Goal: Task Accomplishment & Management: Use online tool/utility

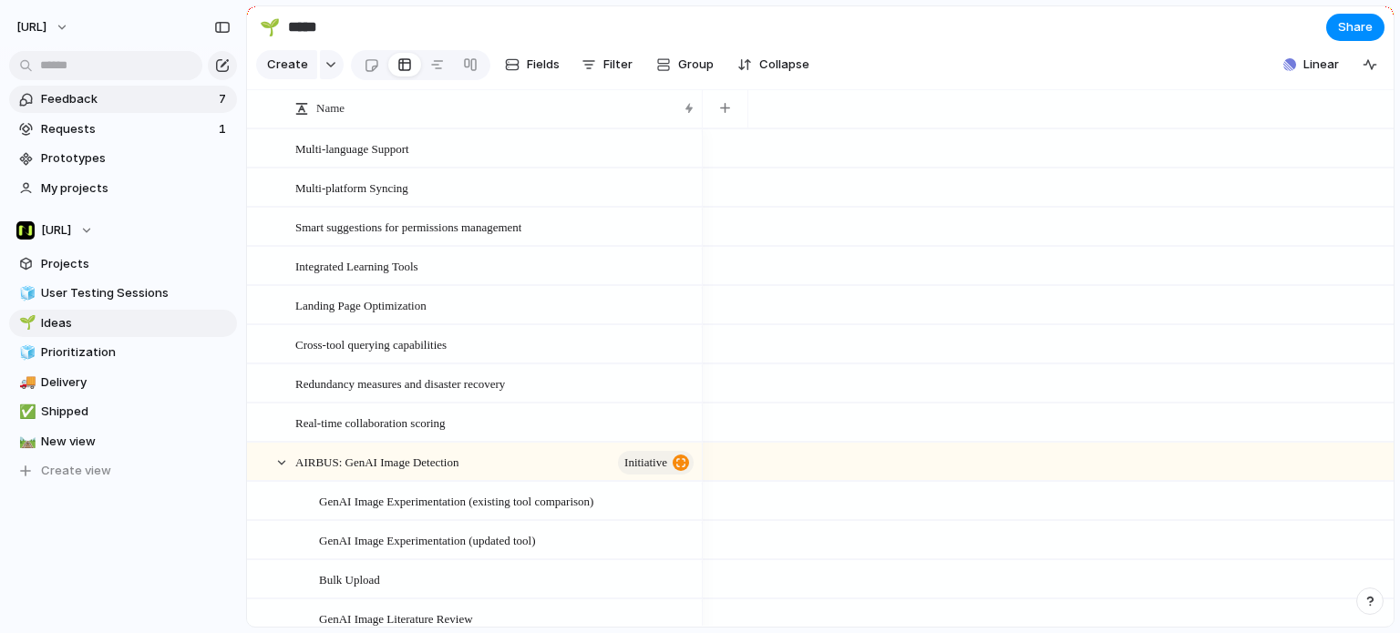
click at [108, 94] on span "Feedback" at bounding box center [127, 99] width 172 height 18
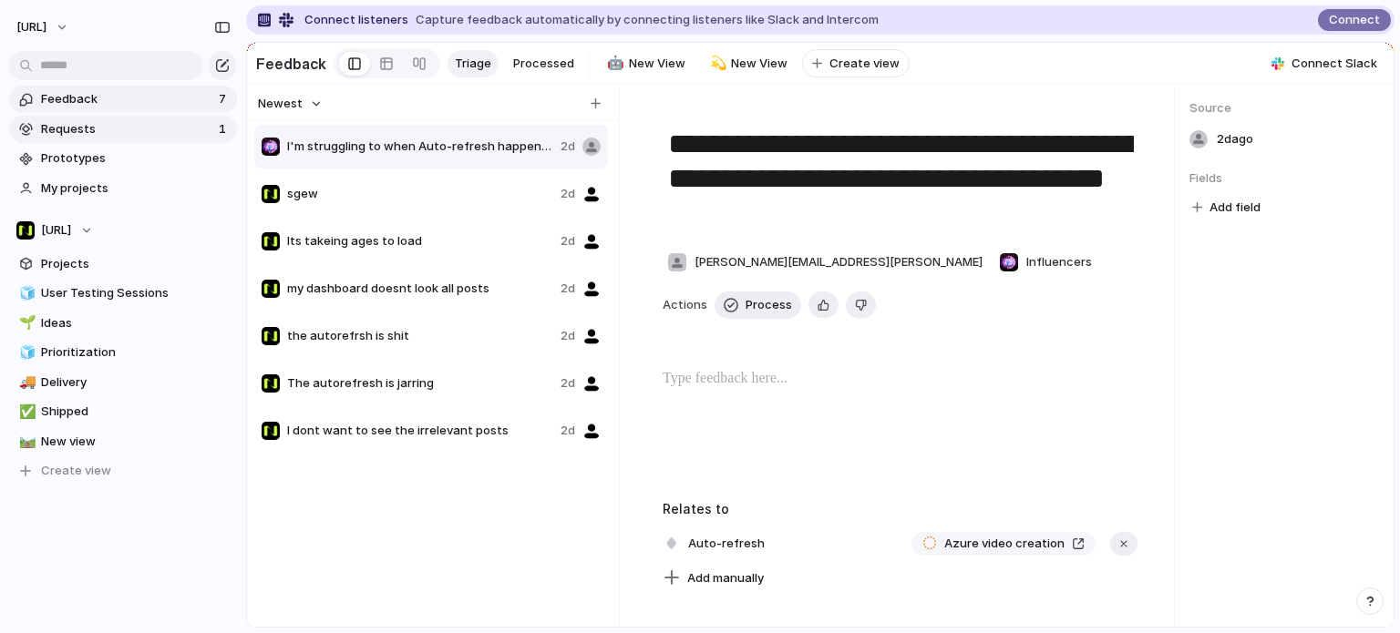
click at [113, 128] on span "Requests" at bounding box center [127, 129] width 172 height 18
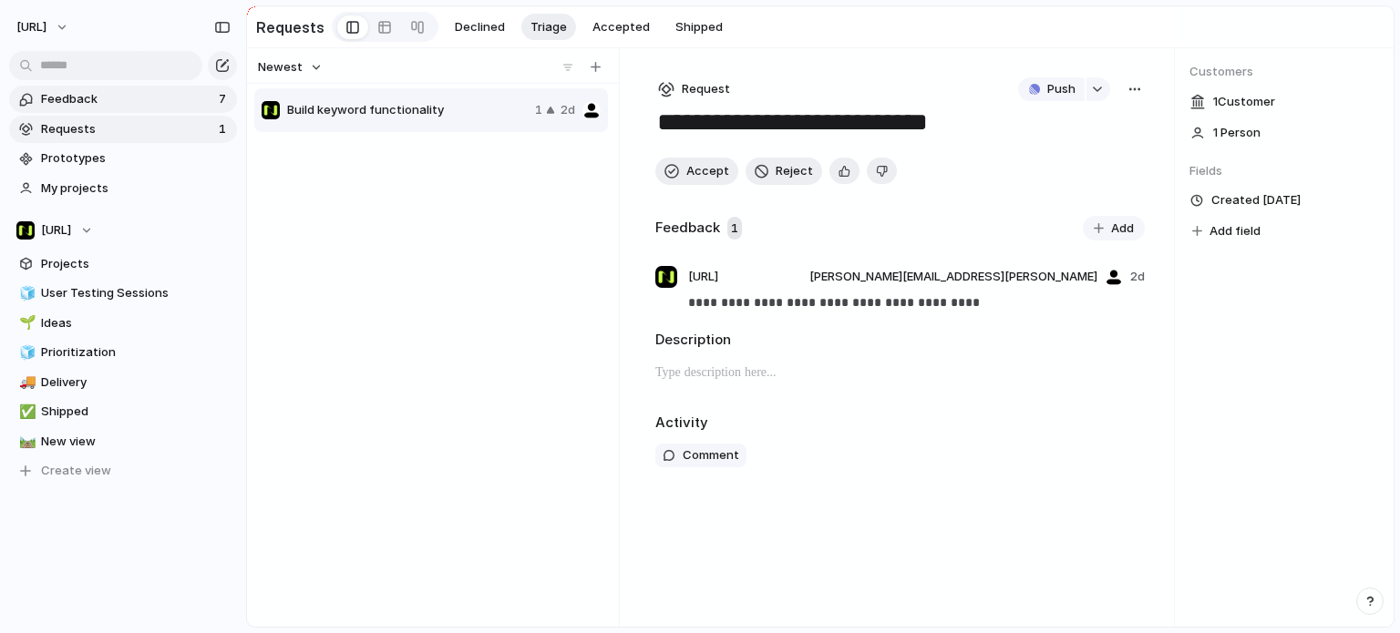
click at [115, 98] on span "Feedback" at bounding box center [127, 99] width 172 height 18
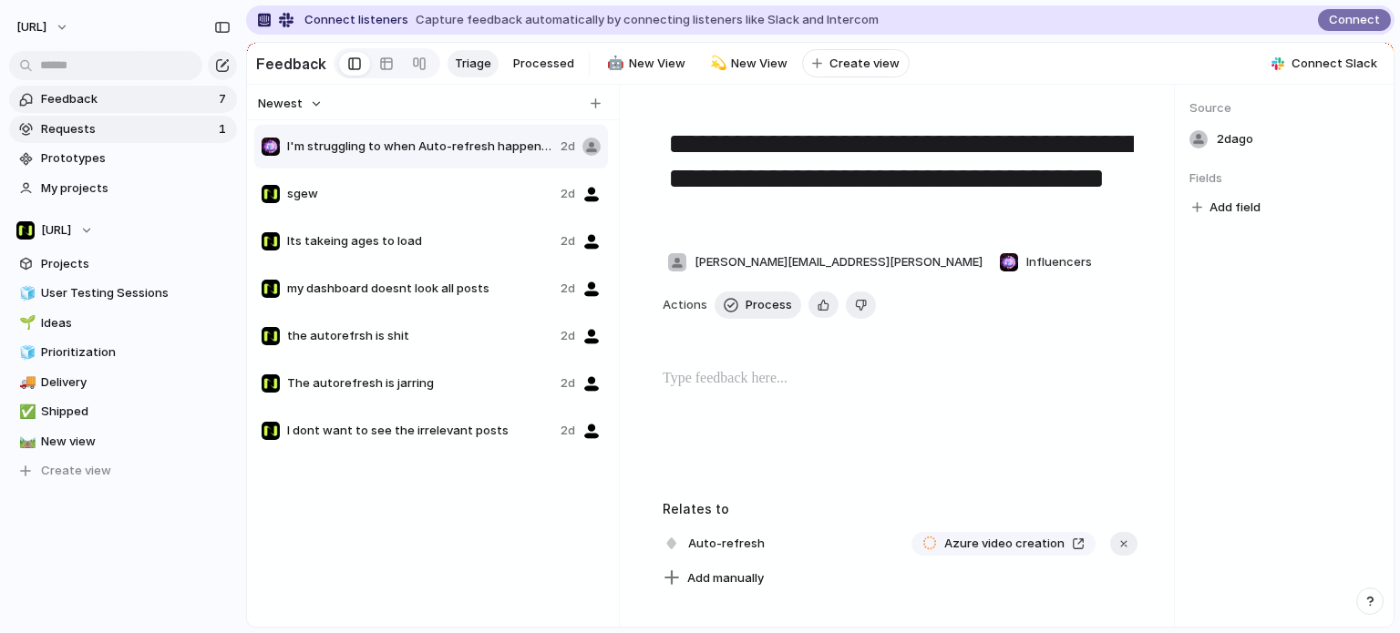
click at [138, 123] on span "Requests" at bounding box center [127, 129] width 172 height 18
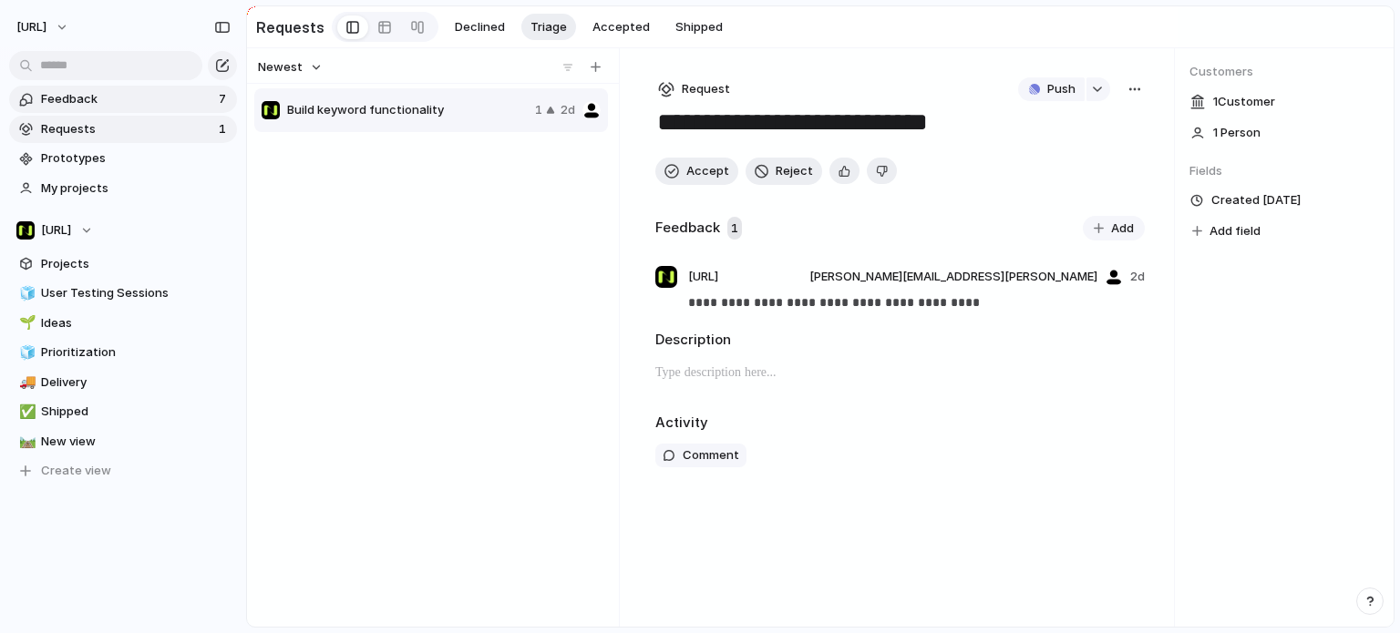
click at [137, 102] on span "Feedback" at bounding box center [127, 99] width 172 height 18
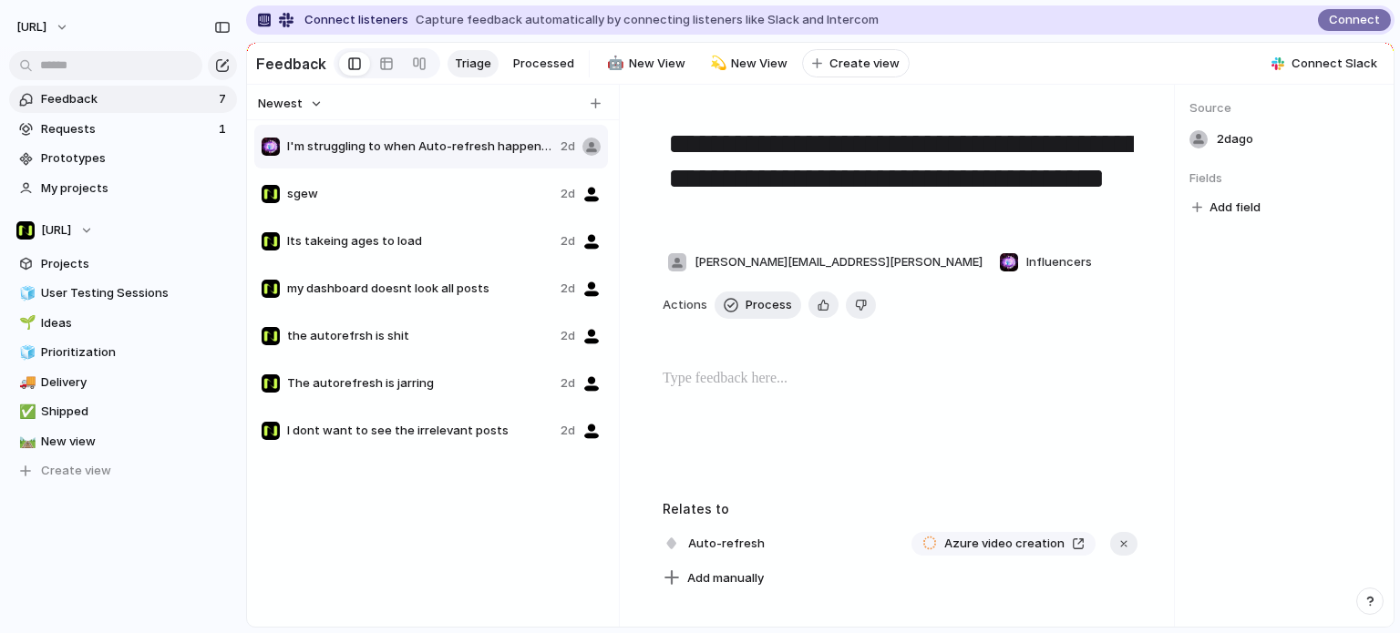
click at [474, 61] on span "Triage" at bounding box center [473, 64] width 36 height 18
click at [379, 68] on div at bounding box center [386, 63] width 15 height 29
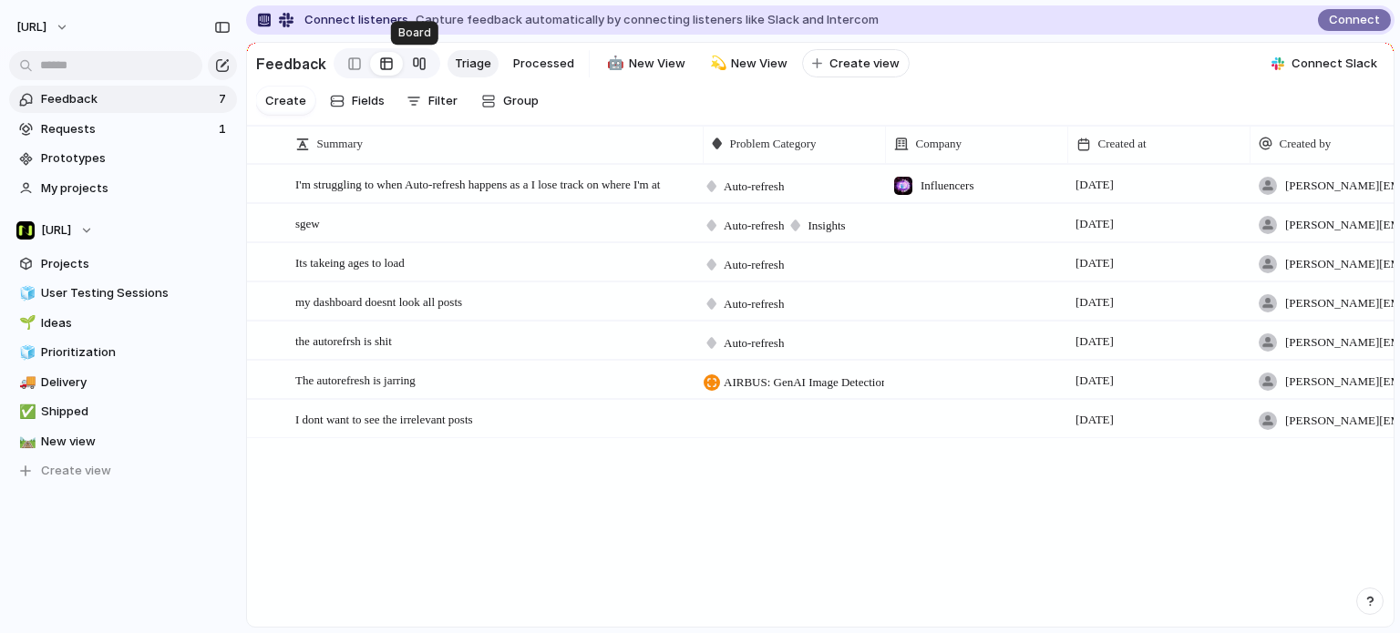
click at [416, 66] on div at bounding box center [419, 63] width 15 height 29
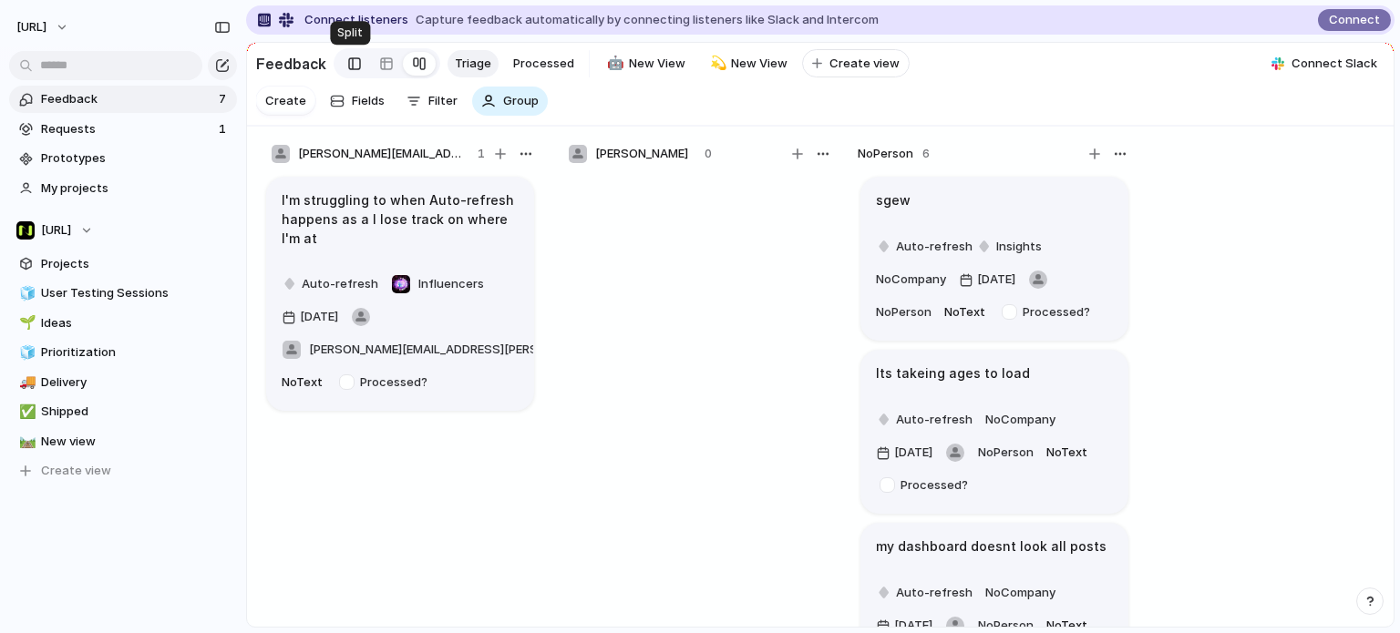
click at [358, 70] on link at bounding box center [354, 63] width 31 height 29
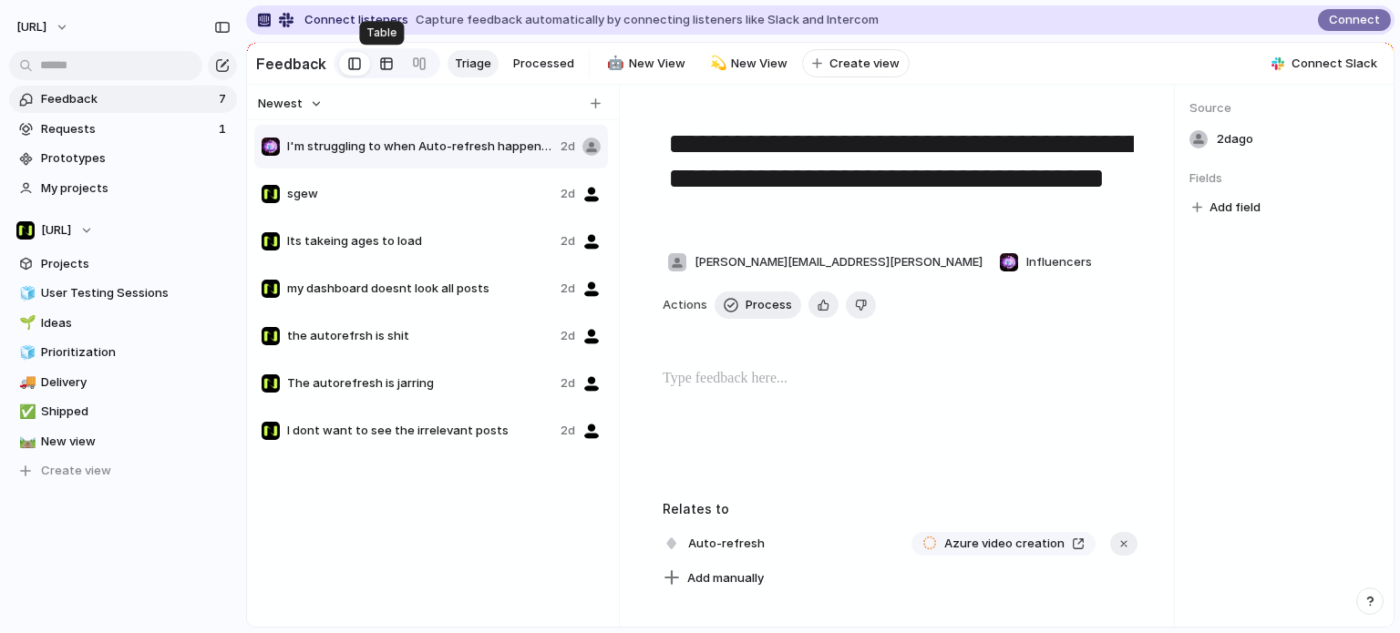
click at [389, 72] on link at bounding box center [386, 63] width 33 height 29
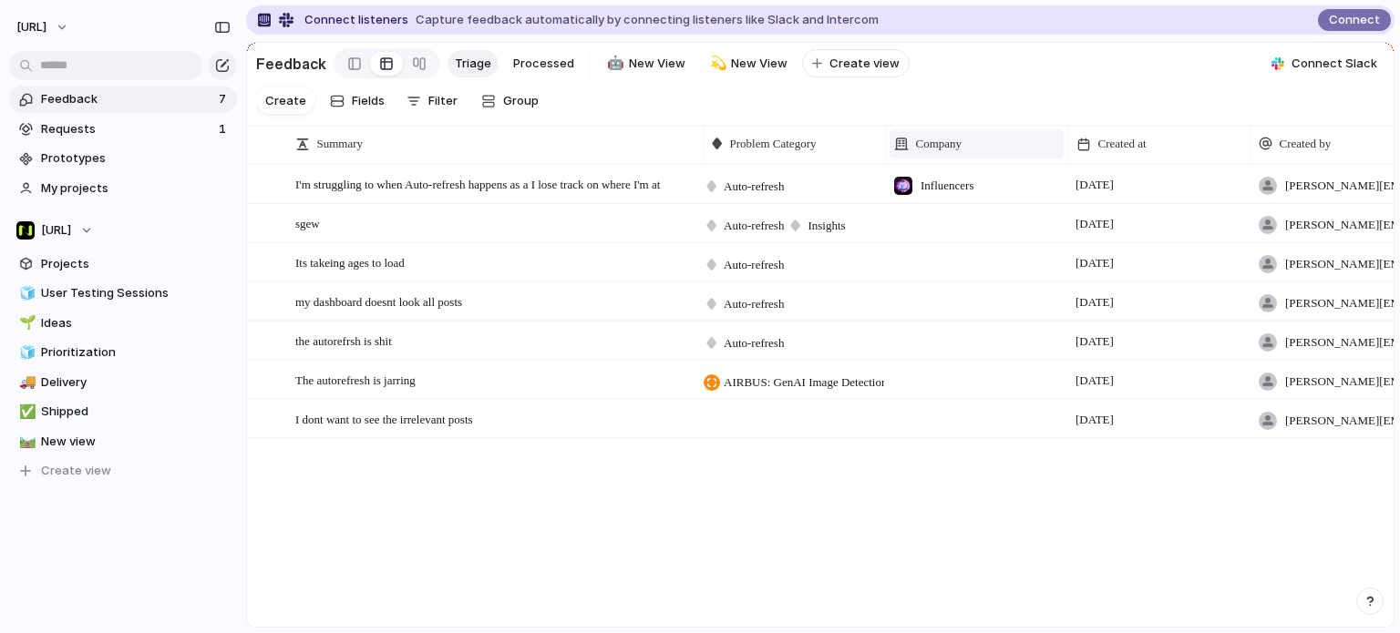
click at [959, 153] on span "Company" at bounding box center [939, 144] width 46 height 18
click at [960, 162] on div "Modify Hide Sort ascending Sort descending" at bounding box center [700, 316] width 1400 height 633
click at [955, 202] on div "Influencers" at bounding box center [976, 183] width 182 height 37
click at [953, 204] on div "Influencers Football Association Wales" at bounding box center [700, 316] width 1400 height 633
click at [953, 195] on span "Influencers" at bounding box center [946, 186] width 53 height 18
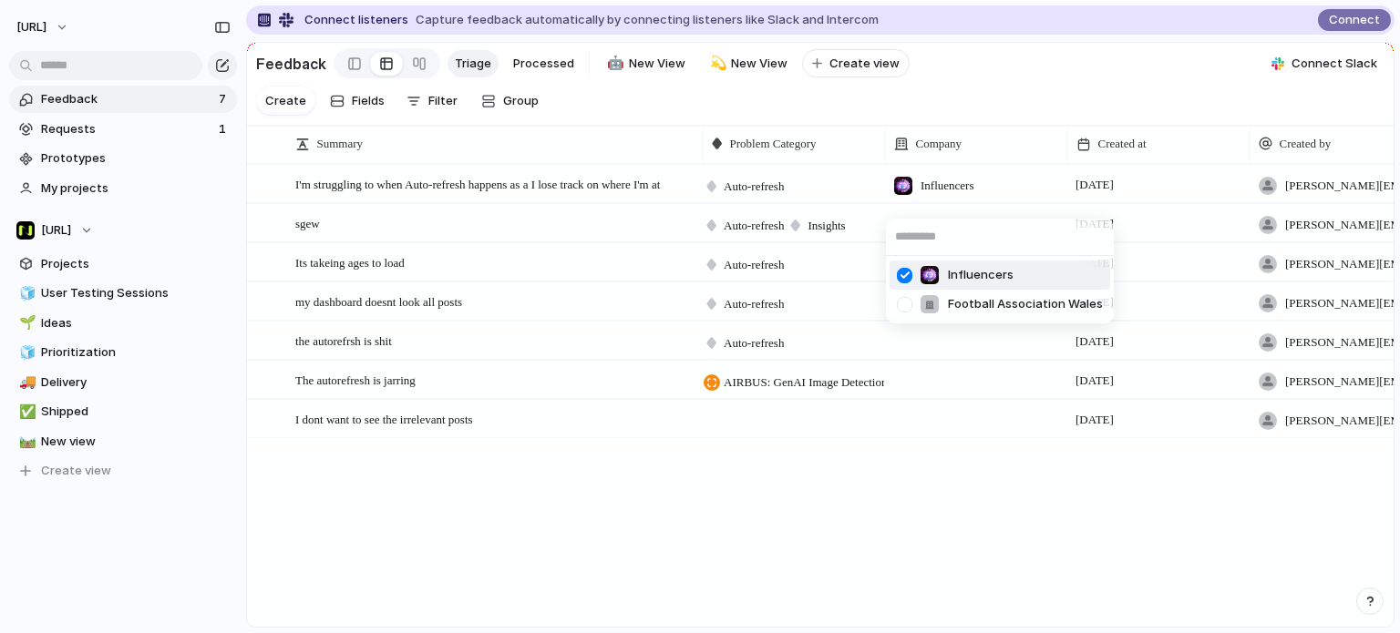
click at [953, 204] on div "Influencers Football Association Wales" at bounding box center [700, 316] width 1400 height 633
click at [952, 195] on span "Influencers" at bounding box center [946, 186] width 53 height 18
click at [963, 293] on li "Football Association Wales" at bounding box center [999, 304] width 221 height 29
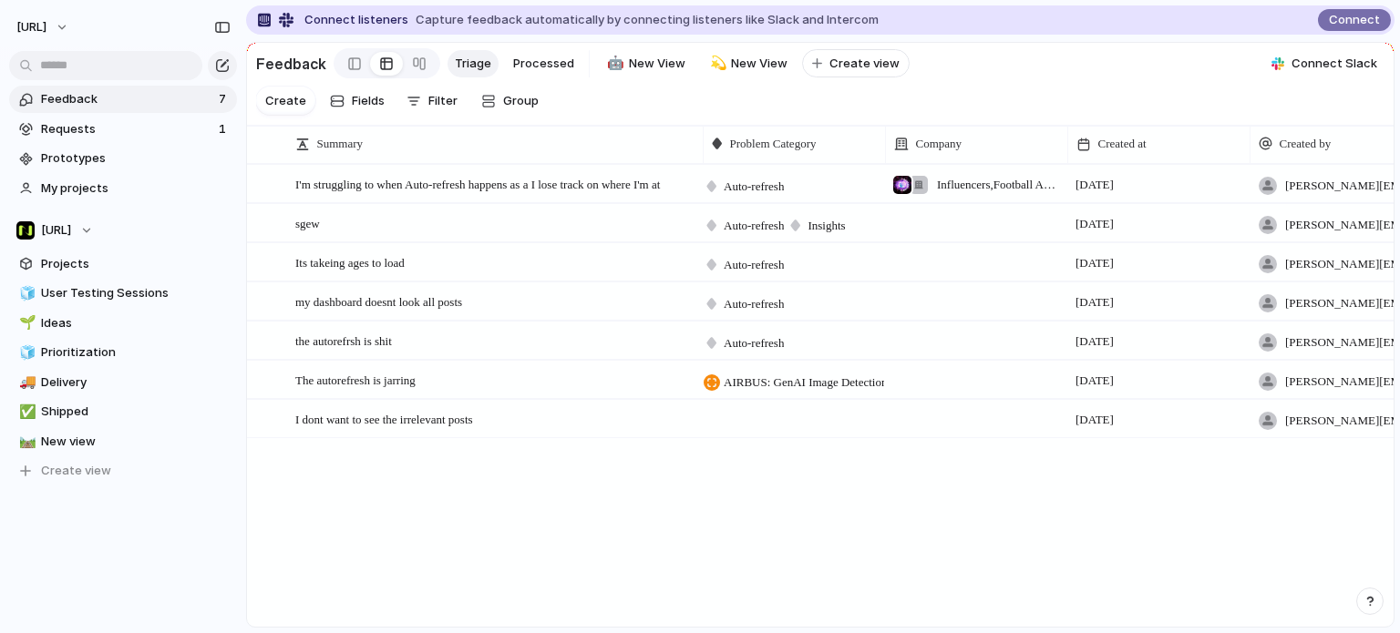
click at [969, 202] on div "Influencers , Football Association Wales" at bounding box center [976, 183] width 182 height 37
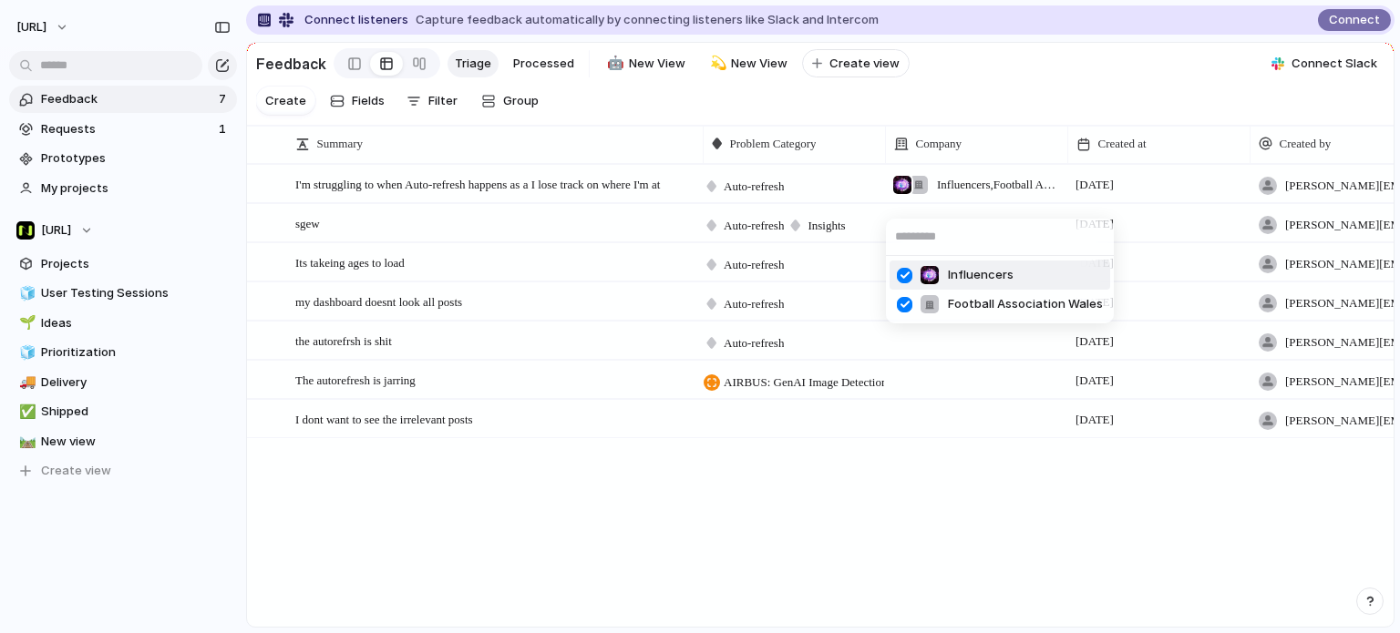
click at [963, 168] on div "Influencers Football Association Wales" at bounding box center [700, 316] width 1400 height 633
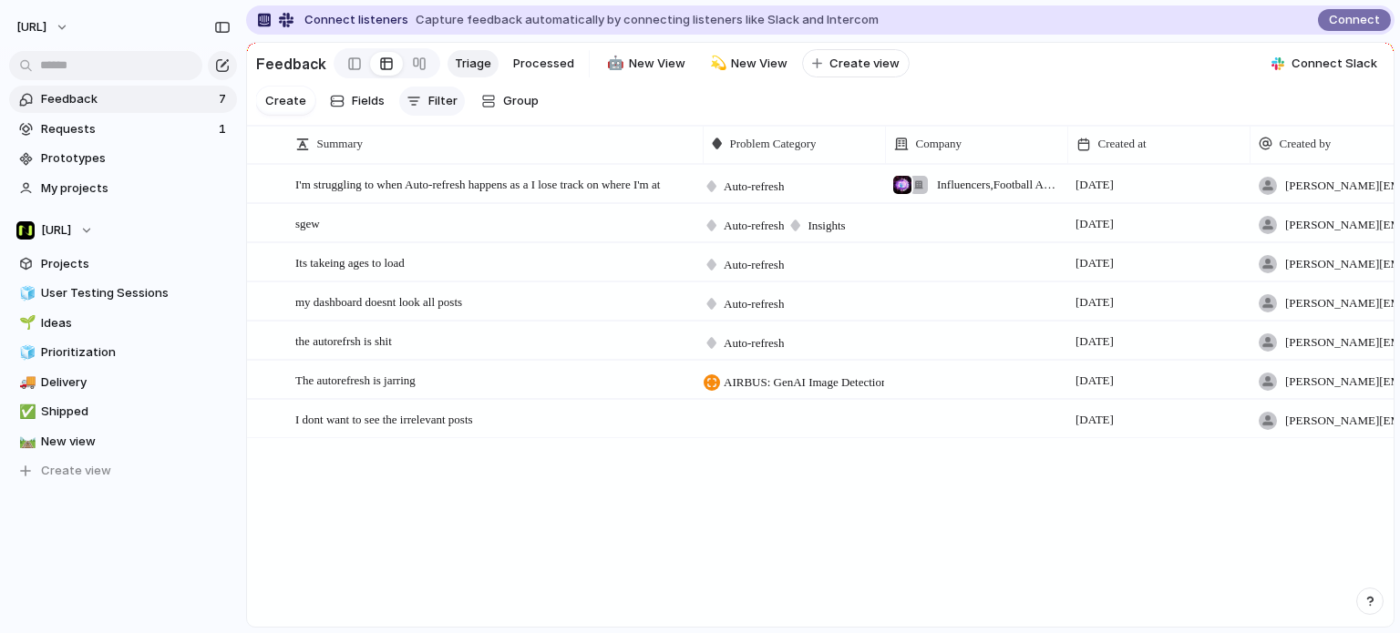
click at [455, 110] on button "Filter" at bounding box center [432, 101] width 66 height 29
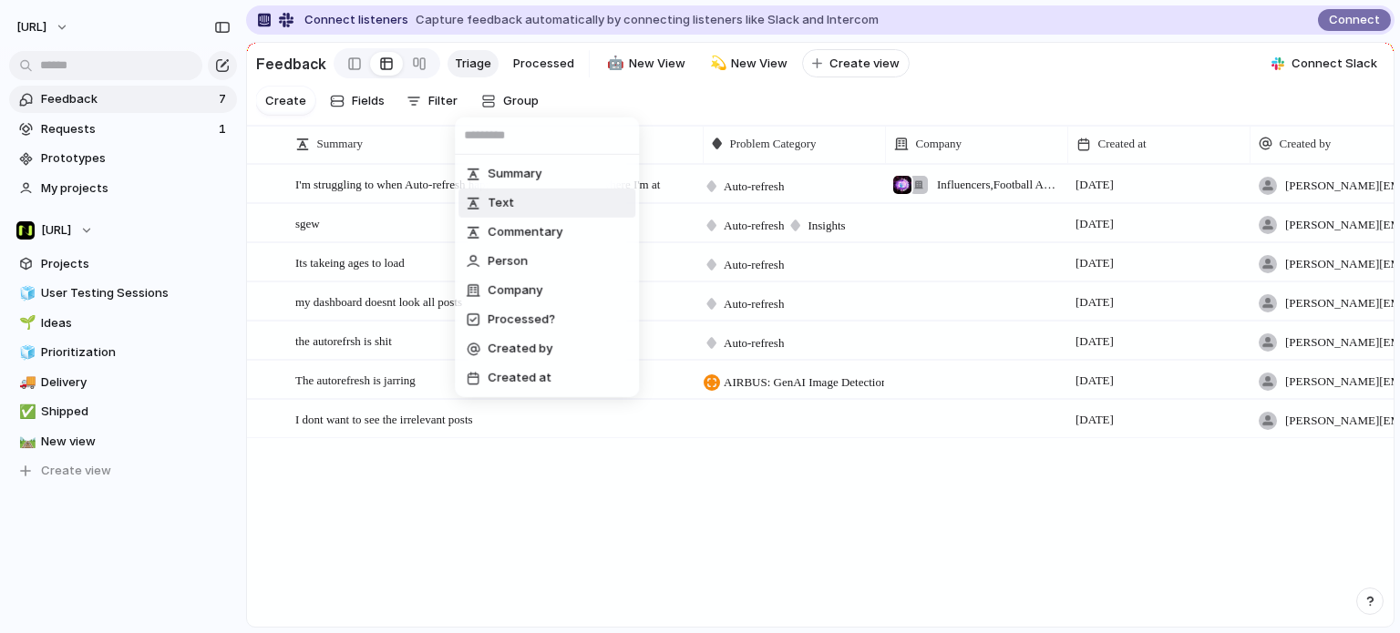
click at [966, 207] on div "Summary Text Commentary Person Company Processed? Created by Created at" at bounding box center [700, 316] width 1400 height 633
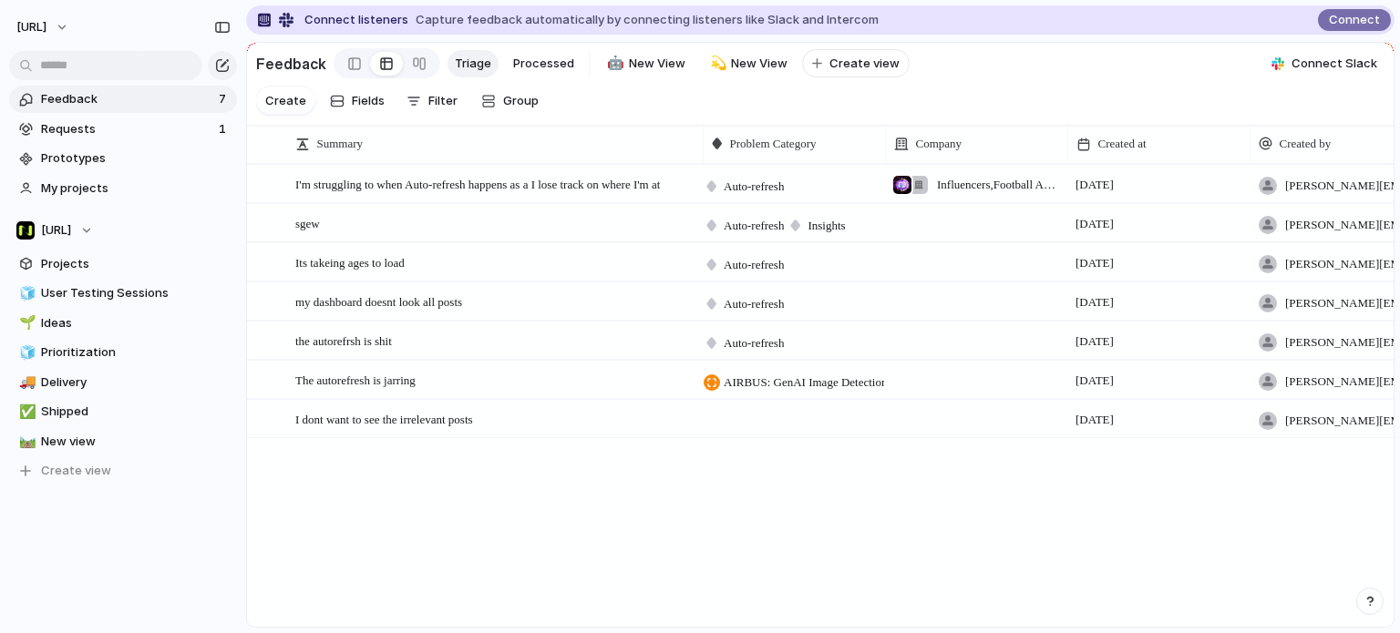
click at [965, 194] on span "Influencers , Football Association Wales" at bounding box center [998, 185] width 122 height 18
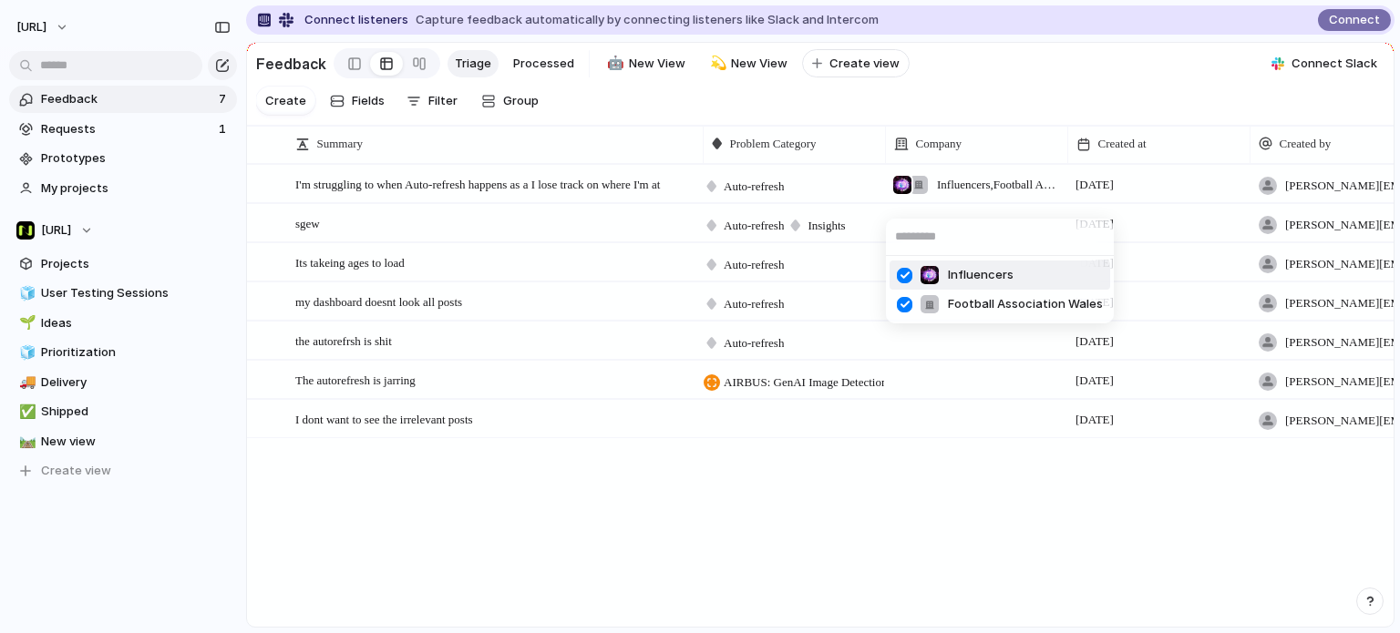
click at [908, 276] on div at bounding box center [904, 276] width 32 height 32
click at [963, 352] on div "Influencers Football Association Wales" at bounding box center [700, 316] width 1400 height 633
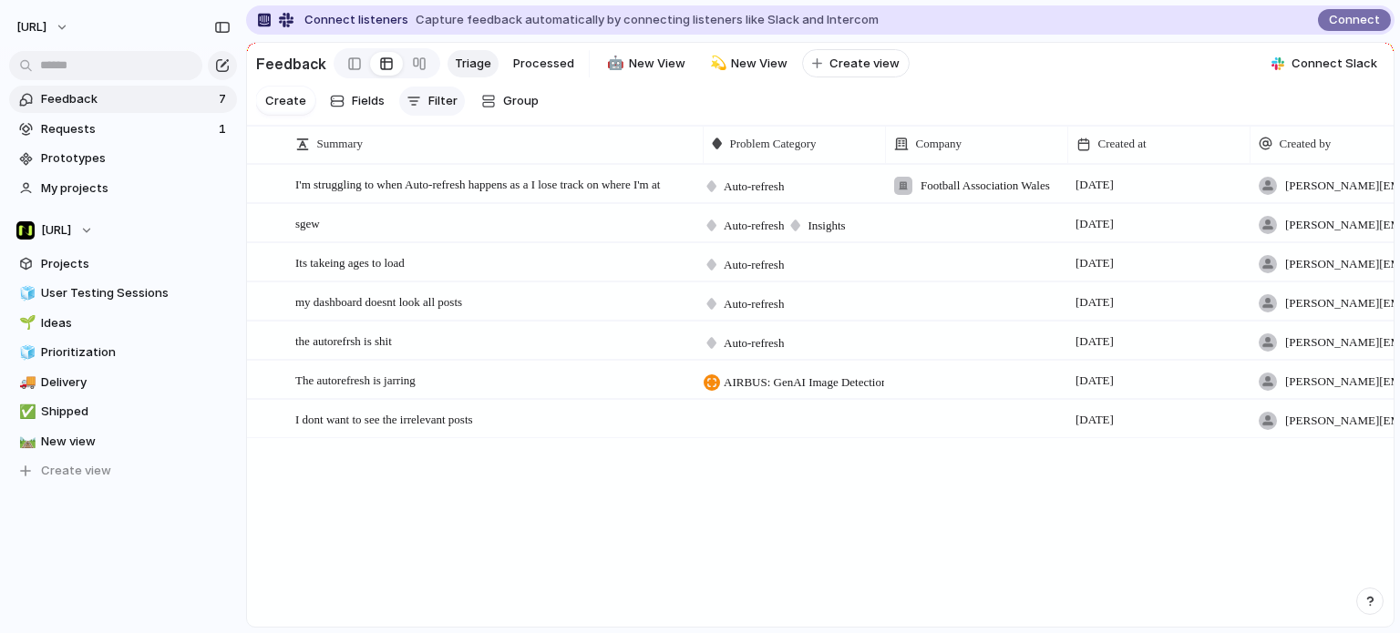
click at [447, 98] on button "Filter" at bounding box center [432, 101] width 66 height 29
click at [946, 95] on div "Summary Text Commentary Person Company Processed? Created by Created at" at bounding box center [700, 316] width 1400 height 633
click at [262, 108] on button "Create" at bounding box center [285, 101] width 59 height 28
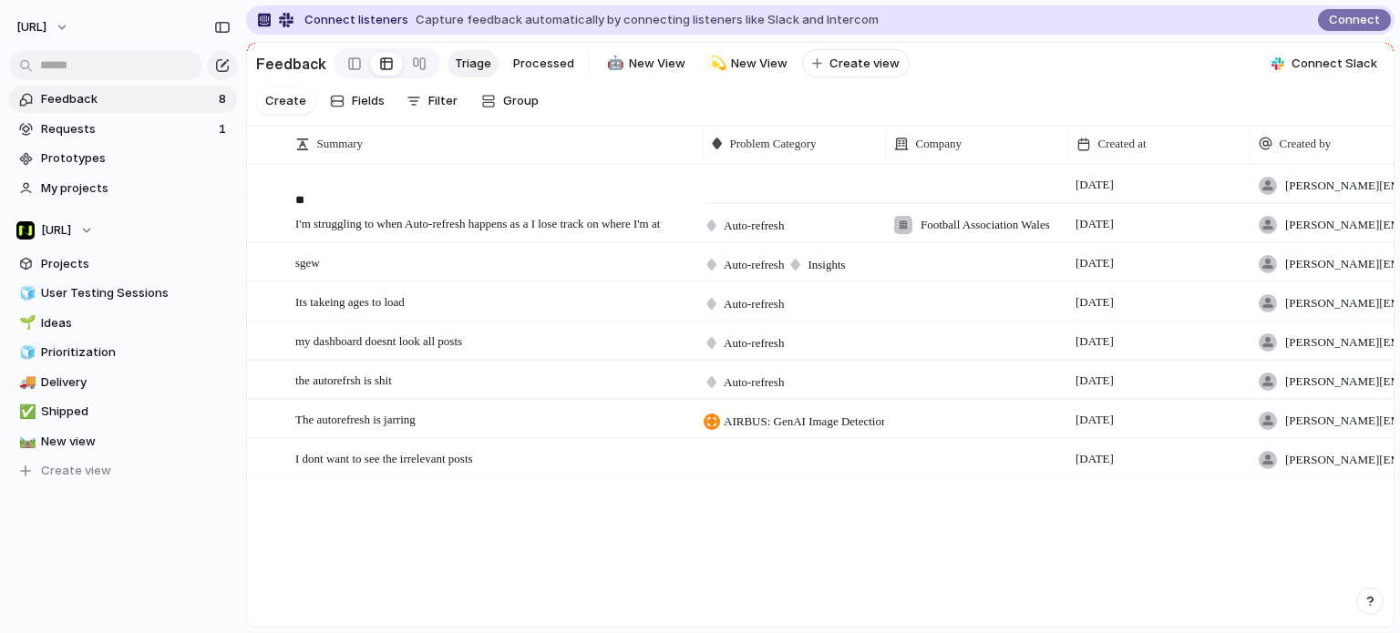
type textarea "*"
click at [94, 124] on span "Requests" at bounding box center [127, 129] width 172 height 18
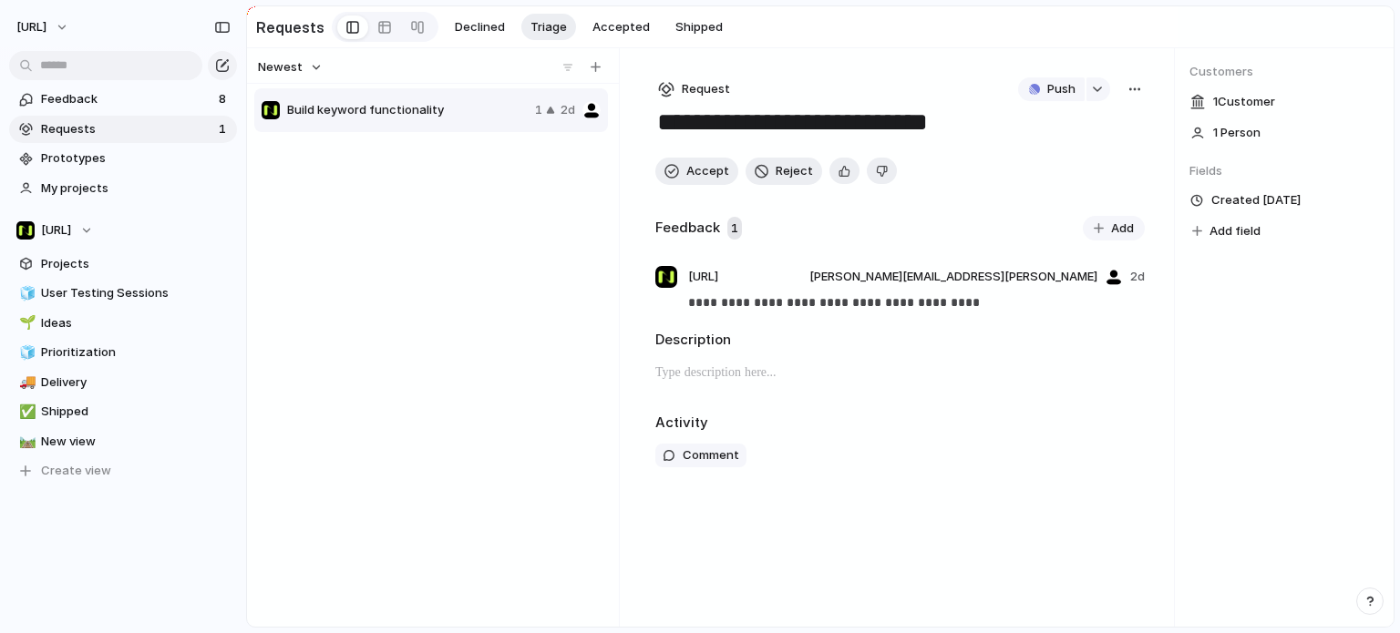
drag, startPoint x: 26, startPoint y: 133, endPoint x: 511, endPoint y: 294, distance: 510.9
click at [511, 294] on div "Build keyword functionality 1 2d" at bounding box center [432, 336] width 357 height 498
click at [515, 378] on div "Build keyword functionality 1 2d" at bounding box center [432, 336] width 357 height 498
click at [128, 100] on span "Feedback" at bounding box center [127, 99] width 172 height 18
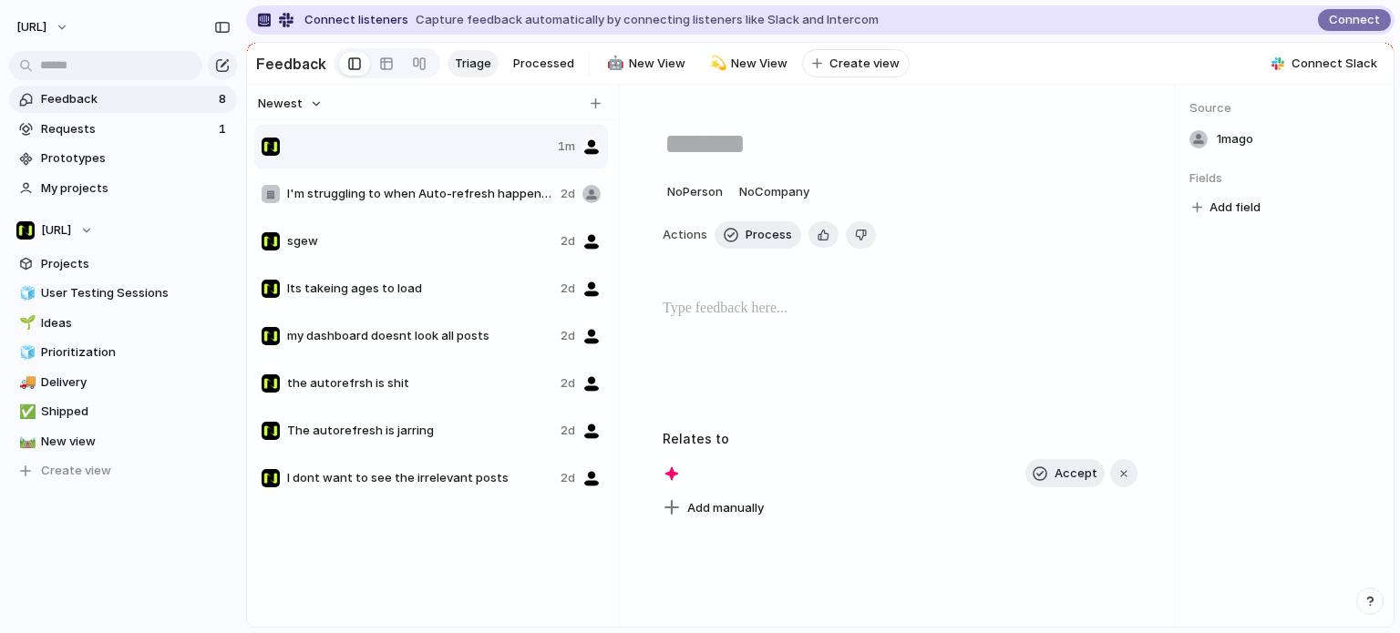
click at [150, 98] on span "Feedback" at bounding box center [127, 99] width 172 height 18
click at [228, 71] on div "button" at bounding box center [222, 65] width 15 height 15
click at [211, 62] on button "button" at bounding box center [222, 65] width 29 height 29
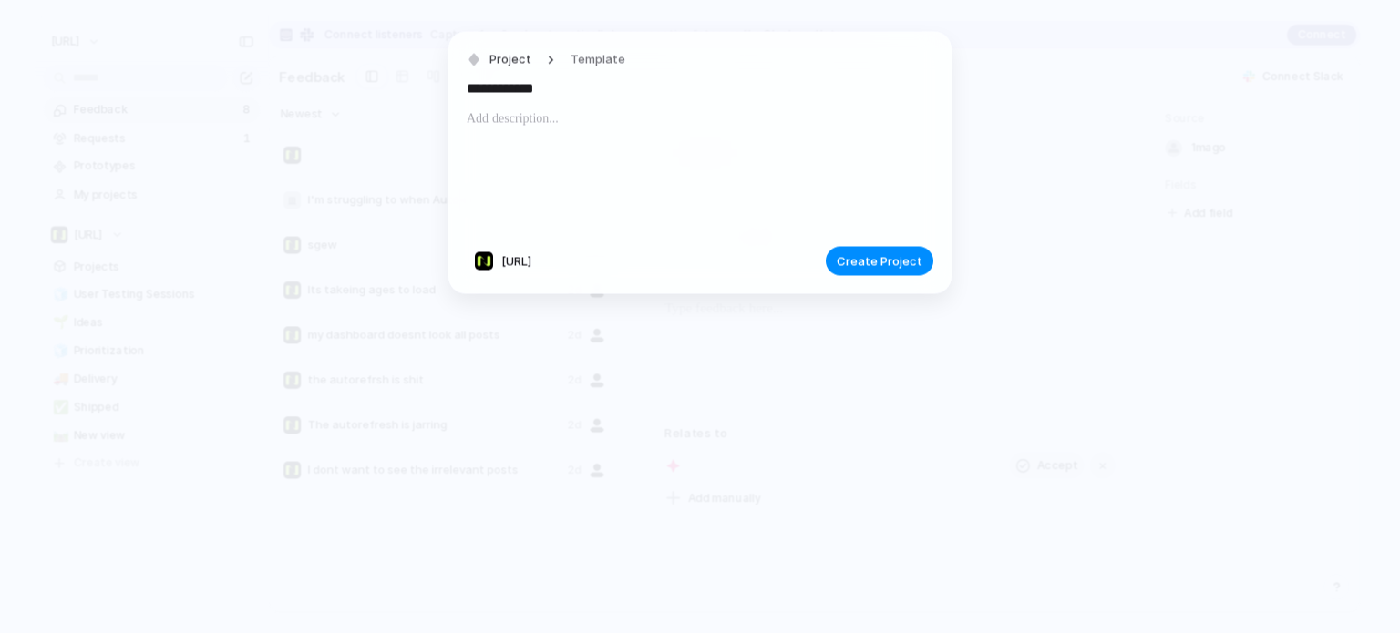
type input "**********"
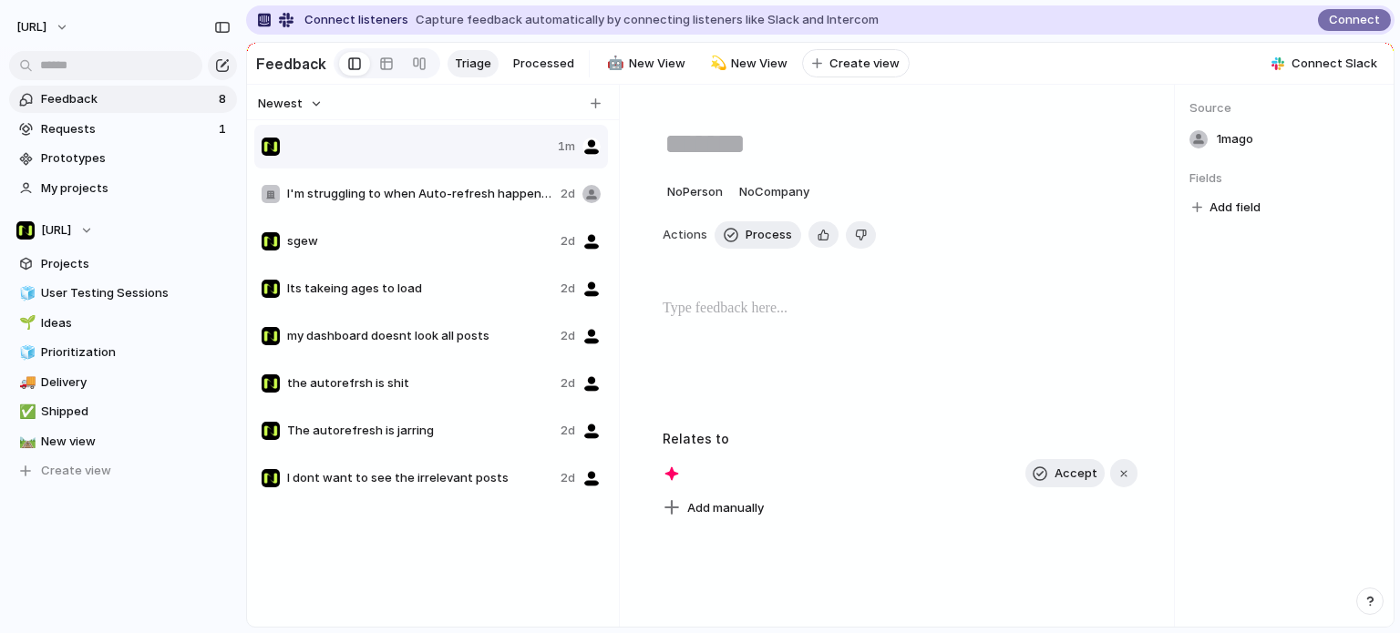
click at [75, 207] on section "[URL] Projects 🧊 User Testing Sessions 🌱 Ideas 🧊 Prioritization 🚚 Delivery ✅ Sh…" at bounding box center [123, 343] width 246 height 283
click at [69, 192] on span "My projects" at bounding box center [136, 189] width 190 height 18
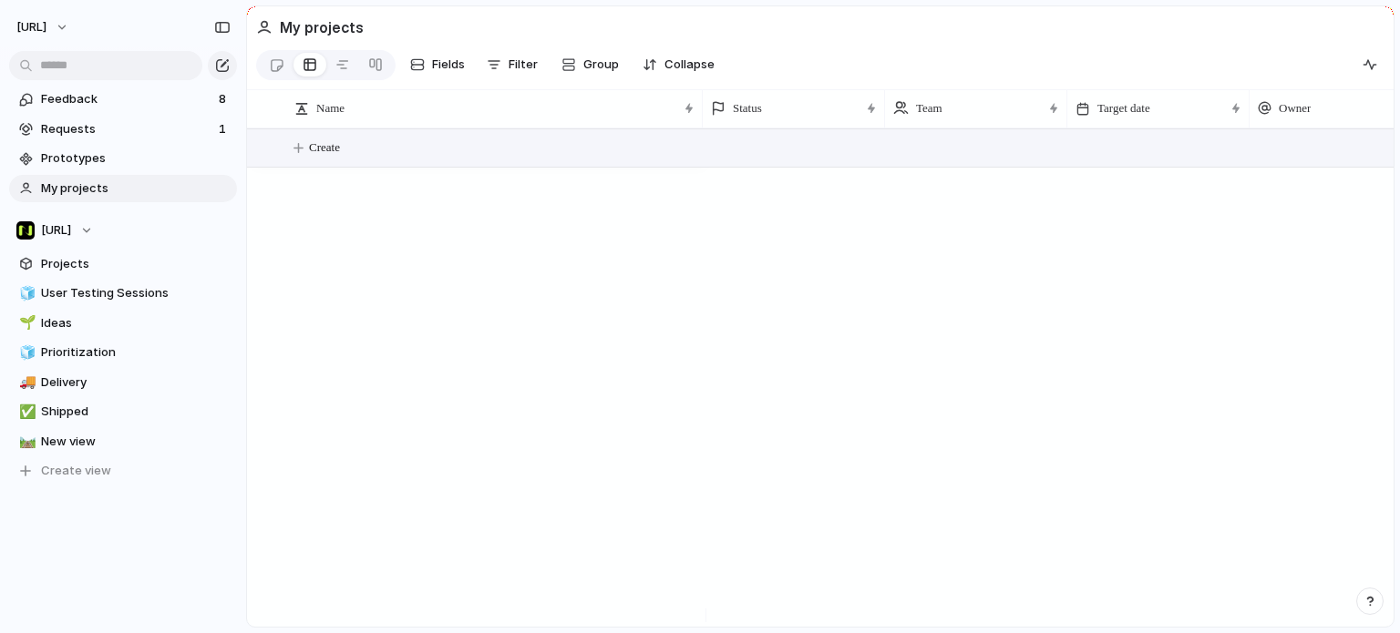
click at [340, 149] on span "Create" at bounding box center [324, 148] width 31 height 18
click at [106, 96] on span "Feedback" at bounding box center [127, 99] width 172 height 18
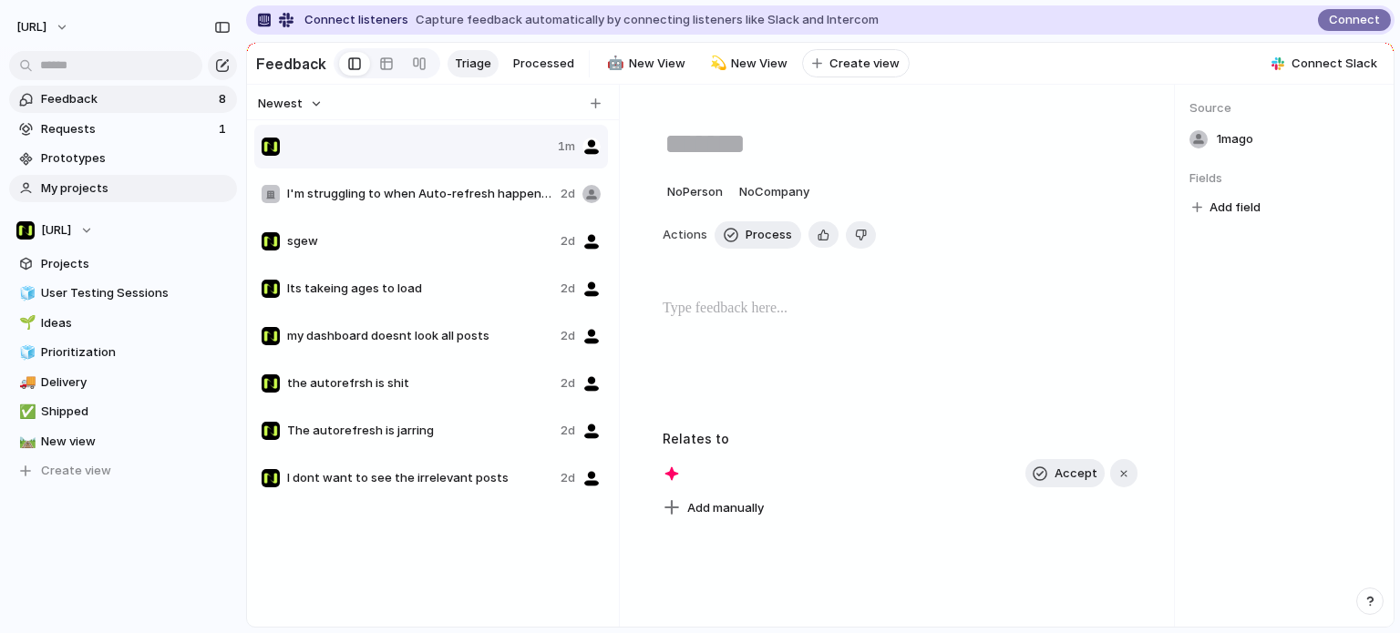
click at [117, 182] on span "My projects" at bounding box center [136, 189] width 190 height 18
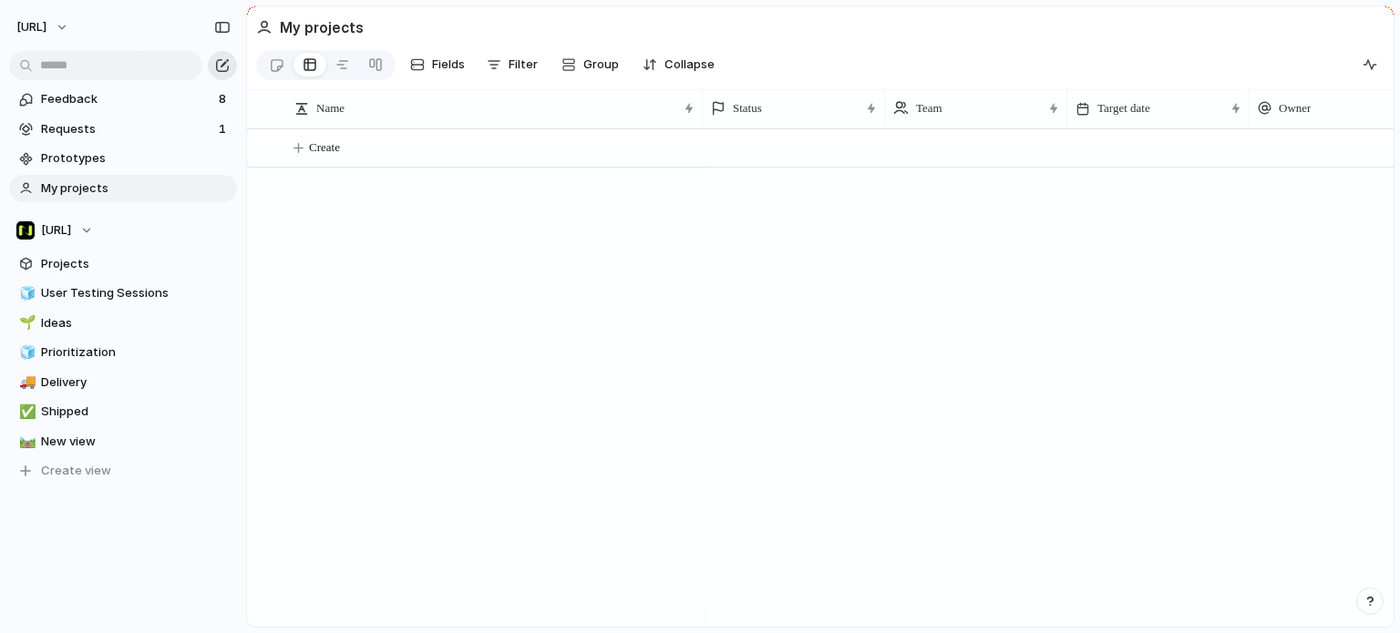
click at [210, 65] on button "button" at bounding box center [222, 65] width 29 height 29
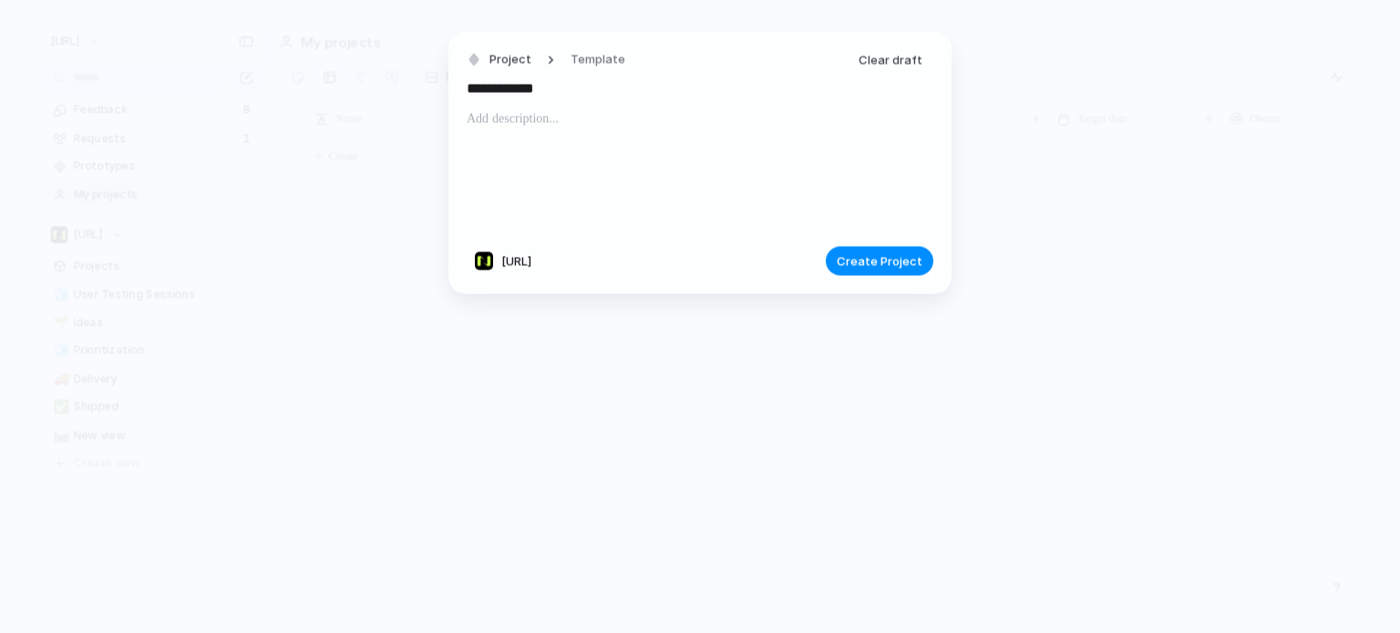
drag, startPoint x: 591, startPoint y: 87, endPoint x: 401, endPoint y: 75, distance: 190.8
click at [401, 75] on div "**********" at bounding box center [700, 316] width 1400 height 633
type input "**********"
click at [926, 269] on button "Create Project" at bounding box center [880, 261] width 108 height 29
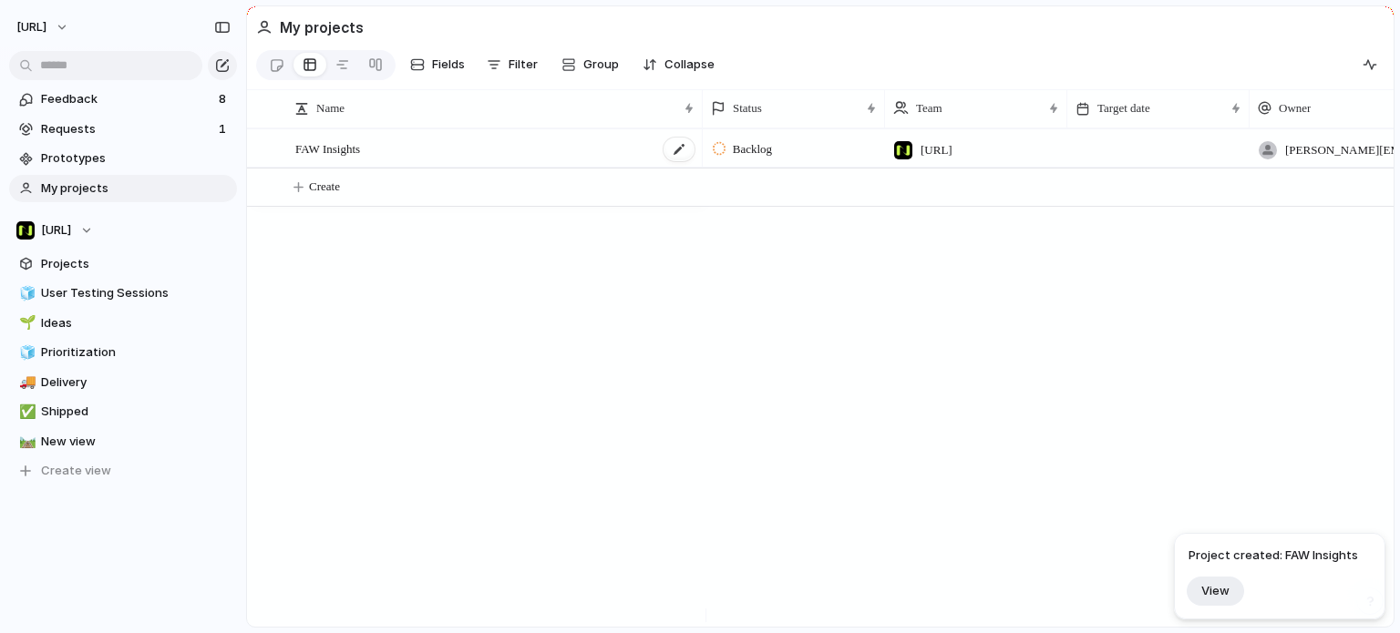
click at [488, 161] on div "FAW Insights" at bounding box center [495, 148] width 401 height 37
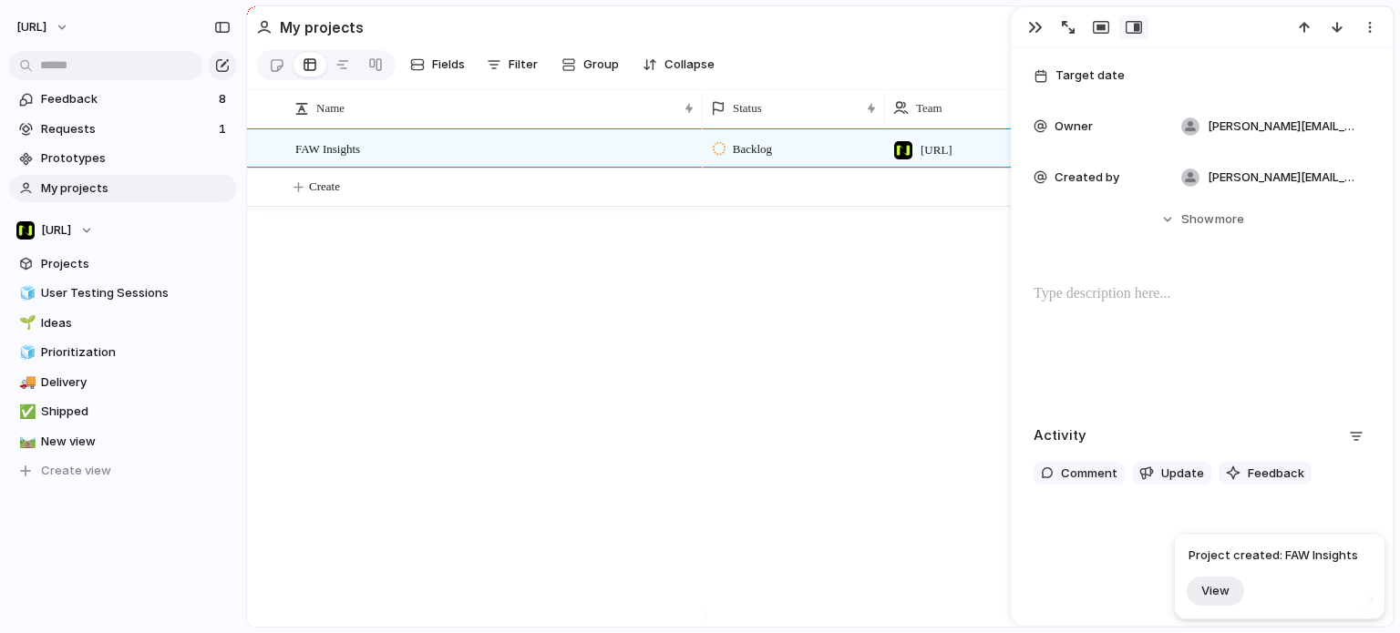
scroll to position [209, 0]
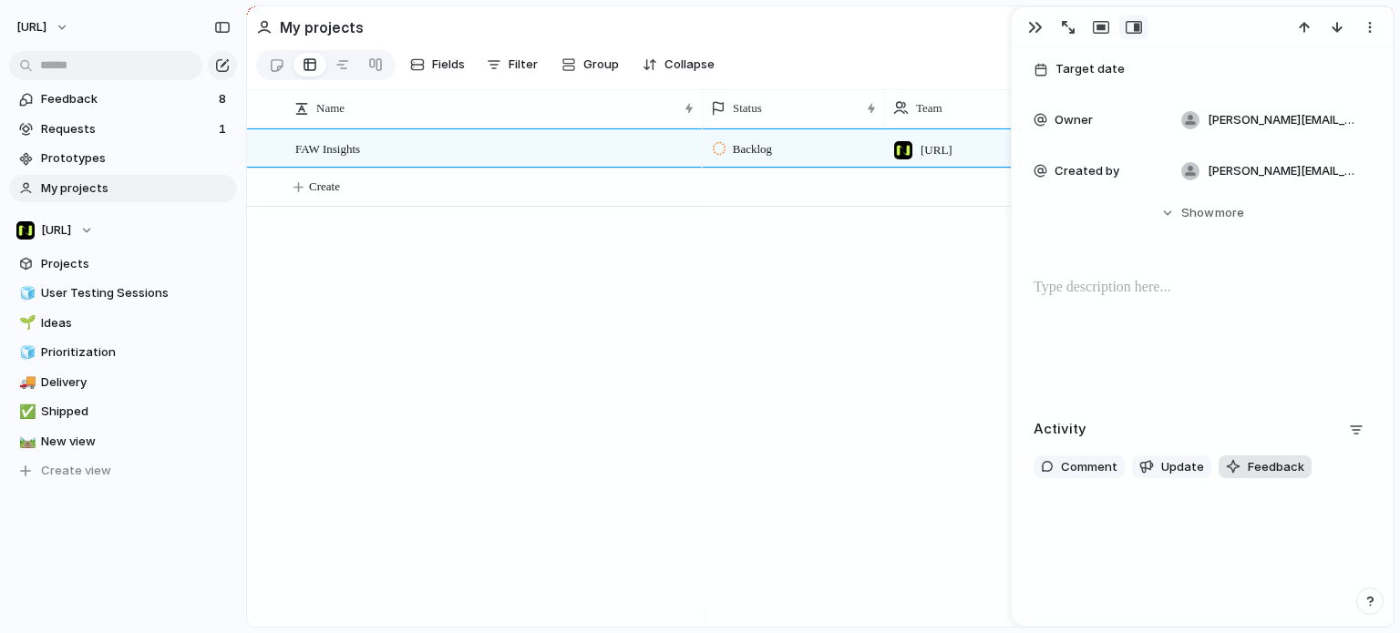
click at [1258, 469] on span "Feedback" at bounding box center [1276, 467] width 56 height 18
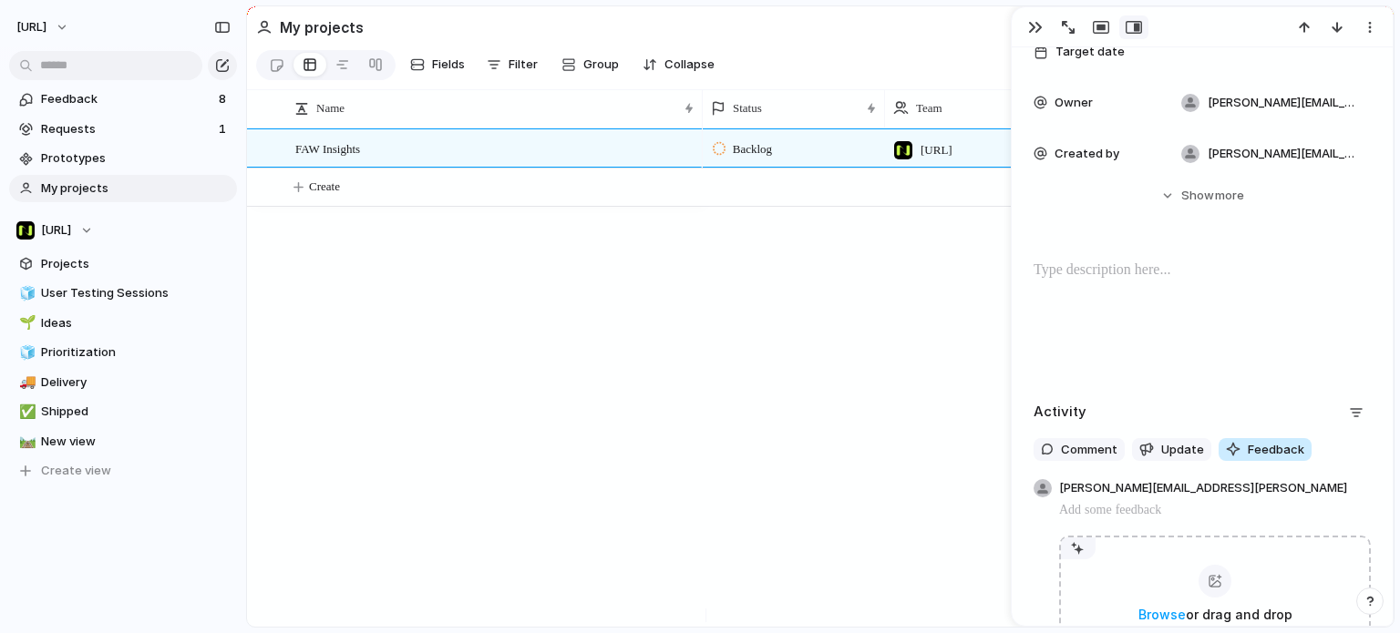
scroll to position [229, 0]
click at [1248, 371] on div at bounding box center [1201, 315] width 337 height 117
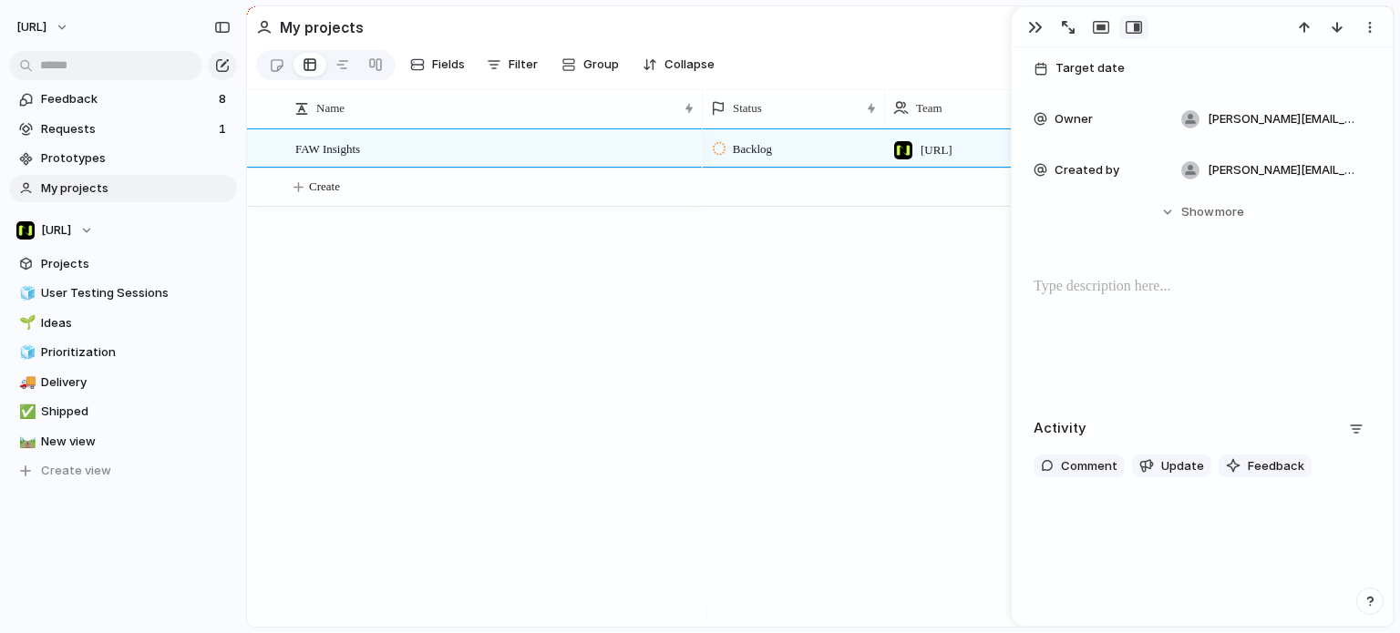
click at [836, 342] on div "Backlog [URL] [PERSON_NAME][EMAIL_ADDRESS][PERSON_NAME] [PERSON_NAME][EMAIL_ADD…" at bounding box center [1048, 377] width 691 height 498
click at [294, 73] on link at bounding box center [309, 64] width 33 height 29
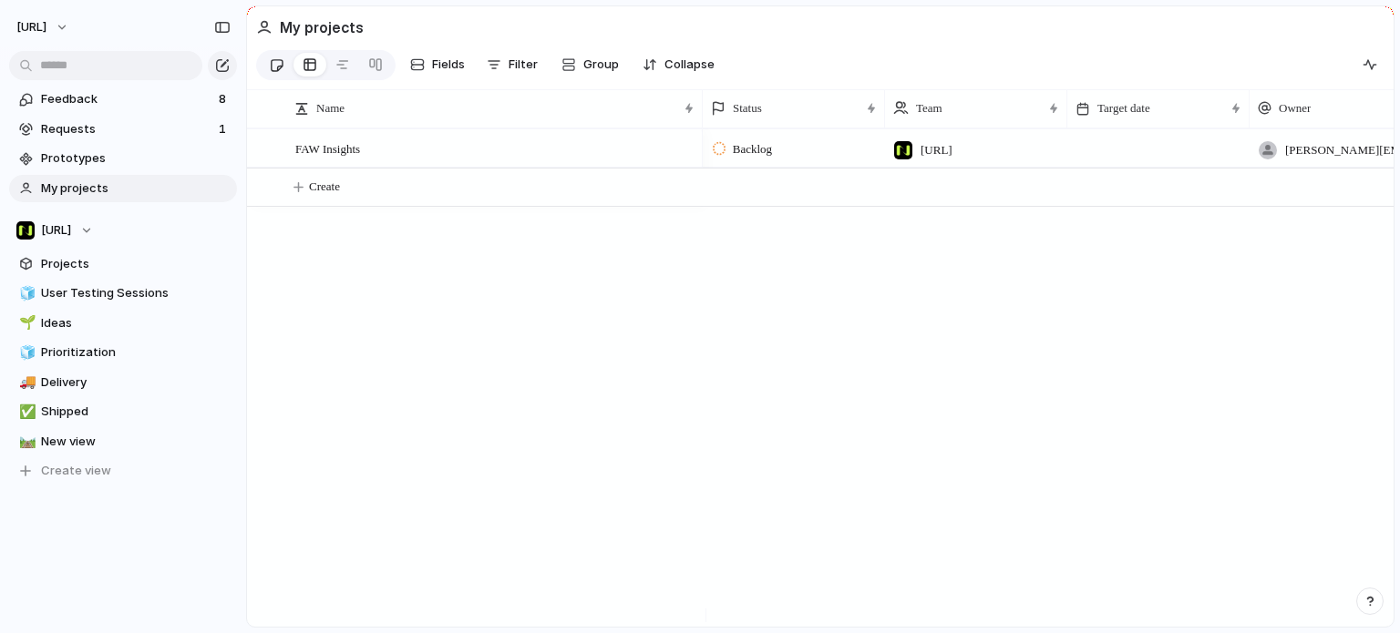
click at [279, 71] on div at bounding box center [276, 65] width 15 height 30
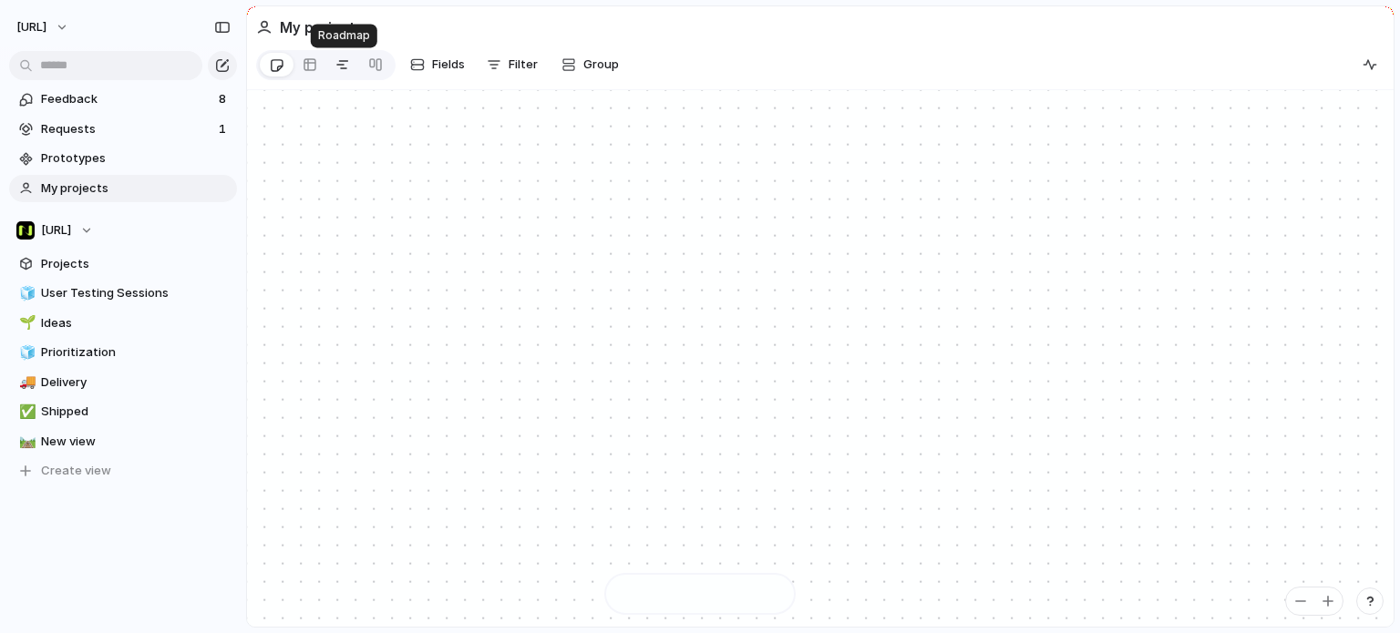
click at [335, 73] on div at bounding box center [342, 64] width 15 height 29
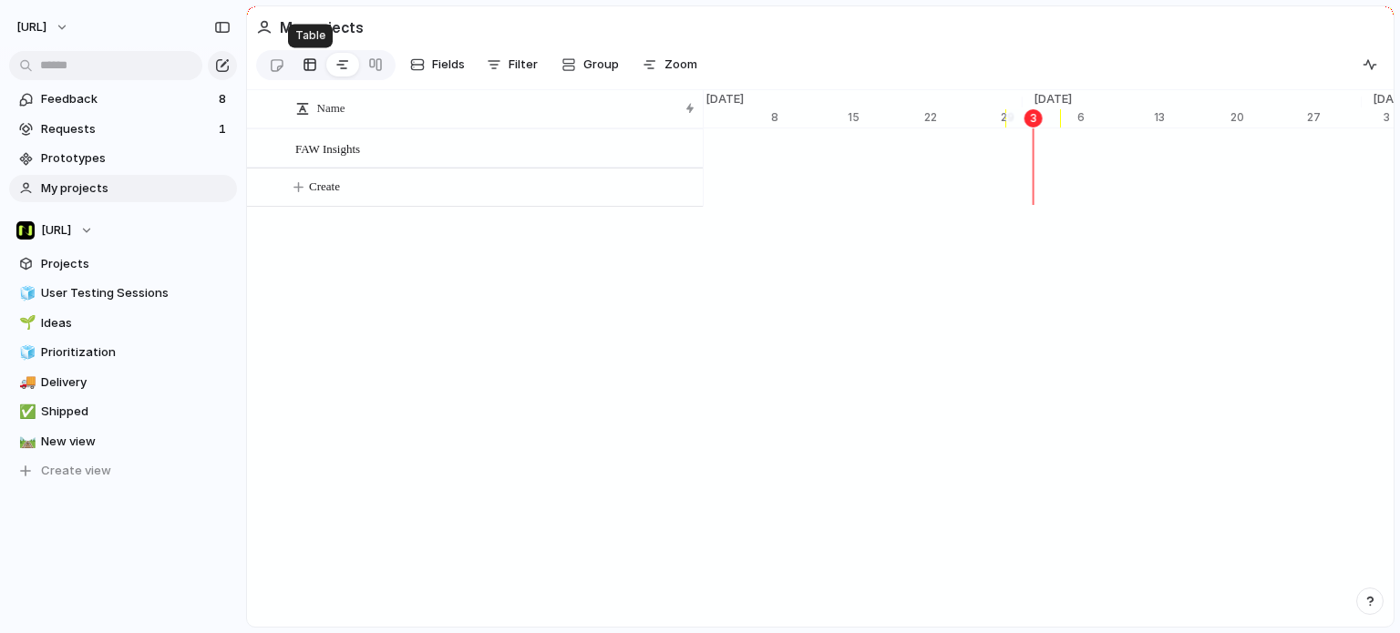
scroll to position [0, 11666]
click at [317, 71] on link at bounding box center [309, 64] width 33 height 29
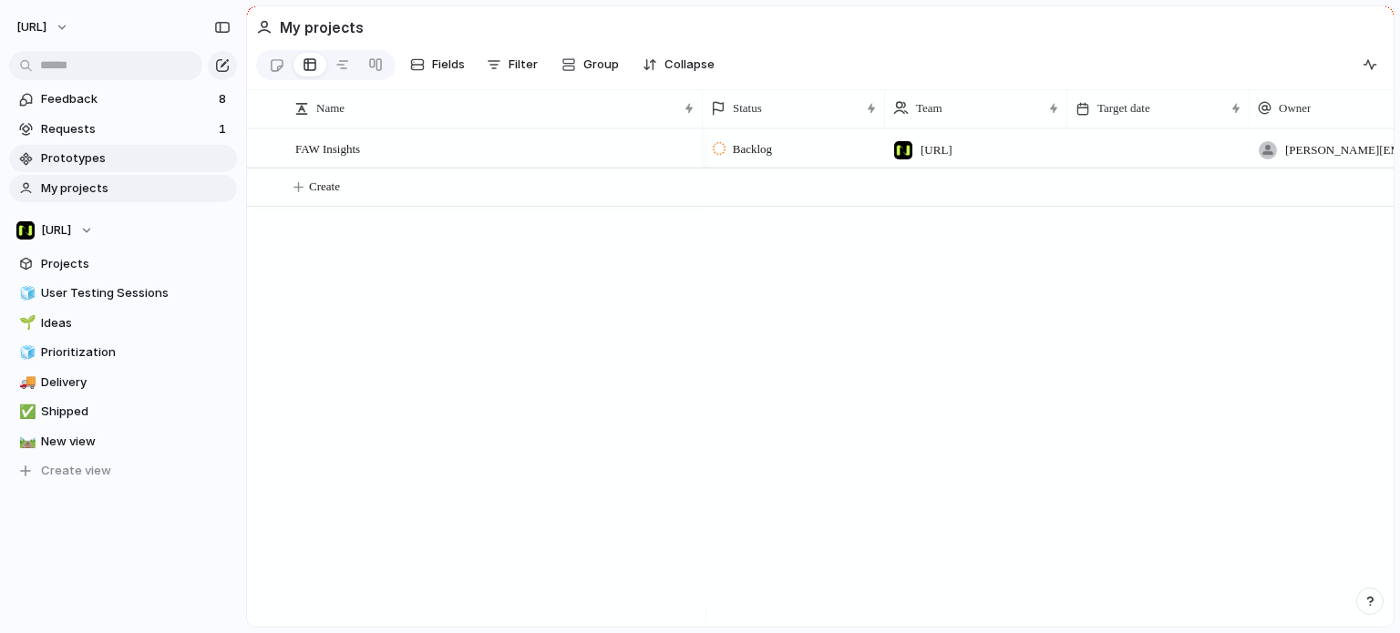
click at [113, 169] on link "Prototypes" at bounding box center [123, 158] width 228 height 27
click at [104, 186] on span "My projects" at bounding box center [136, 189] width 190 height 18
click at [463, 152] on div "FAW Insights" at bounding box center [495, 148] width 401 height 37
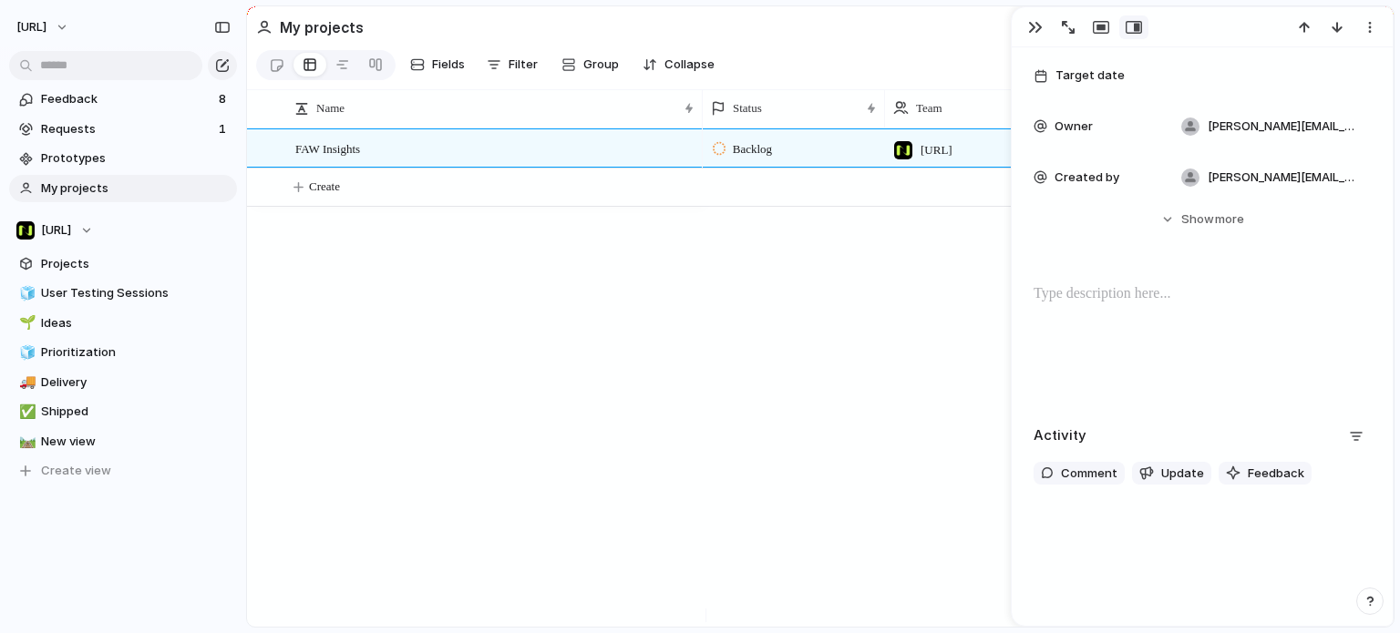
scroll to position [209, 0]
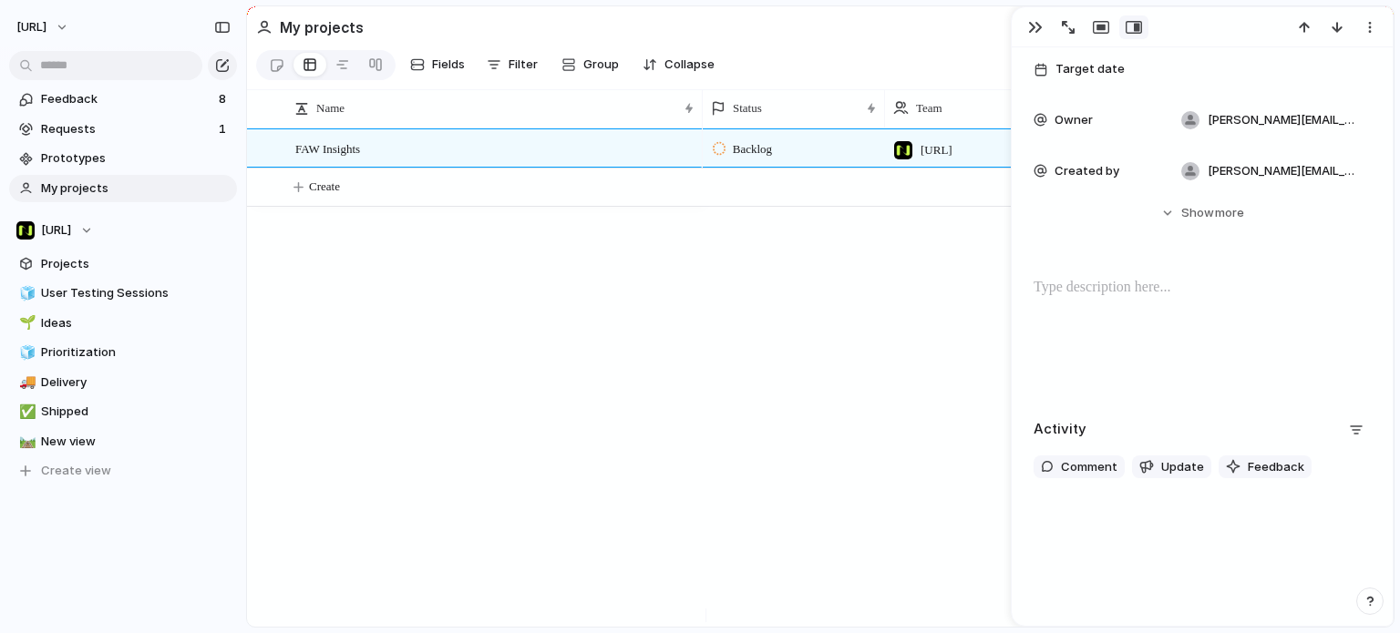
click at [660, 423] on div "FAW Insights Backlog [URL] [PERSON_NAME][EMAIL_ADDRESS][PERSON_NAME] [PERSON_NA…" at bounding box center [820, 377] width 1146 height 498
click at [1035, 29] on div "button" at bounding box center [1035, 27] width 15 height 15
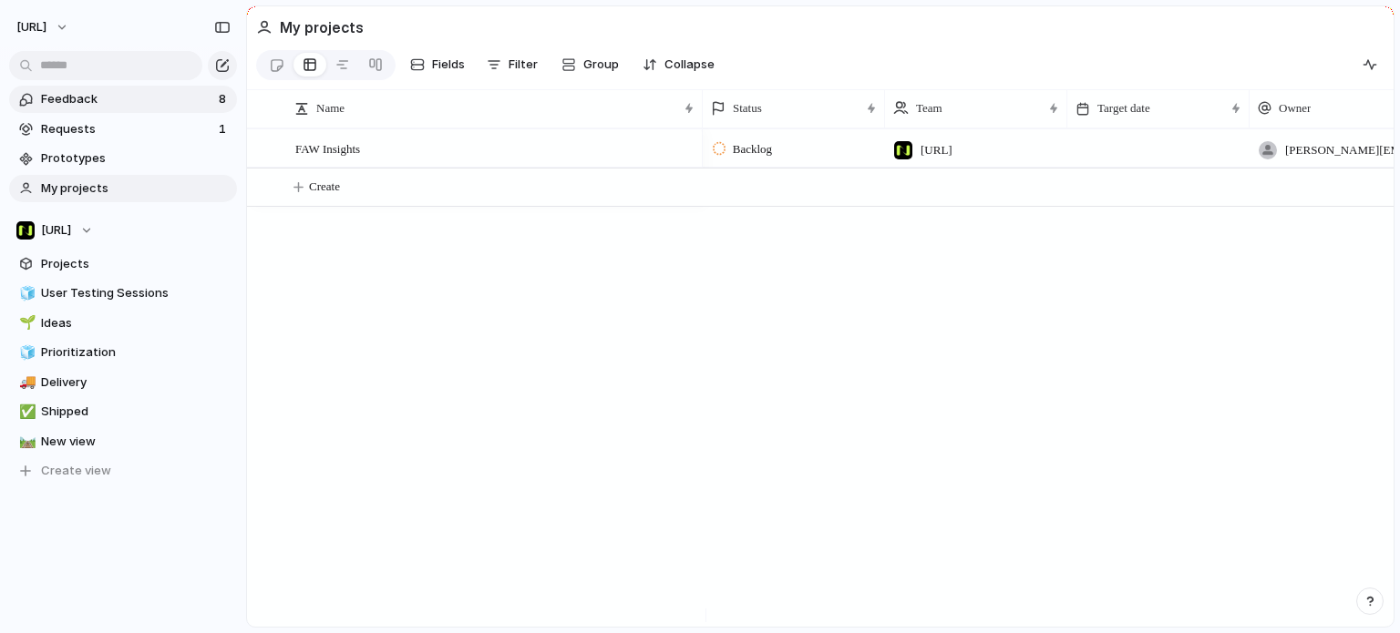
click at [152, 93] on span "Feedback" at bounding box center [127, 99] width 172 height 18
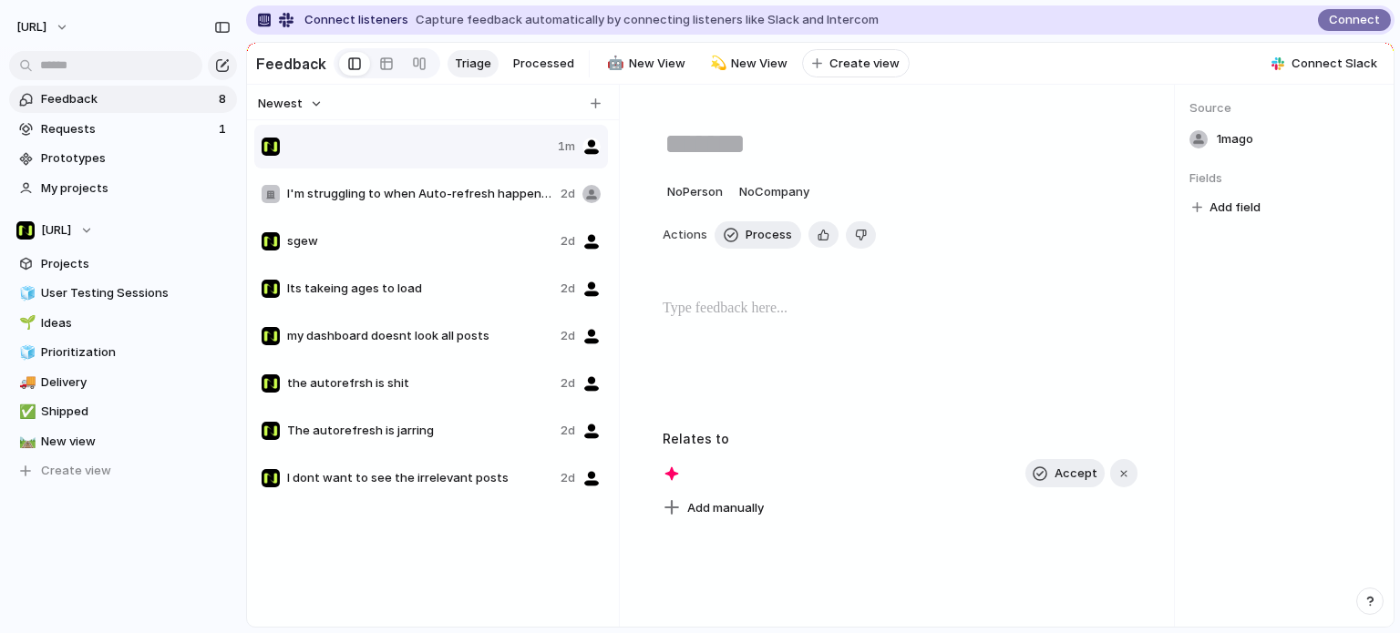
drag, startPoint x: 227, startPoint y: 66, endPoint x: 468, endPoint y: 83, distance: 242.1
click at [468, 83] on div "[URL] Feedback 8 Requests 1 Prototypes My projects [URL] Projects 🧊 User Testin…" at bounding box center [700, 316] width 1400 height 633
click at [414, 97] on div at bounding box center [433, 103] width 372 height 36
click at [601, 106] on button "button" at bounding box center [595, 104] width 18 height 18
click at [407, 156] on div at bounding box center [406, 147] width 289 height 18
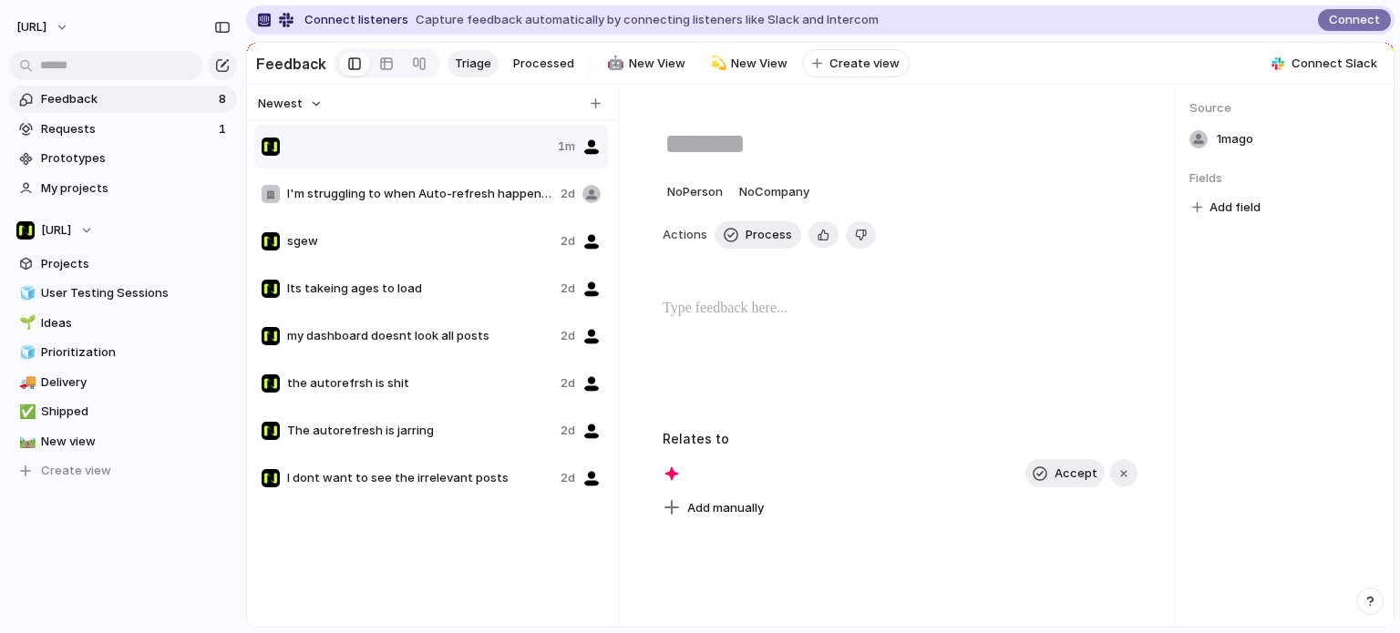
click at [732, 163] on textarea at bounding box center [899, 144] width 475 height 38
click at [1215, 149] on div "1m ago" at bounding box center [1284, 140] width 190 height 26
click at [1202, 149] on div at bounding box center [1198, 139] width 18 height 18
click at [683, 199] on span "No Person" at bounding box center [695, 191] width 56 height 15
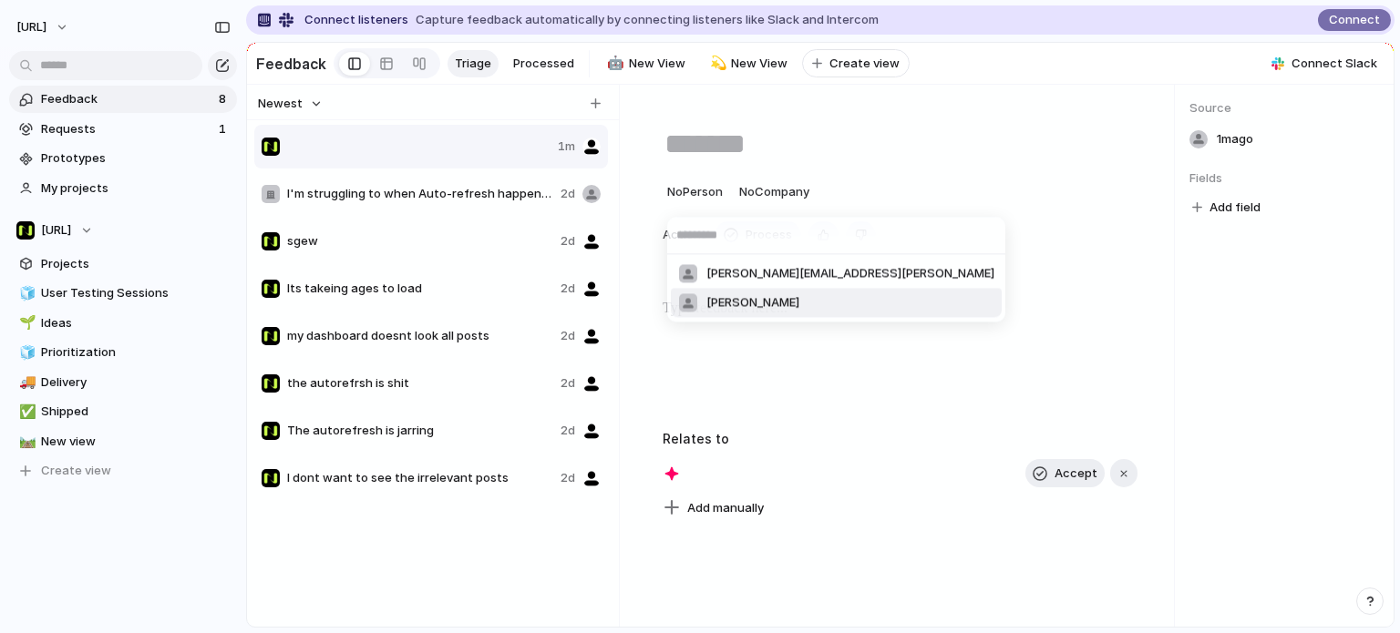
click at [744, 298] on li "[PERSON_NAME]" at bounding box center [836, 302] width 331 height 29
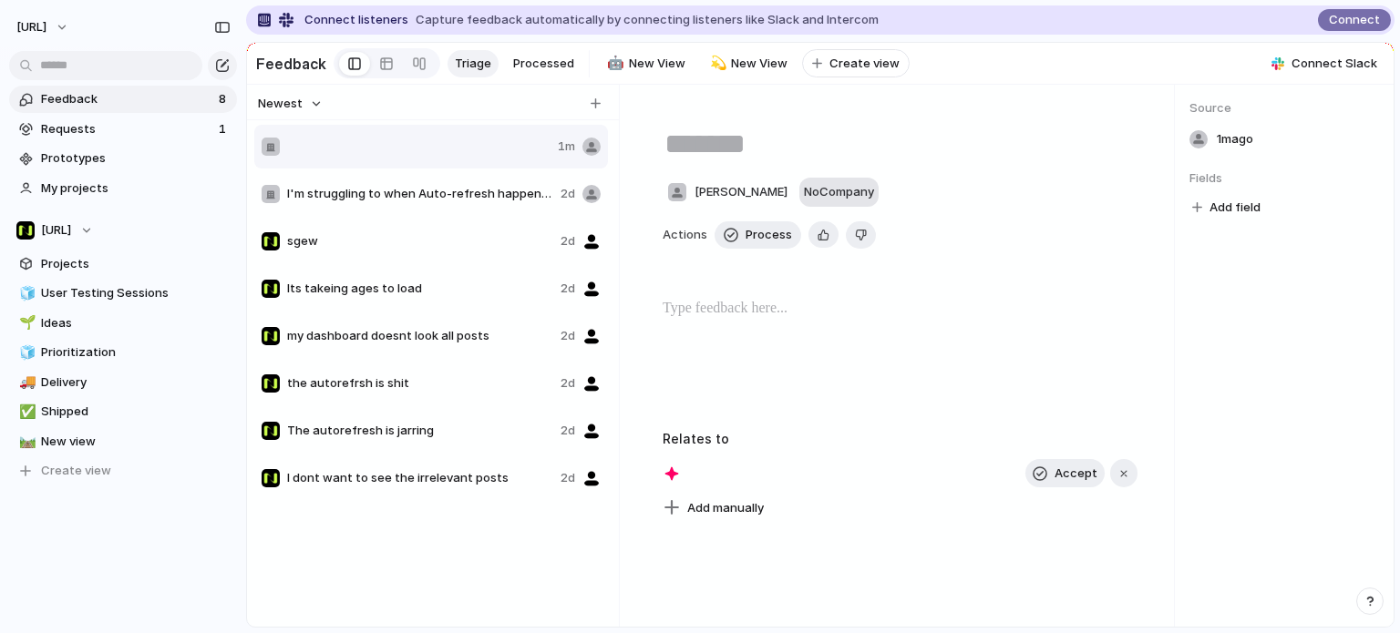
click at [804, 196] on span "No Company" at bounding box center [839, 191] width 70 height 15
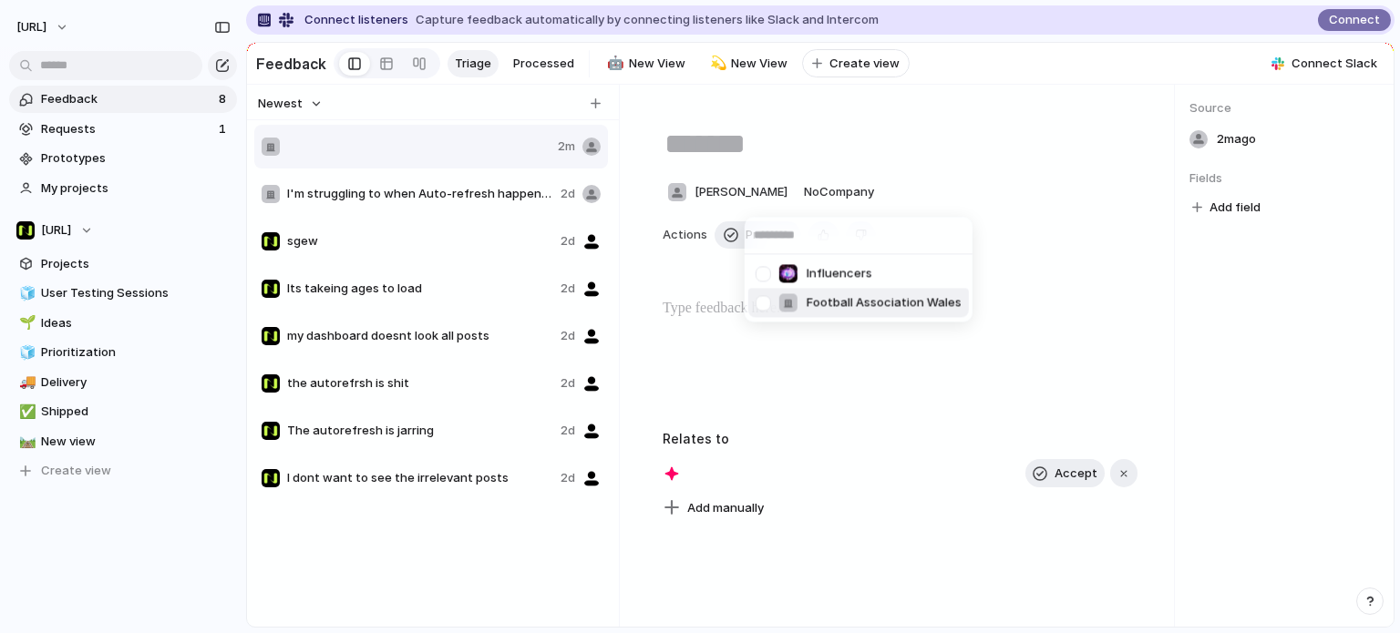
click at [830, 297] on span "Football Association Wales" at bounding box center [883, 303] width 155 height 18
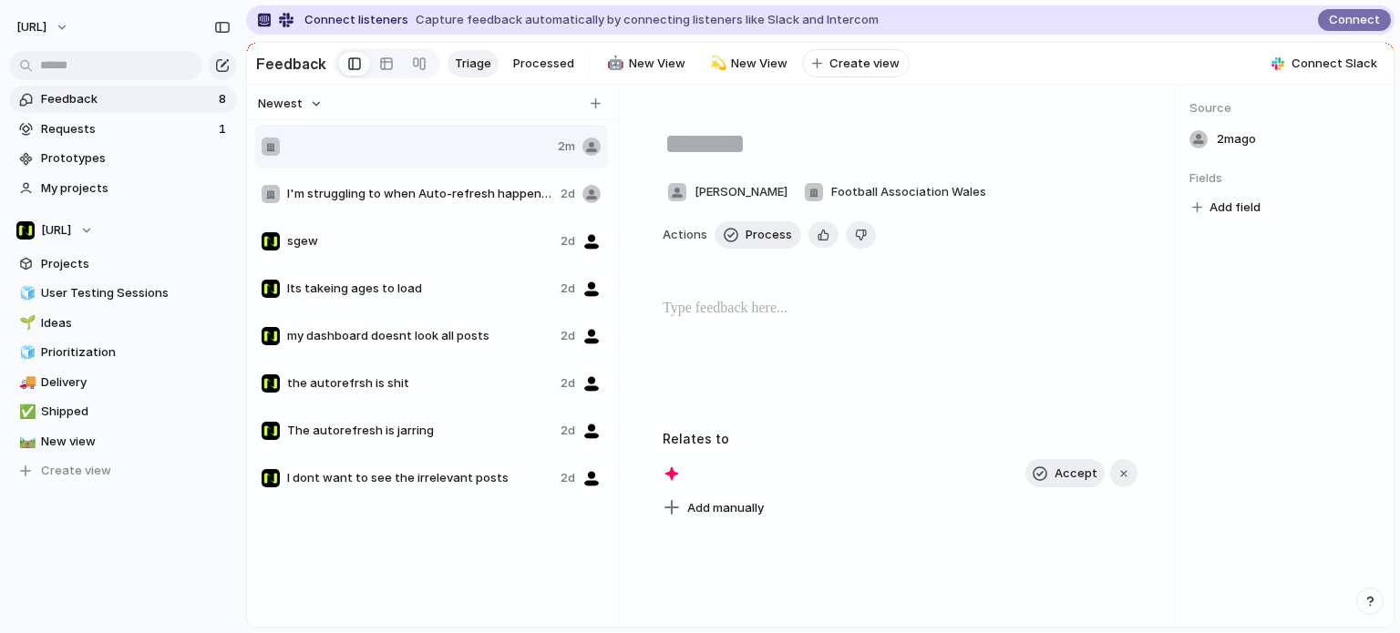
click at [792, 153] on textarea at bounding box center [899, 144] width 475 height 38
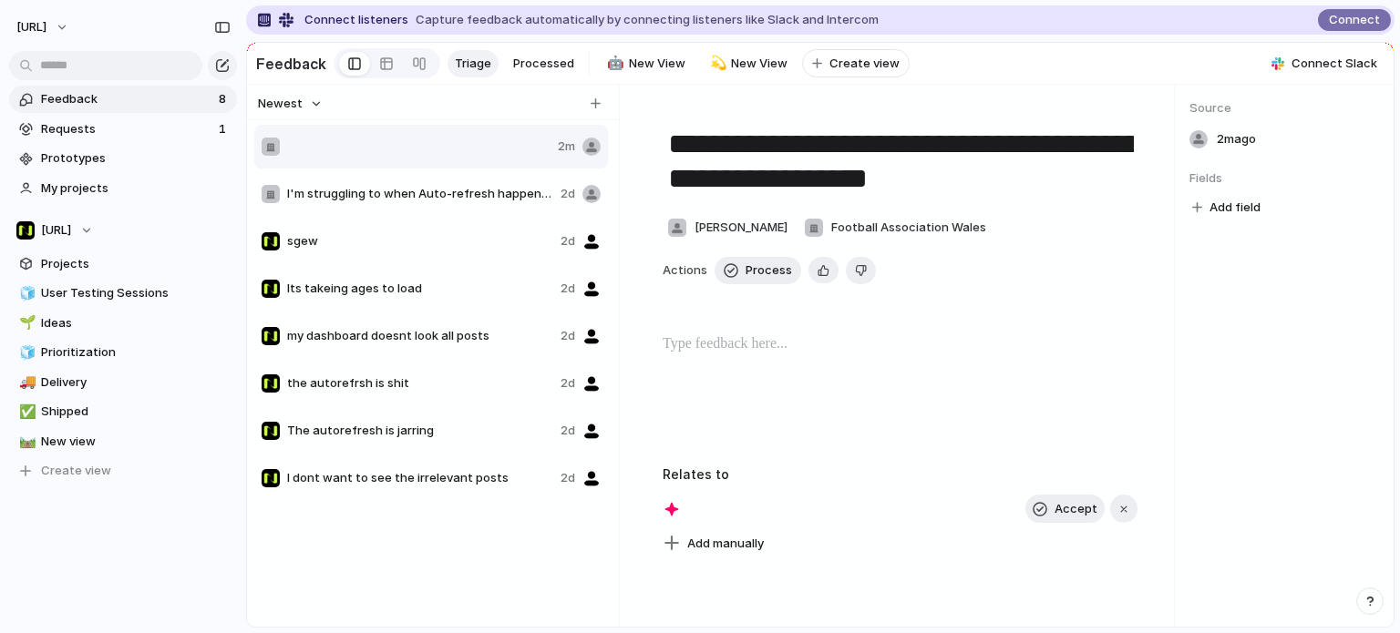
type textarea "**********"
click at [1255, 214] on span "Add field" at bounding box center [1234, 208] width 51 height 18
click at [1158, 295] on span "No results found" at bounding box center [1165, 291] width 164 height 29
click at [1139, 257] on input "text" at bounding box center [1171, 253] width 184 height 36
type input "**"
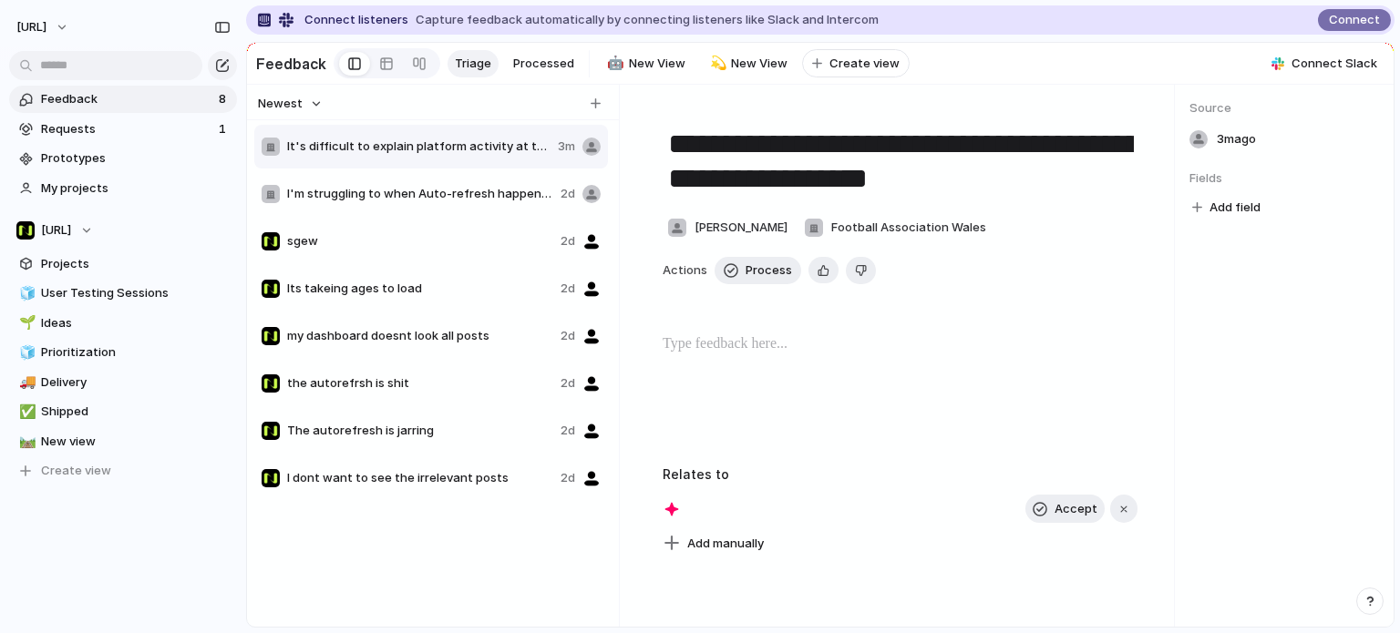
click at [1306, 344] on div "** No results found" at bounding box center [700, 316] width 1400 height 633
click at [1234, 220] on button "Add field" at bounding box center [1226, 208] width 74 height 24
click at [1170, 252] on input "text" at bounding box center [1171, 253] width 184 height 36
click at [1232, 354] on div "No results found" at bounding box center [700, 316] width 1400 height 633
click at [1241, 217] on span "Add field" at bounding box center [1234, 208] width 51 height 18
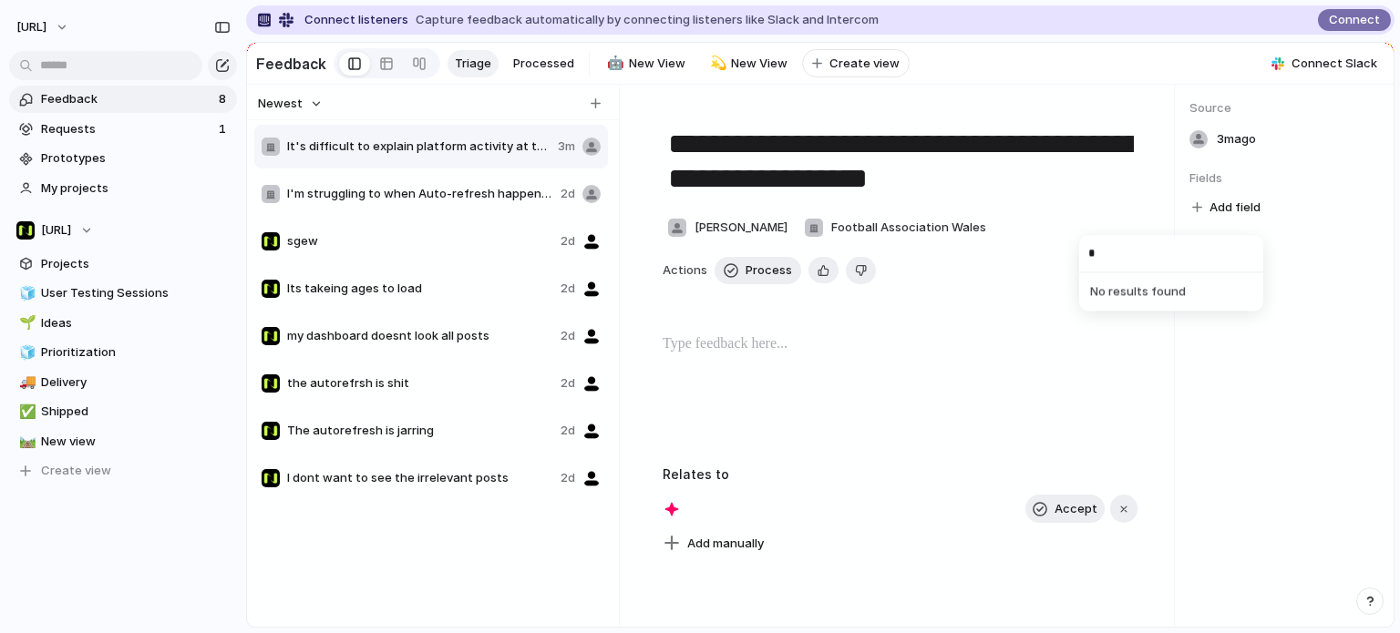
type input "*"
click at [1290, 377] on div "* No results found" at bounding box center [700, 316] width 1400 height 633
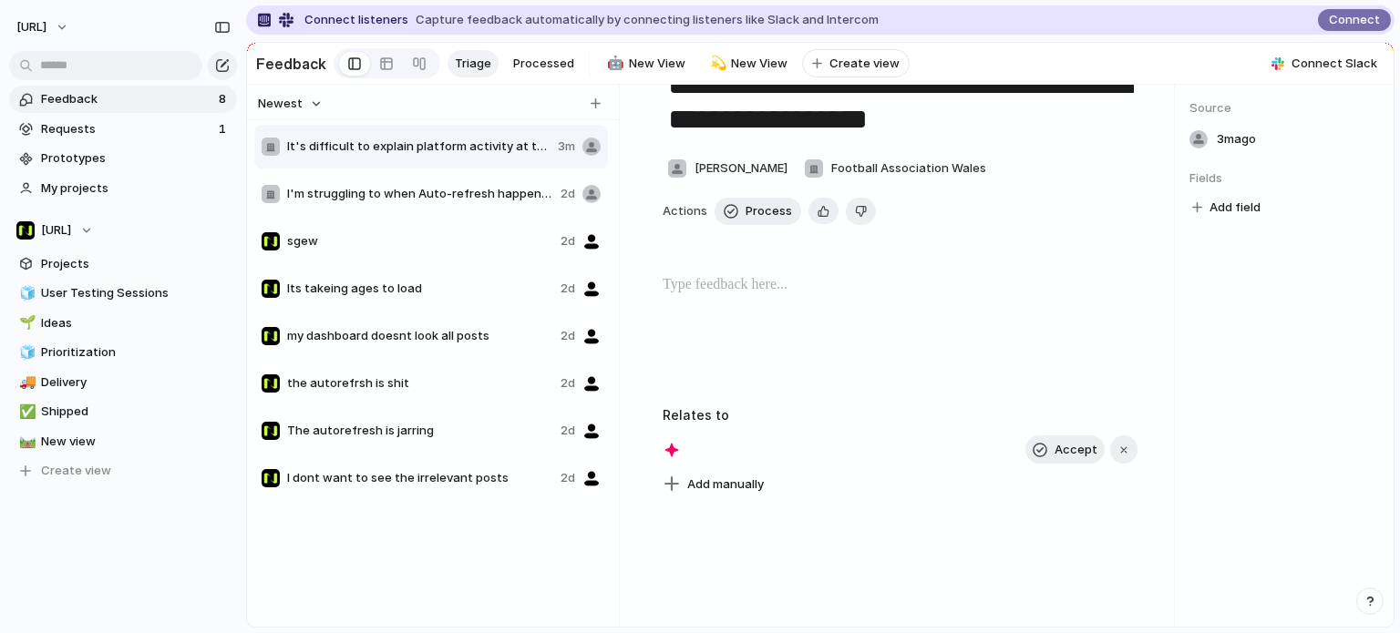
scroll to position [91, 0]
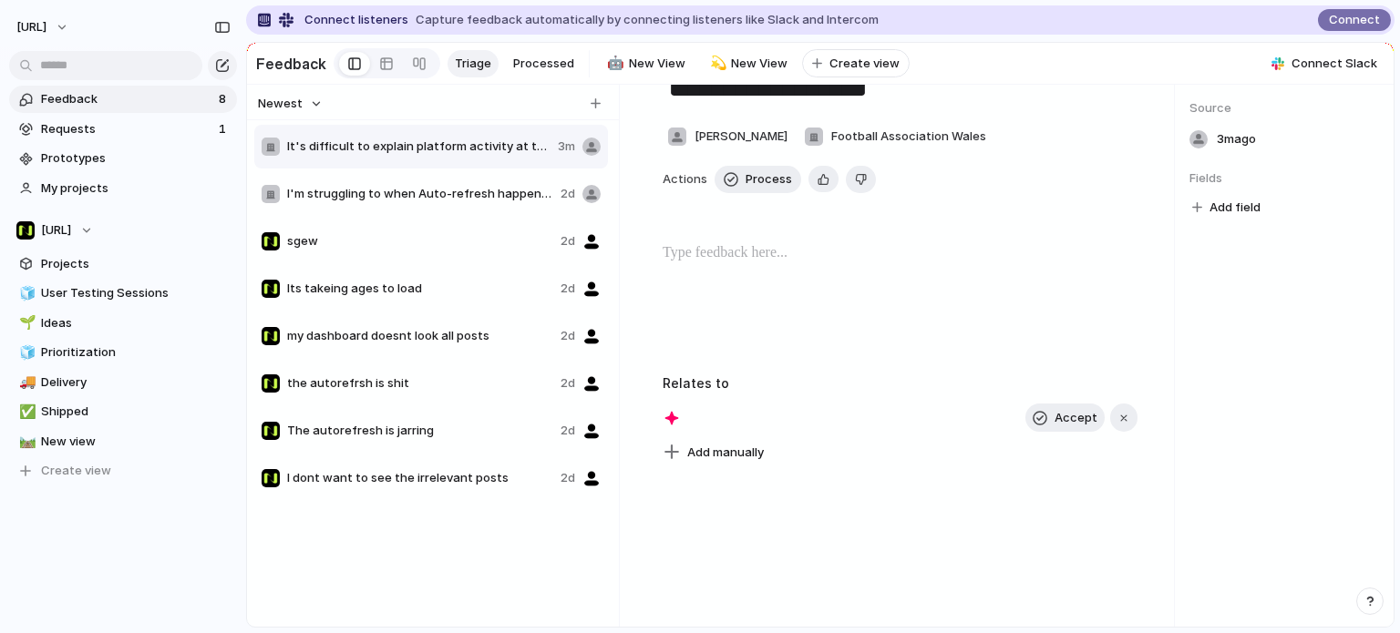
click at [692, 426] on input at bounding box center [701, 418] width 27 height 18
click at [715, 429] on div "Accept" at bounding box center [899, 418] width 475 height 29
click at [674, 420] on div at bounding box center [688, 418] width 53 height 18
click at [697, 427] on input at bounding box center [701, 418] width 27 height 18
type input "*"
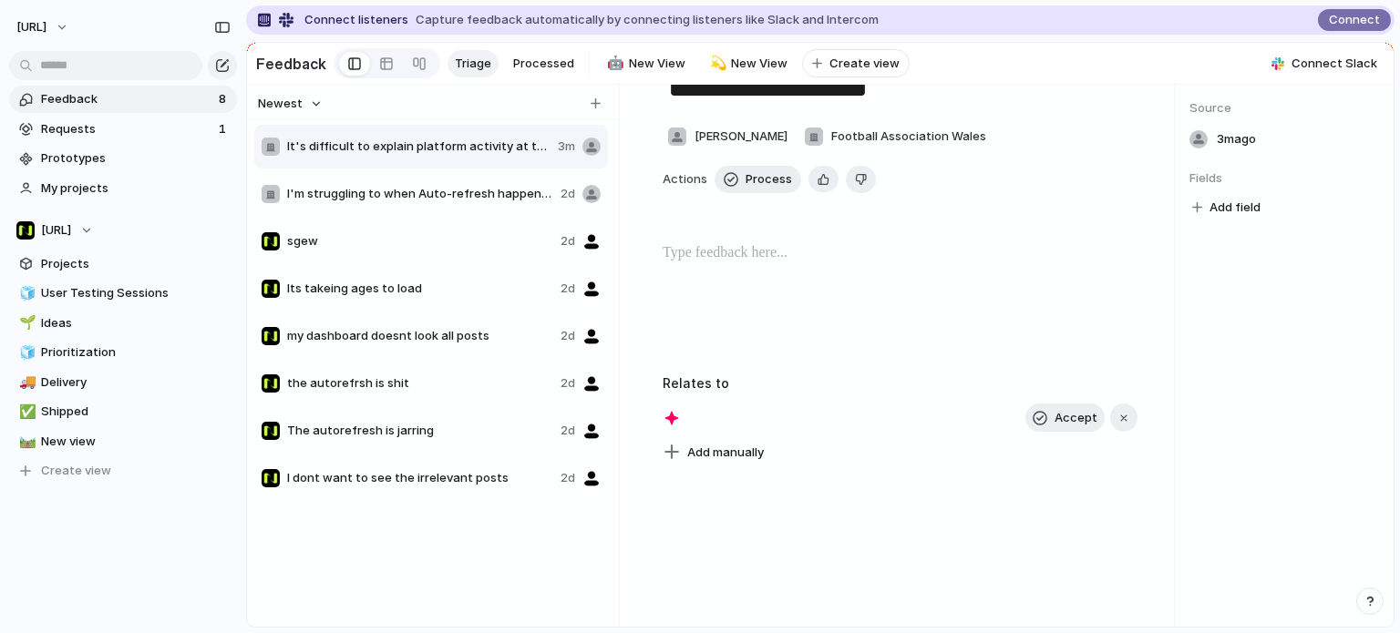
type input "*"
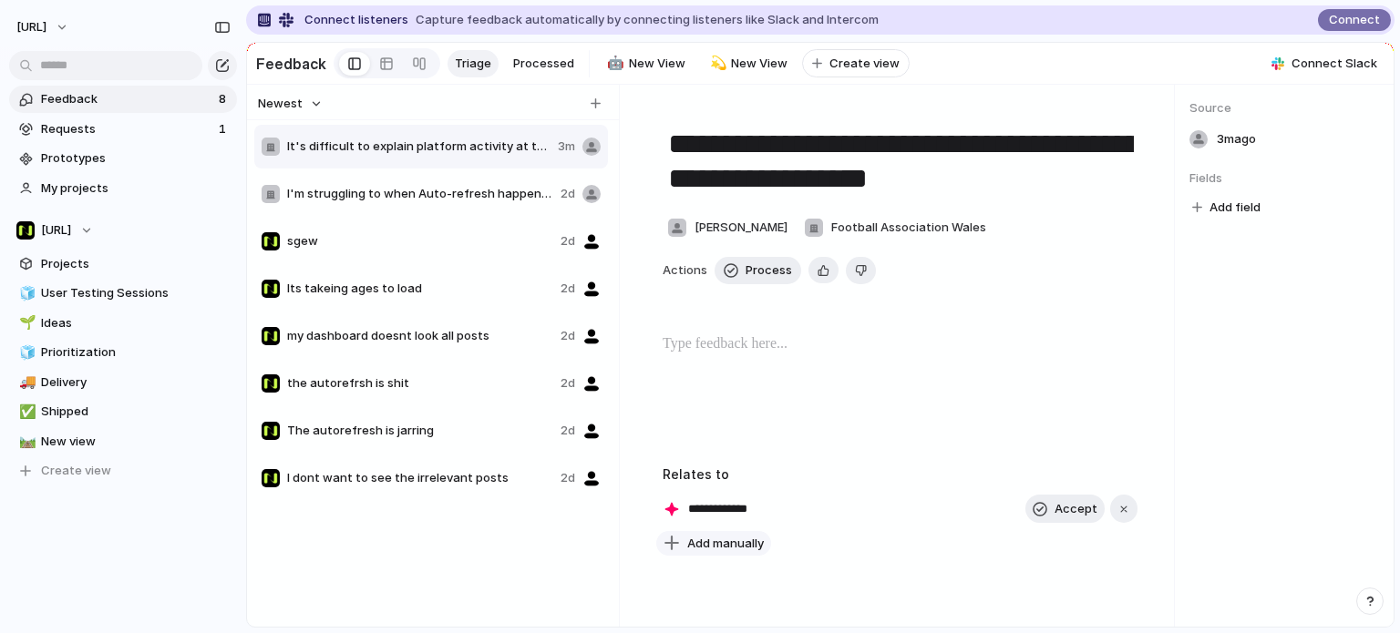
type input "**********"
click at [755, 557] on button "Add manually" at bounding box center [713, 544] width 115 height 26
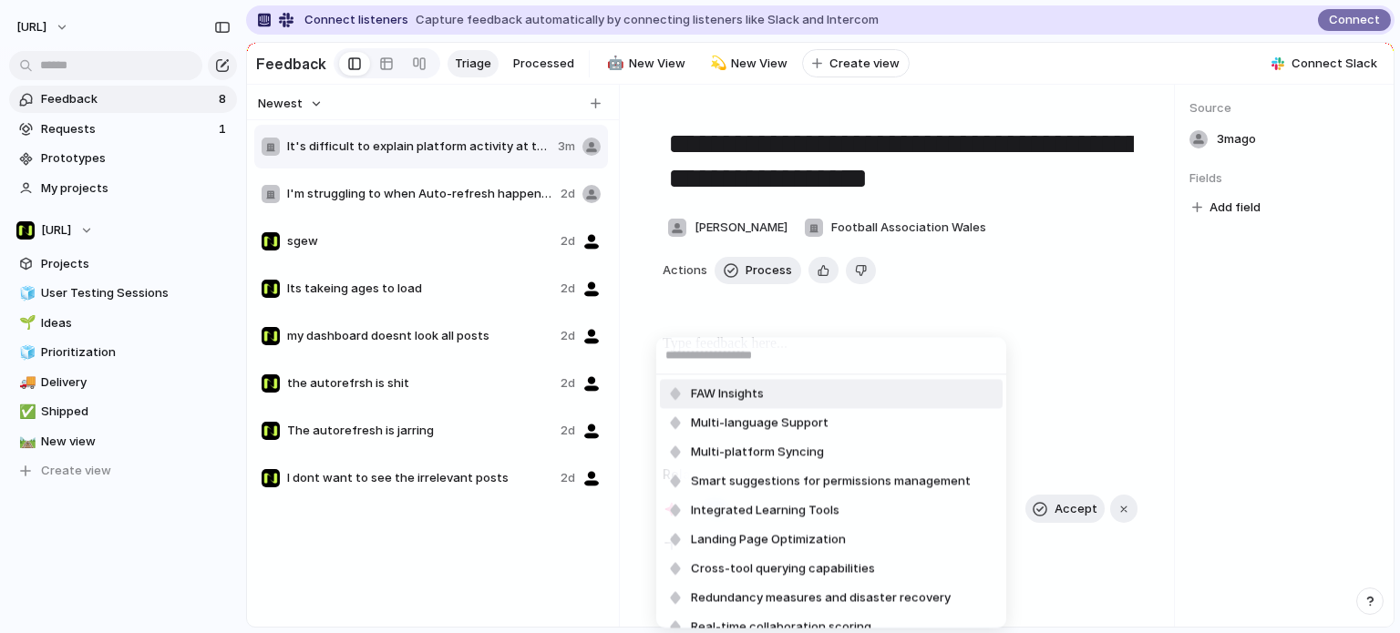
type input "*"
click at [735, 385] on span "FAW Insights" at bounding box center [727, 394] width 73 height 18
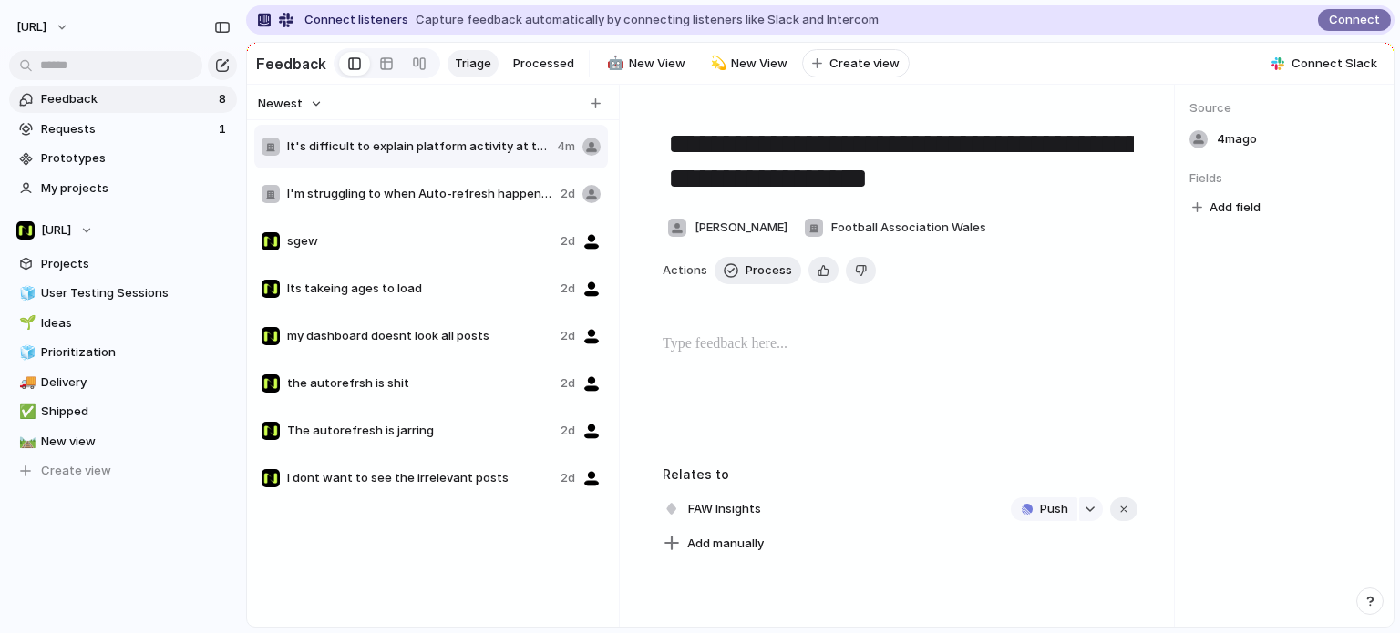
click at [930, 599] on div "**********" at bounding box center [900, 356] width 548 height 542
click at [85, 176] on link "My projects" at bounding box center [123, 188] width 228 height 27
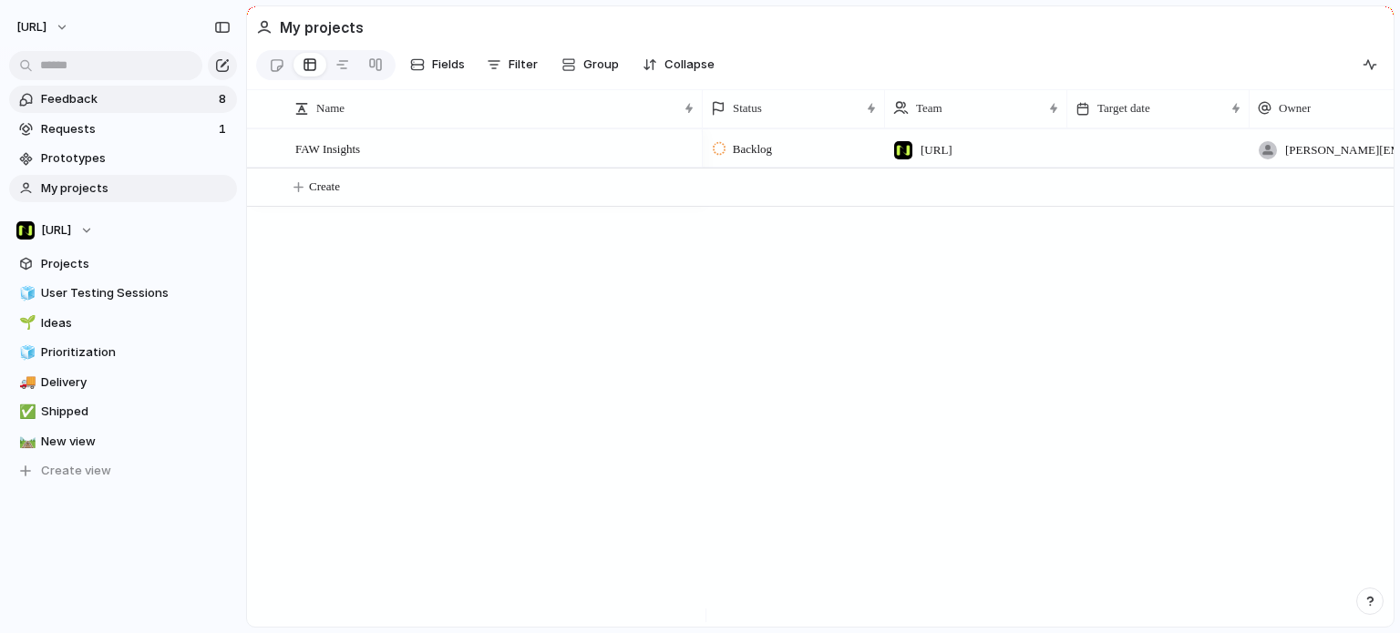
click at [95, 109] on link "Feedback 8" at bounding box center [123, 99] width 228 height 27
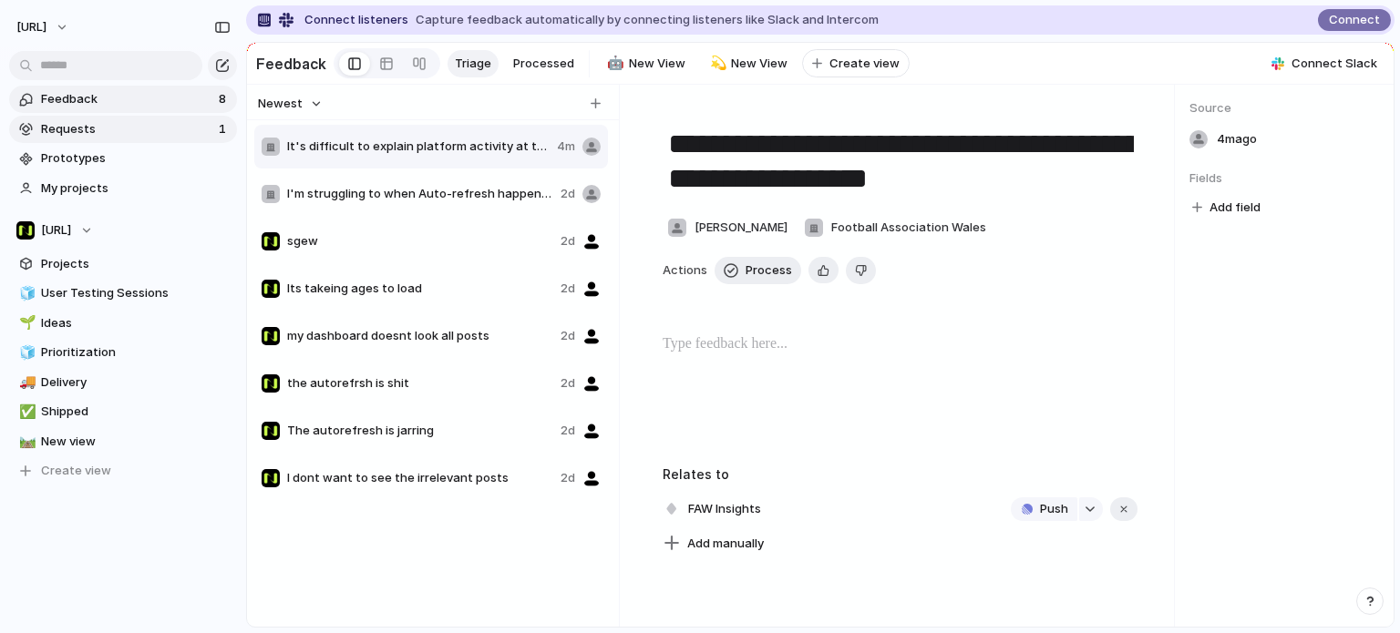
click at [97, 127] on span "Requests" at bounding box center [127, 129] width 172 height 18
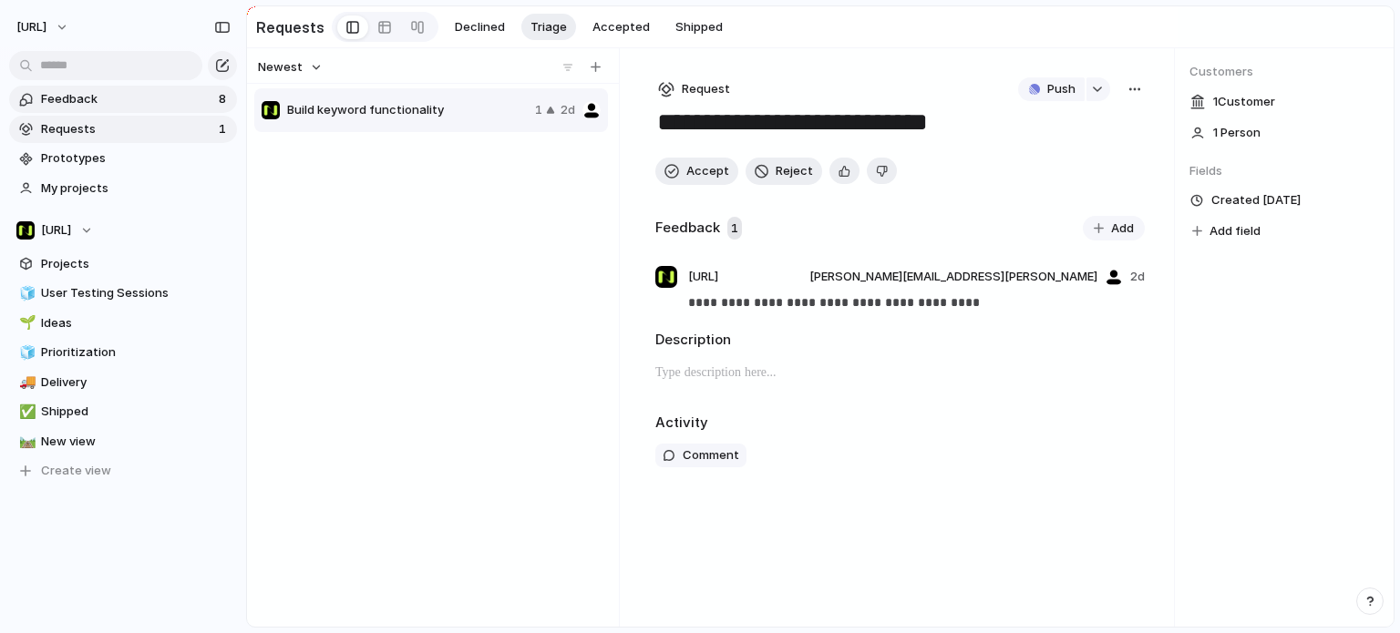
click at [87, 101] on span "Feedback" at bounding box center [127, 99] width 172 height 18
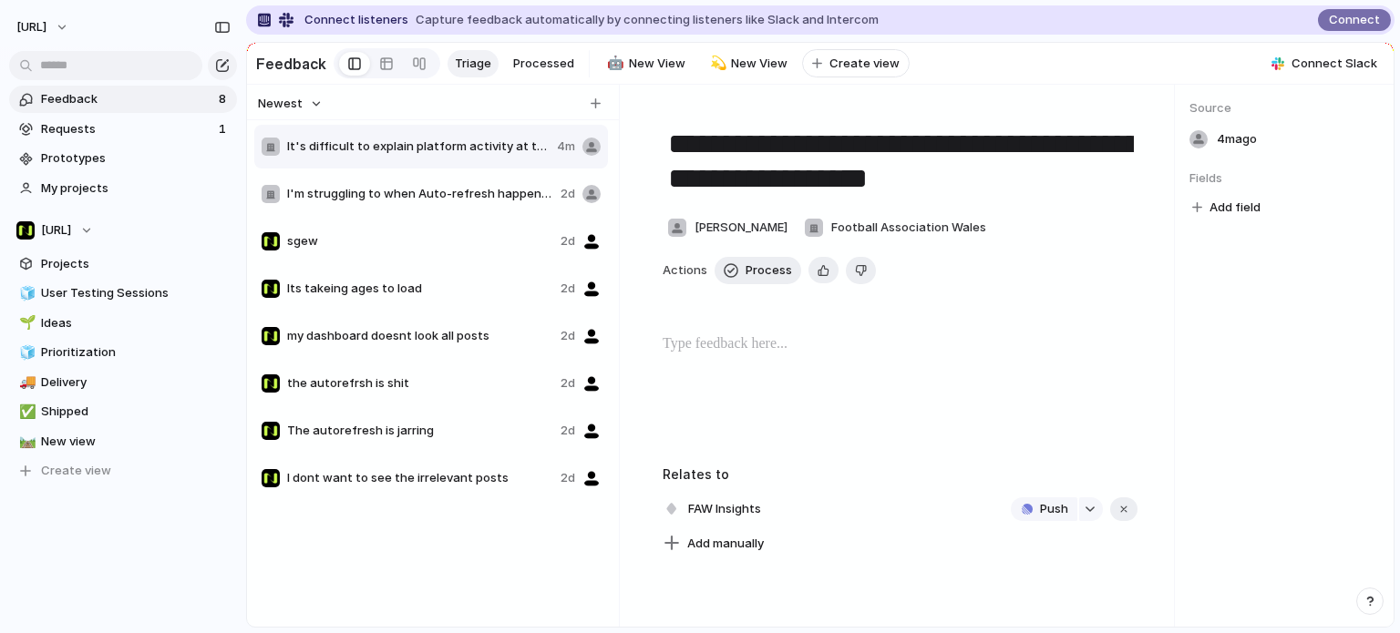
drag, startPoint x: 457, startPoint y: 529, endPoint x: 427, endPoint y: 374, distance: 158.5
click at [427, 374] on div "It's difficult to explain platform activity at the moment 4m I'm struggling to …" at bounding box center [432, 387] width 357 height 529
click at [359, 303] on li "Delete" at bounding box center [337, 299] width 111 height 29
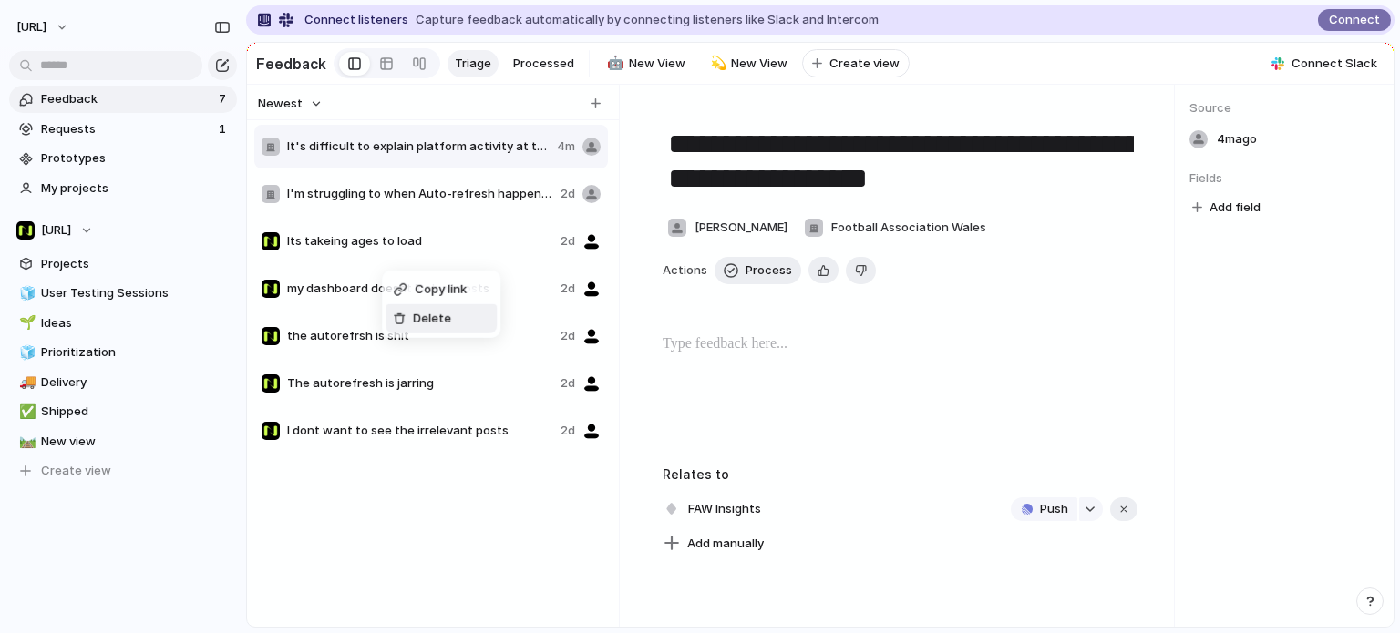
click at [404, 320] on div at bounding box center [399, 319] width 13 height 13
click at [411, 309] on div "Delete" at bounding box center [424, 313] width 58 height 18
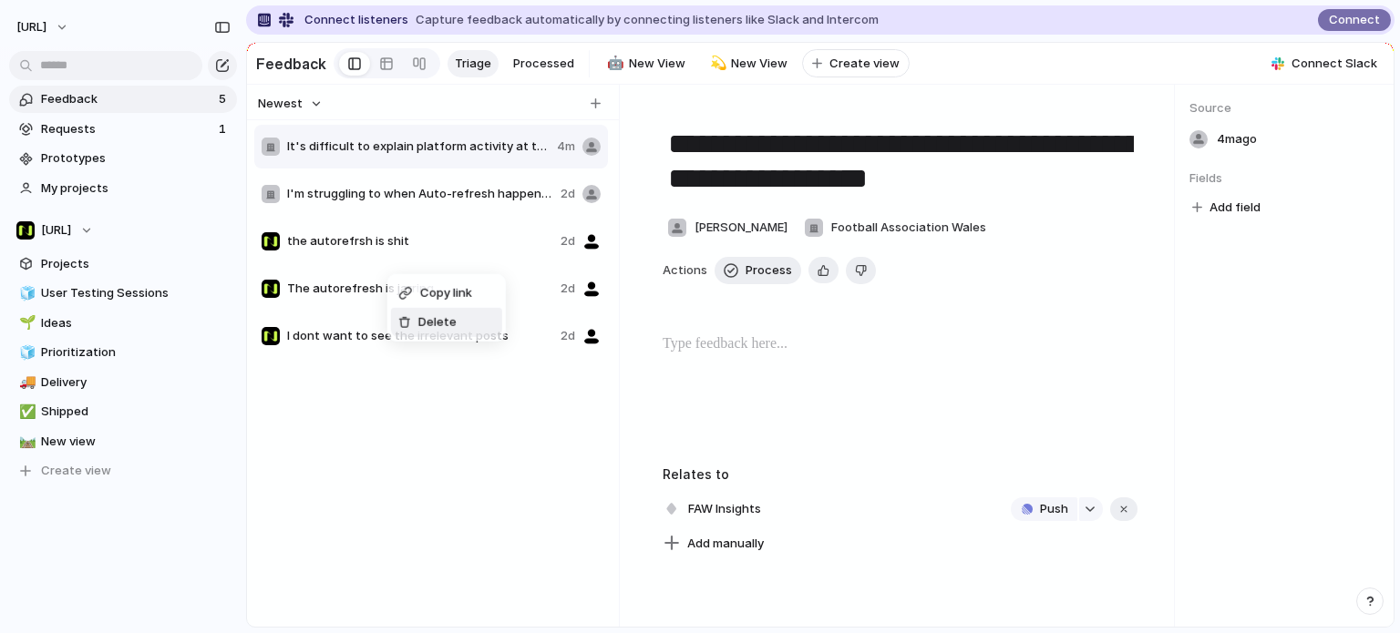
click at [414, 309] on li "Delete" at bounding box center [446, 322] width 111 height 29
click at [423, 306] on span "Delete" at bounding box center [442, 314] width 38 height 18
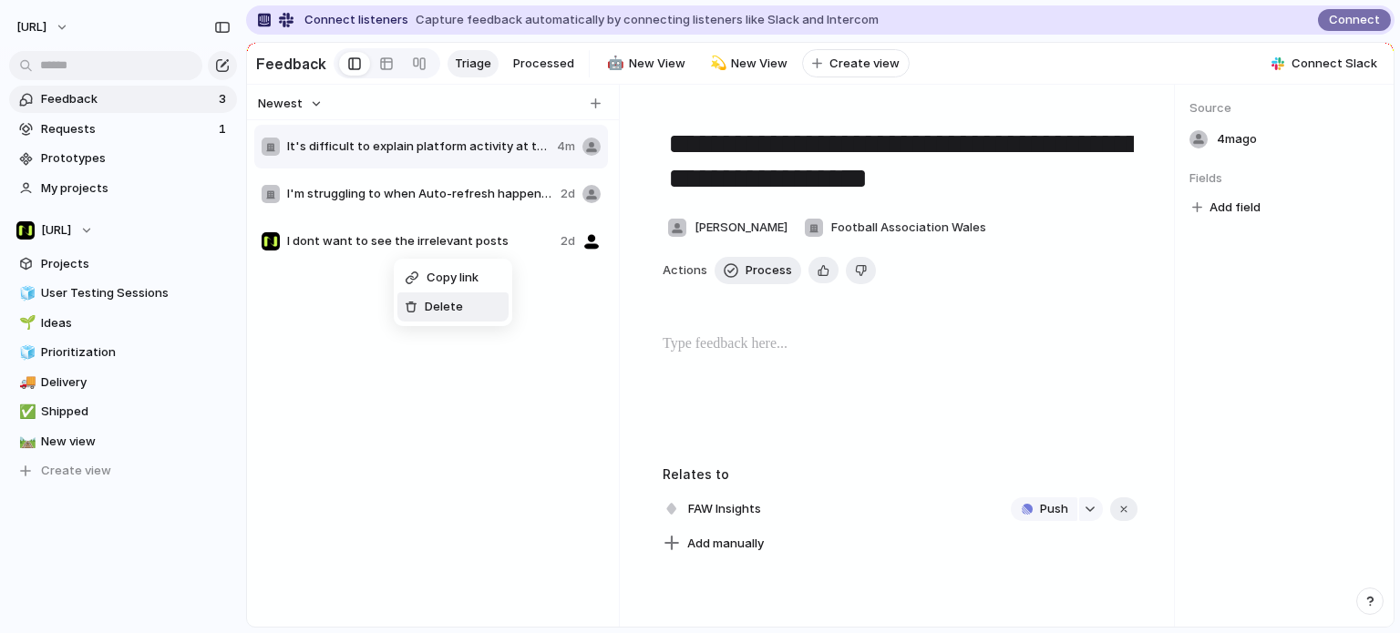
click at [460, 320] on li "Delete" at bounding box center [452, 307] width 111 height 29
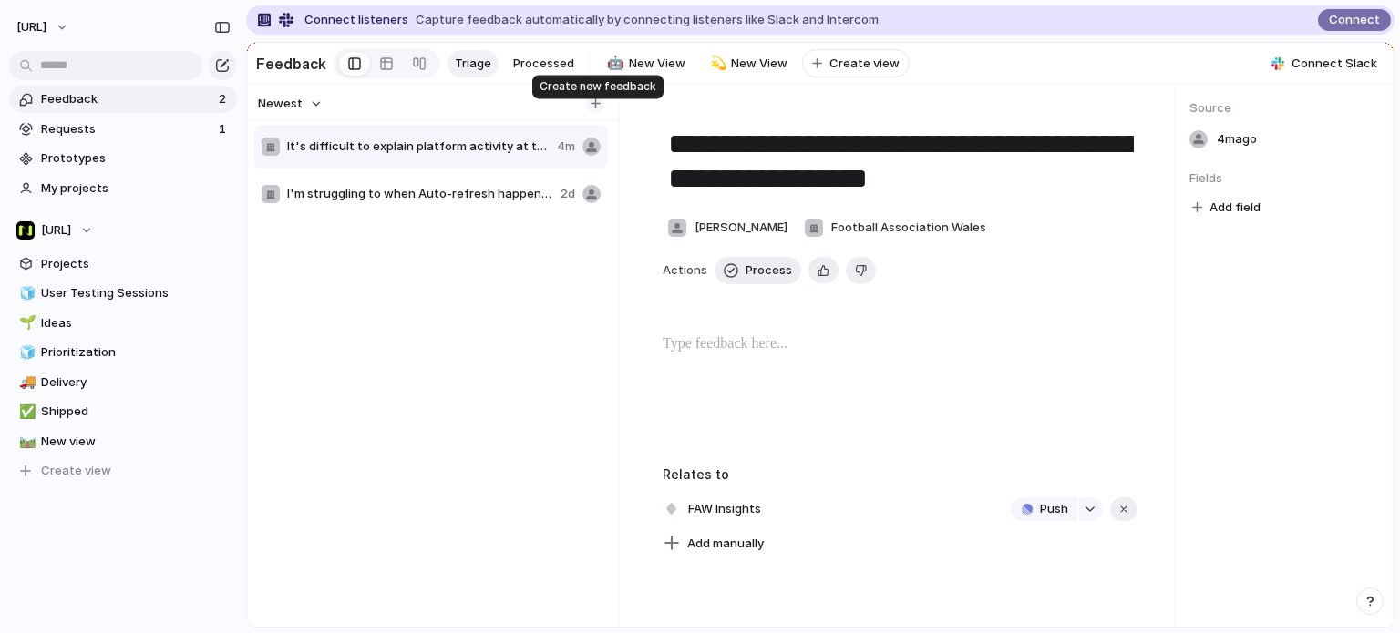
click at [598, 108] on div "button" at bounding box center [595, 103] width 10 height 10
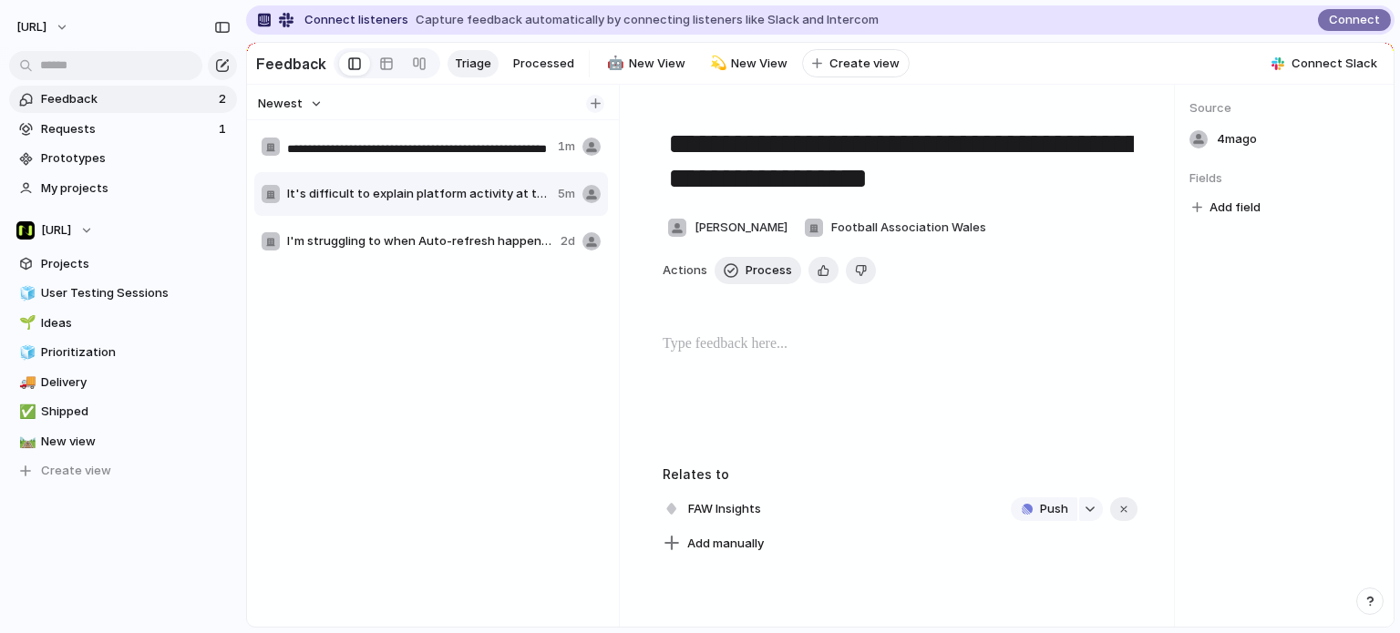
scroll to position [0, 55]
type input "**********"
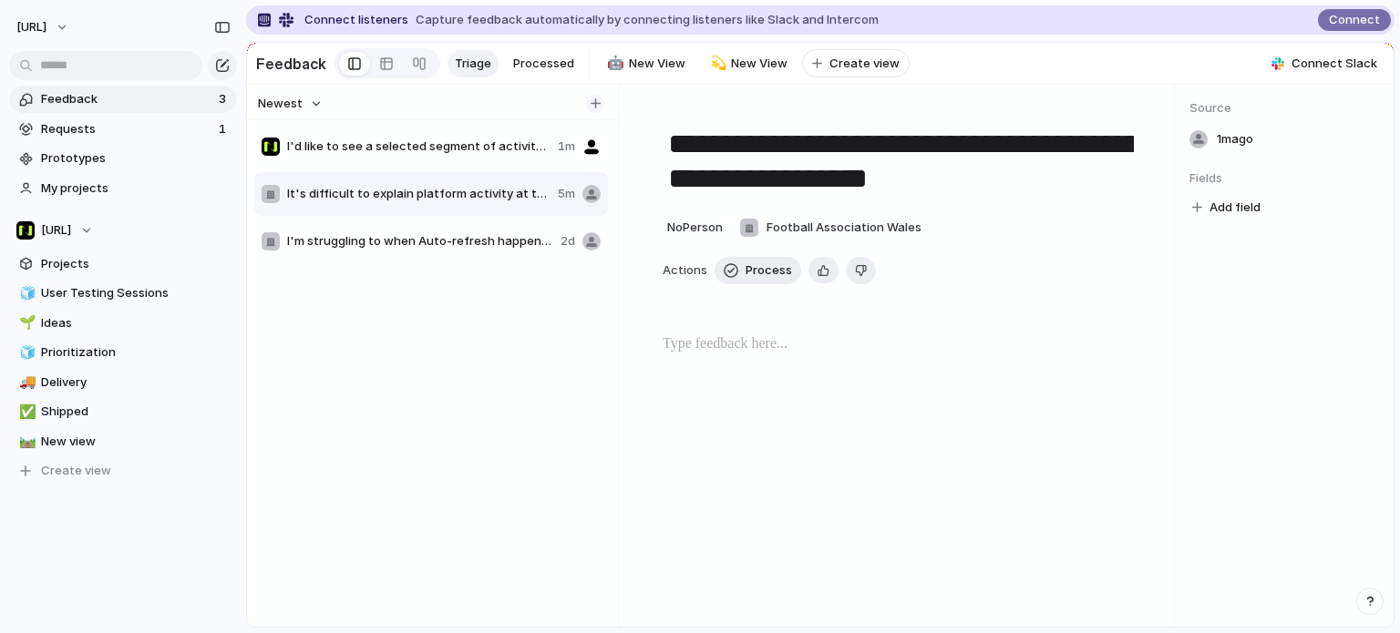
type textarea "**********"
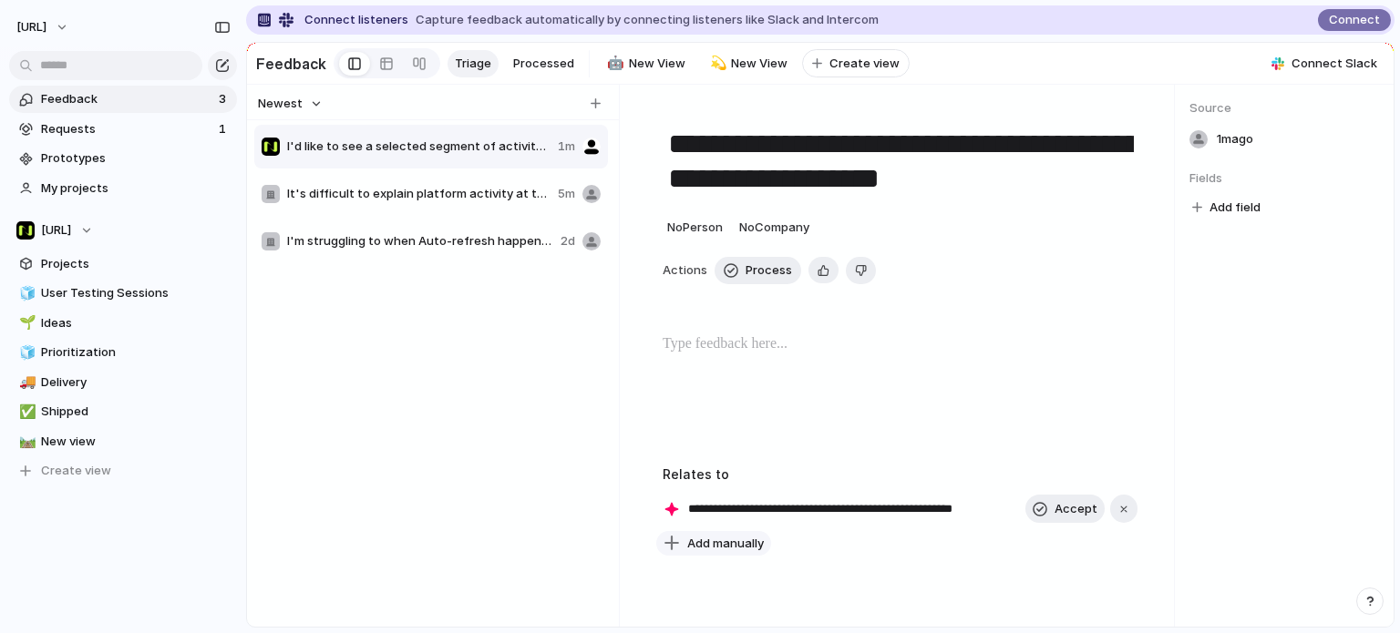
click at [733, 553] on span "Add manually" at bounding box center [725, 544] width 77 height 18
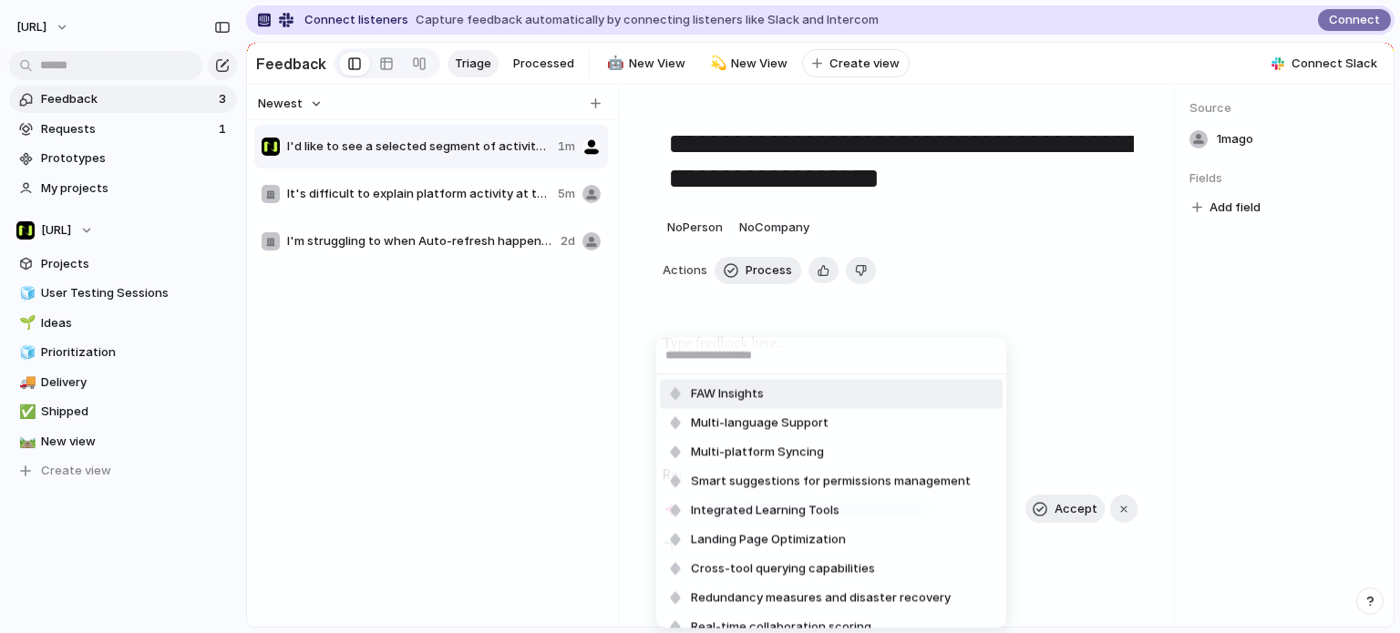
click at [736, 360] on input "text" at bounding box center [831, 355] width 350 height 36
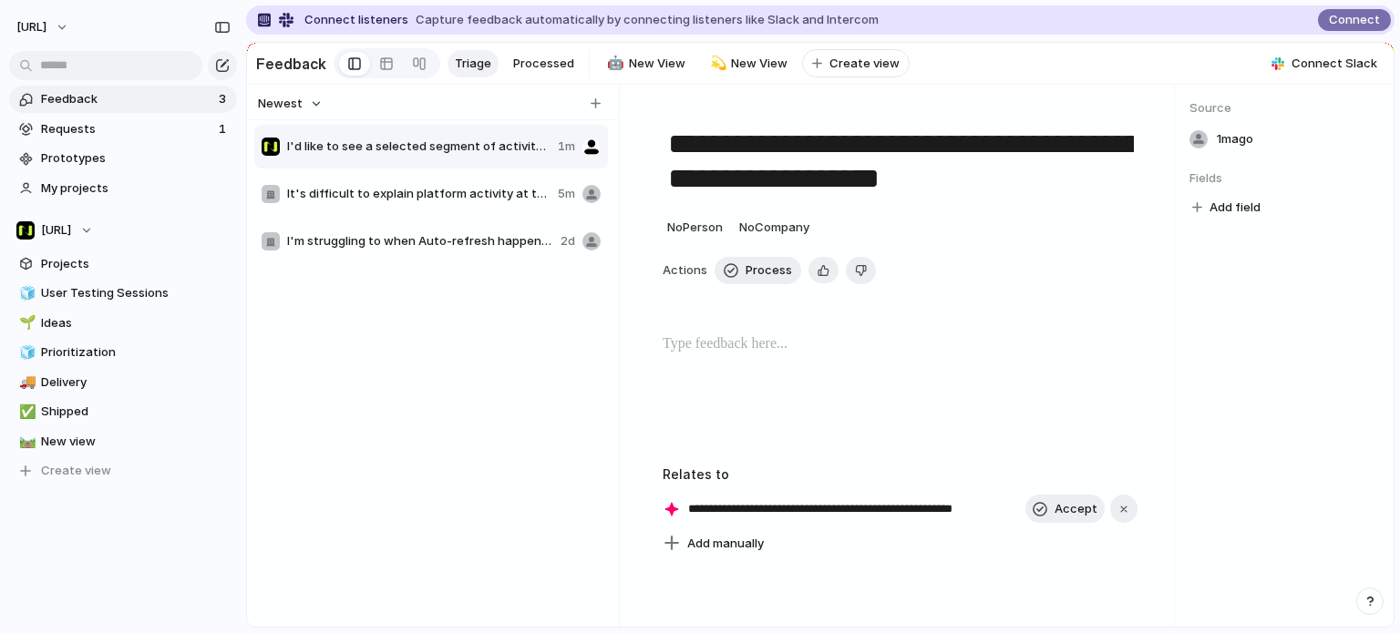
click at [557, 446] on div "FAW Insights Multi-language Support Multi-platform Syncing Smart suggestions fo…" at bounding box center [700, 316] width 1400 height 633
click at [1123, 519] on button "button" at bounding box center [1123, 509] width 27 height 29
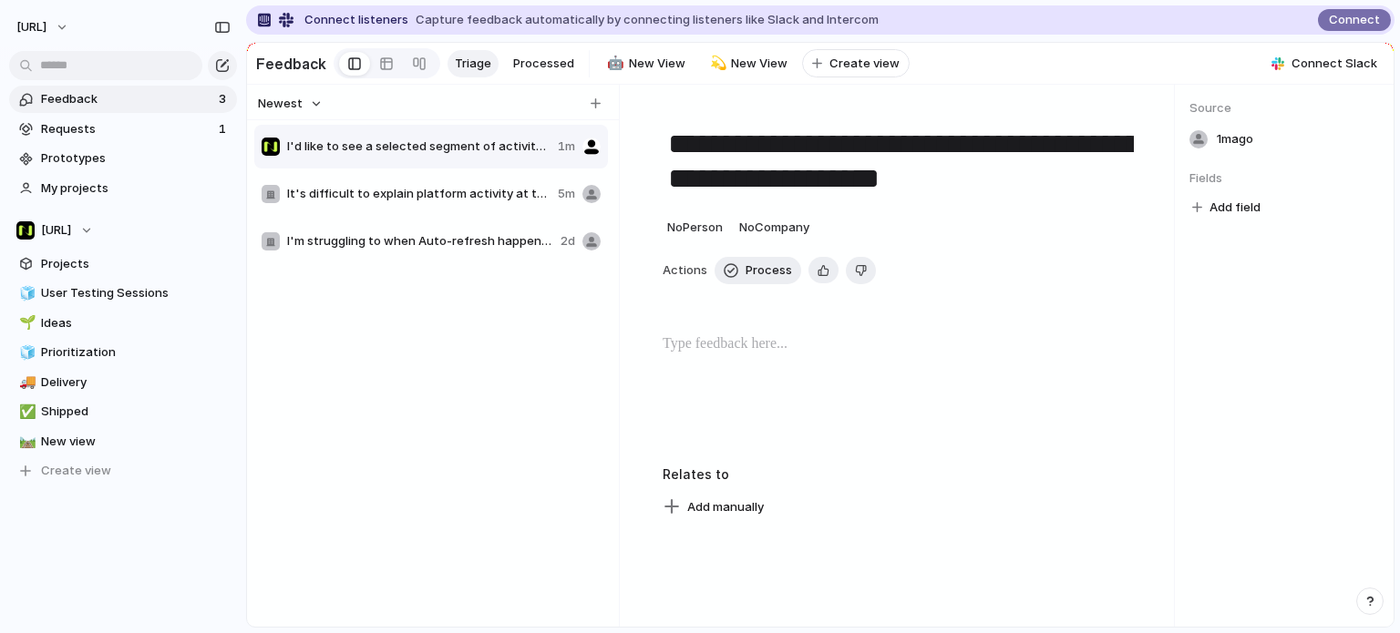
click at [744, 477] on h3 "Relates to" at bounding box center [899, 474] width 475 height 19
click at [725, 482] on h3 "Relates to" at bounding box center [899, 474] width 475 height 19
click at [95, 190] on span "My projects" at bounding box center [136, 189] width 190 height 18
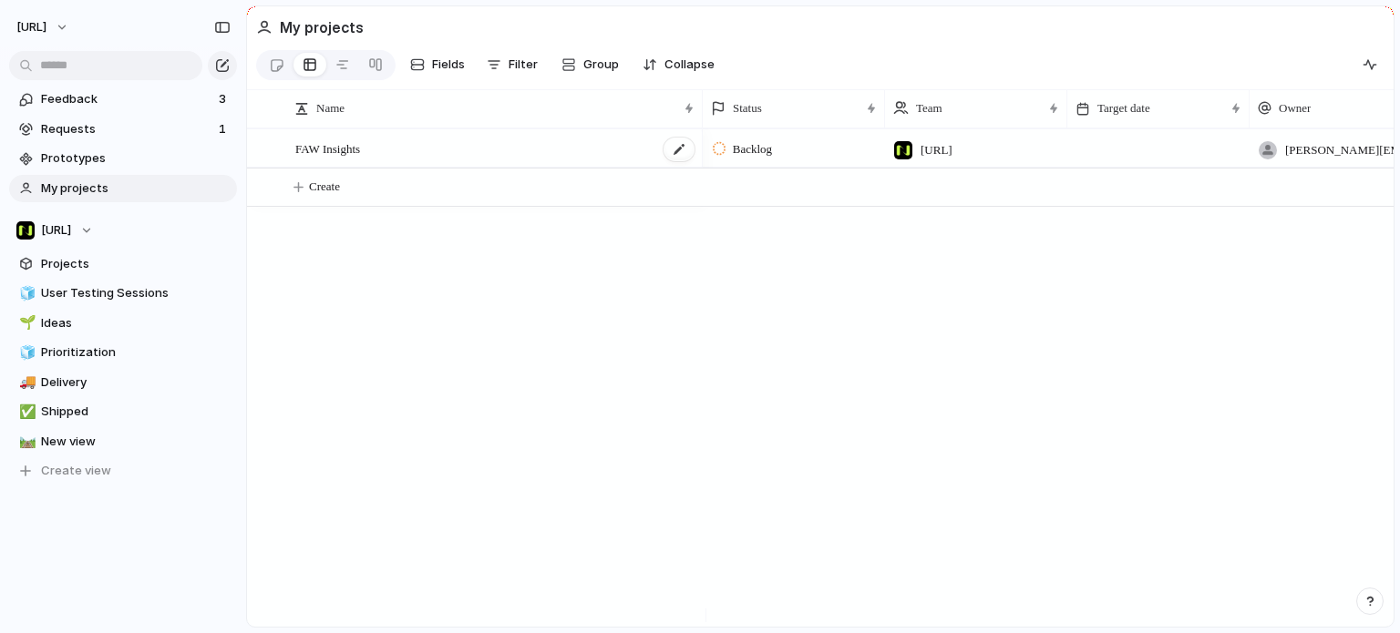
click at [375, 157] on div "FAW Insights" at bounding box center [495, 148] width 401 height 37
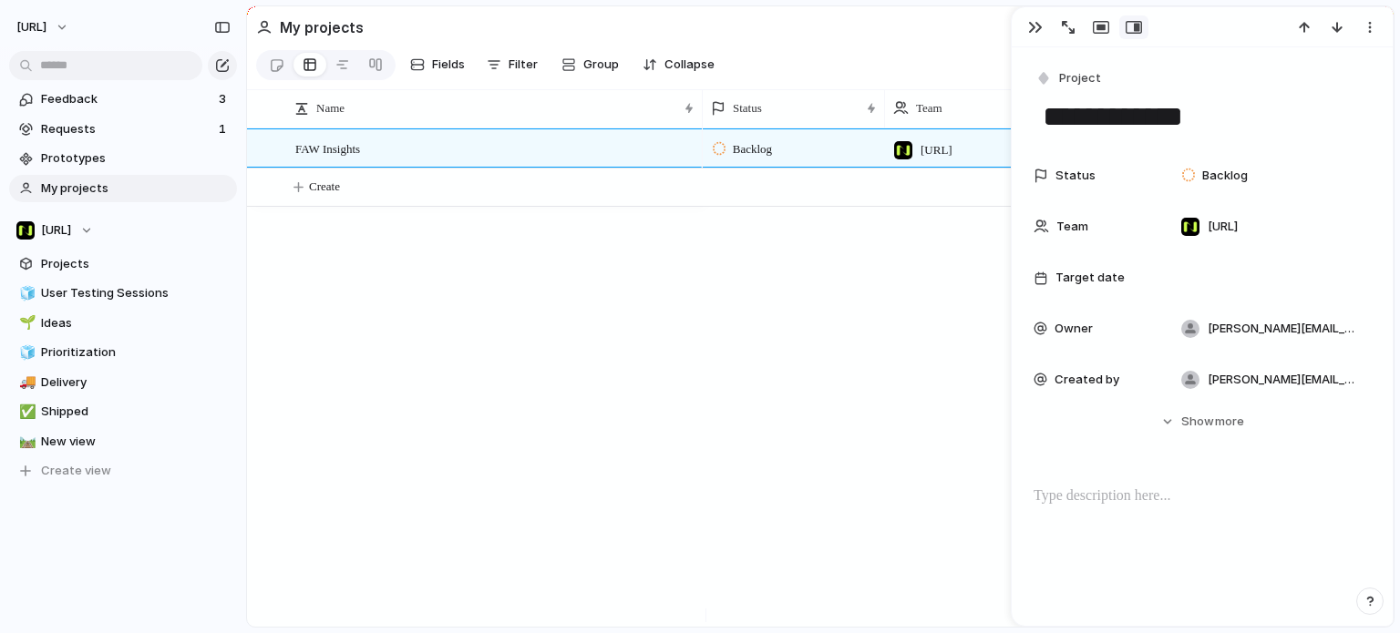
click at [1097, 104] on textarea "**********" at bounding box center [1202, 117] width 323 height 38
drag, startPoint x: 1098, startPoint y: 116, endPoint x: 877, endPoint y: 116, distance: 221.4
click at [877, 116] on main "**********" at bounding box center [820, 316] width 1148 height 622
type textarea "********"
click at [114, 107] on span "Feedback" at bounding box center [127, 99] width 172 height 18
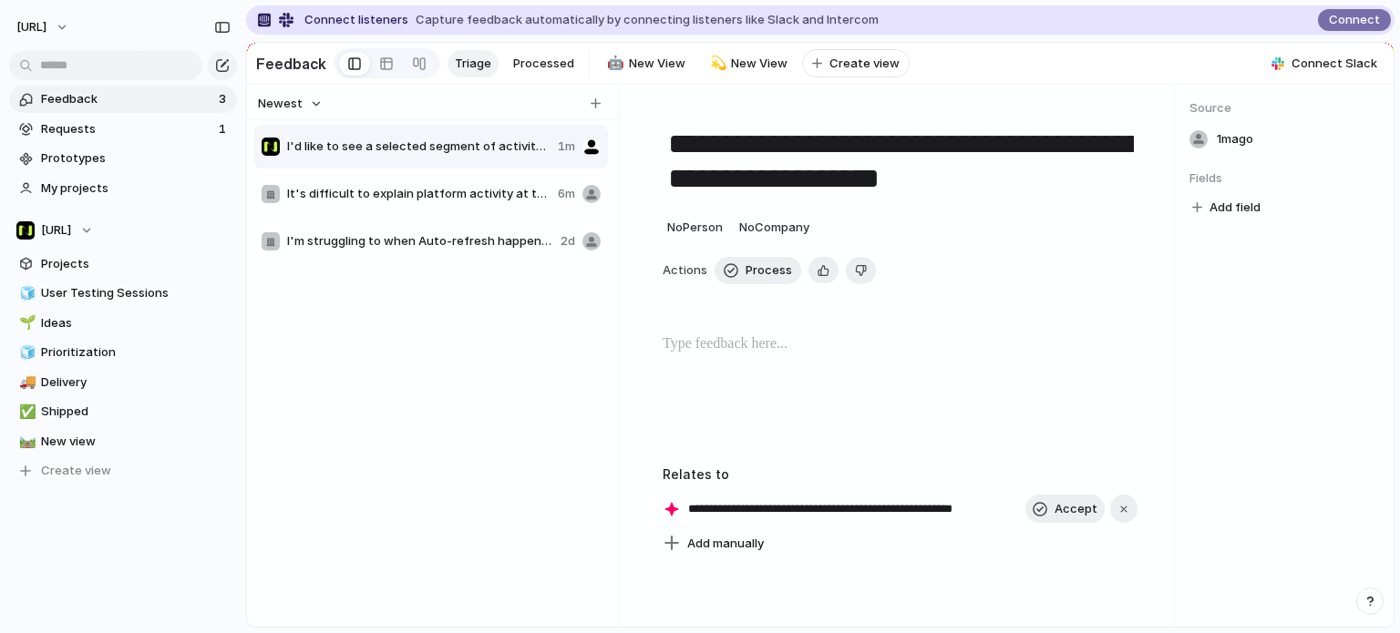
click at [395, 156] on span "I'd like to see a selected segment of activity by hour/day" at bounding box center [418, 147] width 263 height 18
click at [1114, 524] on button "button" at bounding box center [1123, 509] width 27 height 29
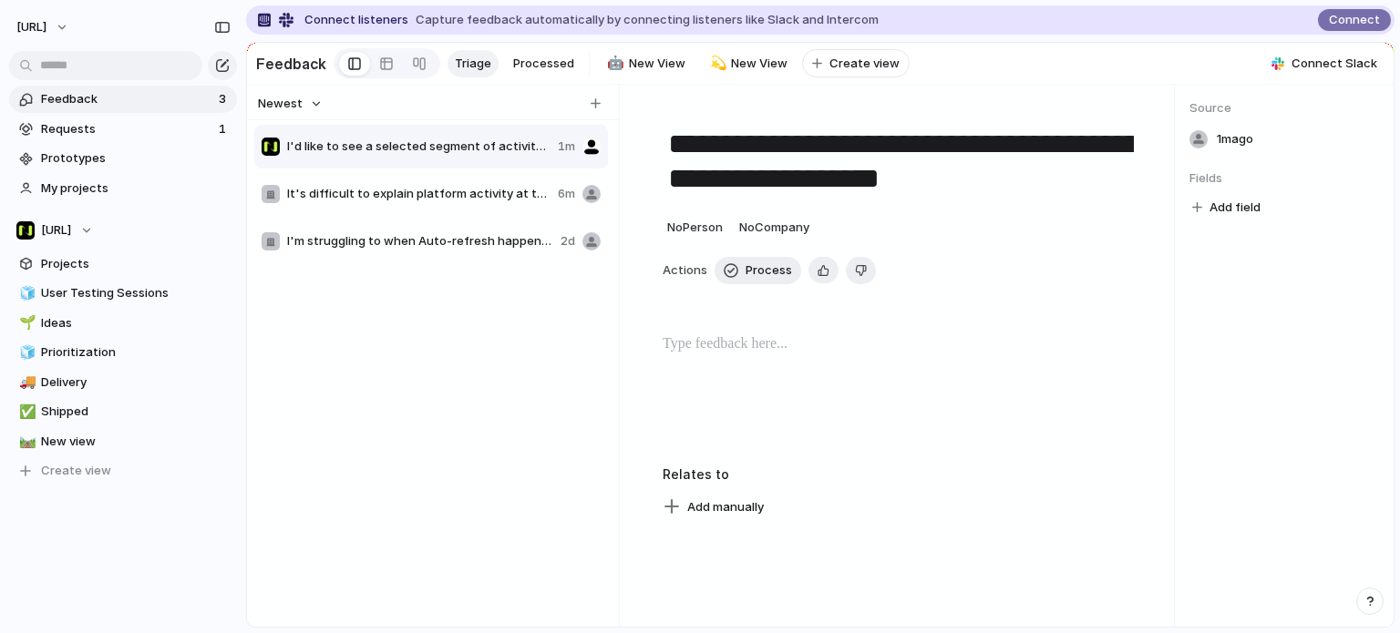
click at [849, 504] on div "Add manually" at bounding box center [899, 508] width 475 height 26
click at [714, 538] on div at bounding box center [900, 528] width 519 height 18
click at [723, 513] on span "Add manually" at bounding box center [725, 507] width 77 height 18
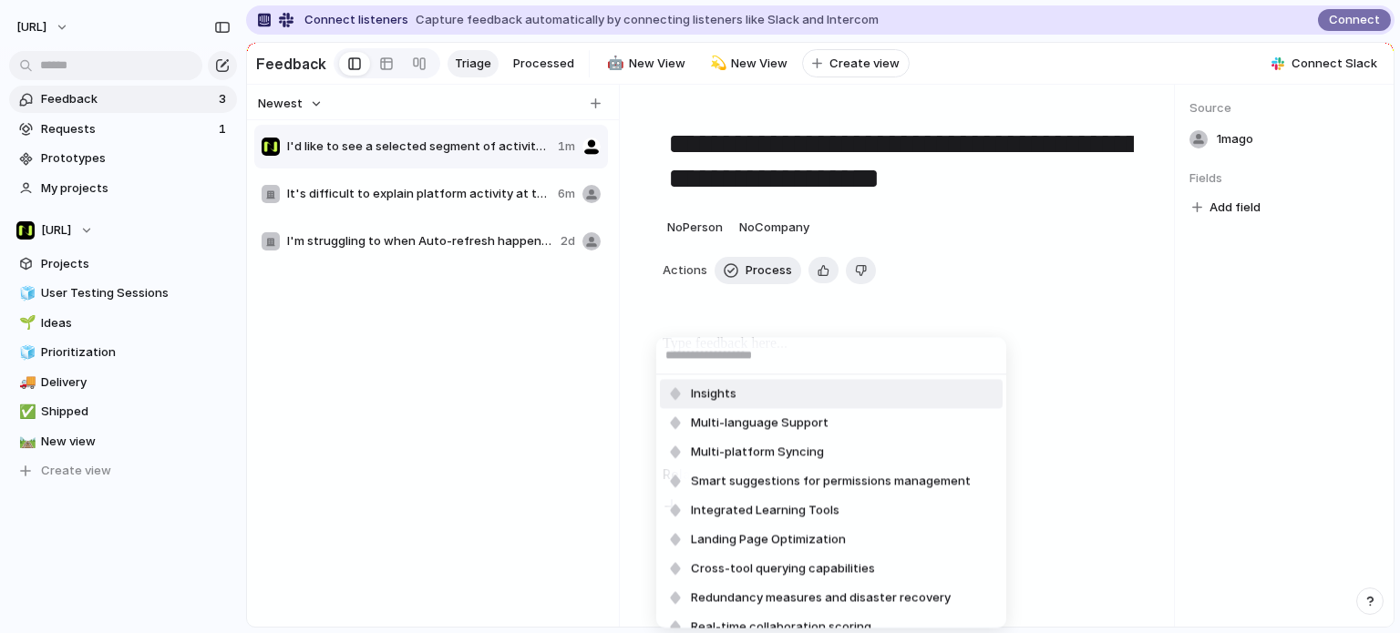
click at [729, 385] on span "Insights" at bounding box center [714, 394] width 46 height 18
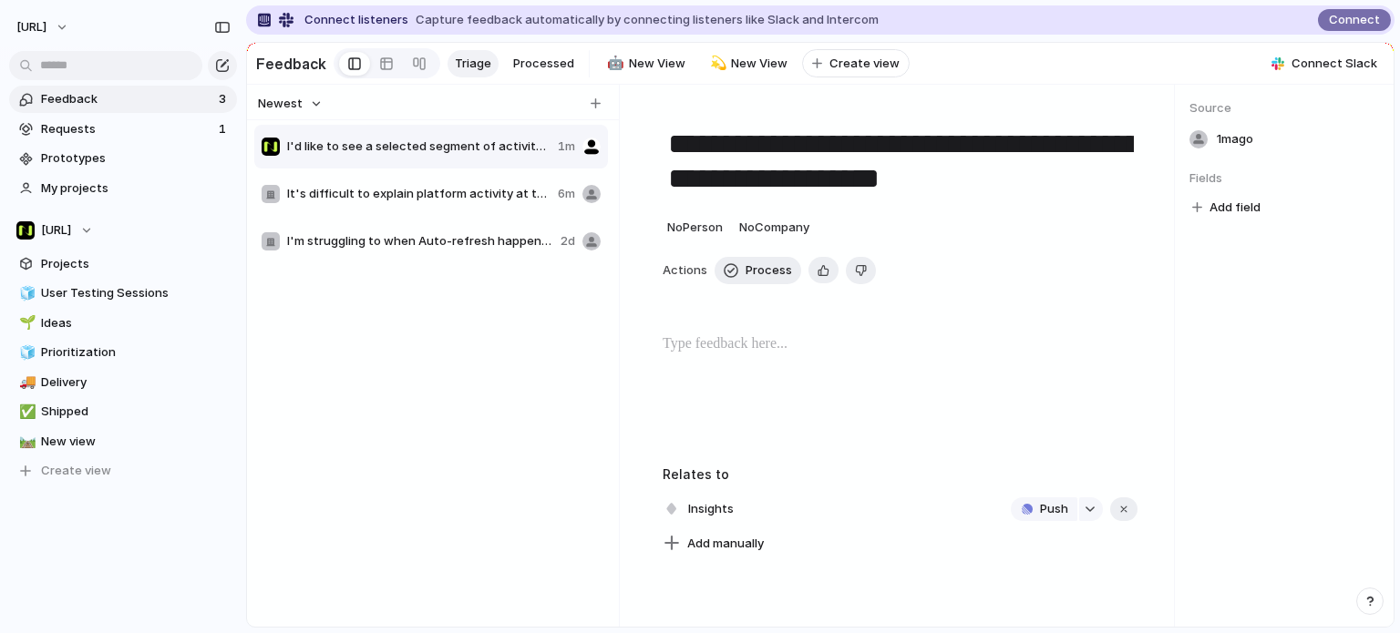
click at [747, 404] on div at bounding box center [899, 392] width 475 height 117
click at [467, 396] on div "I'd like to see a selected segment of activity by hour/day 1m It's difficult to…" at bounding box center [432, 387] width 357 height 529
click at [605, 112] on div "Newest" at bounding box center [429, 104] width 357 height 24
click at [722, 234] on span "No Person" at bounding box center [695, 227] width 56 height 15
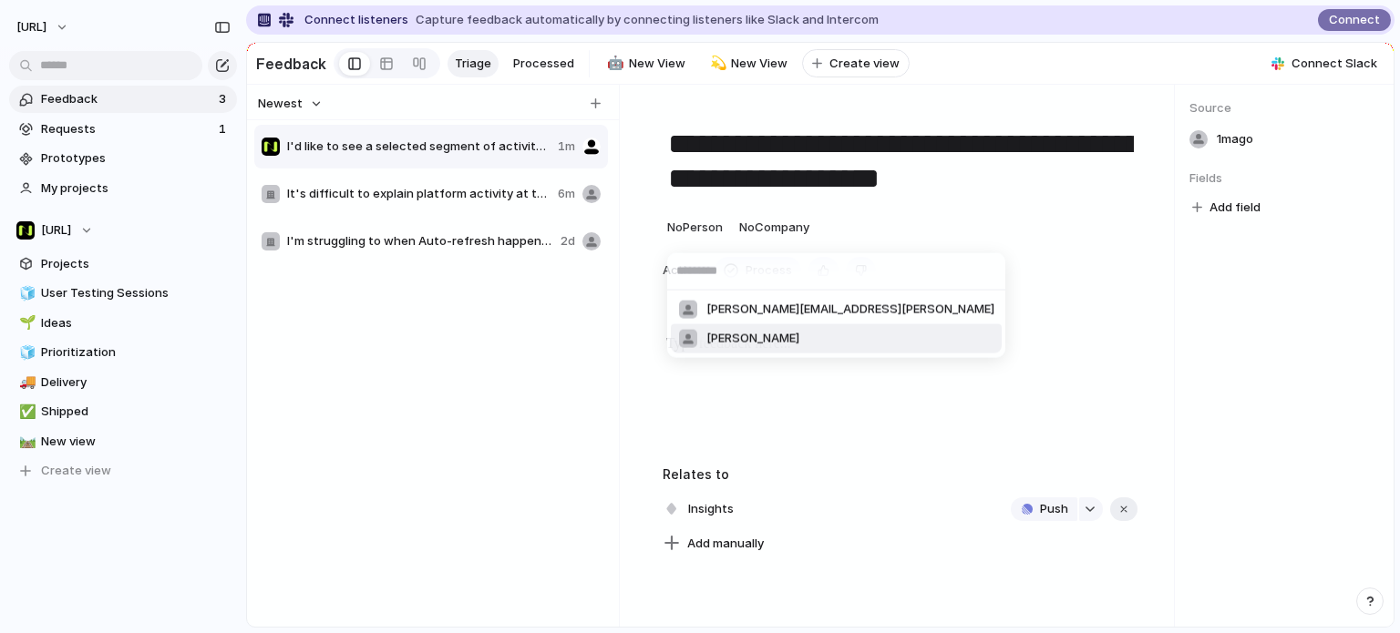
click at [735, 327] on li "[PERSON_NAME]" at bounding box center [836, 338] width 331 height 29
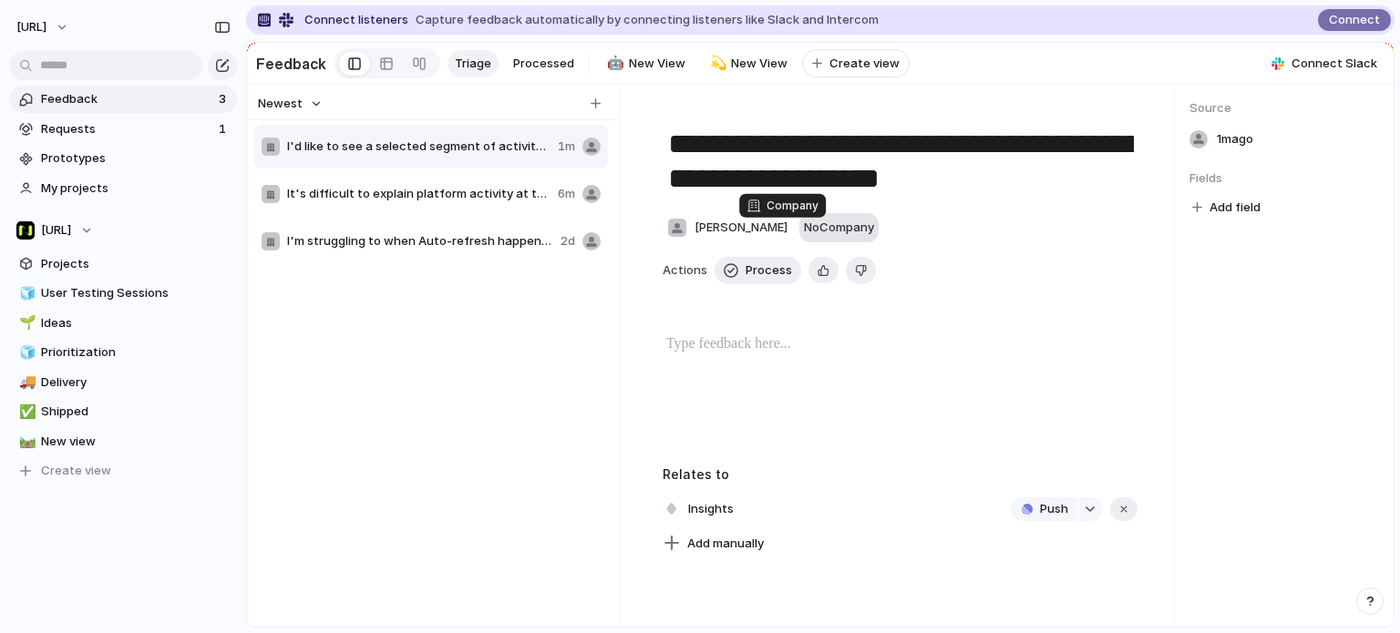
click at [799, 221] on button "No Company" at bounding box center [838, 227] width 79 height 29
click at [804, 234] on span "No Company" at bounding box center [839, 227] width 70 height 15
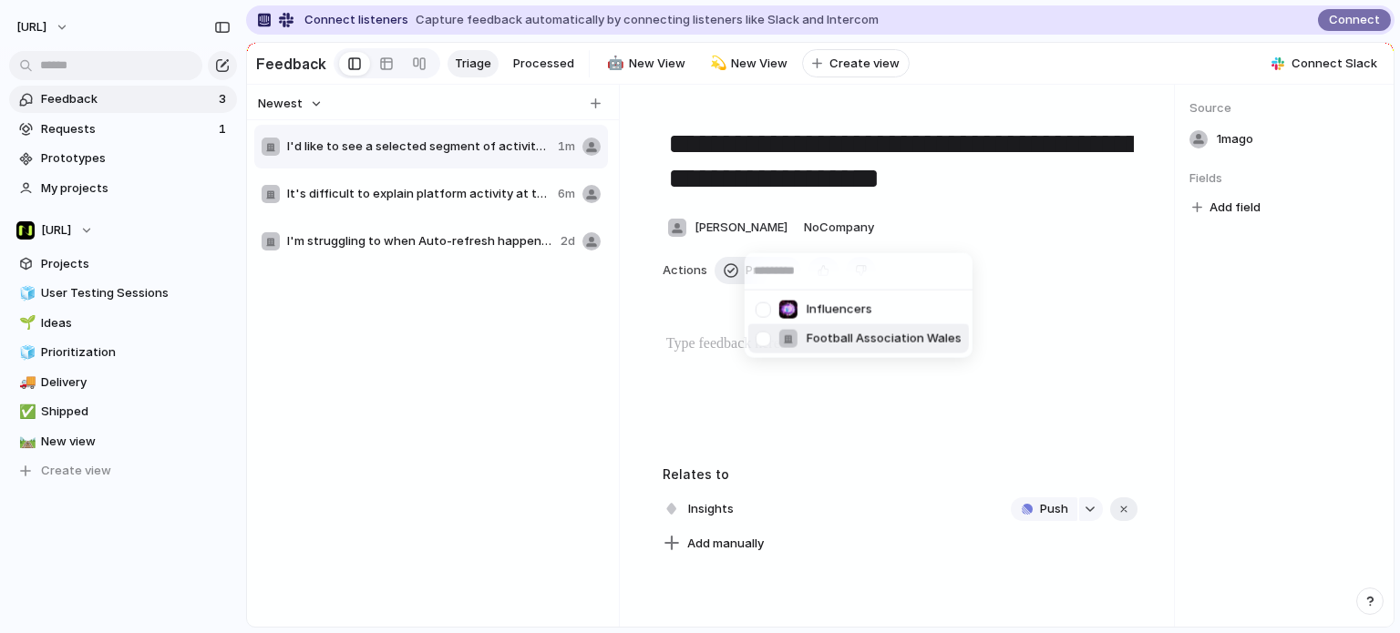
drag, startPoint x: 802, startPoint y: 327, endPoint x: 774, endPoint y: 298, distance: 40.6
click at [806, 333] on div "Football Association Wales" at bounding box center [869, 339] width 183 height 20
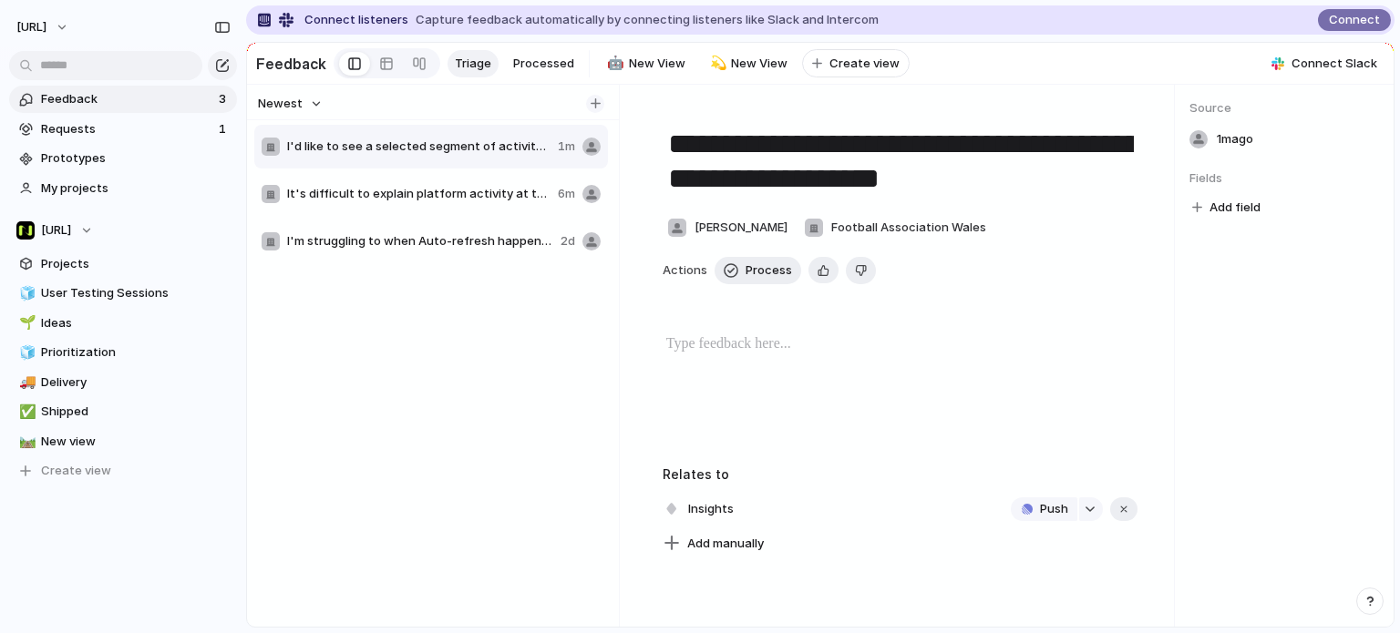
click at [597, 107] on button "button" at bounding box center [595, 104] width 18 height 18
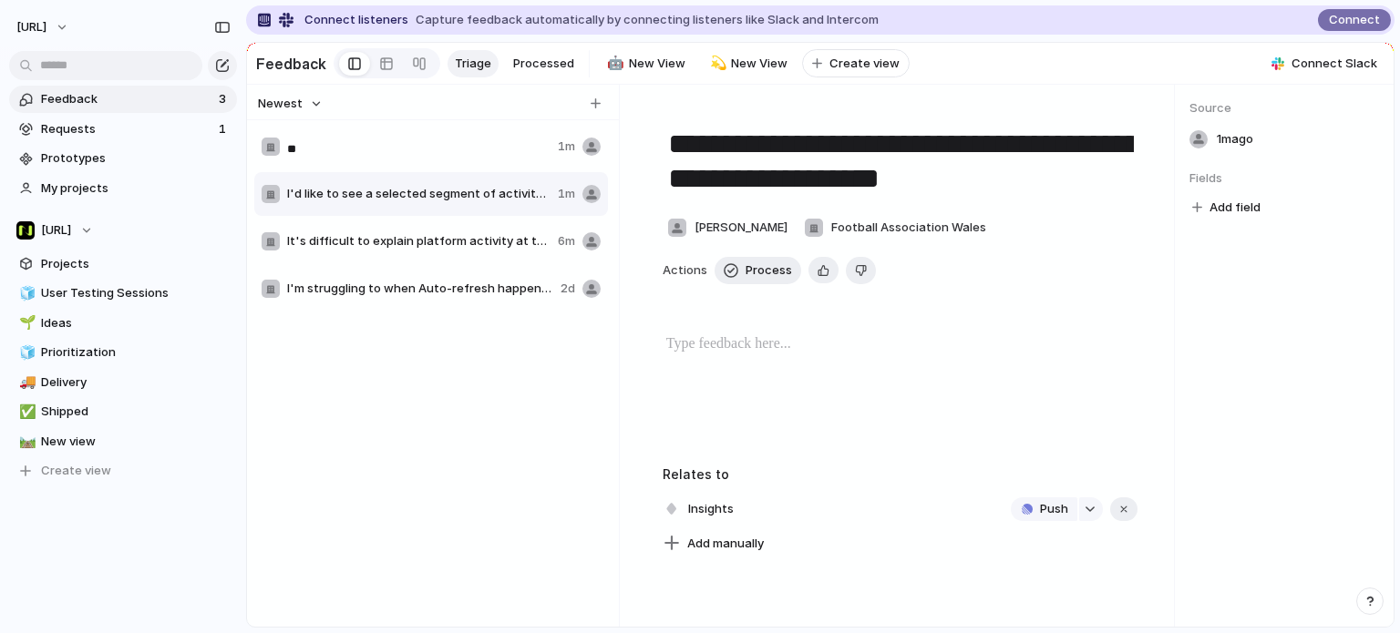
type input "*"
type input "**********"
click at [731, 511] on span "Insights" at bounding box center [711, 510] width 56 height 26
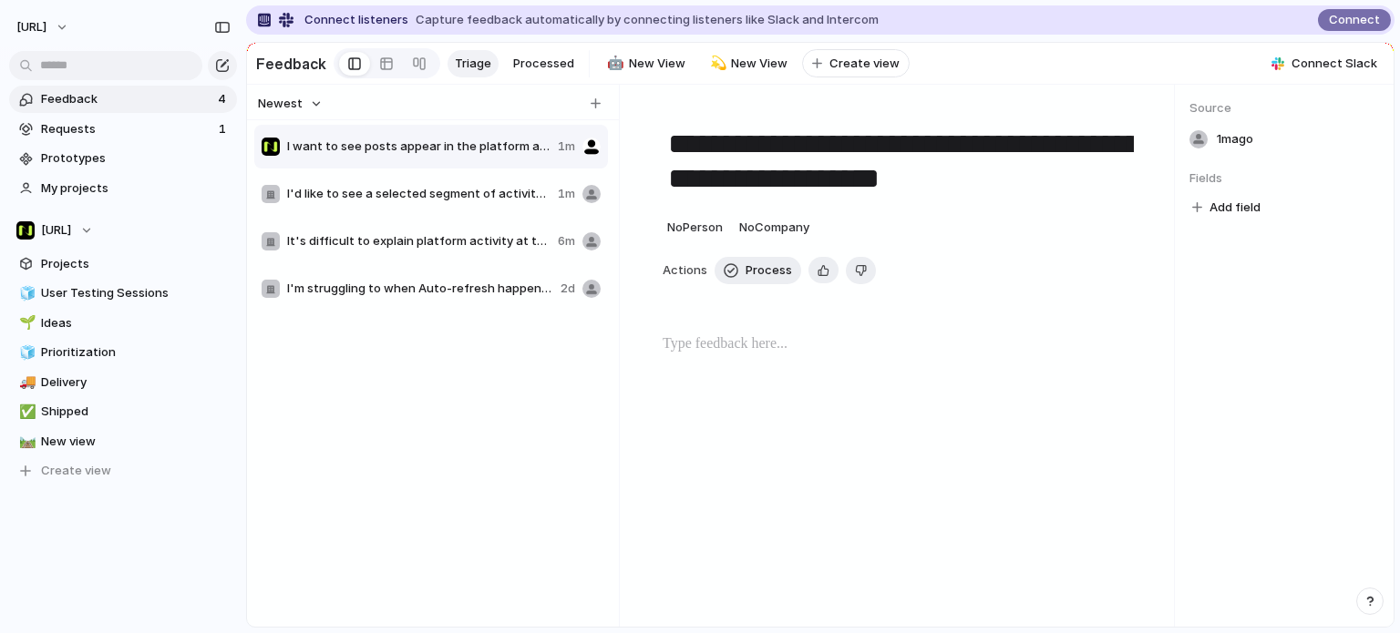
type textarea "**********"
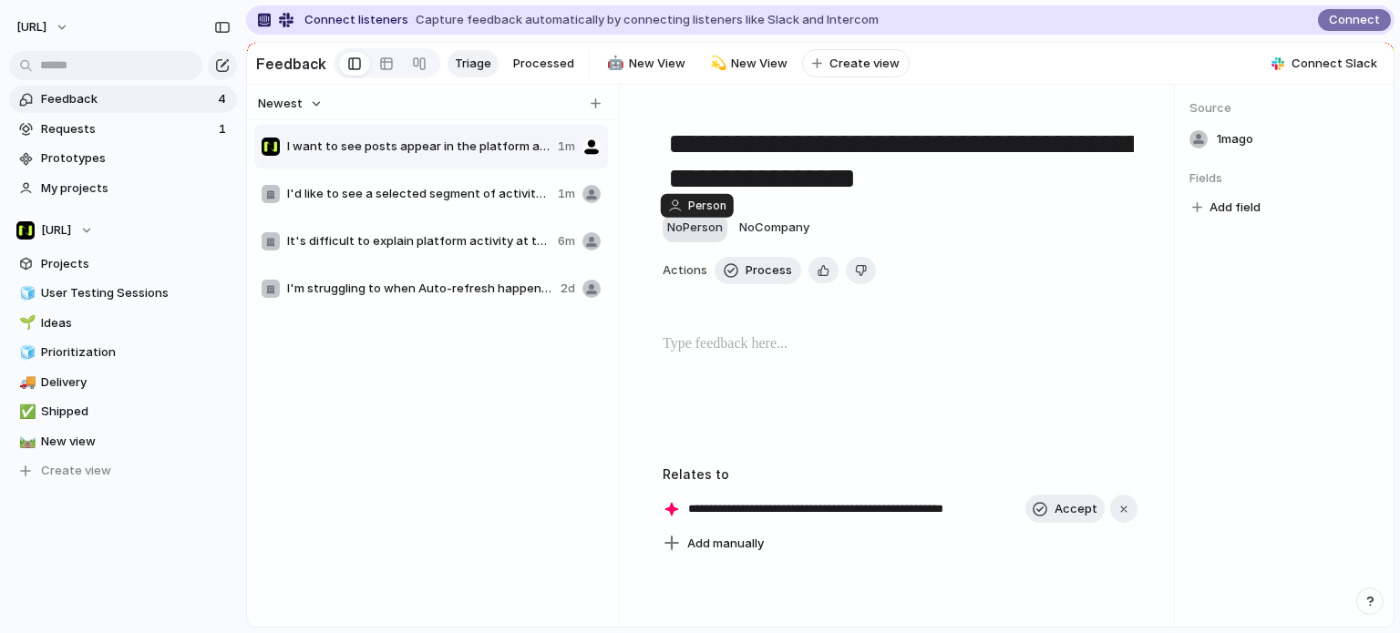
click at [706, 237] on div "No Person" at bounding box center [695, 228] width 56 height 18
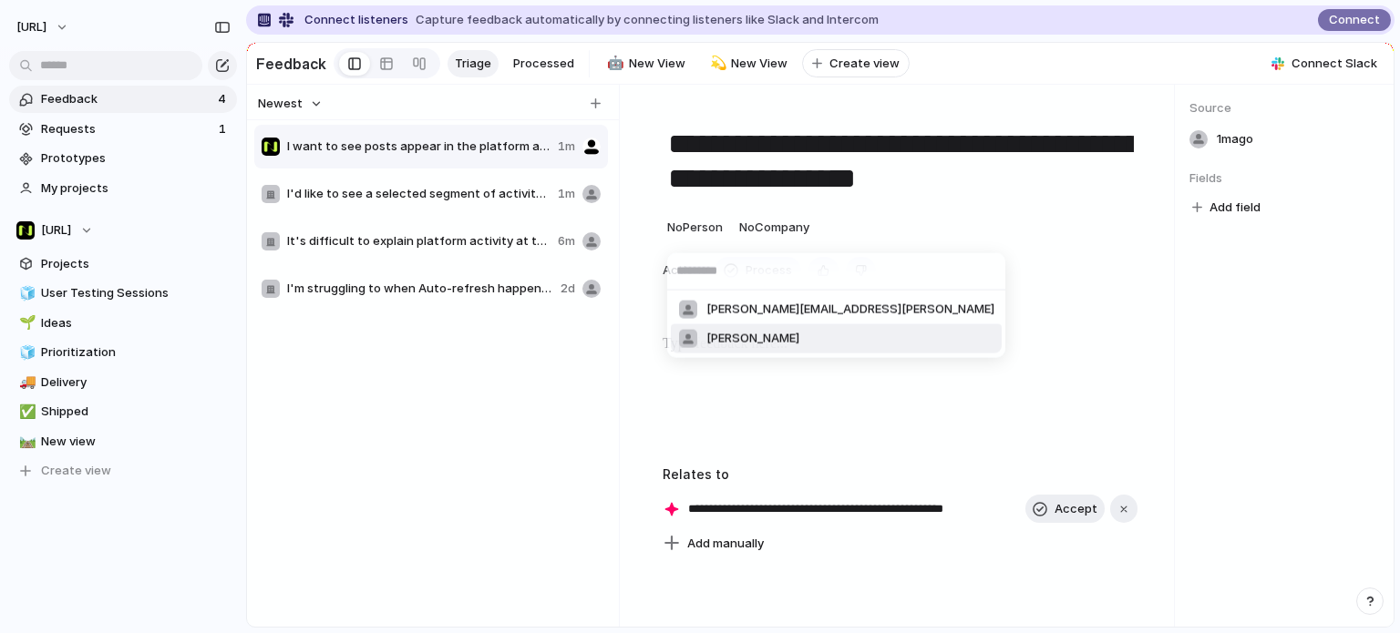
click at [751, 329] on li "[PERSON_NAME]" at bounding box center [836, 338] width 331 height 29
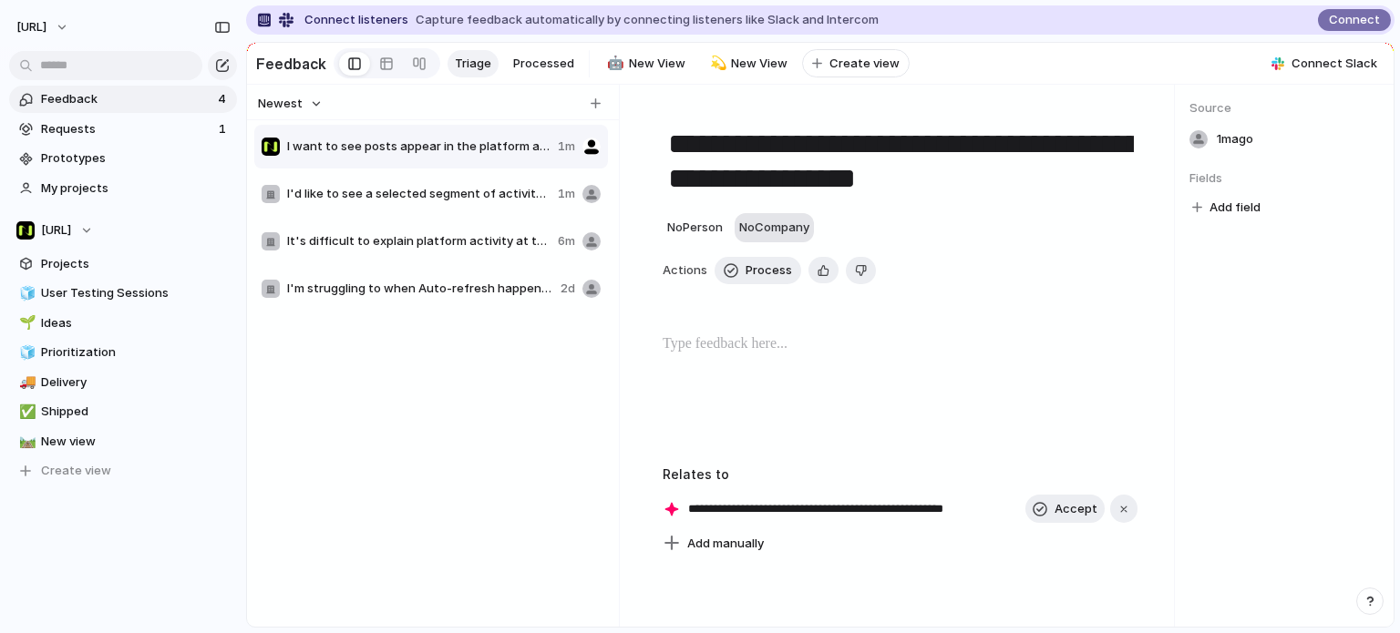
click at [782, 232] on span "No Company" at bounding box center [774, 227] width 70 height 15
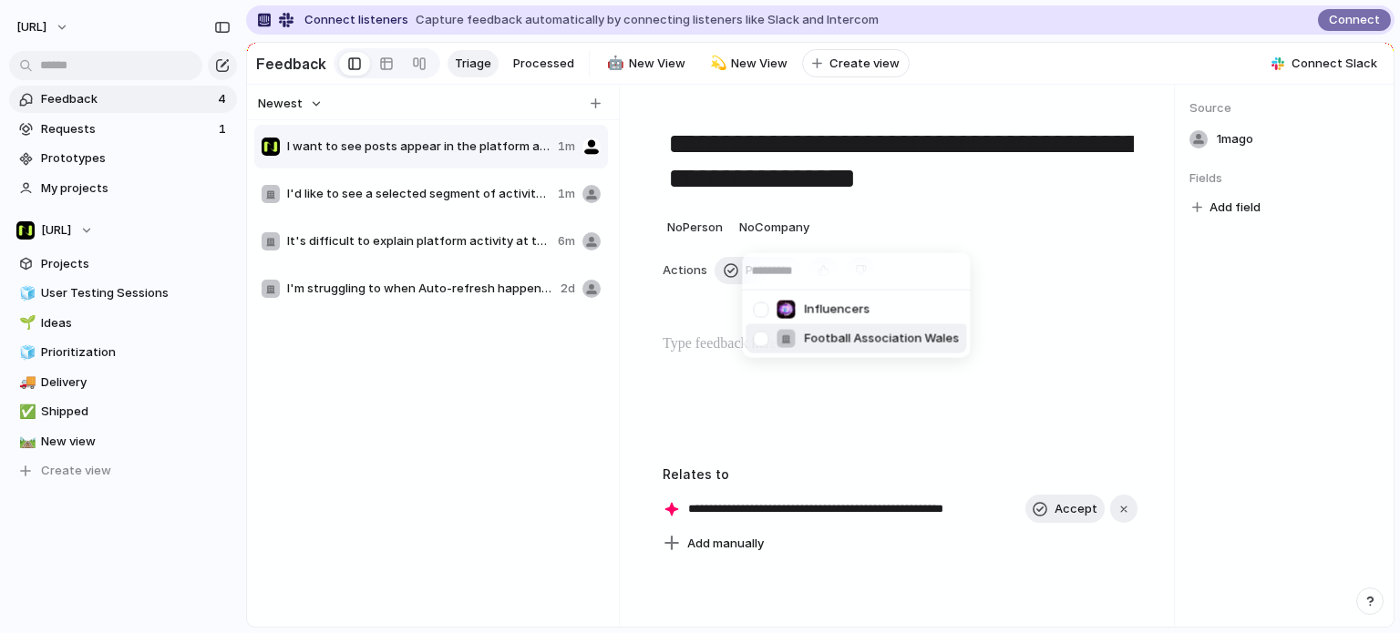
click at [806, 335] on span "Football Association Wales" at bounding box center [881, 339] width 155 height 18
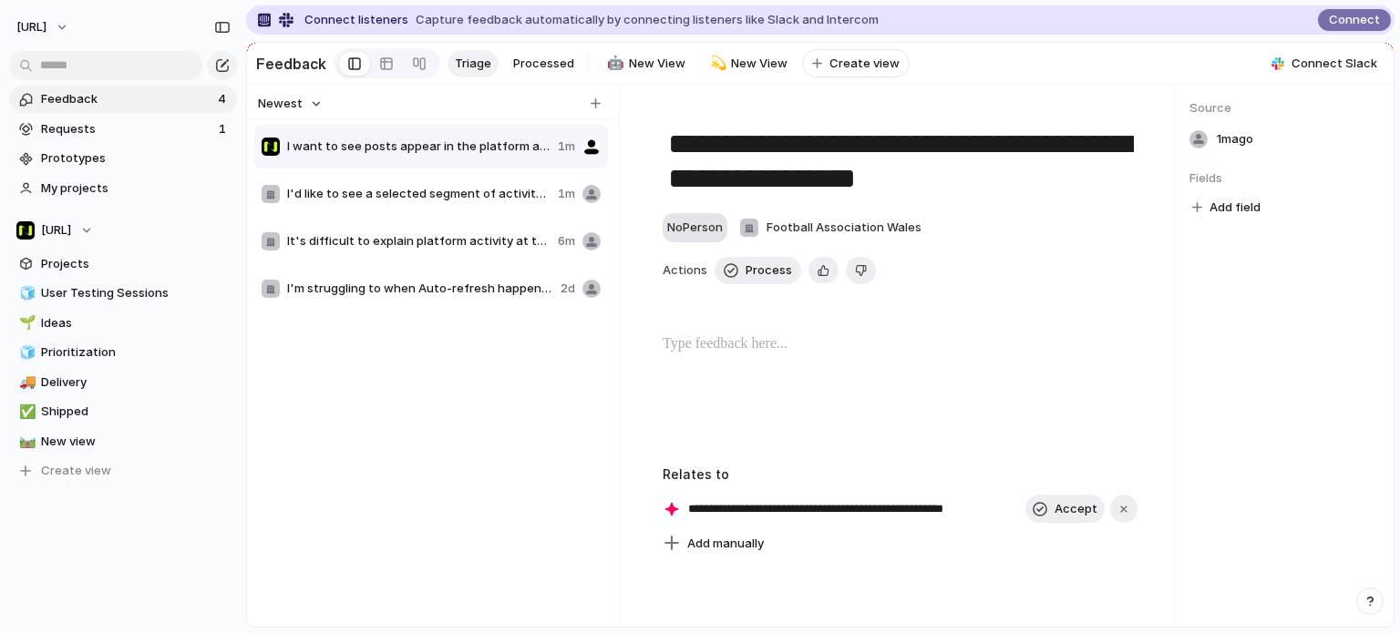
click at [723, 232] on span "No Person" at bounding box center [695, 227] width 56 height 15
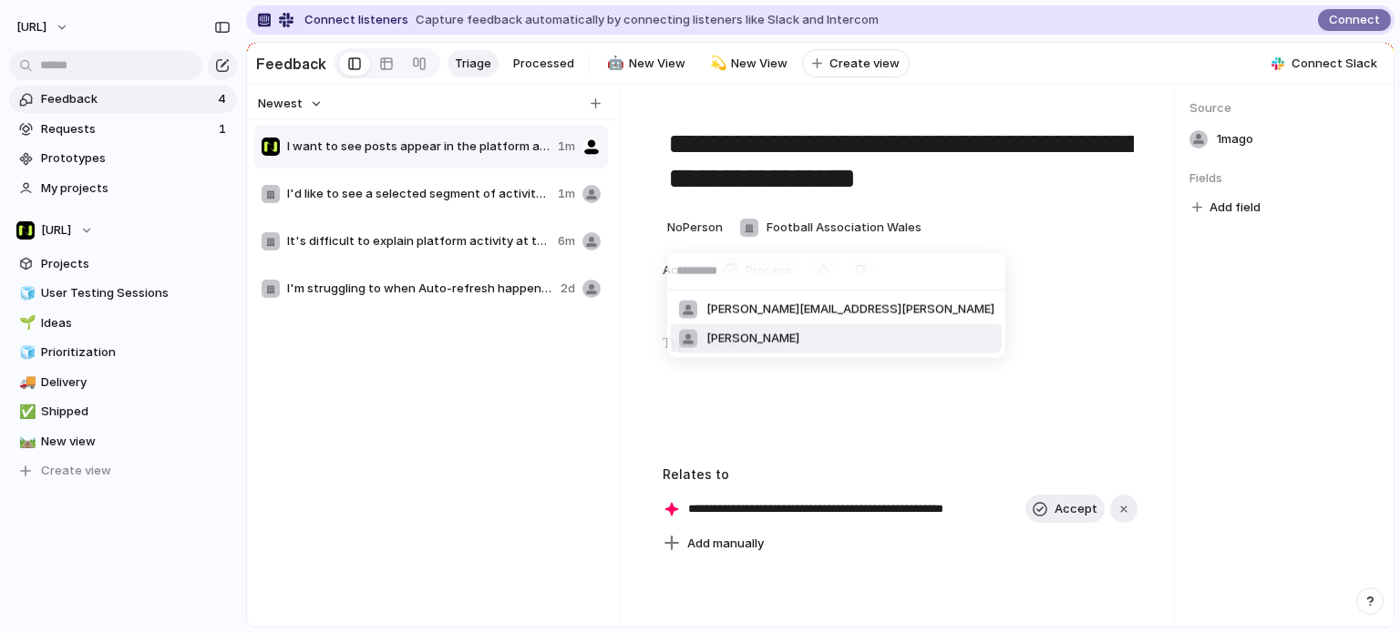
click at [768, 331] on li "[PERSON_NAME]" at bounding box center [836, 338] width 331 height 29
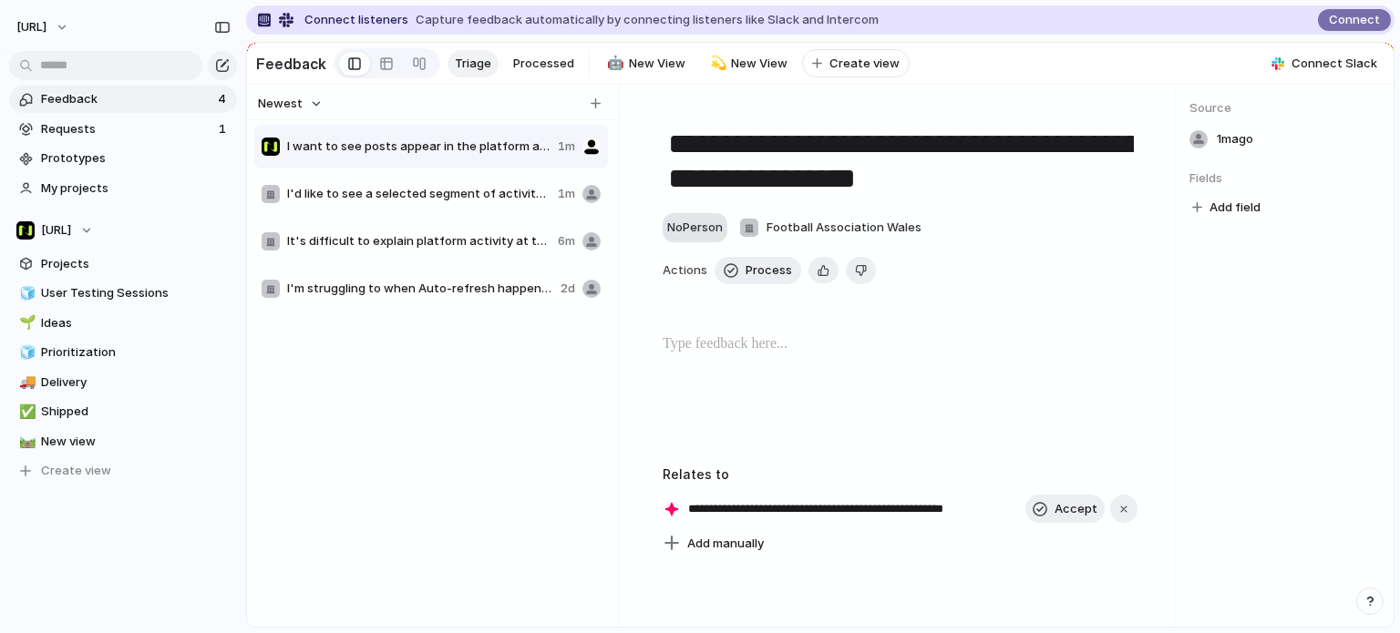
click at [725, 235] on button "No Person" at bounding box center [694, 227] width 65 height 29
click at [687, 234] on span "No Person" at bounding box center [695, 227] width 56 height 15
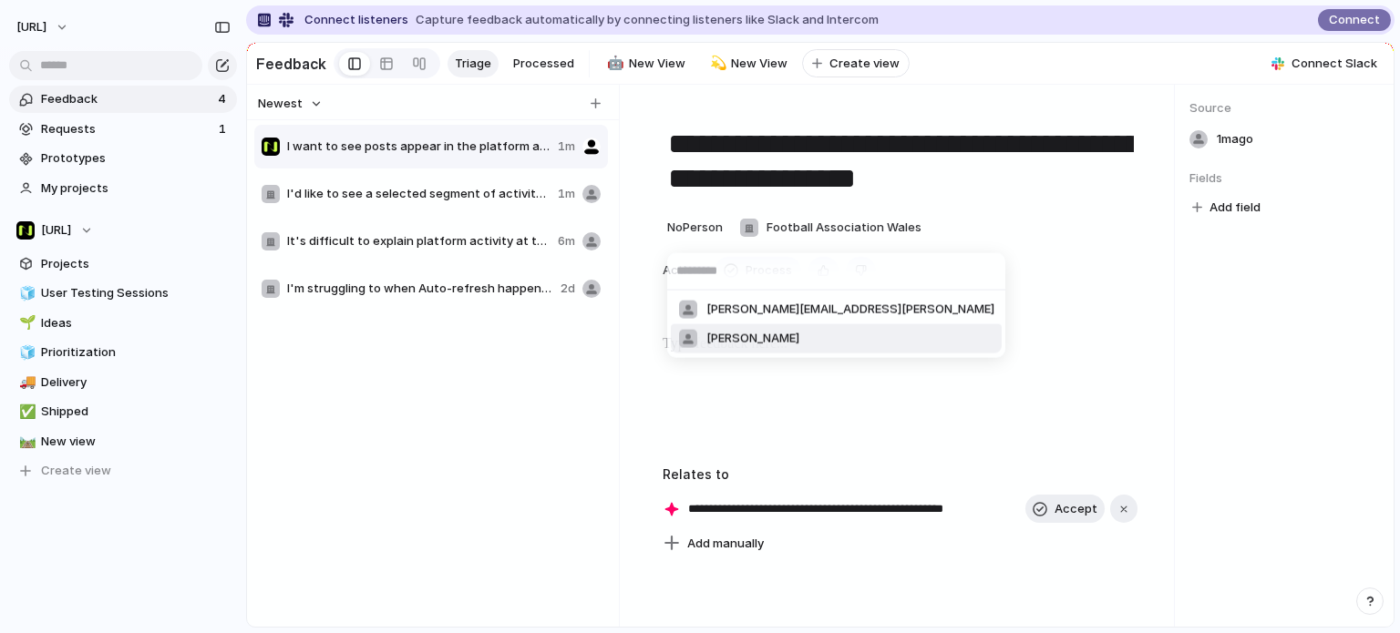
click at [714, 331] on span "[PERSON_NAME]" at bounding box center [752, 339] width 93 height 18
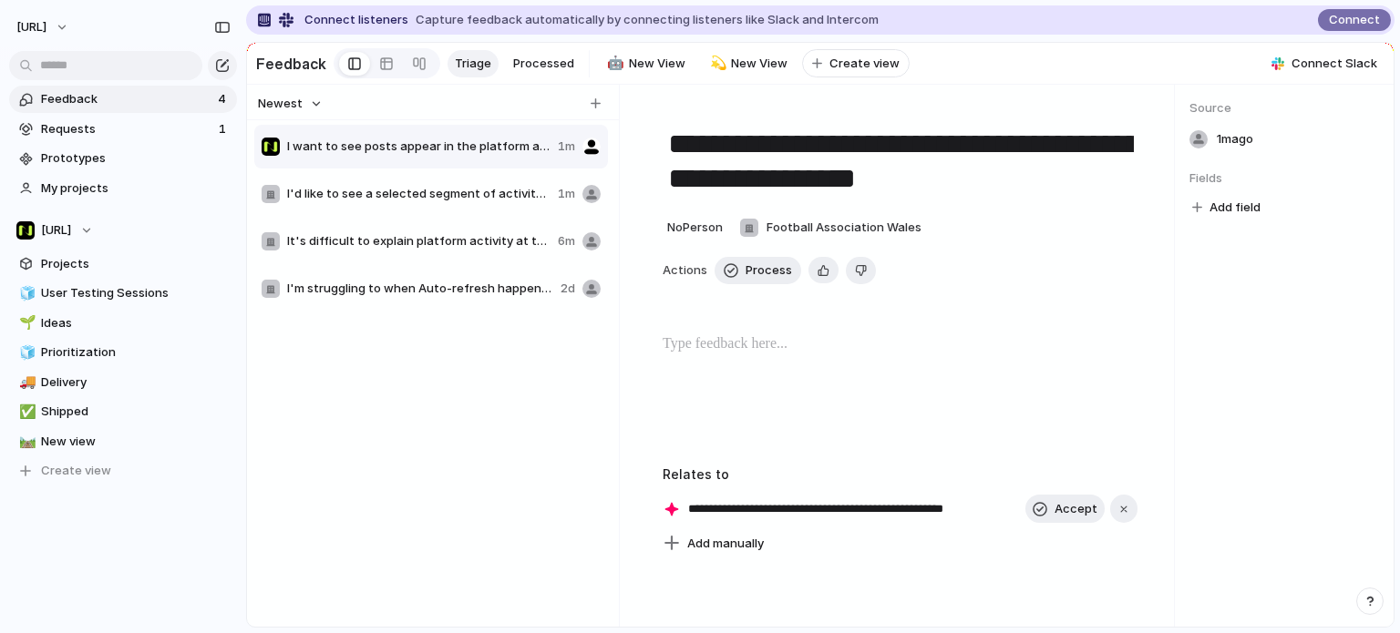
click at [726, 334] on div "**********" at bounding box center [900, 331] width 519 height 449
drag, startPoint x: 1112, startPoint y: 519, endPoint x: 791, endPoint y: 292, distance: 392.9
click at [1110, 513] on button "button" at bounding box center [1123, 509] width 27 height 29
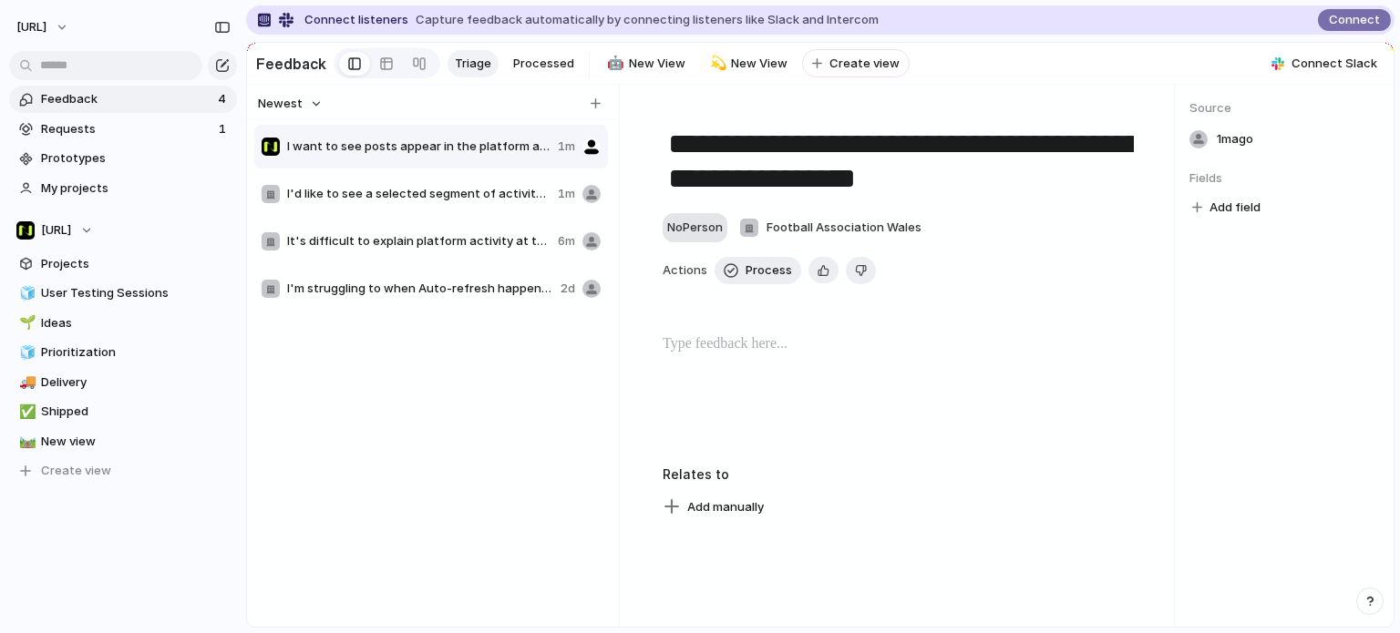
click at [715, 233] on span "No Person" at bounding box center [695, 227] width 56 height 15
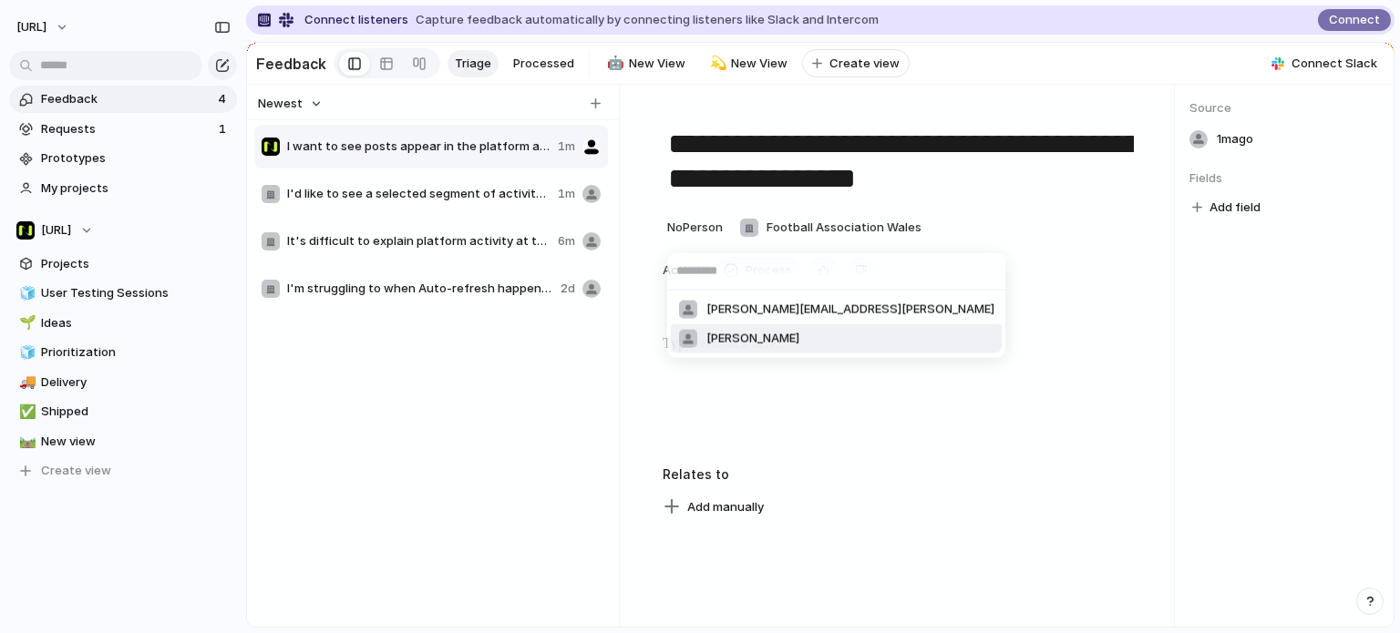
click at [721, 324] on li "[PERSON_NAME]" at bounding box center [836, 338] width 331 height 29
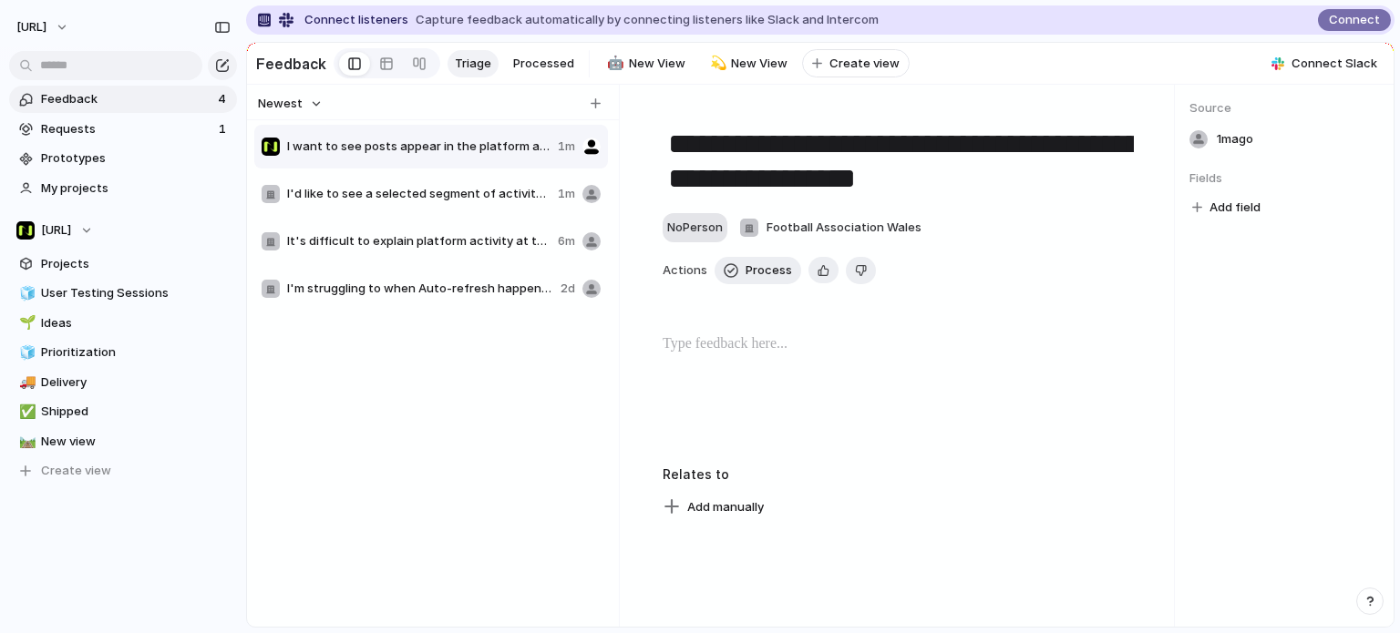
click at [693, 234] on span "No Person" at bounding box center [695, 227] width 56 height 15
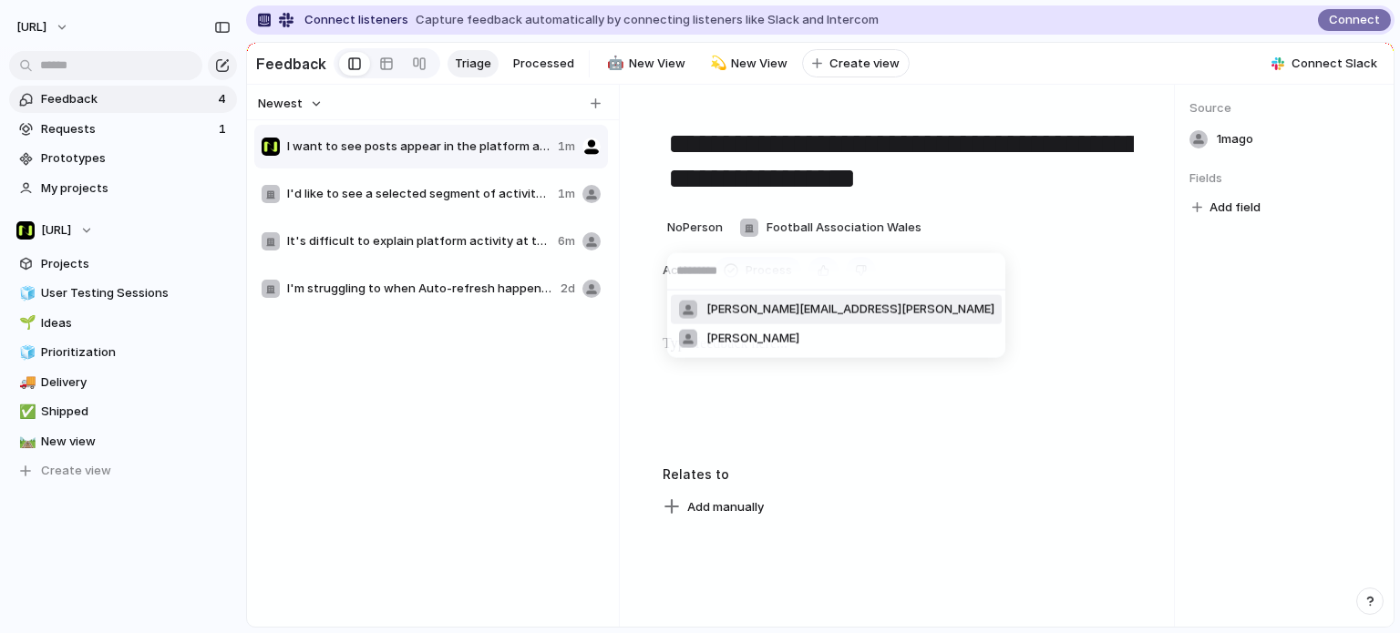
click at [701, 278] on input "text" at bounding box center [836, 271] width 338 height 36
click at [709, 305] on span "[PERSON_NAME][EMAIL_ADDRESS][PERSON_NAME]" at bounding box center [850, 310] width 288 height 18
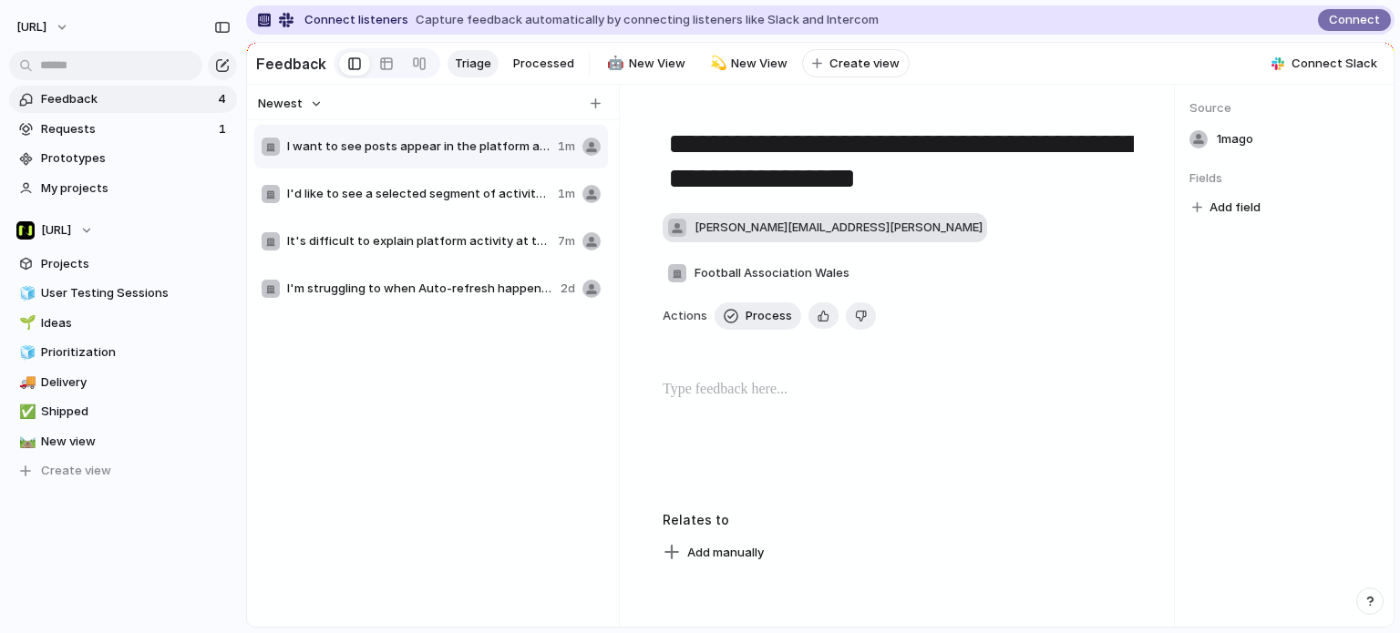
click at [687, 232] on div "[PERSON_NAME][EMAIL_ADDRESS][PERSON_NAME]" at bounding box center [824, 228] width 315 height 20
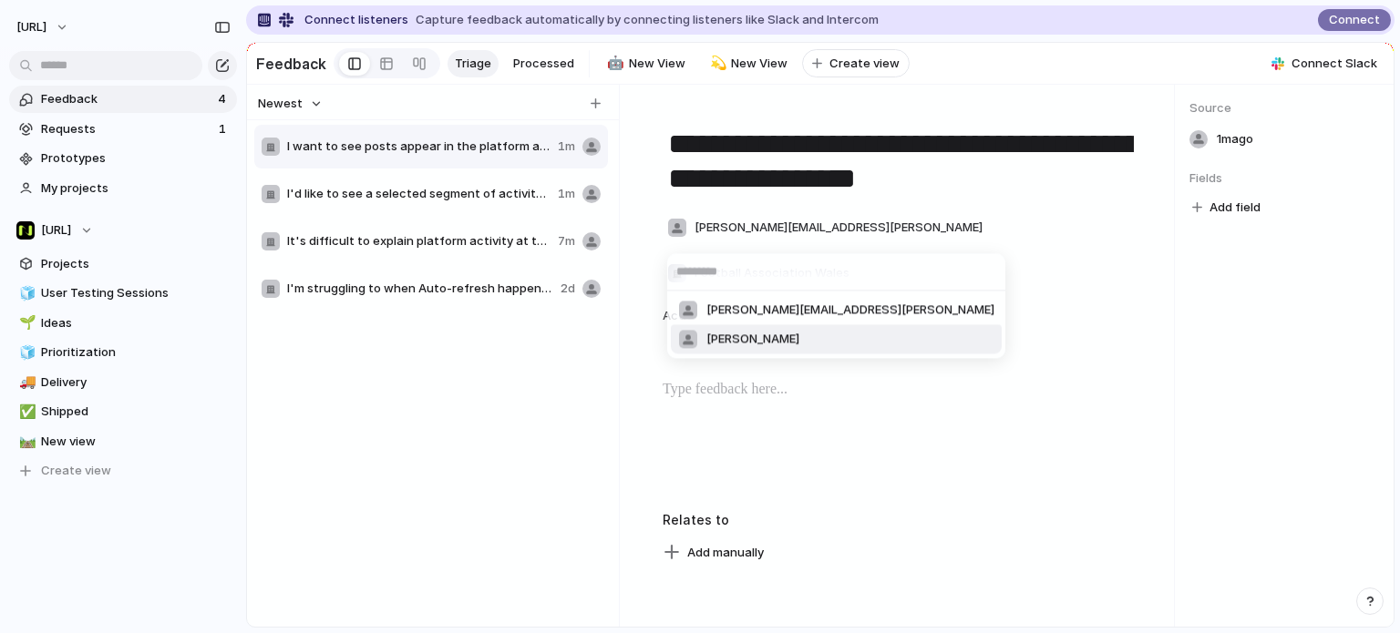
click at [708, 335] on span "[PERSON_NAME]" at bounding box center [752, 340] width 93 height 18
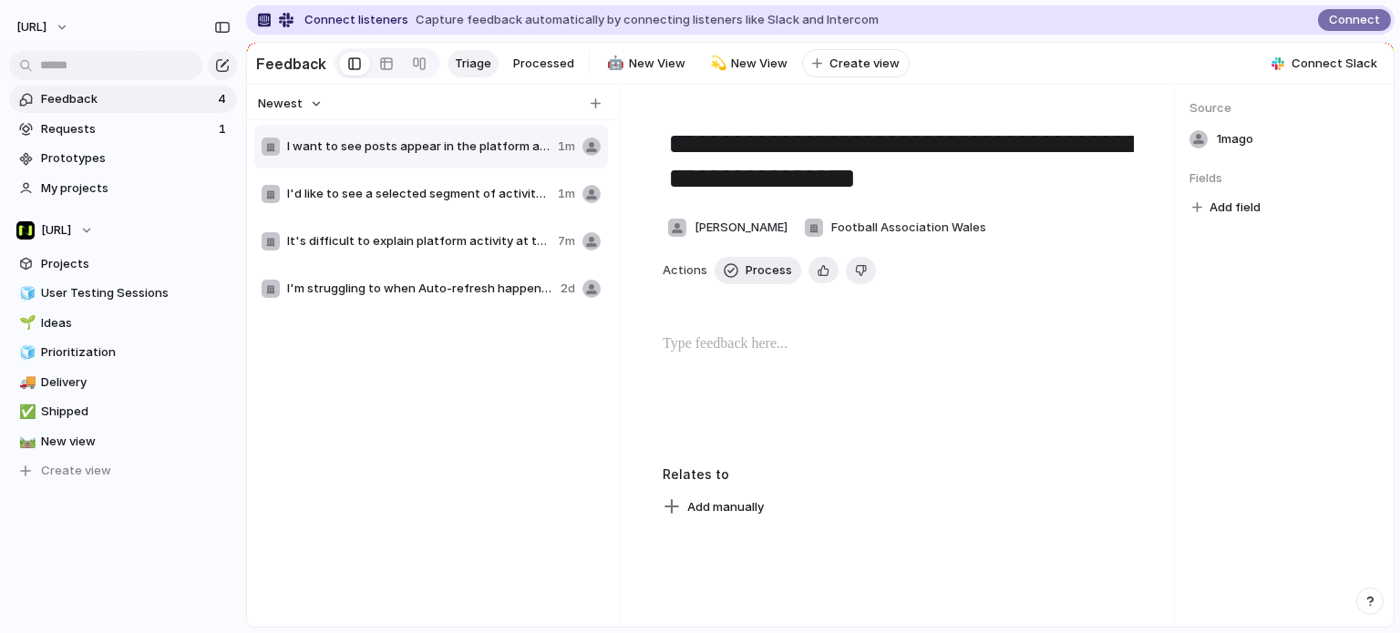
click at [866, 364] on div at bounding box center [899, 392] width 475 height 117
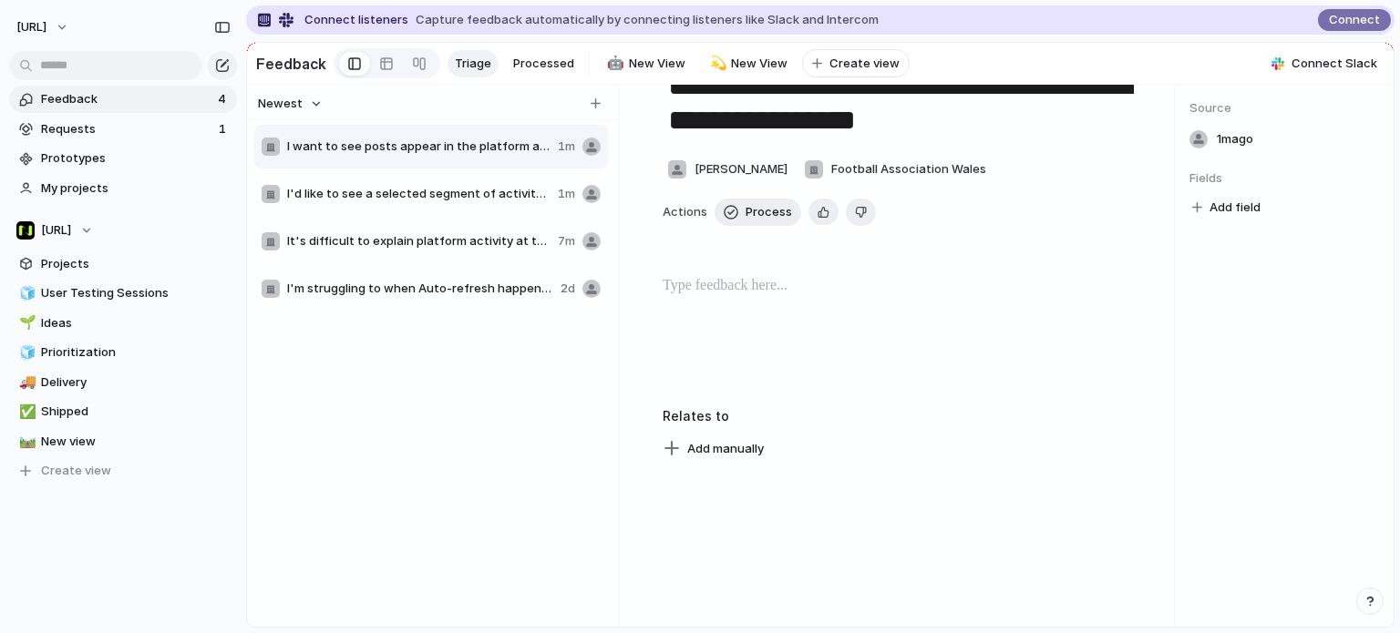
scroll to position [91, 0]
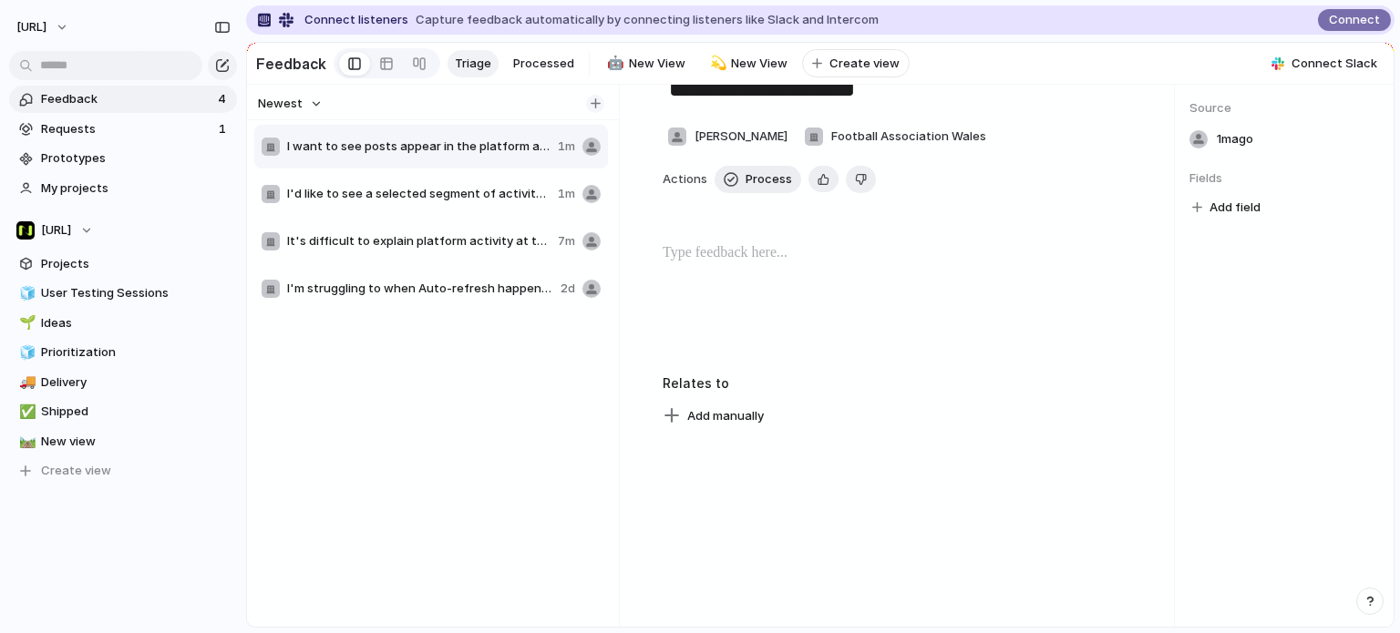
click at [588, 113] on button "button" at bounding box center [595, 104] width 18 height 18
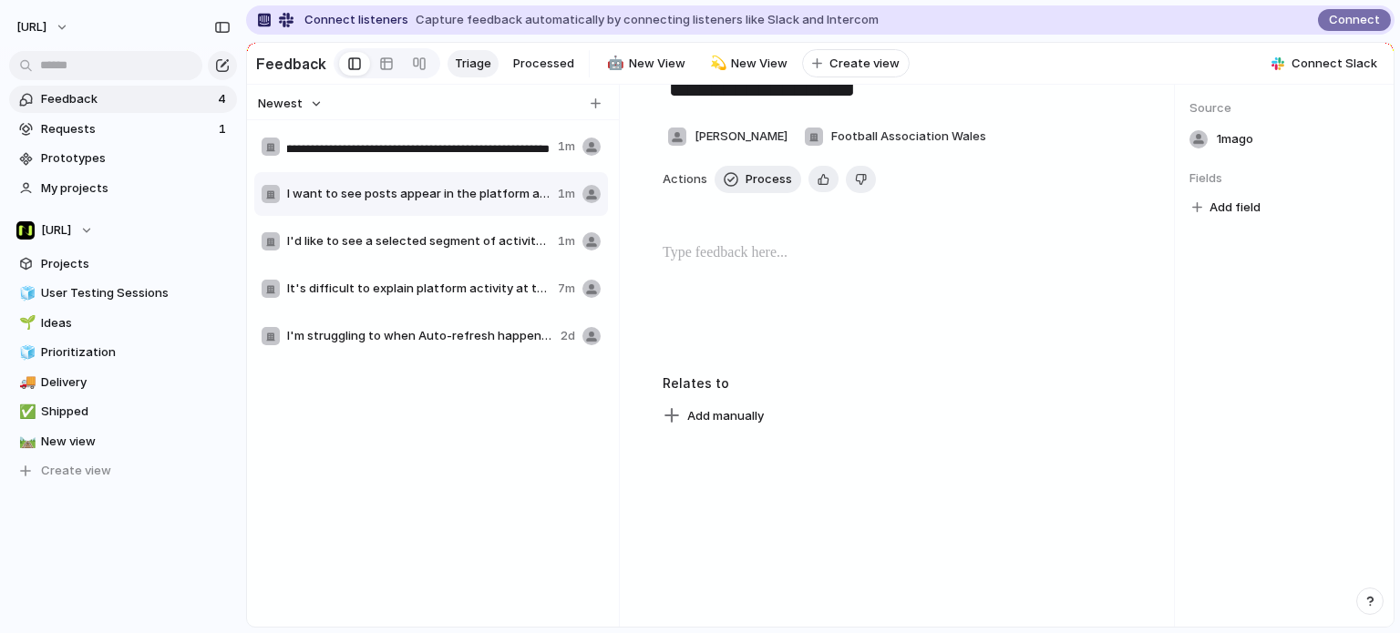
type input "**********"
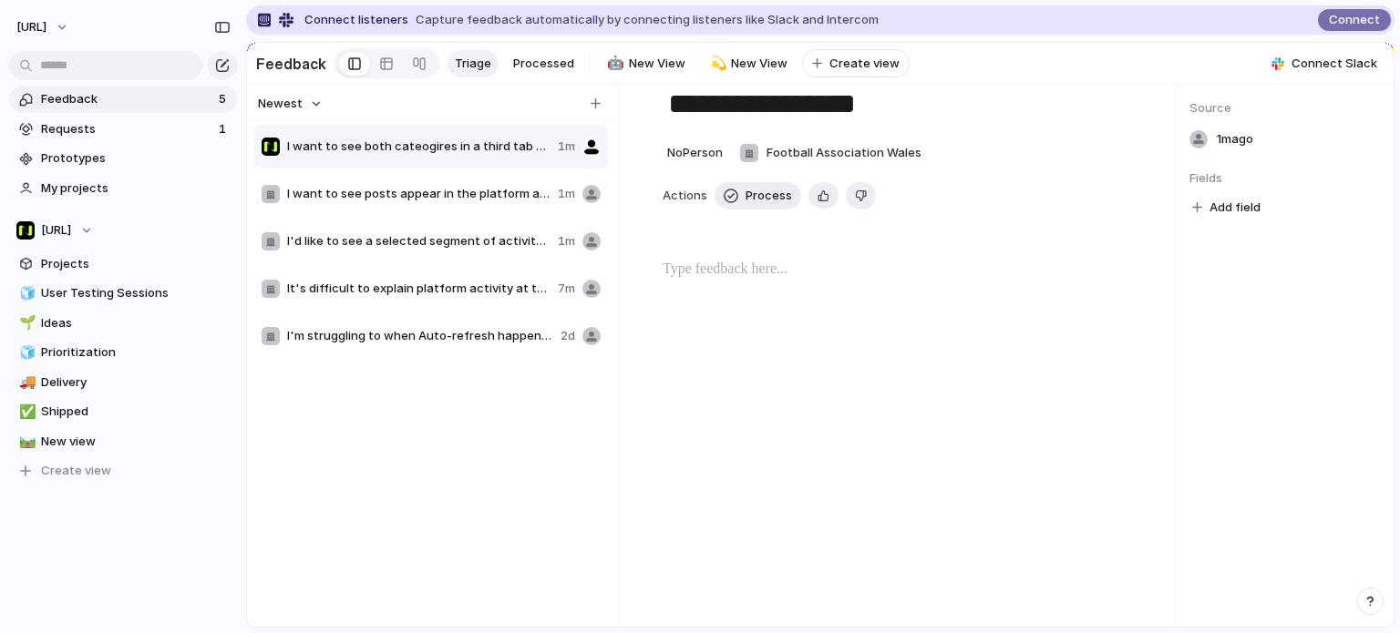
type textarea "**********"
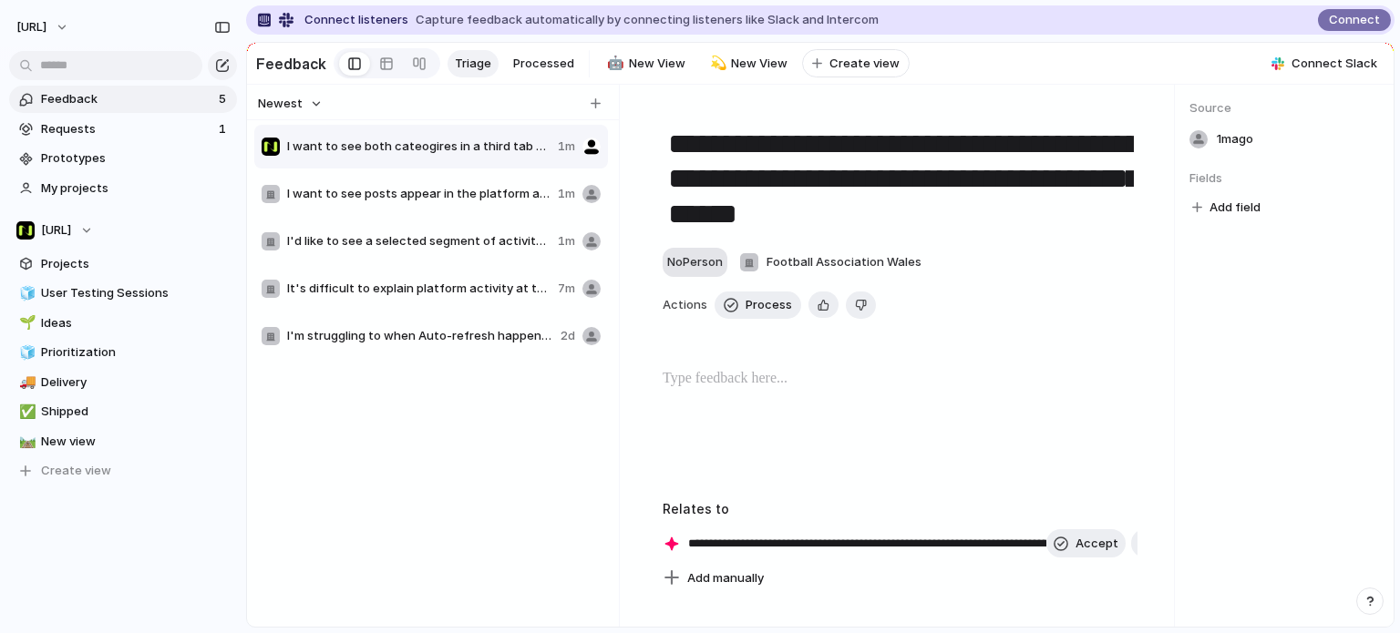
click at [709, 269] on span "No Person" at bounding box center [695, 261] width 56 height 15
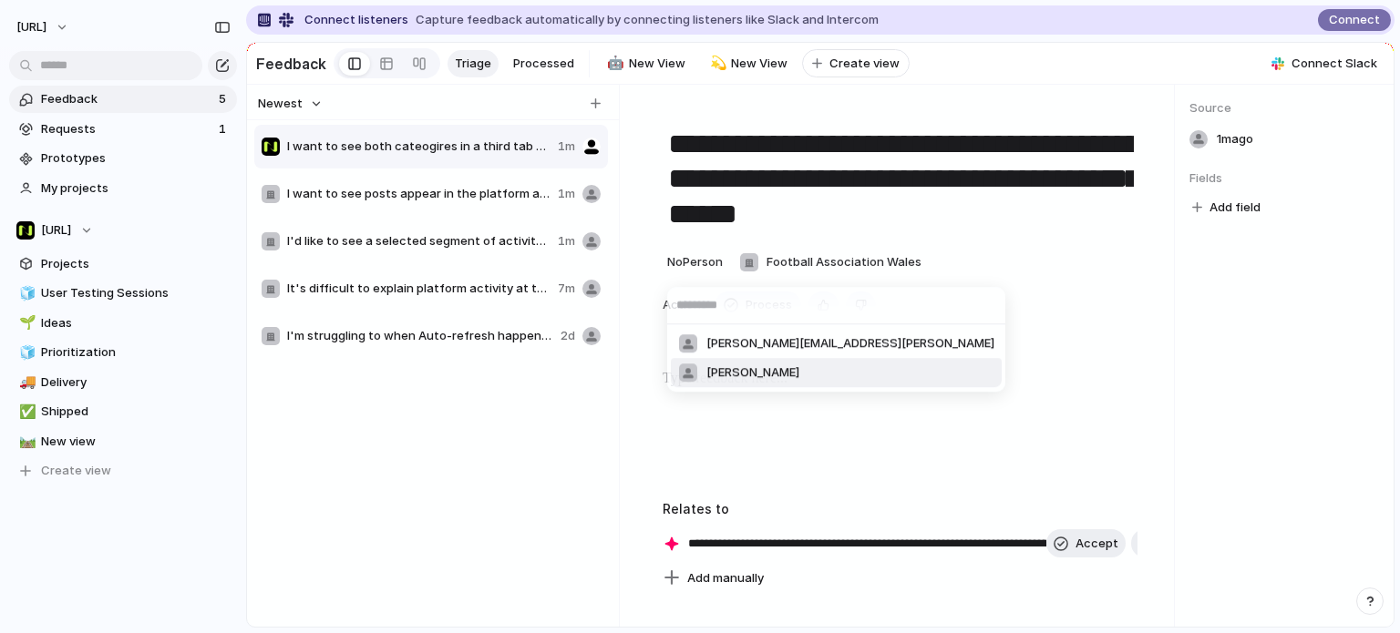
click at [723, 361] on li "[PERSON_NAME]" at bounding box center [836, 372] width 331 height 29
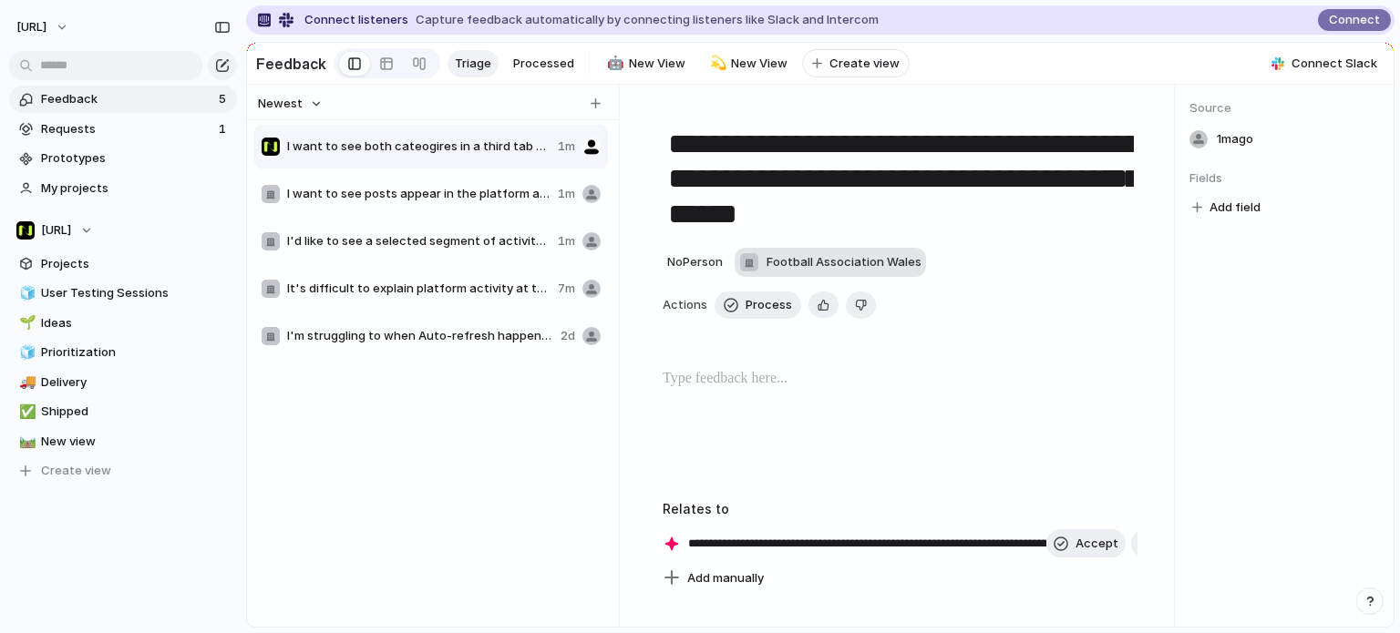
click at [767, 272] on div "Football Association Wales" at bounding box center [830, 262] width 182 height 20
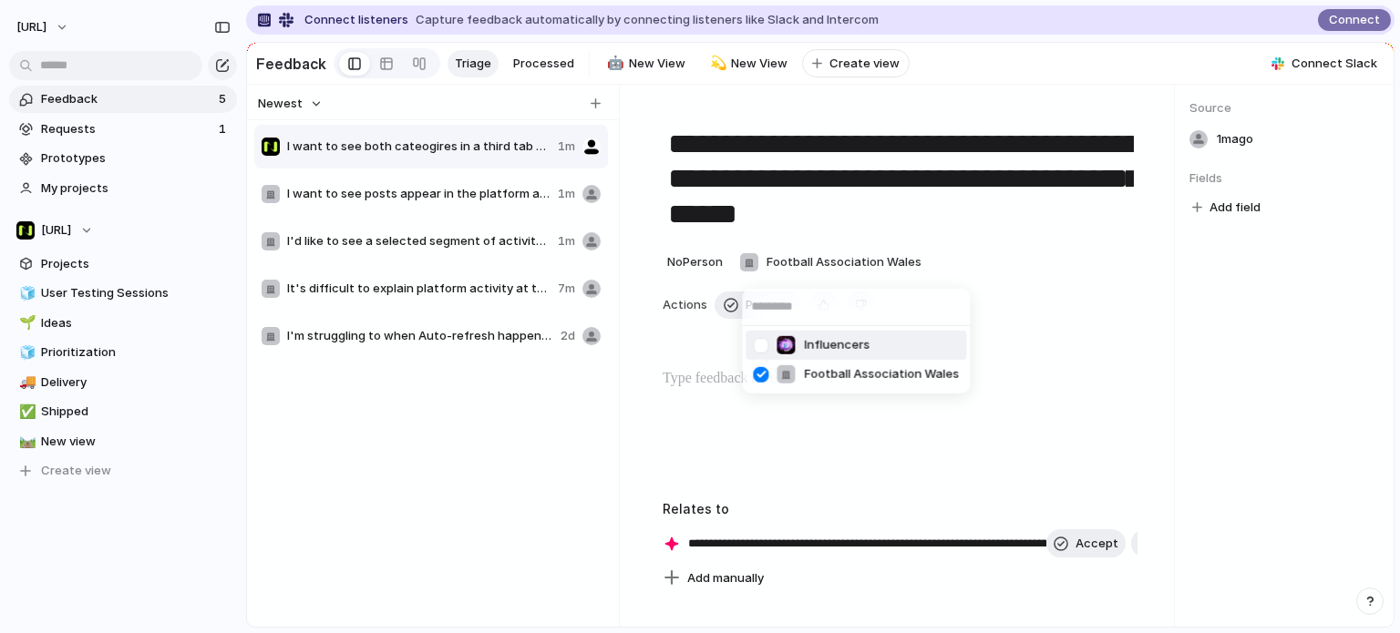
click at [793, 266] on div "Influencers Football Association Wales" at bounding box center [700, 316] width 1400 height 633
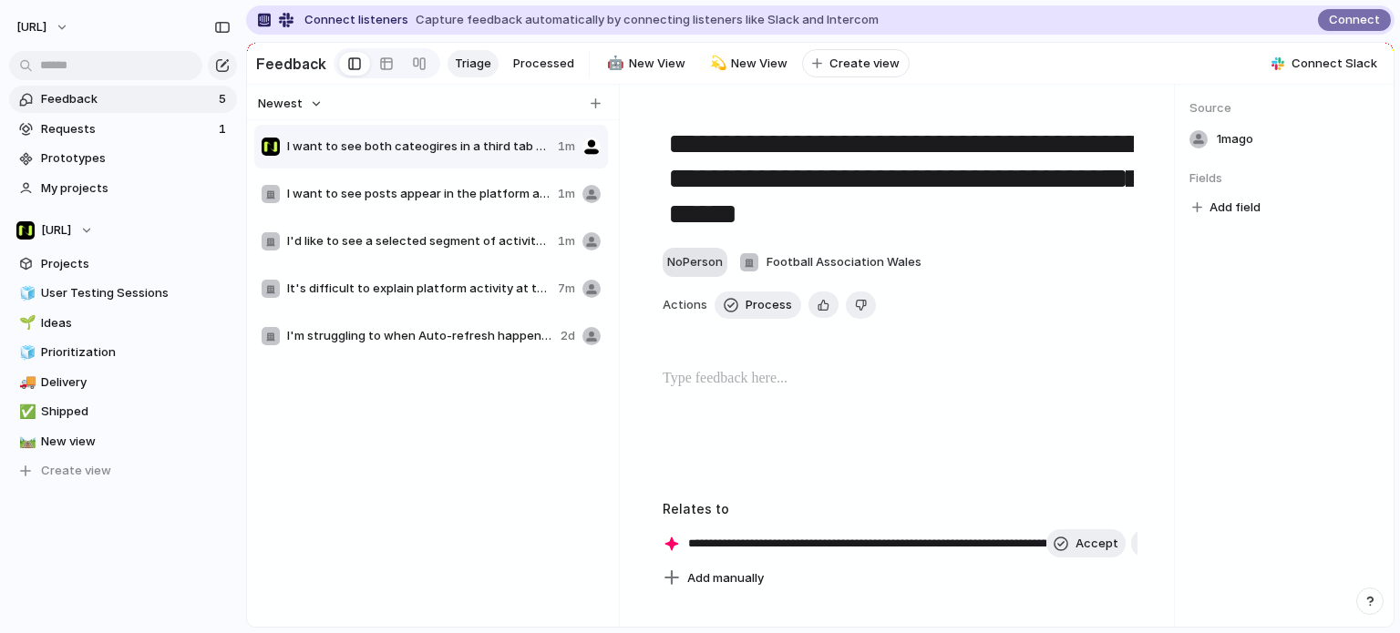
click at [723, 262] on div "No Person" at bounding box center [695, 262] width 56 height 18
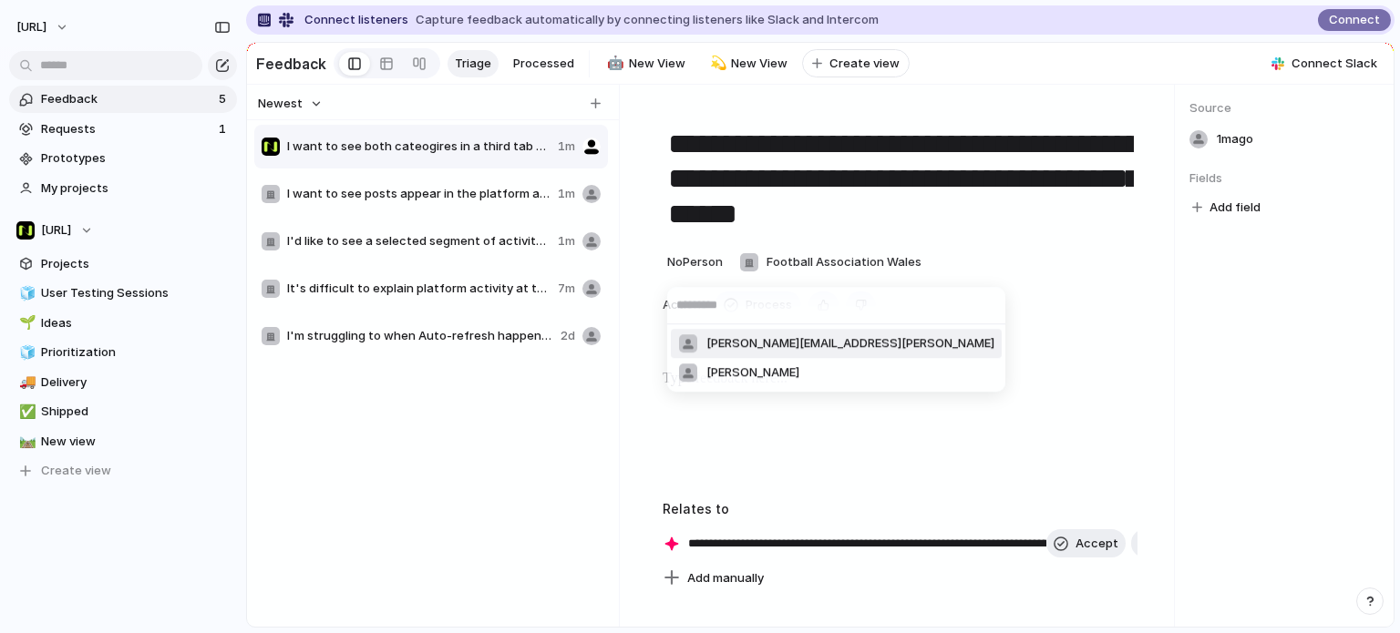
click at [747, 344] on span "[PERSON_NAME][EMAIL_ADDRESS][PERSON_NAME]" at bounding box center [850, 343] width 288 height 18
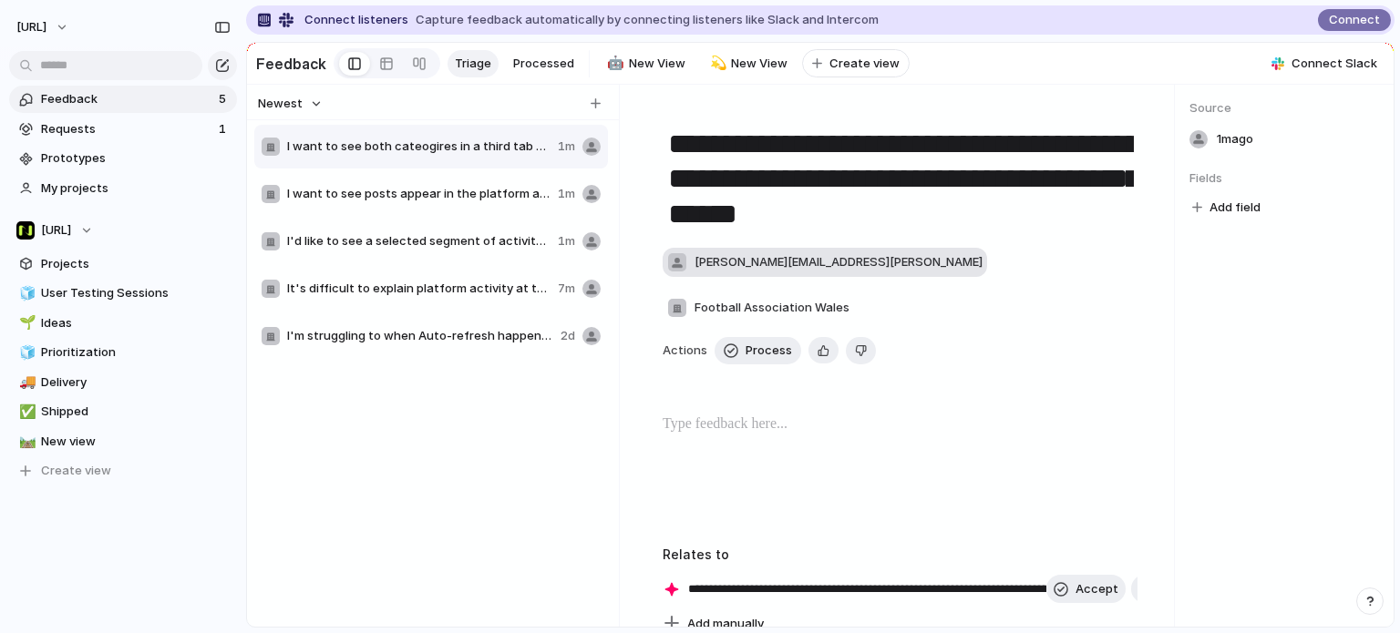
click at [713, 269] on span "[PERSON_NAME][EMAIL_ADDRESS][PERSON_NAME]" at bounding box center [838, 262] width 288 height 18
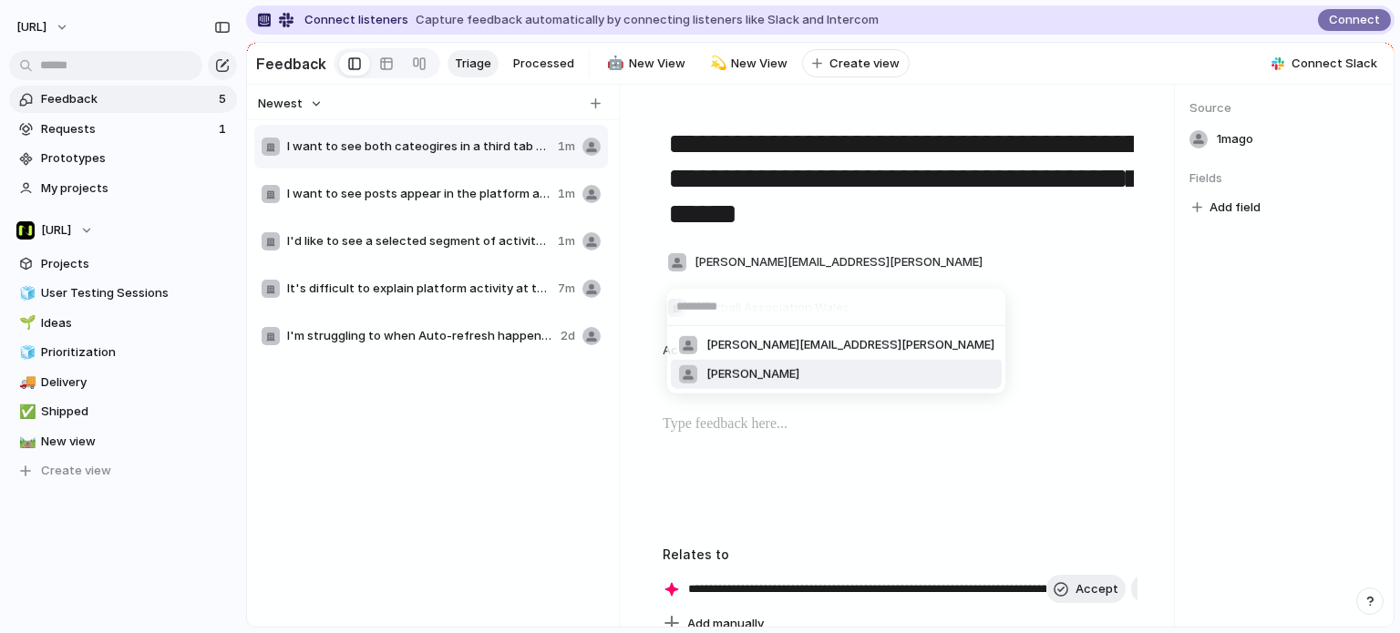
click at [731, 372] on span "[PERSON_NAME]" at bounding box center [752, 374] width 93 height 18
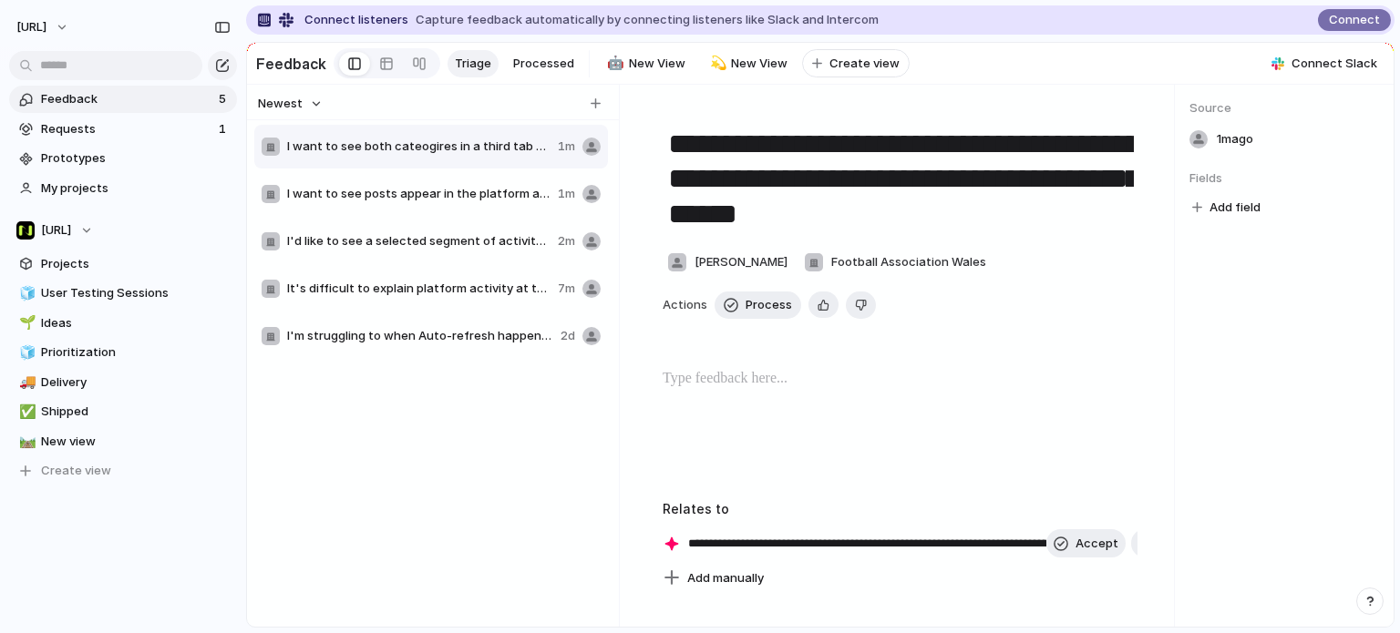
click at [706, 367] on div "**********" at bounding box center [900, 349] width 519 height 484
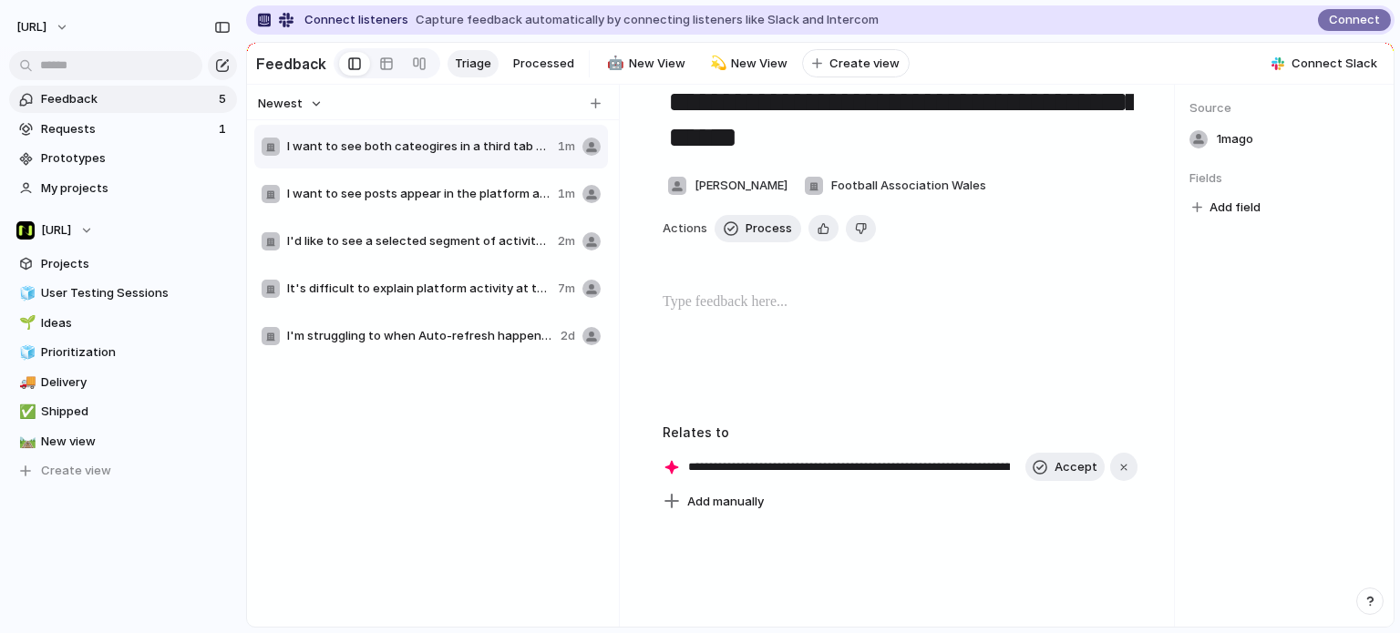
scroll to position [182, 0]
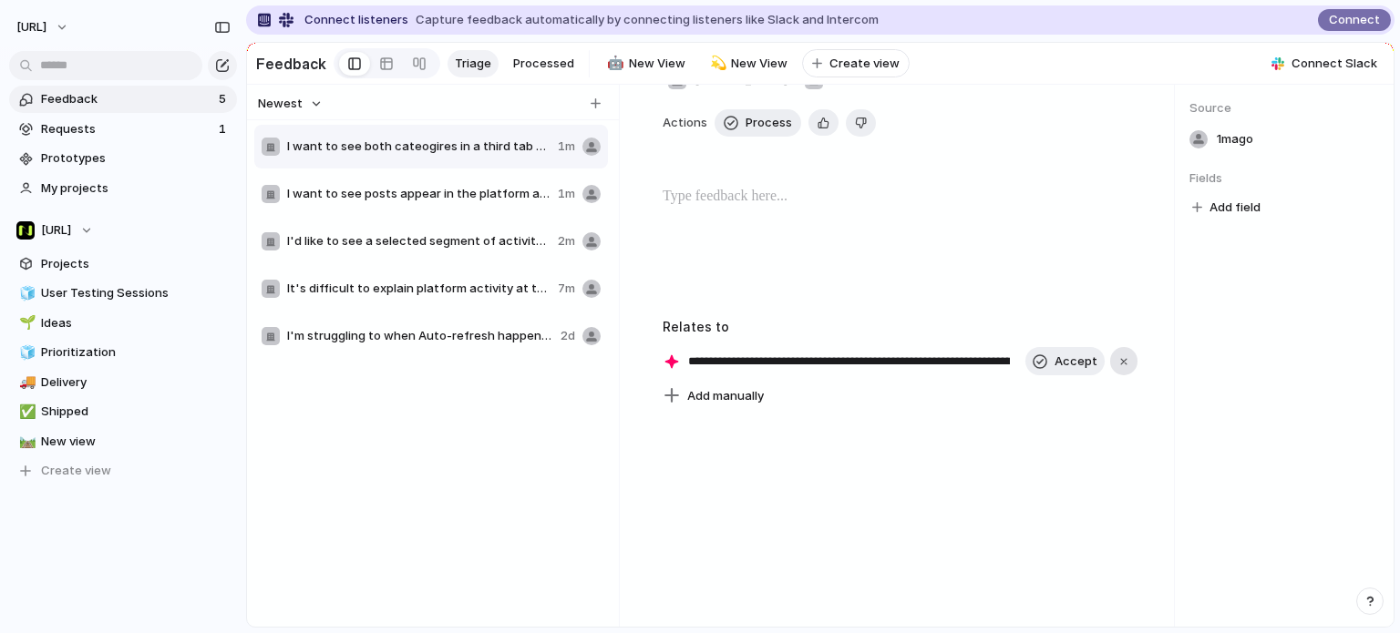
click at [1117, 368] on div "button" at bounding box center [1123, 361] width 13 height 13
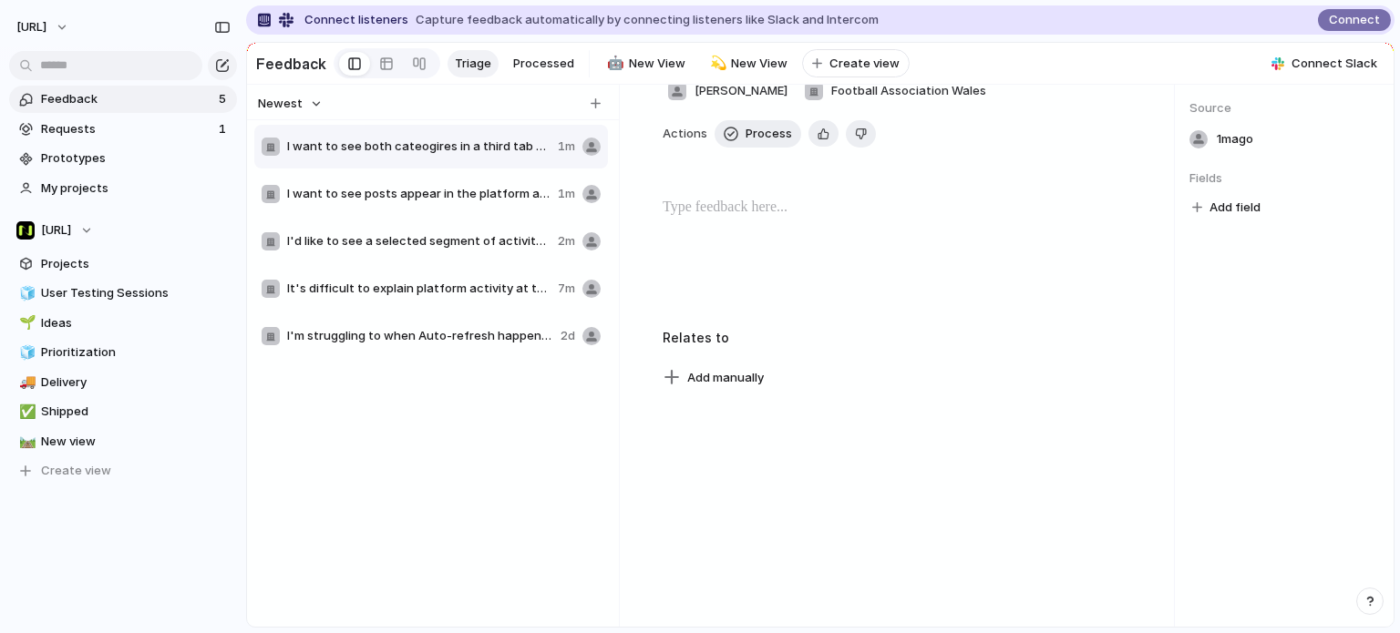
scroll to position [172, 0]
click at [1212, 210] on span "Add field" at bounding box center [1234, 208] width 51 height 18
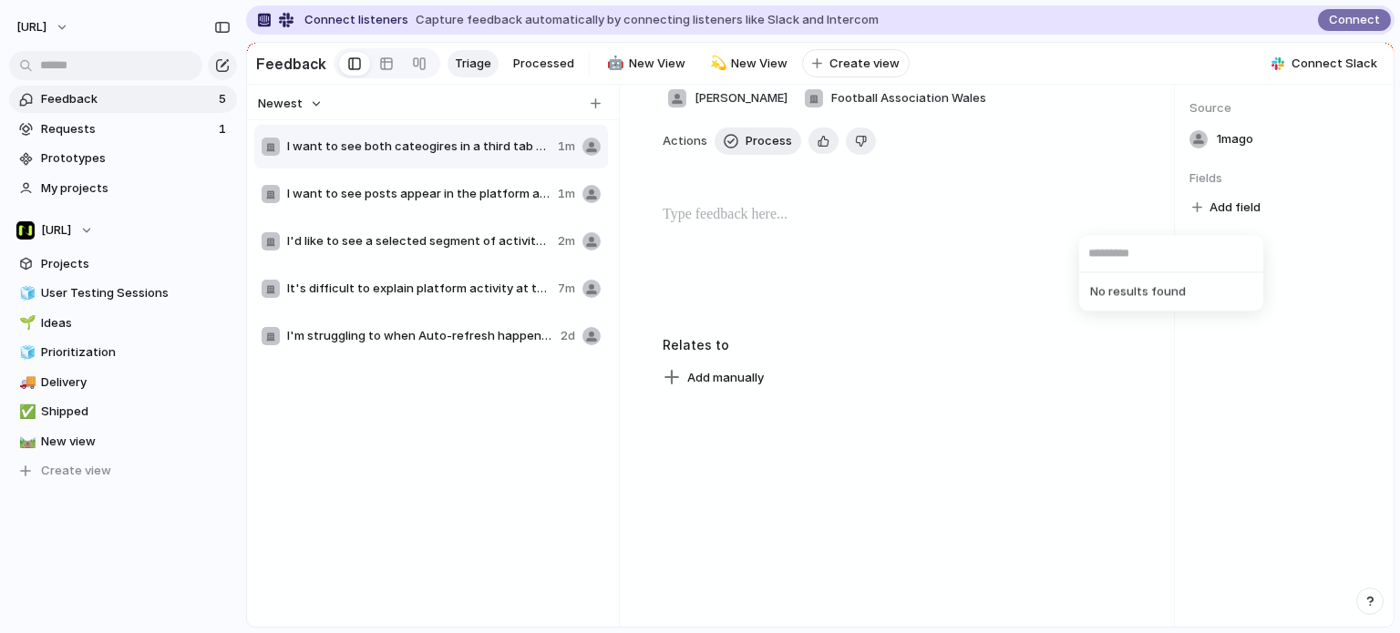
click at [1149, 291] on span "No results found" at bounding box center [1165, 291] width 164 height 29
click at [729, 422] on div "No results found" at bounding box center [700, 316] width 1400 height 633
click at [80, 126] on span "Requests" at bounding box center [127, 129] width 172 height 18
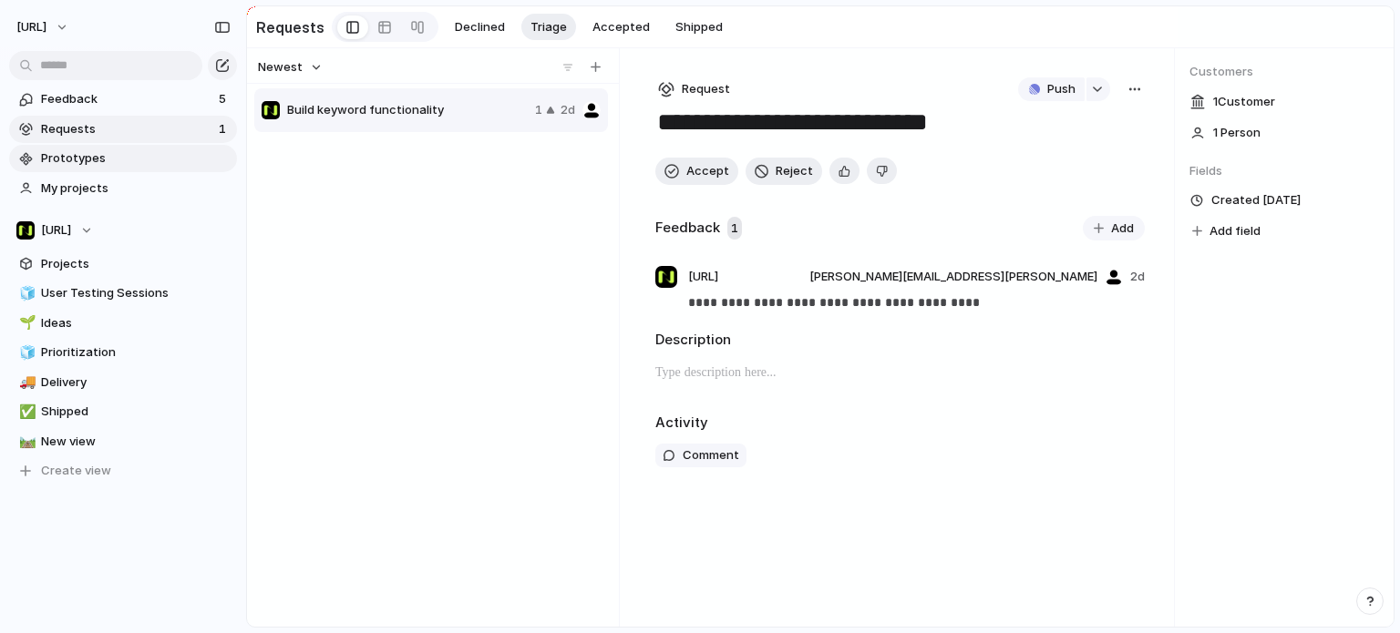
click at [82, 166] on span "Prototypes" at bounding box center [136, 158] width 190 height 18
click at [487, 197] on div "Build keyword functionality 1 2d" at bounding box center [432, 336] width 357 height 498
drag, startPoint x: 406, startPoint y: 173, endPoint x: 511, endPoint y: 112, distance: 121.3
click at [407, 174] on div "Build keyword functionality 1 2d" at bounding box center [432, 336] width 357 height 498
click at [596, 69] on div "button" at bounding box center [595, 67] width 10 height 10
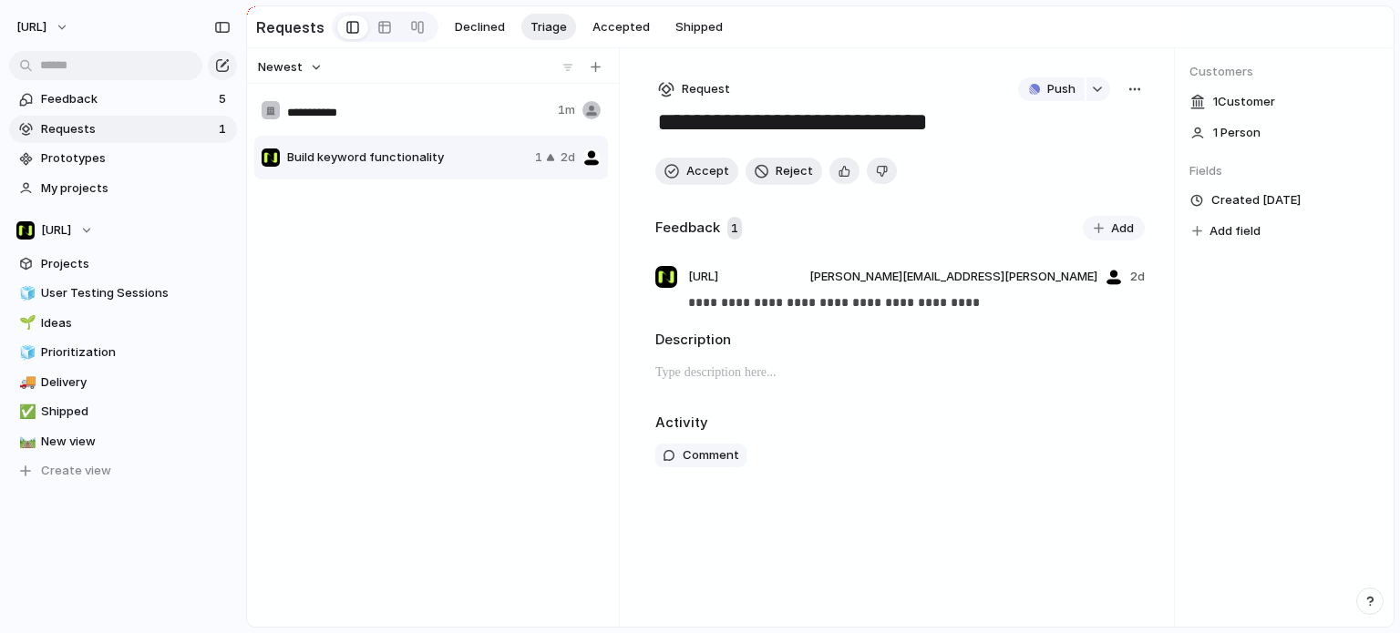
type input "**********"
type textarea "**********"
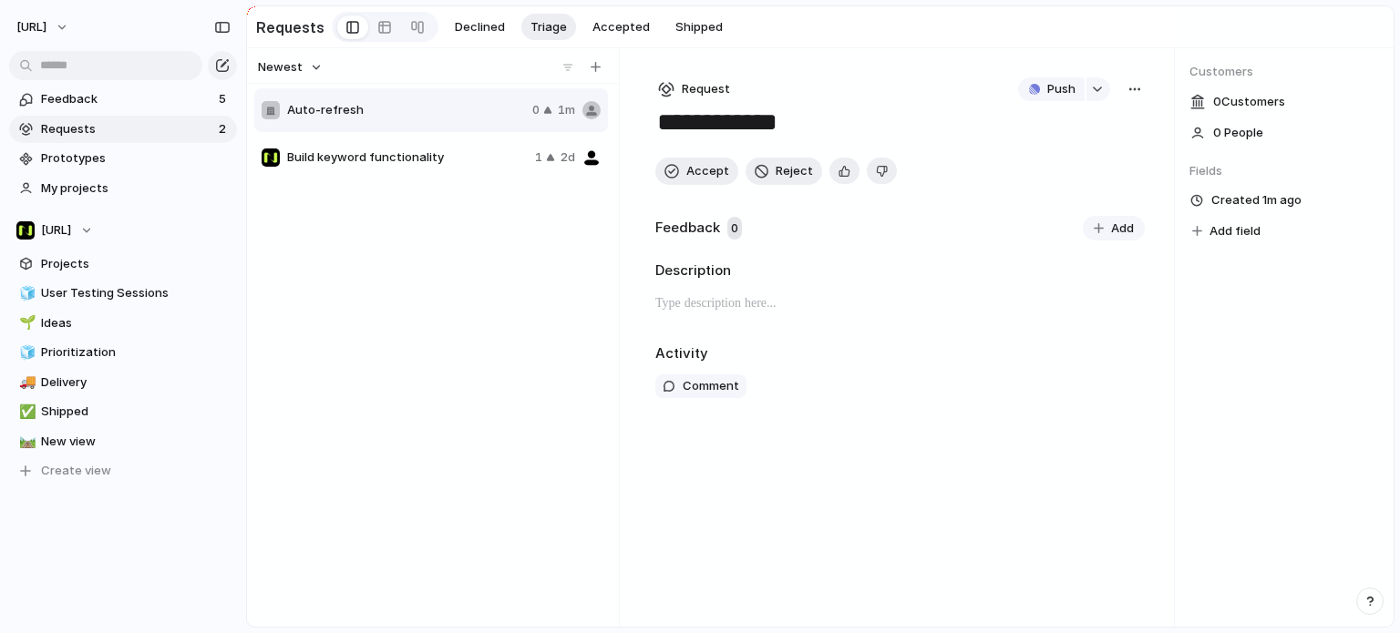
click at [605, 116] on div "Auto-refresh 0 1m" at bounding box center [431, 110] width 354 height 44
drag, startPoint x: 1149, startPoint y: 234, endPoint x: 1064, endPoint y: 229, distance: 84.9
click at [1147, 234] on div "**********" at bounding box center [900, 337] width 548 height 579
click at [1121, 238] on span "Add" at bounding box center [1122, 229] width 23 height 18
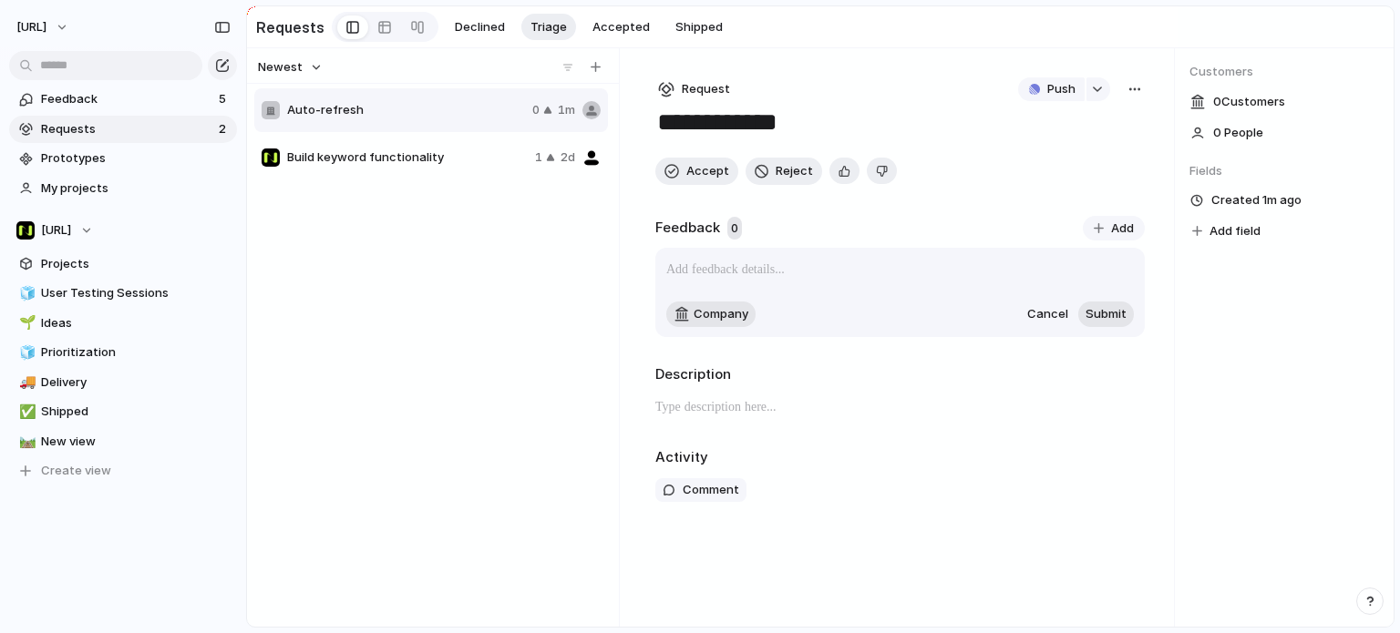
click at [809, 275] on p at bounding box center [899, 270] width 467 height 22
click at [361, 305] on div "Auto-refresh 0 1m Build keyword functionality 1 2d" at bounding box center [432, 336] width 357 height 498
click at [1046, 320] on span "Cancel" at bounding box center [1047, 314] width 41 height 18
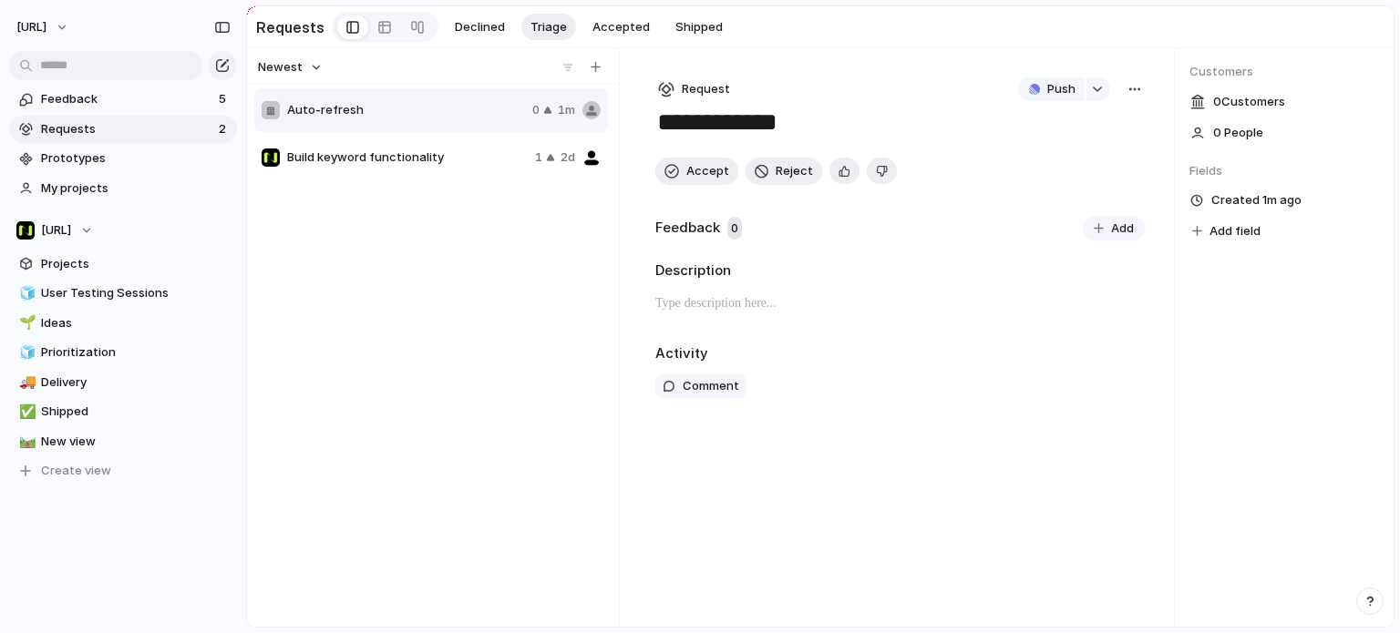
click at [313, 79] on button "Newest" at bounding box center [290, 68] width 70 height 24
click at [313, 79] on div "Last changed Newest Oldest Most requested Least requested" at bounding box center [700, 316] width 1400 height 633
click at [559, 280] on div "Auto-refresh 0 1m Build keyword functionality 1 2d" at bounding box center [432, 336] width 357 height 498
click at [372, 151] on span "Build keyword functionality" at bounding box center [407, 158] width 241 height 18
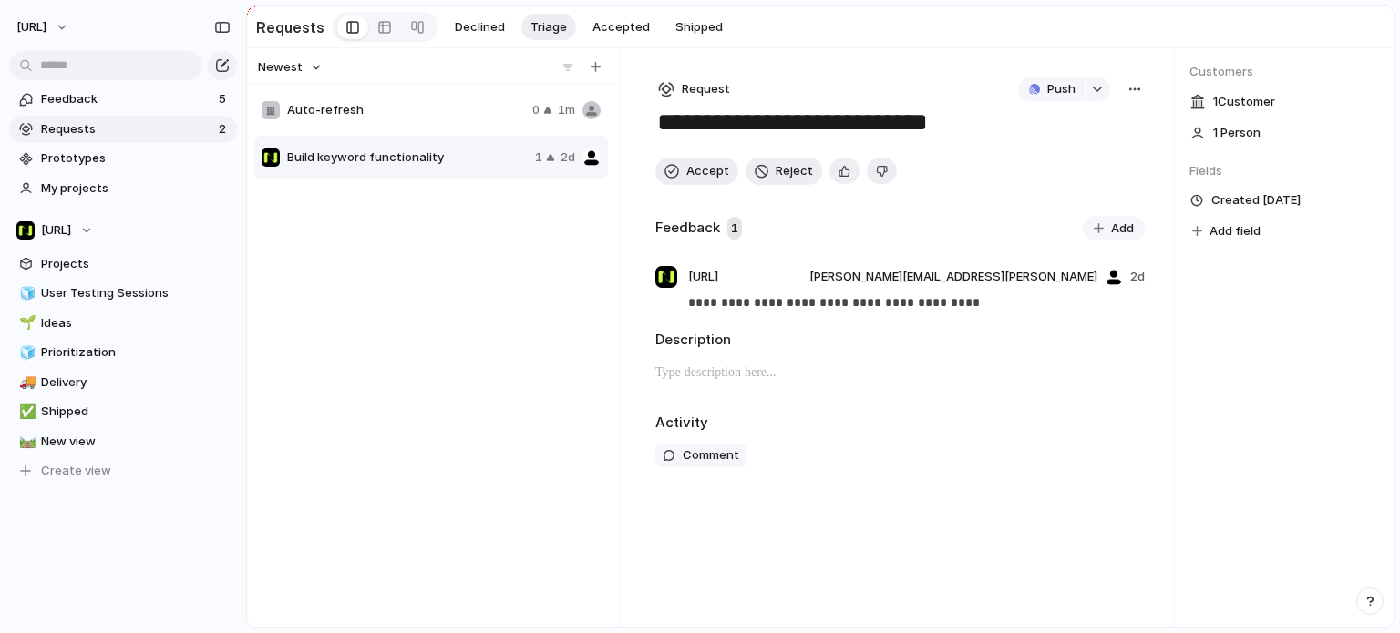
click at [401, 123] on div "Auto-refresh 0 1m" at bounding box center [431, 110] width 354 height 44
type textarea "**********"
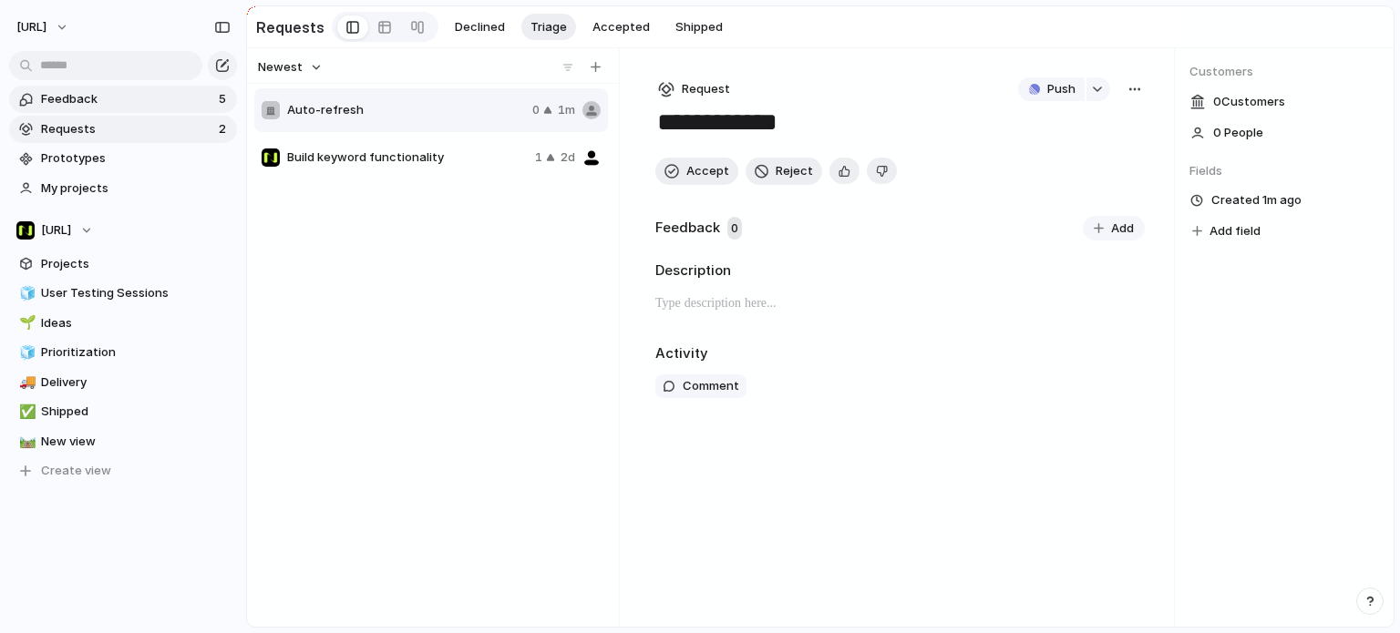
click at [77, 101] on span "Feedback" at bounding box center [127, 99] width 172 height 18
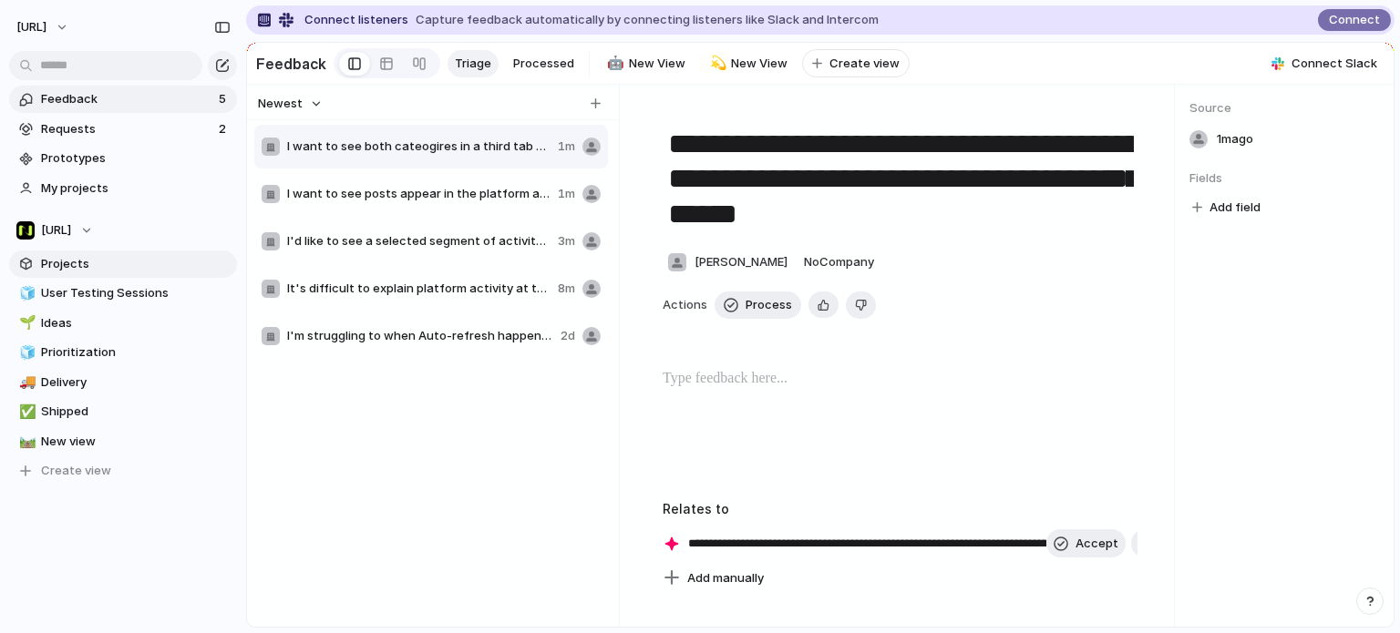
click at [79, 265] on span "Projects" at bounding box center [136, 264] width 190 height 18
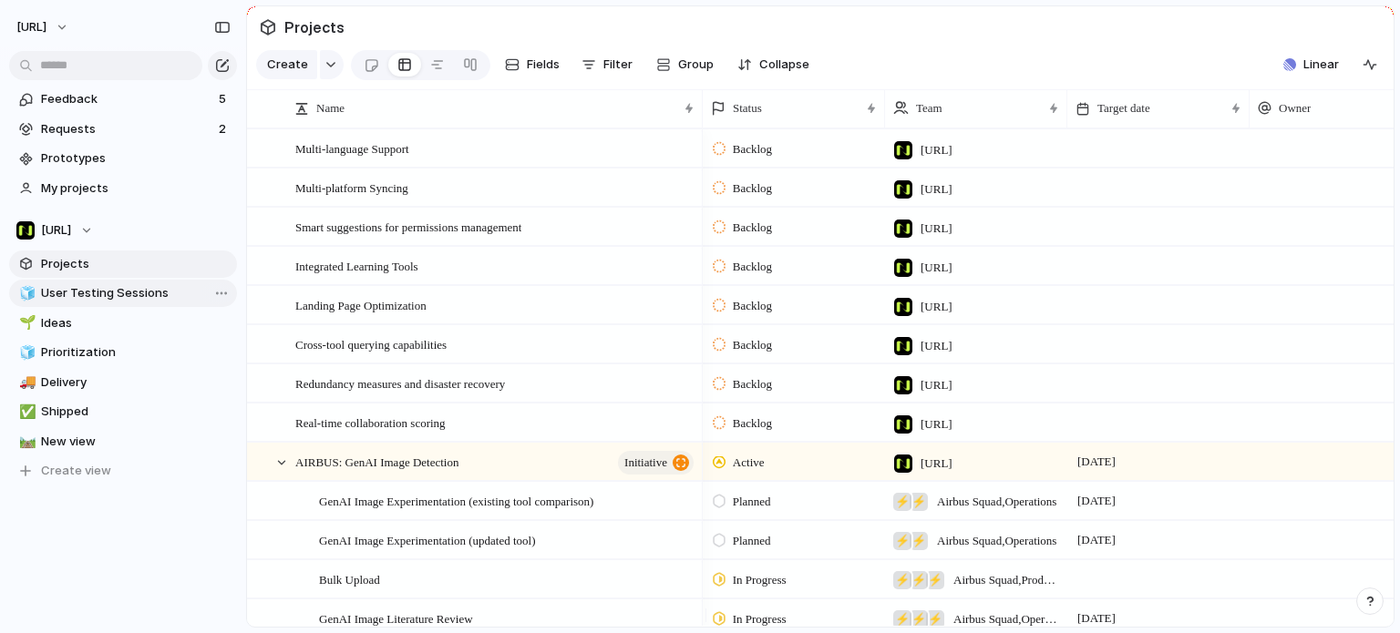
click at [139, 287] on span "User Testing Sessions" at bounding box center [136, 293] width 190 height 18
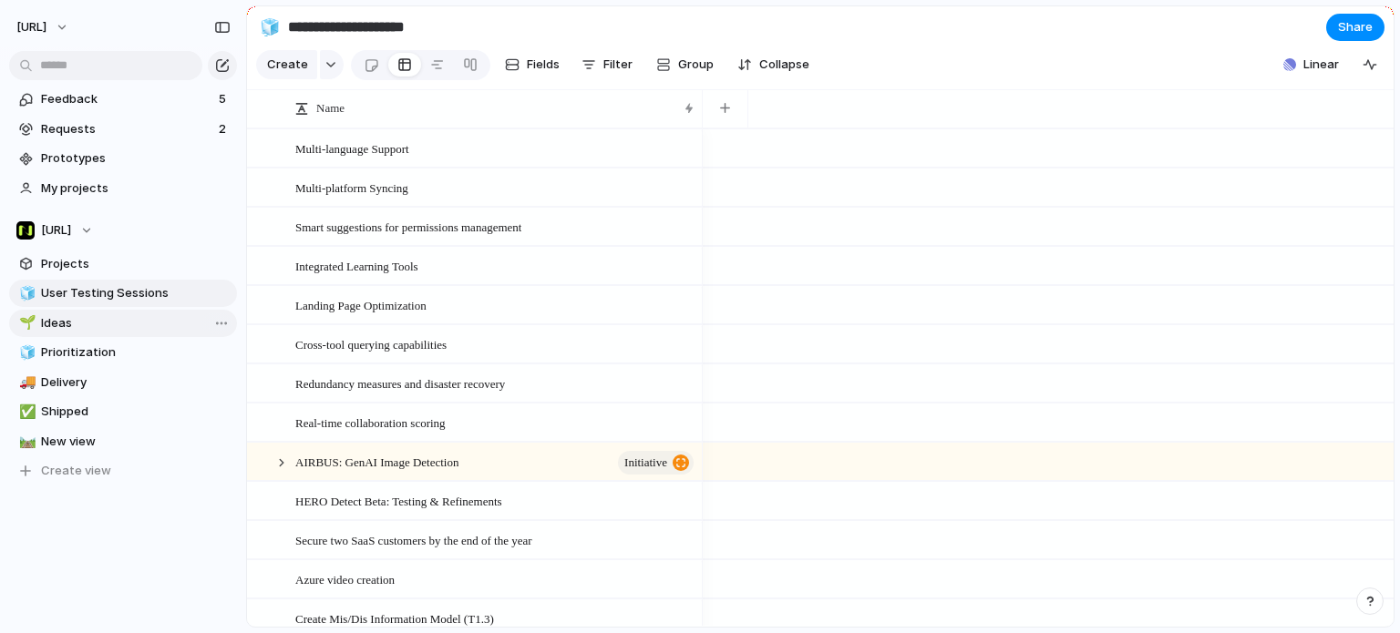
click at [84, 321] on span "Ideas" at bounding box center [136, 323] width 190 height 18
click at [91, 355] on span "Prioritization" at bounding box center [136, 353] width 190 height 18
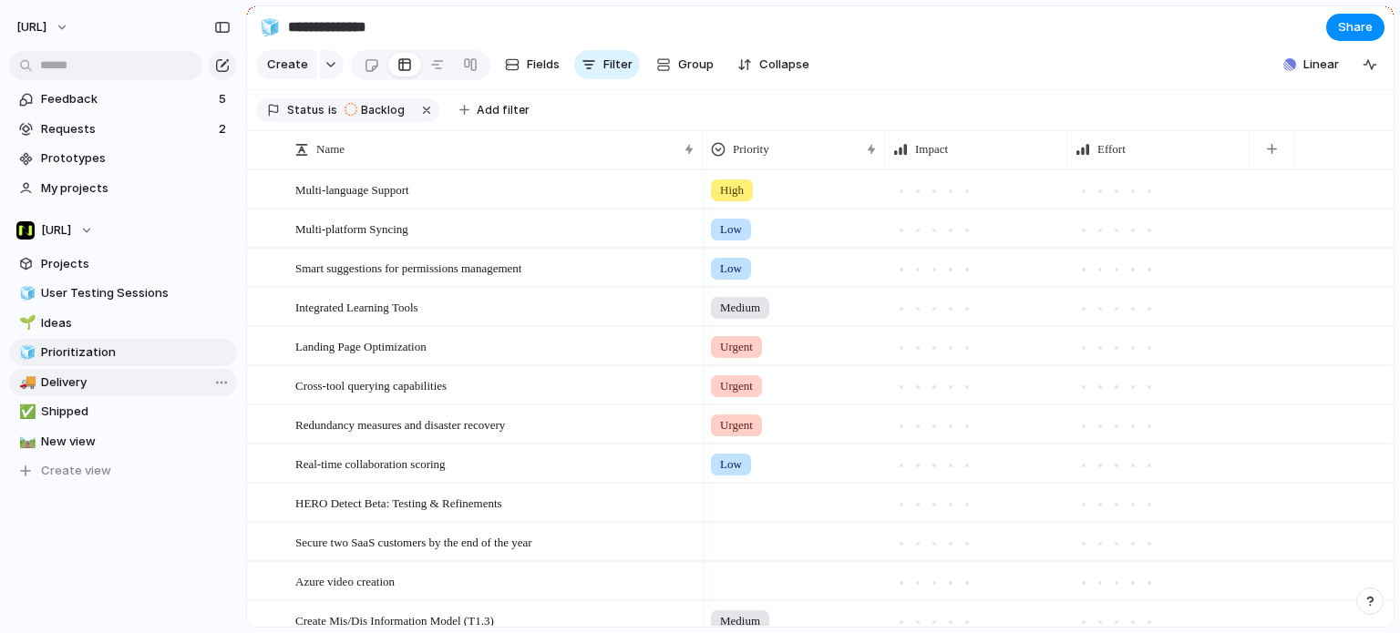
click at [87, 386] on span "Delivery" at bounding box center [136, 383] width 190 height 18
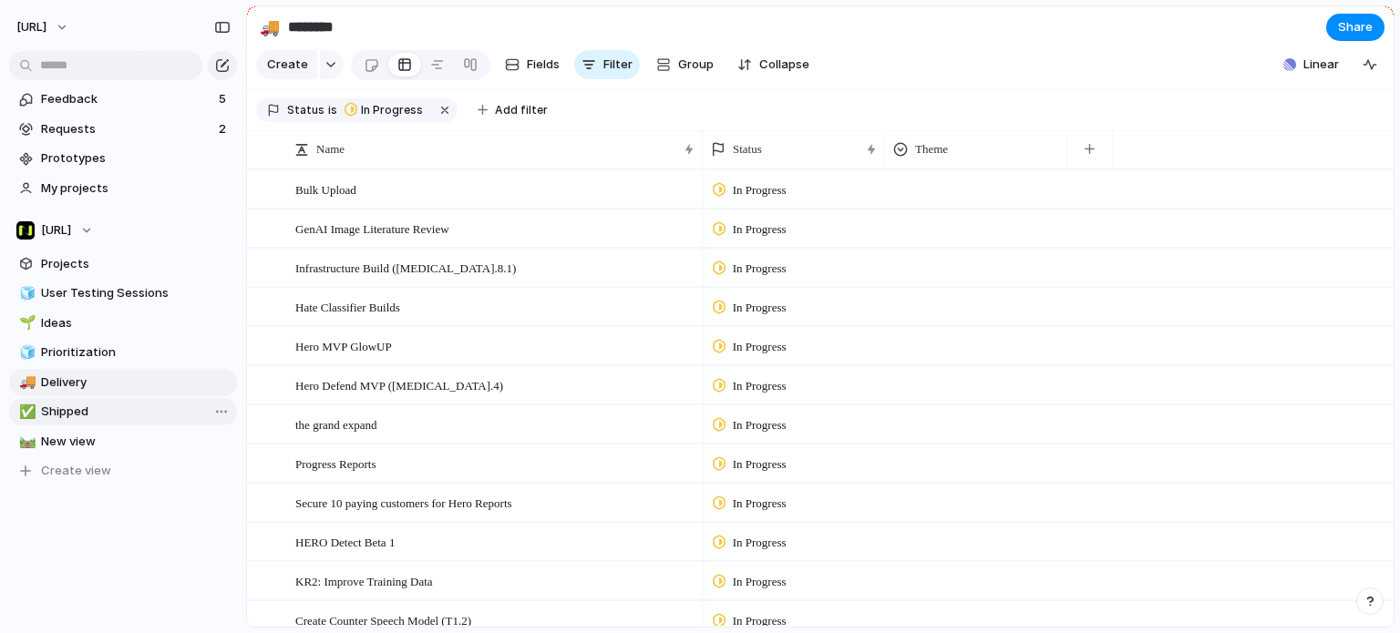
click at [81, 411] on span "Shipped" at bounding box center [136, 412] width 190 height 18
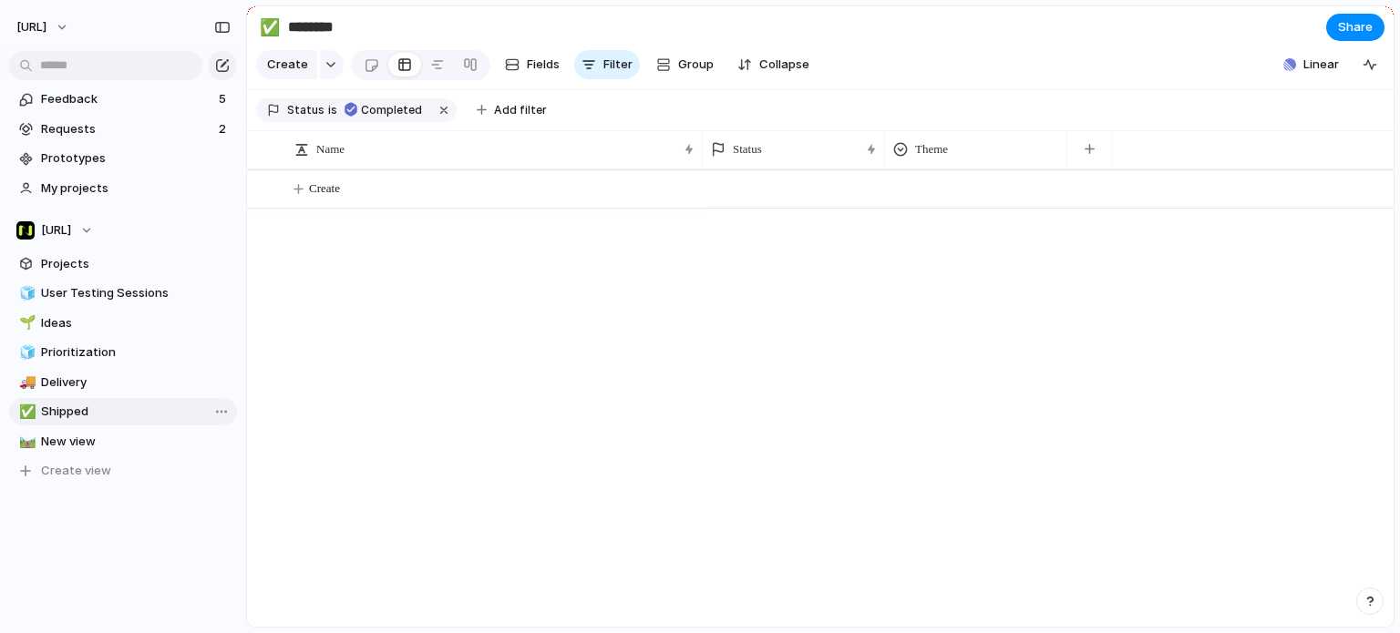
type input "*******"
click at [46, 266] on span "Projects" at bounding box center [136, 264] width 190 height 18
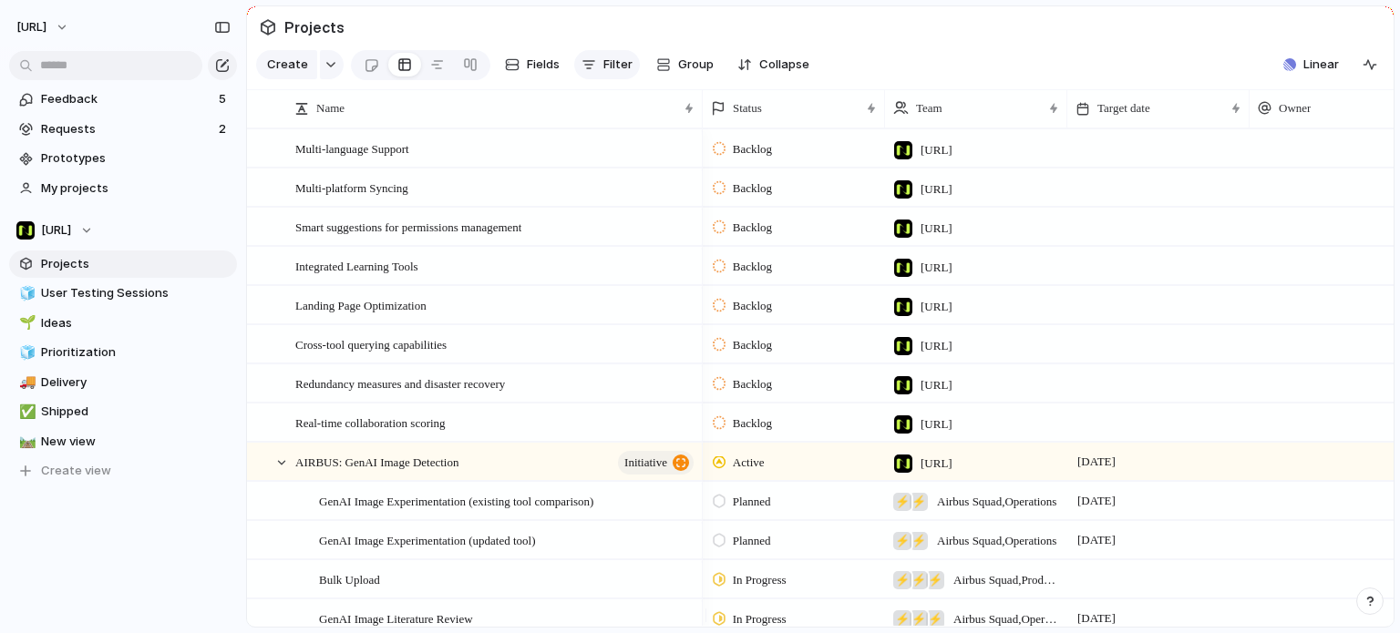
click at [609, 74] on span "Filter" at bounding box center [617, 65] width 29 height 18
click at [868, 67] on div "Impact Effort Design ready Description Start date Target date Owner Team Priori…" at bounding box center [700, 316] width 1400 height 633
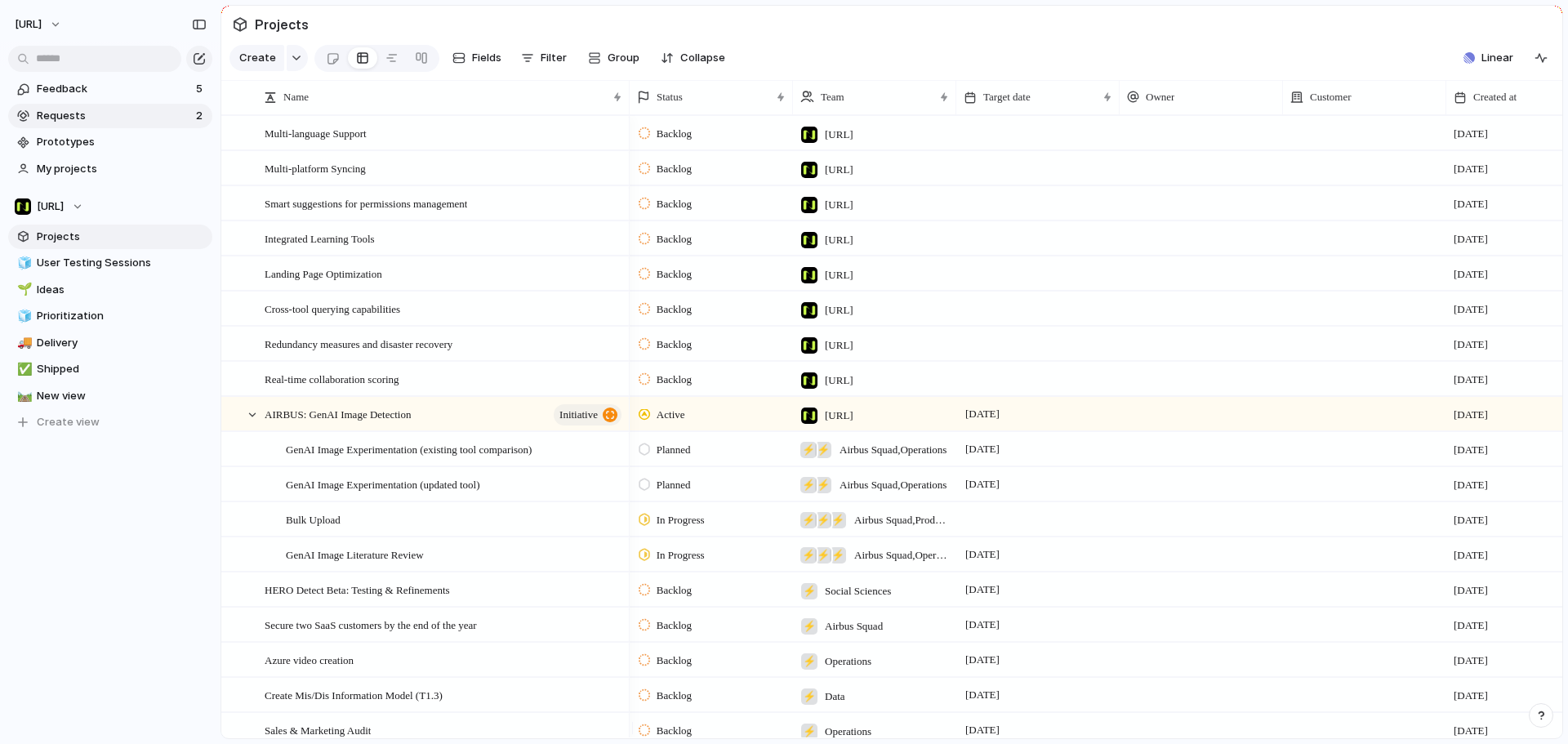
drag, startPoint x: 108, startPoint y: 96, endPoint x: 78, endPoint y: 114, distance: 35.0
drag, startPoint x: 78, startPoint y: 114, endPoint x: 57, endPoint y: 143, distance: 35.8
drag, startPoint x: 57, startPoint y: 143, endPoint x: 50, endPoint y: 169, distance: 26.9
drag, startPoint x: 50, startPoint y: 169, endPoint x: 53, endPoint y: 27, distance: 142.0
click at [41, 27] on span "[URL]" at bounding box center [28, 24] width 27 height 16
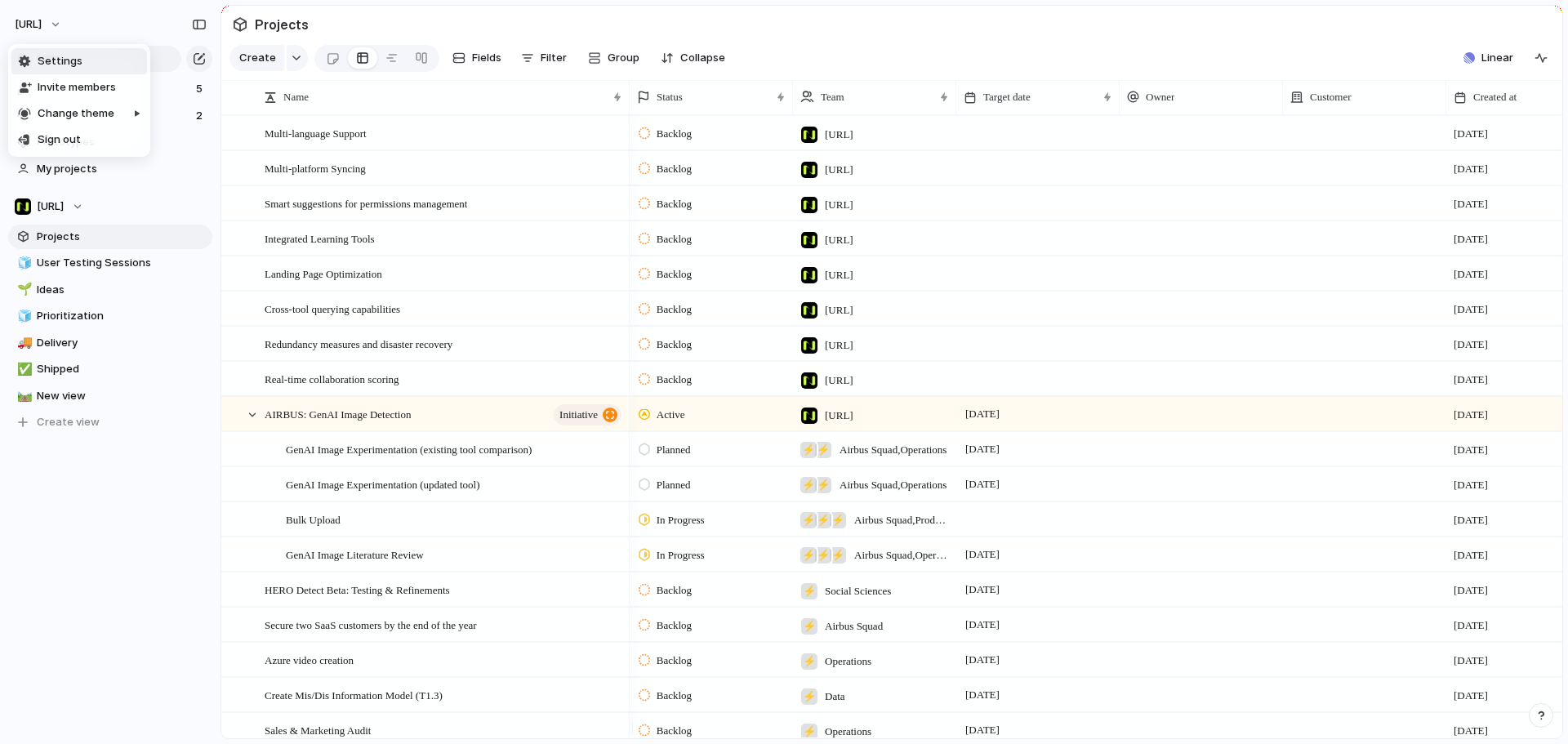
click at [92, 66] on li "Settings" at bounding box center [79, 61] width 135 height 26
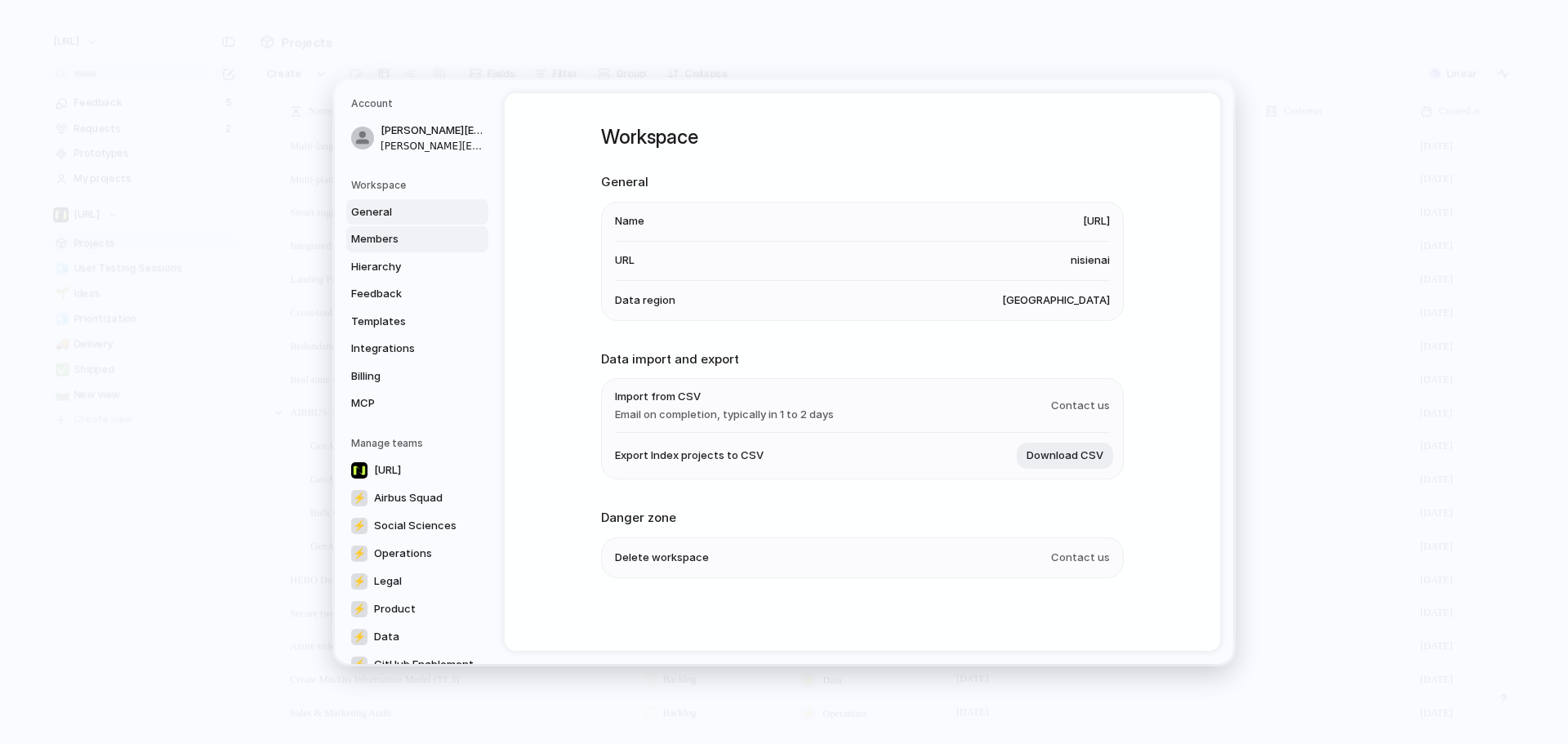
click at [366, 235] on span "Members" at bounding box center [403, 239] width 105 height 16
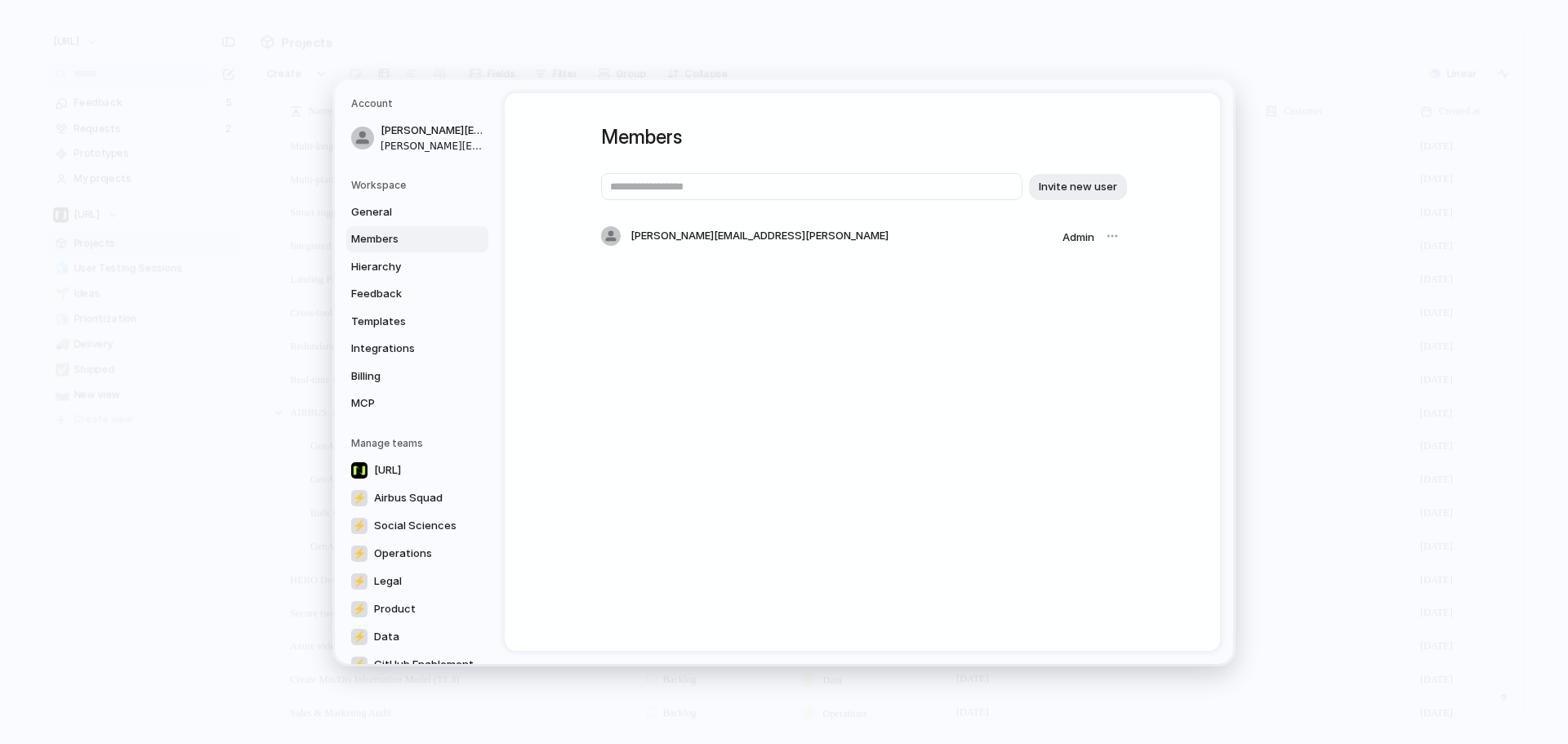
click at [381, 249] on link "Members" at bounding box center [417, 238] width 142 height 26
click at [391, 264] on span "Hierarchy" at bounding box center [403, 267] width 105 height 16
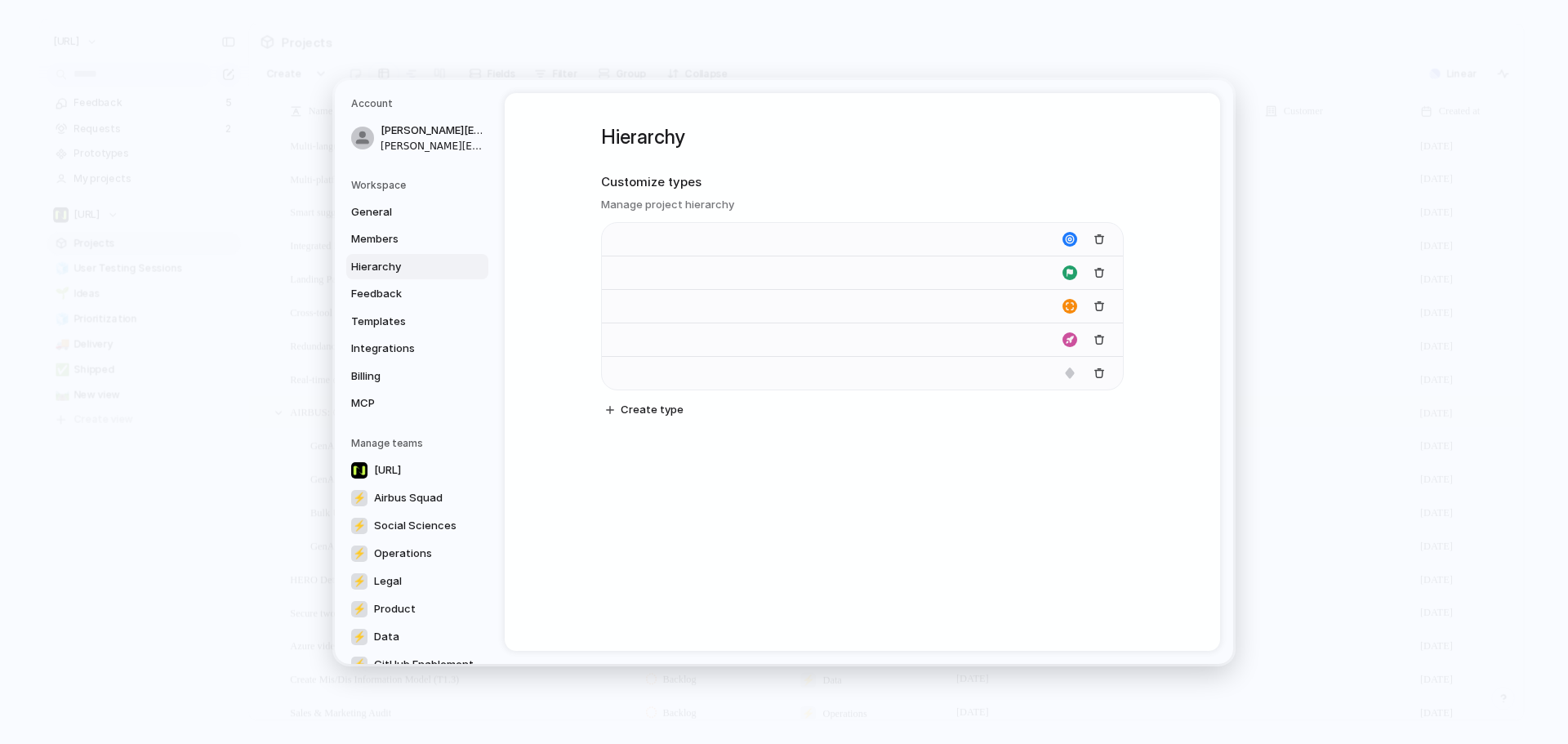
type input "****"
type input "*******"
type input "**********"
type input "******"
type input "*******"
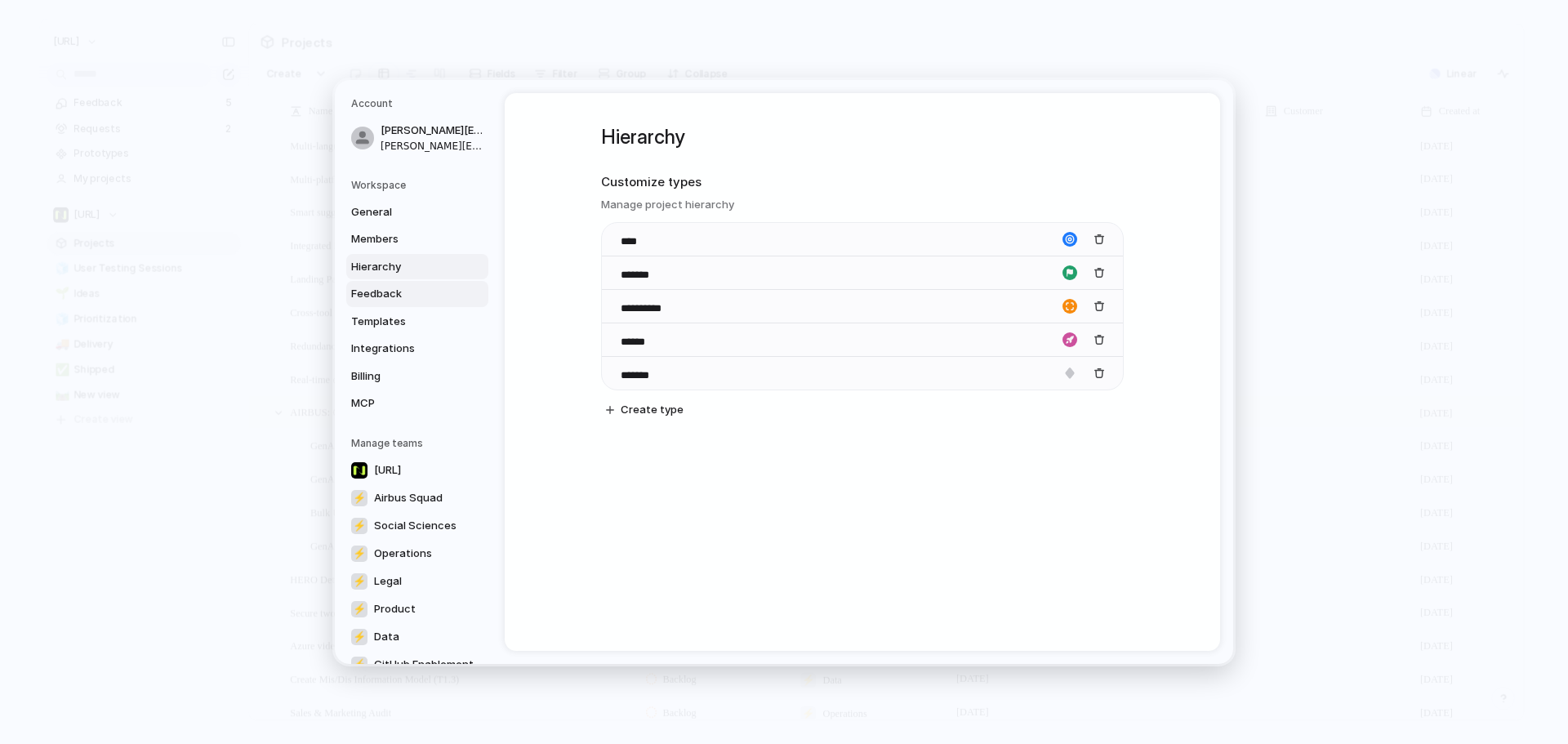
click at [403, 287] on link "Feedback" at bounding box center [417, 293] width 142 height 26
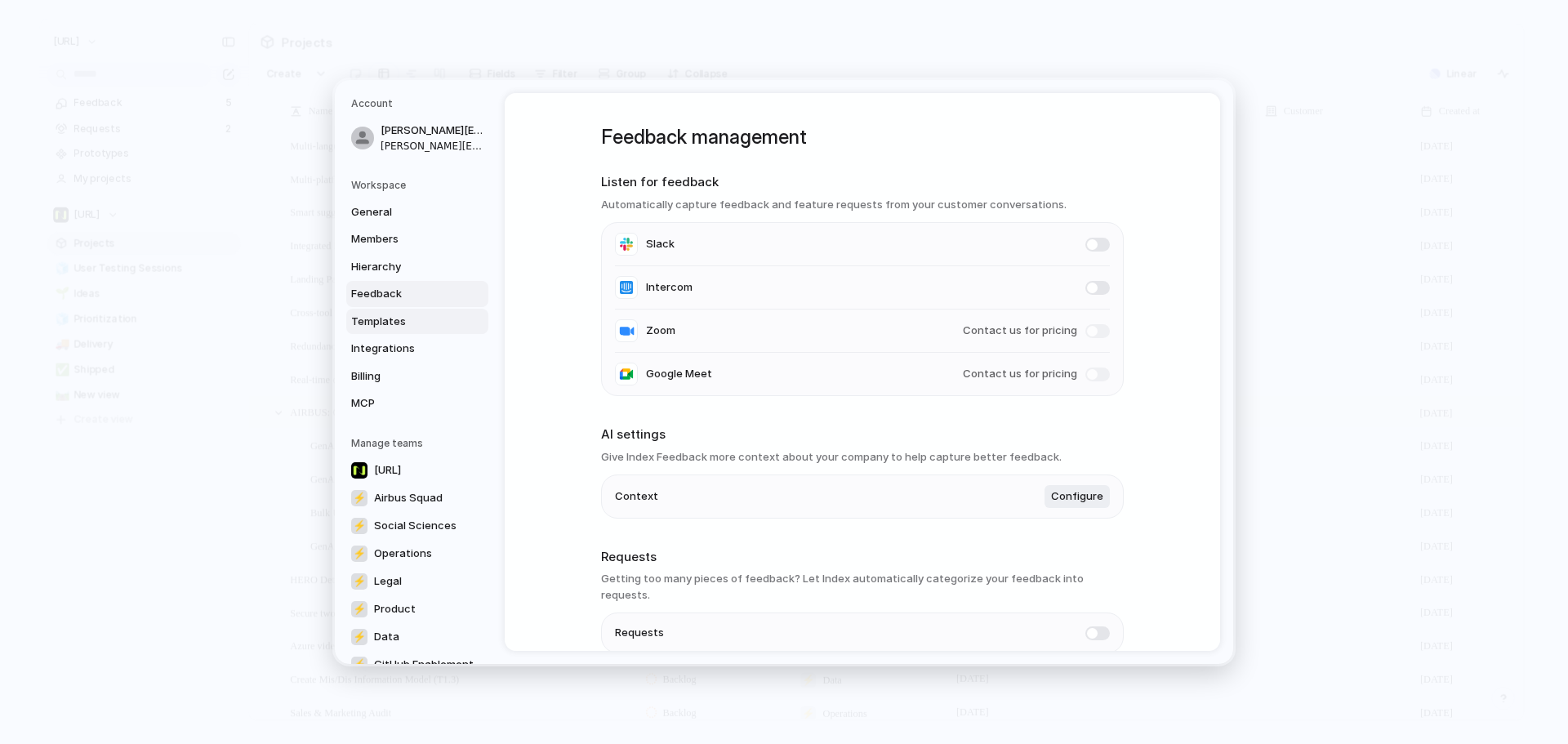
click at [412, 318] on span "Templates" at bounding box center [403, 322] width 105 height 16
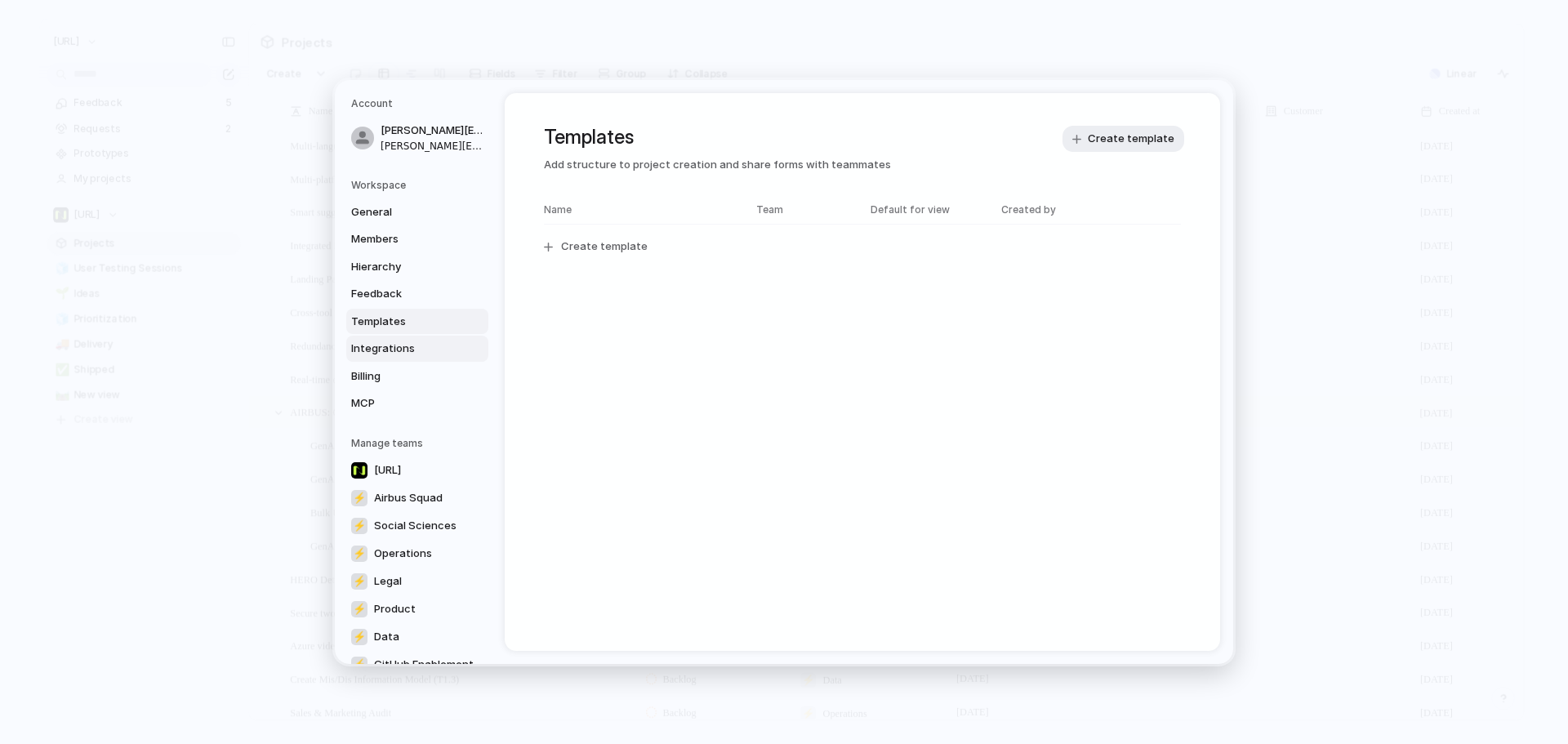
click at [412, 344] on span "Integrations" at bounding box center [403, 349] width 105 height 16
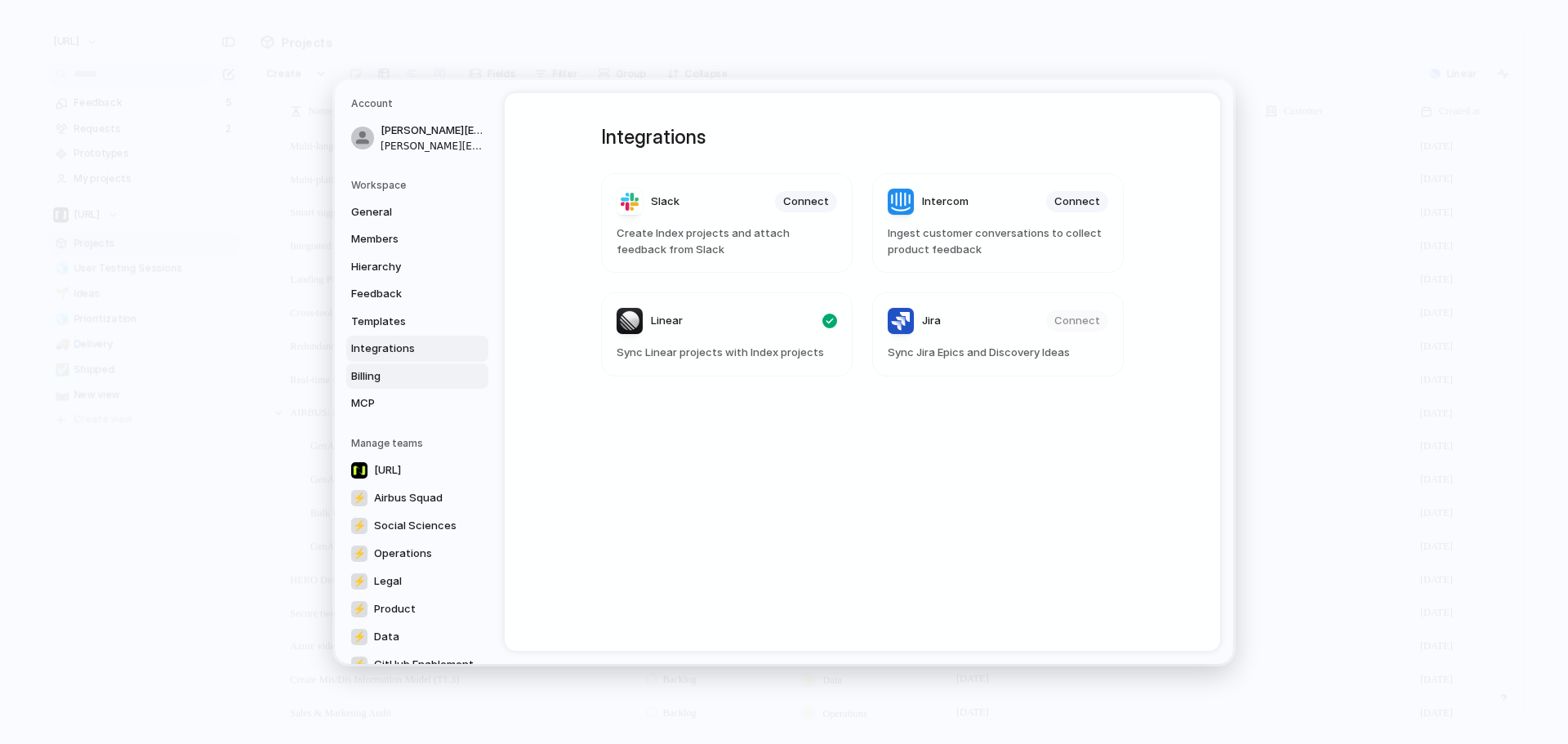
click at [401, 373] on span "Billing" at bounding box center [403, 376] width 105 height 16
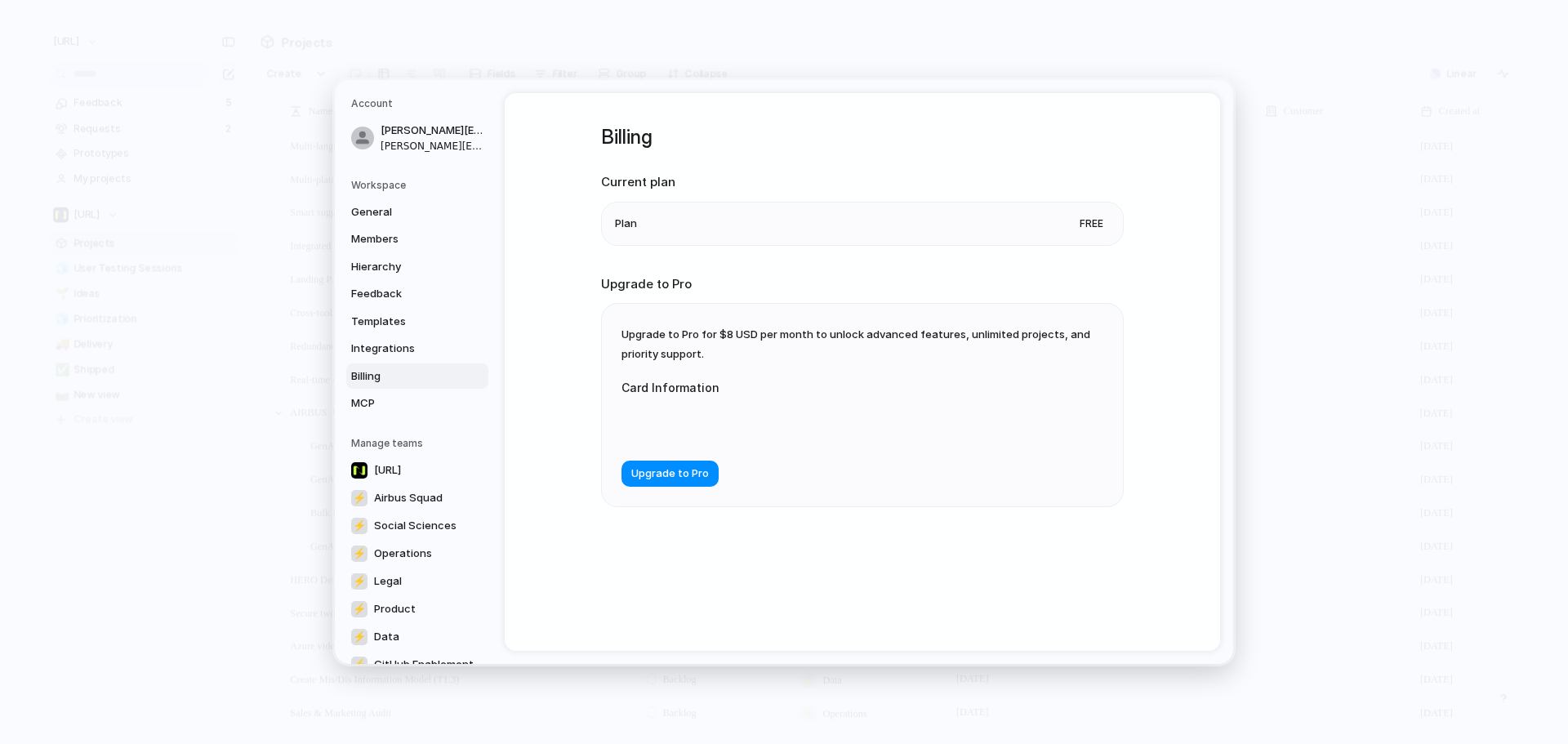
click at [385, 385] on link "Billing" at bounding box center [417, 376] width 142 height 26
click at [376, 386] on link "Billing" at bounding box center [417, 376] width 142 height 26
click at [376, 411] on link "MCP" at bounding box center [417, 403] width 142 height 26
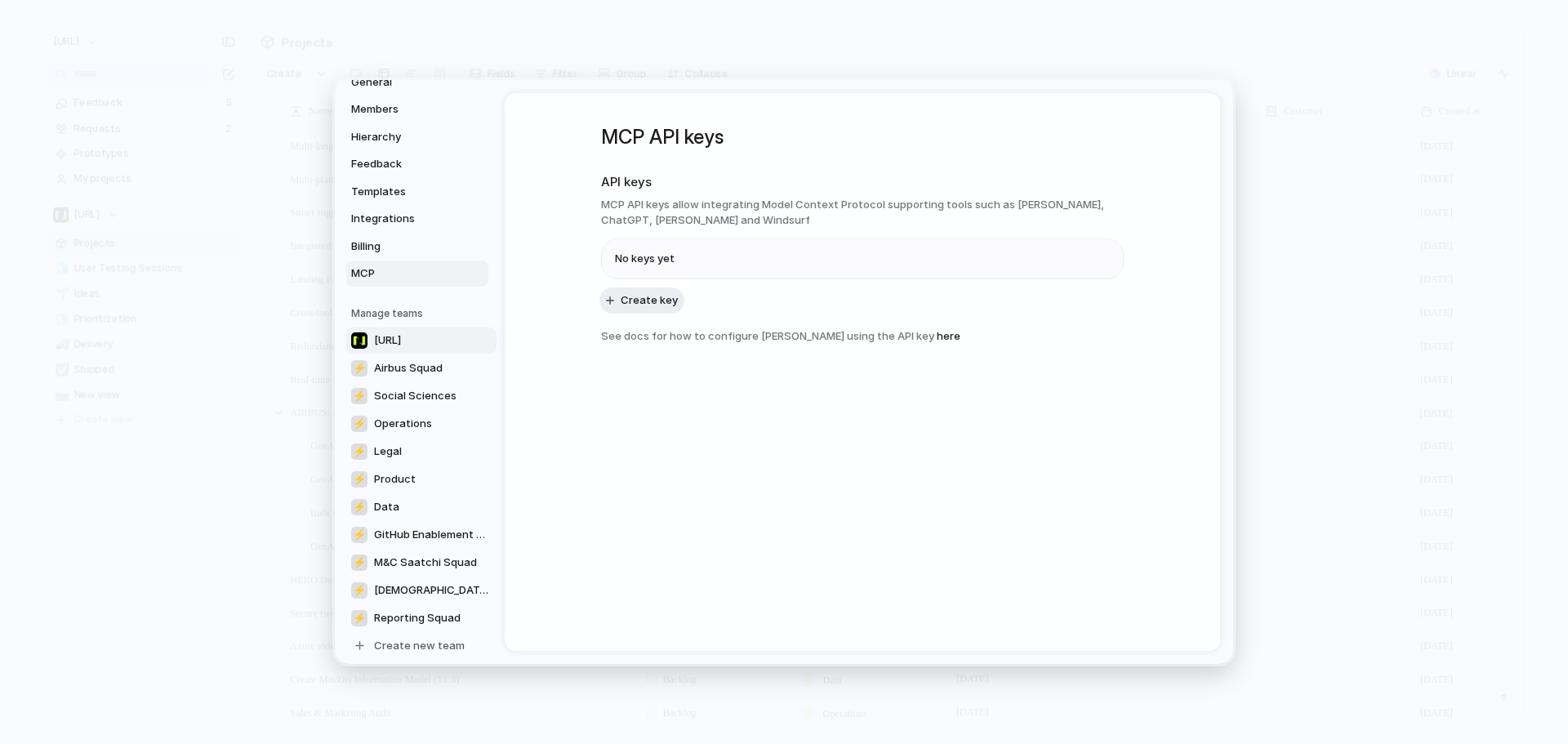
scroll to position [142, 0]
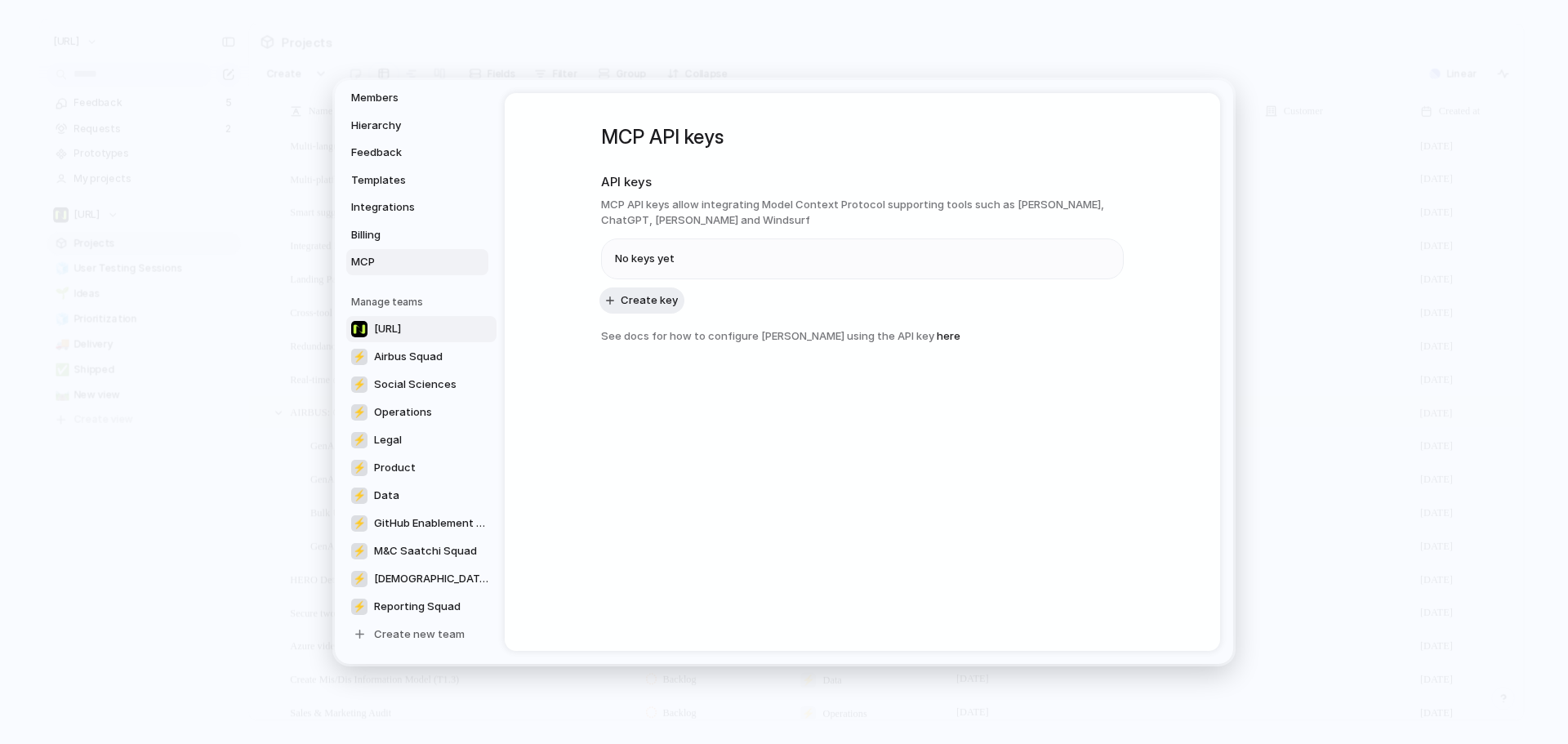
click at [401, 328] on span "[URL]" at bounding box center [387, 329] width 27 height 16
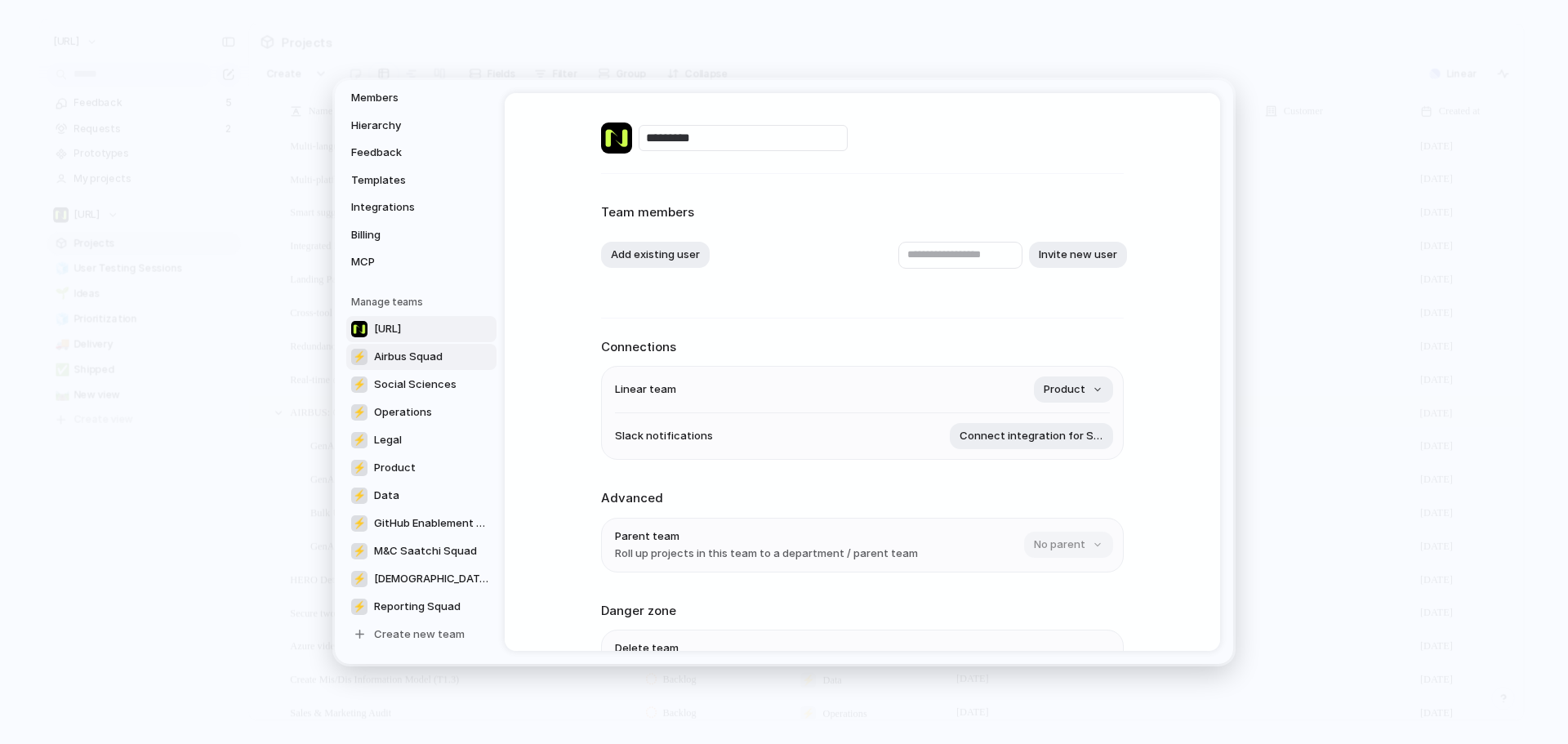
click at [423, 357] on span "Airbus Squad" at bounding box center [408, 357] width 69 height 16
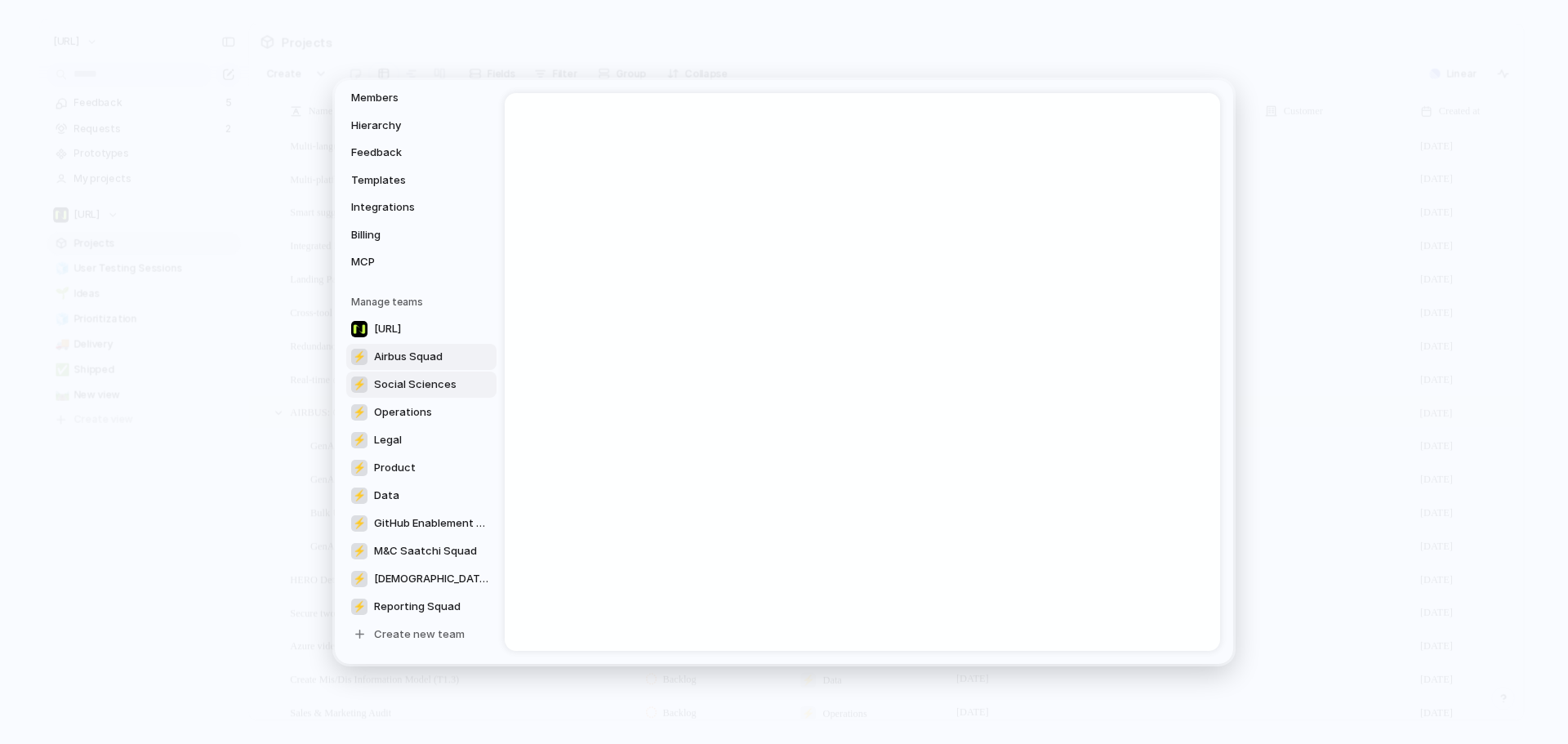
click at [426, 384] on span "Social Sciences" at bounding box center [415, 385] width 82 height 16
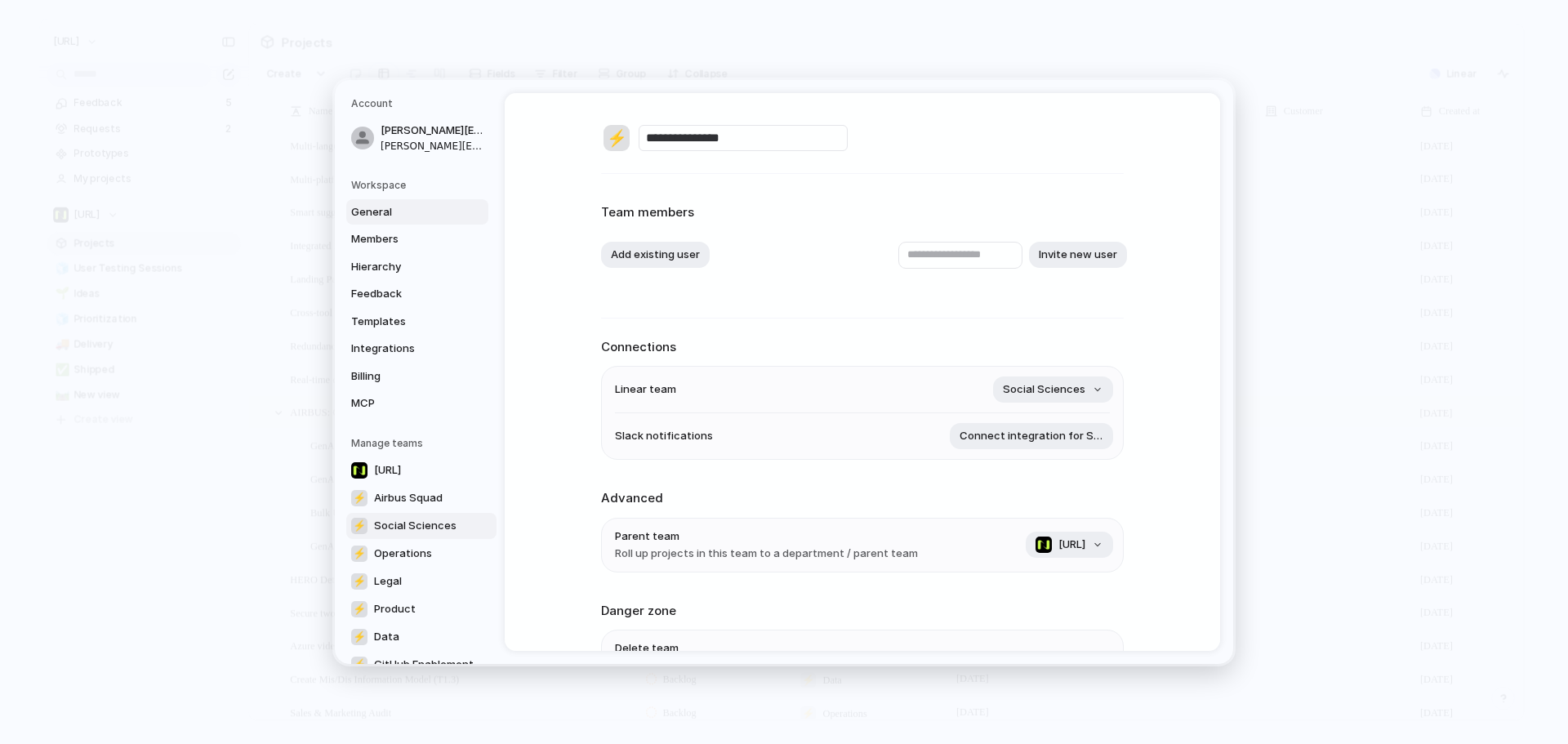
click at [363, 220] on link "General" at bounding box center [417, 212] width 142 height 26
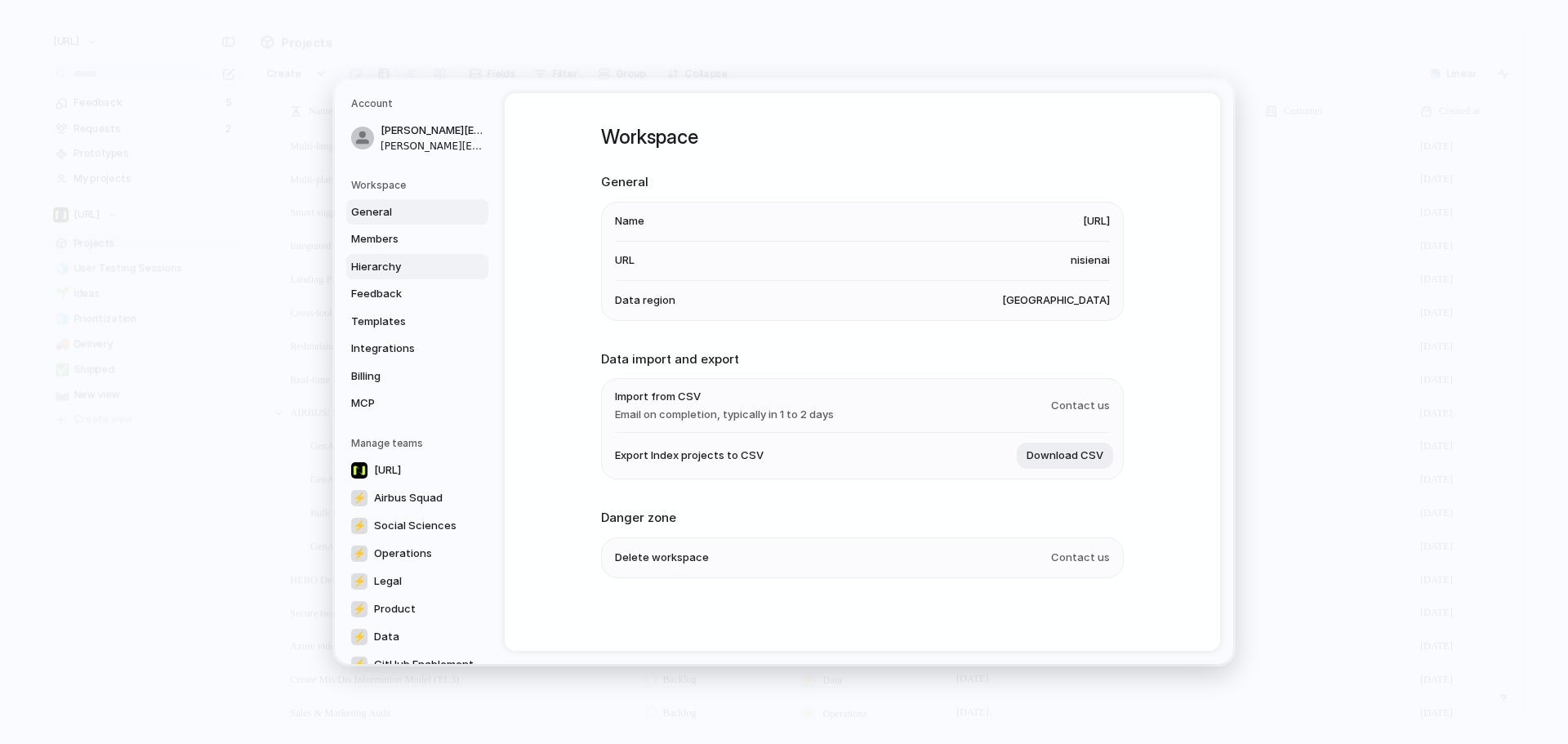
click at [392, 263] on span "Hierarchy" at bounding box center [403, 267] width 105 height 16
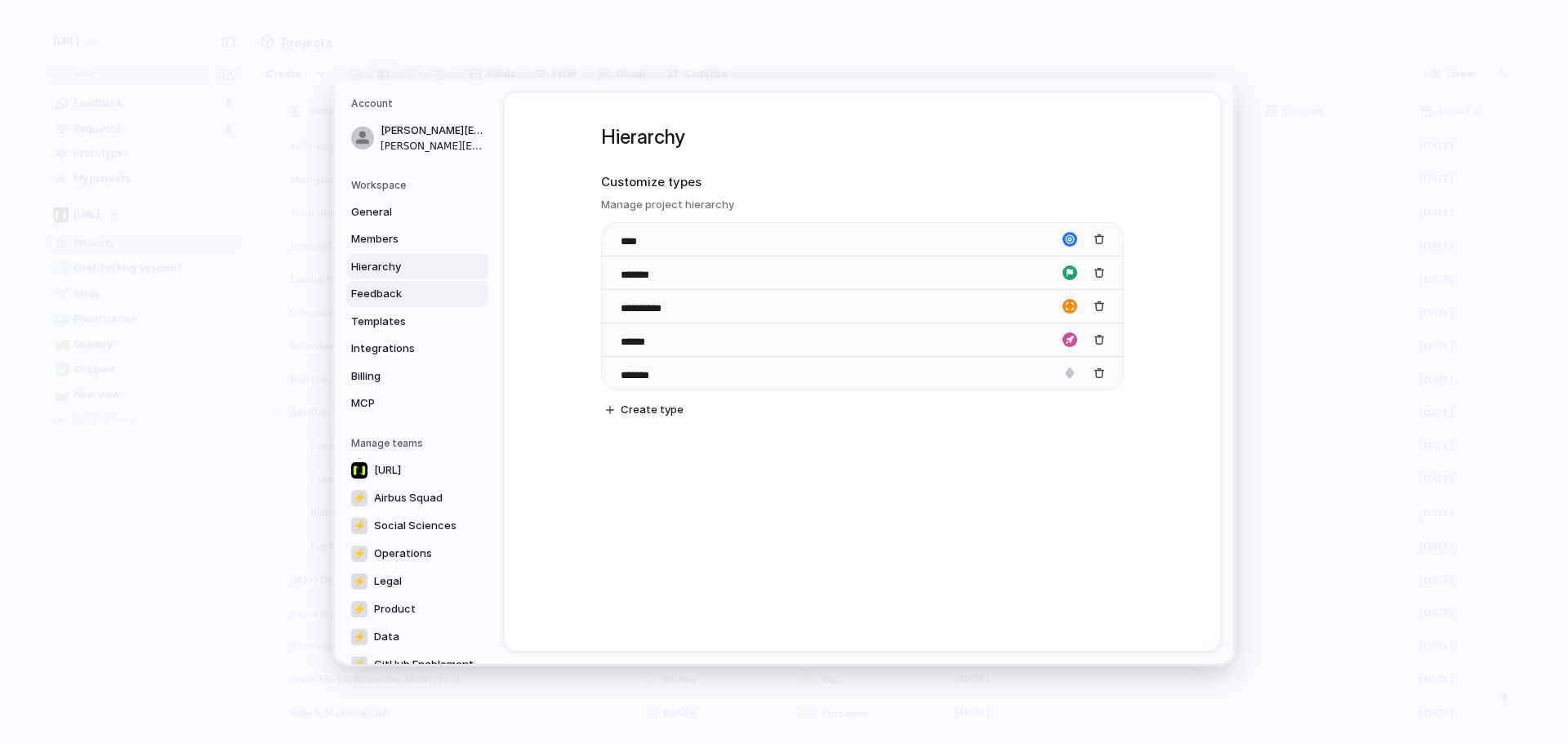
click at [409, 283] on link "Feedback" at bounding box center [417, 293] width 142 height 26
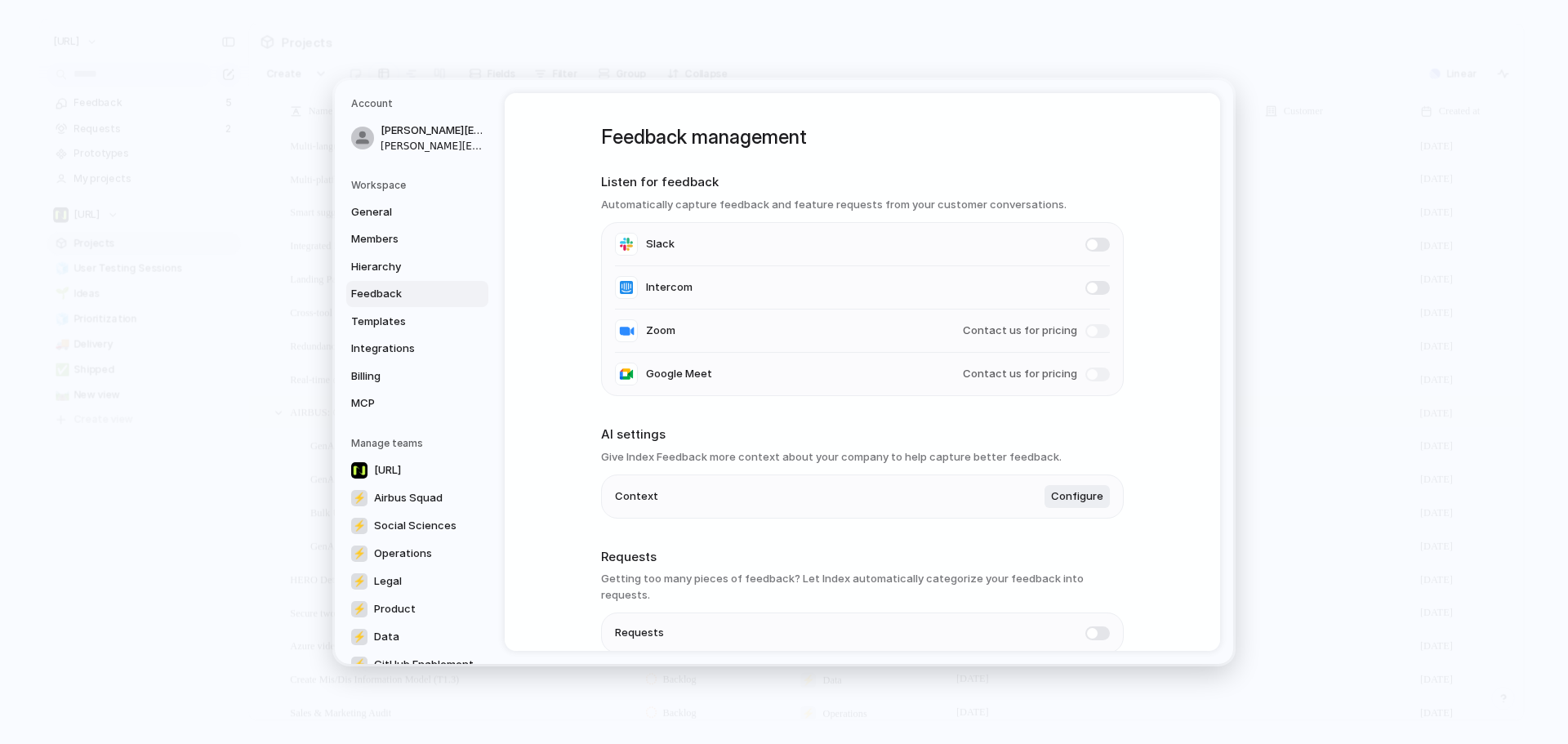
drag, startPoint x: 414, startPoint y: 328, endPoint x: 648, endPoint y: 362, distance: 236.5
click at [648, 362] on div "Account [PERSON_NAME][EMAIL_ADDRESS][PERSON_NAME] [PERSON_NAME][EMAIL_ADDRESS][…" at bounding box center [784, 372] width 898 height 584
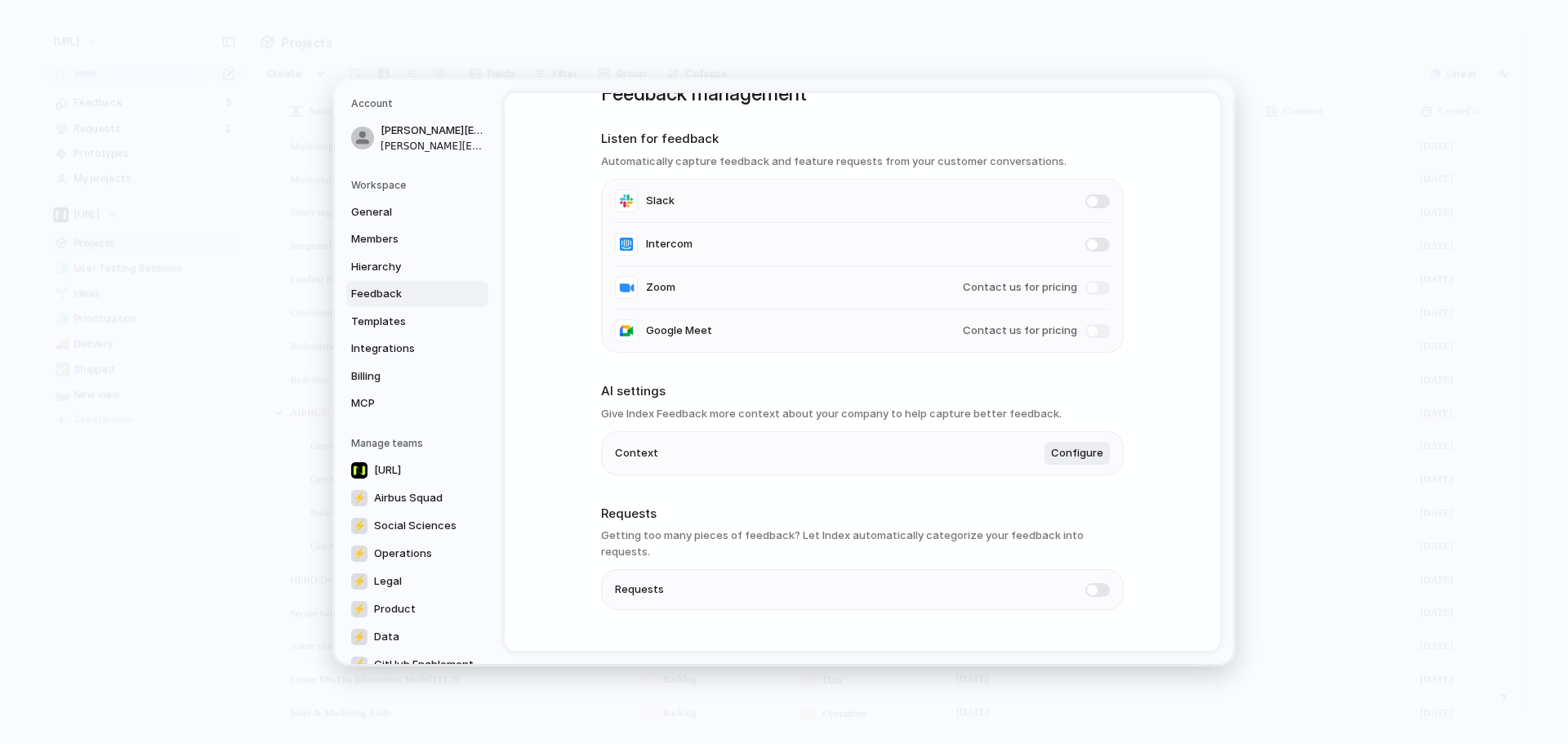
scroll to position [60, 0]
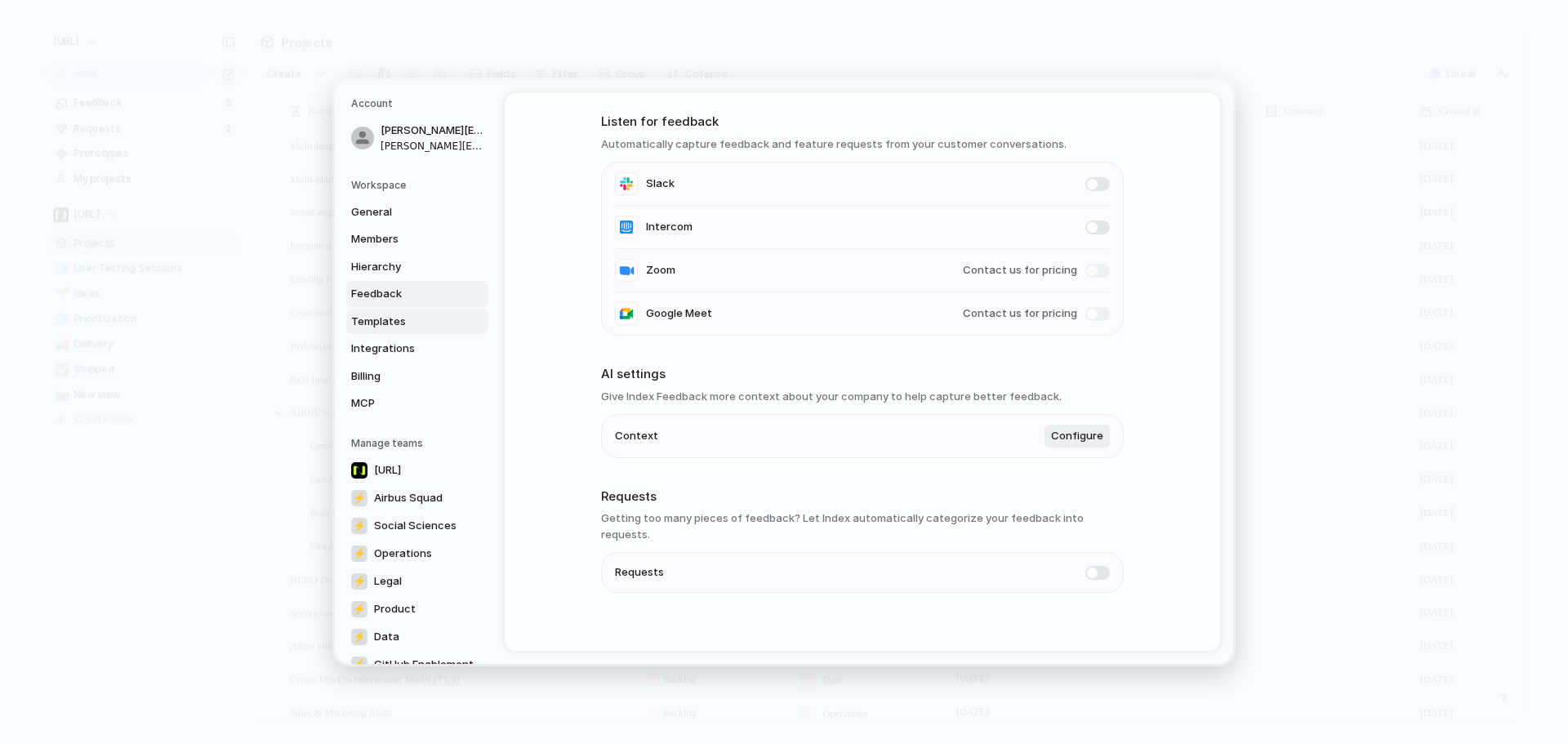
click at [382, 326] on span "Templates" at bounding box center [403, 322] width 105 height 16
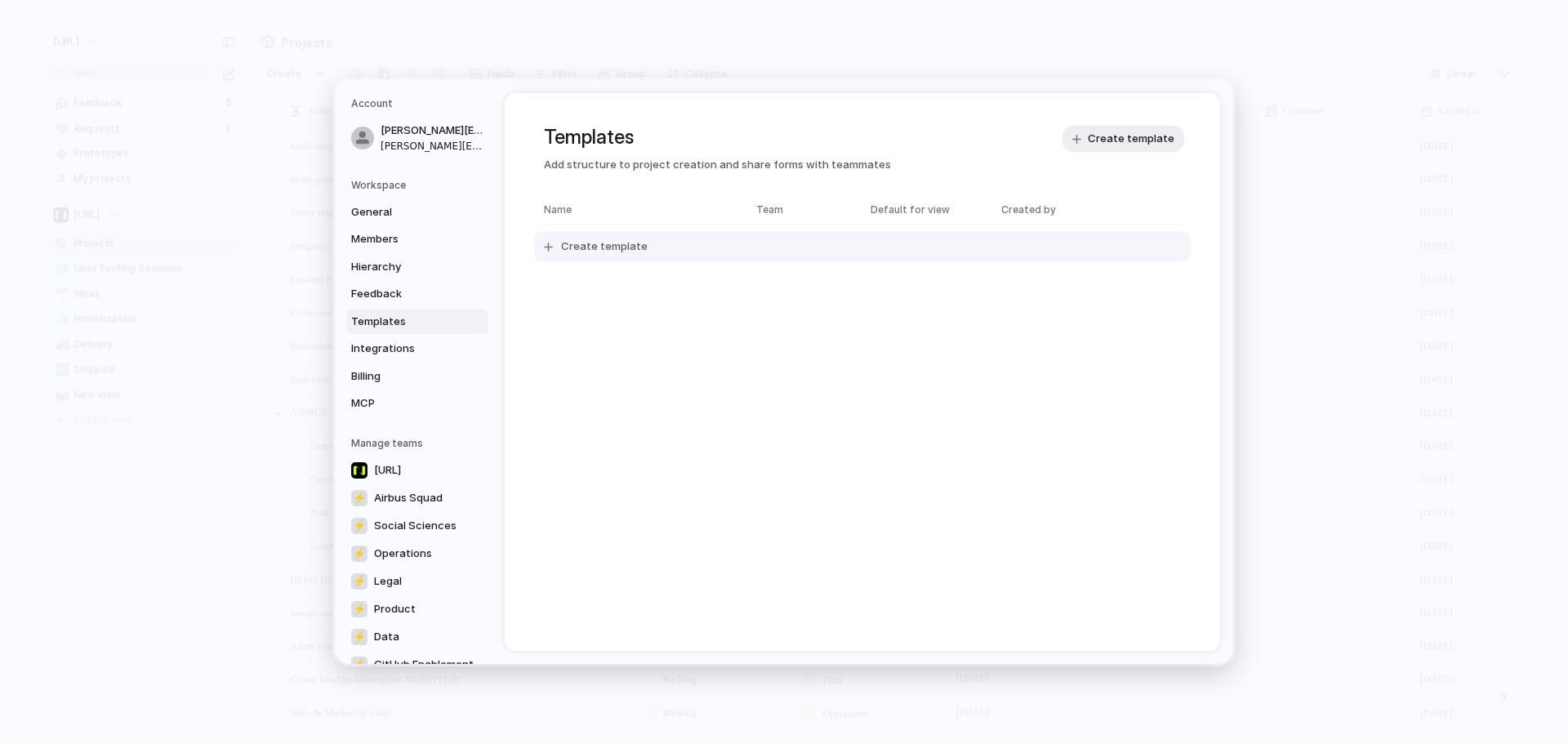
click at [596, 251] on span "Create template" at bounding box center [604, 247] width 87 height 16
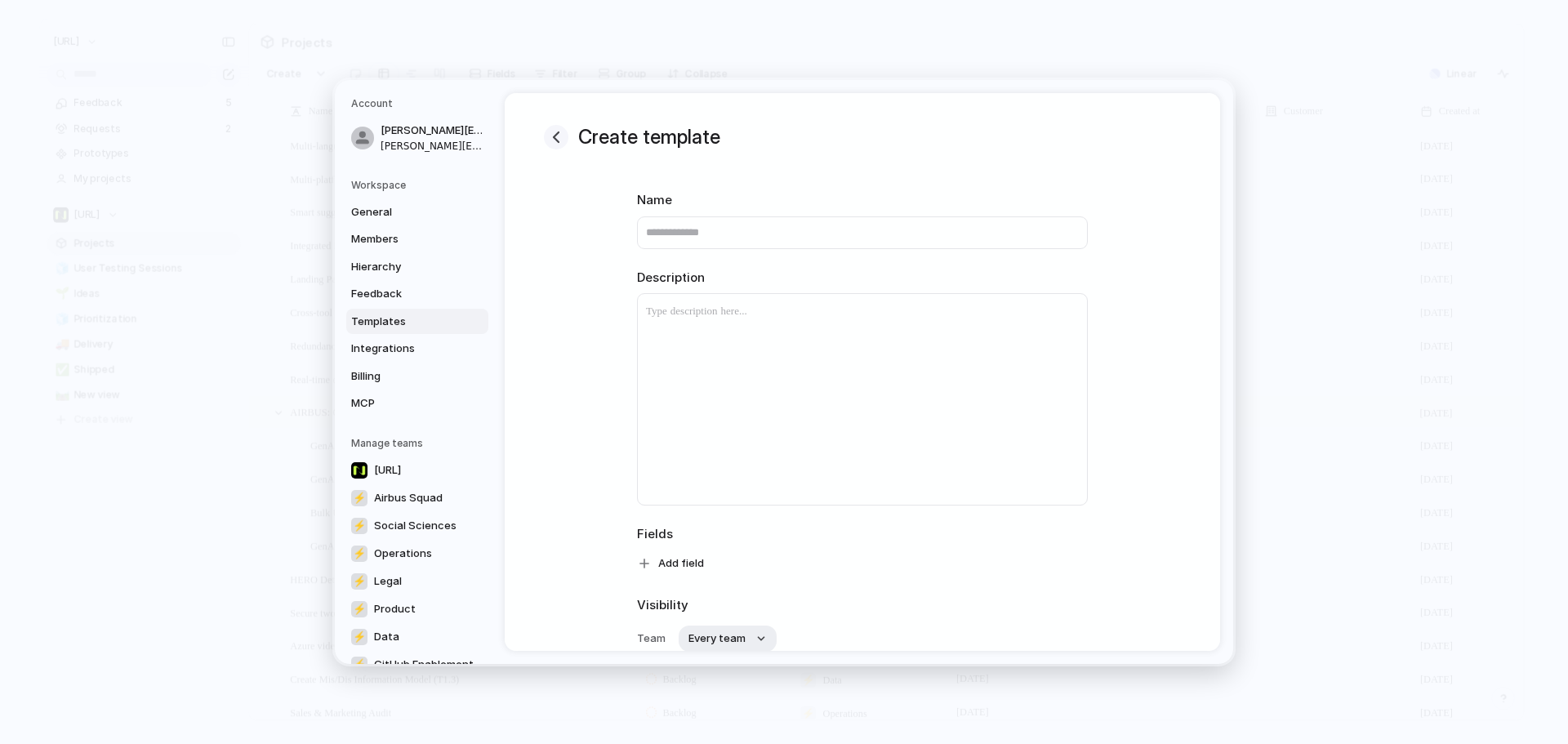
click at [556, 143] on div "button" at bounding box center [556, 137] width 20 height 20
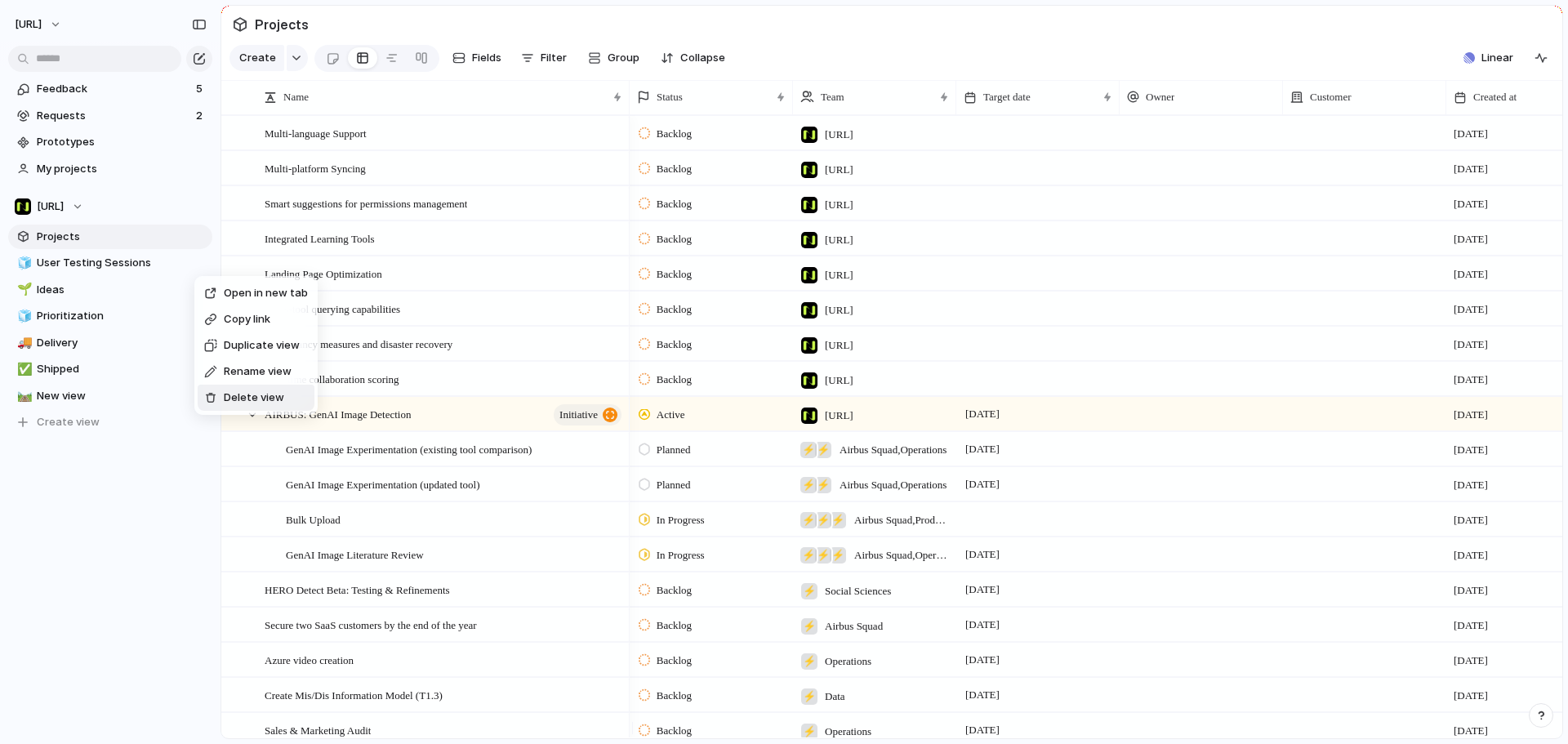
click at [253, 399] on span "Delete view" at bounding box center [254, 398] width 60 height 16
click at [220, 383] on span "Delete view" at bounding box center [244, 390] width 60 height 16
click at [210, 387] on div at bounding box center [211, 392] width 13 height 12
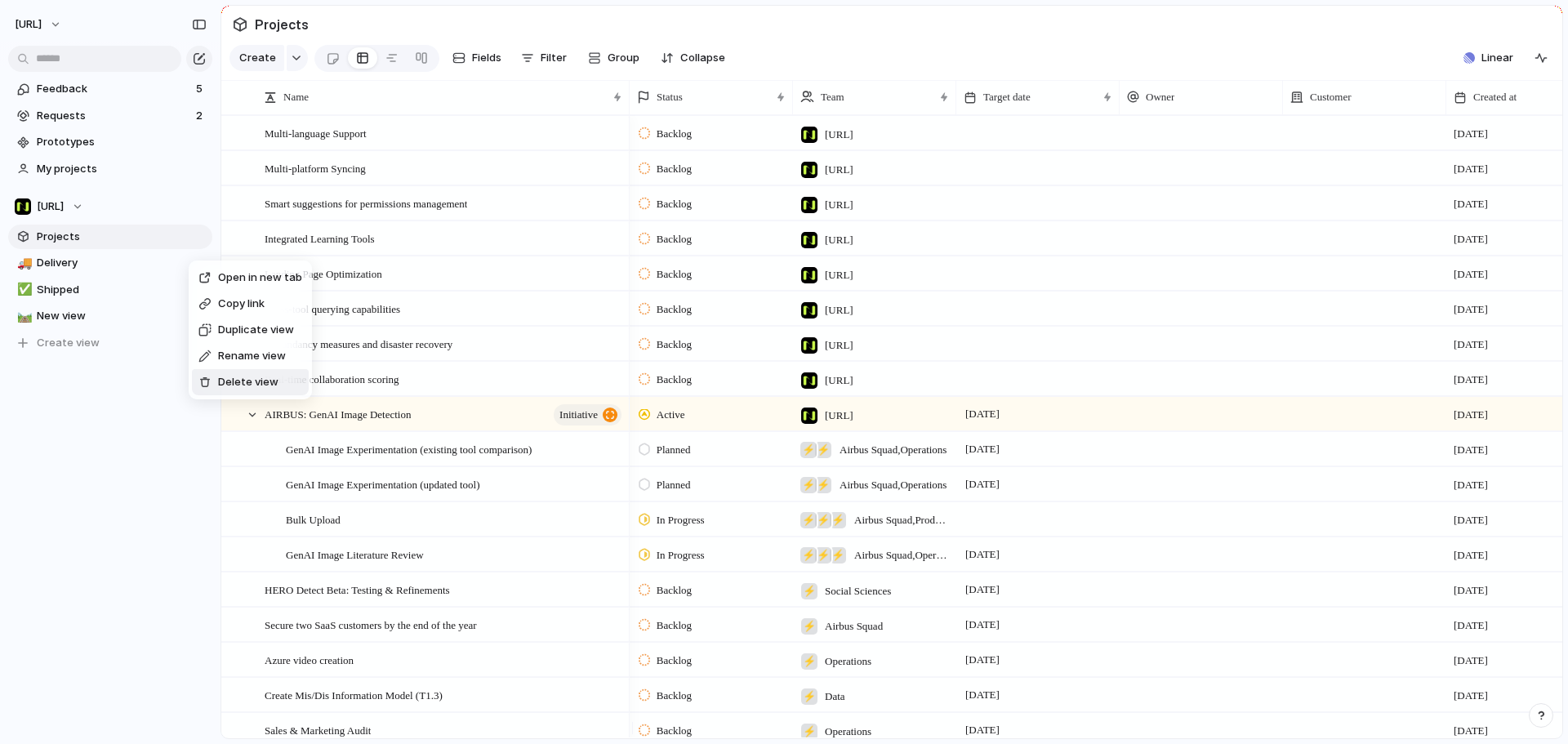
click at [254, 391] on li "Delete view" at bounding box center [250, 382] width 116 height 26
click at [235, 390] on span "Delete view" at bounding box center [259, 389] width 60 height 16
click at [238, 395] on li "Delete view" at bounding box center [246, 385] width 116 height 26
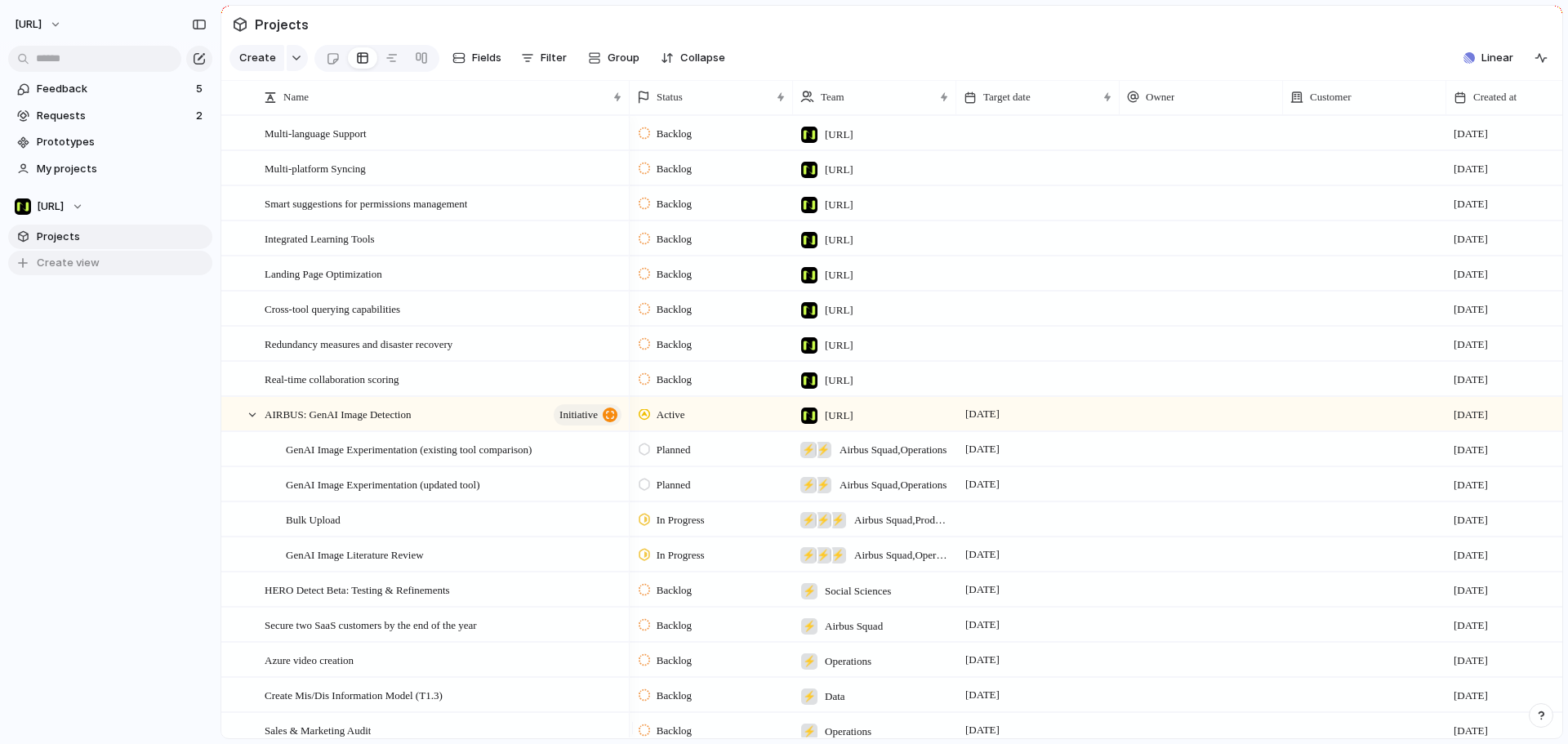
click at [91, 258] on span "Create view" at bounding box center [68, 263] width 63 height 16
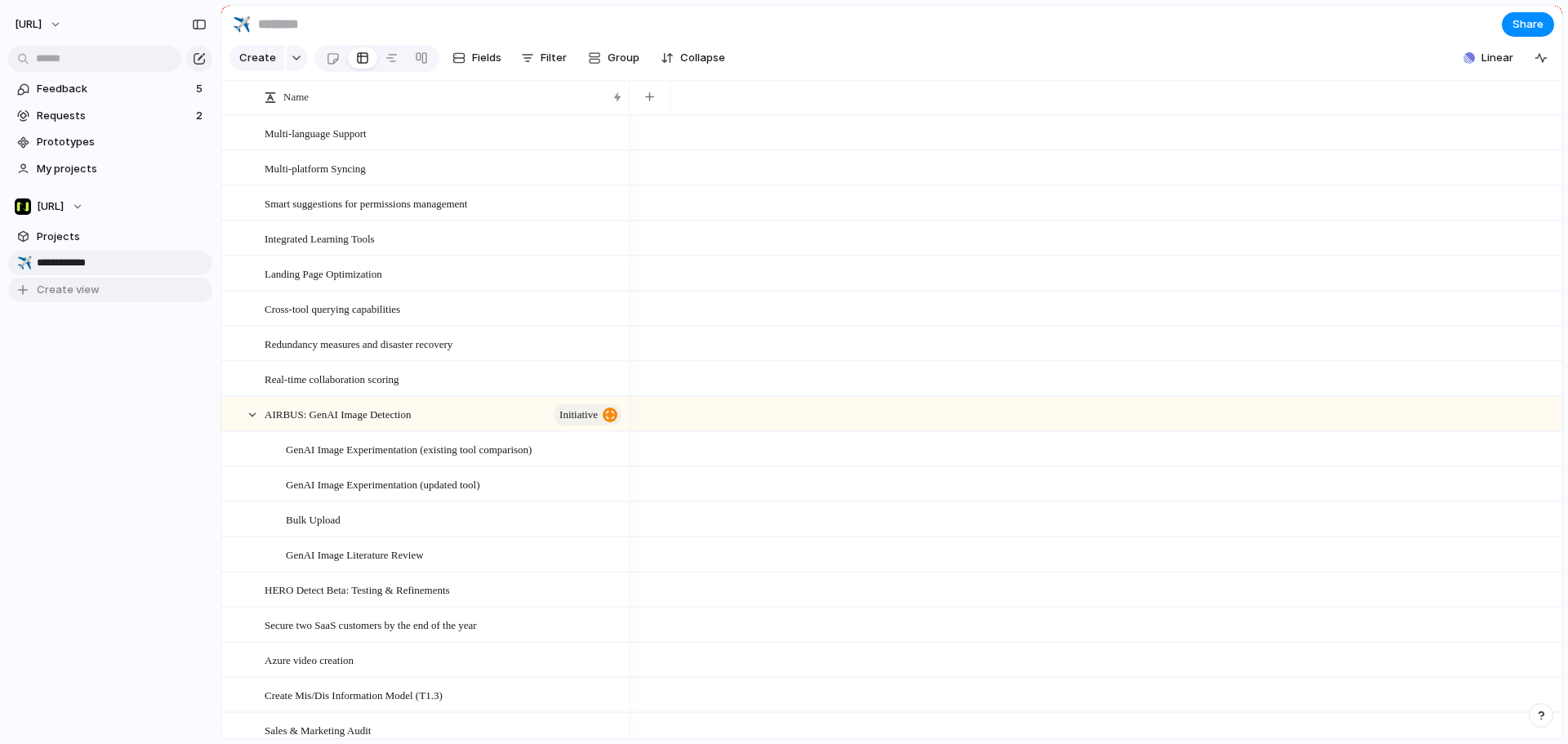
type input "**********"
click at [93, 291] on span "Create view" at bounding box center [68, 290] width 63 height 16
type input "*****"
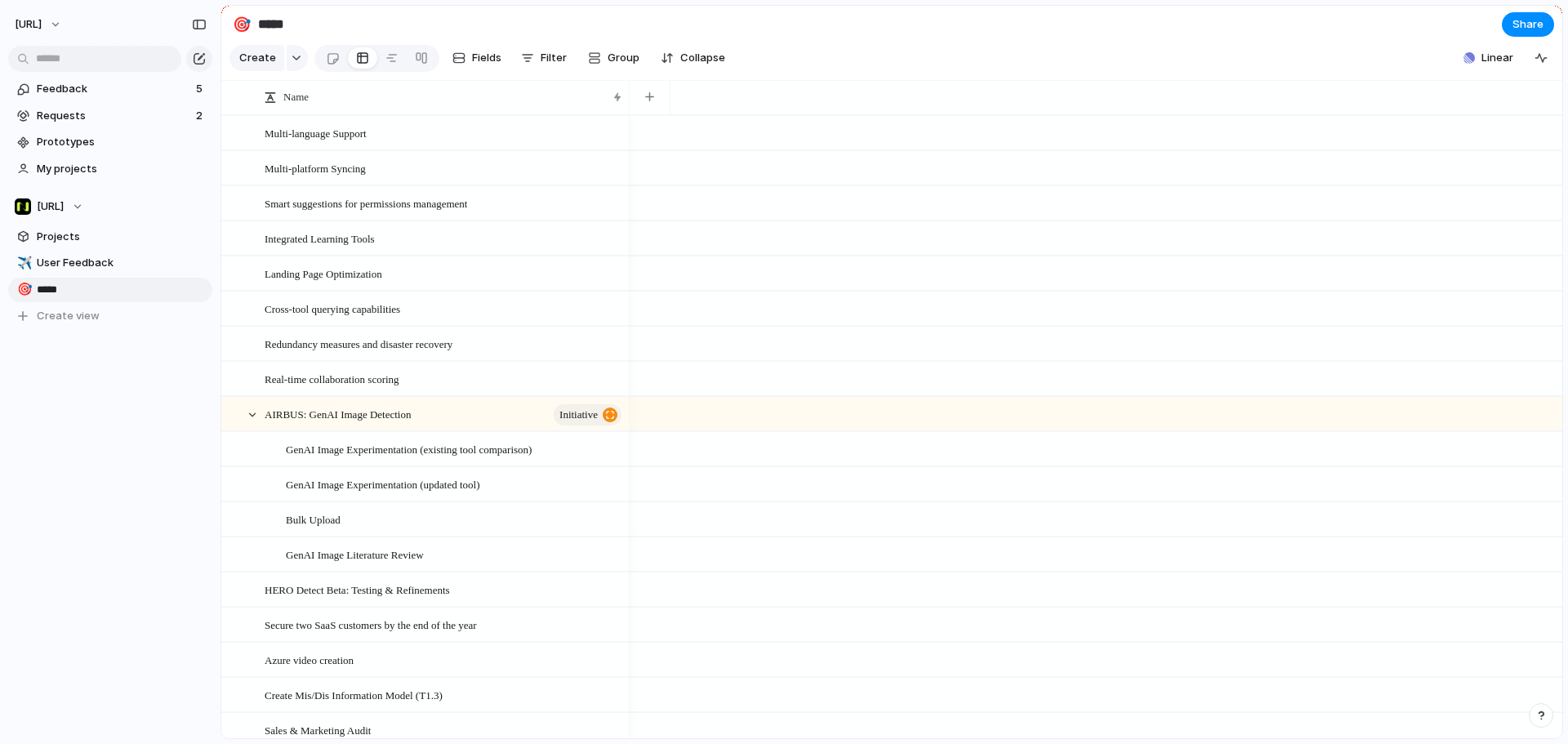
click at [88, 391] on div "Feedback 5 Requests 2 Prototypes My projects [URL] Projects ✈️ User Feedback 🎯 …" at bounding box center [110, 230] width 220 height 461
click at [625, 66] on span "Group" at bounding box center [624, 58] width 32 height 16
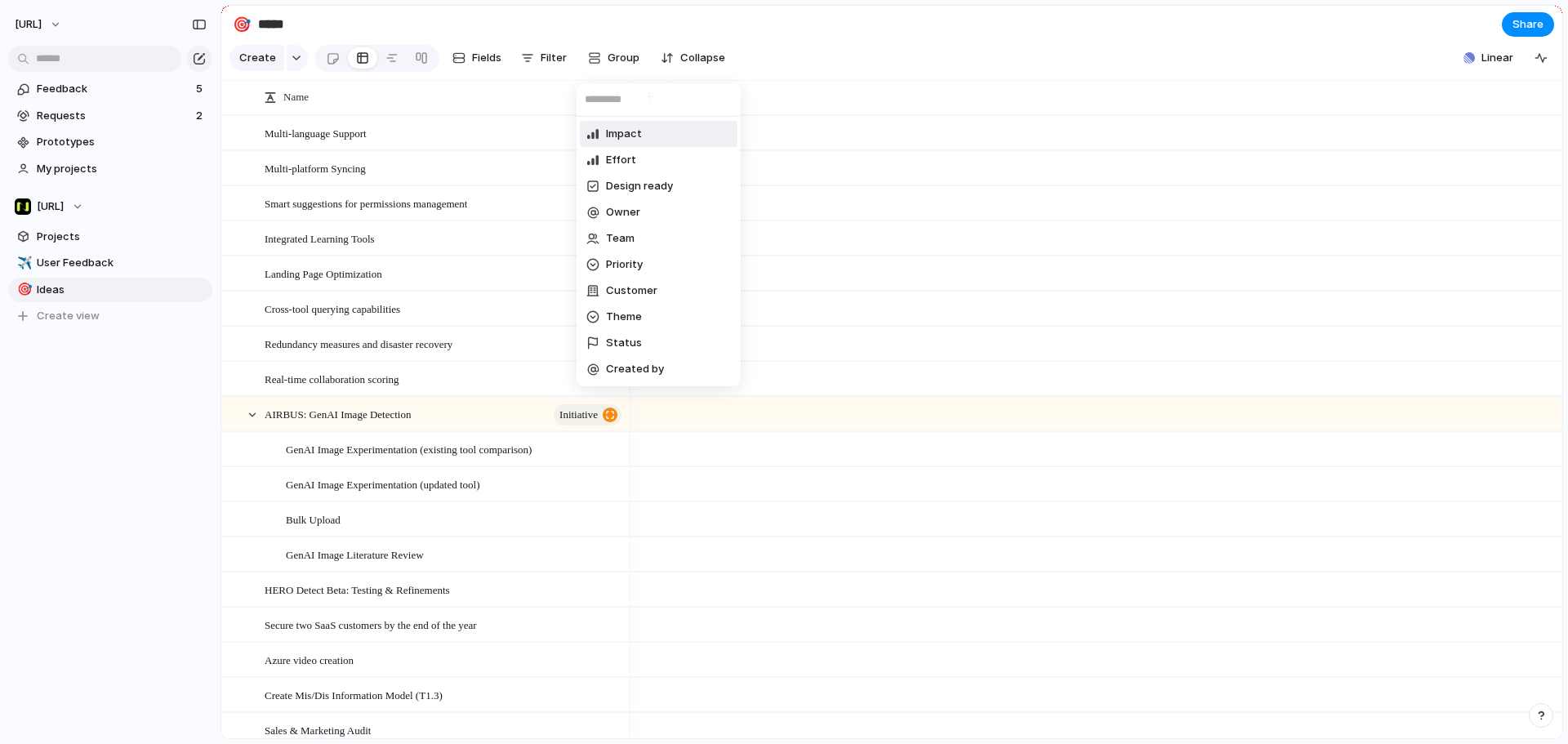
click at [799, 61] on div "Impact Effort Design ready Owner Team Priority Customer Theme Status Created by" at bounding box center [784, 372] width 1568 height 744
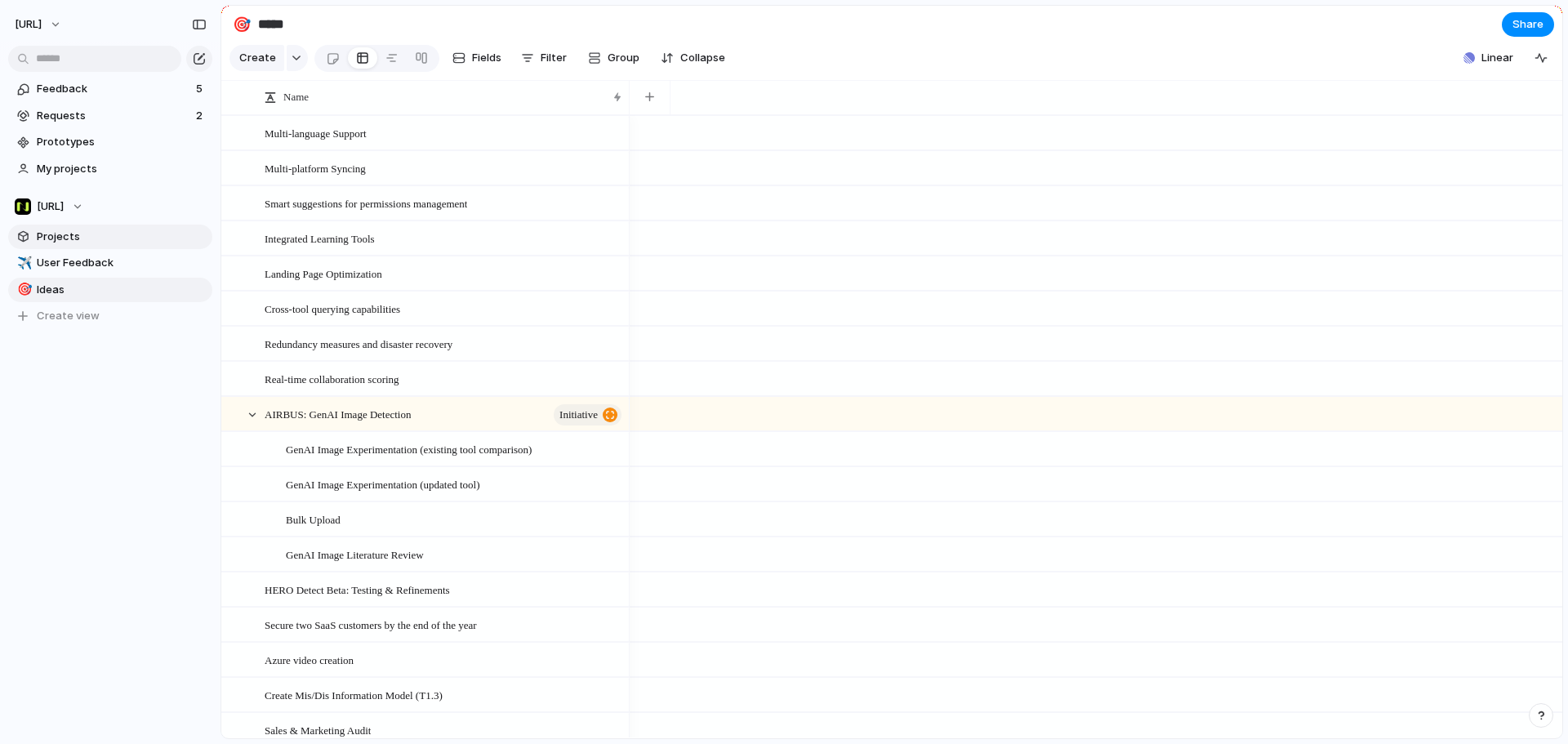
click at [83, 244] on span "Projects" at bounding box center [122, 237] width 170 height 16
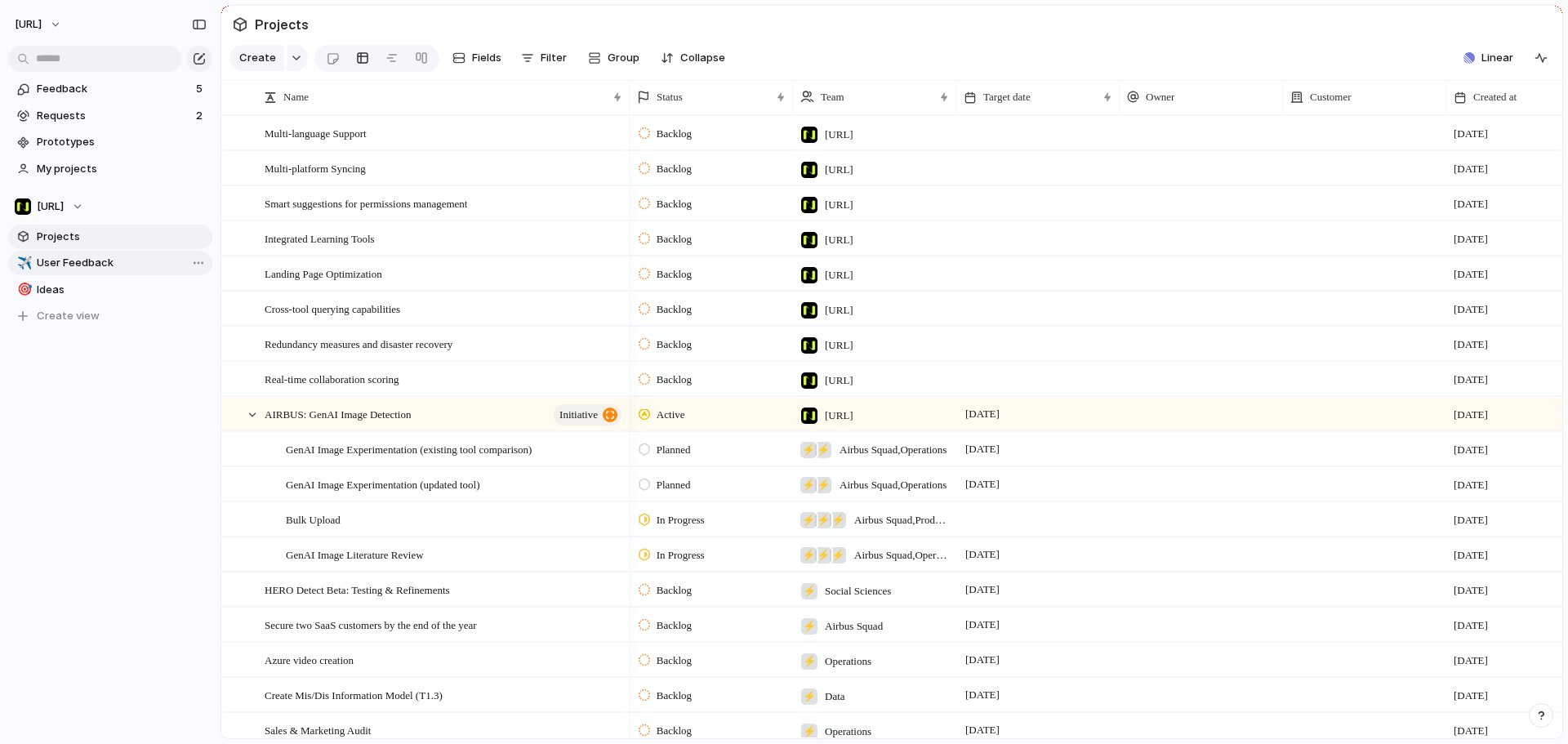
click at [88, 257] on span "User Feedback" at bounding box center [122, 263] width 170 height 16
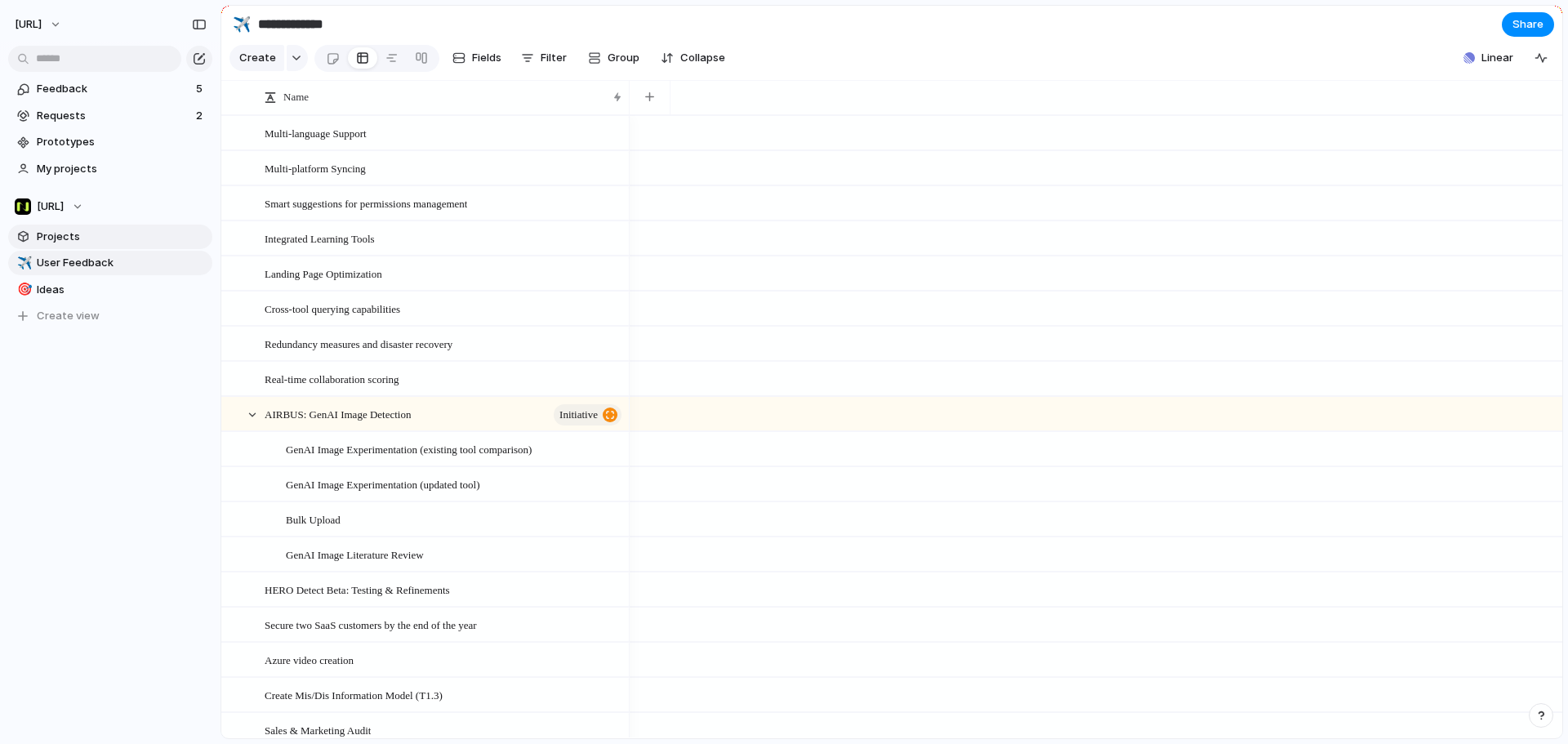
click at [101, 238] on span "Projects" at bounding box center [122, 237] width 170 height 16
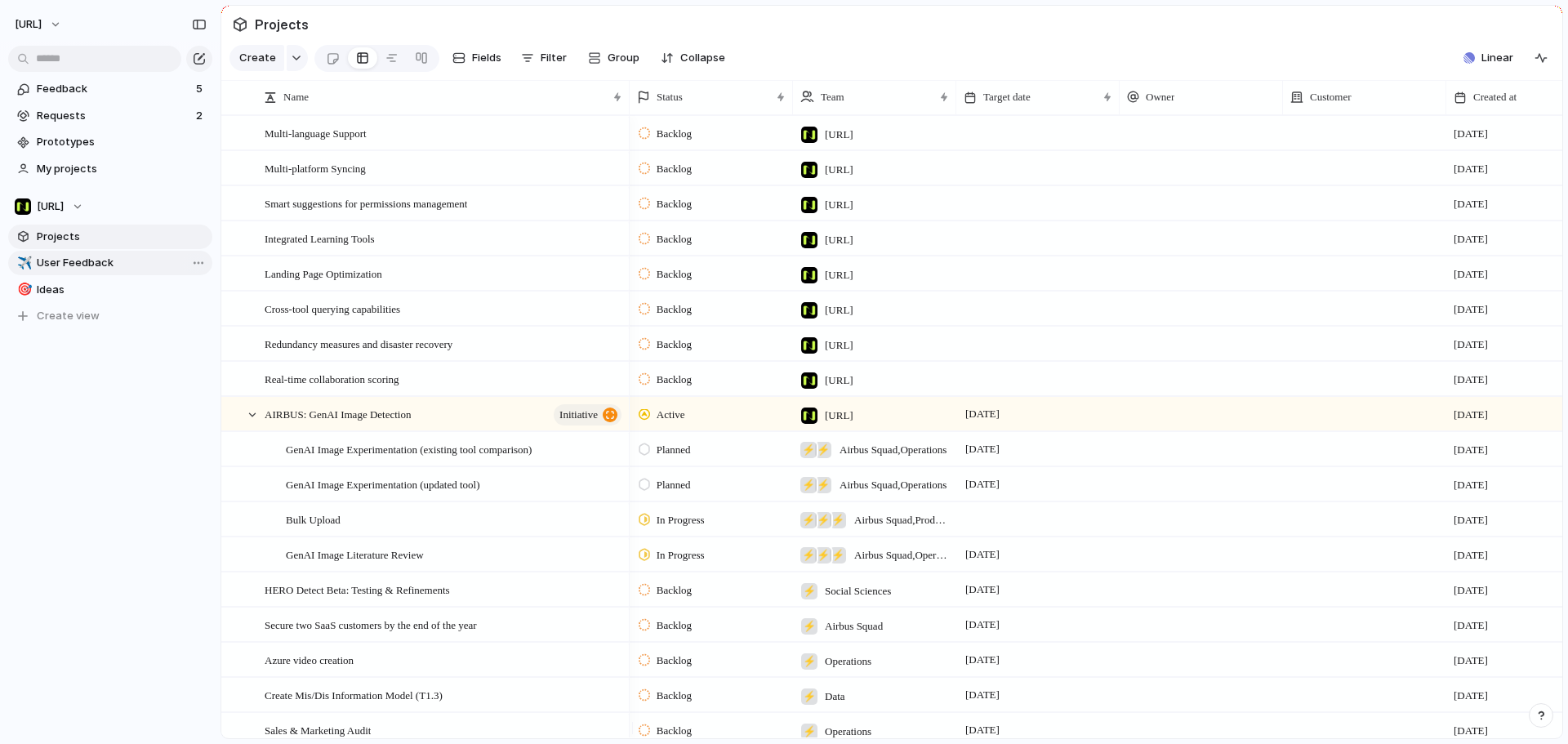
click at [108, 263] on span "User Feedback" at bounding box center [122, 263] width 170 height 16
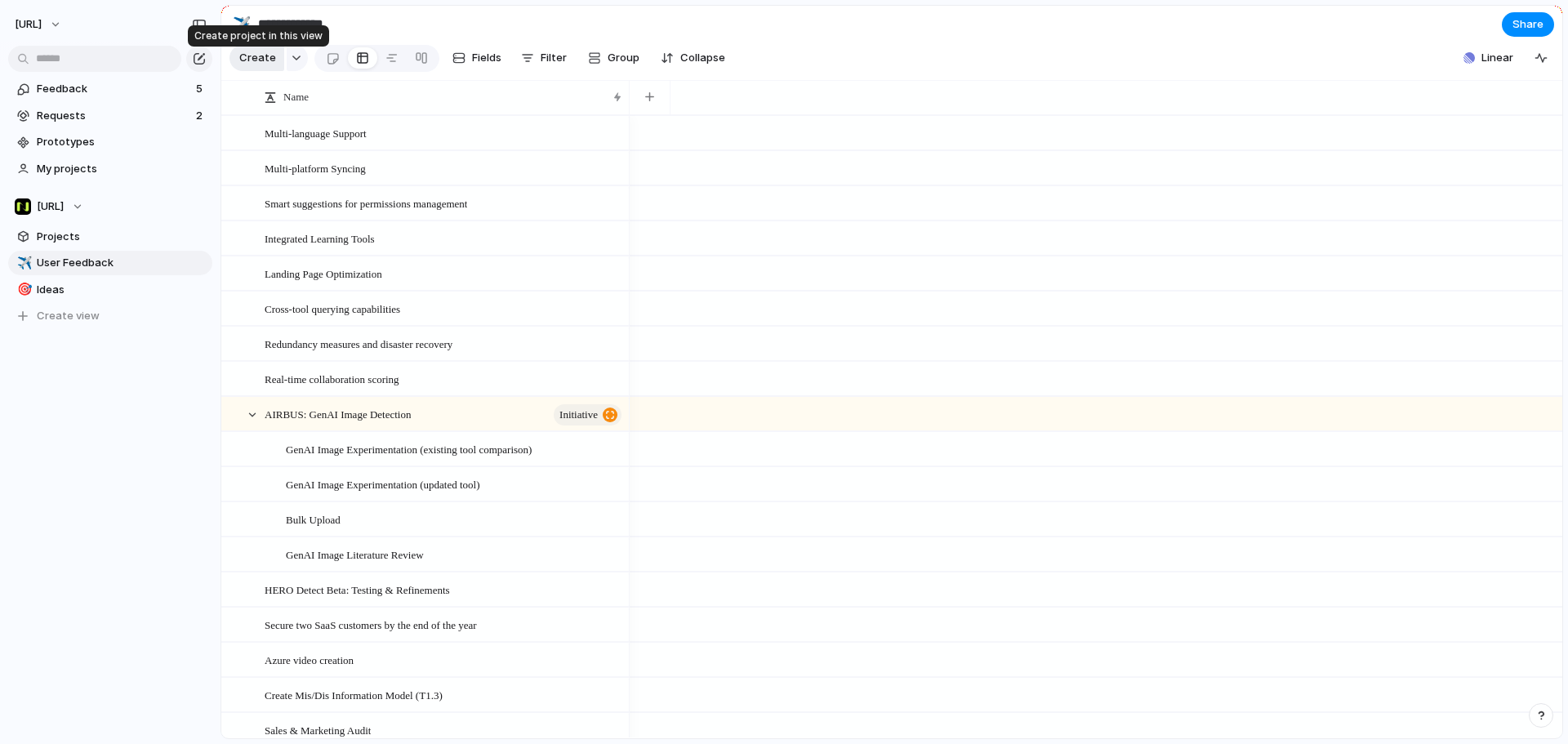
click at [258, 62] on span "Create" at bounding box center [257, 58] width 37 height 16
click at [630, 62] on span "Group" at bounding box center [624, 58] width 32 height 16
click at [299, 56] on div "Impact Effort Design ready Owner Team Priority Customer Theme Status Created by" at bounding box center [784, 372] width 1568 height 744
click at [281, 71] on div "Create" at bounding box center [268, 57] width 78 height 26
click at [260, 66] on span "Create" at bounding box center [257, 58] width 37 height 16
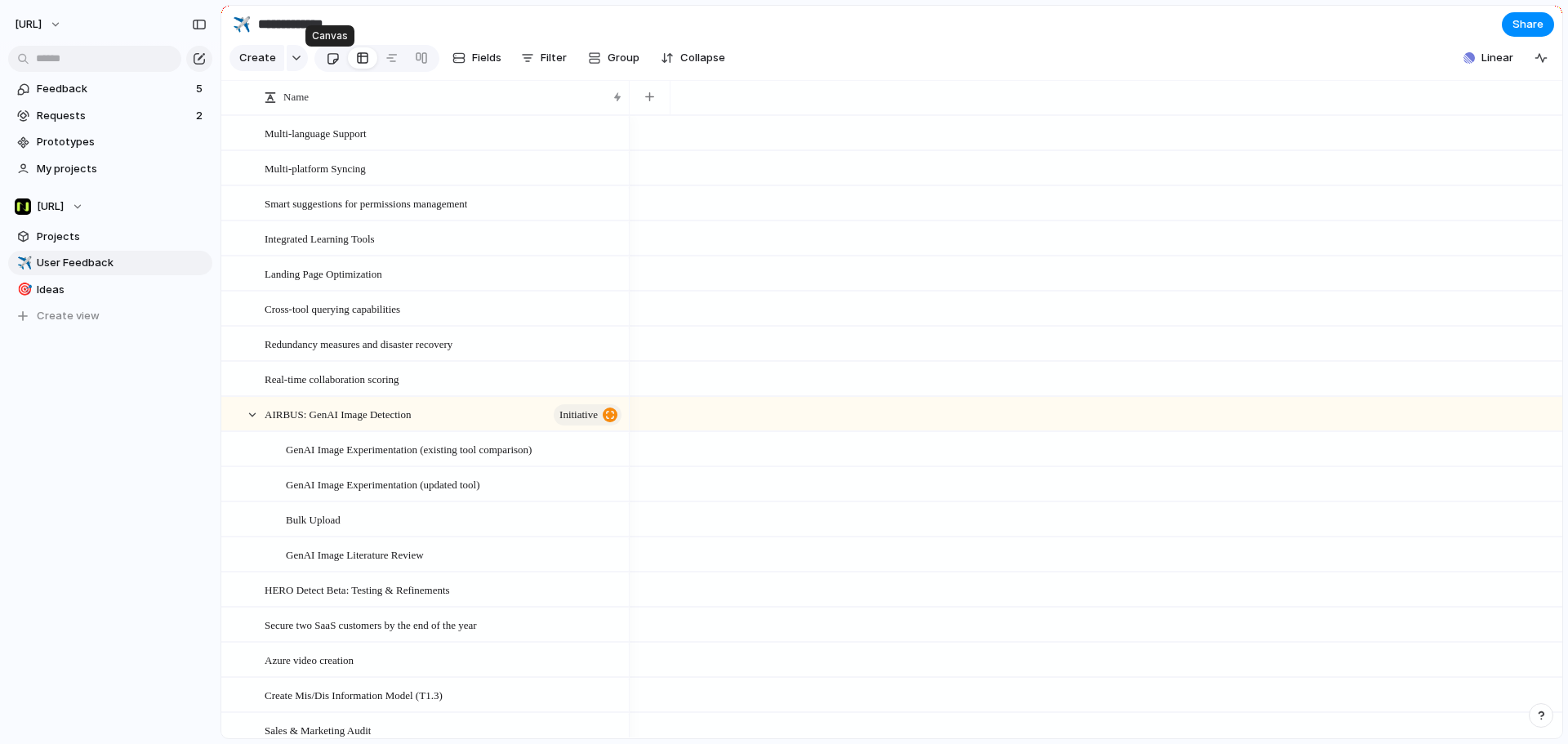
click at [326, 62] on div at bounding box center [332, 58] width 13 height 27
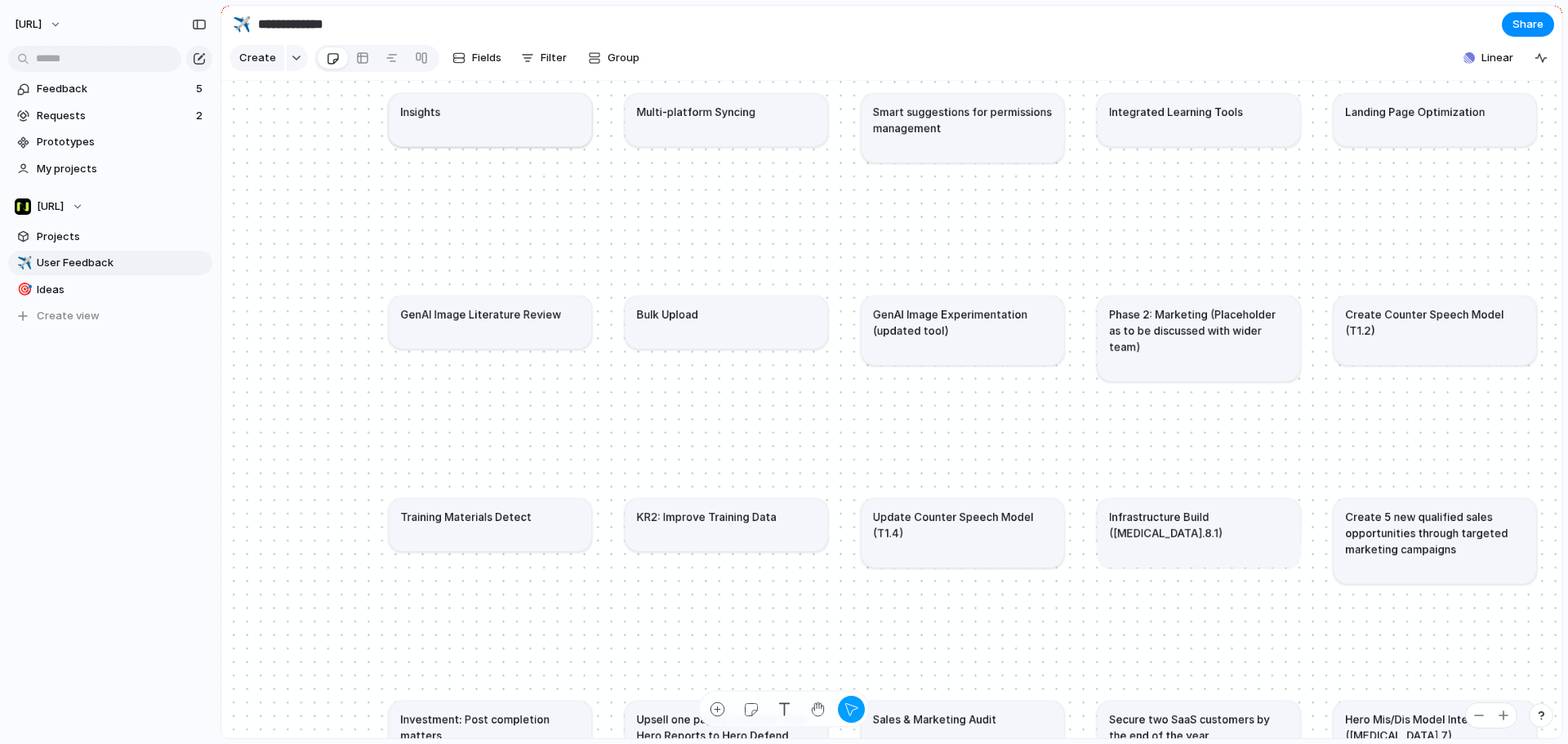
click at [457, 141] on article "Insights" at bounding box center [490, 119] width 202 height 52
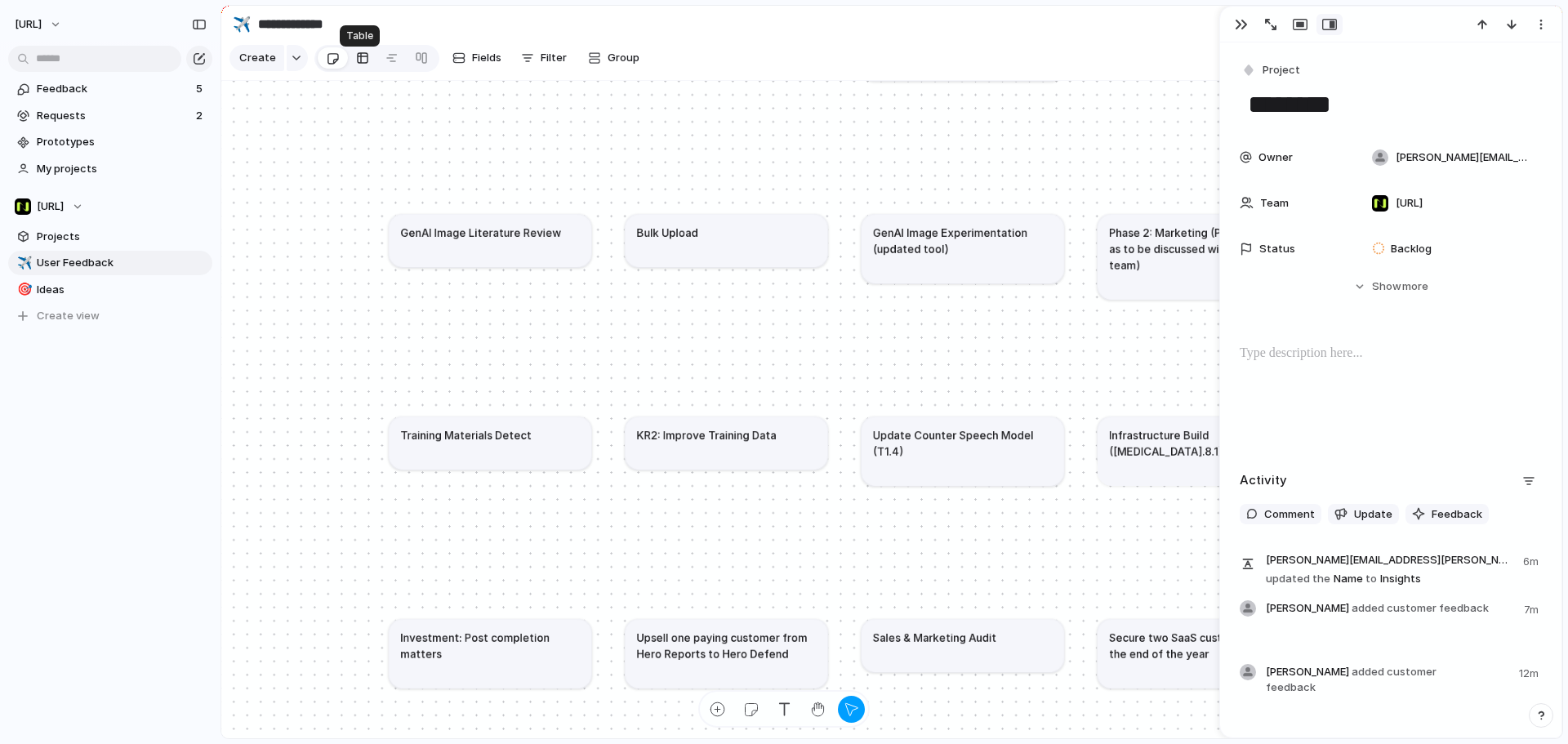
click at [369, 69] on link at bounding box center [362, 57] width 30 height 26
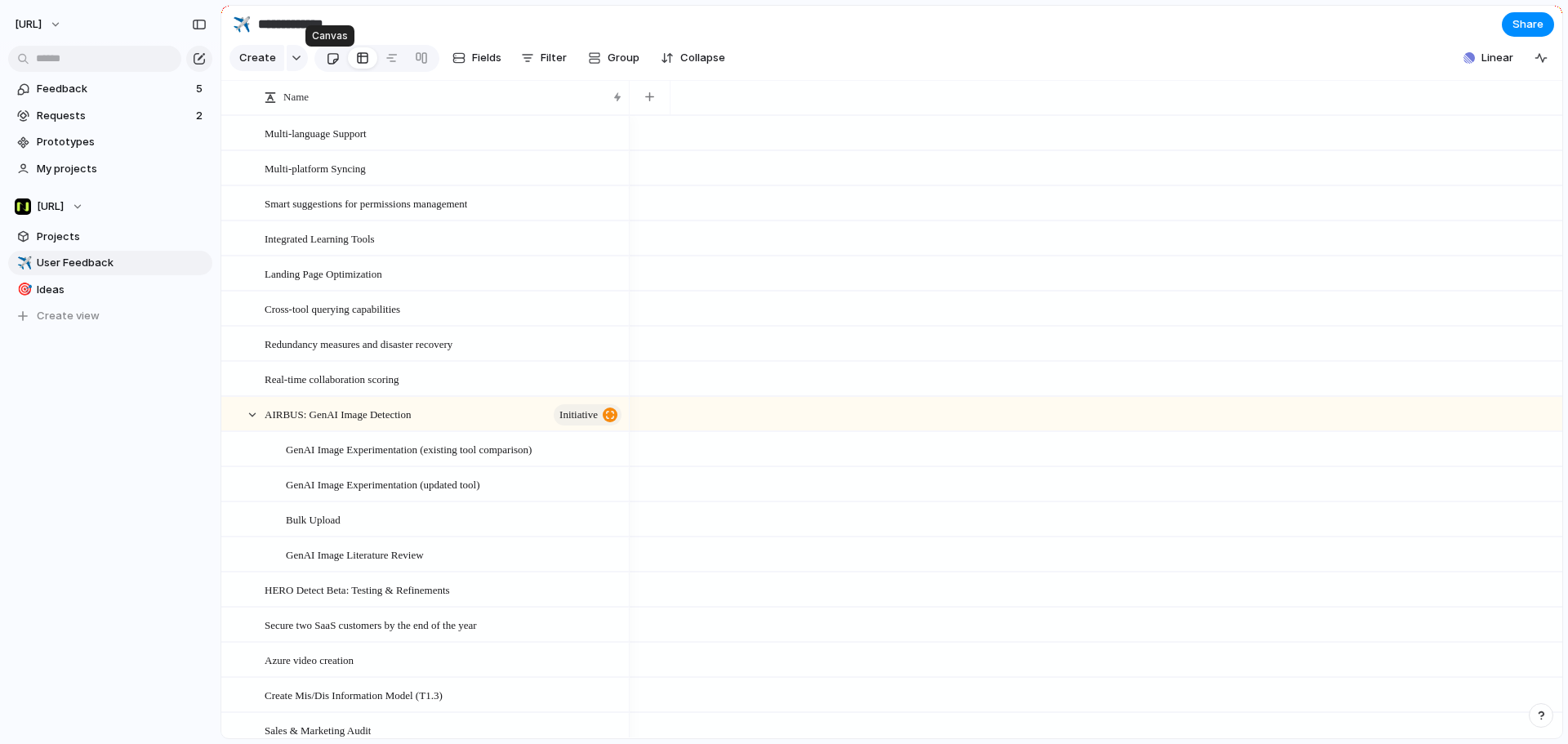
click at [327, 66] on div at bounding box center [332, 58] width 13 height 27
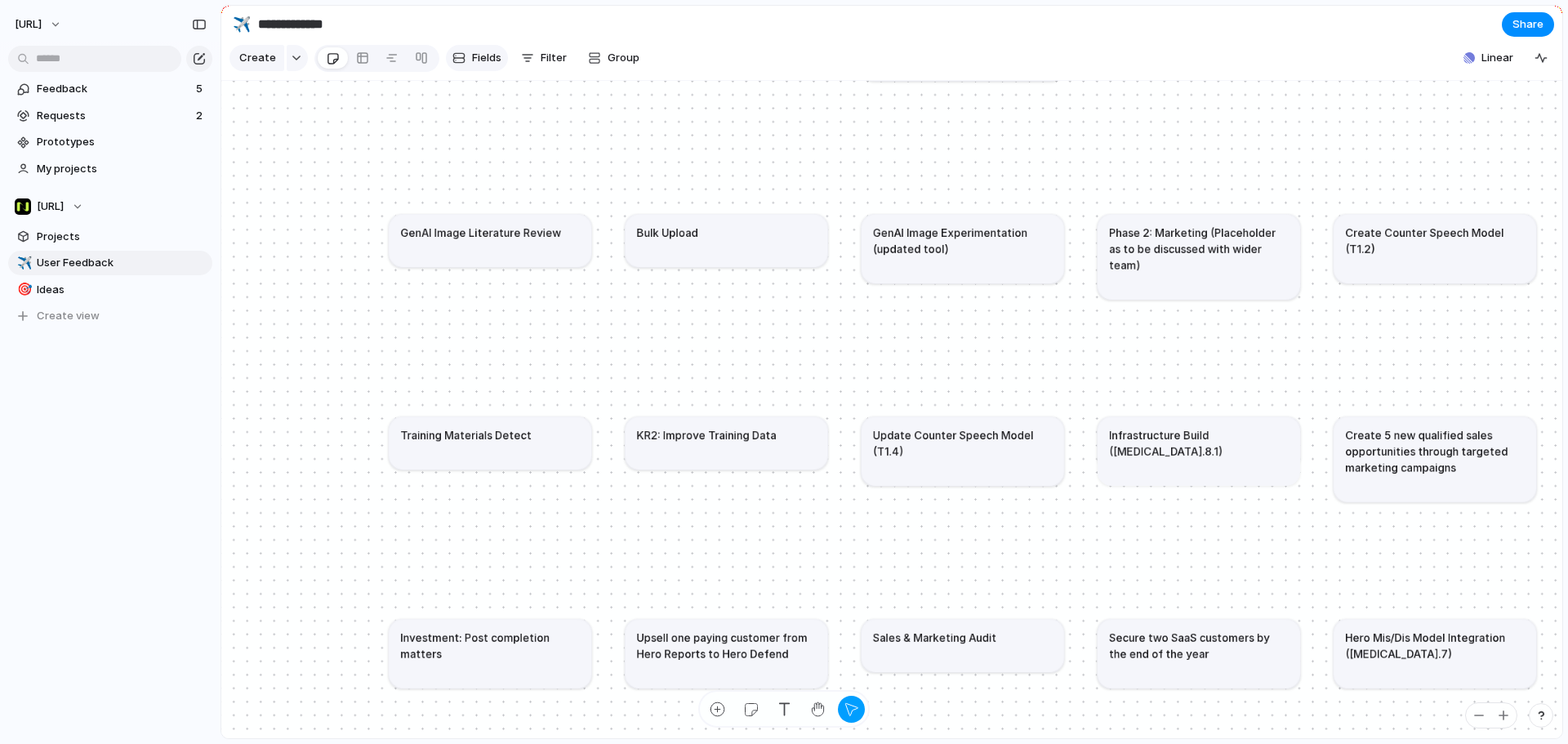
click at [459, 65] on div "button" at bounding box center [459, 57] width 13 height 13
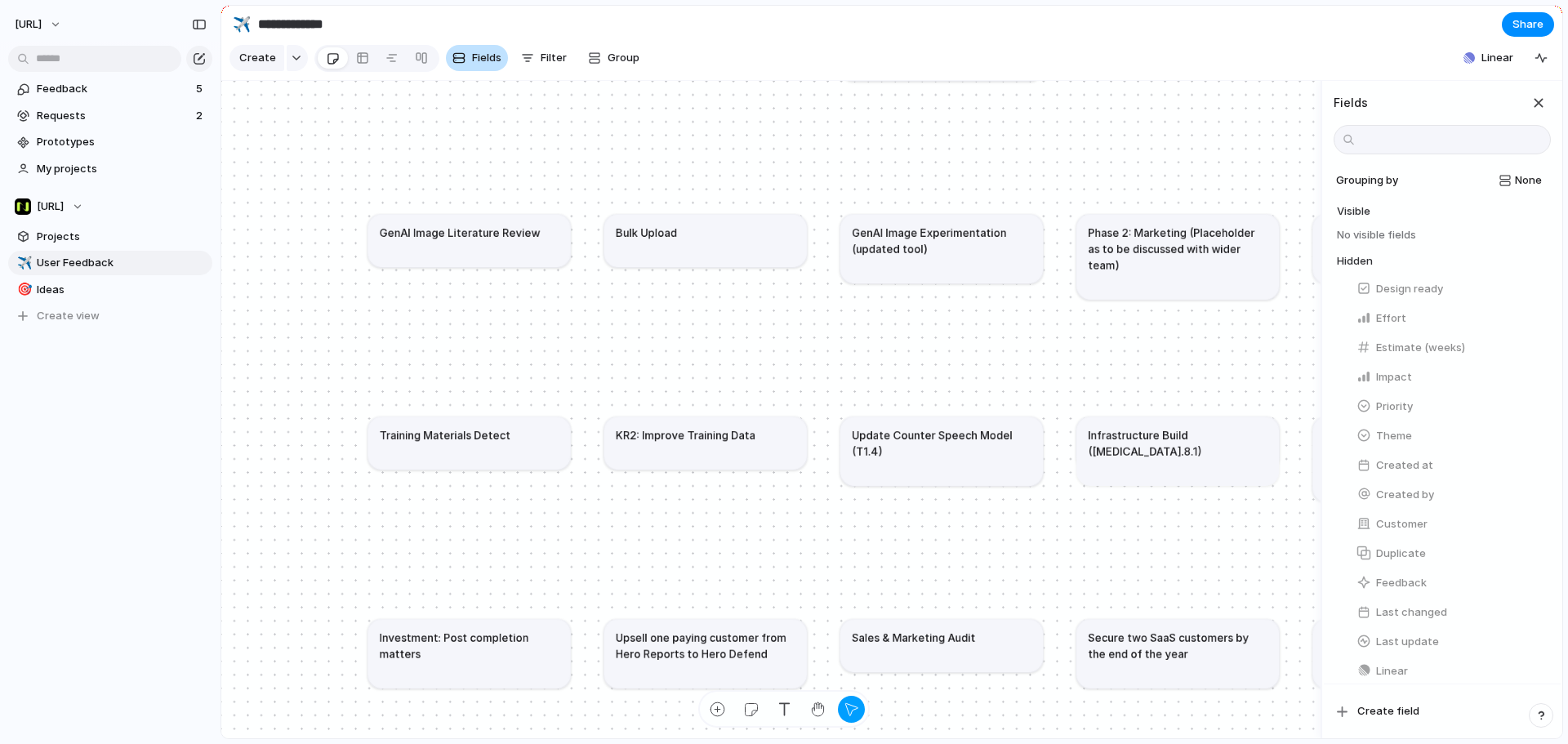
click at [459, 65] on div "button" at bounding box center [459, 57] width 13 height 13
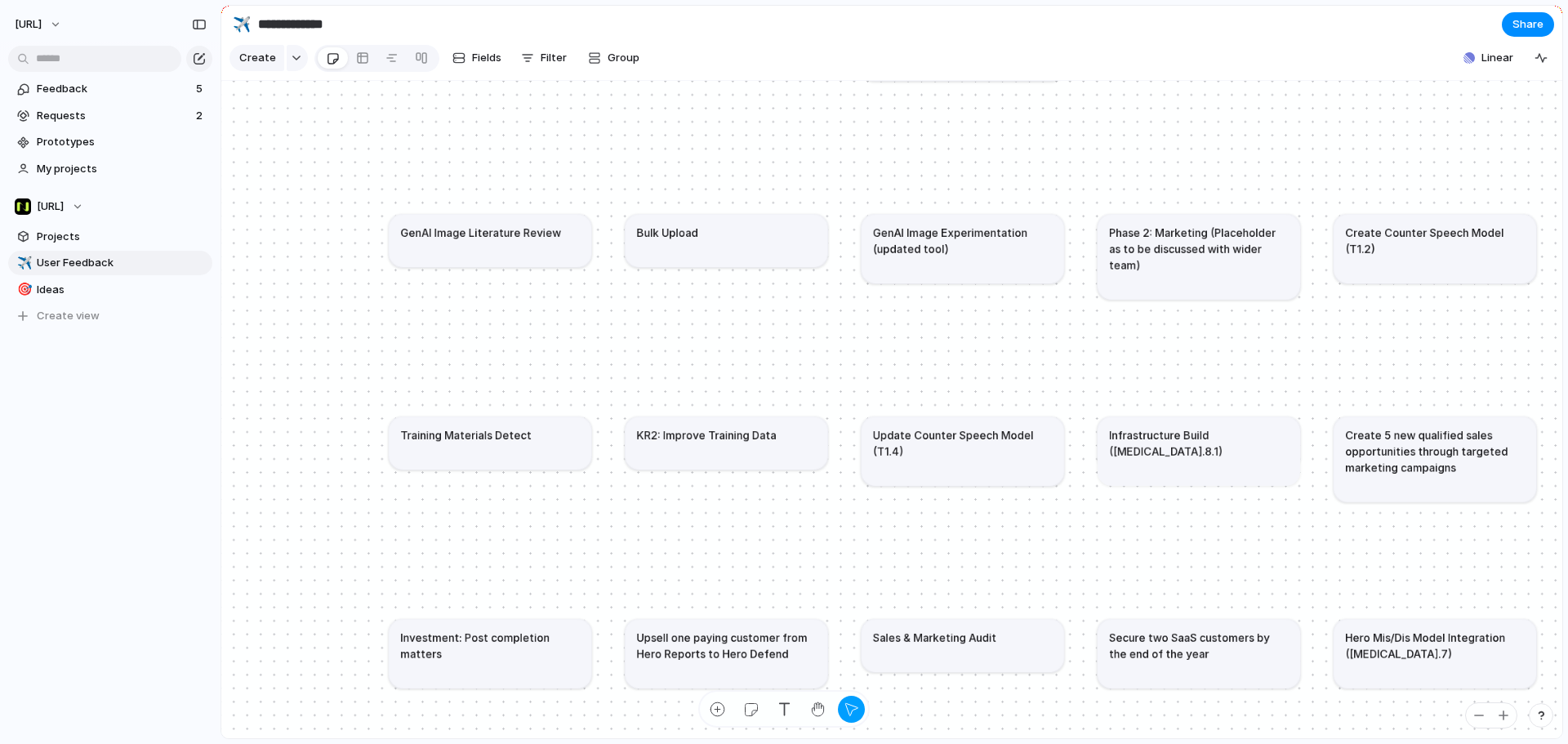
click at [509, 62] on div "Create Fields Filter Group Zoom" at bounding box center [438, 57] width 418 height 33
click at [522, 65] on div "button" at bounding box center [527, 57] width 13 height 13
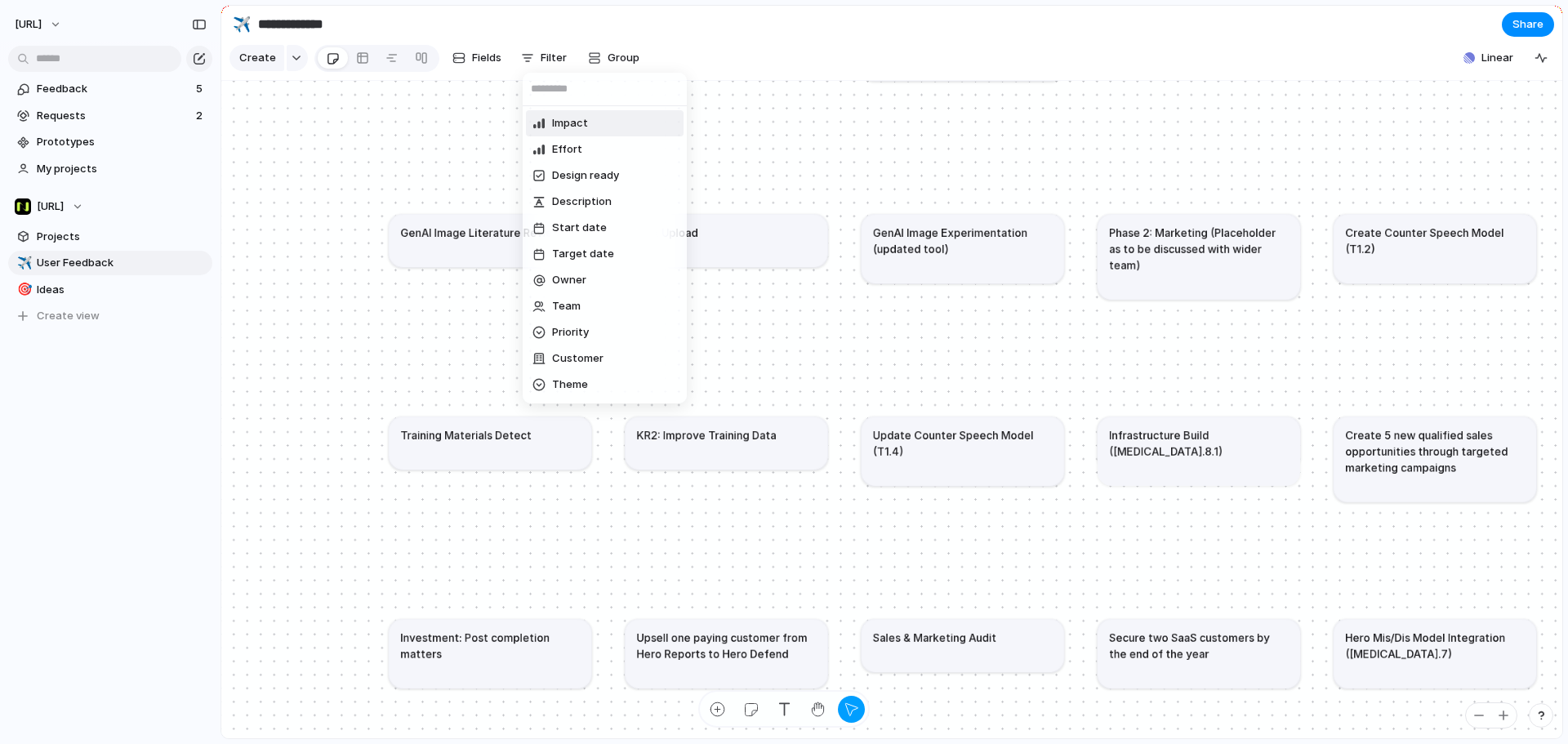
click at [616, 63] on div "Impact Effort Design ready Description Start date Target date Owner Team Priori…" at bounding box center [784, 372] width 1568 height 744
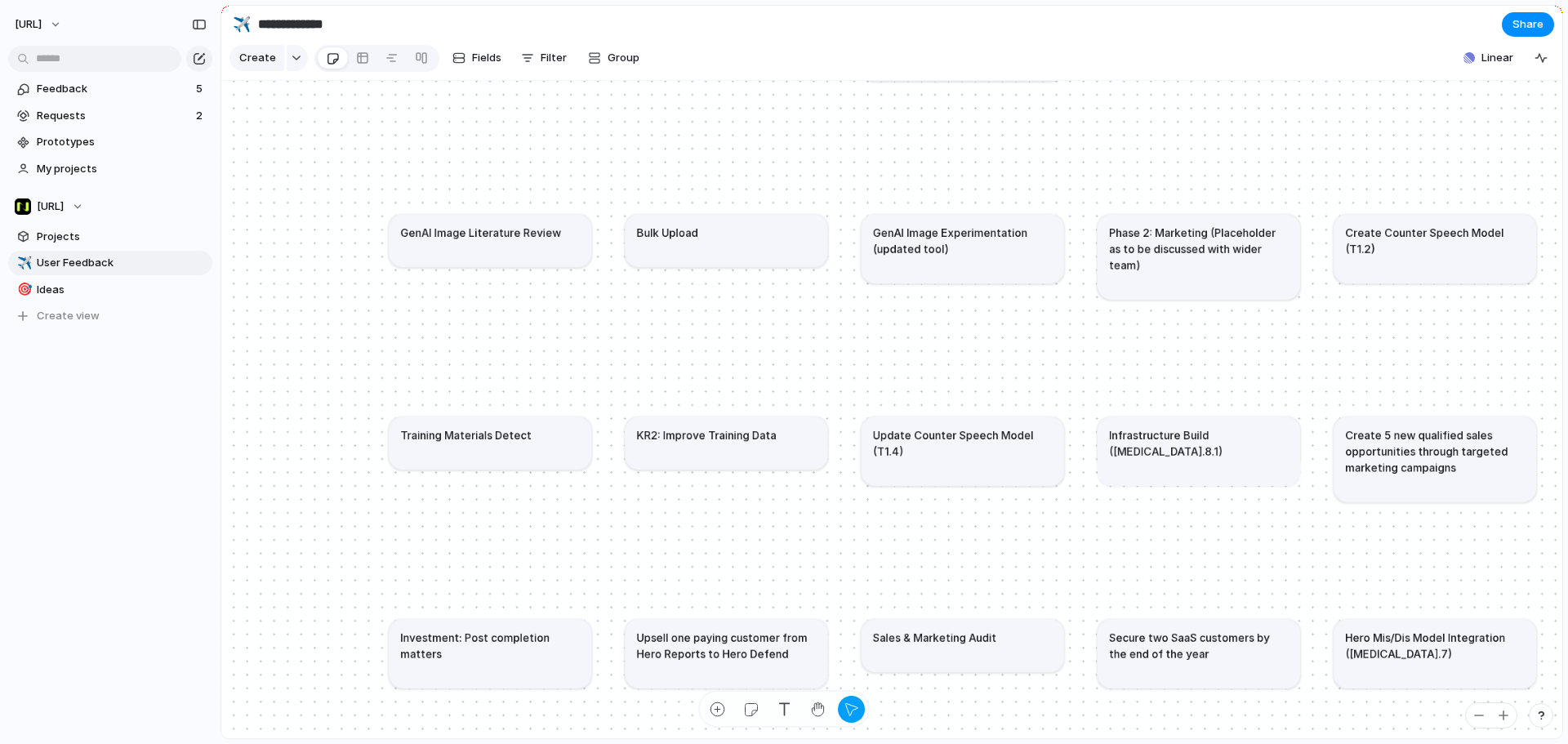
click at [616, 63] on span "Group" at bounding box center [624, 58] width 32 height 16
click at [461, 71] on div "Impact Effort Design ready Owner Team Priority Customer Theme Status Created by" at bounding box center [784, 372] width 1568 height 744
click at [464, 71] on button "Fields" at bounding box center [477, 57] width 62 height 26
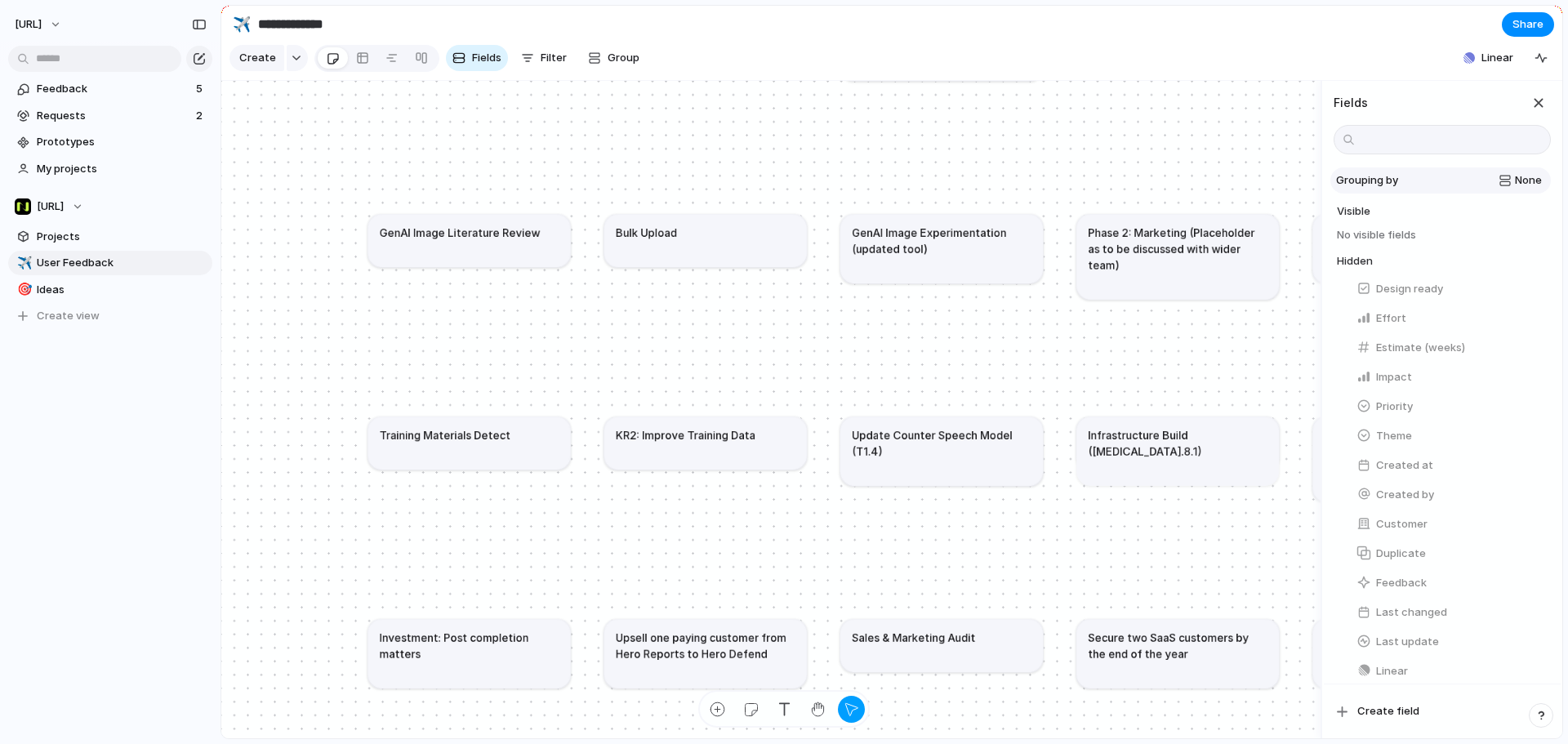
click at [1254, 188] on div "None" at bounding box center [1472, 180] width 137 height 16
click at [1254, 193] on div "None Impact Effort Design ready Owner Priority Customer Theme Status Created by" at bounding box center [784, 372] width 1568 height 744
click at [1254, 567] on span "Create field" at bounding box center [1387, 712] width 62 height 16
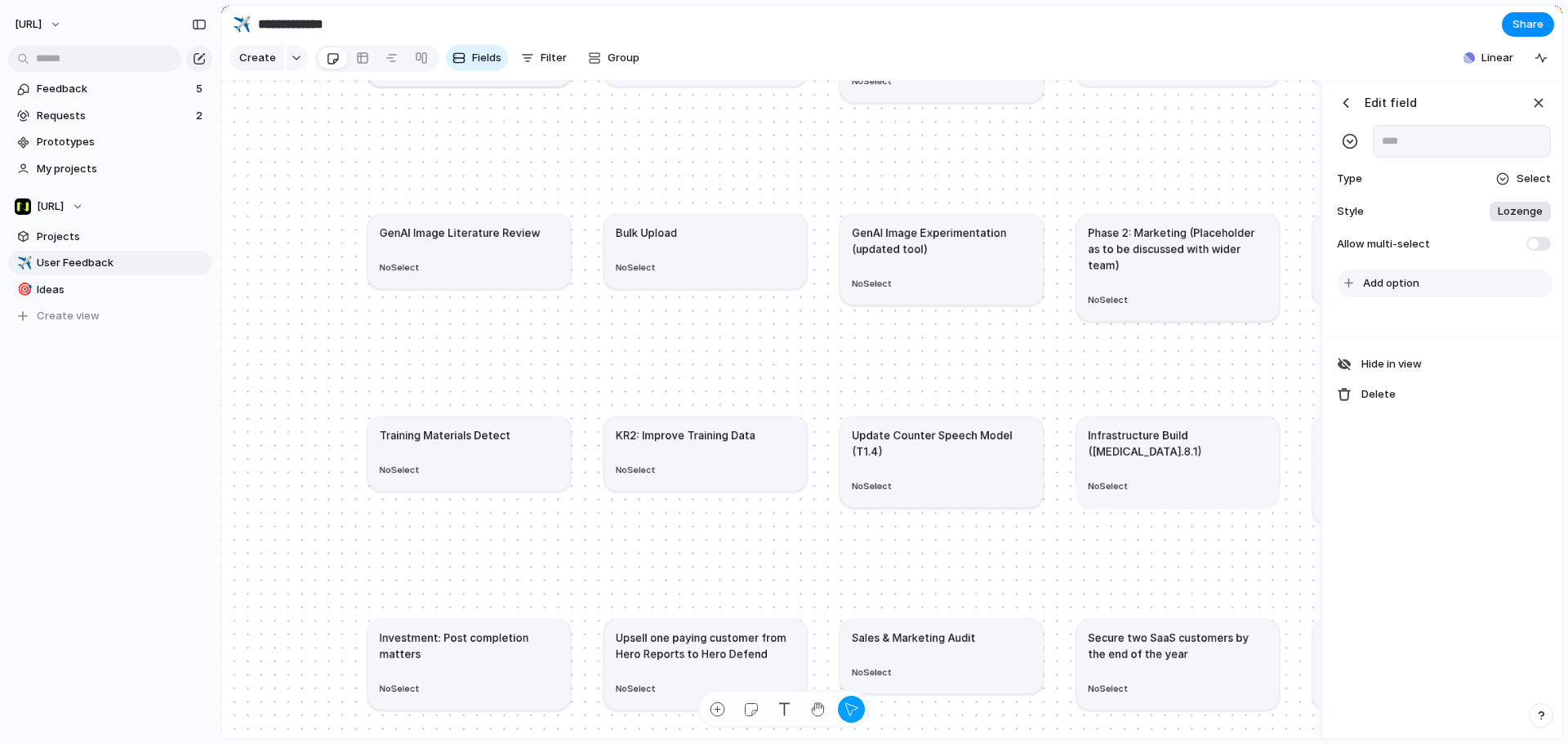
click at [1254, 298] on button "Add option" at bounding box center [1445, 283] width 215 height 28
click at [1254, 158] on input "text" at bounding box center [1461, 141] width 178 height 32
type input "*"
type input "***"
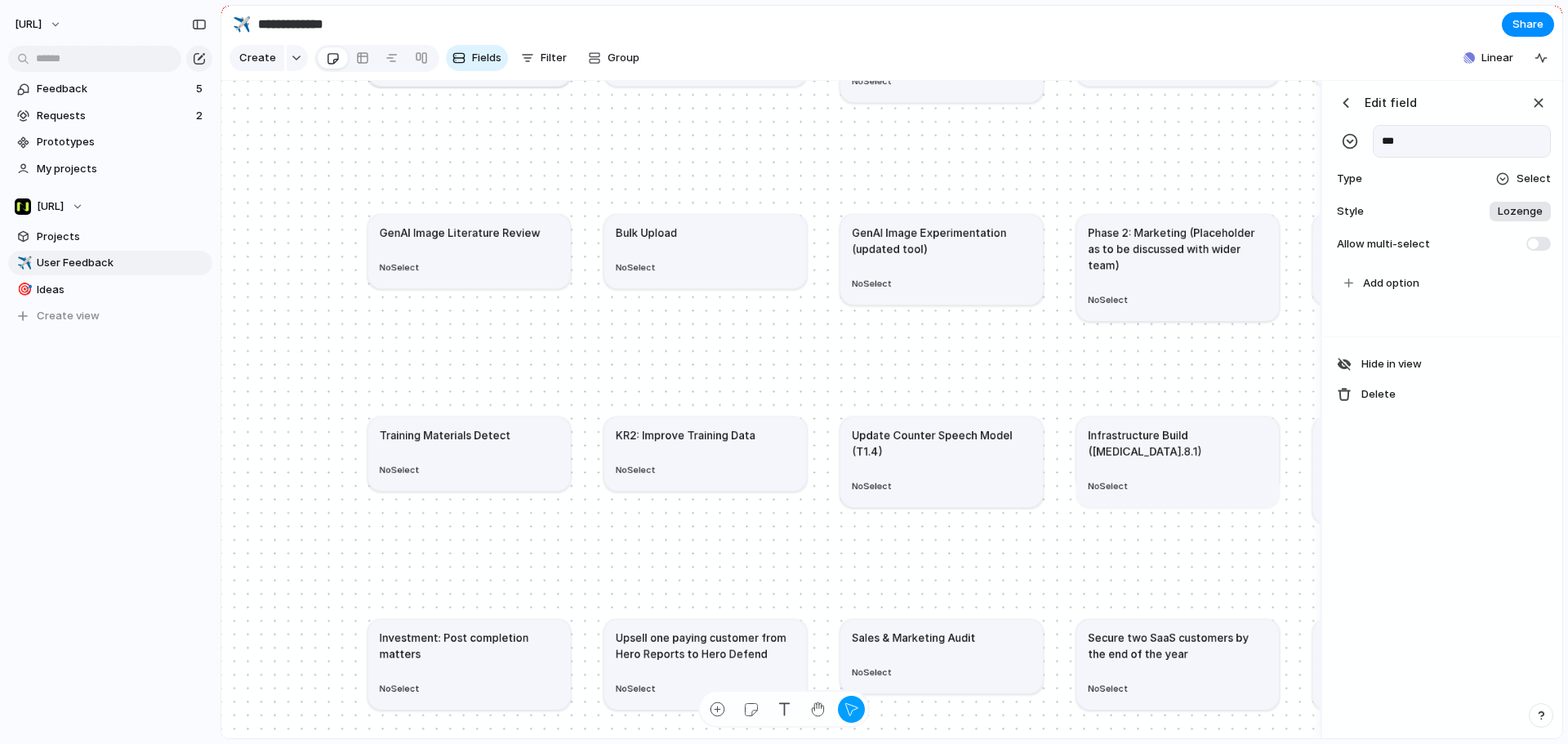
click at [1254, 187] on span "Select" at bounding box center [1533, 178] width 34 height 16
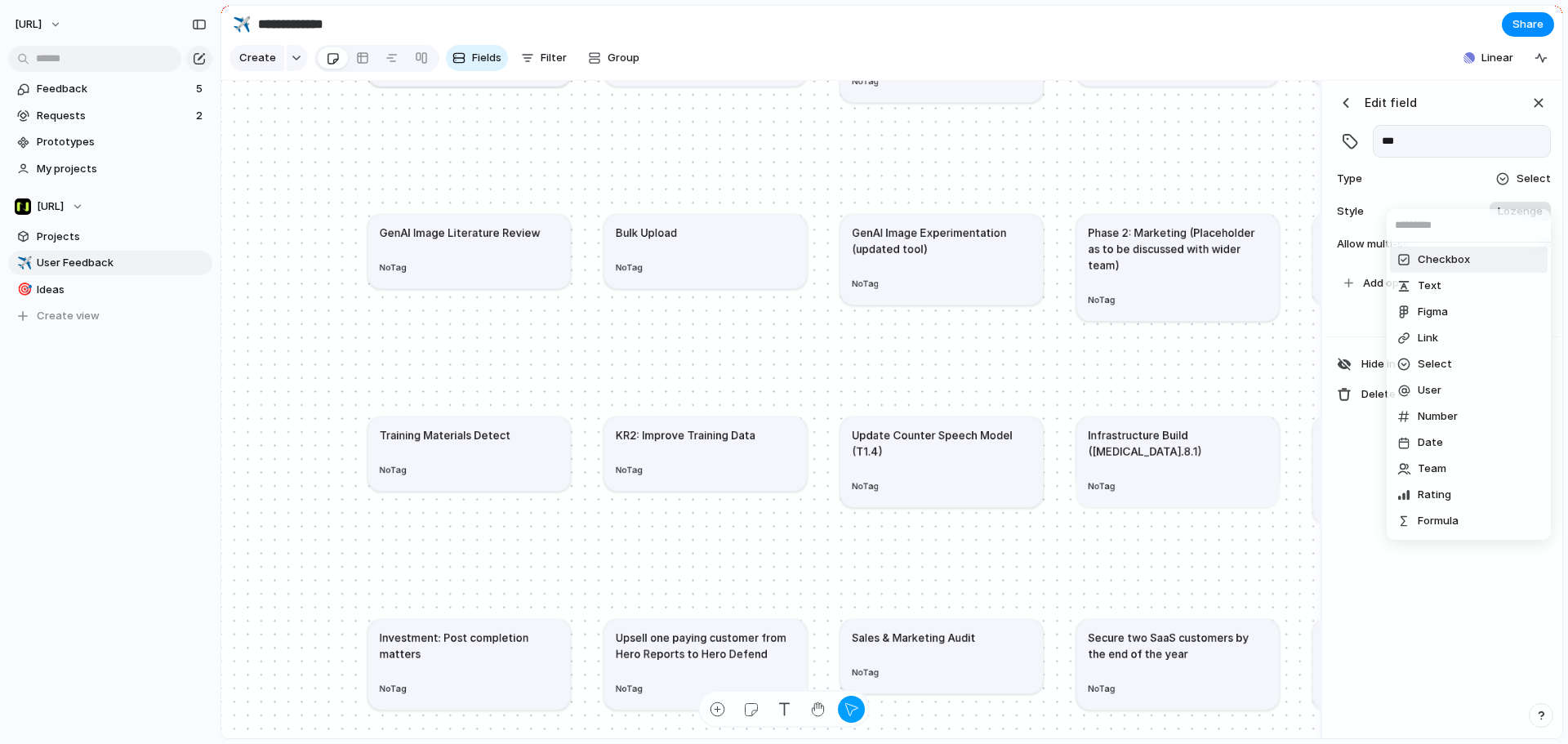
click at [1254, 194] on div "Checkbox Text Figma Link Select User Number Date Team Rating Formula Company" at bounding box center [784, 372] width 1568 height 744
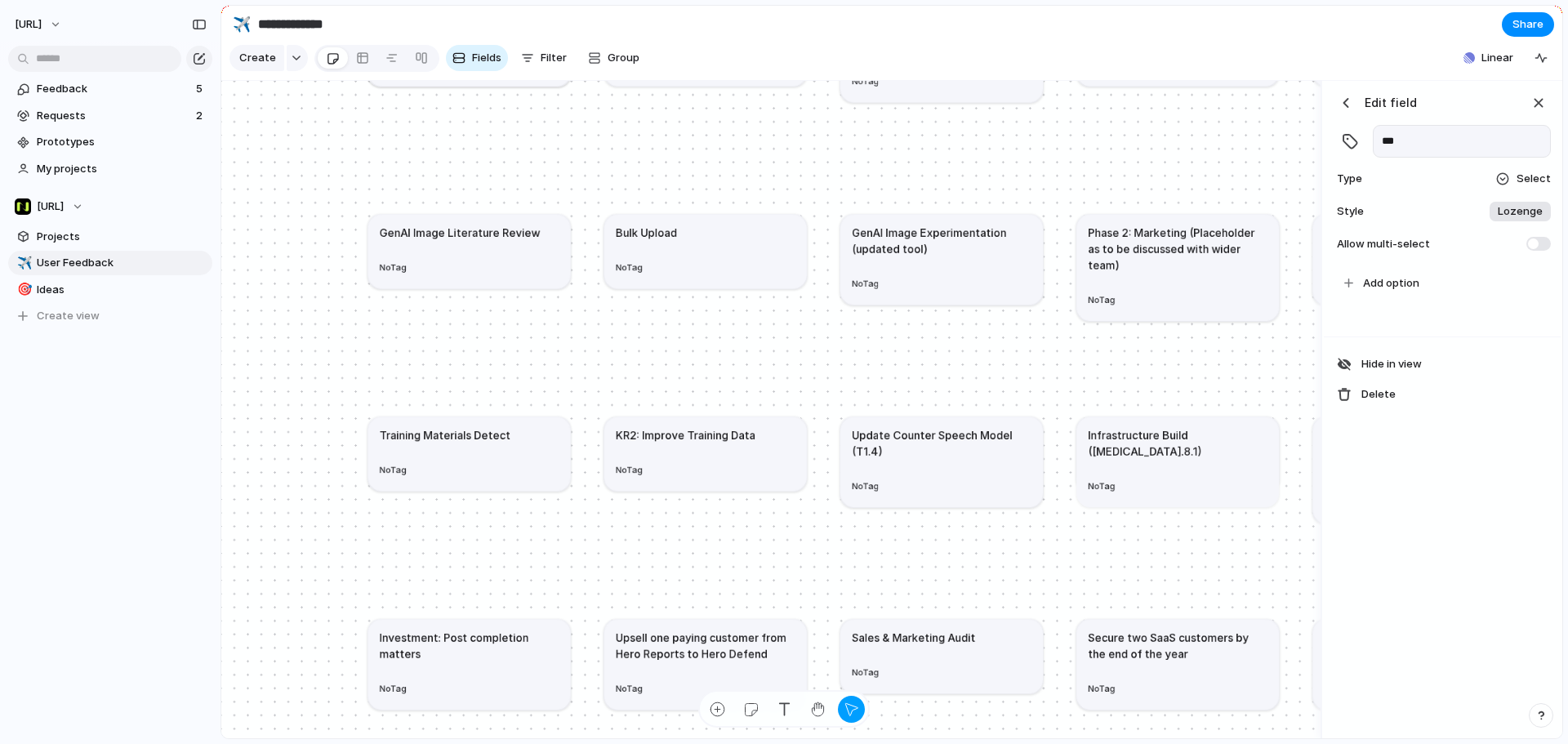
click at [1254, 186] on div at bounding box center [1502, 178] width 13 height 13
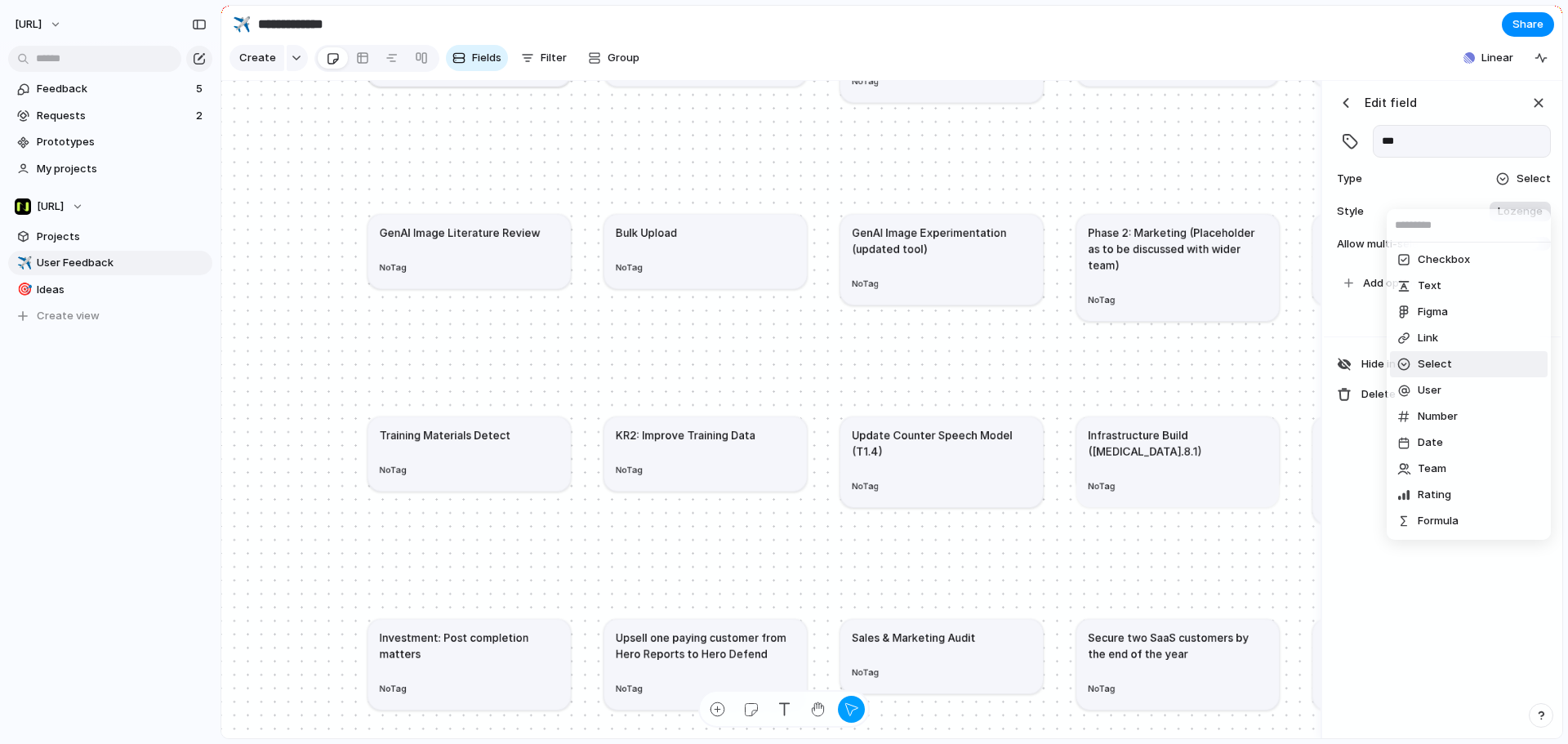
click at [1254, 187] on div "Checkbox Text Figma Link Select User Number Date Team Rating Formula Company" at bounding box center [784, 372] width 1568 height 744
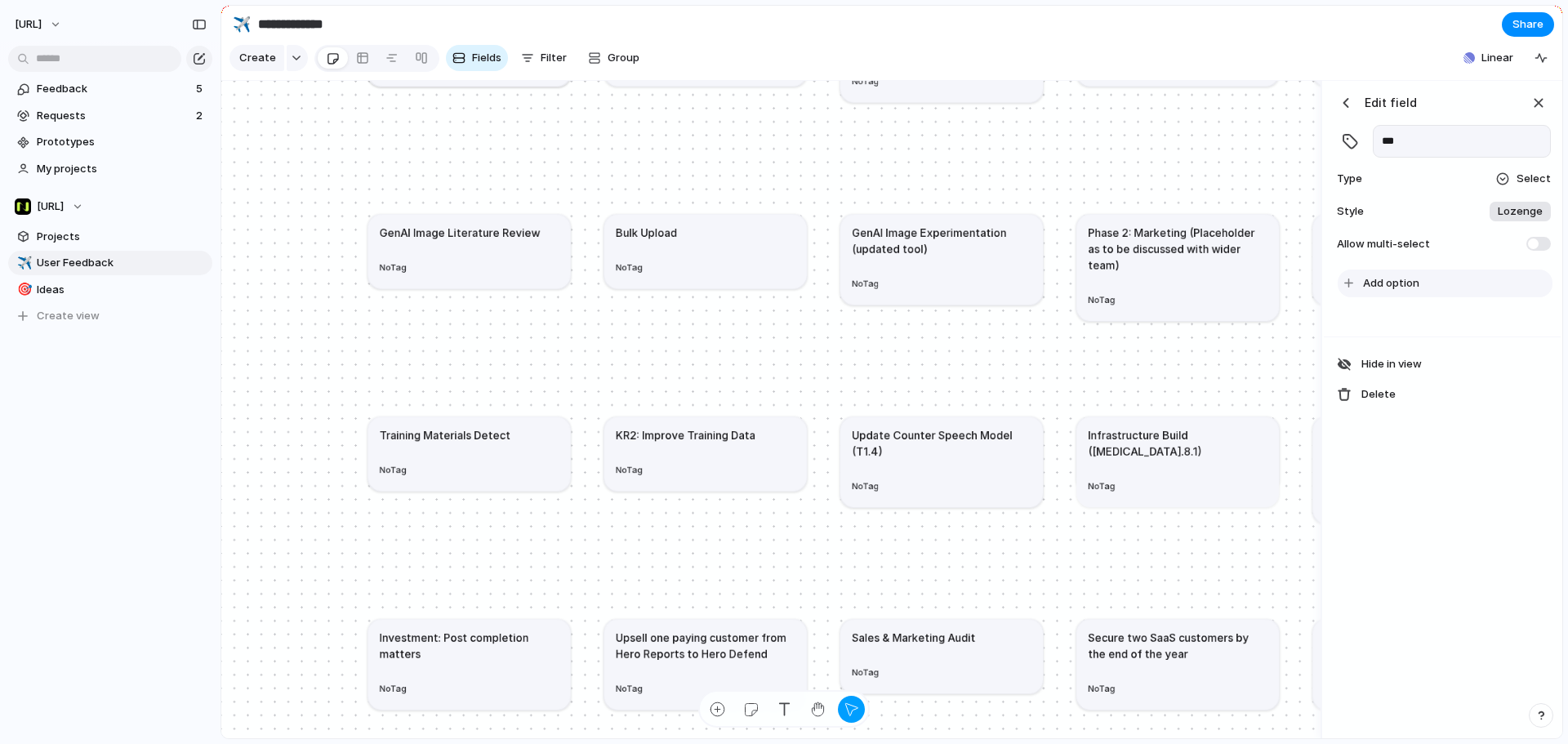
click at [1254, 281] on div "To pick up a draggable item, press the space bar. While dragging, use the arrow…" at bounding box center [1442, 283] width 224 height 28
click at [1254, 297] on button "Add option" at bounding box center [1445, 283] width 215 height 28
type input "**********"
type input "*"
type input "**********"
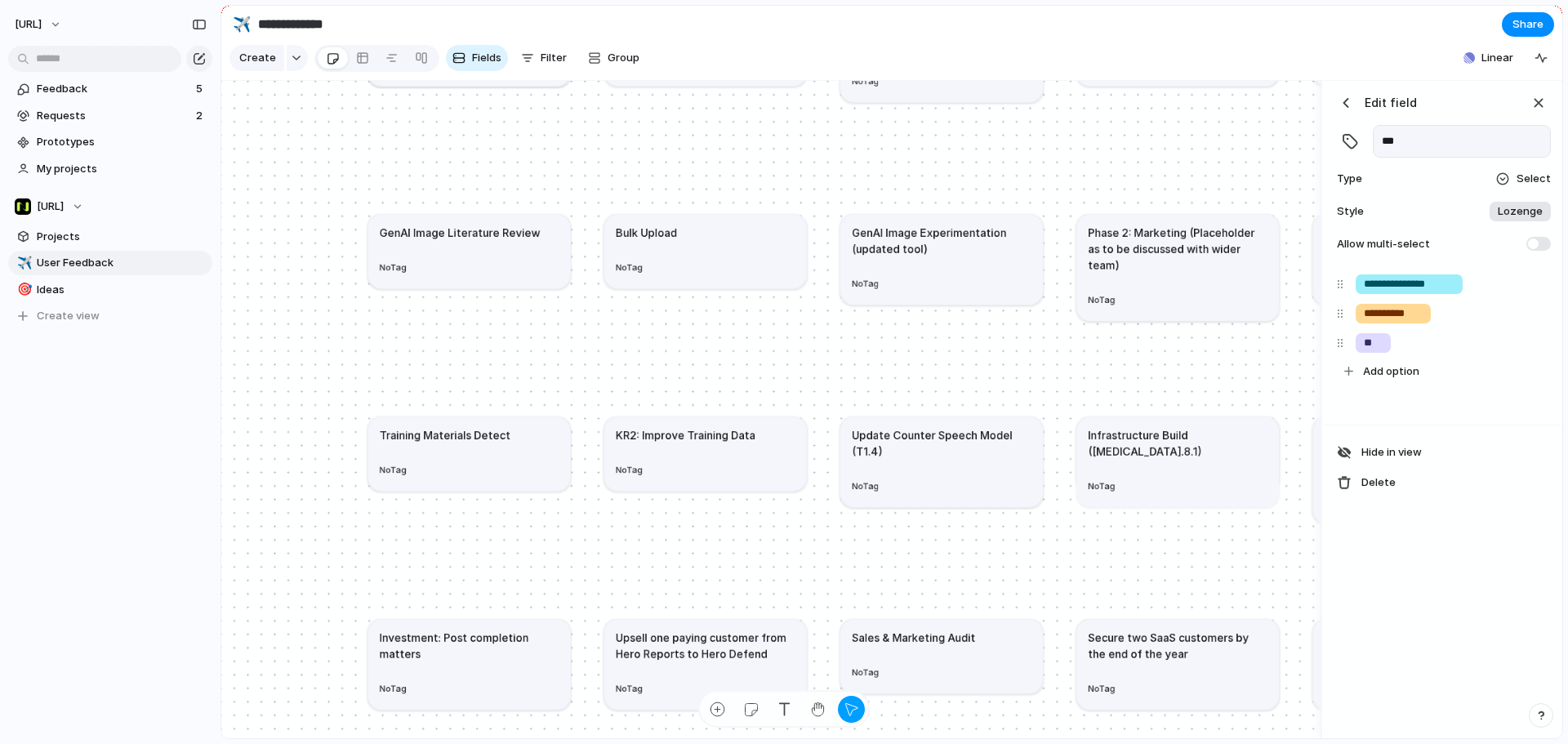
type input "*"
type input "**********"
type input "********"
click at [1254, 354] on div "button" at bounding box center [1533, 343] width 16 height 22
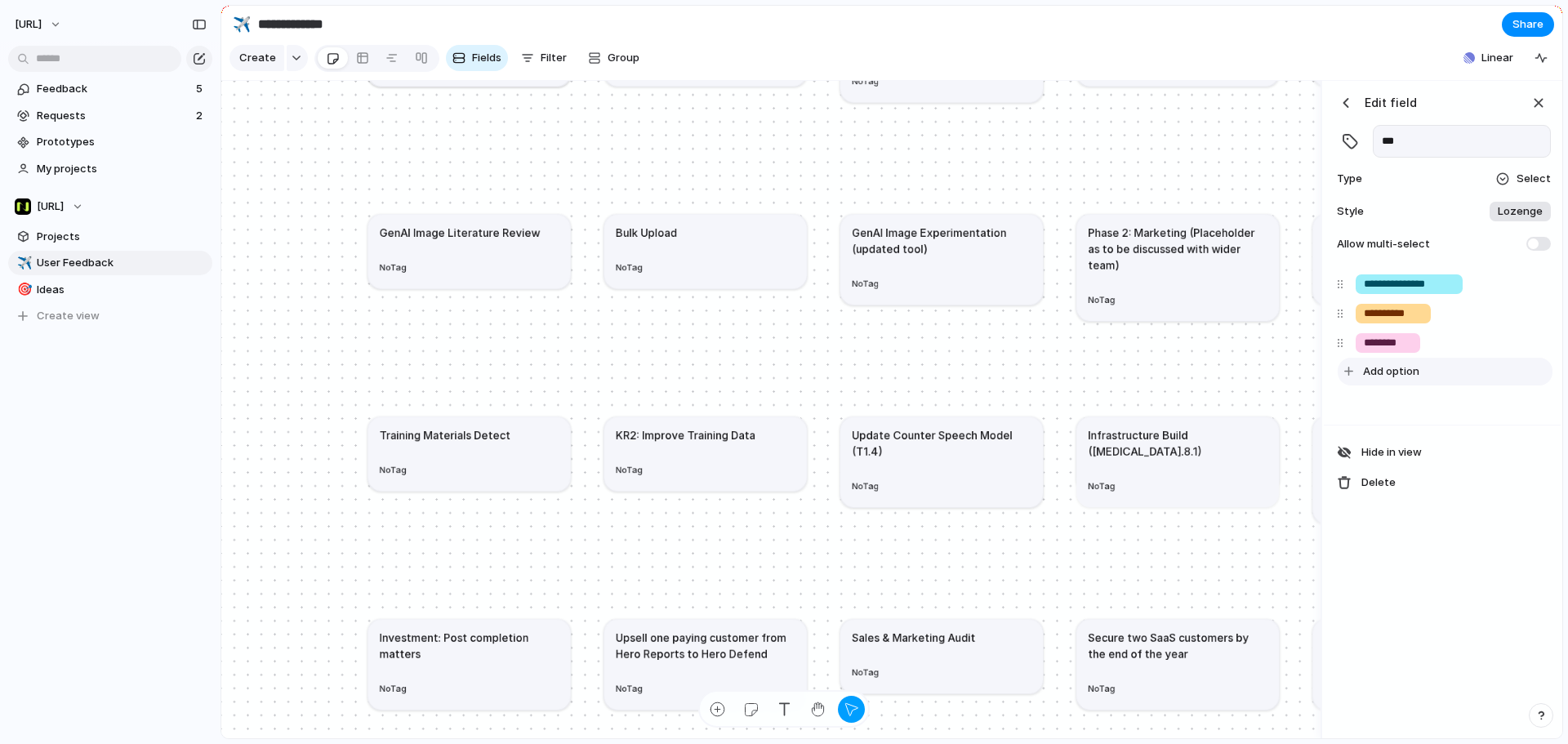
click at [1254, 354] on div "button" at bounding box center [1533, 343] width 16 height 22
drag, startPoint x: 1418, startPoint y: 160, endPoint x: 1356, endPoint y: 164, distance: 62.1
click at [1254, 158] on div "***" at bounding box center [1442, 141] width 217 height 32
type input "**********"
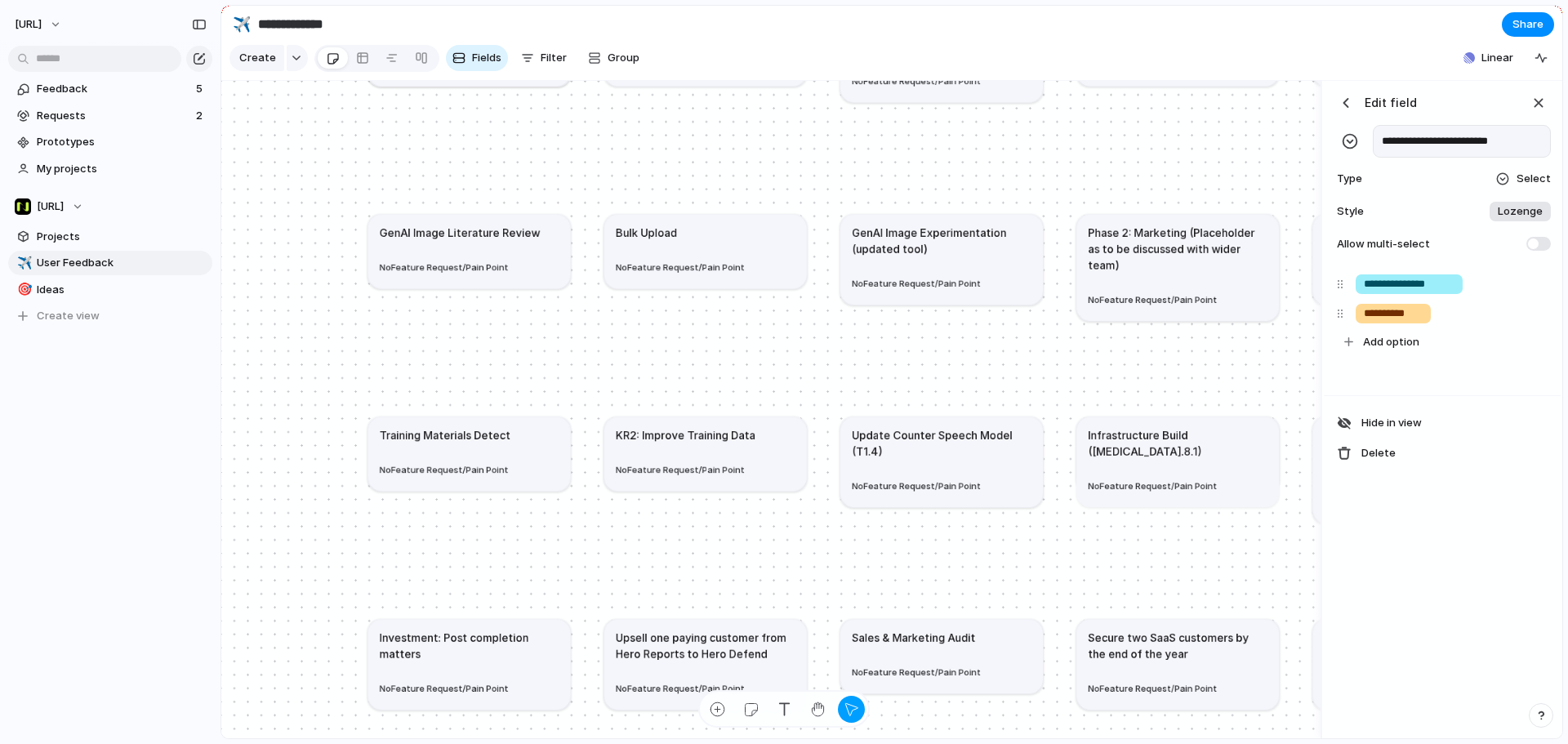
click at [1254, 111] on div "button" at bounding box center [1346, 103] width 16 height 16
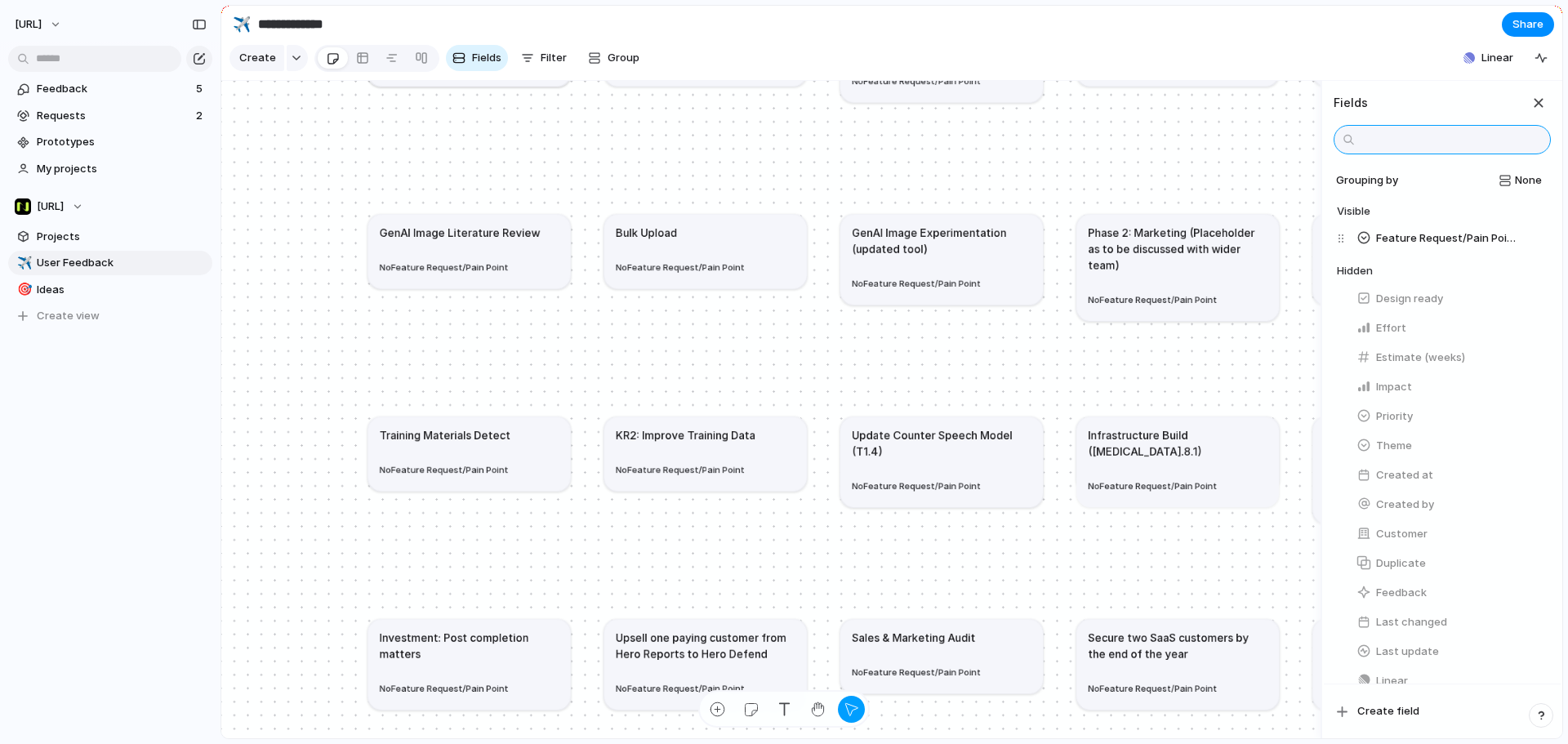
scroll to position [210, 0]
click at [1254, 567] on span "Create field" at bounding box center [1387, 712] width 62 height 16
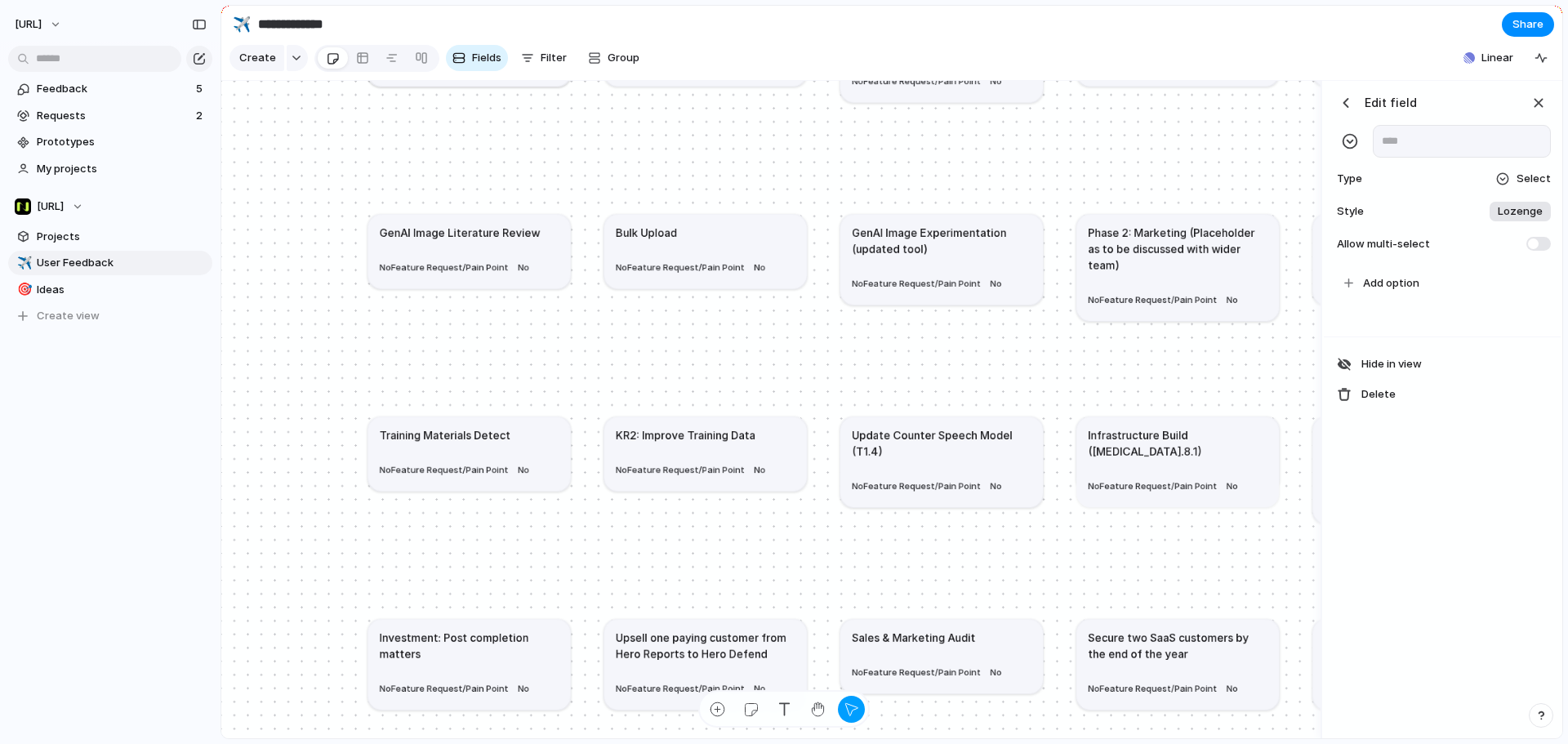
type input "*"
type input "**********"
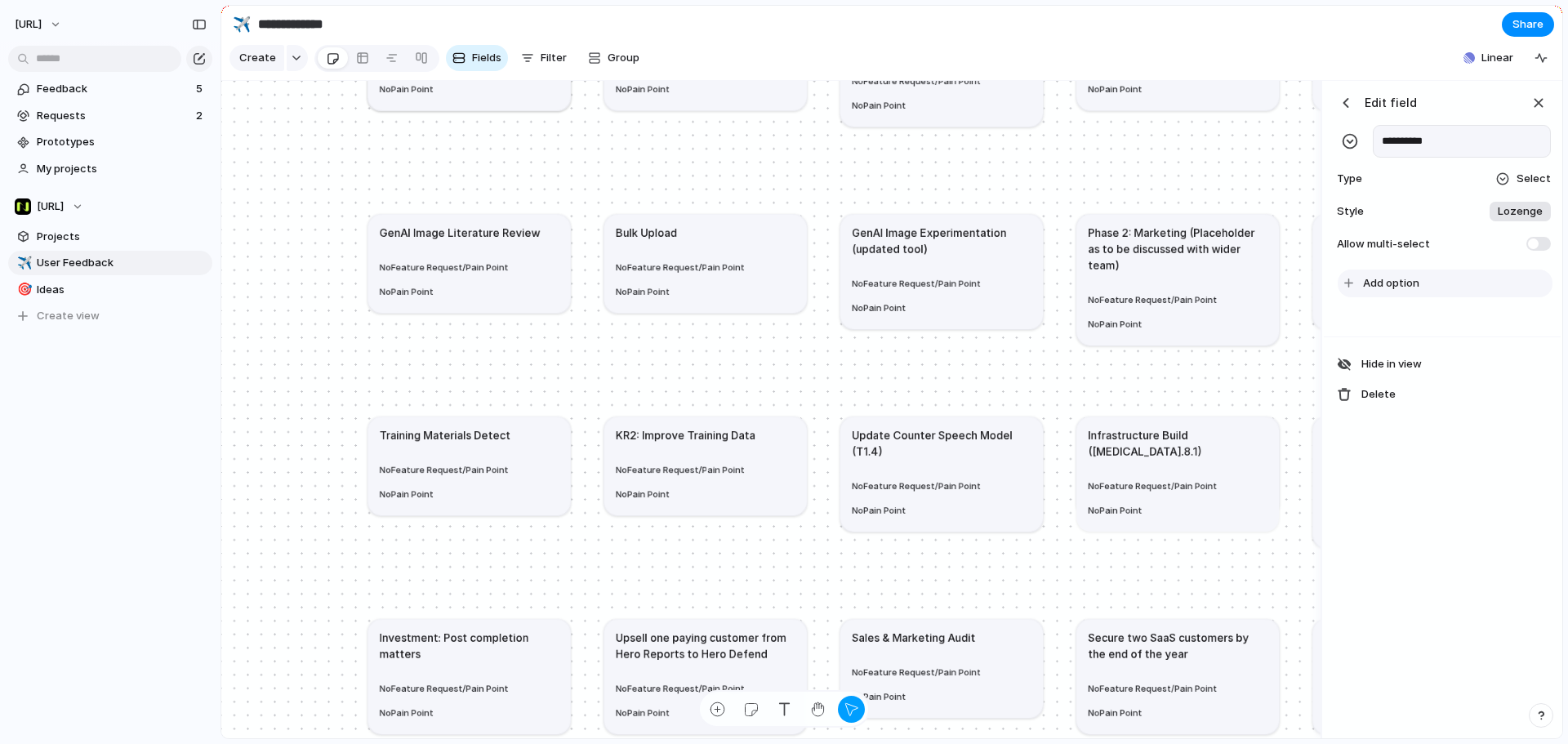
click at [1254, 291] on span "Add option" at bounding box center [1391, 283] width 56 height 16
type input "**********"
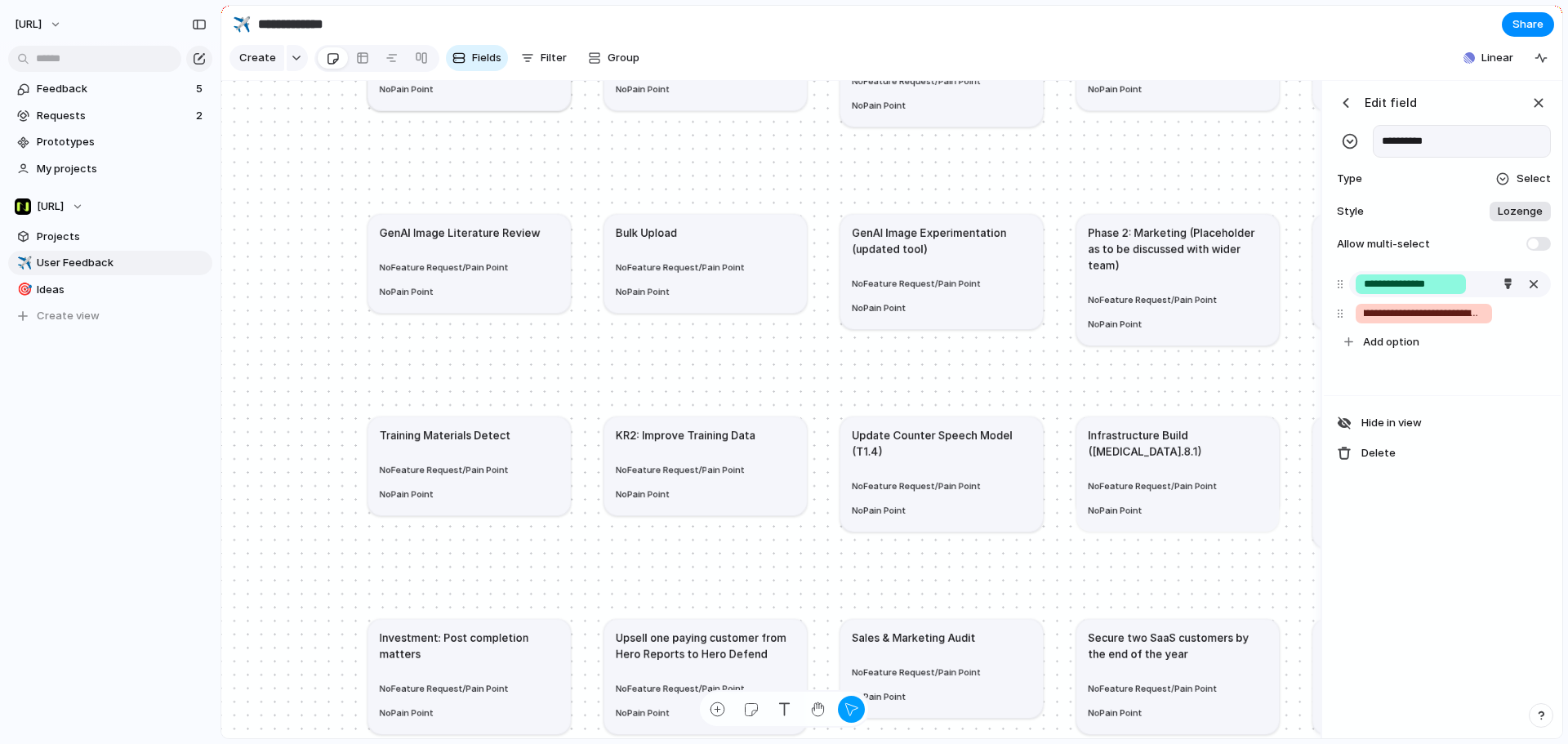
scroll to position [0, 32]
type input "**********"
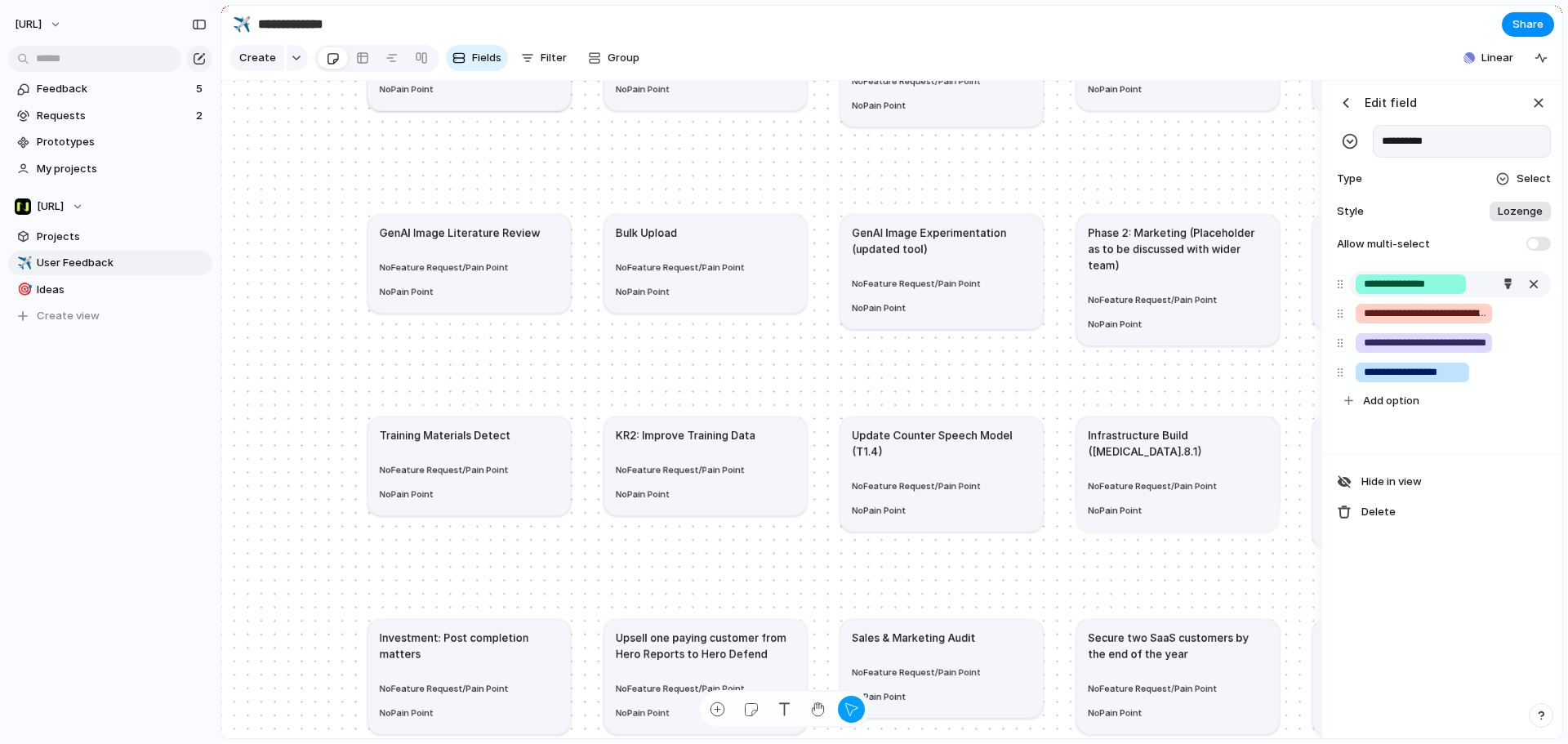
type input "**********"
click at [1254, 111] on div "button" at bounding box center [1346, 103] width 16 height 16
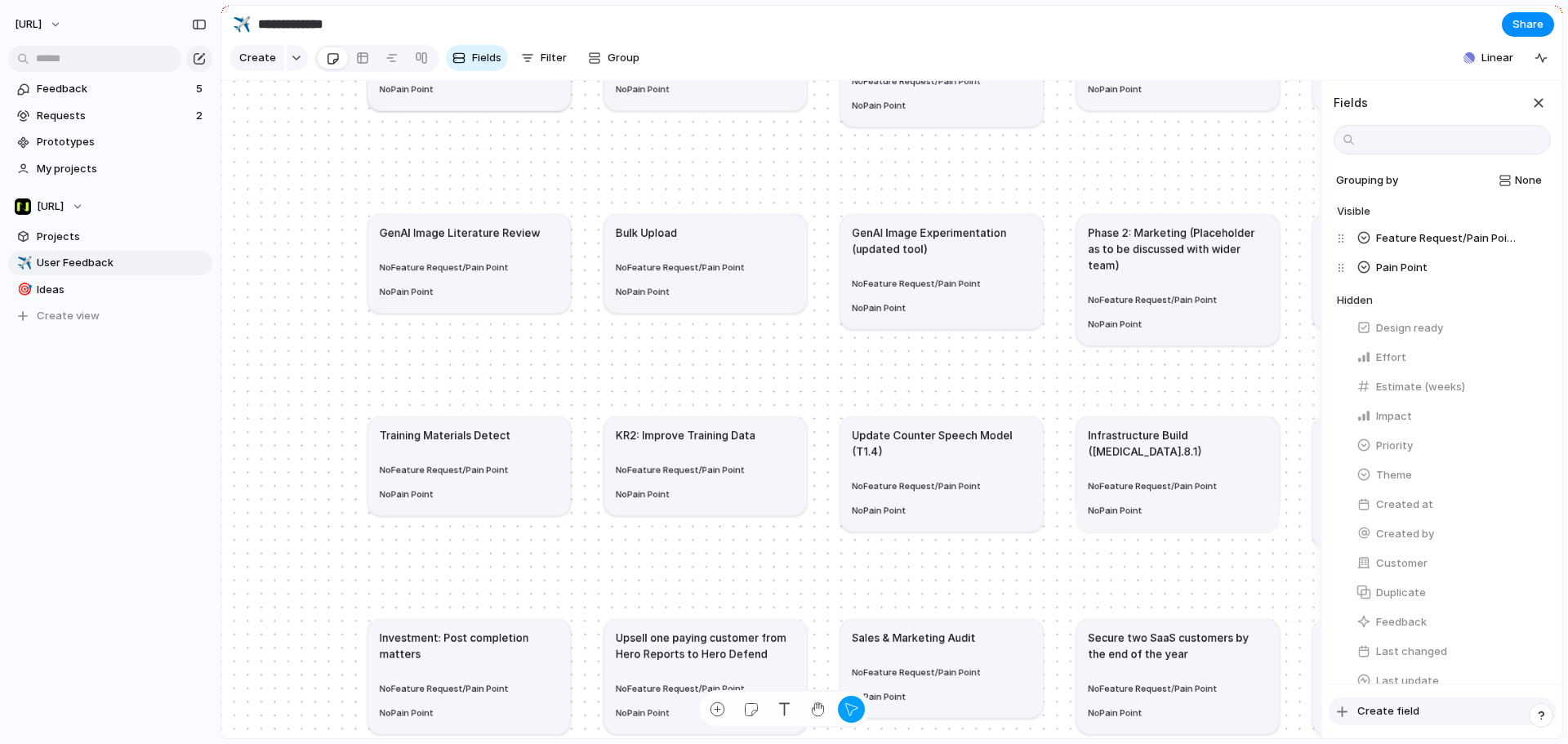
click at [1254, 567] on span "Create field" at bounding box center [1387, 712] width 62 height 16
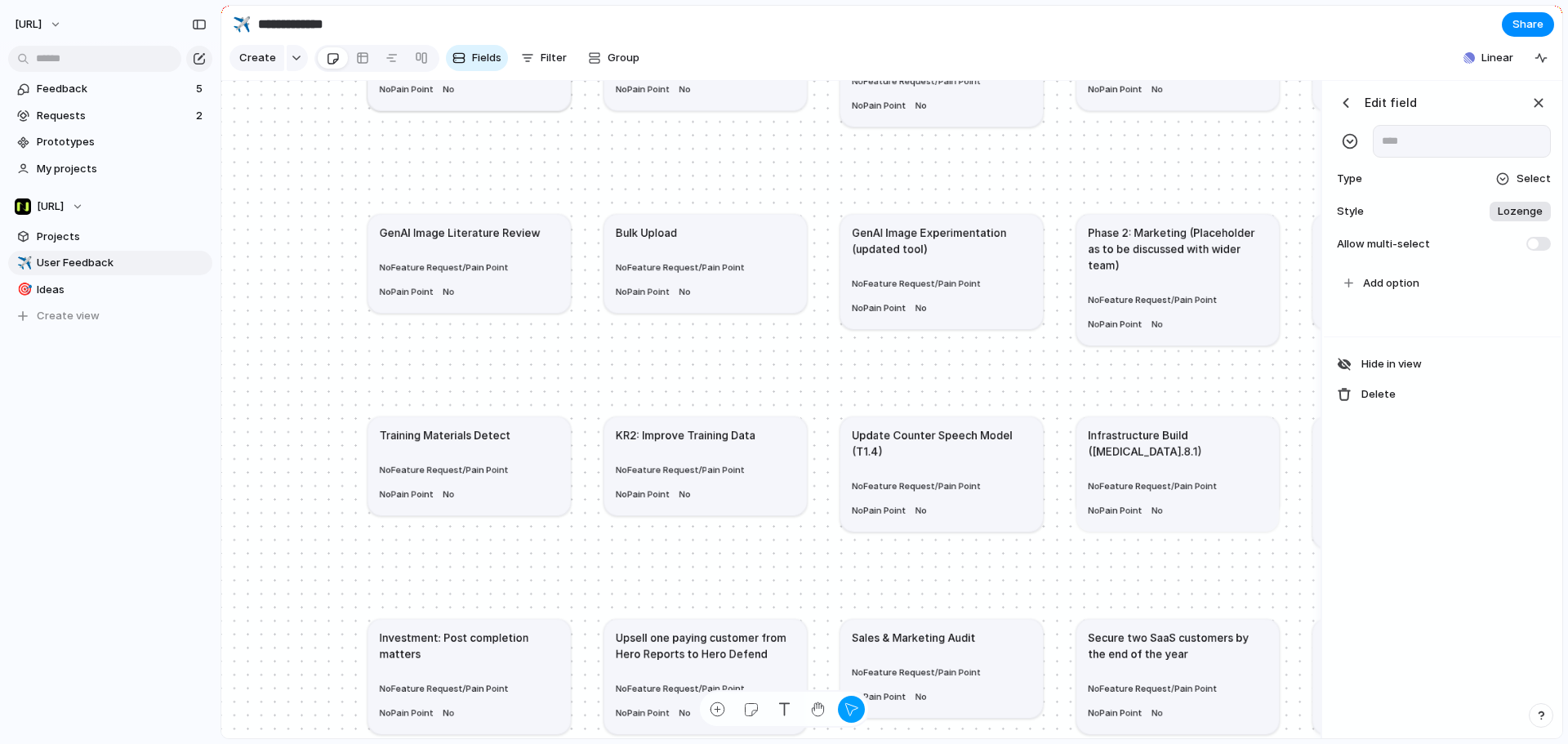
click at [1254, 158] on input "text" at bounding box center [1461, 141] width 178 height 32
type input "********"
click at [1254, 291] on span "Add option" at bounding box center [1391, 283] width 56 height 16
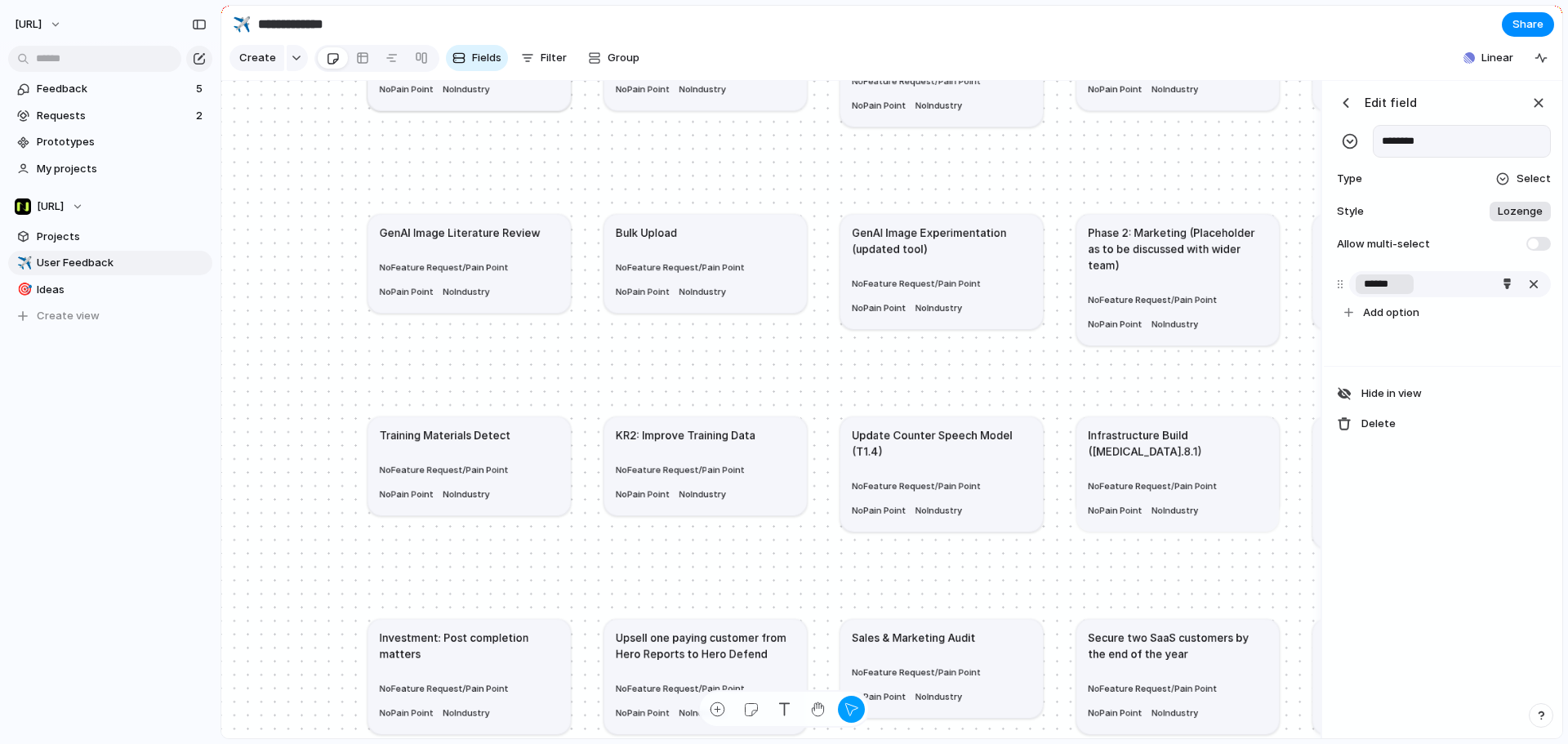
type input "******"
type input "**********"
click at [1254, 111] on div "button" at bounding box center [1346, 103] width 16 height 16
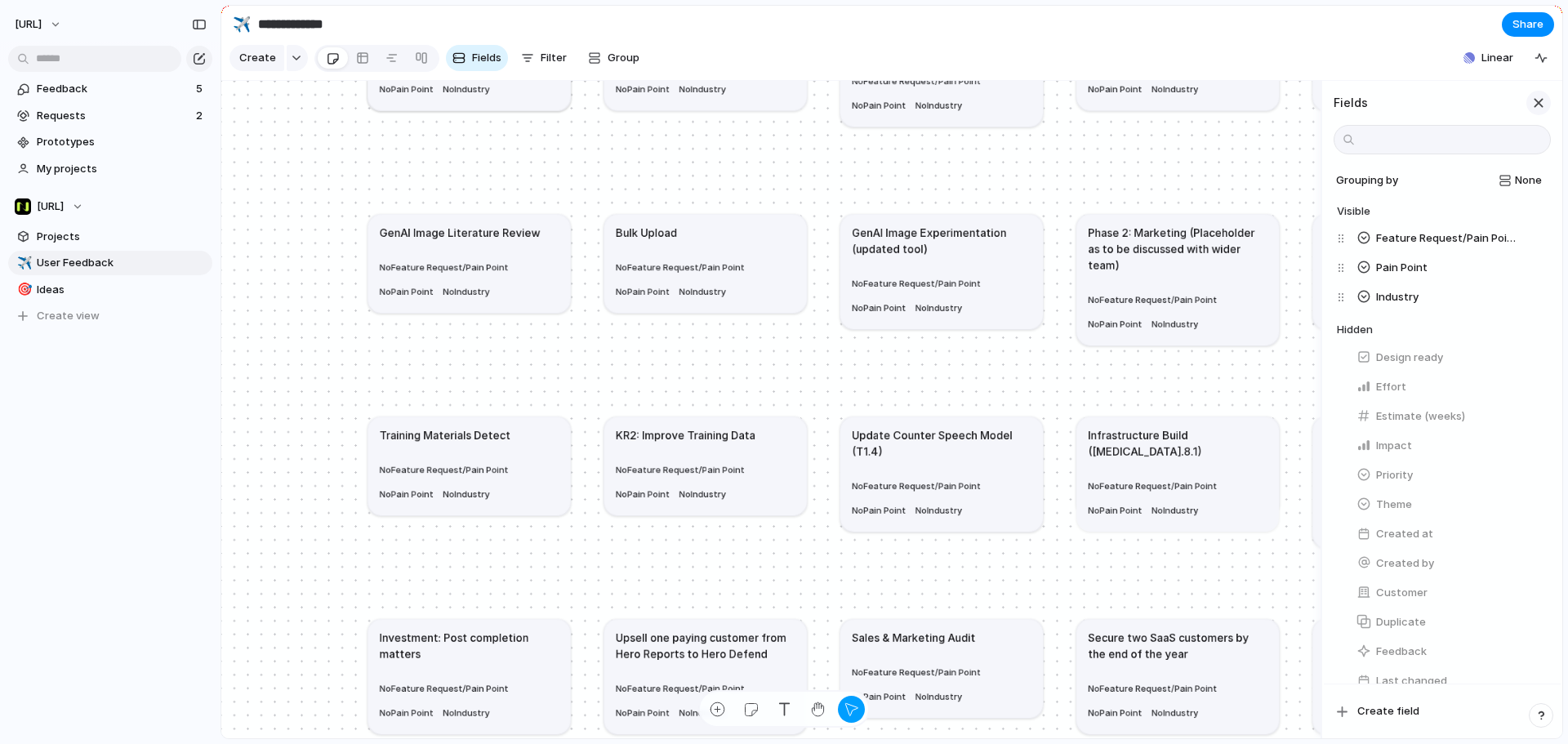
click at [1254, 112] on div "button" at bounding box center [1538, 103] width 18 height 18
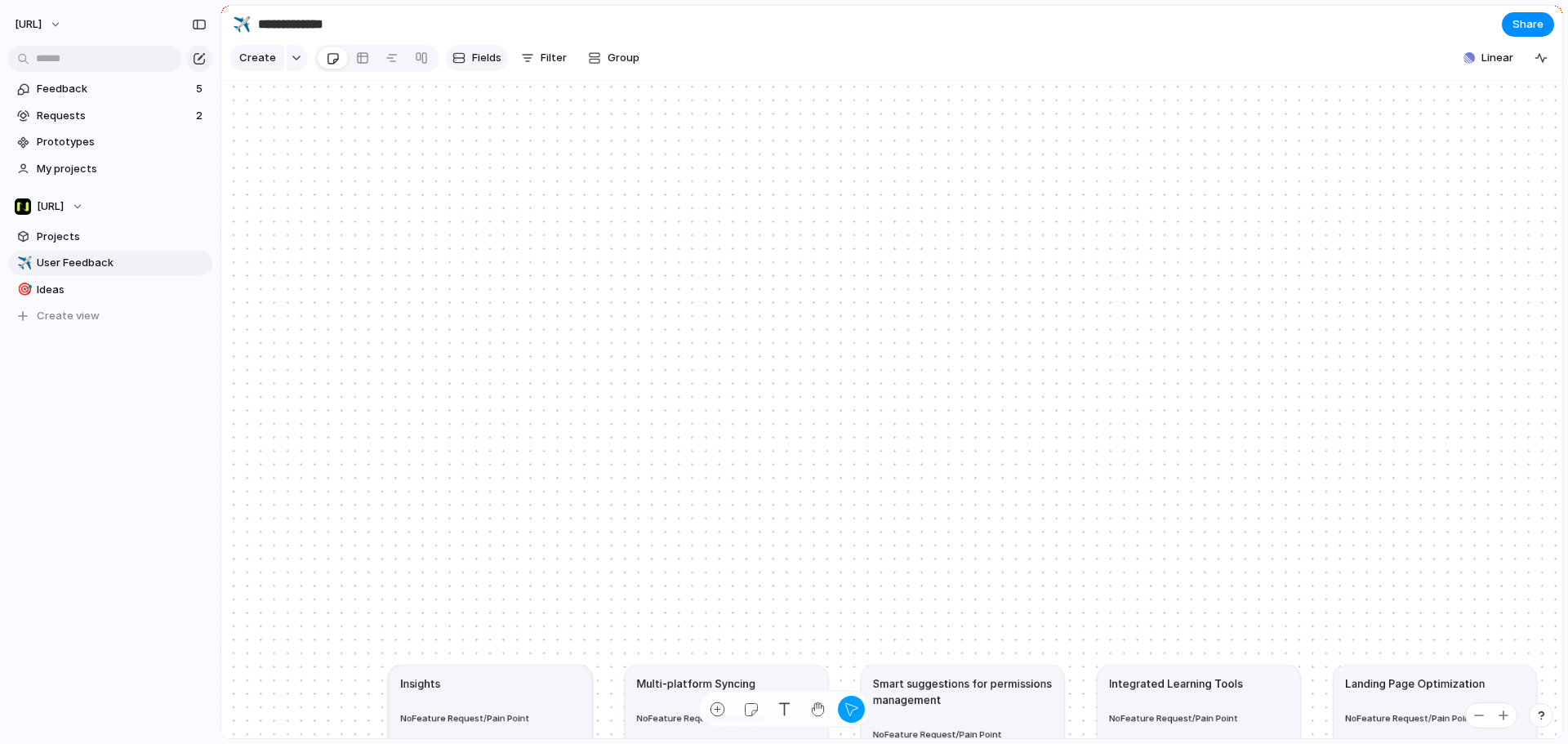
click at [483, 64] on span "Fields" at bounding box center [487, 58] width 30 height 16
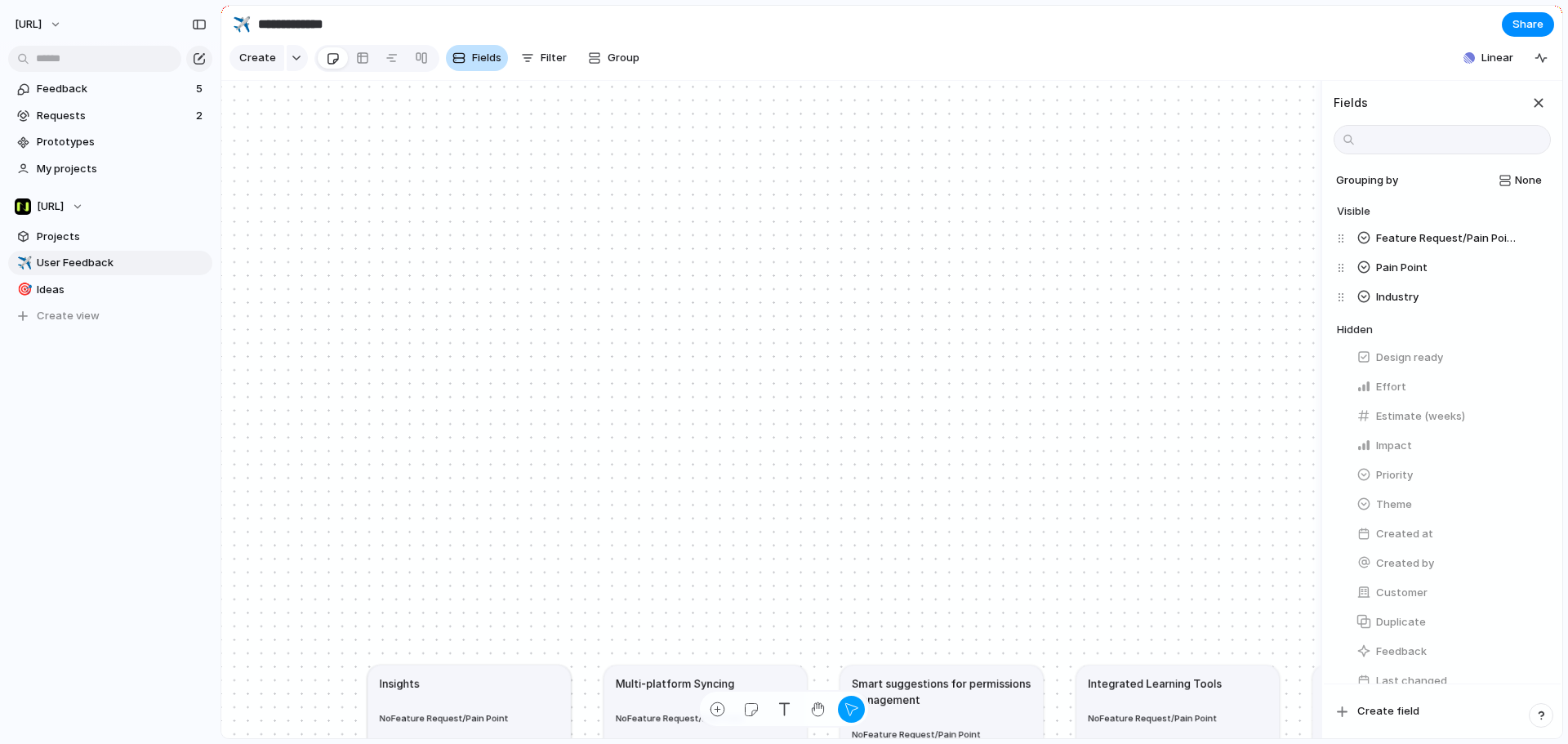
click at [483, 64] on span "Fields" at bounding box center [487, 58] width 30 height 16
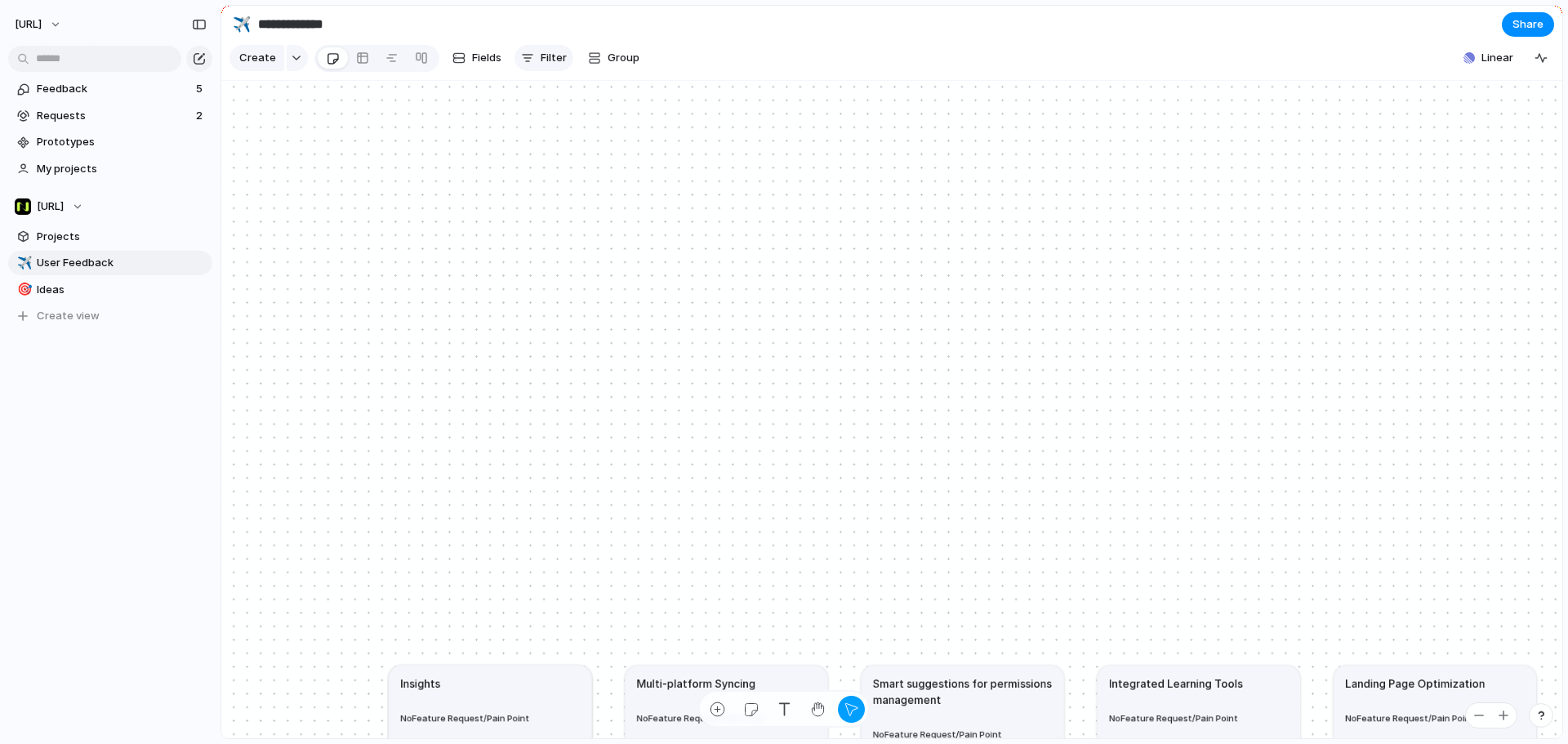
click at [540, 65] on span "Filter" at bounding box center [553, 58] width 26 height 16
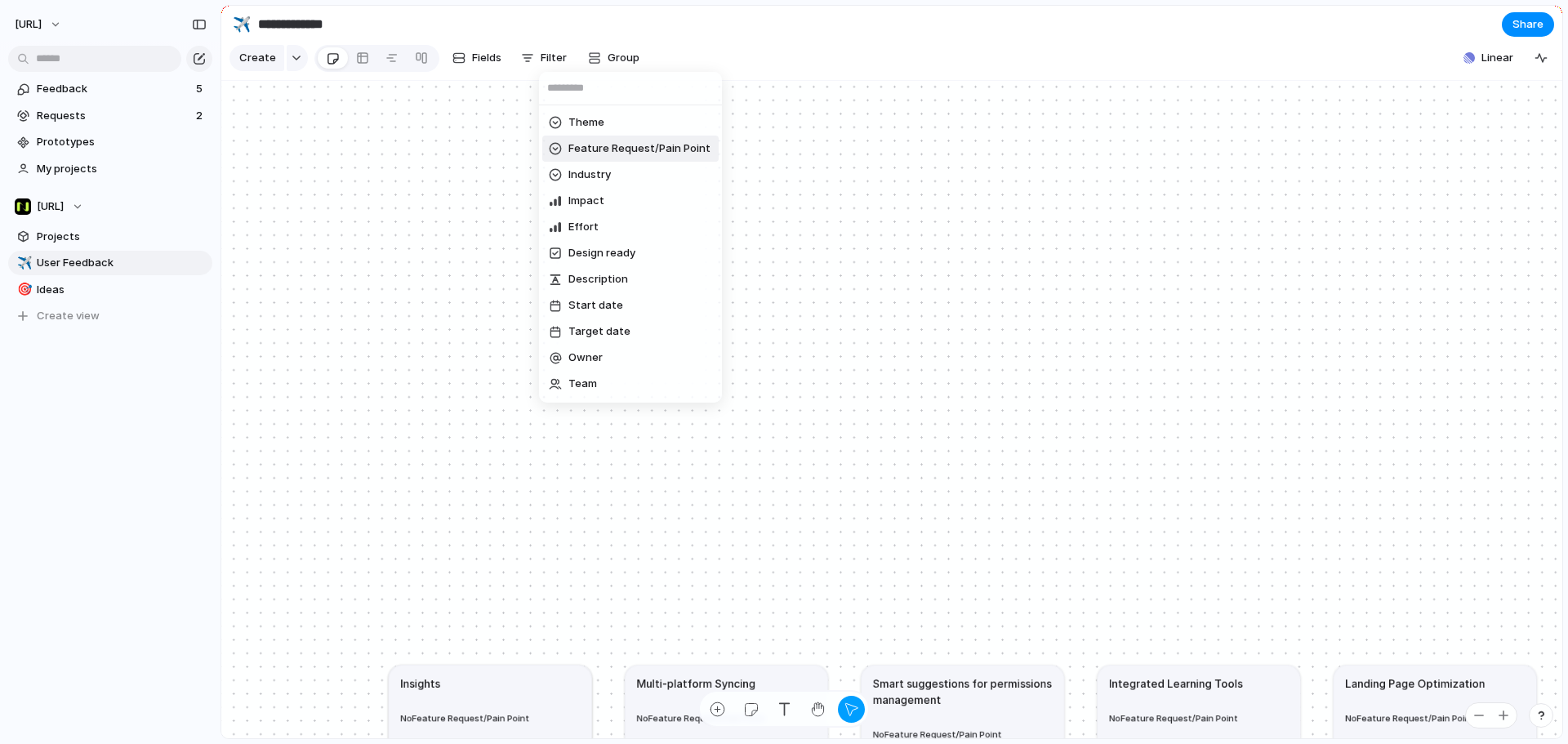
click at [590, 149] on span "Feature Request/Pain Point" at bounding box center [639, 149] width 142 height 16
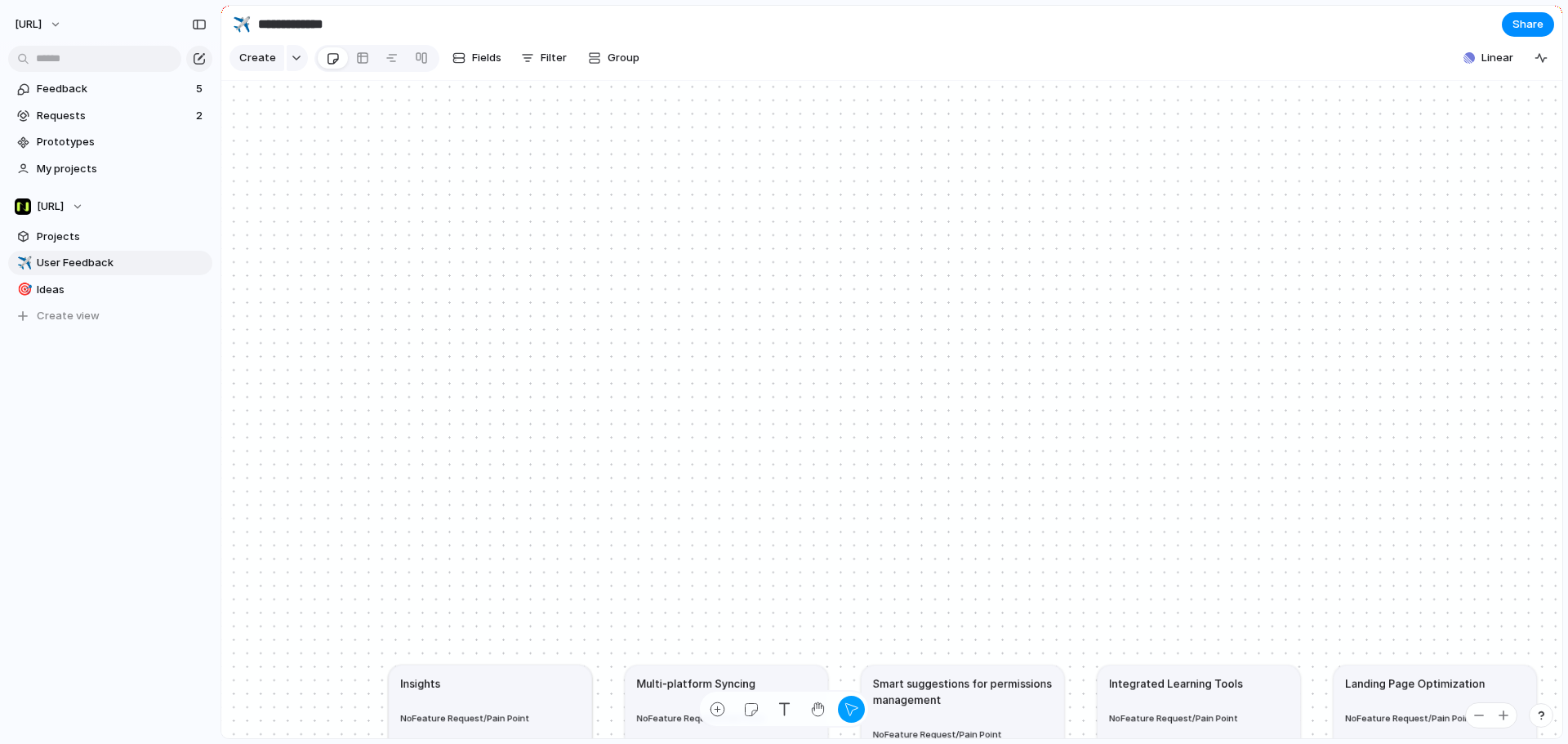
click at [621, 307] on div "Feature Request Pain Point No Feature Request/Pain Point" at bounding box center [784, 372] width 1568 height 744
click at [200, 60] on div "button" at bounding box center [199, 58] width 13 height 13
click at [261, 66] on span "Create" at bounding box center [257, 58] width 37 height 16
click at [122, 94] on span "Feedback" at bounding box center [114, 89] width 154 height 16
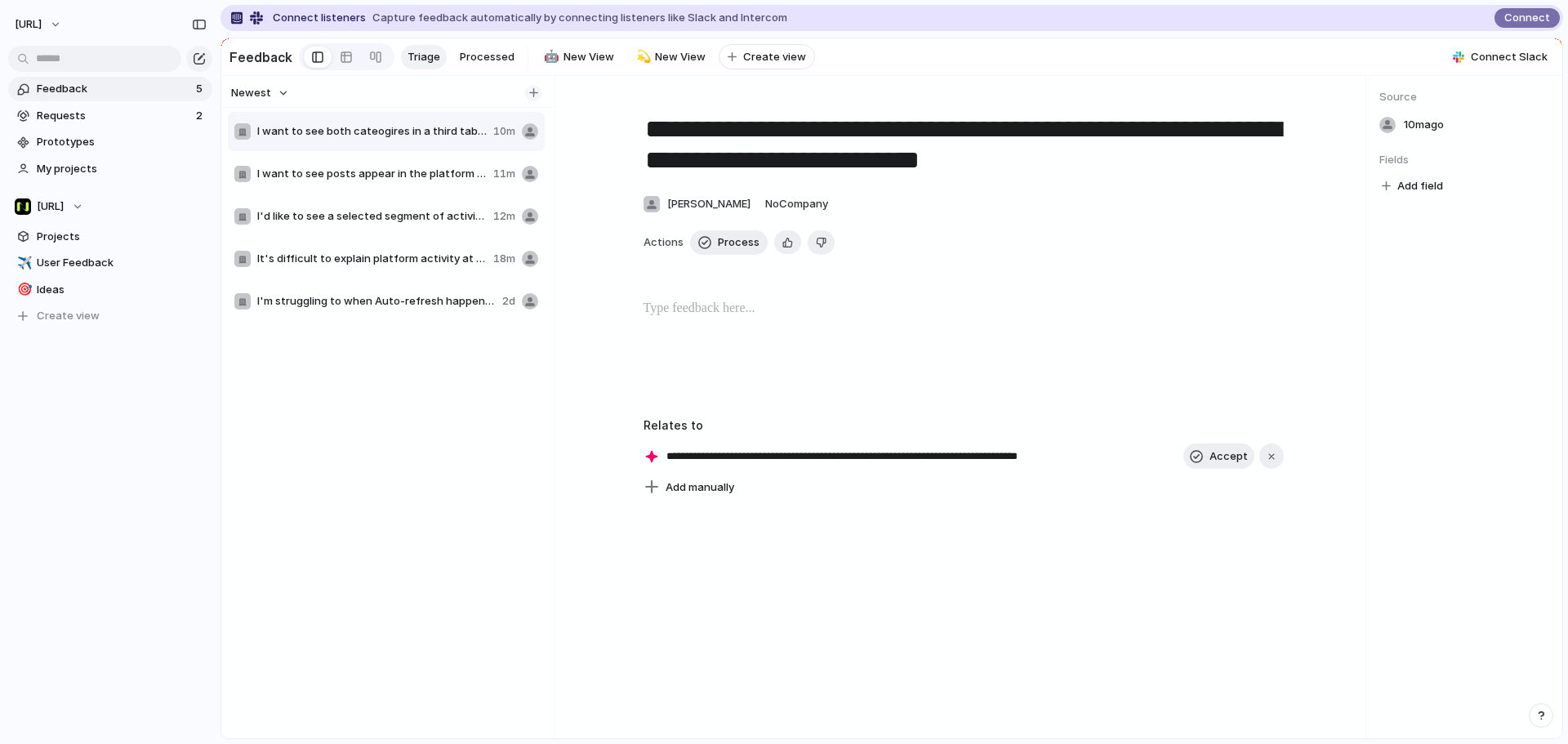
click at [534, 97] on div "button" at bounding box center [533, 92] width 9 height 9
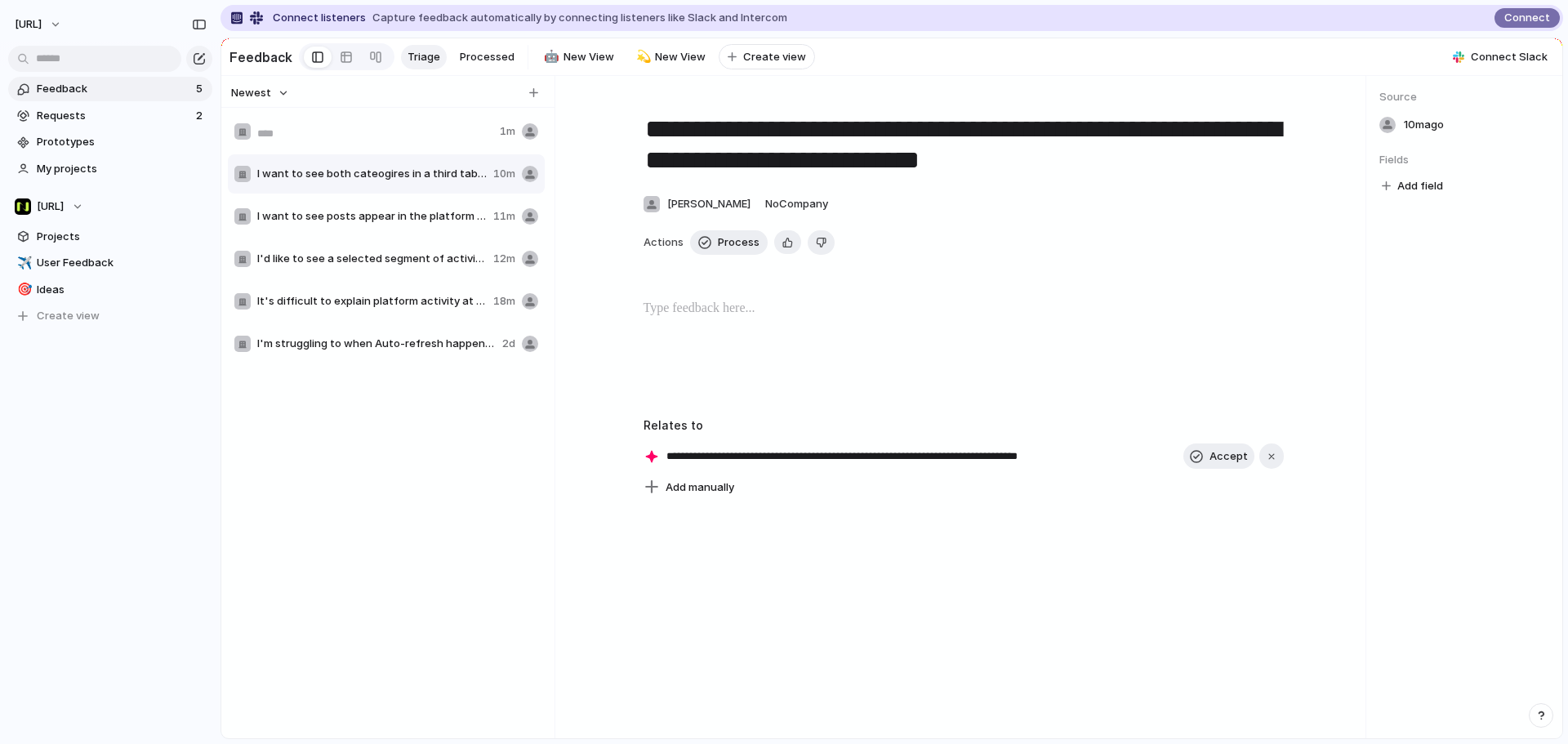
click at [1254, 195] on span "Add field" at bounding box center [1419, 186] width 46 height 16
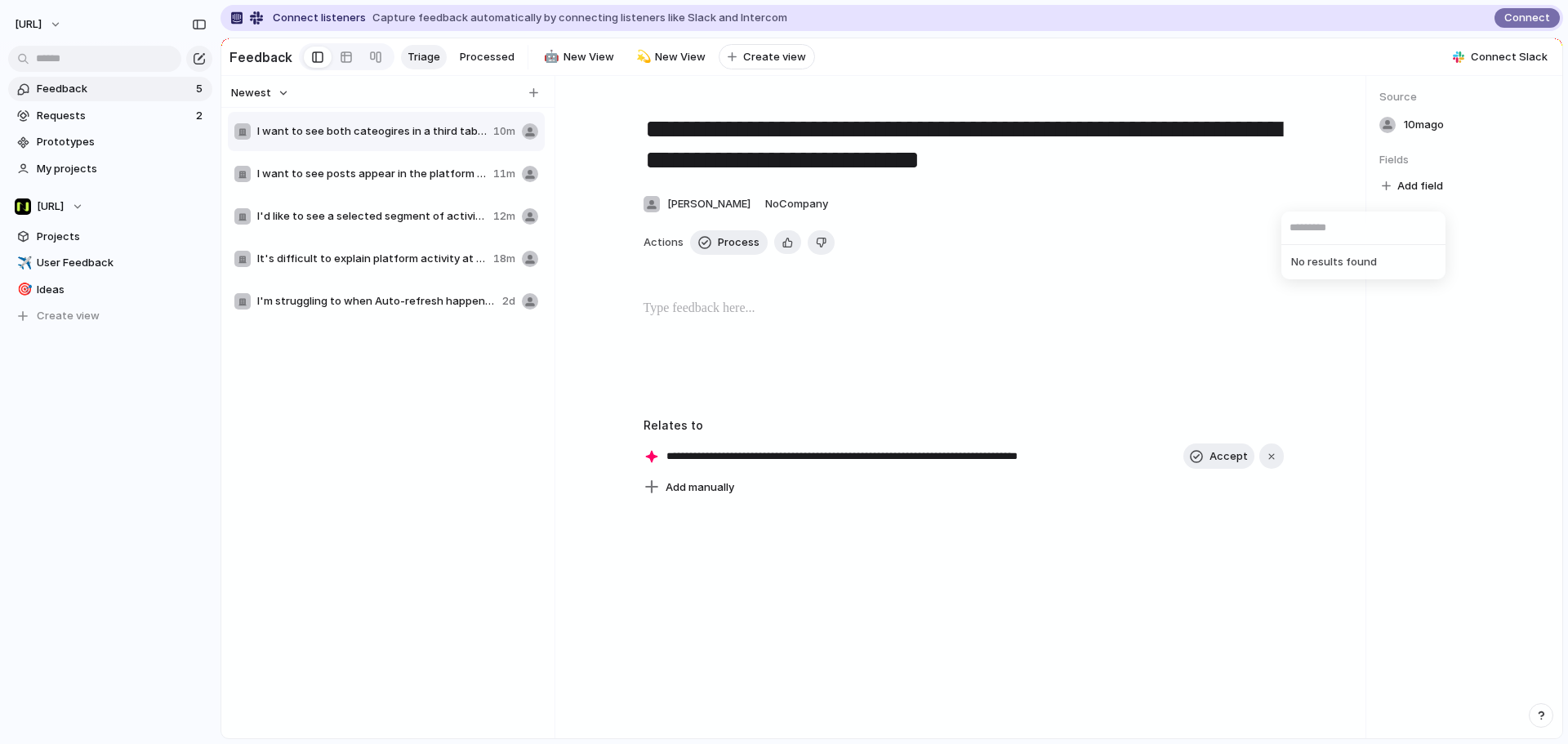
type input "*"
click at [1254, 281] on div "No results found" at bounding box center [784, 372] width 1568 height 744
click at [1254, 197] on div "Add field" at bounding box center [1464, 186] width 170 height 22
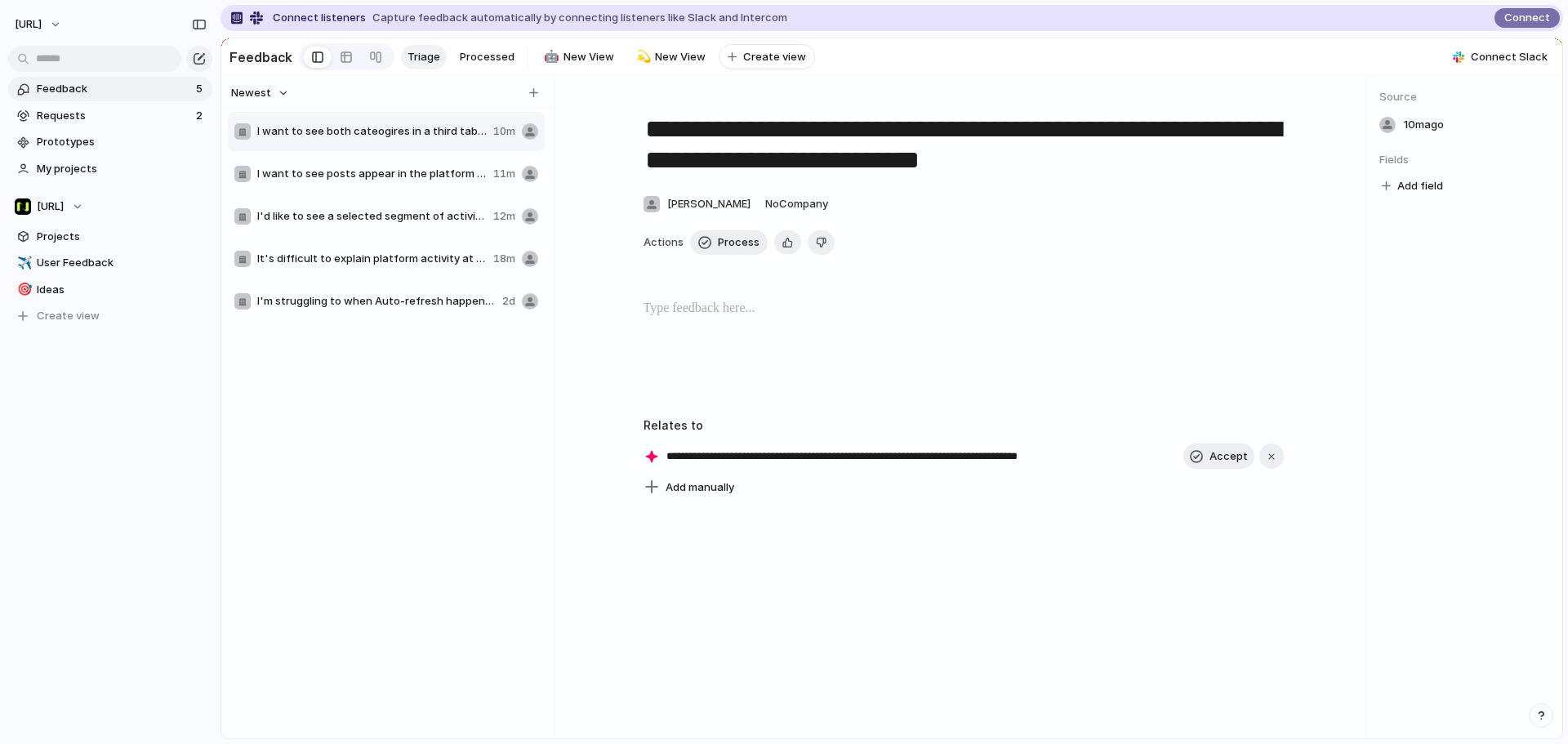
click at [1254, 188] on span "Add field" at bounding box center [1419, 186] width 46 height 16
drag, startPoint x: 1069, startPoint y: 290, endPoint x: 487, endPoint y: 216, distance: 586.7
click at [1068, 290] on div "No results found" at bounding box center [784, 372] width 1568 height 744
click at [403, 139] on span "I want to see both cateogires in a third tab to avoid switching between back an…" at bounding box center [372, 132] width 229 height 16
click at [1254, 195] on span "Add field" at bounding box center [1419, 186] width 46 height 16
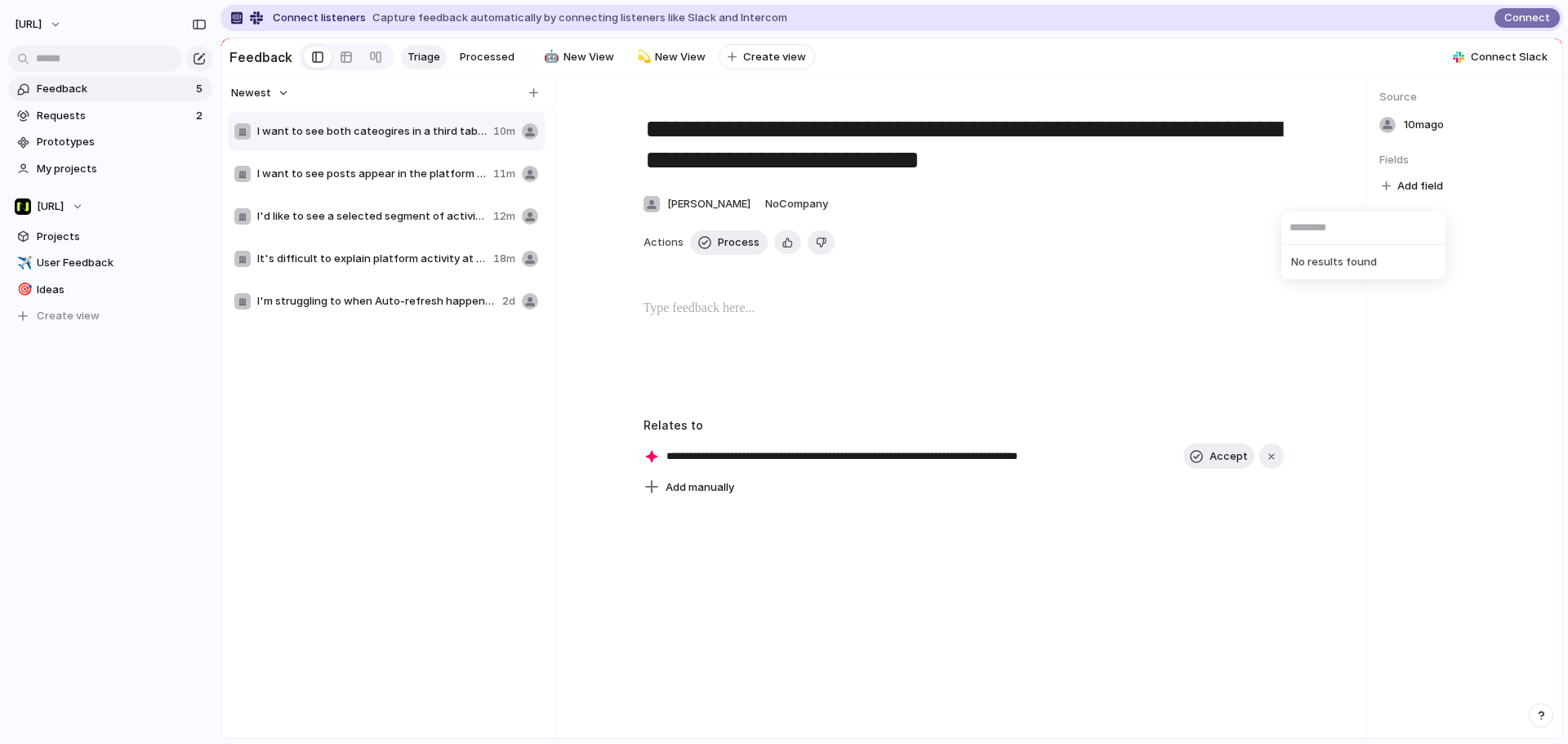
click at [1254, 202] on div "No results found" at bounding box center [784, 372] width 1568 height 744
click at [1254, 134] on div at bounding box center [1387, 125] width 16 height 16
drag, startPoint x: 930, startPoint y: 401, endPoint x: 923, endPoint y: 387, distance: 15.7
click at [930, 401] on div at bounding box center [962, 351] width 739 height 105
click at [565, 50] on span "New View" at bounding box center [589, 57] width 50 height 16
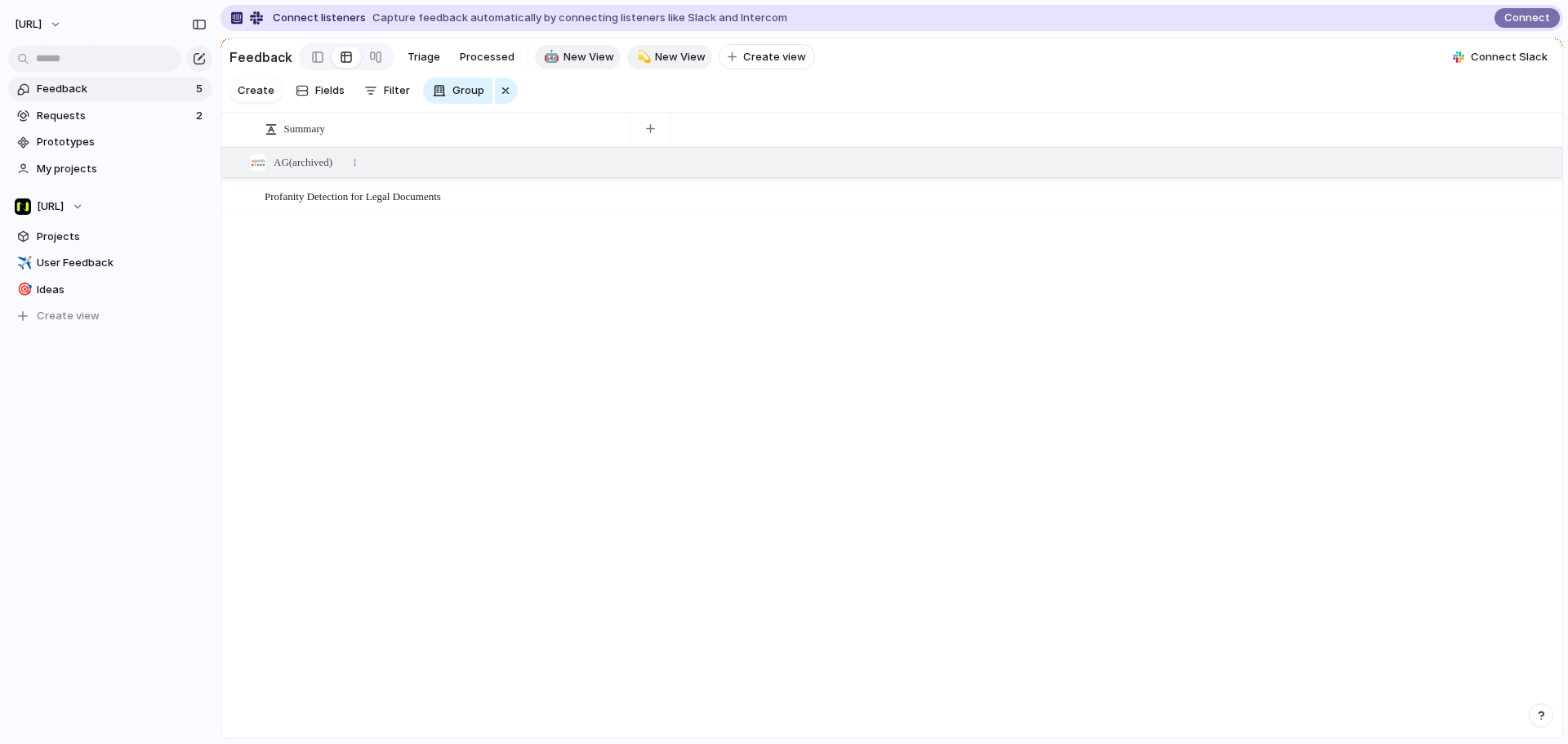
click at [676, 60] on span "New View" at bounding box center [680, 57] width 50 height 16
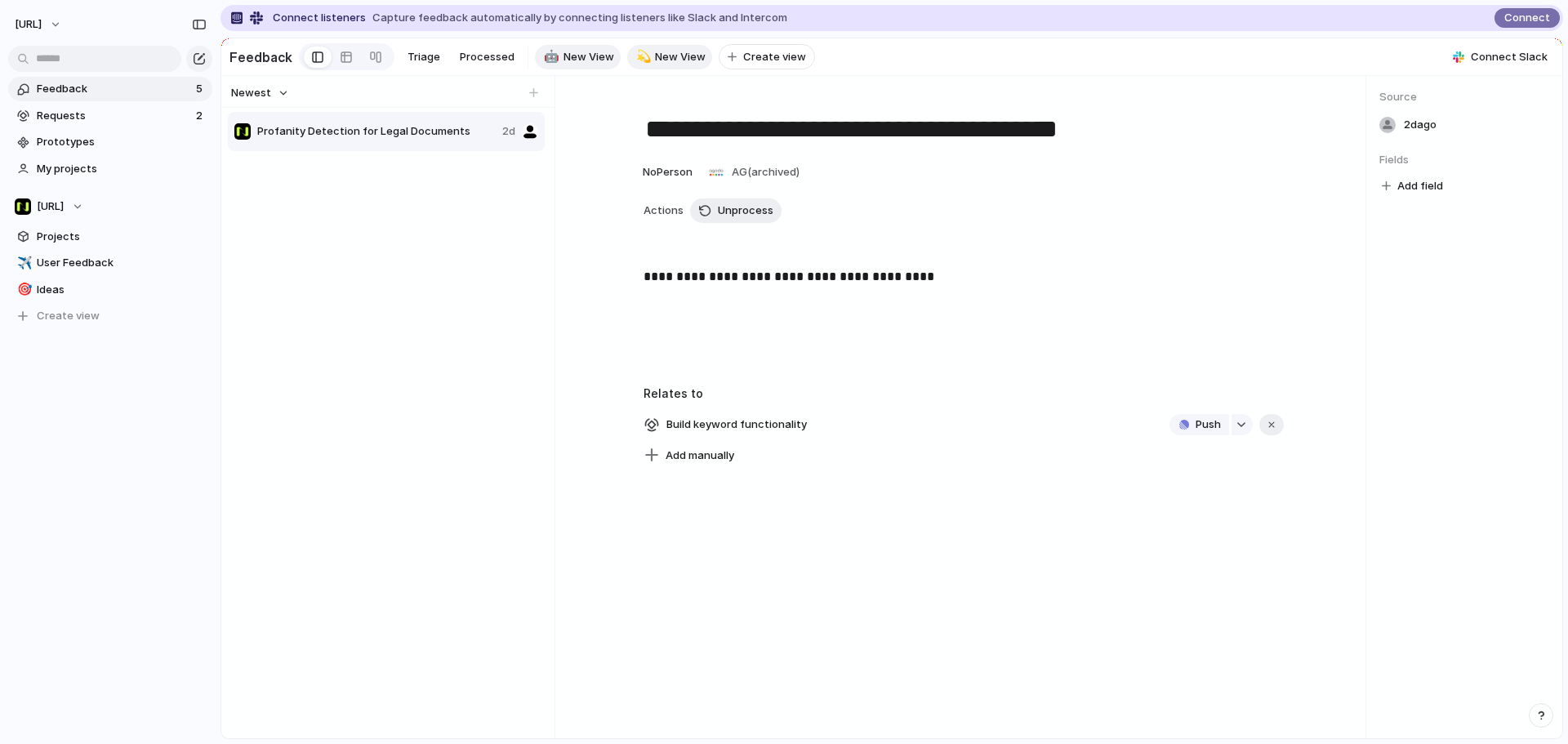
click at [564, 60] on span "New View" at bounding box center [589, 57] width 50 height 16
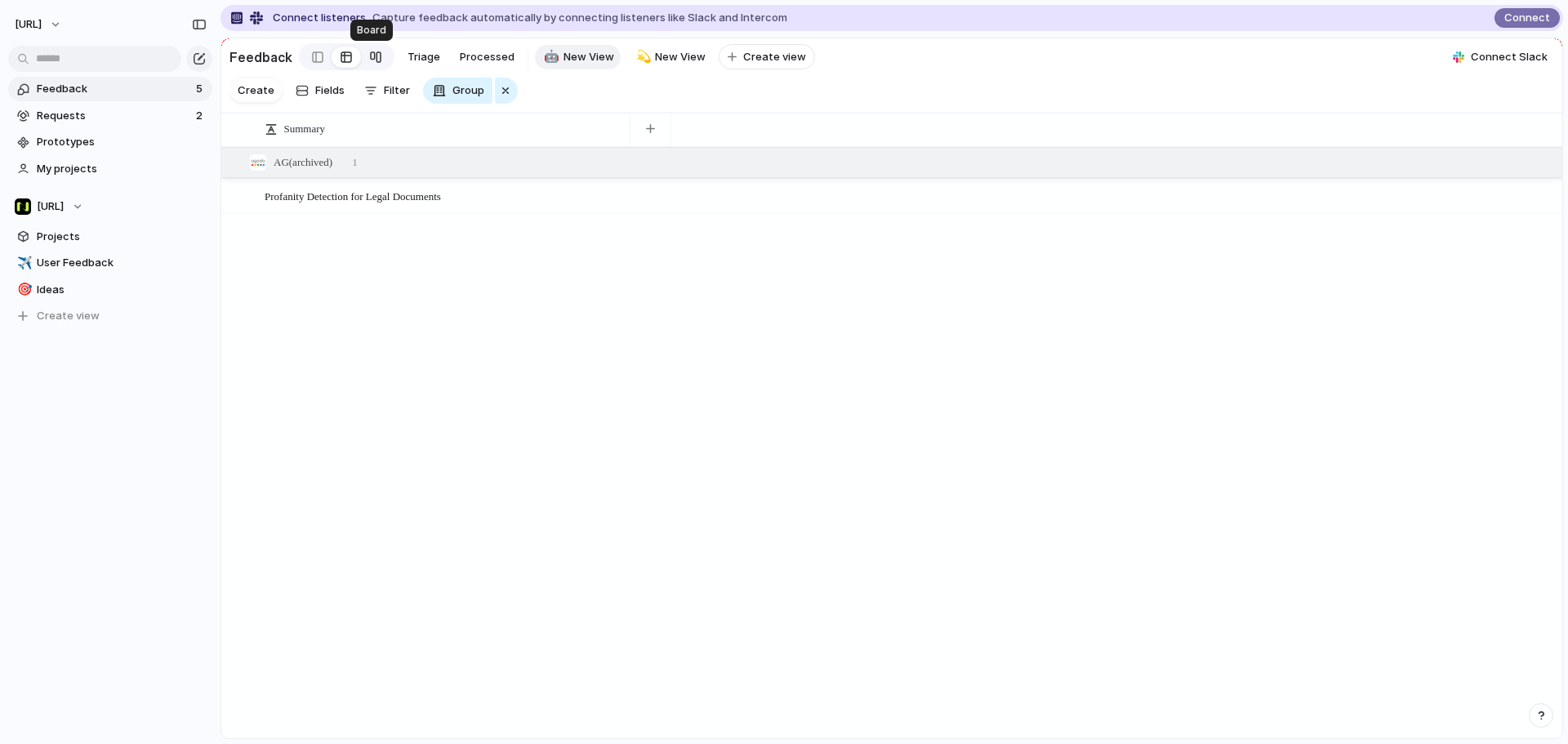
click at [363, 49] on link at bounding box center [375, 56] width 30 height 26
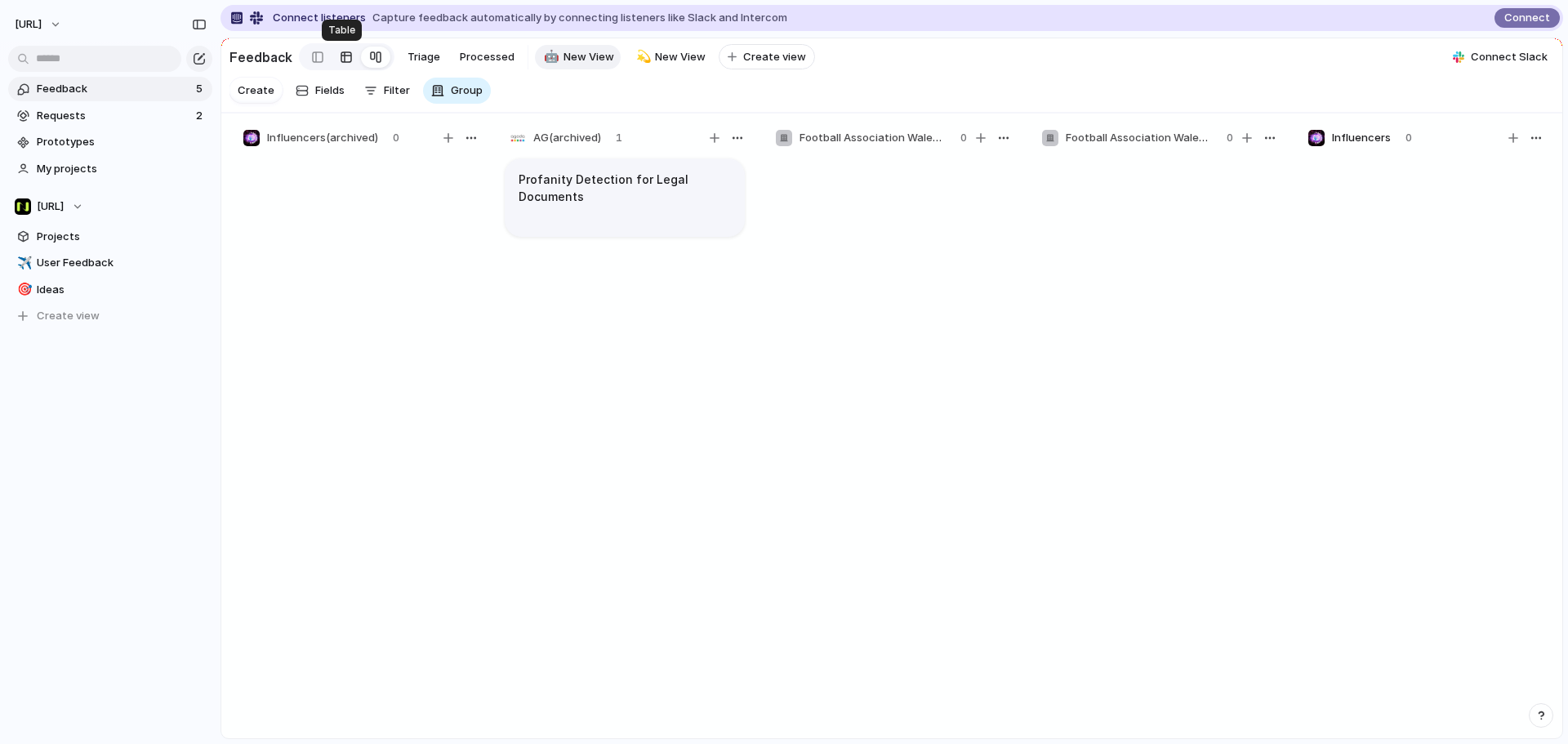
click at [340, 56] on div at bounding box center [346, 56] width 13 height 26
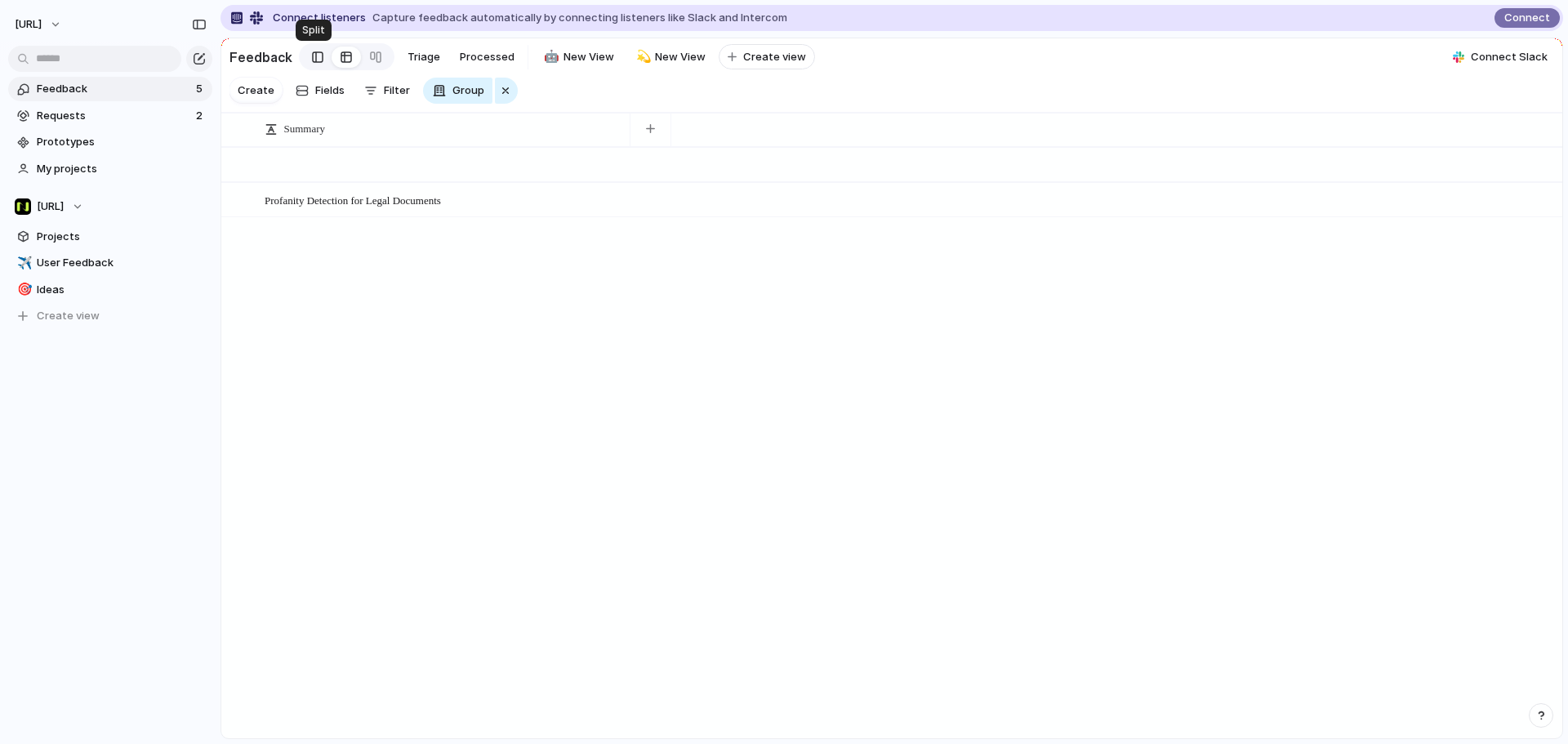
click at [312, 60] on div at bounding box center [317, 56] width 12 height 24
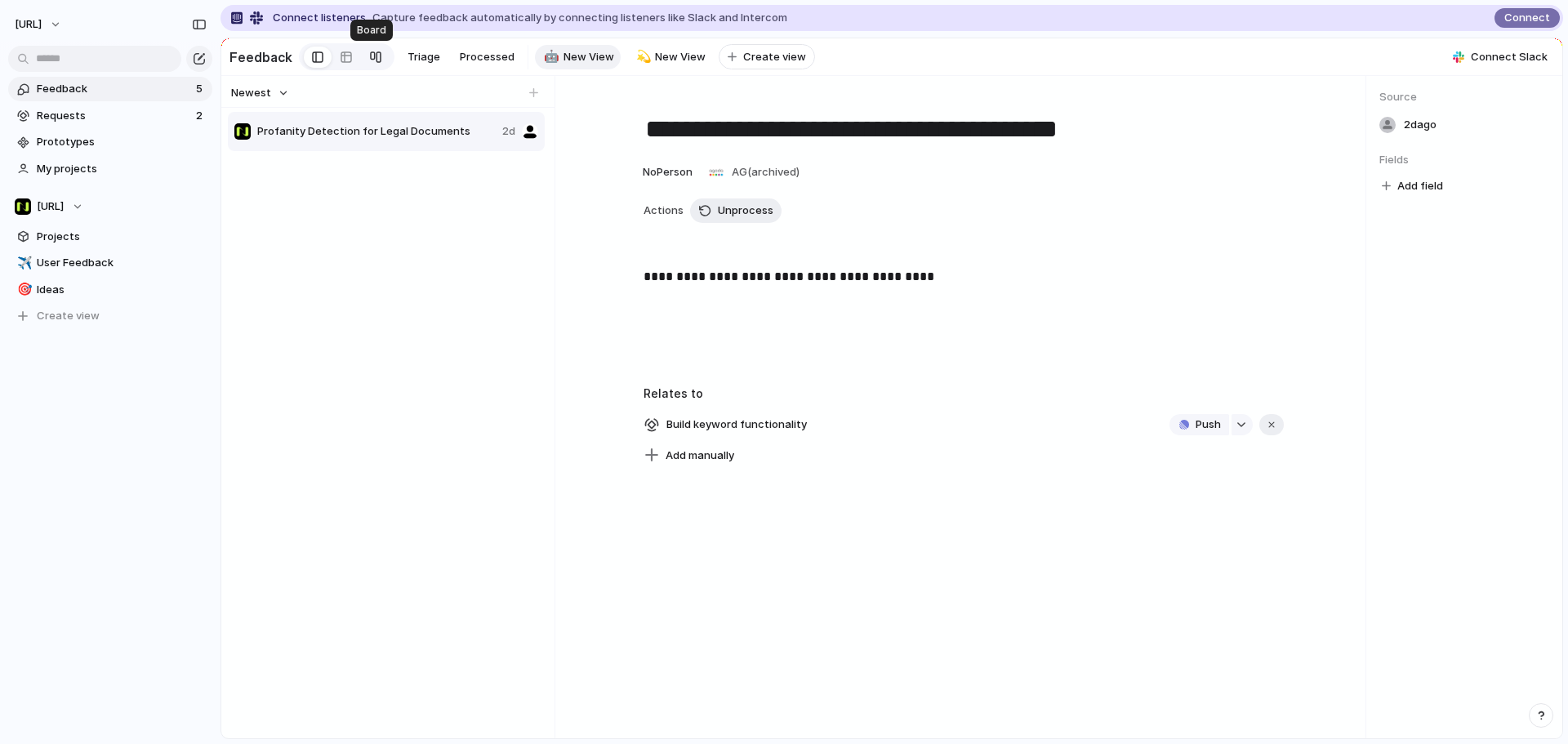
click at [369, 57] on div at bounding box center [375, 56] width 13 height 26
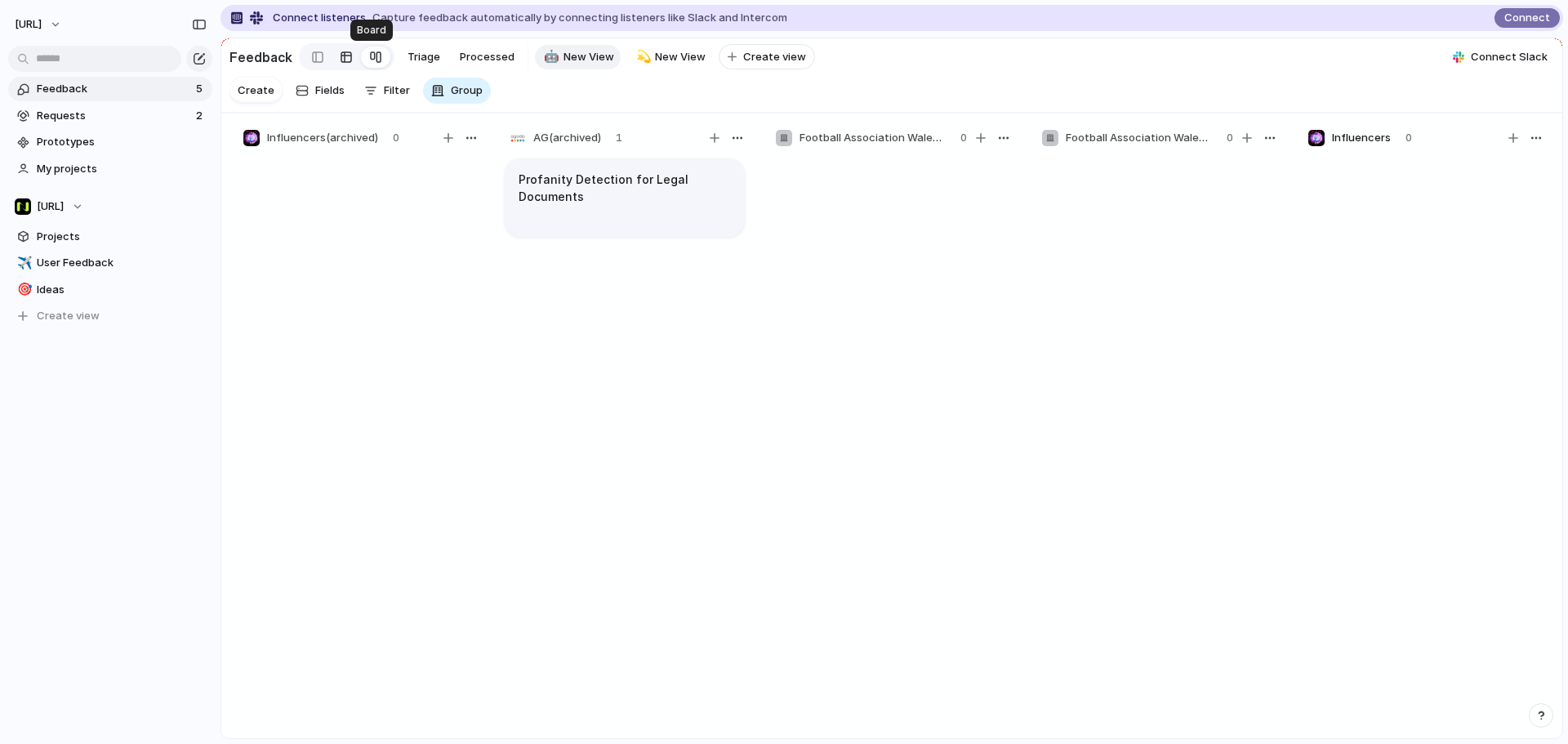
click at [353, 62] on link at bounding box center [346, 56] width 30 height 26
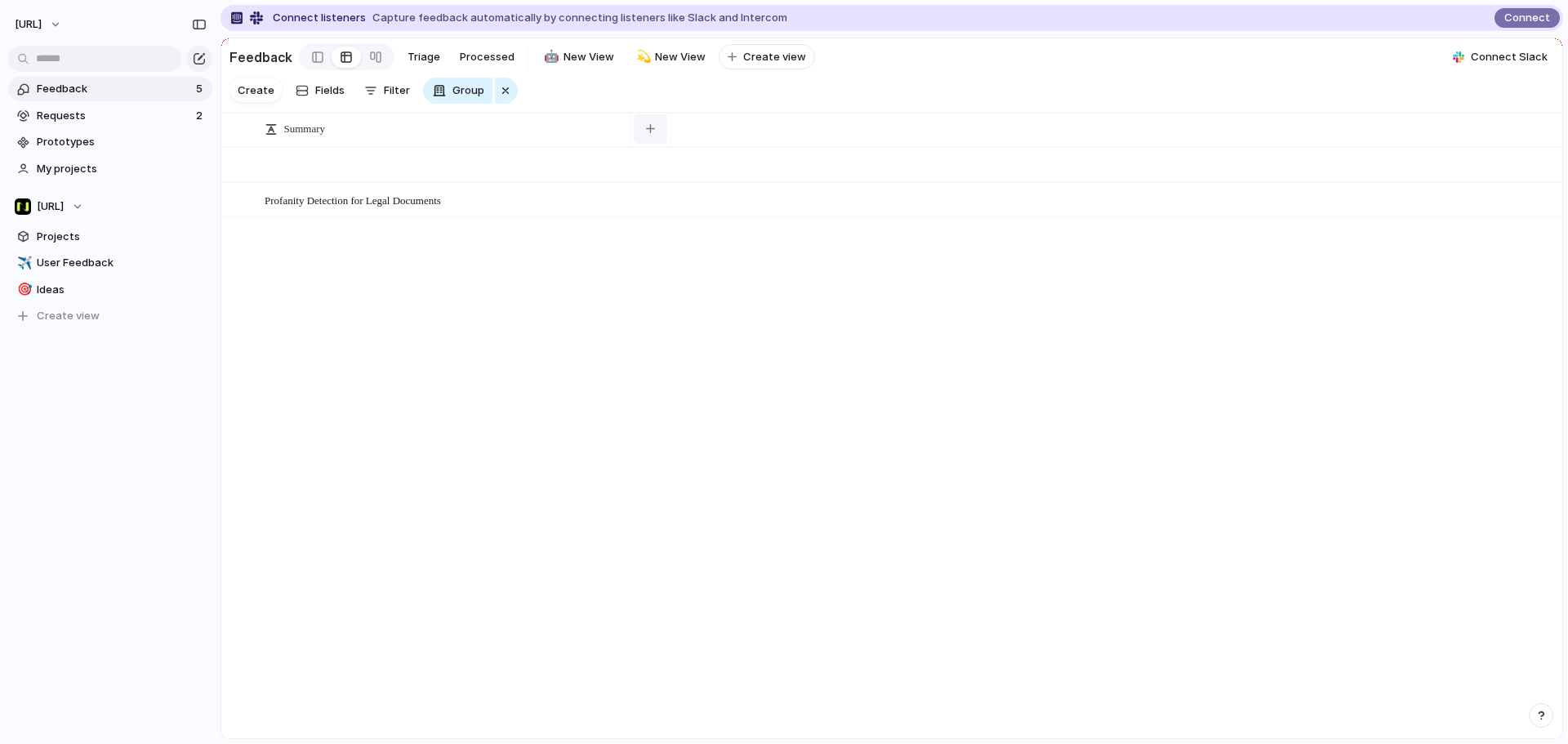
click at [651, 135] on button "button" at bounding box center [650, 129] width 33 height 30
click at [602, 148] on div "Commentary Company Created at Created by Person Problem Category Processed? Tex…" at bounding box center [784, 372] width 1568 height 744
click at [499, 98] on div "button" at bounding box center [505, 91] width 13 height 20
click at [400, 99] on span "Filter" at bounding box center [396, 91] width 26 height 16
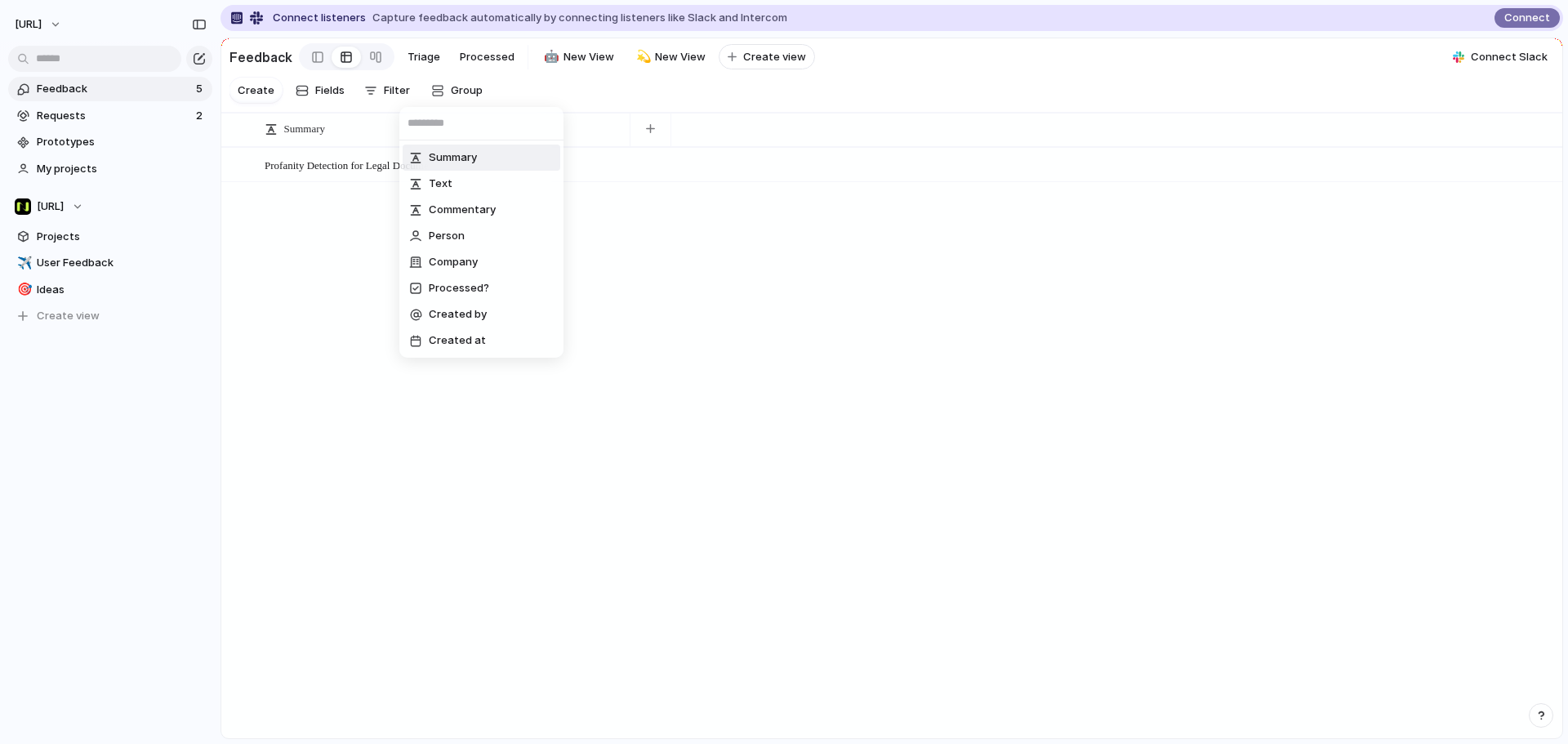
click at [339, 100] on div "Summary Text Commentary Person Company Processed? Created by Created at" at bounding box center [784, 372] width 1568 height 744
click at [338, 99] on span "Fields" at bounding box center [330, 91] width 30 height 16
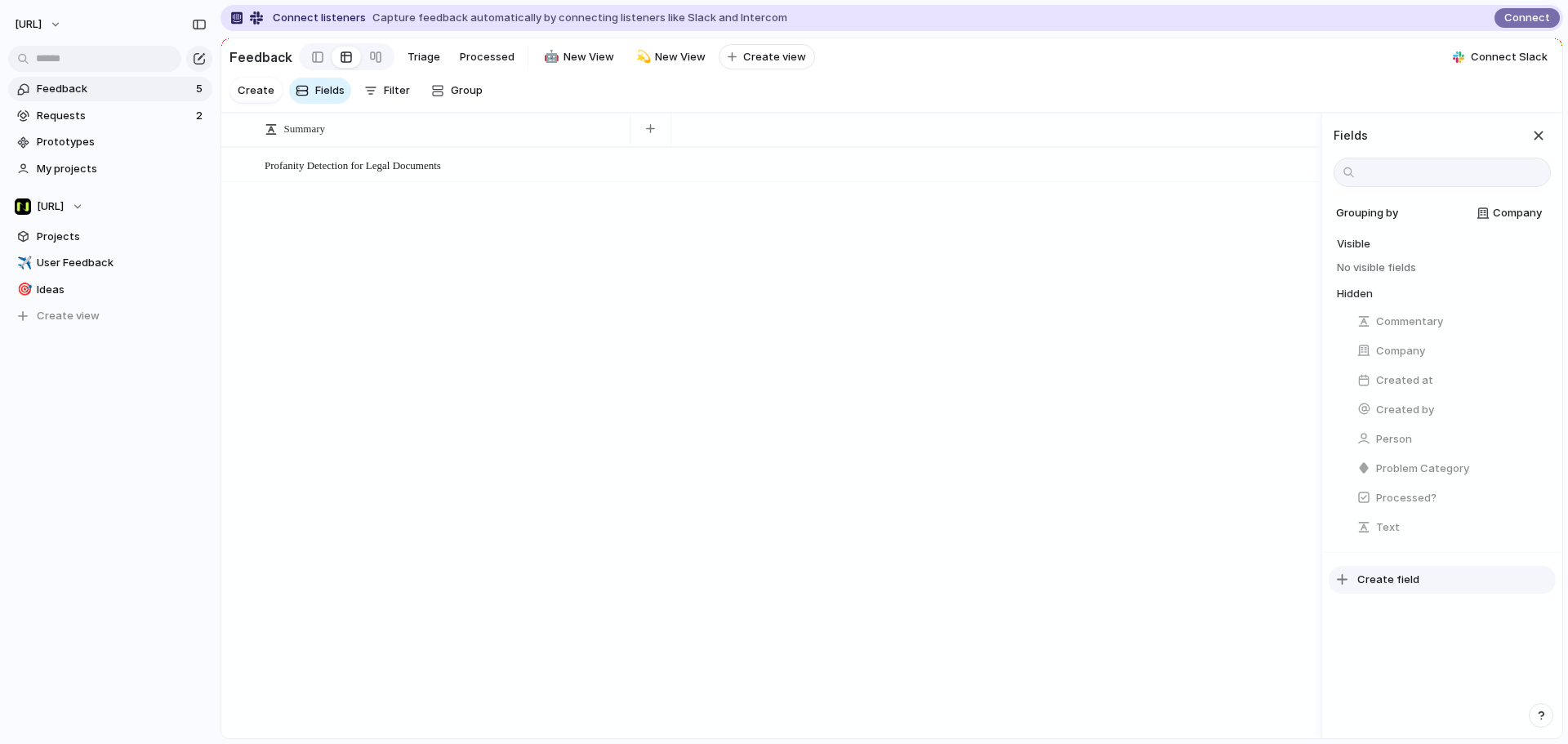
click at [1254, 567] on span "Create field" at bounding box center [1387, 580] width 62 height 16
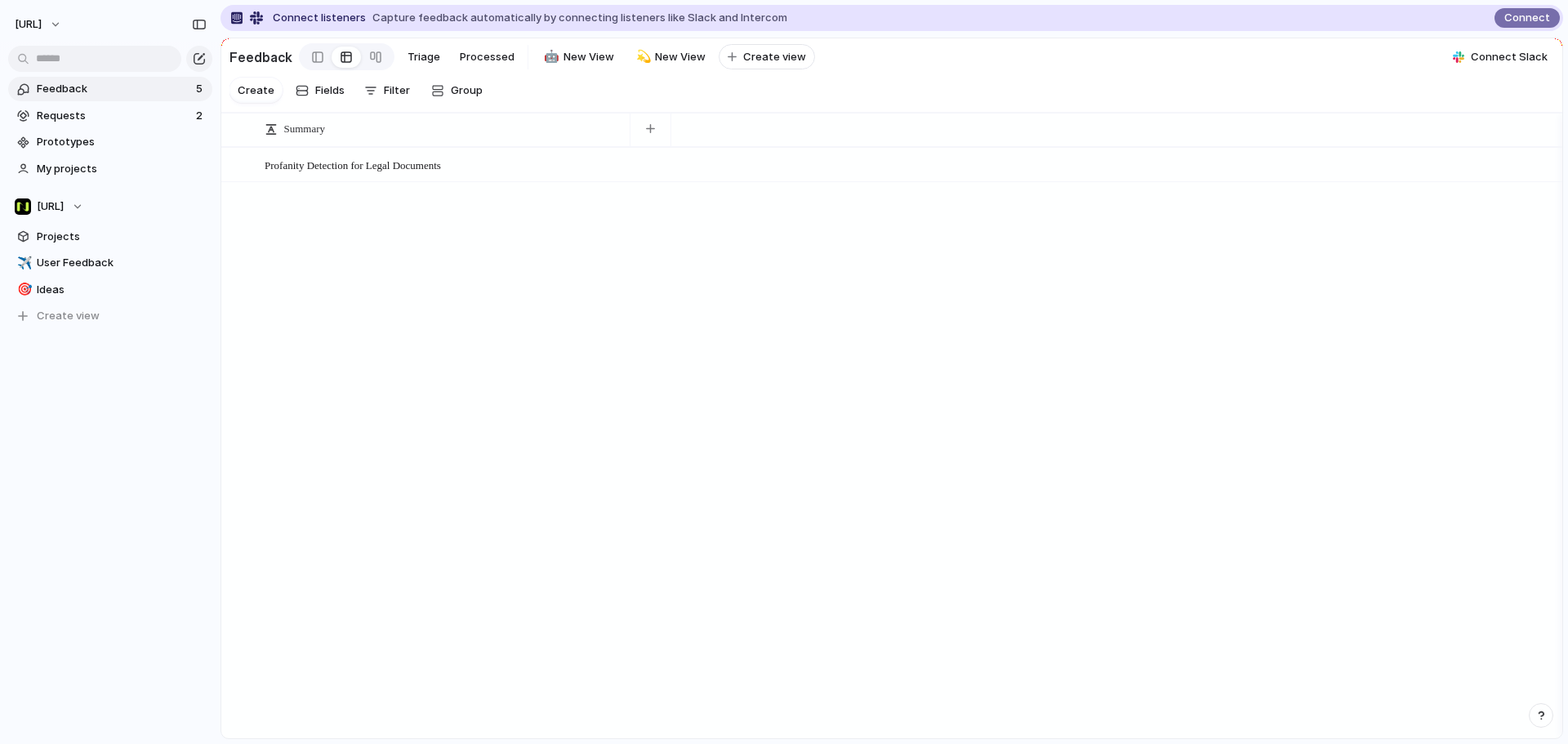
drag, startPoint x: 756, startPoint y: 471, endPoint x: 747, endPoint y: 464, distance: 11.4
click at [756, 470] on div "Profanity Detection for Legal Documents Open" at bounding box center [892, 442] width 1340 height 591
click at [105, 226] on link "Projects" at bounding box center [110, 237] width 204 height 24
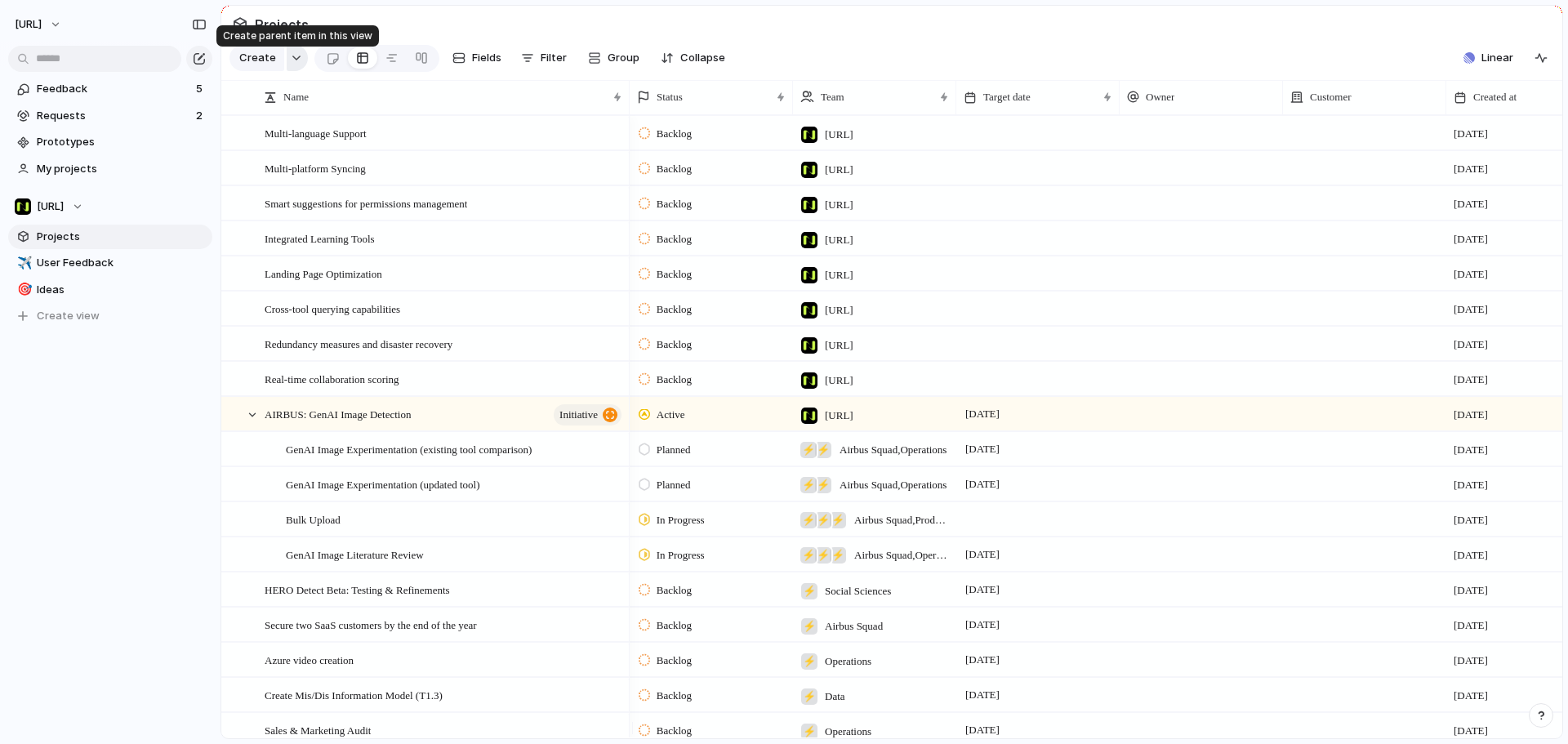
click at [289, 68] on button "button" at bounding box center [297, 57] width 22 height 26
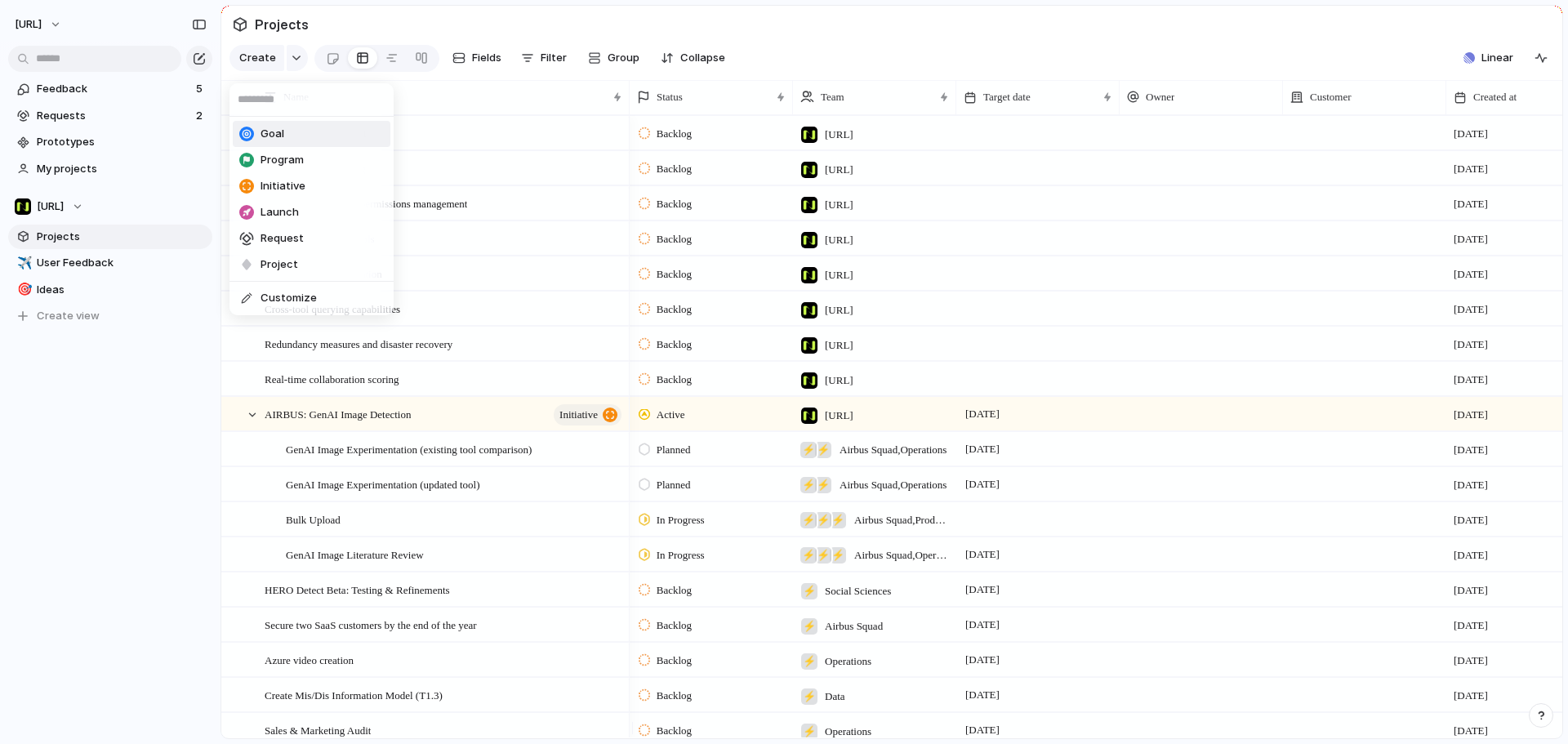
drag, startPoint x: 86, startPoint y: 394, endPoint x: 84, endPoint y: 363, distance: 31.1
click at [87, 394] on div "Goal Program Initiative Launch Request Project Customize" at bounding box center [784, 372] width 1568 height 744
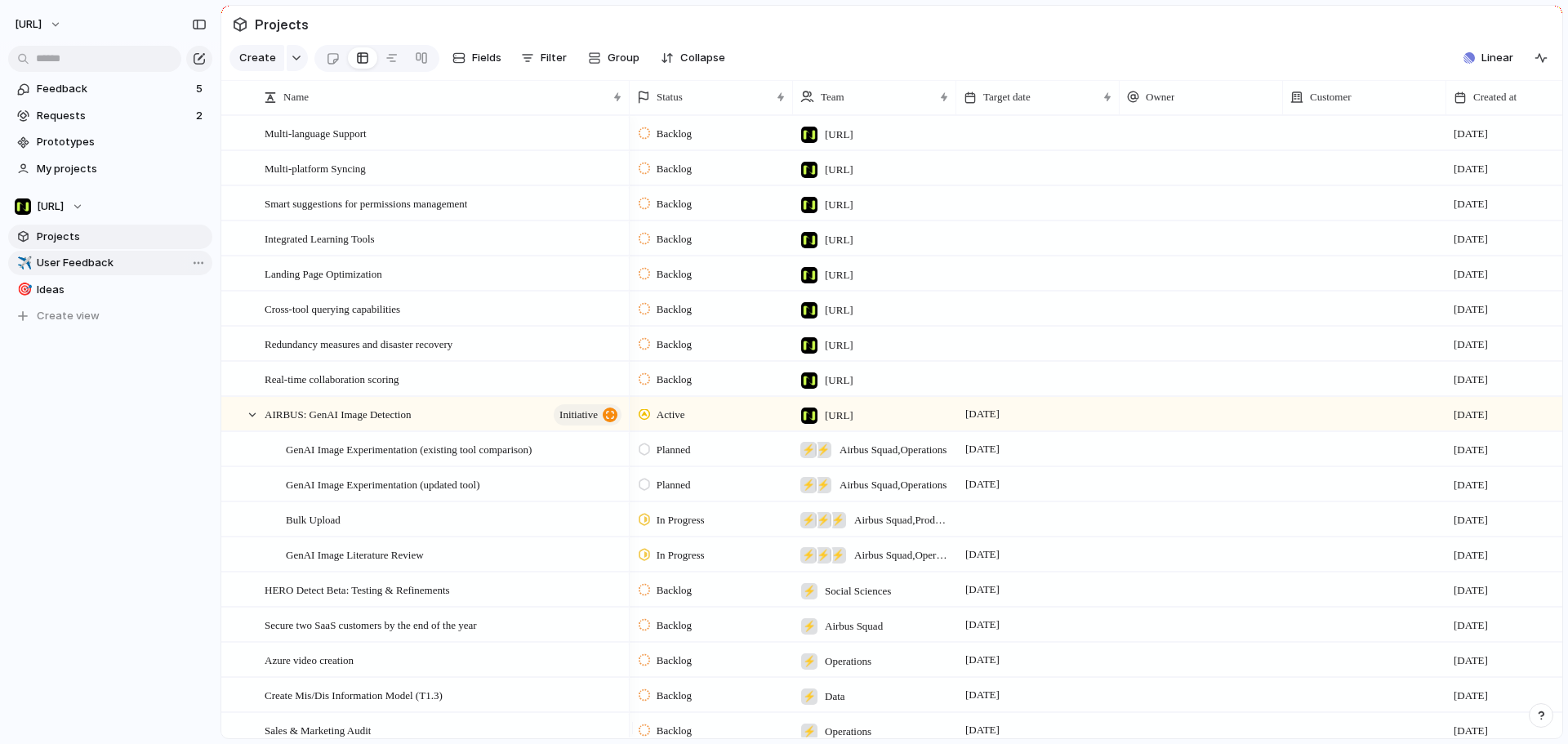
click at [52, 263] on span "User Feedback" at bounding box center [122, 263] width 170 height 16
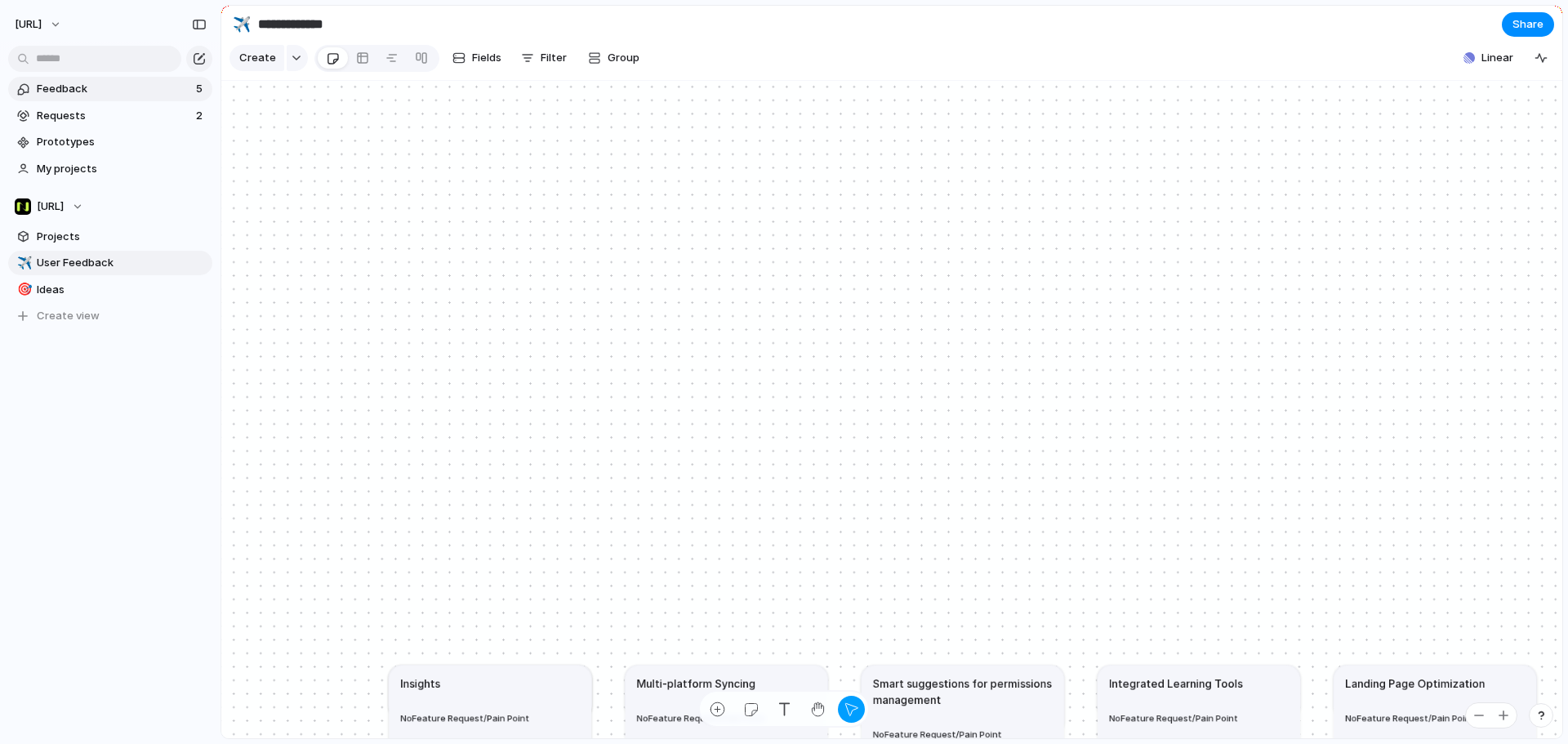
click at [95, 91] on span "Feedback" at bounding box center [114, 89] width 154 height 16
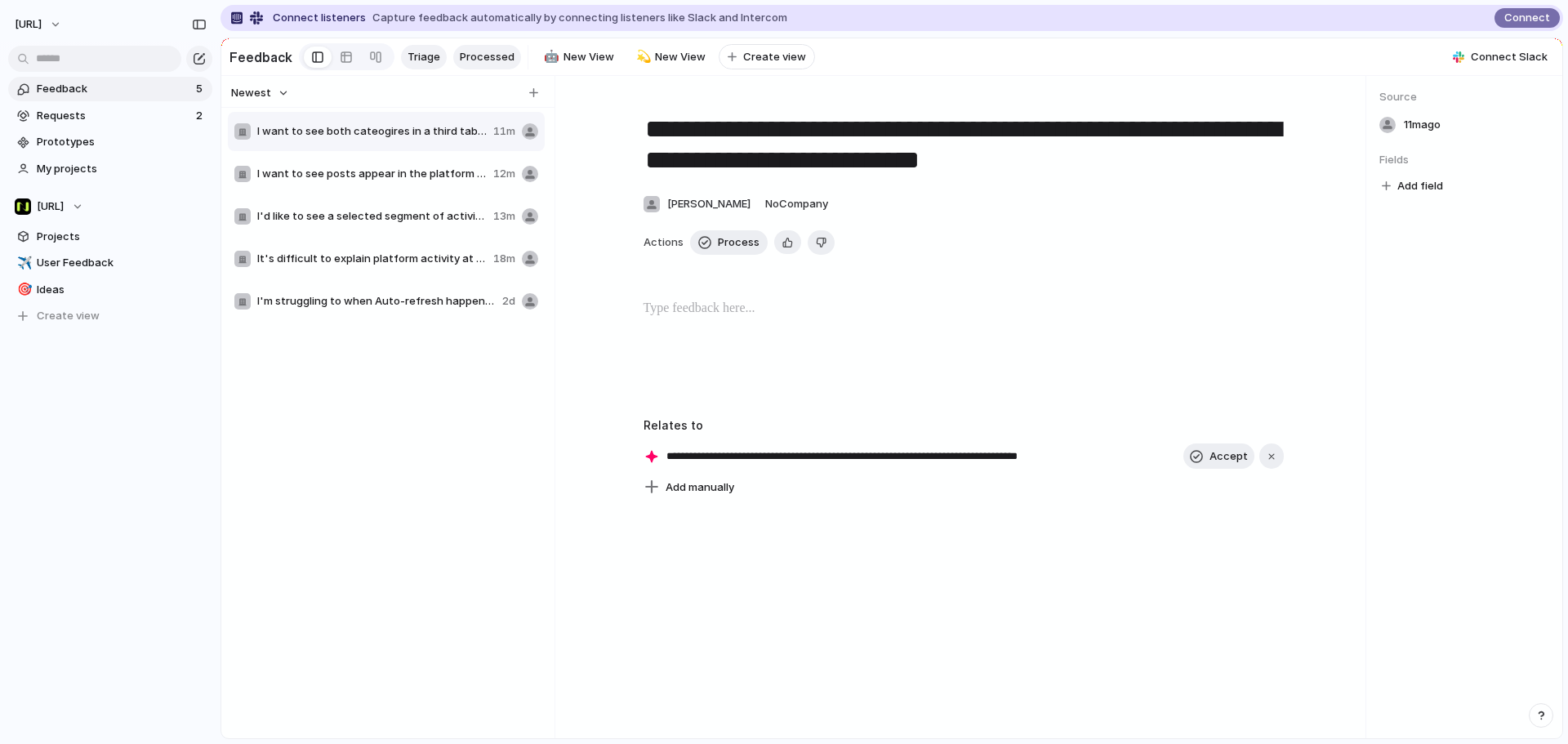
click at [463, 56] on span "Processed" at bounding box center [487, 57] width 55 height 16
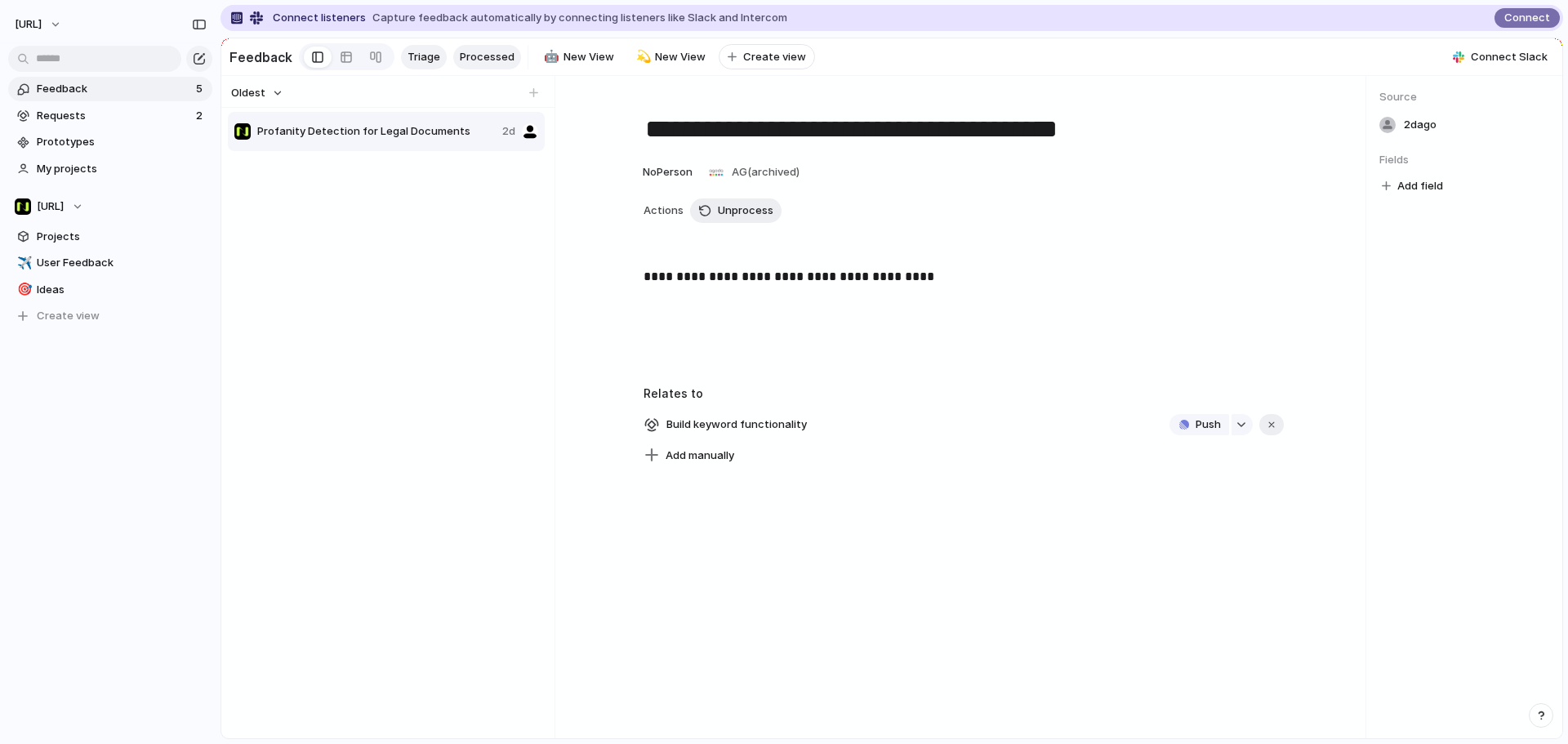
click at [413, 59] on span "Triage" at bounding box center [424, 57] width 32 height 16
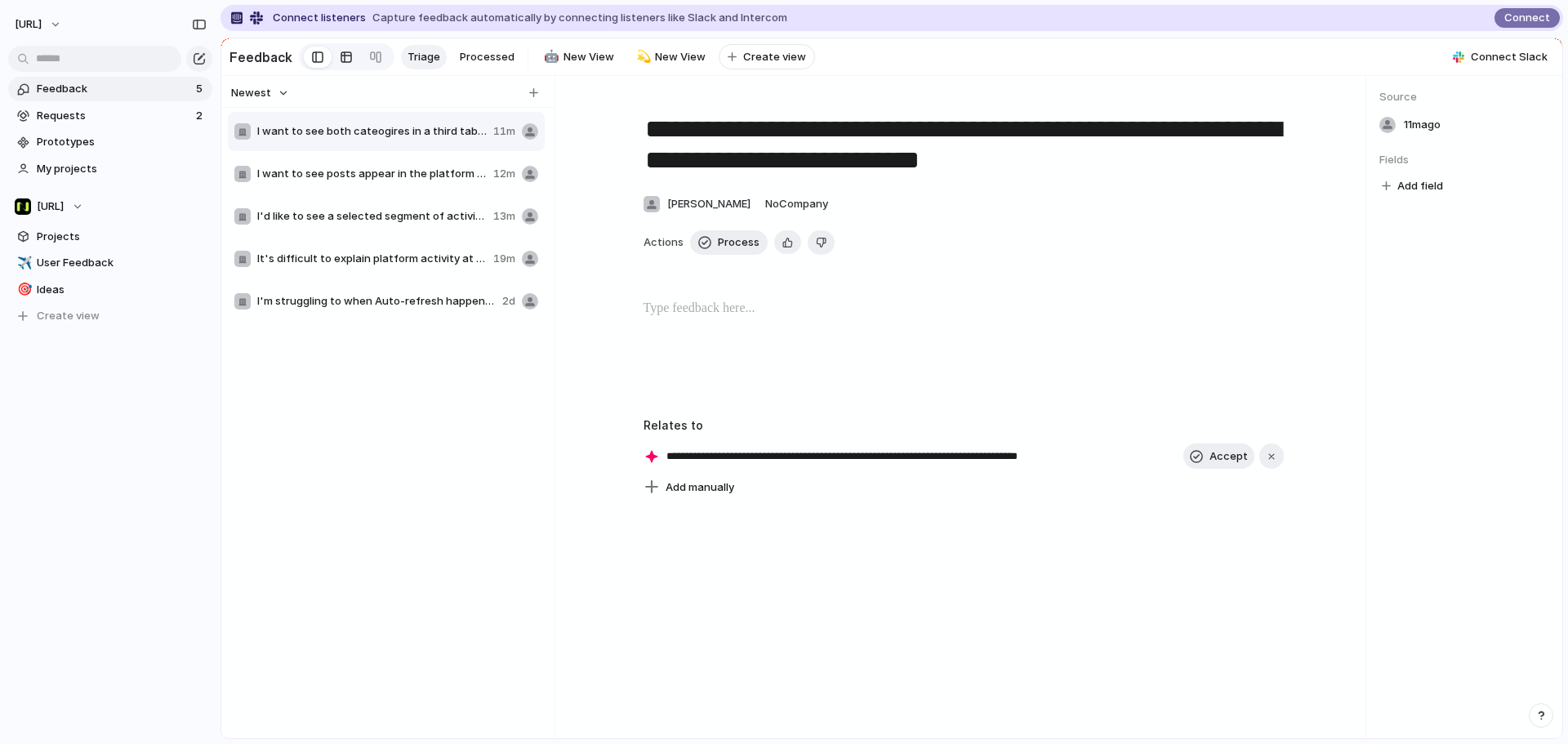
click at [340, 58] on div at bounding box center [346, 56] width 13 height 26
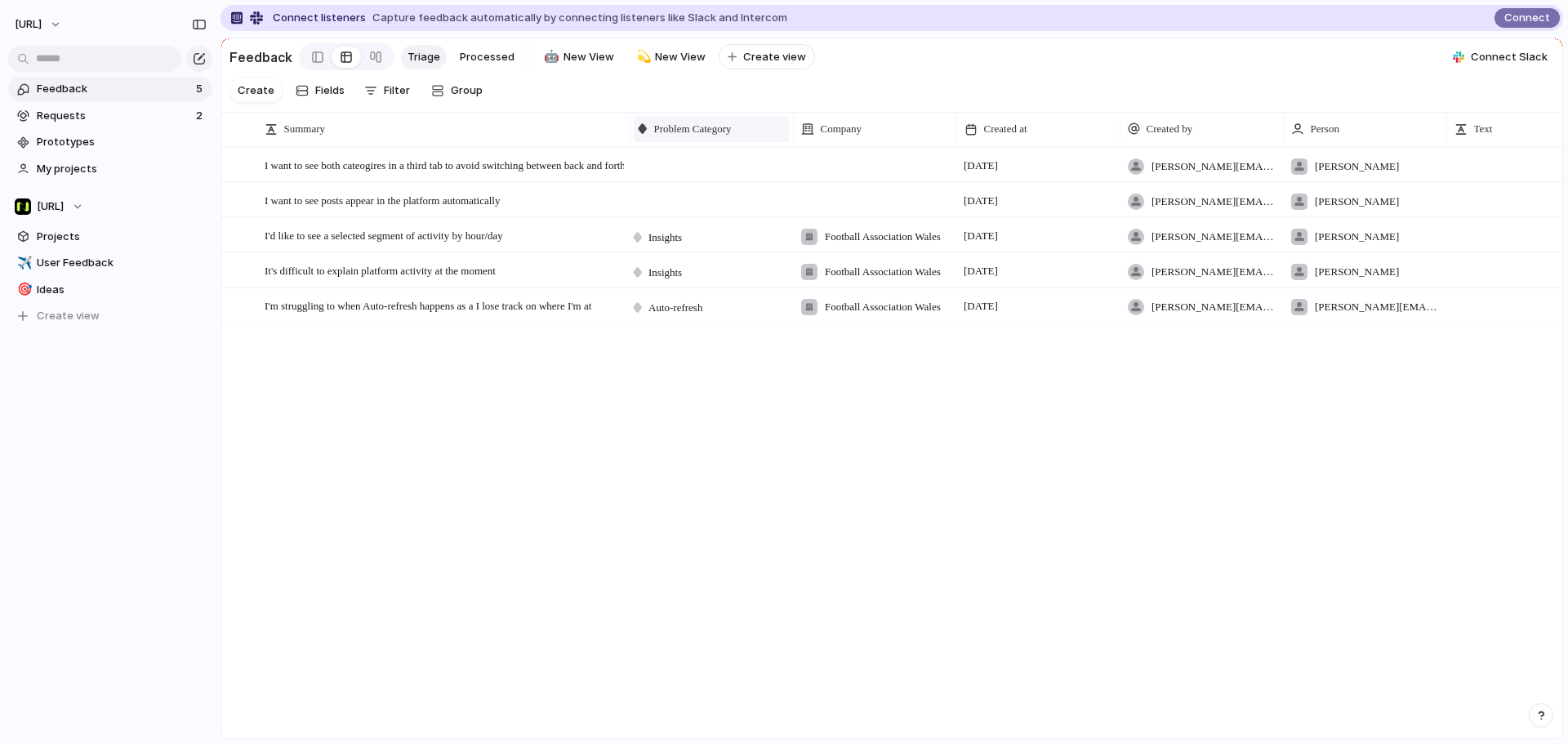
click at [650, 137] on div "Problem Category" at bounding box center [711, 129] width 148 height 16
click at [786, 112] on div "Modify Hide Sort ascending Sort descending" at bounding box center [784, 372] width 1568 height 744
click at [326, 99] on span "Fields" at bounding box center [330, 91] width 30 height 16
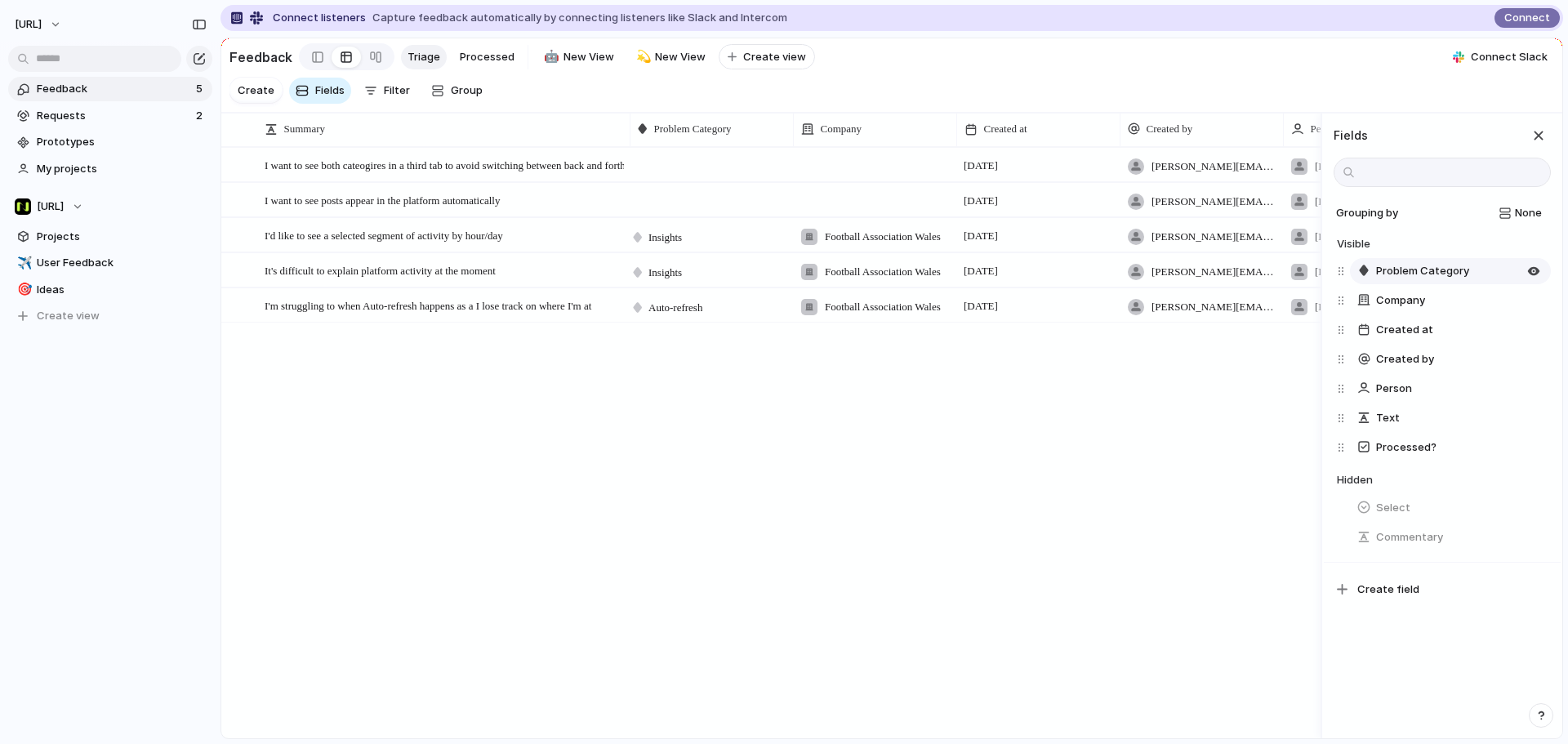
click at [1254, 279] on span "Problem Category" at bounding box center [1422, 271] width 93 height 16
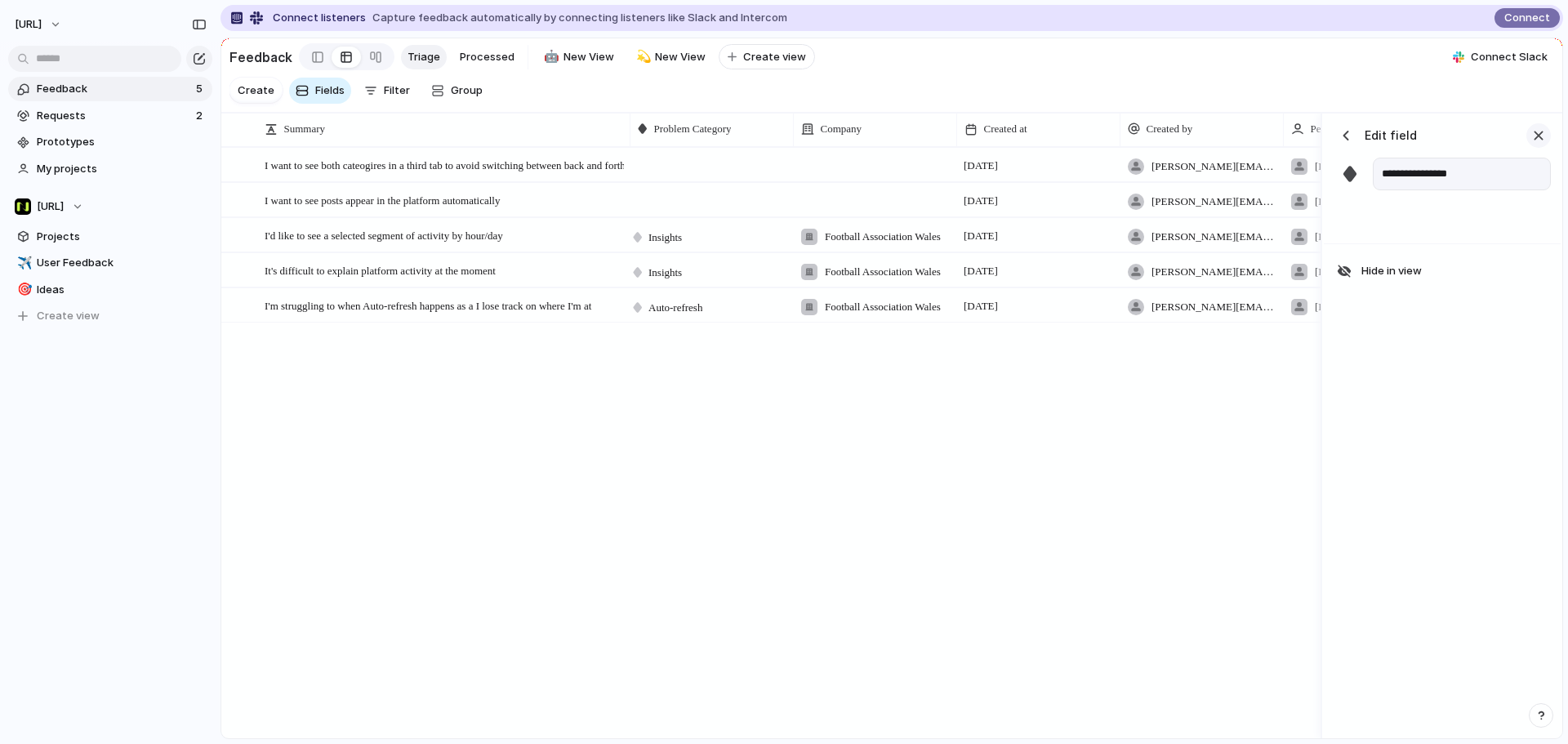
click at [1254, 148] on button "button" at bounding box center [1538, 135] width 24 height 24
click at [451, 96] on span "Group" at bounding box center [467, 91] width 32 height 16
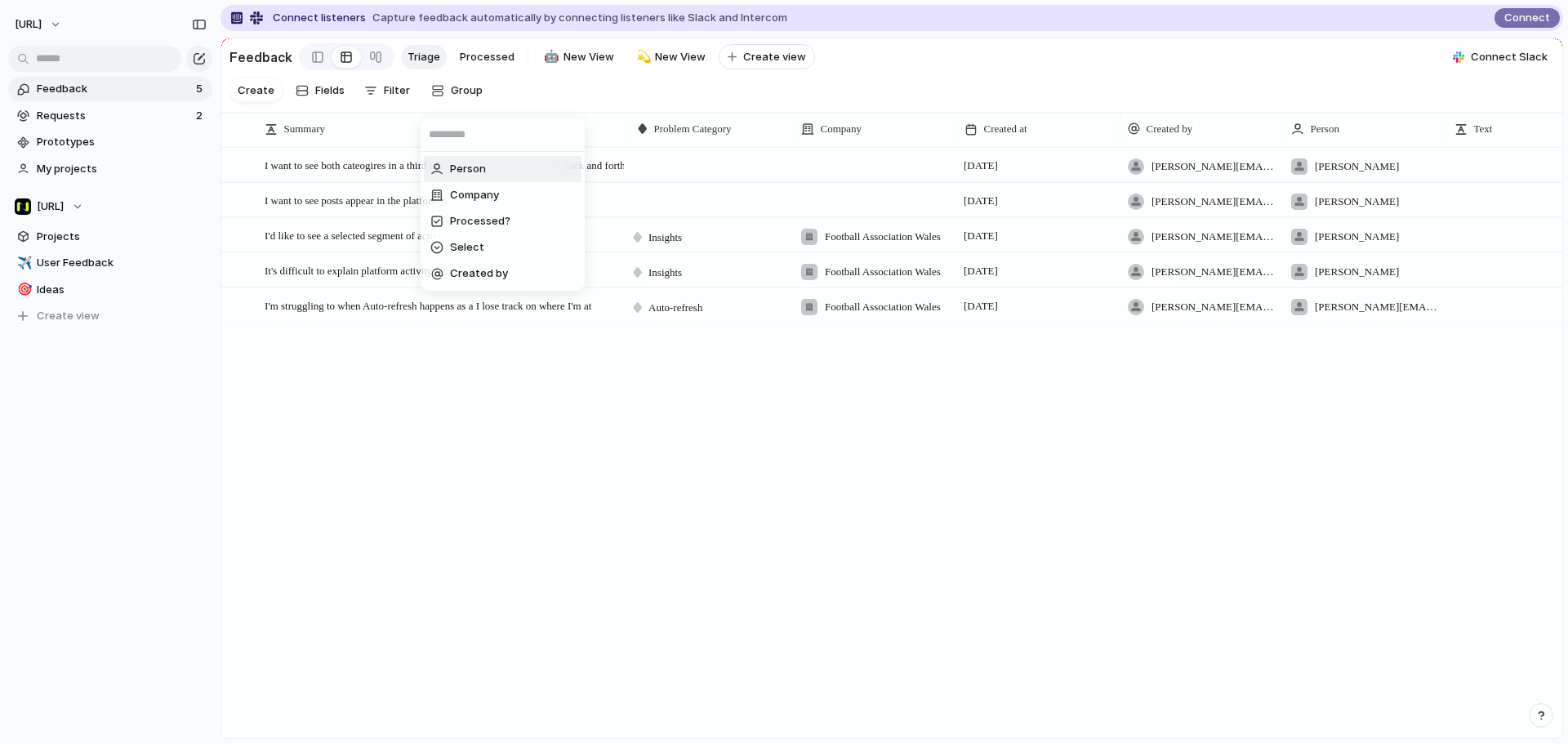
click at [348, 117] on div "Person Company Processed? Select Created by" at bounding box center [784, 372] width 1568 height 744
click at [263, 97] on span "Create" at bounding box center [255, 91] width 37 height 16
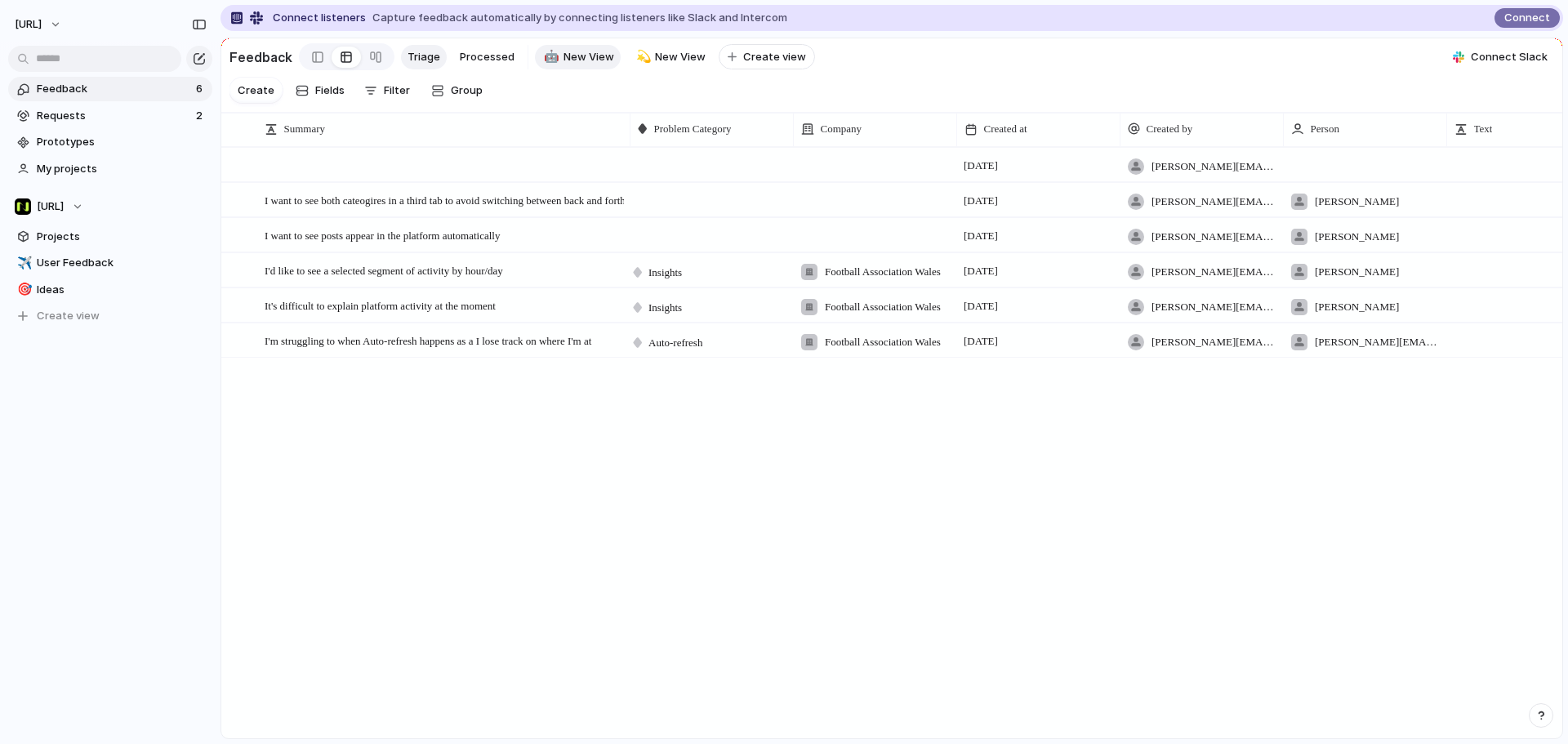
click at [594, 53] on span "New View" at bounding box center [589, 57] width 50 height 16
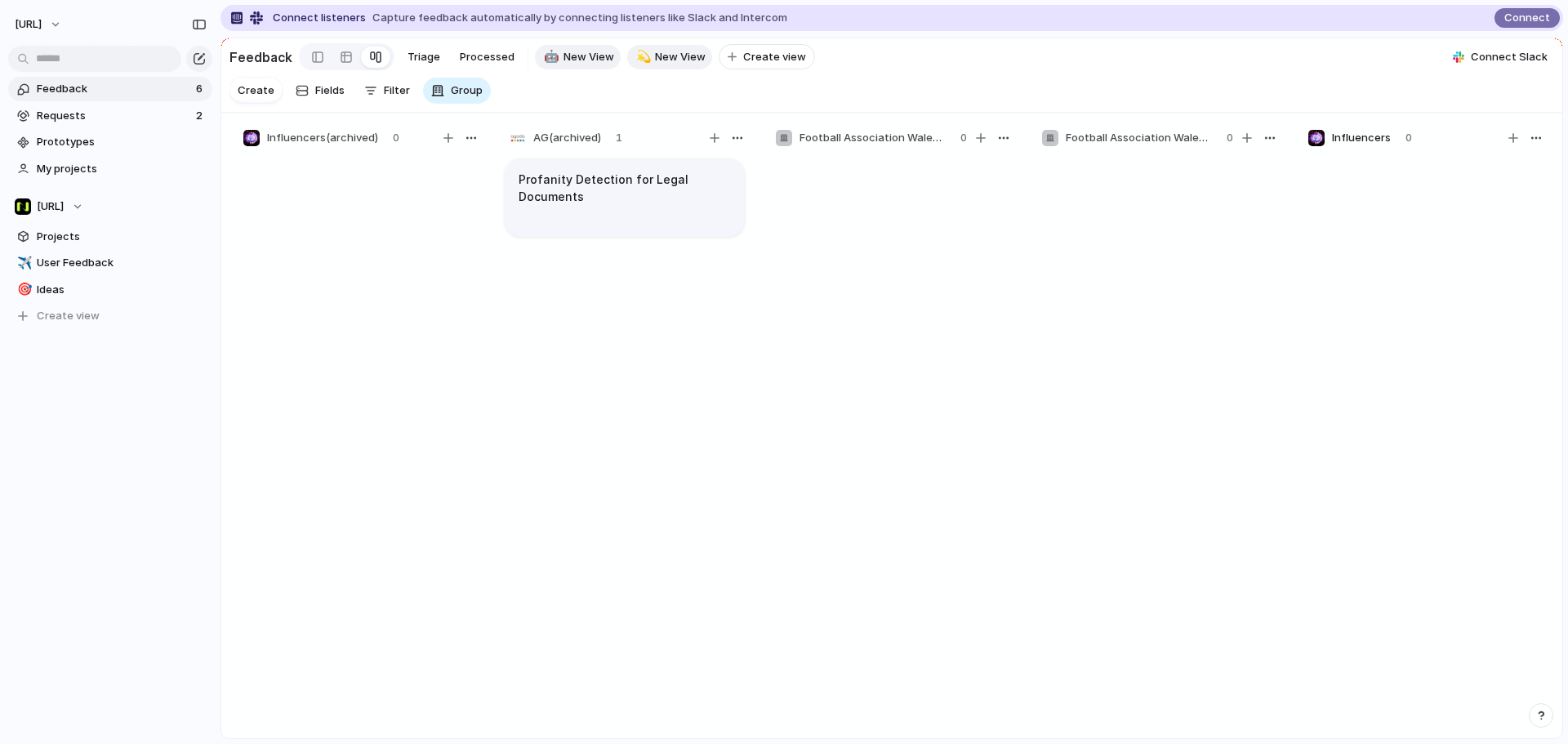
click at [688, 45] on link "💫 New View" at bounding box center [670, 56] width 86 height 24
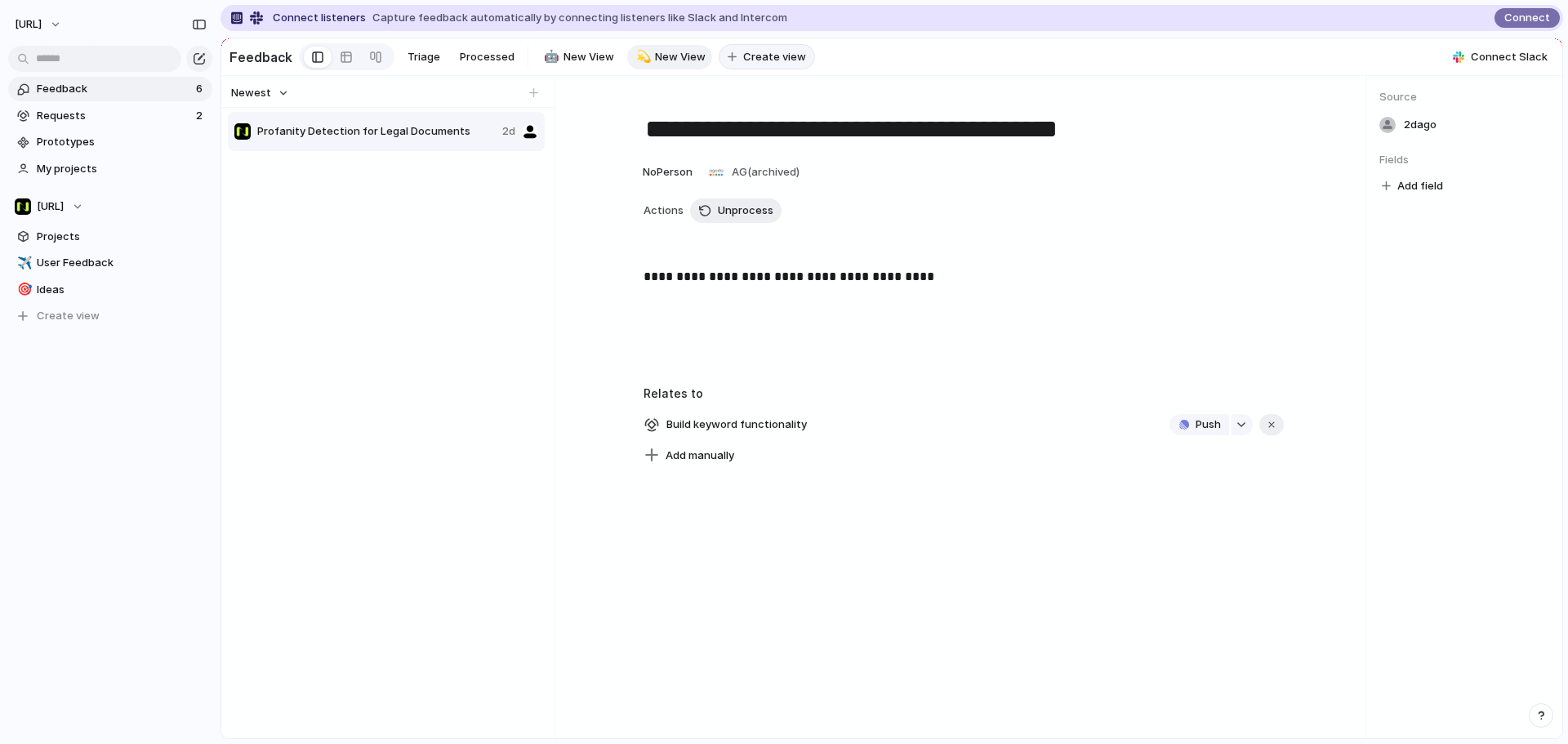
click at [731, 52] on div "button" at bounding box center [732, 56] width 9 height 9
click at [511, 65] on div "Triage Processed 🤖 New View 💫 New View 🗓️ ******** To pick up a draggable item,…" at bounding box center [661, 56] width 522 height 26
click at [568, 87] on div "**********" at bounding box center [963, 407] width 805 height 662
click at [674, 96] on span "Delete" at bounding box center [683, 99] width 34 height 16
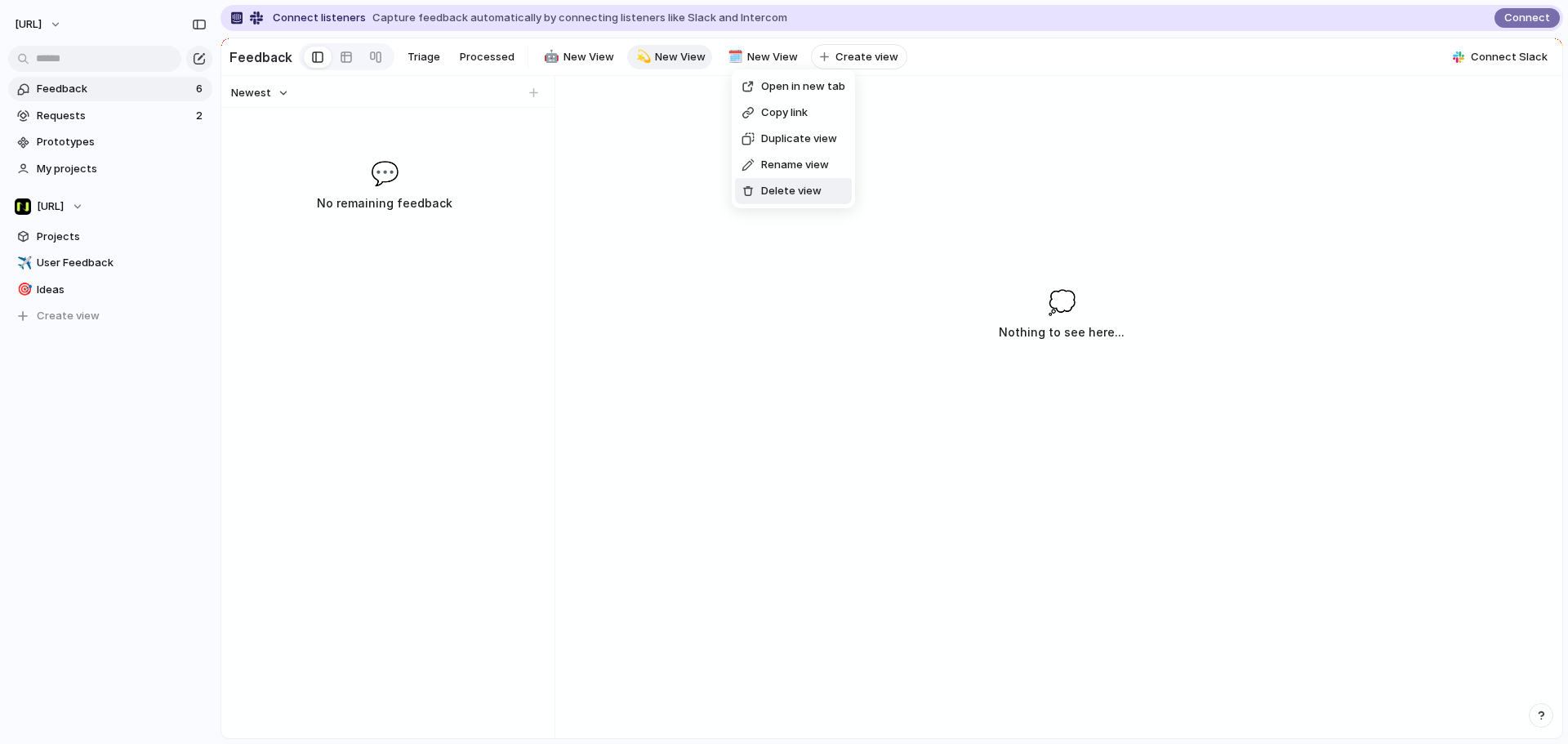
click at [785, 185] on span "Delete view" at bounding box center [790, 191] width 60 height 16
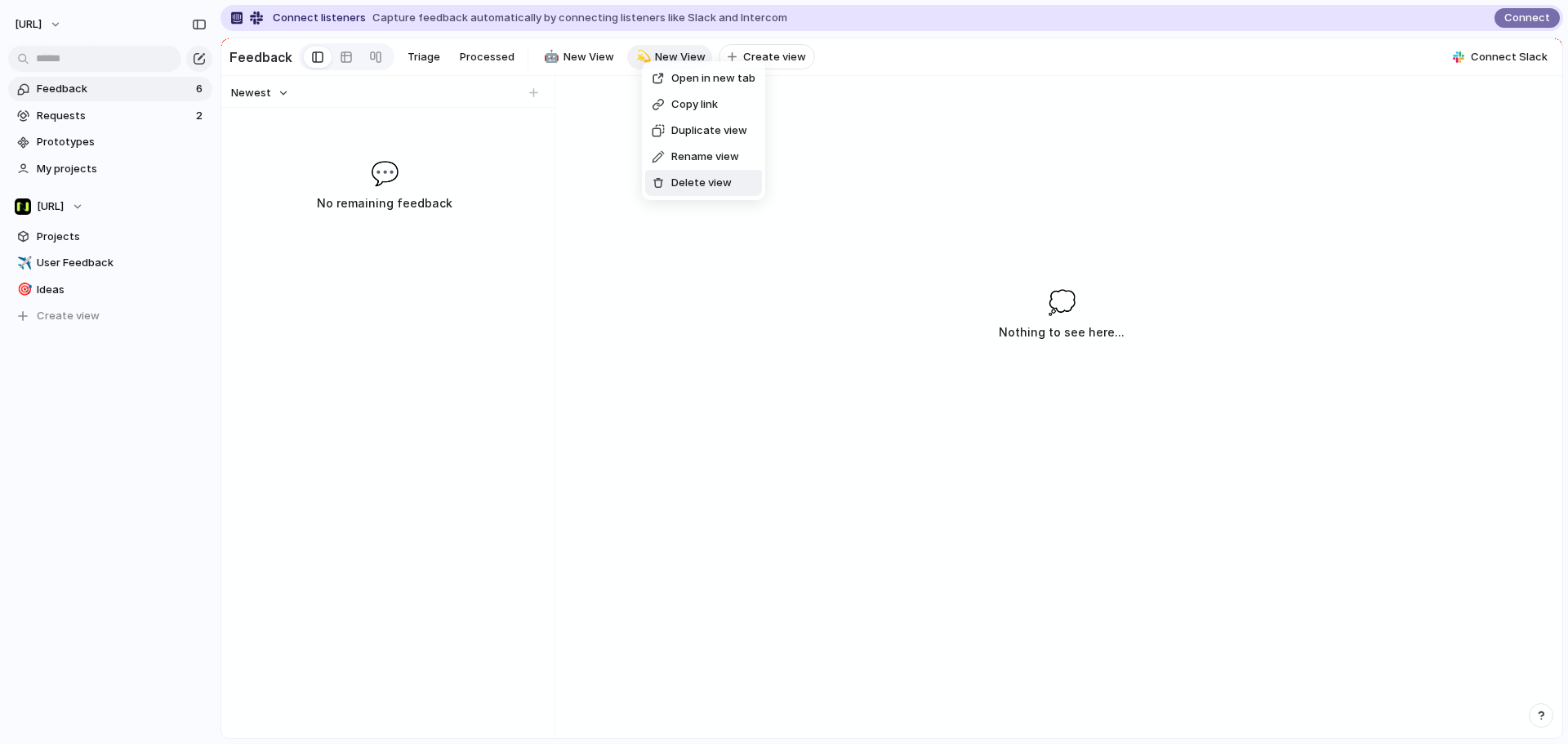
click at [703, 177] on span "Delete view" at bounding box center [701, 183] width 60 height 16
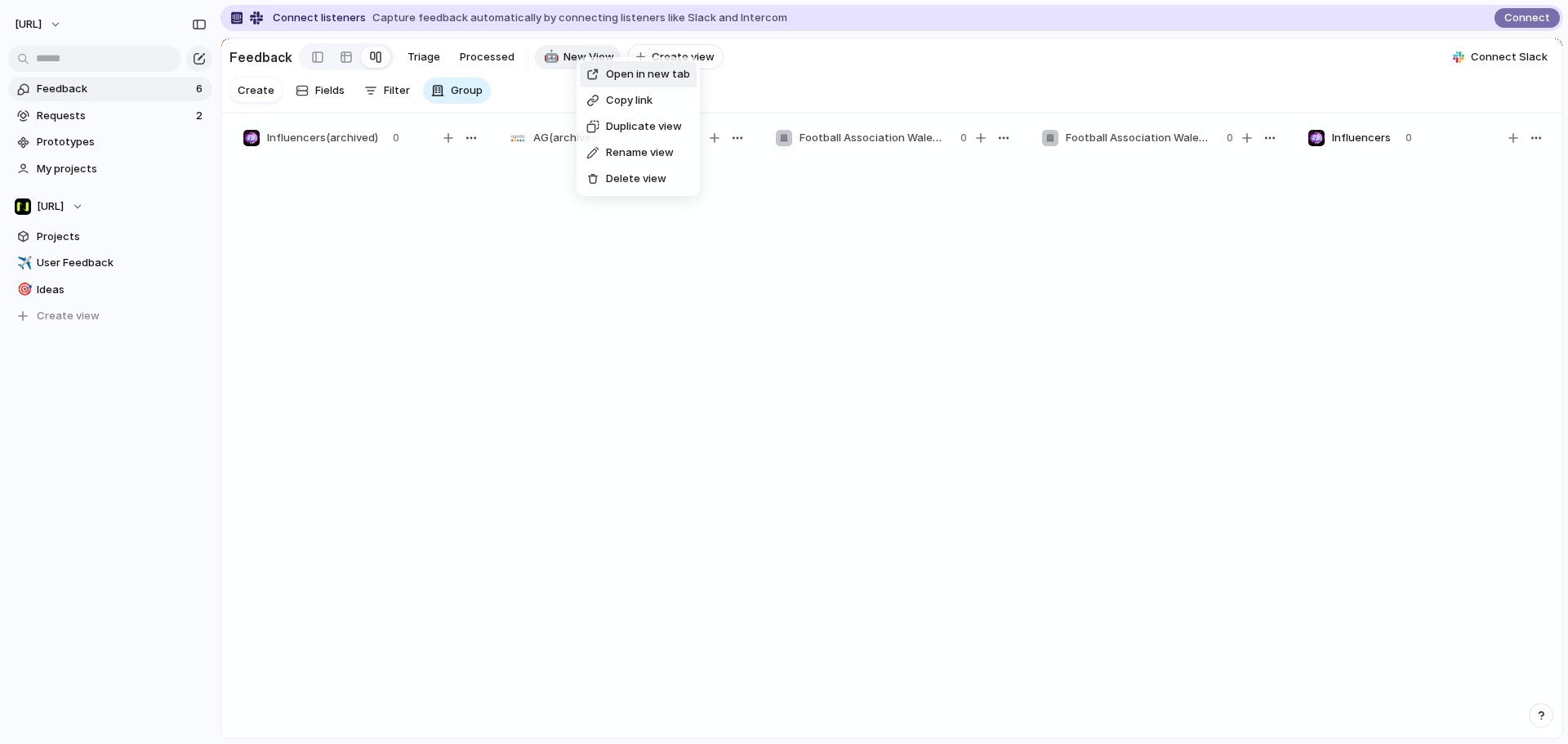
click at [655, 179] on span "Delete view" at bounding box center [635, 178] width 60 height 16
drag, startPoint x: 366, startPoint y: 233, endPoint x: 286, endPoint y: 115, distance: 142.6
click at [365, 231] on div at bounding box center [358, 454] width 245 height 598
click at [346, 56] on div at bounding box center [346, 56] width 13 height 26
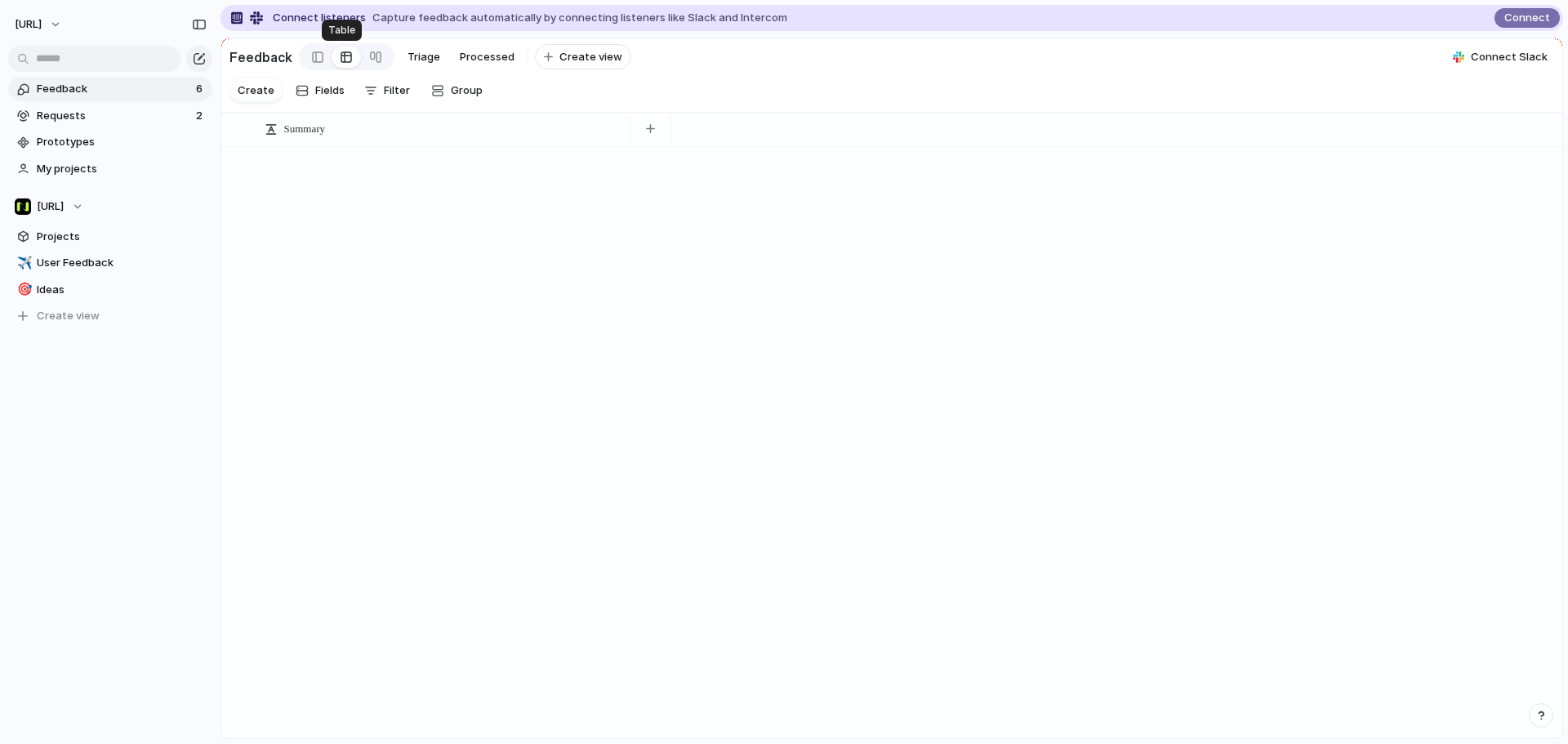
click at [332, 60] on link at bounding box center [346, 56] width 30 height 26
click at [364, 58] on link at bounding box center [375, 56] width 30 height 26
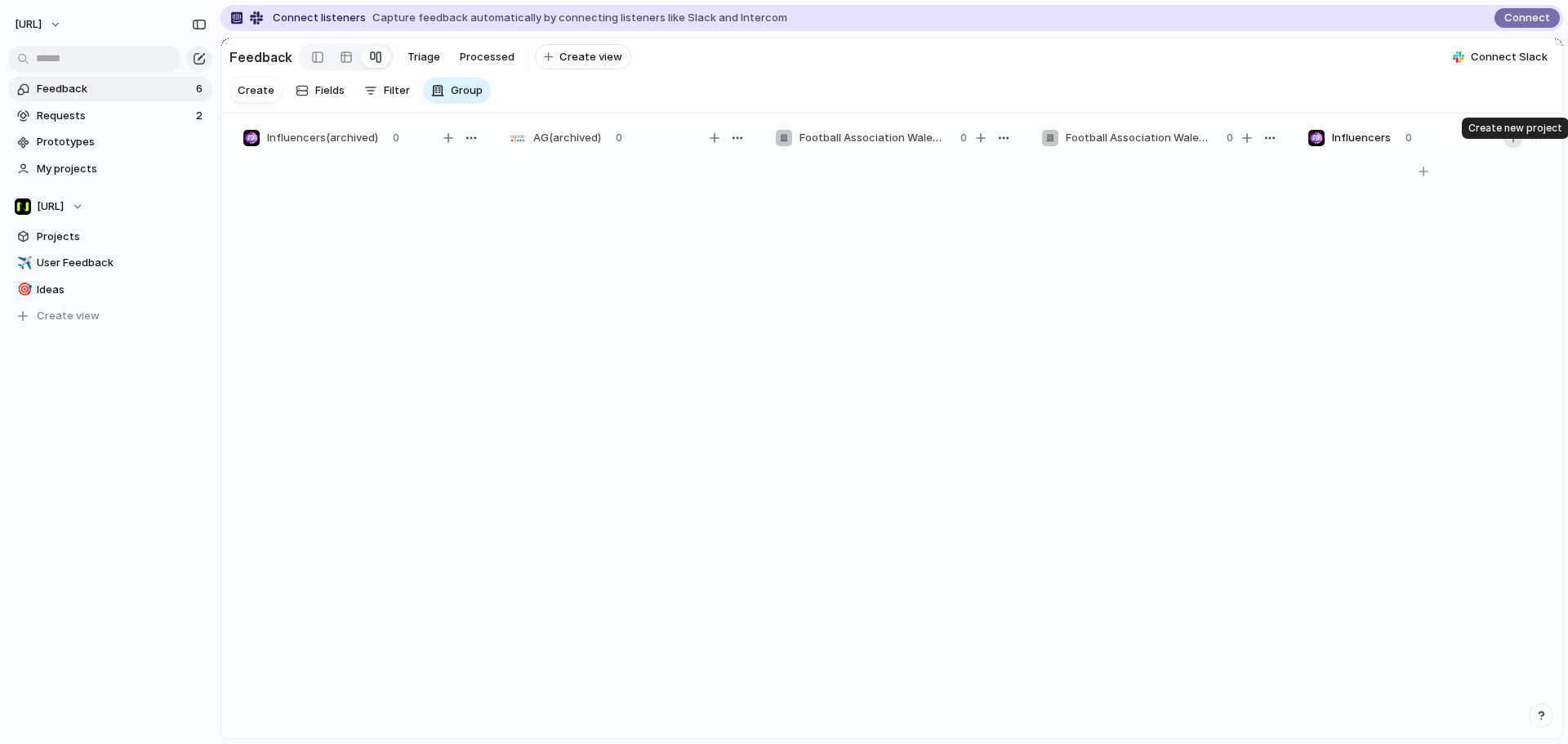
click at [1254, 144] on button "button" at bounding box center [1513, 138] width 20 height 20
click at [1254, 148] on button "button" at bounding box center [1513, 138] width 20 height 20
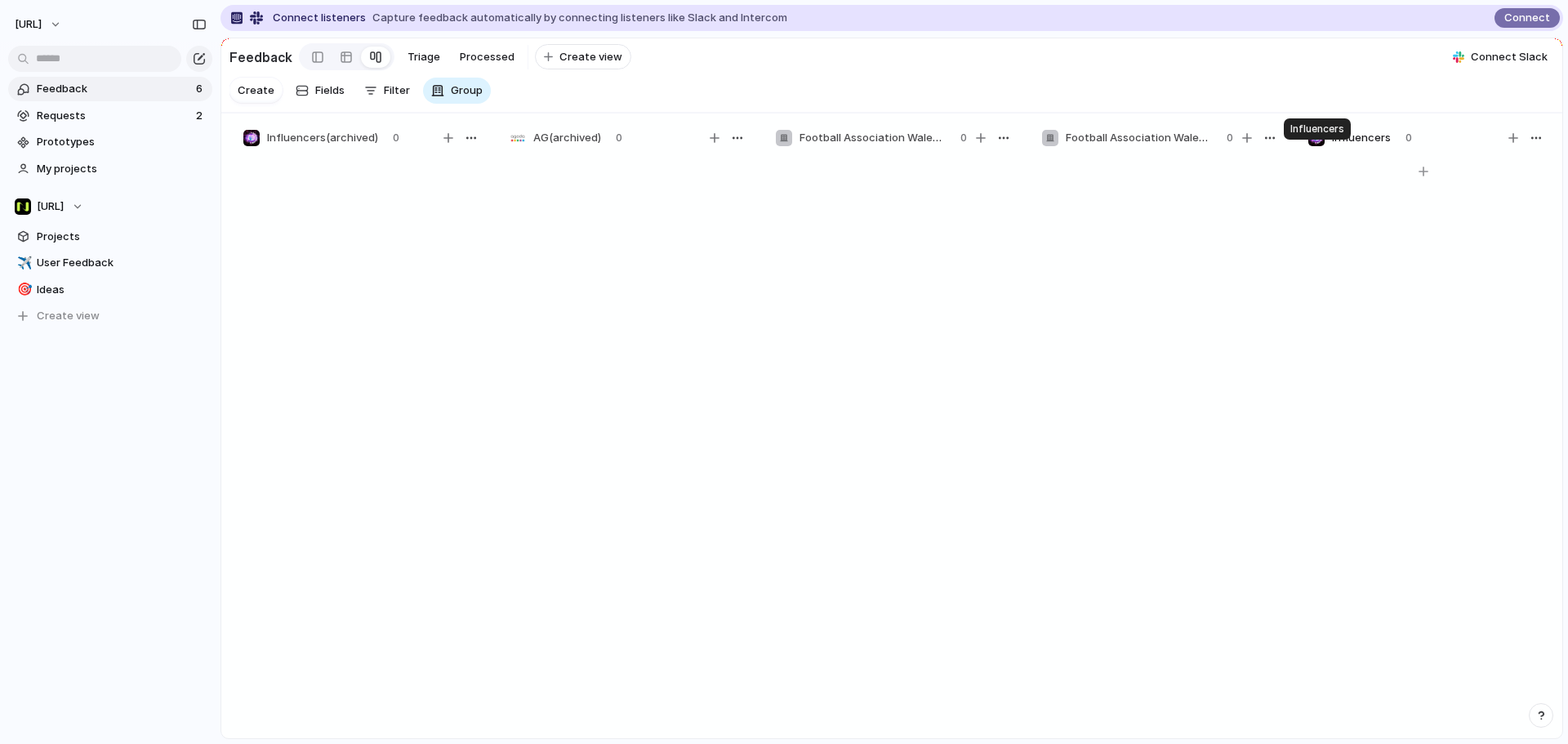
click at [1254, 147] on div at bounding box center [1316, 138] width 18 height 18
click at [1254, 148] on div "Influencers 0" at bounding box center [1423, 138] width 245 height 20
click at [1254, 146] on button "button" at bounding box center [1513, 138] width 20 height 20
click at [392, 95] on span "Filter" at bounding box center [396, 91] width 26 height 16
click at [337, 100] on div "Summary Text Commentary Person Company Processed? Select Created by Created at" at bounding box center [784, 372] width 1568 height 744
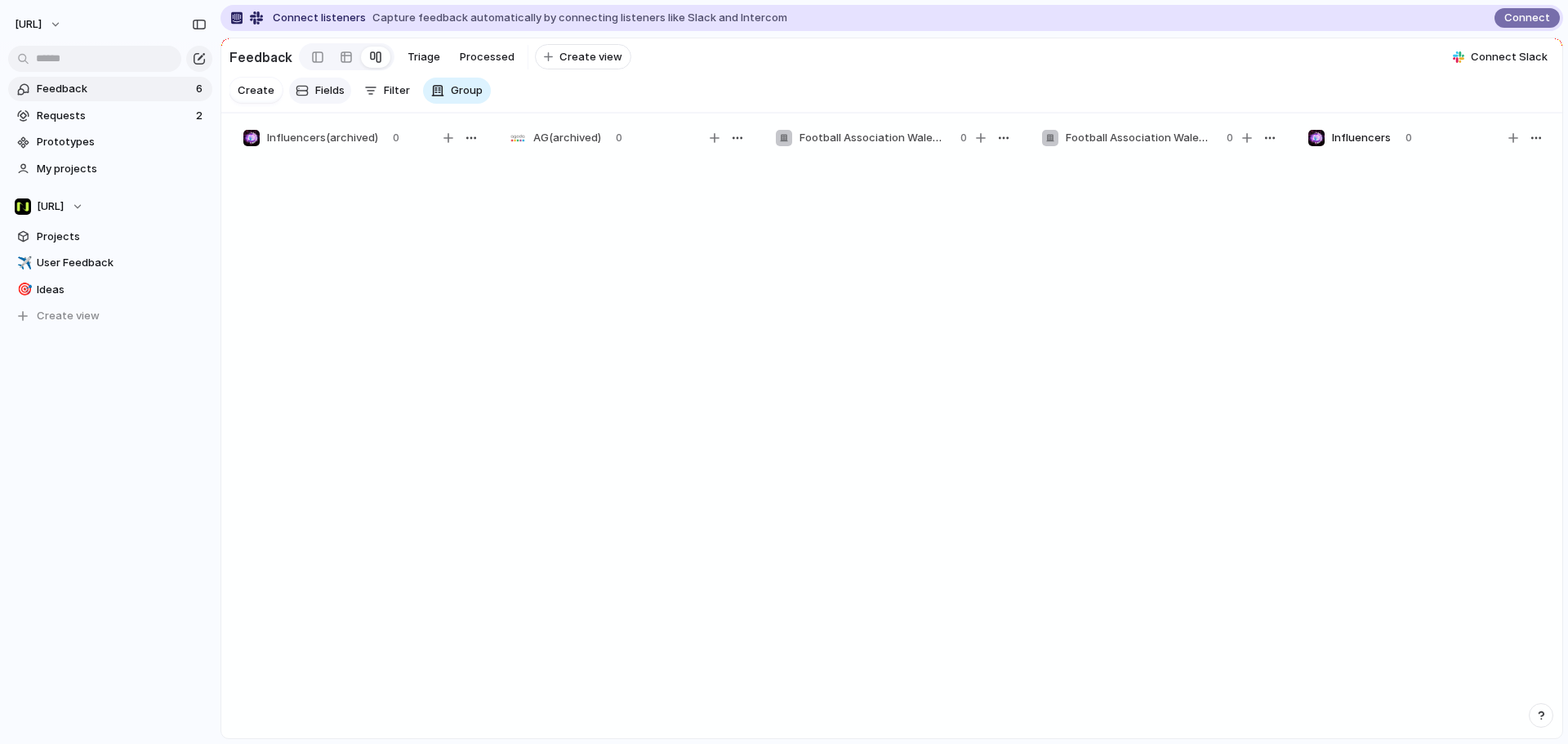
click at [339, 99] on span "Fields" at bounding box center [330, 91] width 30 height 16
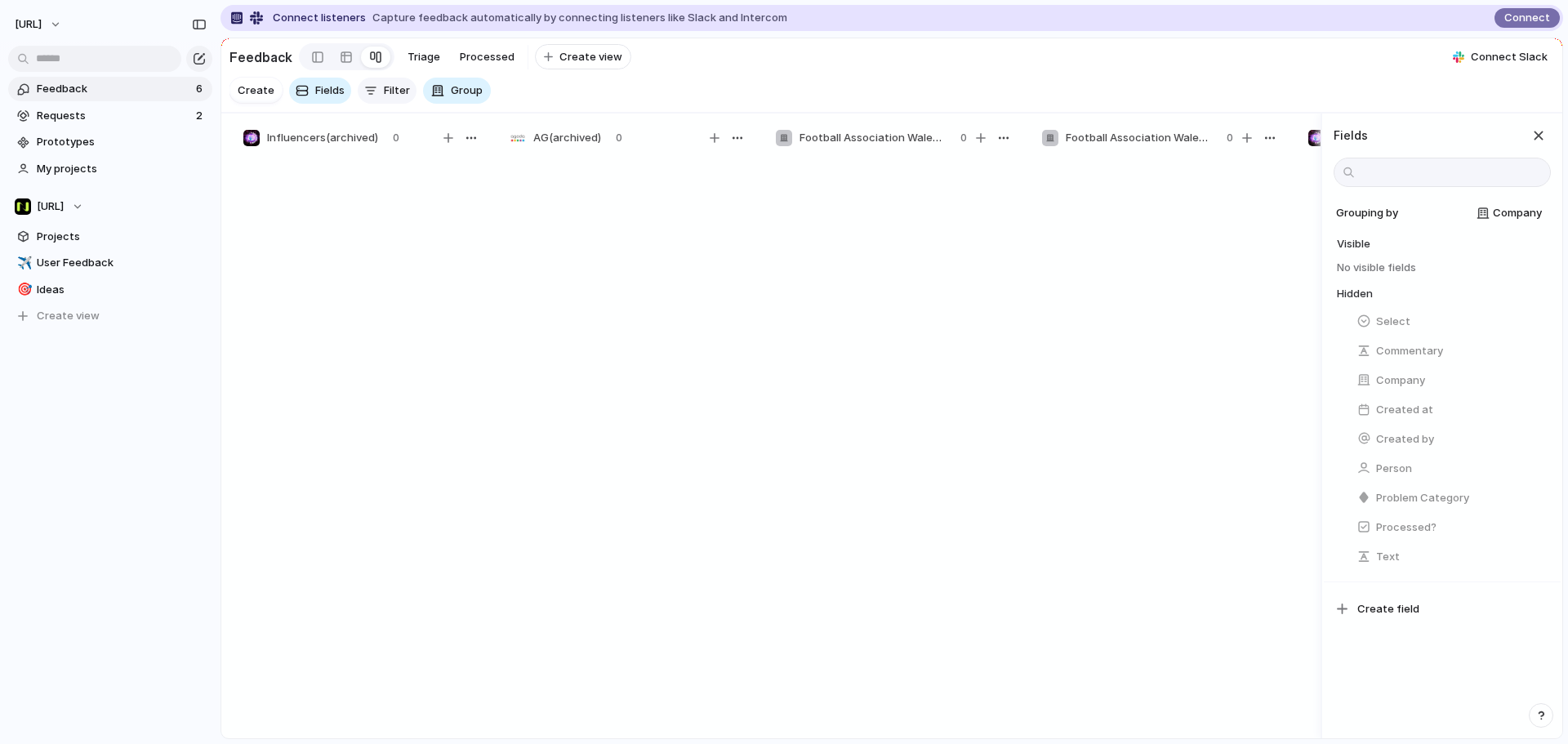
click at [395, 99] on span "Filter" at bounding box center [396, 91] width 26 height 16
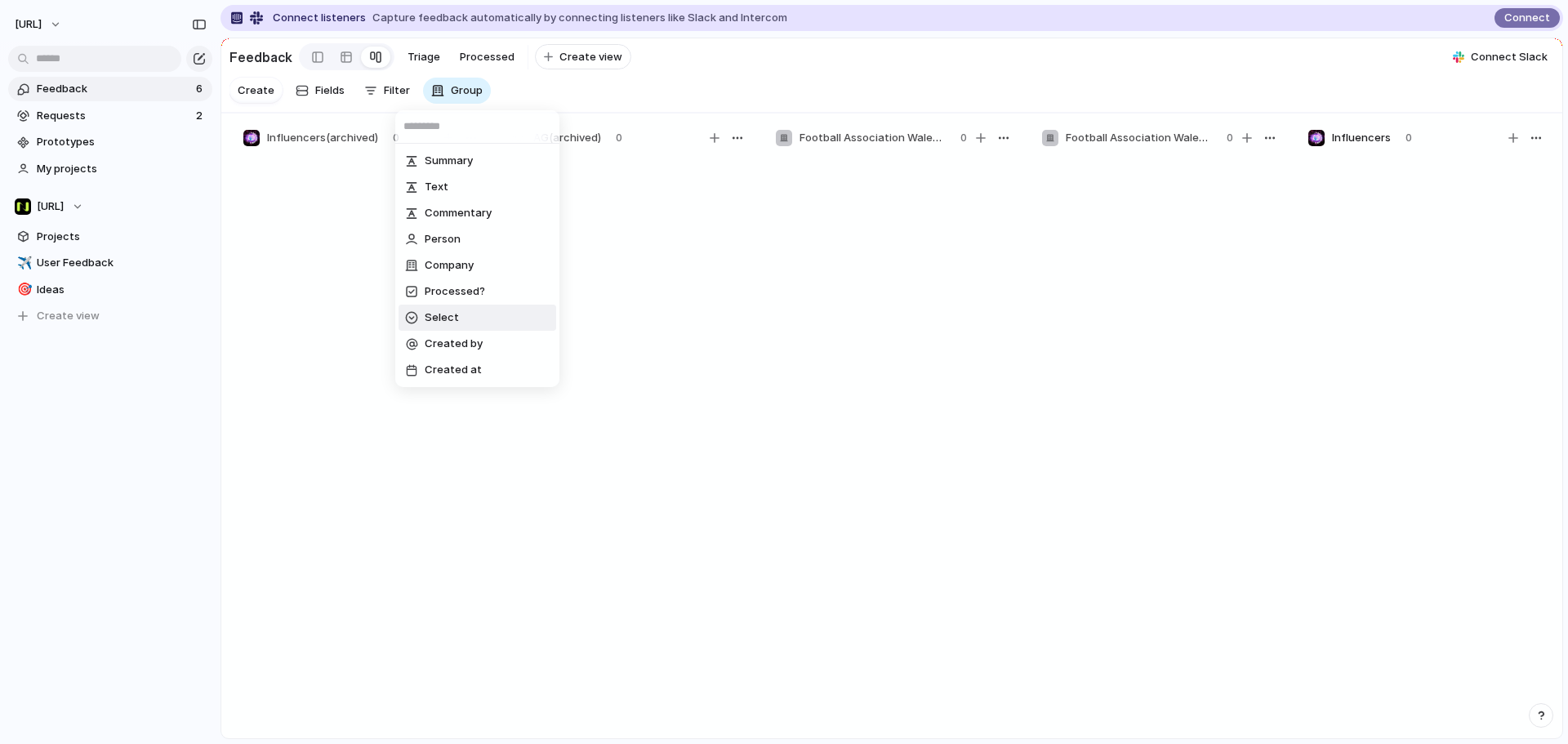
click at [445, 308] on li "Select" at bounding box center [478, 317] width 158 height 26
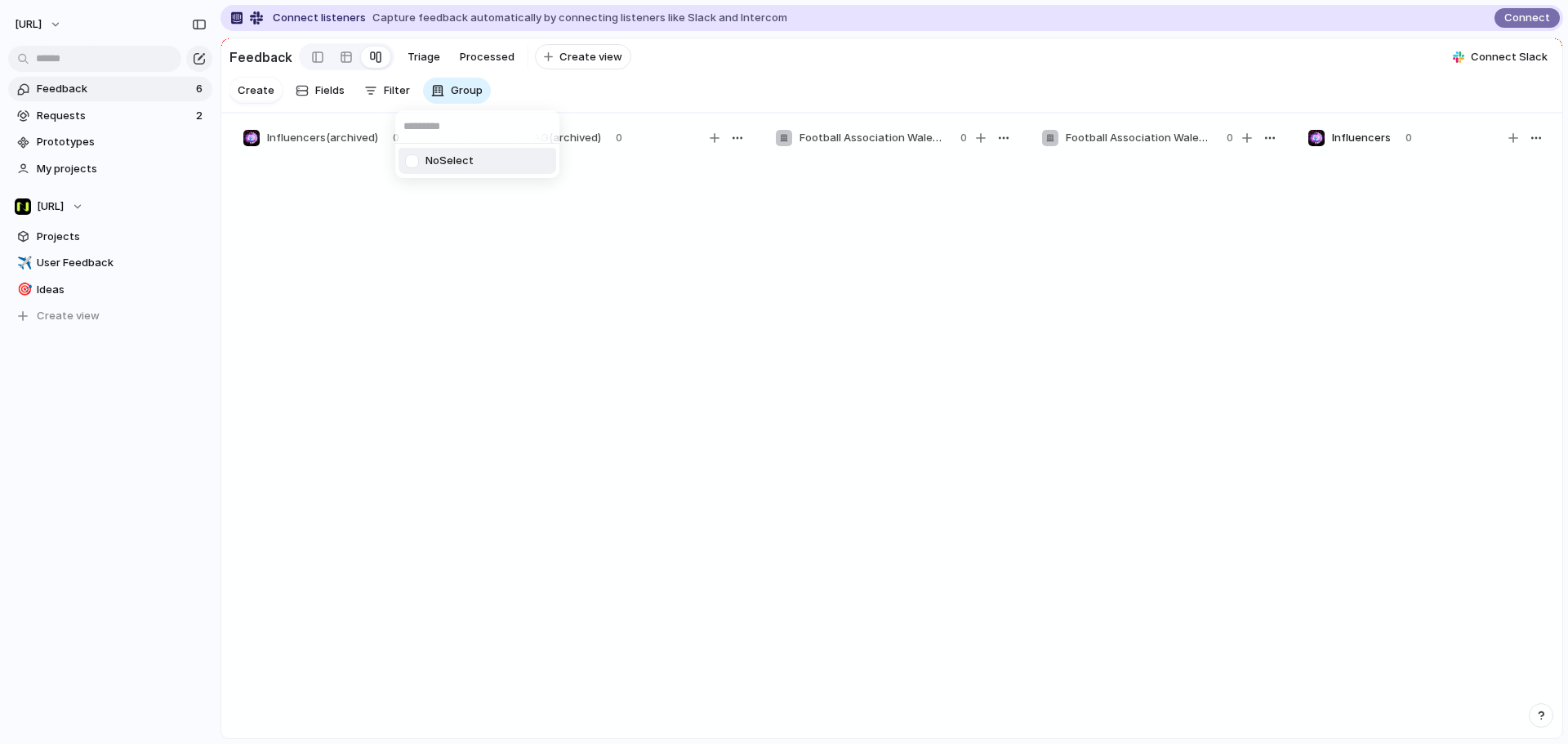
click at [328, 237] on div "No Select" at bounding box center [784, 372] width 1568 height 744
click at [255, 99] on span "Create" at bounding box center [255, 91] width 37 height 16
click at [257, 99] on span "Create" at bounding box center [255, 91] width 37 height 16
click at [259, 99] on span "Create" at bounding box center [255, 91] width 37 height 16
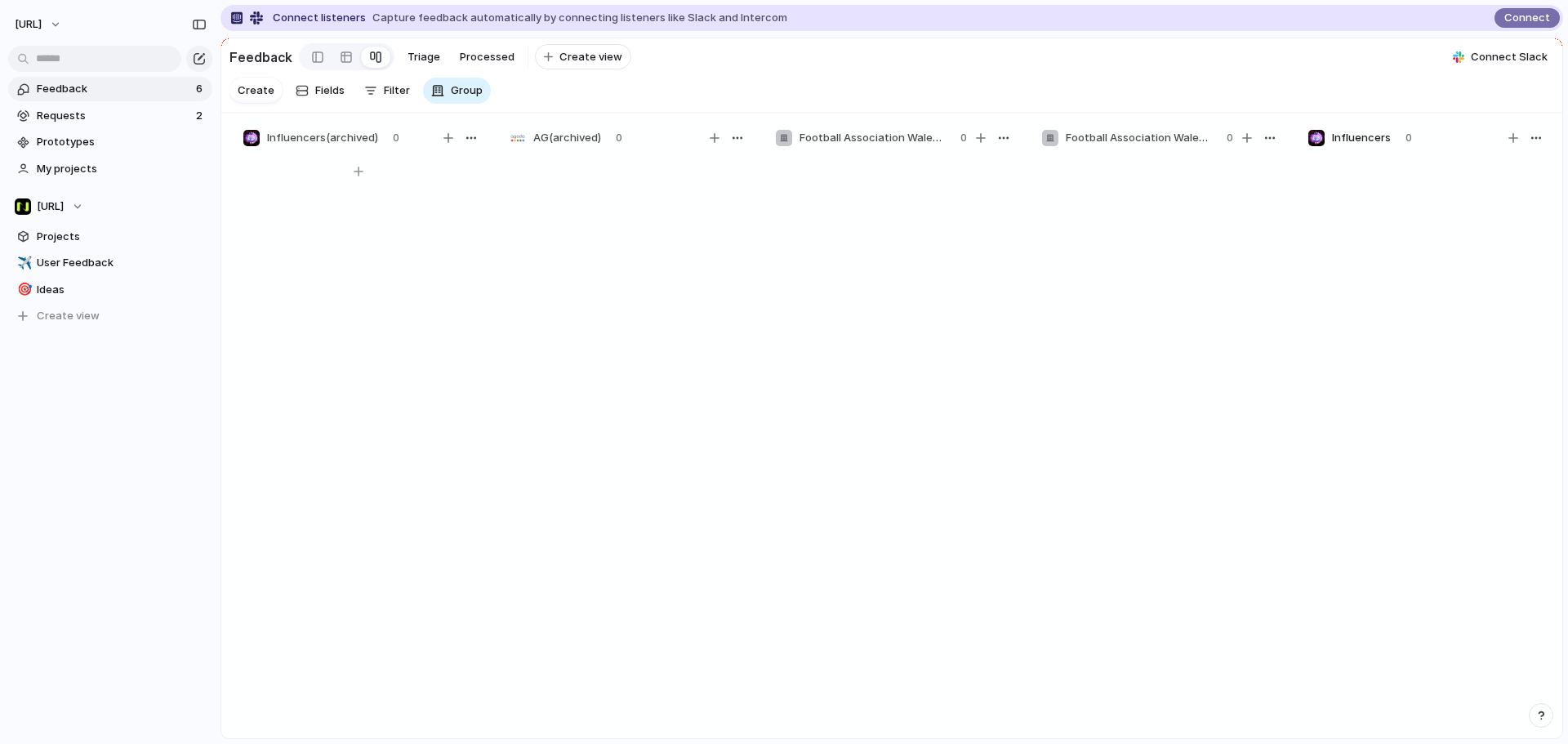
drag, startPoint x: 354, startPoint y: 221, endPoint x: 302, endPoint y: 146, distance: 91.3
click at [355, 221] on div at bounding box center [358, 454] width 245 height 598
click at [263, 98] on span "Create" at bounding box center [255, 91] width 37 height 16
click at [266, 99] on span "Create" at bounding box center [255, 91] width 37 height 16
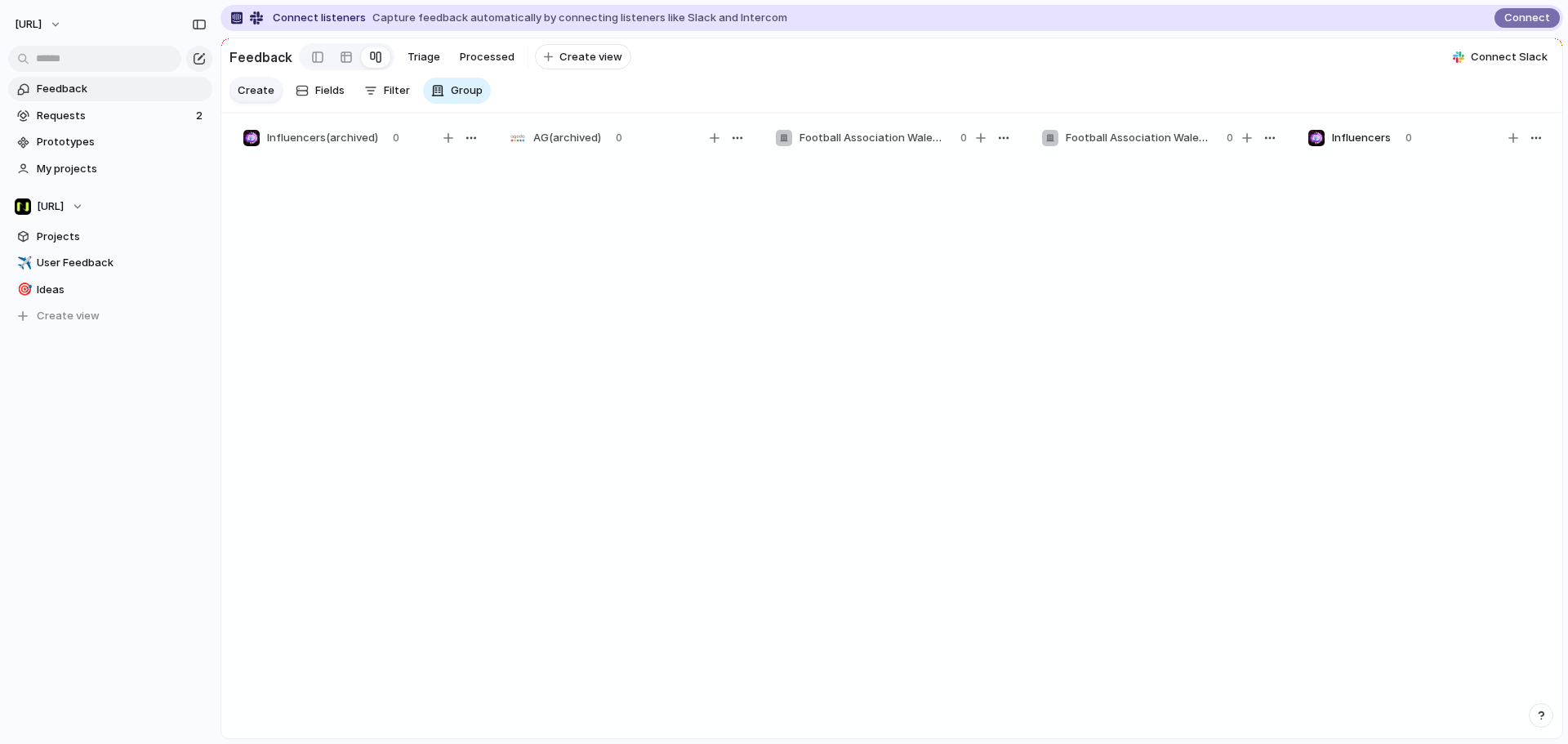
click at [266, 92] on span "Create" at bounding box center [255, 91] width 37 height 16
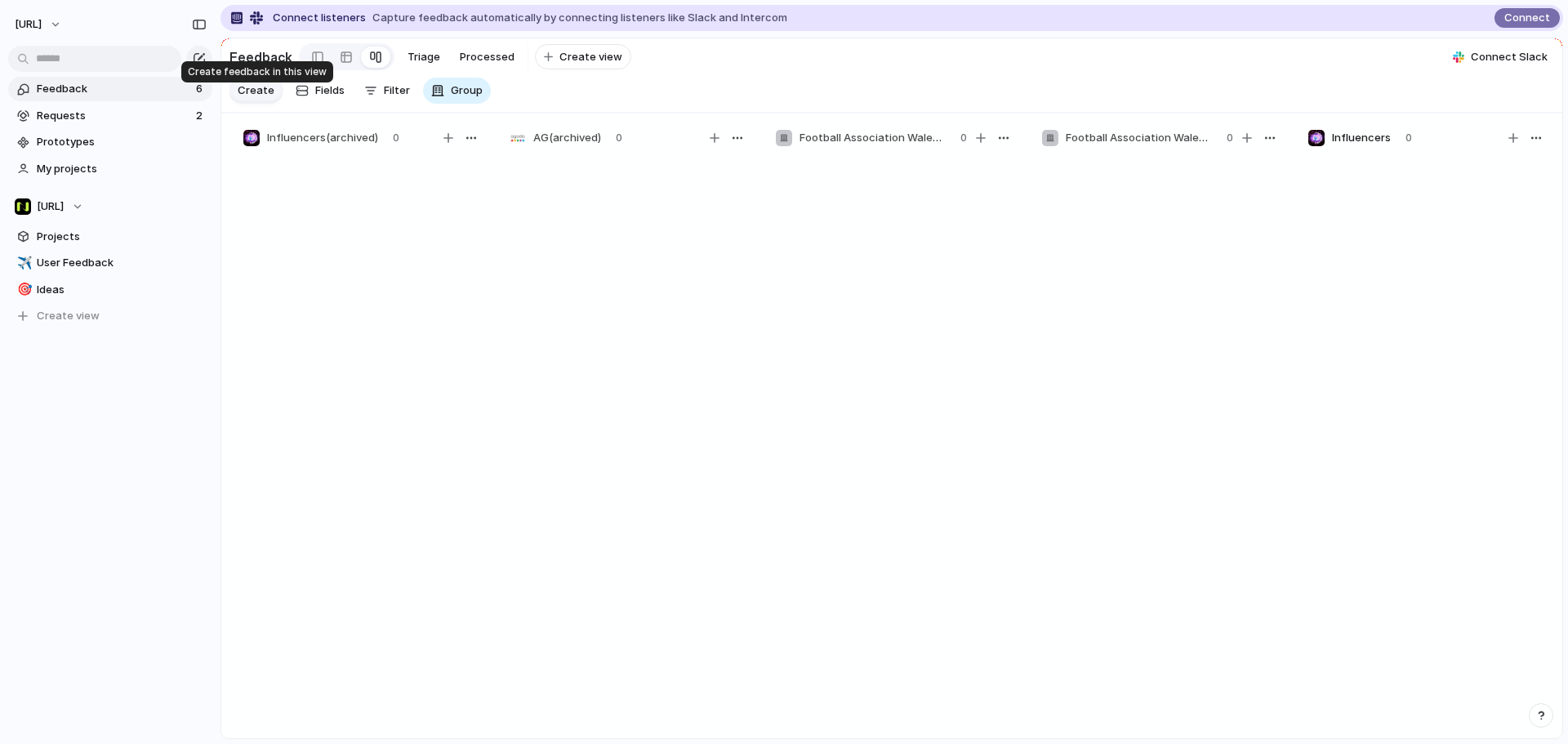
click at [236, 96] on button "Create" at bounding box center [255, 91] width 53 height 25
click at [324, 99] on span "Fields" at bounding box center [330, 91] width 30 height 16
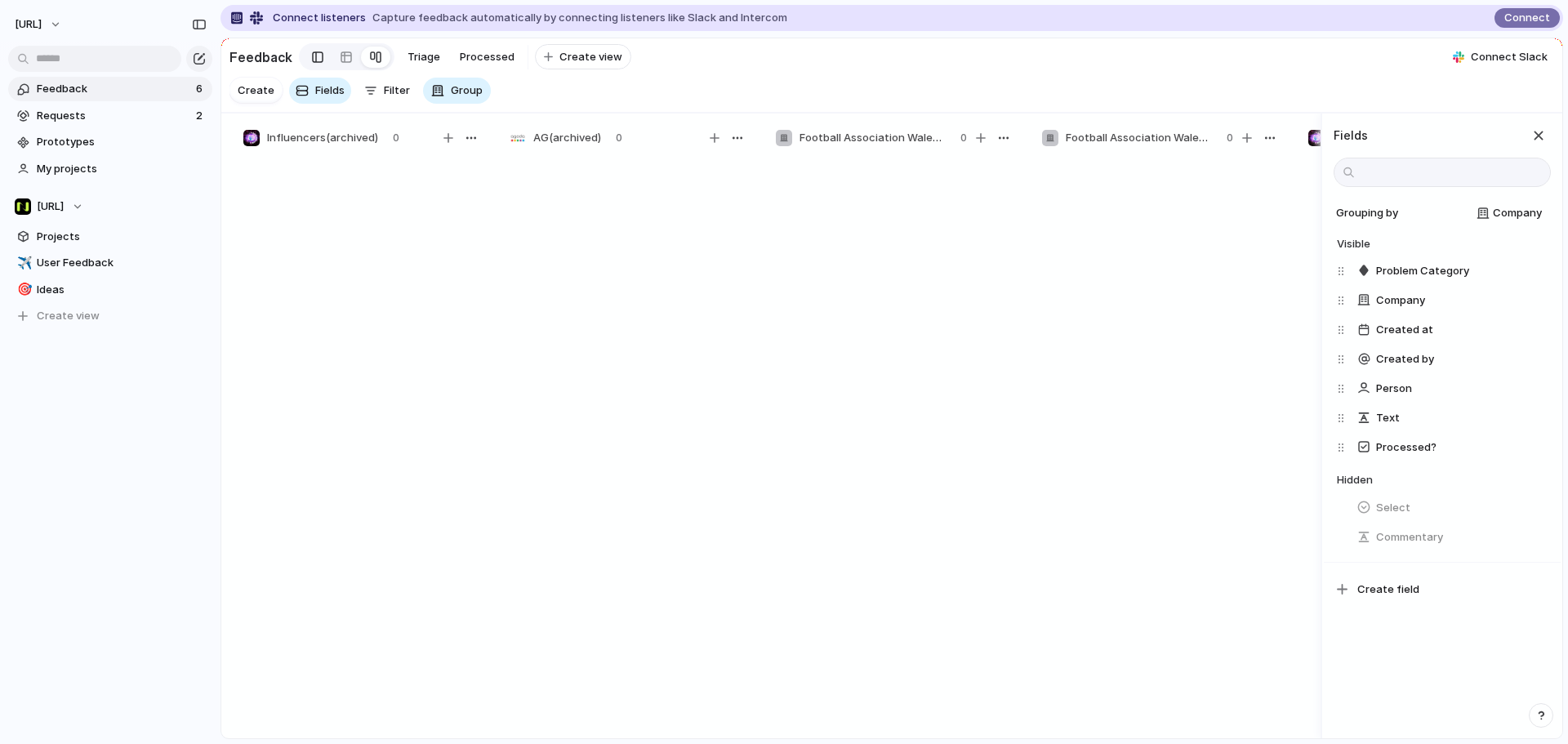
click at [316, 56] on div at bounding box center [317, 56] width 12 height 24
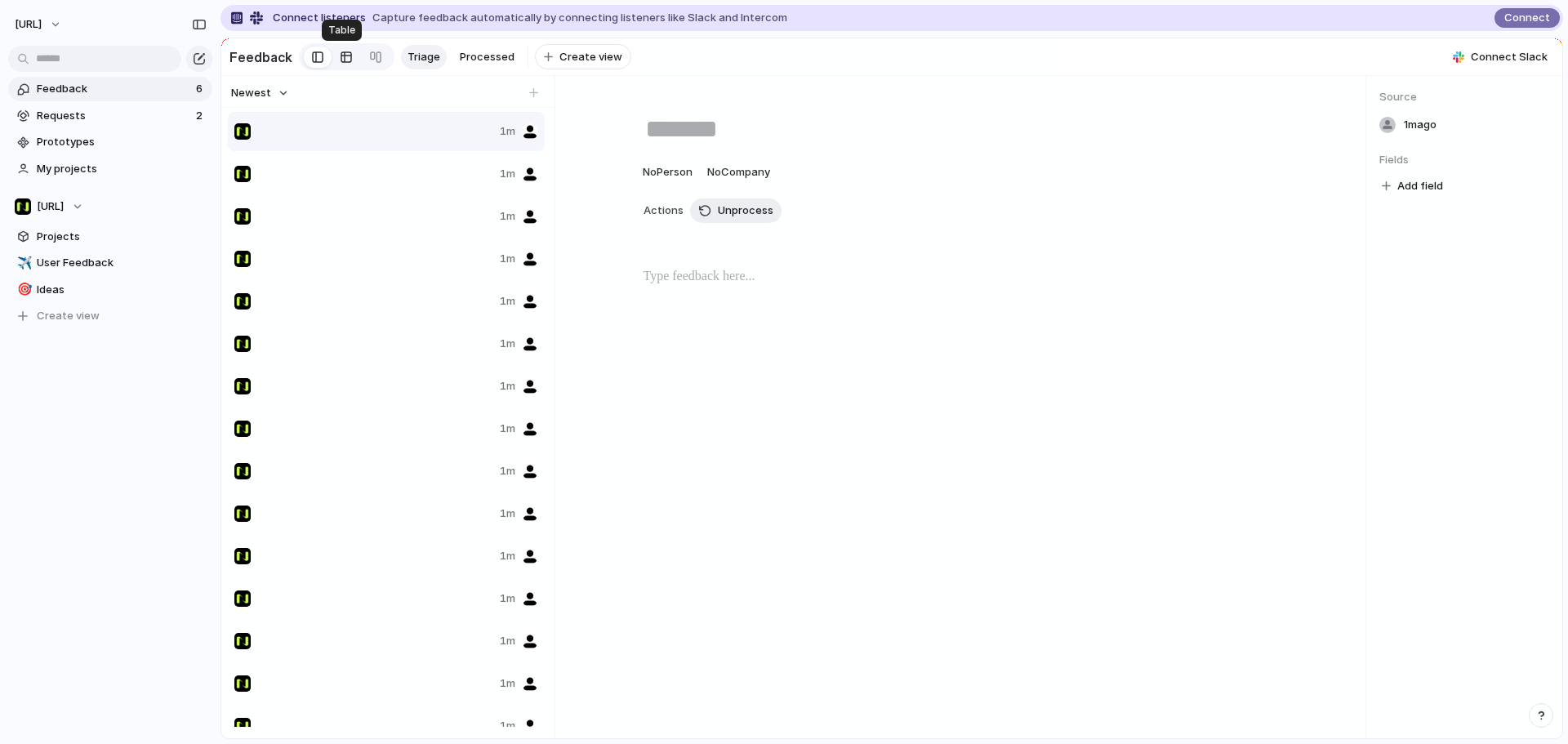
click at [341, 60] on div at bounding box center [346, 56] width 13 height 26
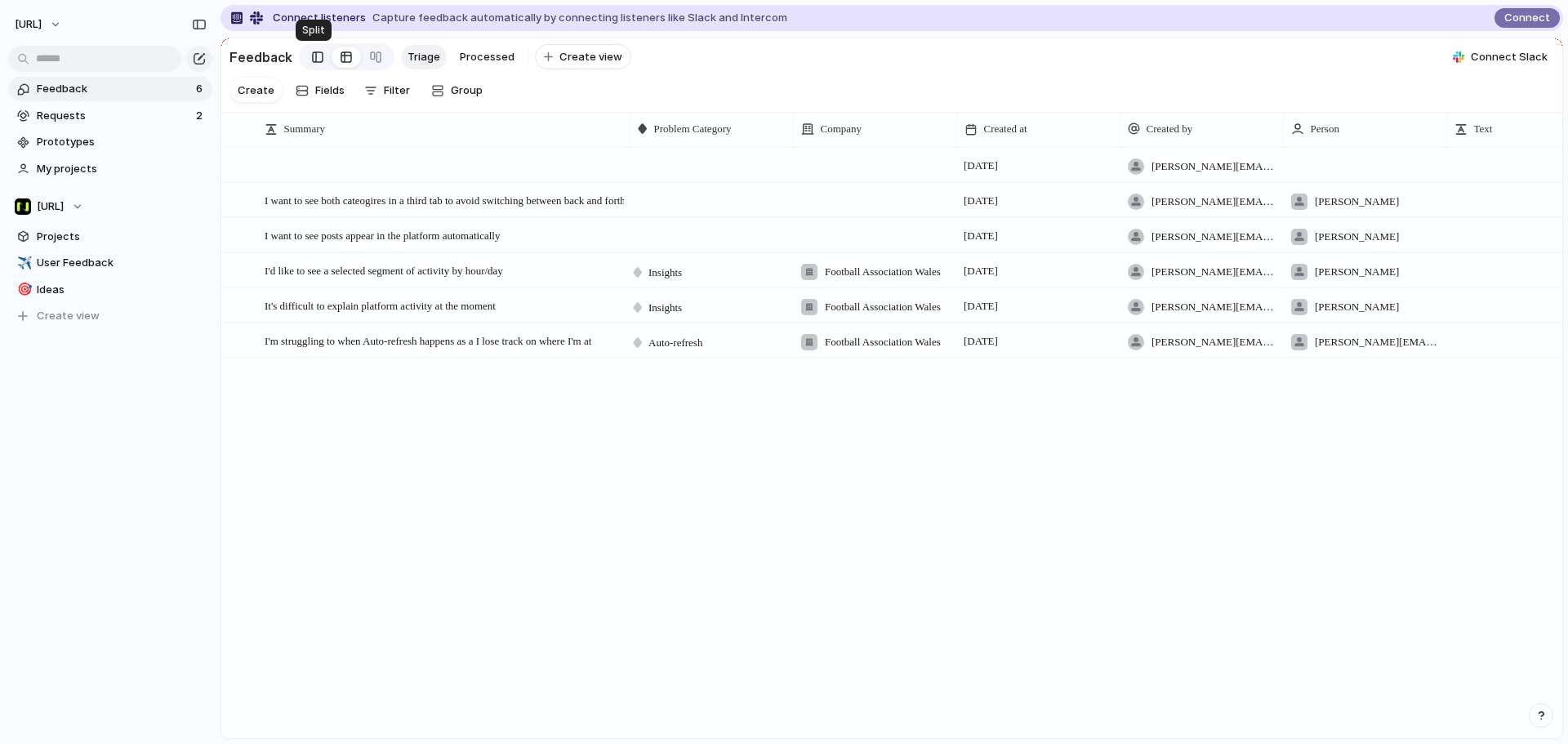
click at [306, 57] on link at bounding box center [317, 56] width 28 height 26
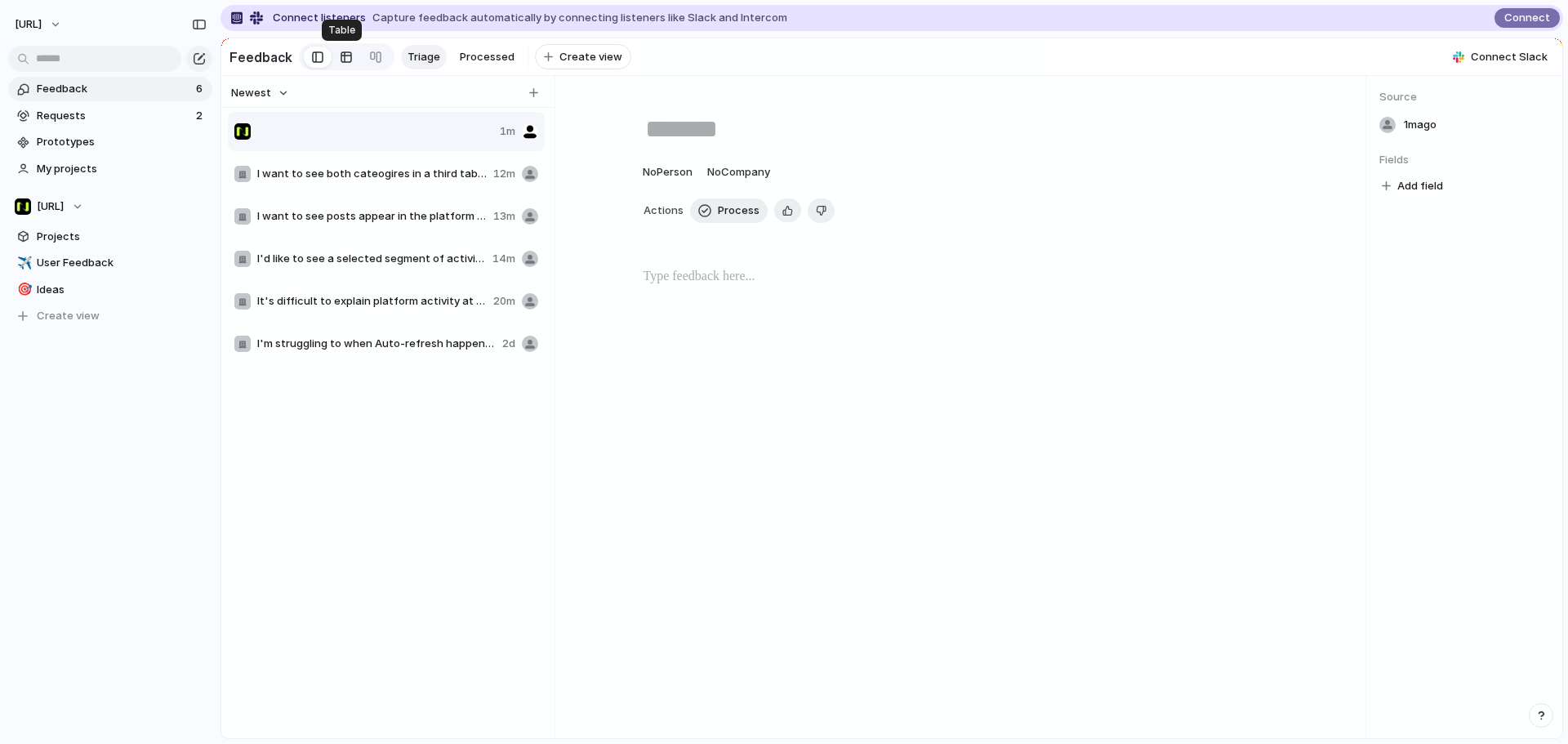
click at [354, 60] on link at bounding box center [346, 56] width 30 height 26
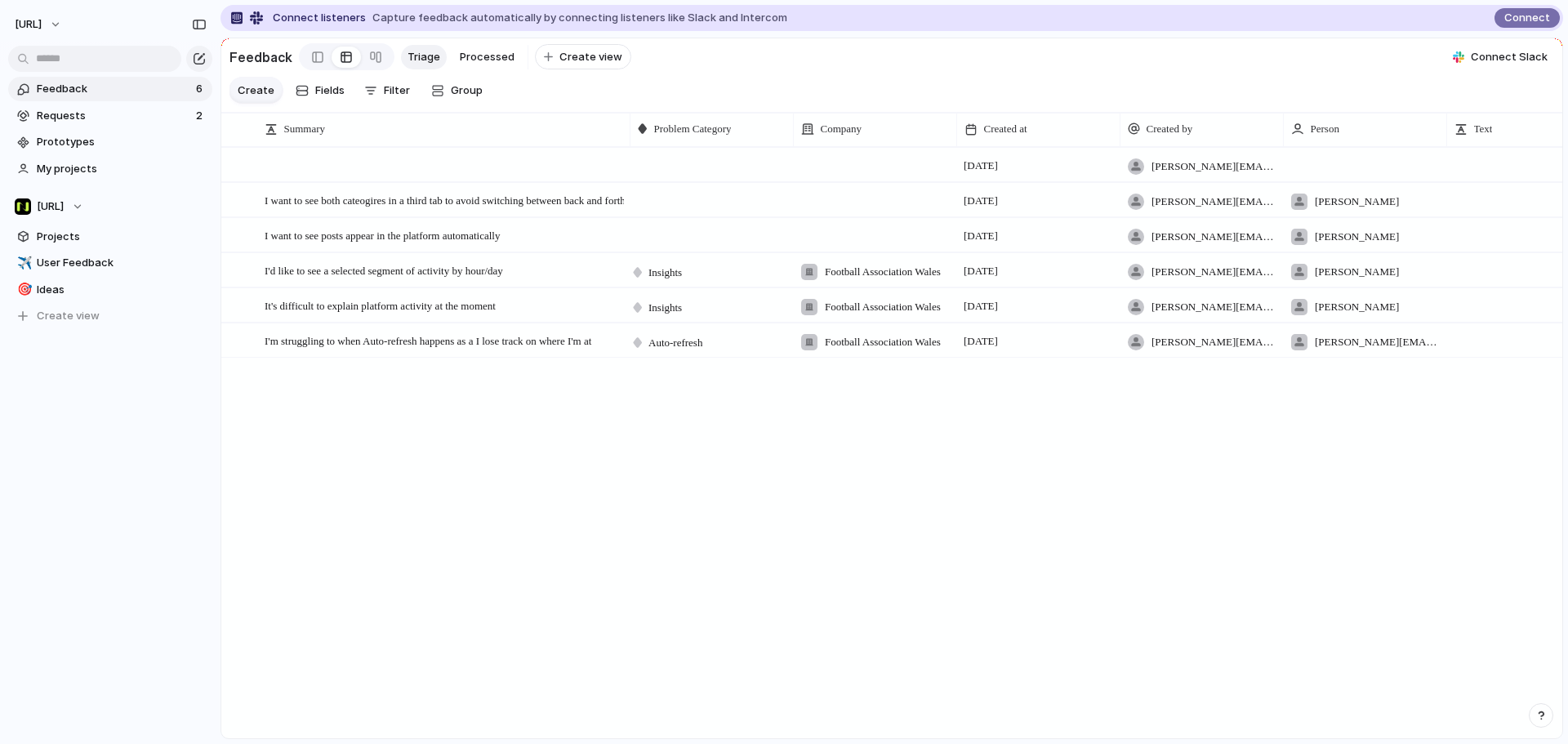
click at [271, 99] on span "Create" at bounding box center [255, 91] width 37 height 16
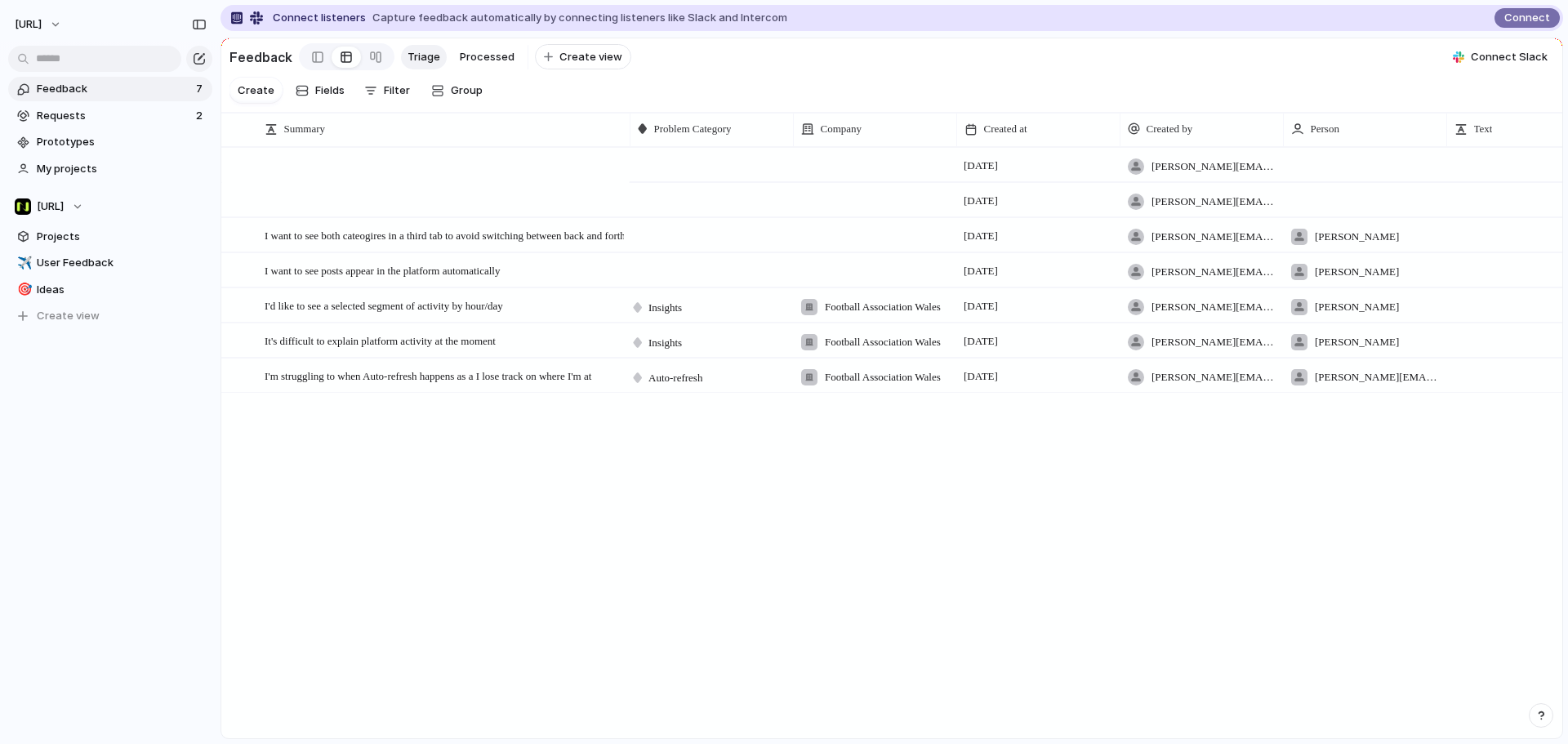
click at [516, 173] on div at bounding box center [434, 177] width 381 height 30
click at [439, 186] on textarea at bounding box center [441, 182] width 353 height 12
type textarea "**********"
click at [689, 134] on div "Problem Category" at bounding box center [711, 128] width 156 height 26
click at [750, 126] on div "Modify Hide Sort ascending Sort descending" at bounding box center [784, 372] width 1568 height 744
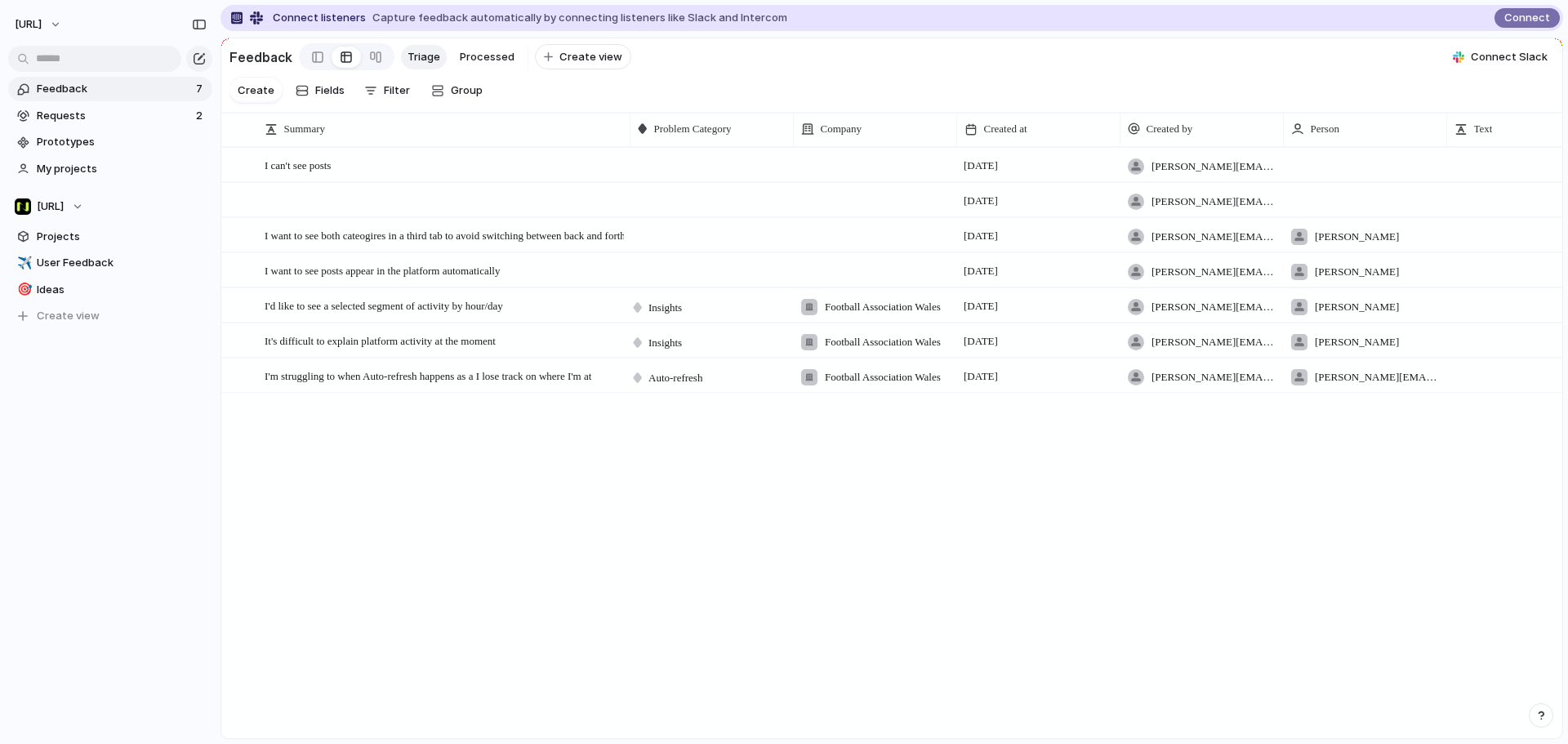
scroll to position [0, 252]
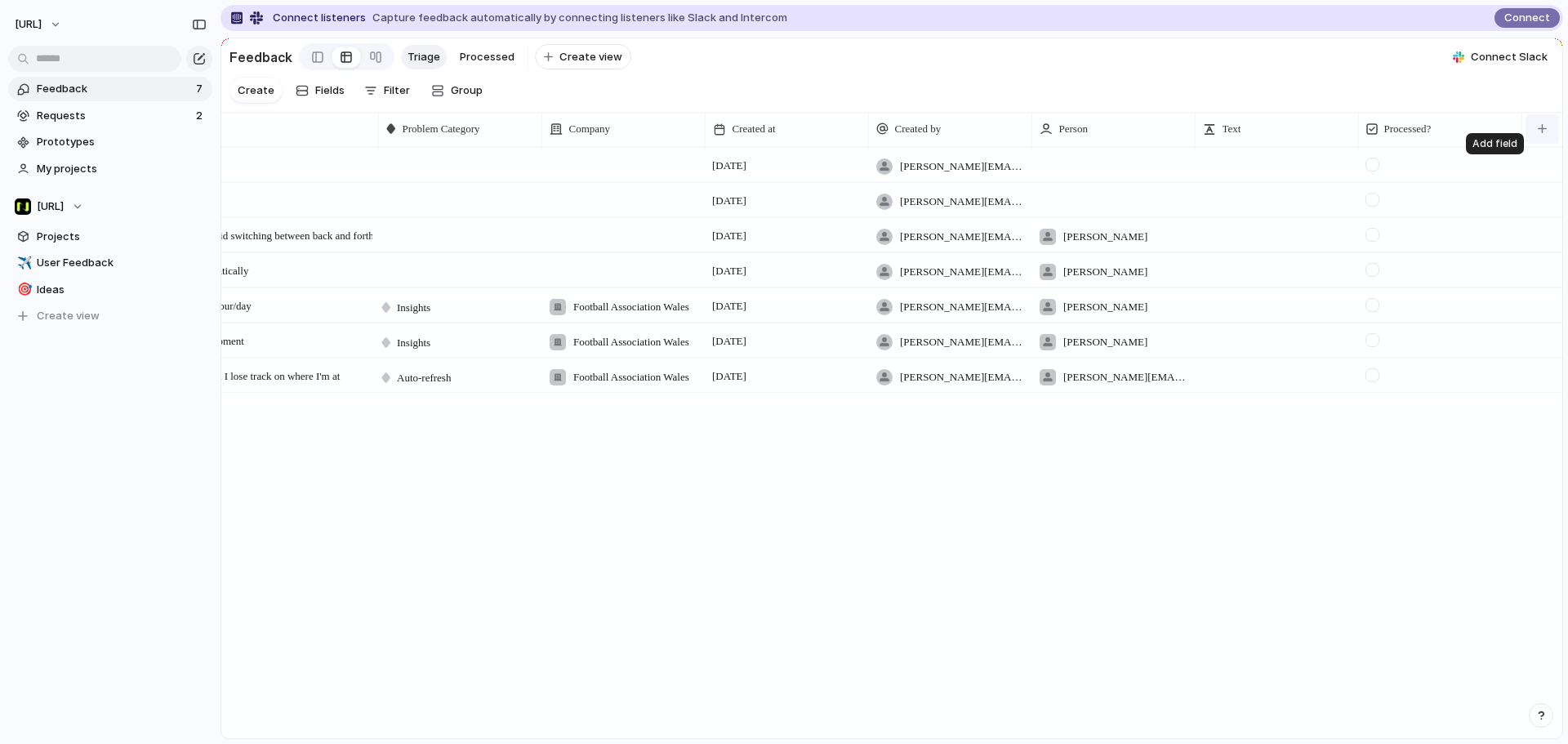
click at [1540, 134] on div "button" at bounding box center [1542, 129] width 9 height 9
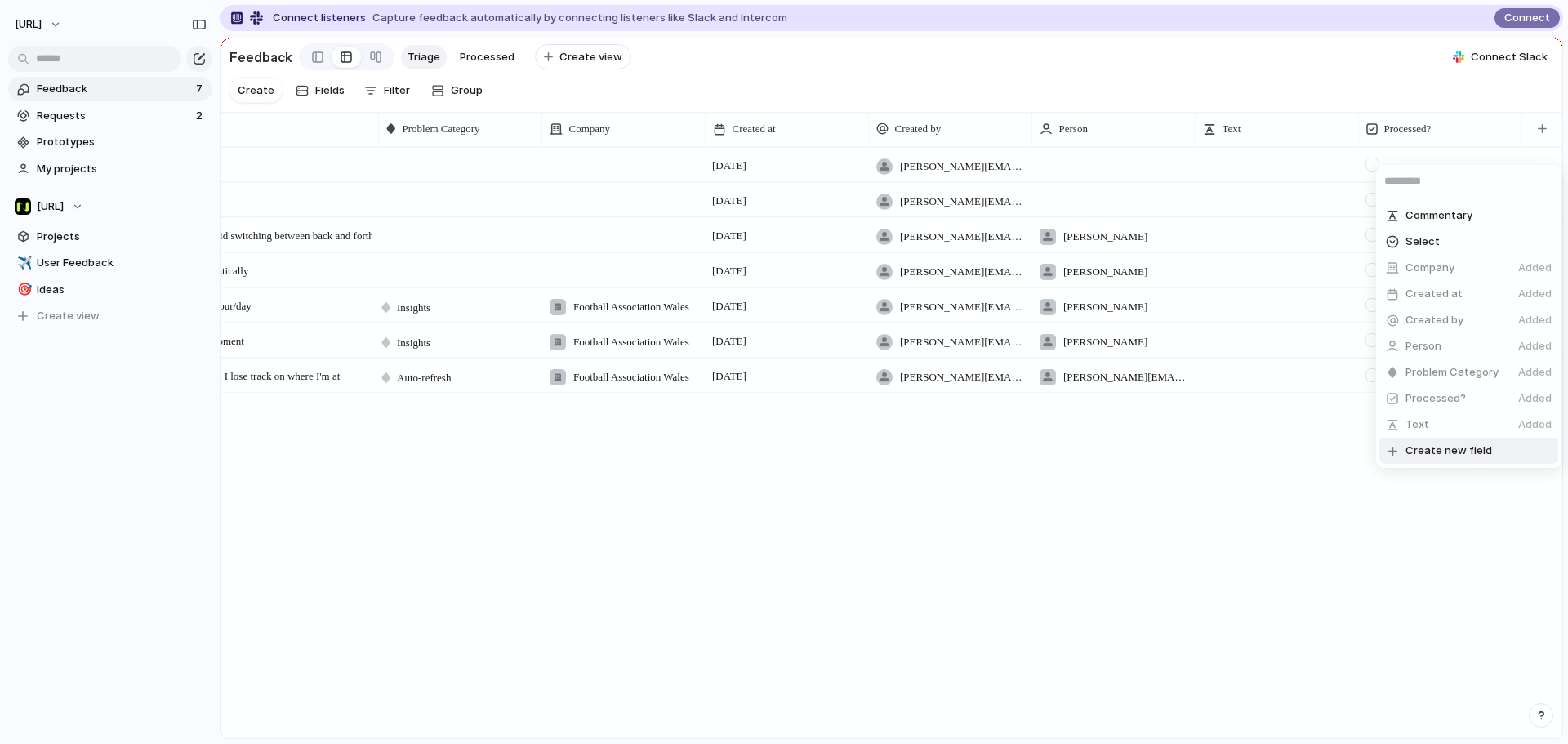
click at [1485, 458] on span "Create new field" at bounding box center [1448, 451] width 87 height 16
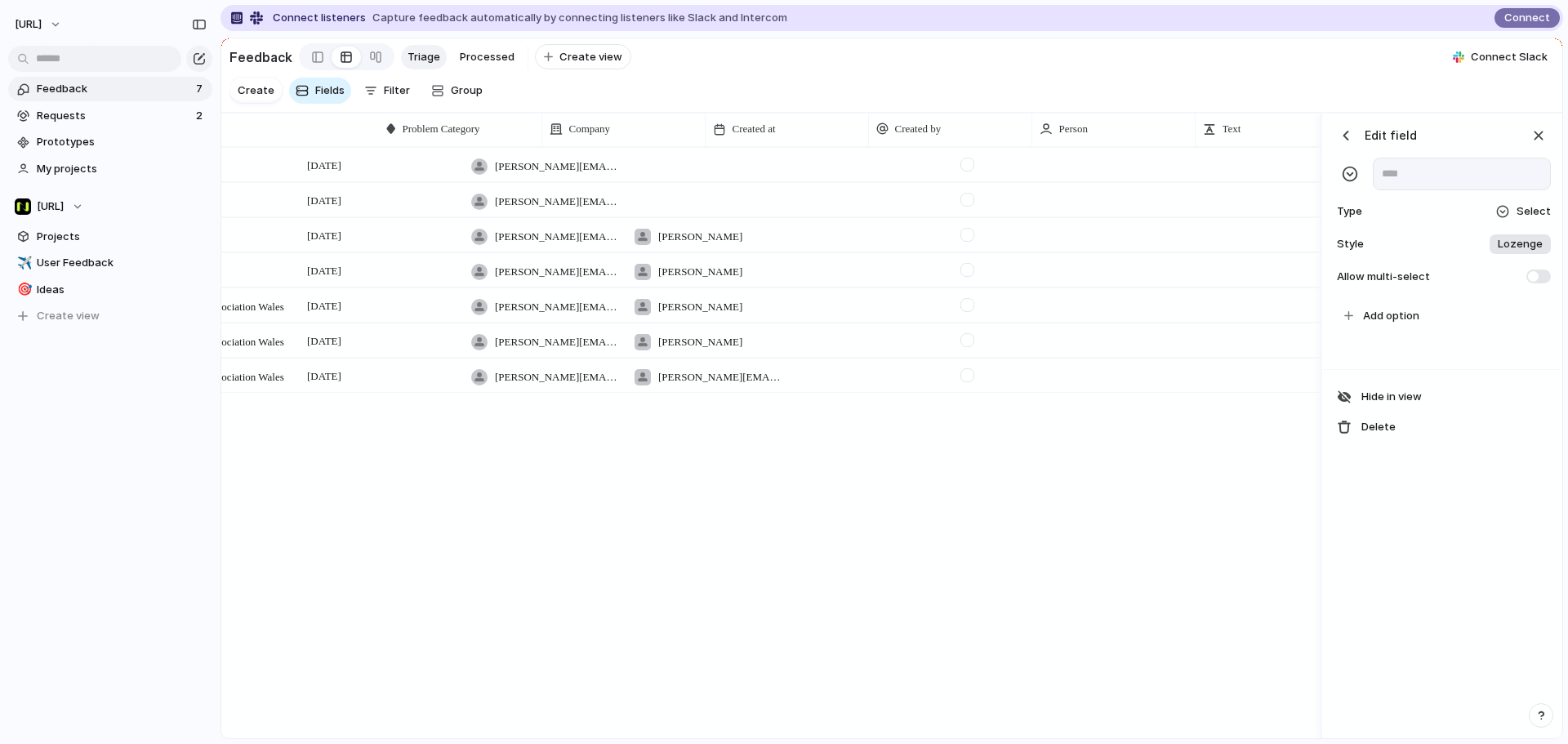
scroll to position [0, 657]
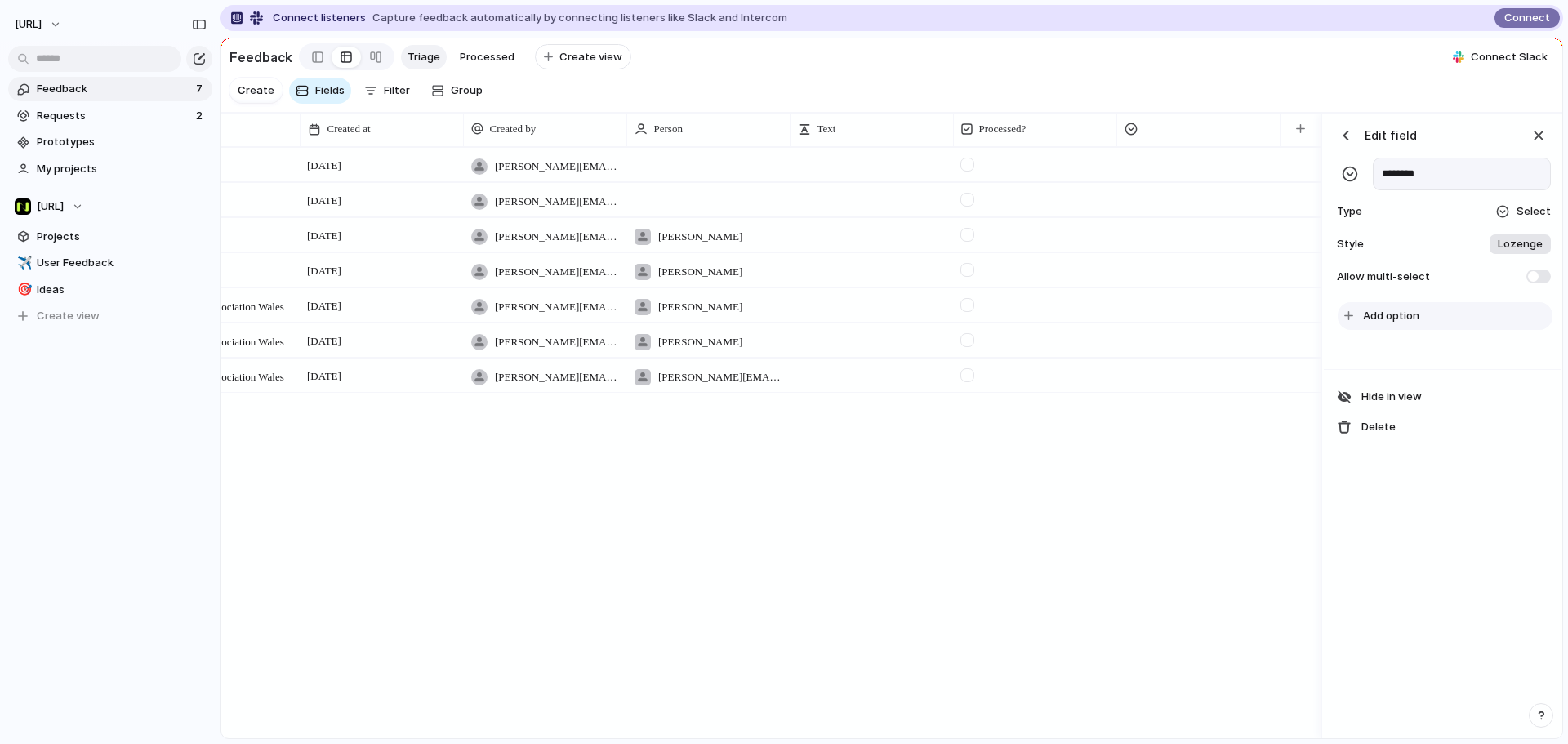
type input "********"
click at [1375, 324] on span "Add option" at bounding box center [1391, 316] width 56 height 16
type input "*"
type input "******"
type input "**********"
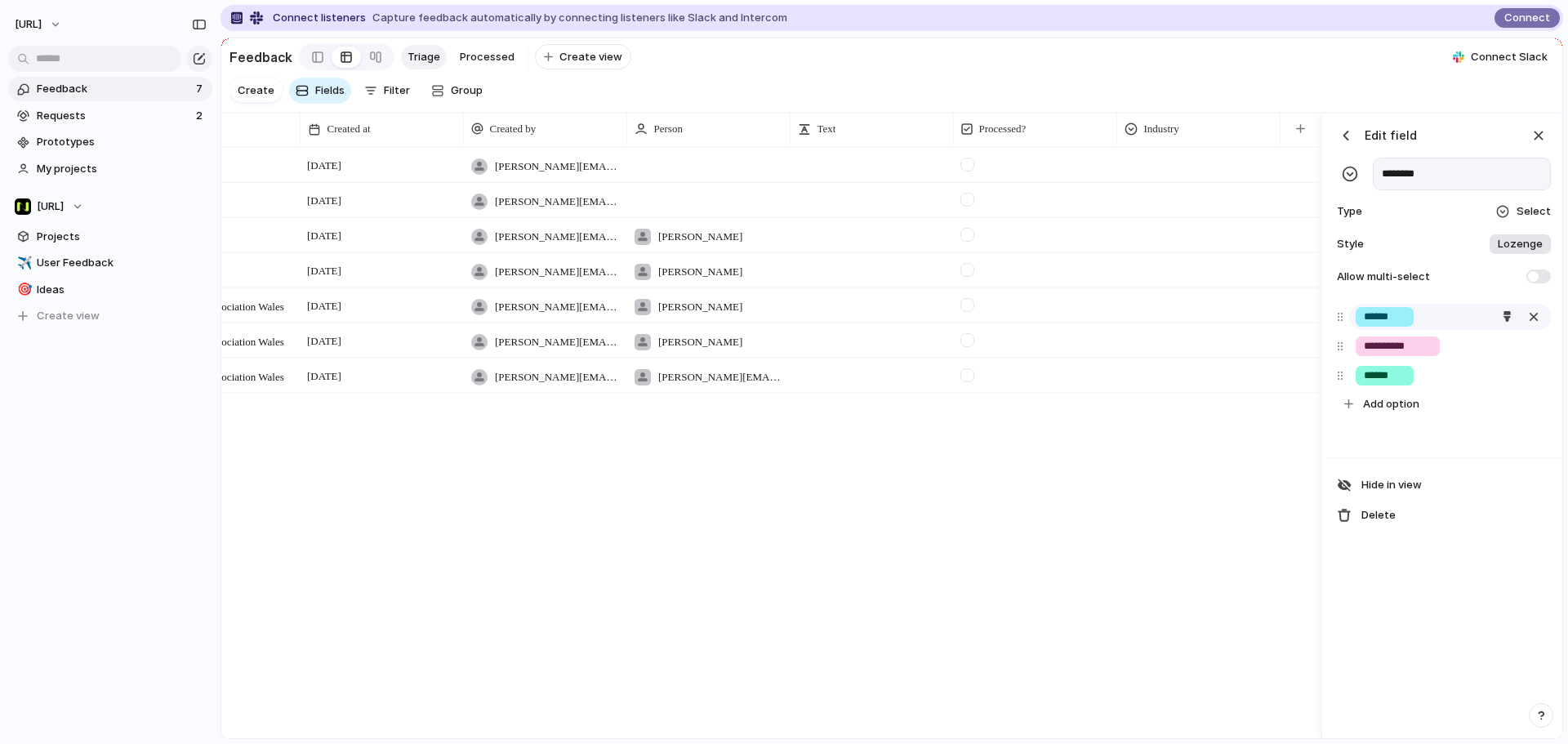
type input "******"
click at [1346, 143] on div "button" at bounding box center [1346, 135] width 16 height 16
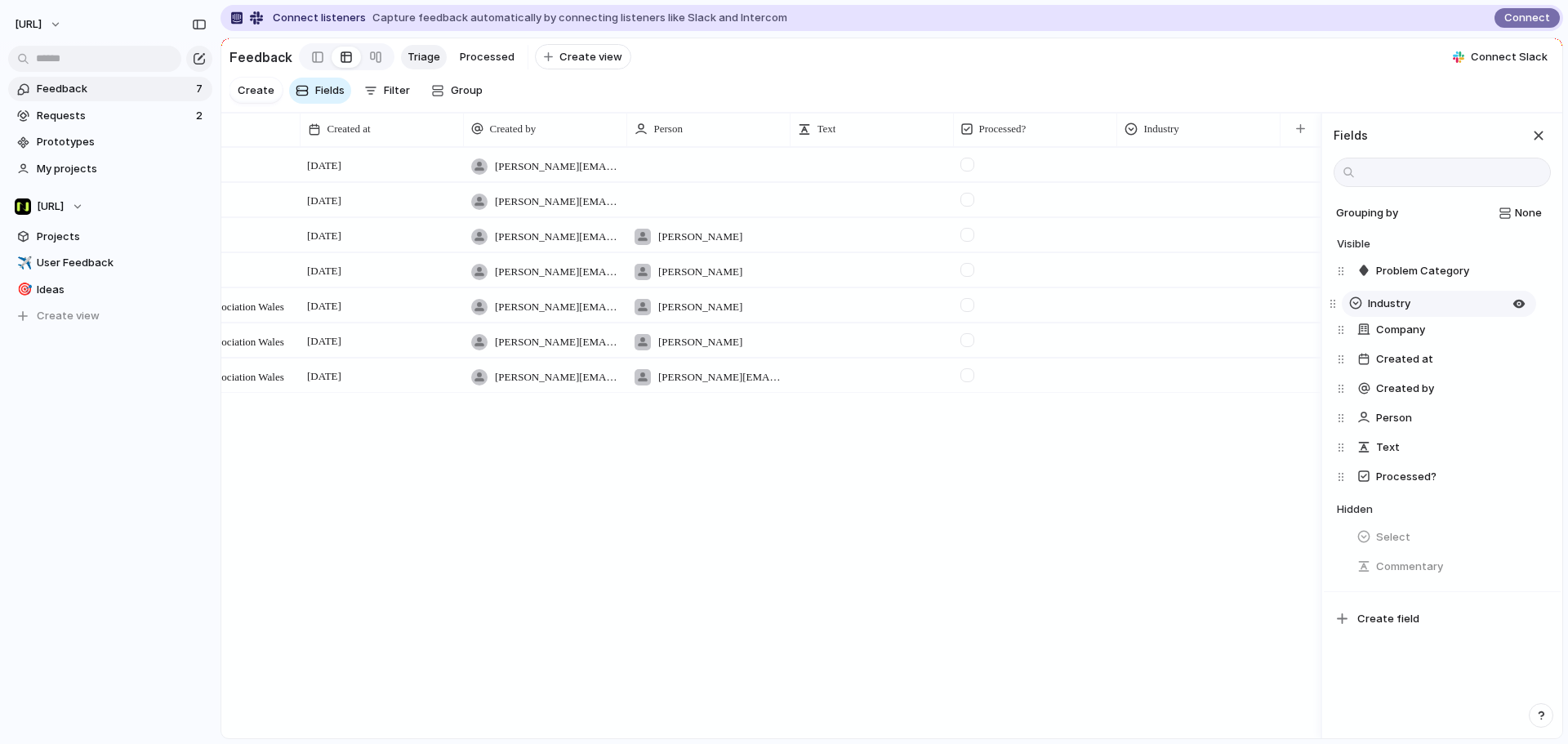
drag, startPoint x: 1442, startPoint y: 495, endPoint x: 1434, endPoint y: 308, distance: 187.2
click at [1434, 307] on div "Problem Category Company Created at Created by Person Text Processed? Industry …" at bounding box center [1443, 374] width 214 height 235
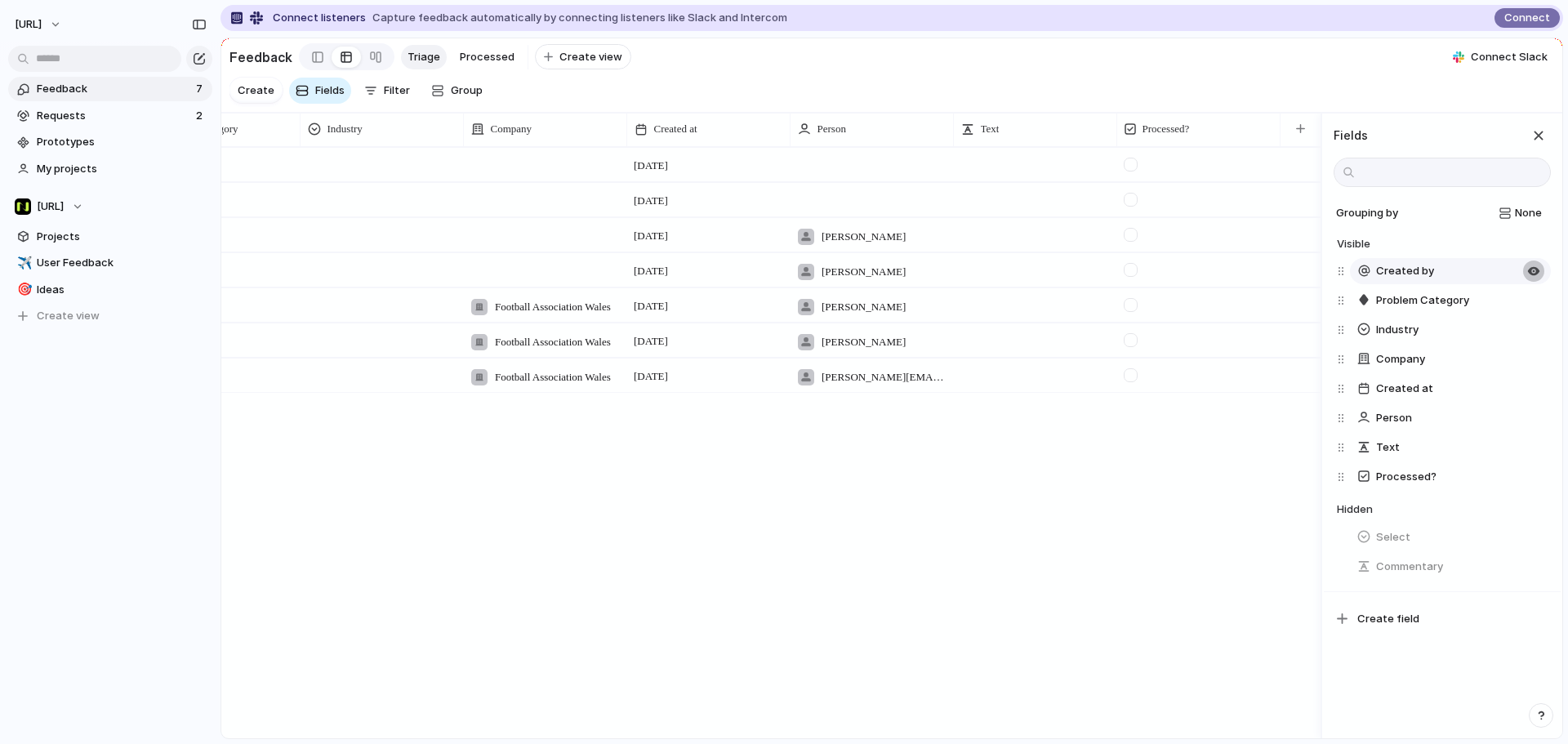
click at [1527, 278] on div "button" at bounding box center [1533, 271] width 13 height 13
click at [1527, 425] on div "button" at bounding box center [1533, 418] width 13 height 13
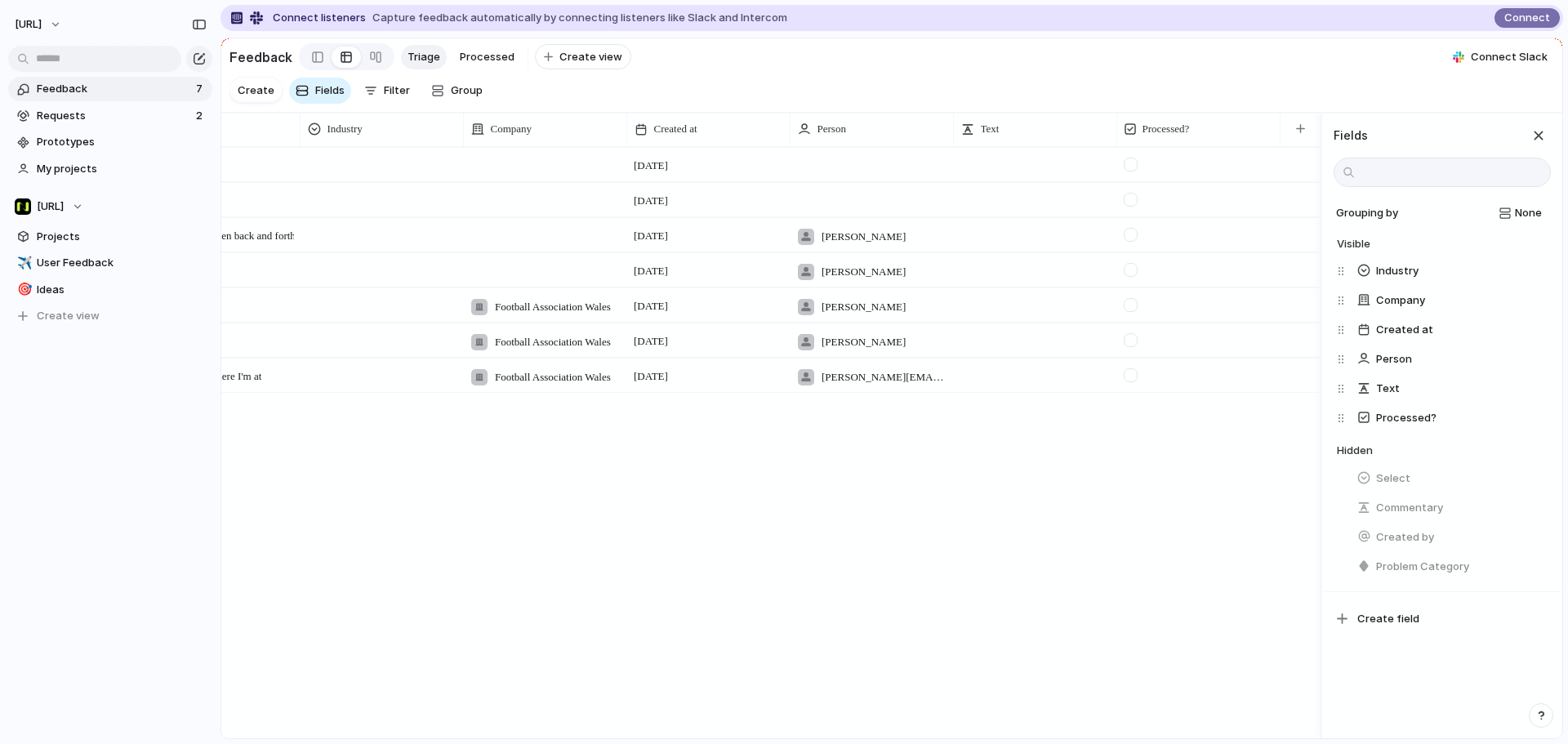
scroll to position [0, 167]
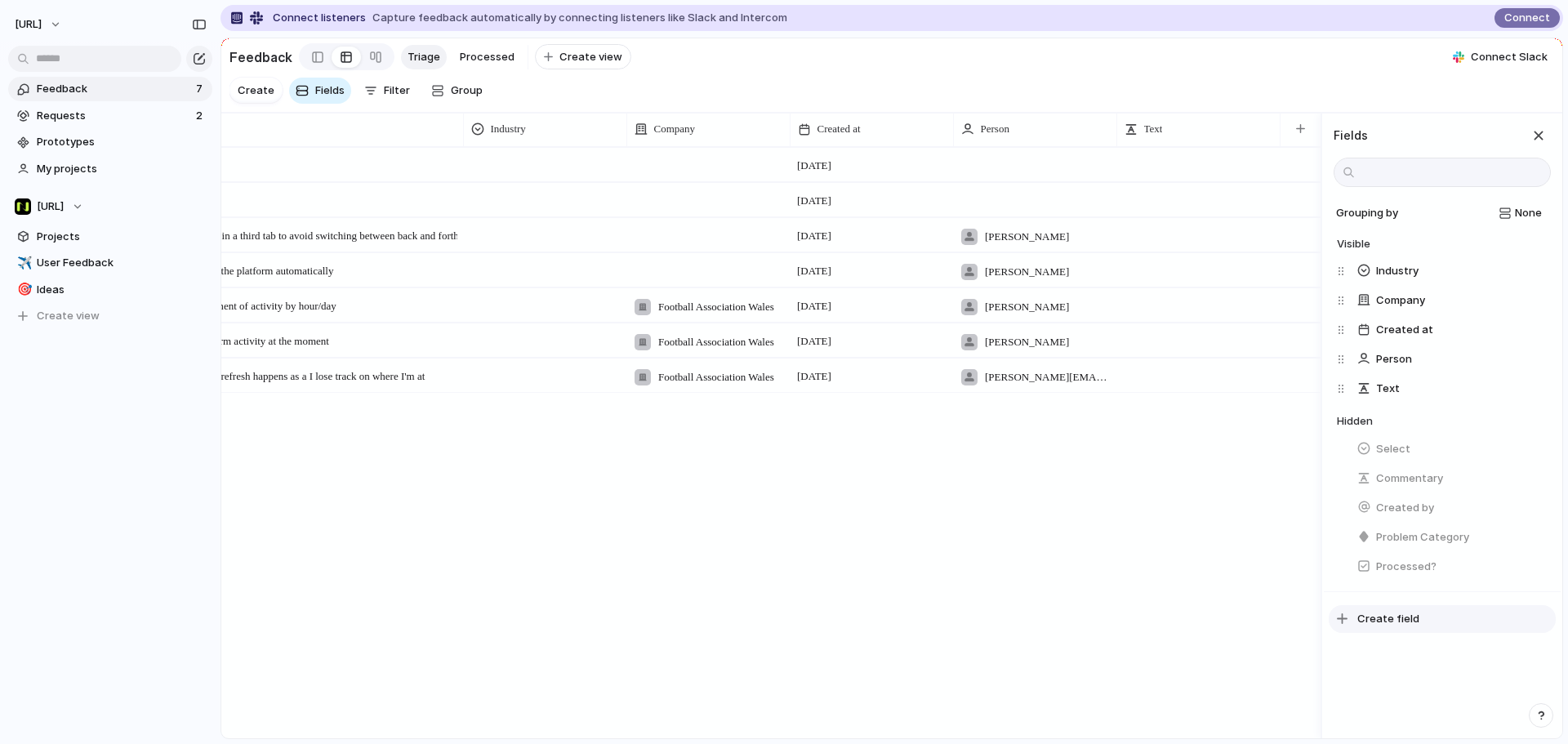
click at [1421, 629] on button "Create field" at bounding box center [1442, 619] width 227 height 28
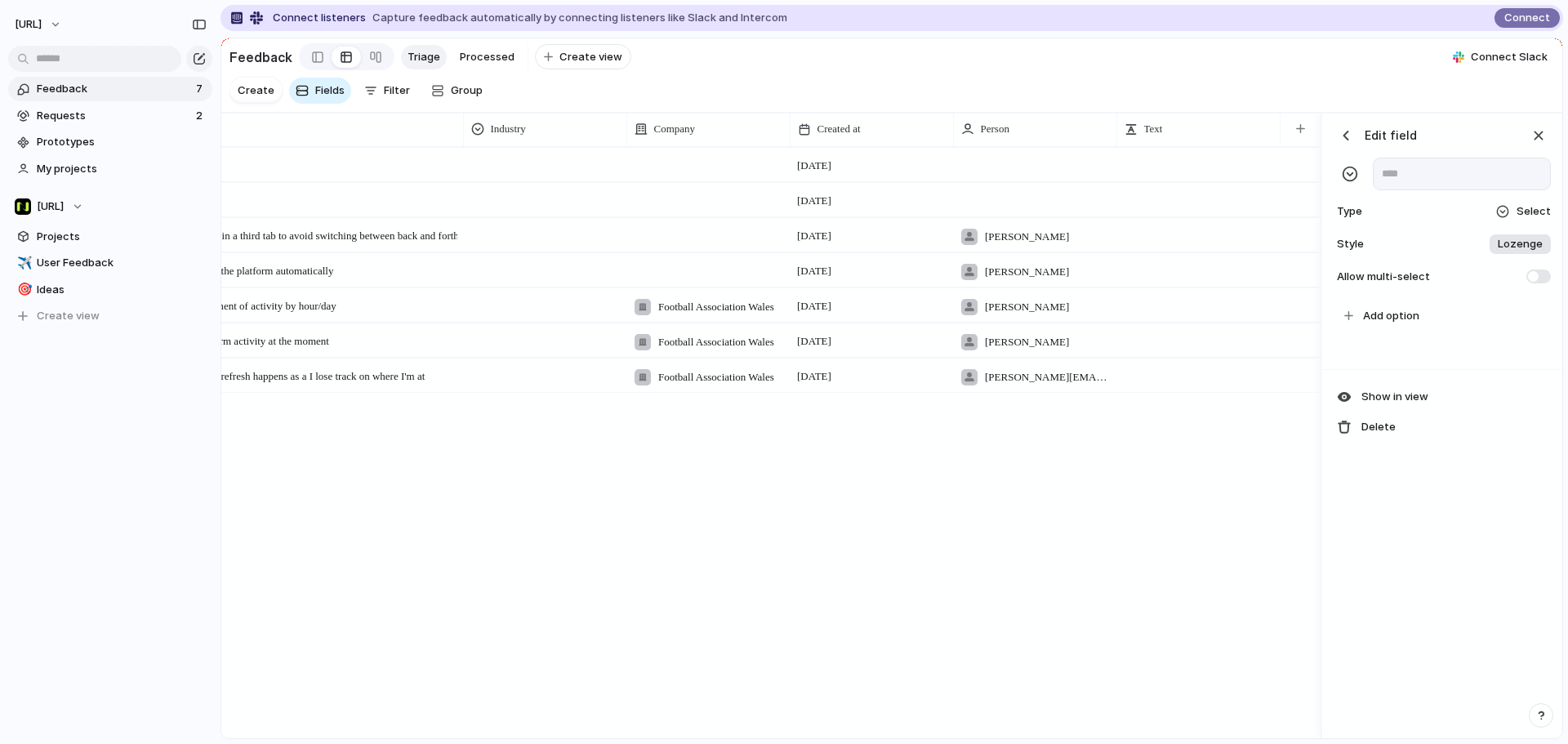
drag, startPoint x: 566, startPoint y: 106, endPoint x: 565, endPoint y: 119, distance: 13.0
click at [566, 106] on section "Create Fields Filter Group Zoom" at bounding box center [892, 93] width 1340 height 39
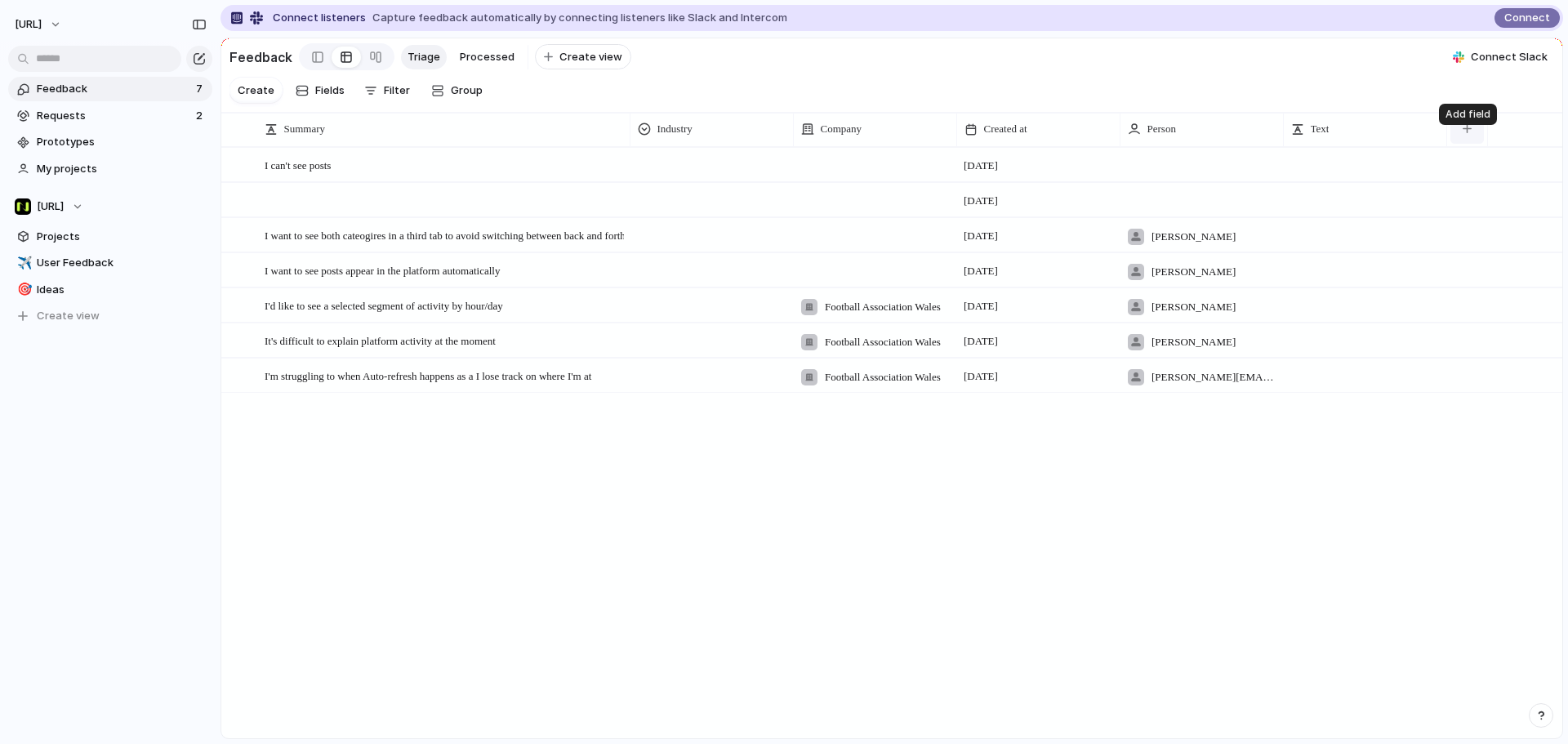
click at [1476, 143] on button "button" at bounding box center [1466, 129] width 33 height 30
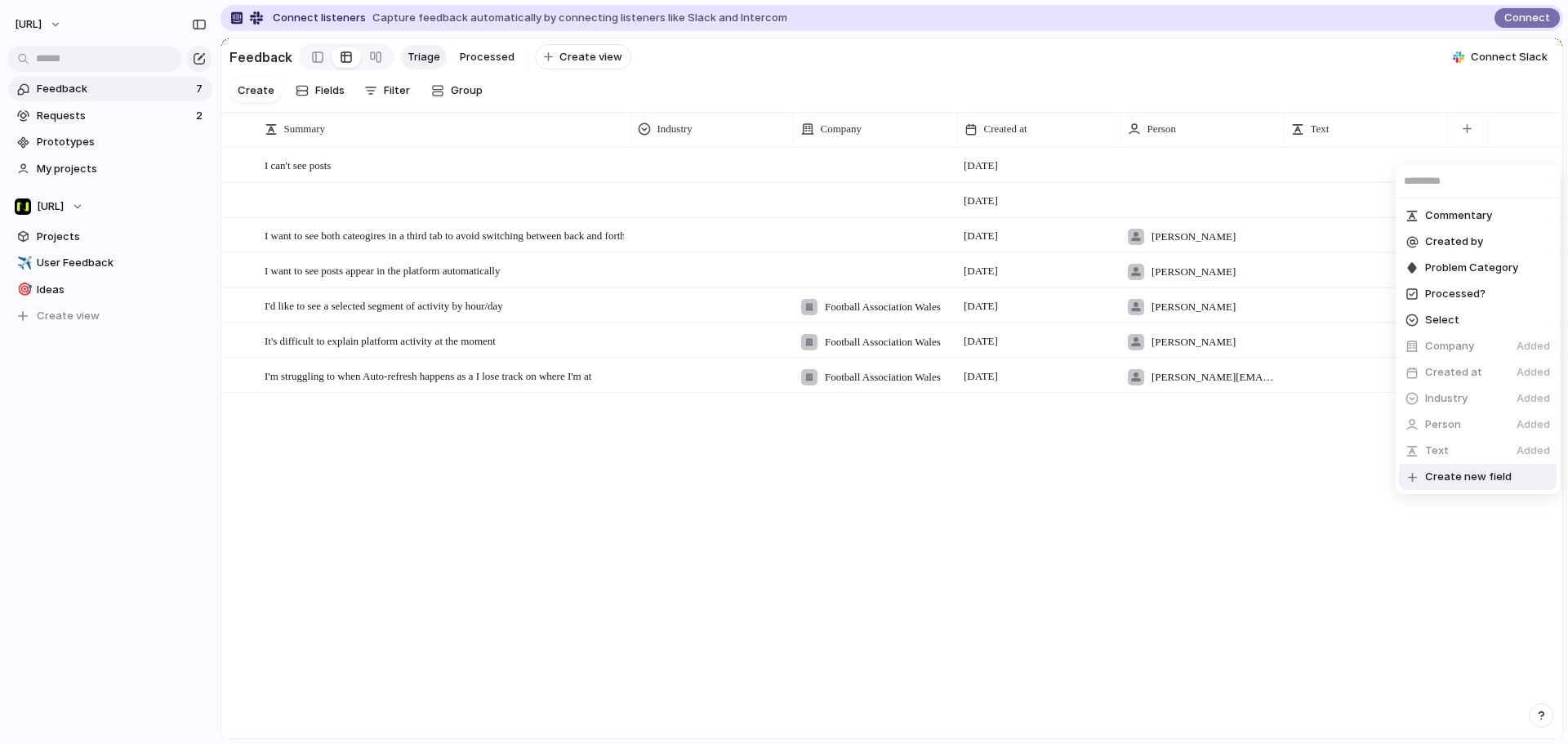
click at [1459, 467] on li "Create new field" at bounding box center [1478, 477] width 158 height 26
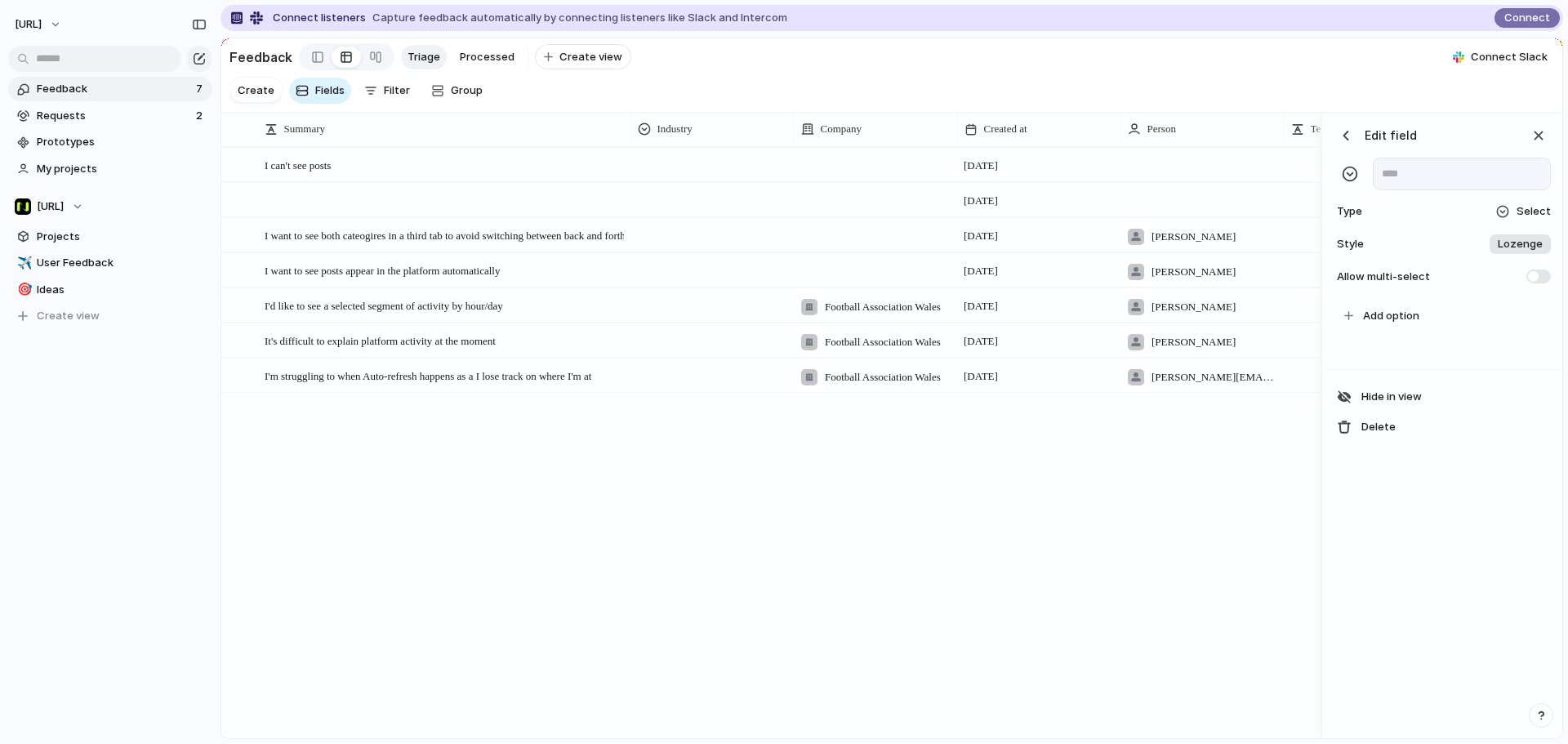
scroll to position [0, 330]
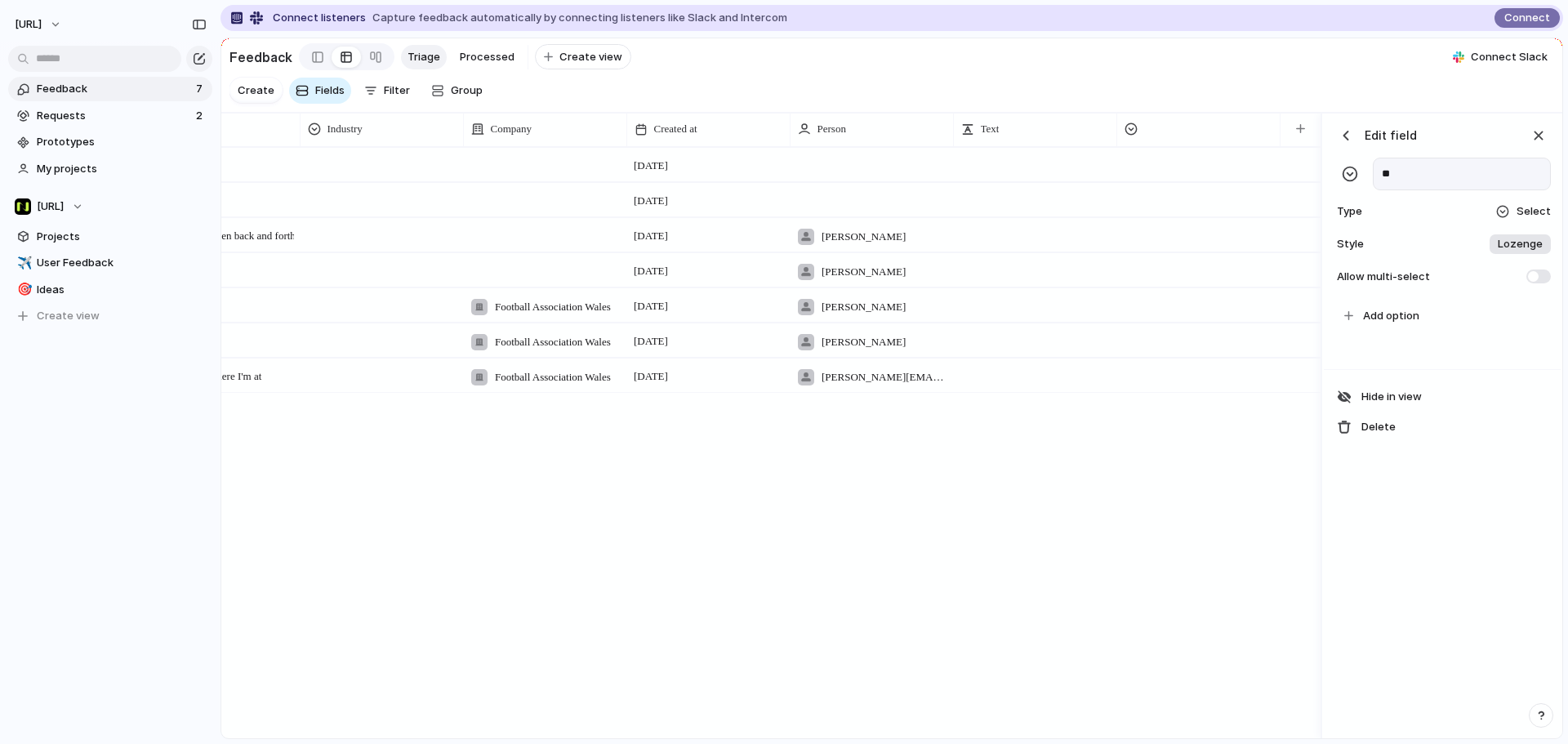
type input "*"
type input "**********"
click at [1409, 330] on button "Add option" at bounding box center [1445, 316] width 215 height 28
type input "**********"
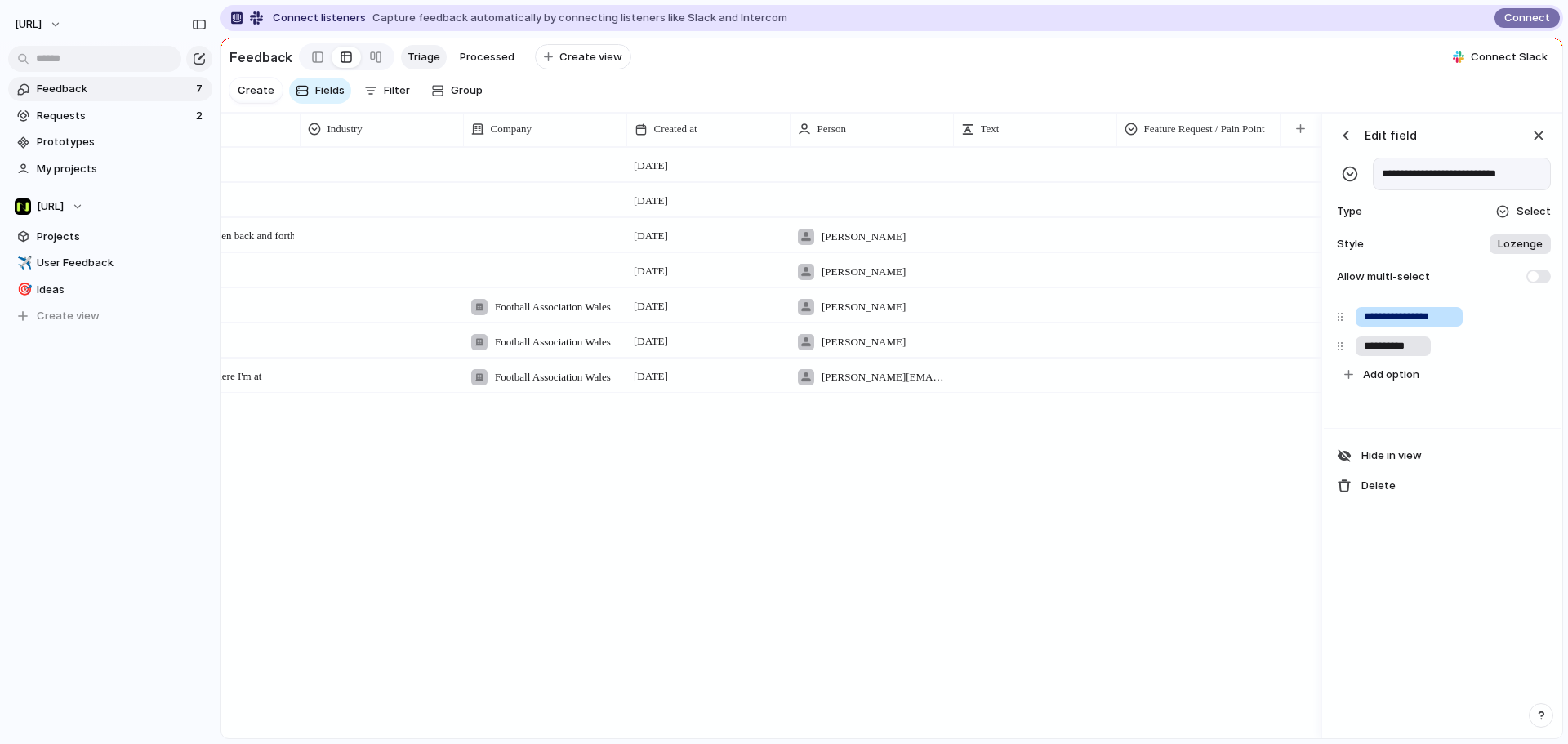
type input "**********"
drag, startPoint x: 1464, startPoint y: 189, endPoint x: 1397, endPoint y: 189, distance: 67.0
click at [1374, 190] on input "**********" at bounding box center [1461, 174] width 178 height 32
drag, startPoint x: 1383, startPoint y: 186, endPoint x: 1462, endPoint y: 188, distance: 79.0
click at [1462, 188] on input "**********" at bounding box center [1461, 174] width 178 height 32
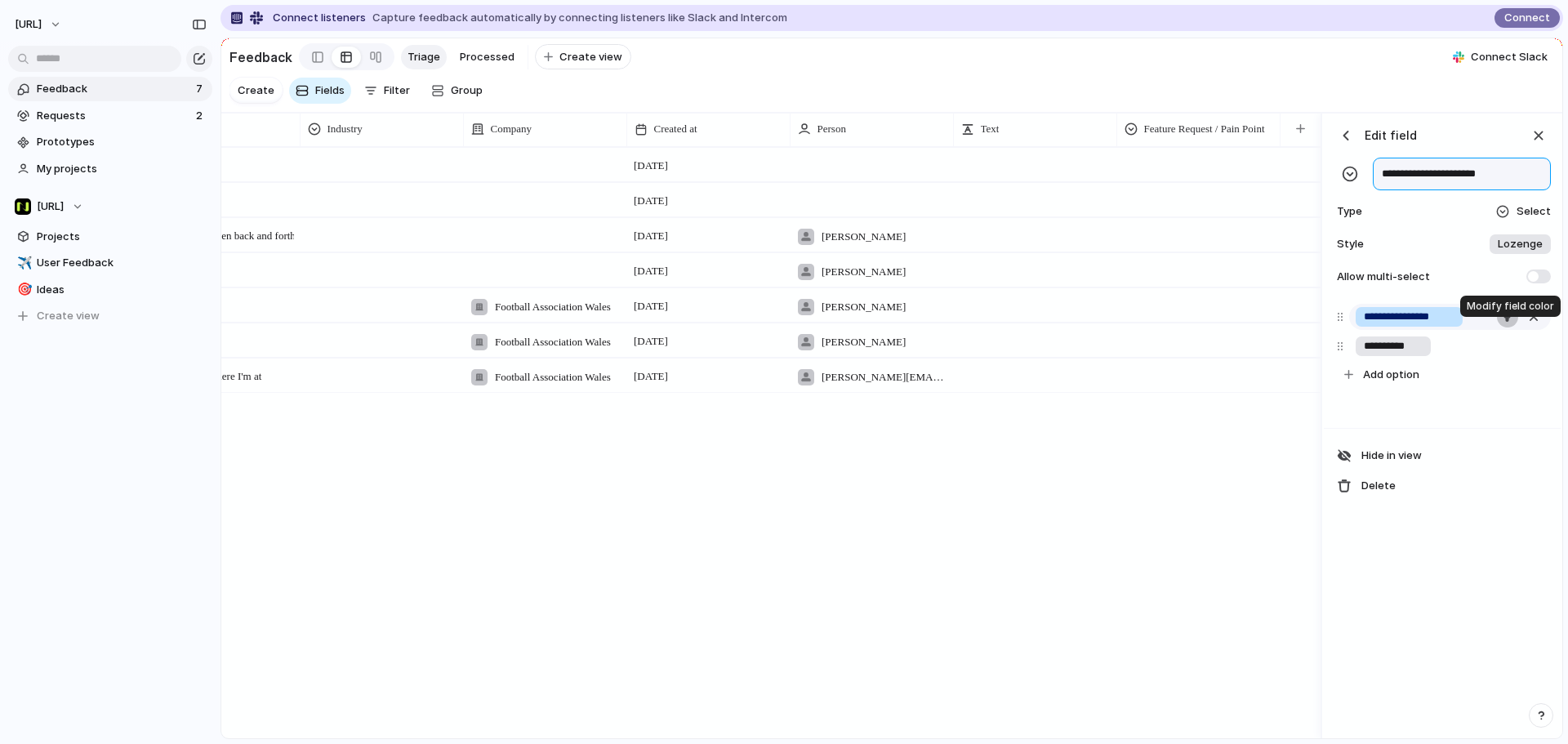
type input "**********"
click at [1512, 322] on div "button" at bounding box center [1507, 316] width 11 height 11
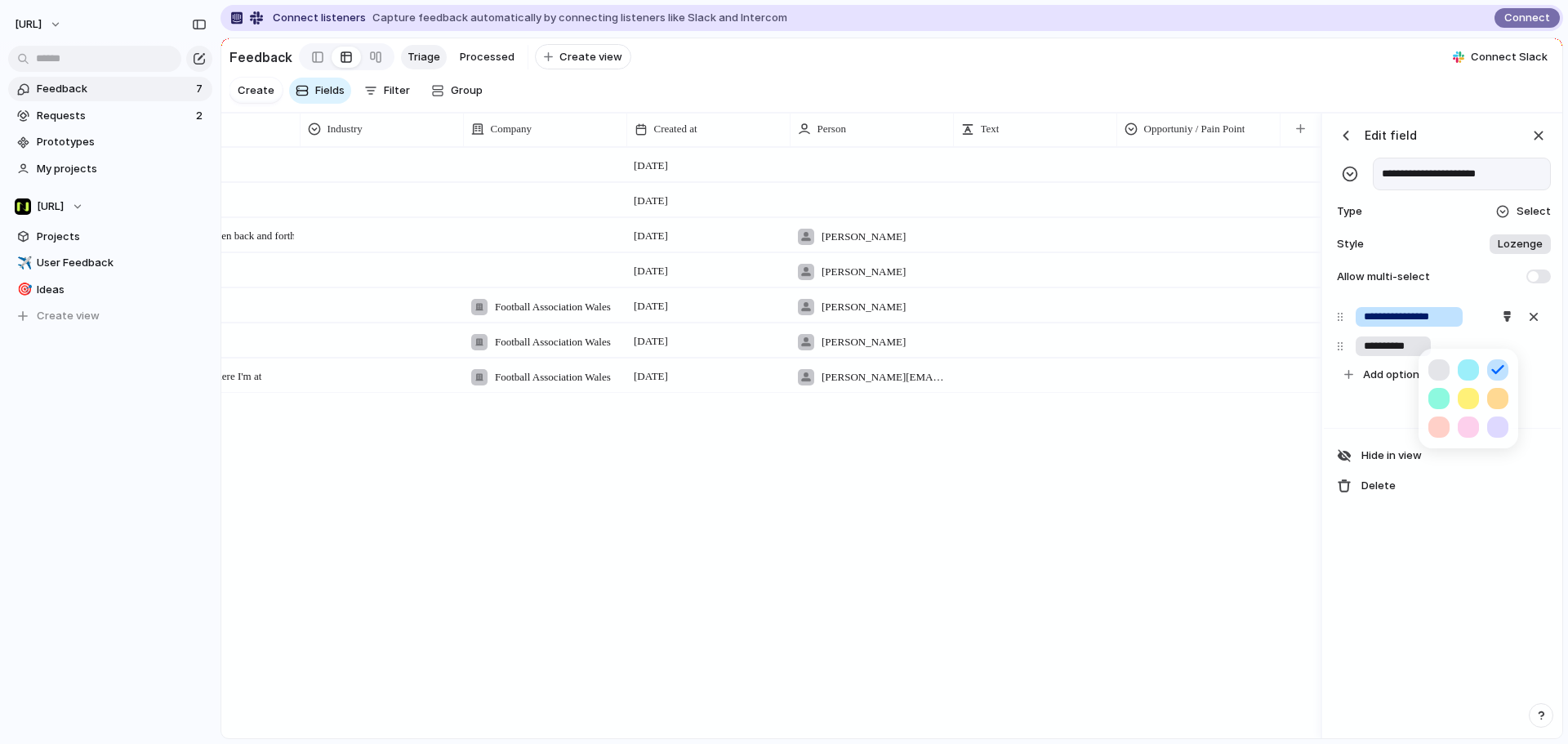
click at [1458, 341] on div at bounding box center [784, 372] width 1568 height 744
click at [1433, 325] on input "**********" at bounding box center [1409, 316] width 90 height 16
click at [1389, 325] on input "**********" at bounding box center [1409, 316] width 90 height 16
click at [1388, 325] on input "**********" at bounding box center [1409, 316] width 90 height 16
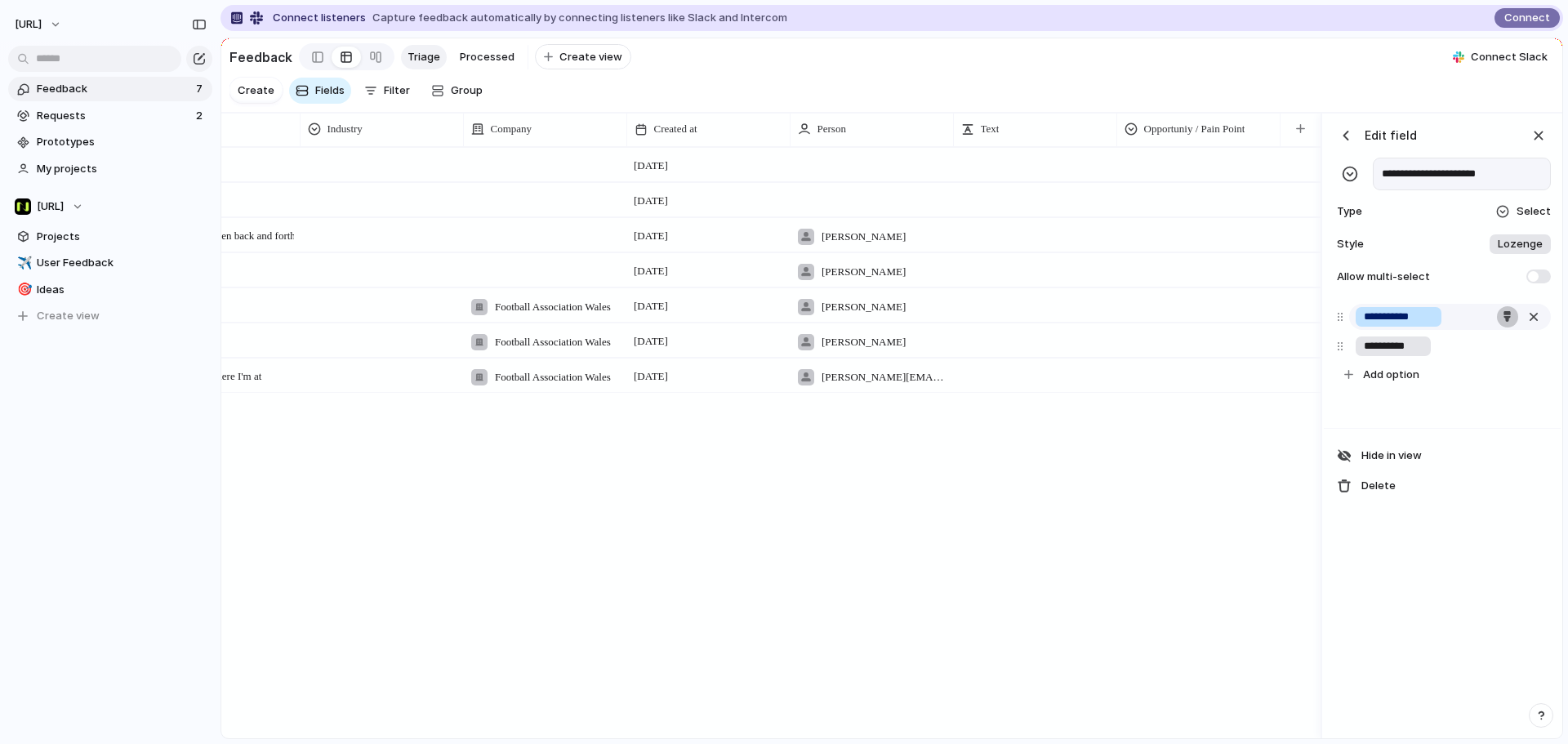
type input "**********"
click at [1507, 322] on div "button" at bounding box center [1507, 316] width 11 height 11
click at [1441, 420] on button "button" at bounding box center [1439, 428] width 22 height 22
click at [1495, 528] on div at bounding box center [784, 372] width 1568 height 744
click at [1506, 351] on div "button" at bounding box center [1507, 346] width 11 height 11
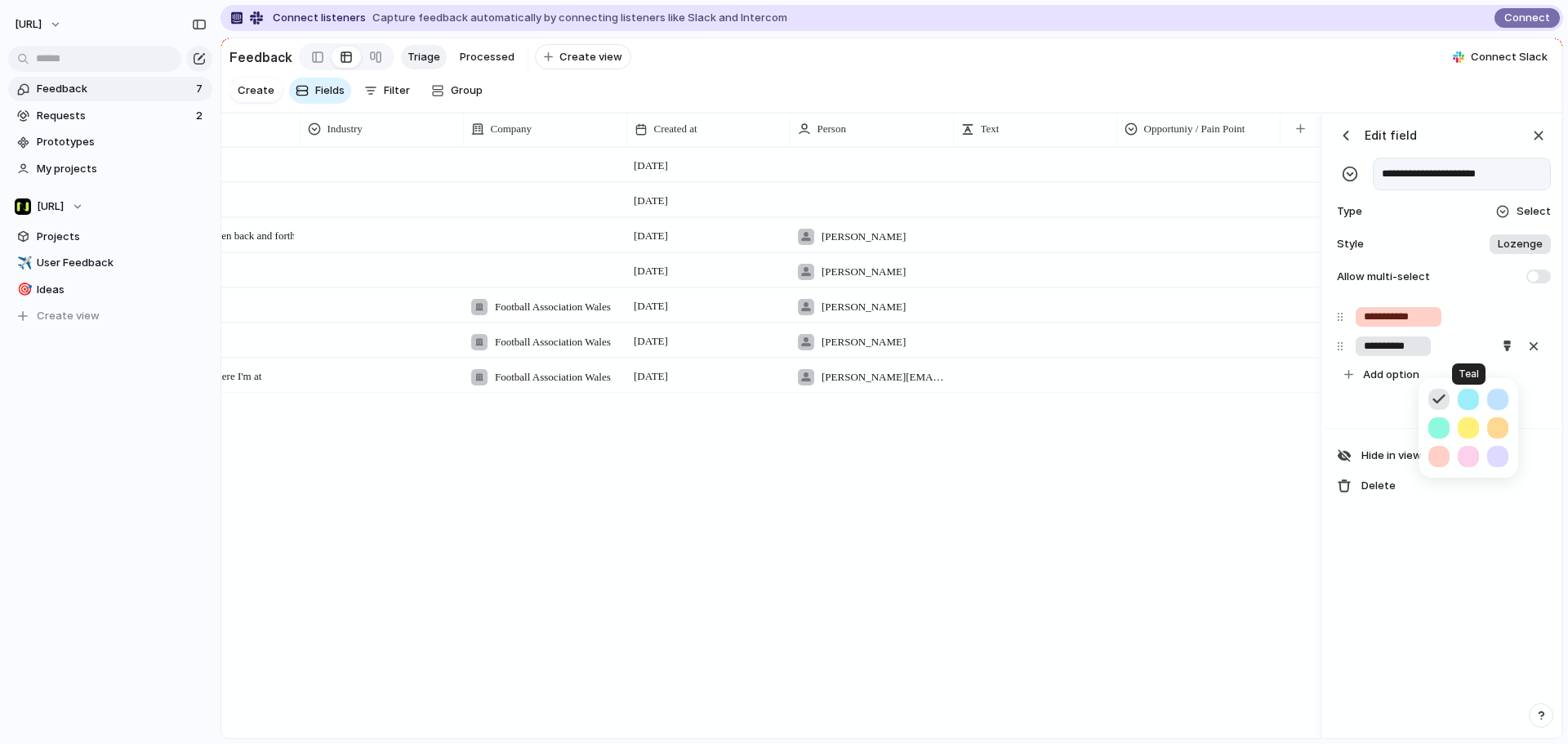
click at [1468, 401] on button "button" at bounding box center [1469, 400] width 22 height 22
click at [1506, 602] on div at bounding box center [784, 372] width 1568 height 744
click at [1504, 322] on div "button" at bounding box center [1507, 316] width 11 height 11
click at [1469, 368] on button "button" at bounding box center [1469, 370] width 22 height 22
click at [1507, 511] on div at bounding box center [784, 372] width 1568 height 744
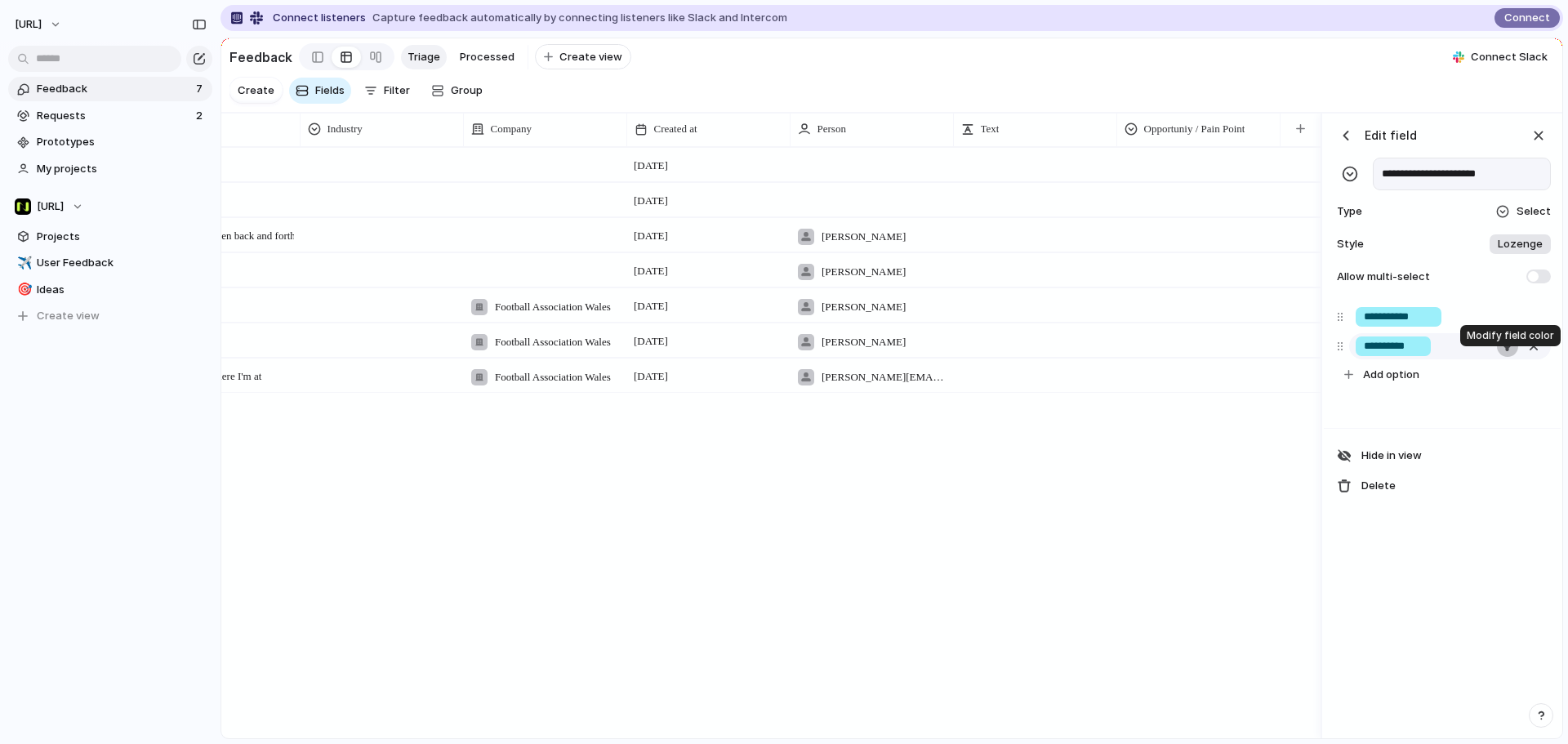
click at [1513, 357] on button "button" at bounding box center [1507, 347] width 22 height 22
click at [1442, 451] on button "button" at bounding box center [1439, 457] width 22 height 22
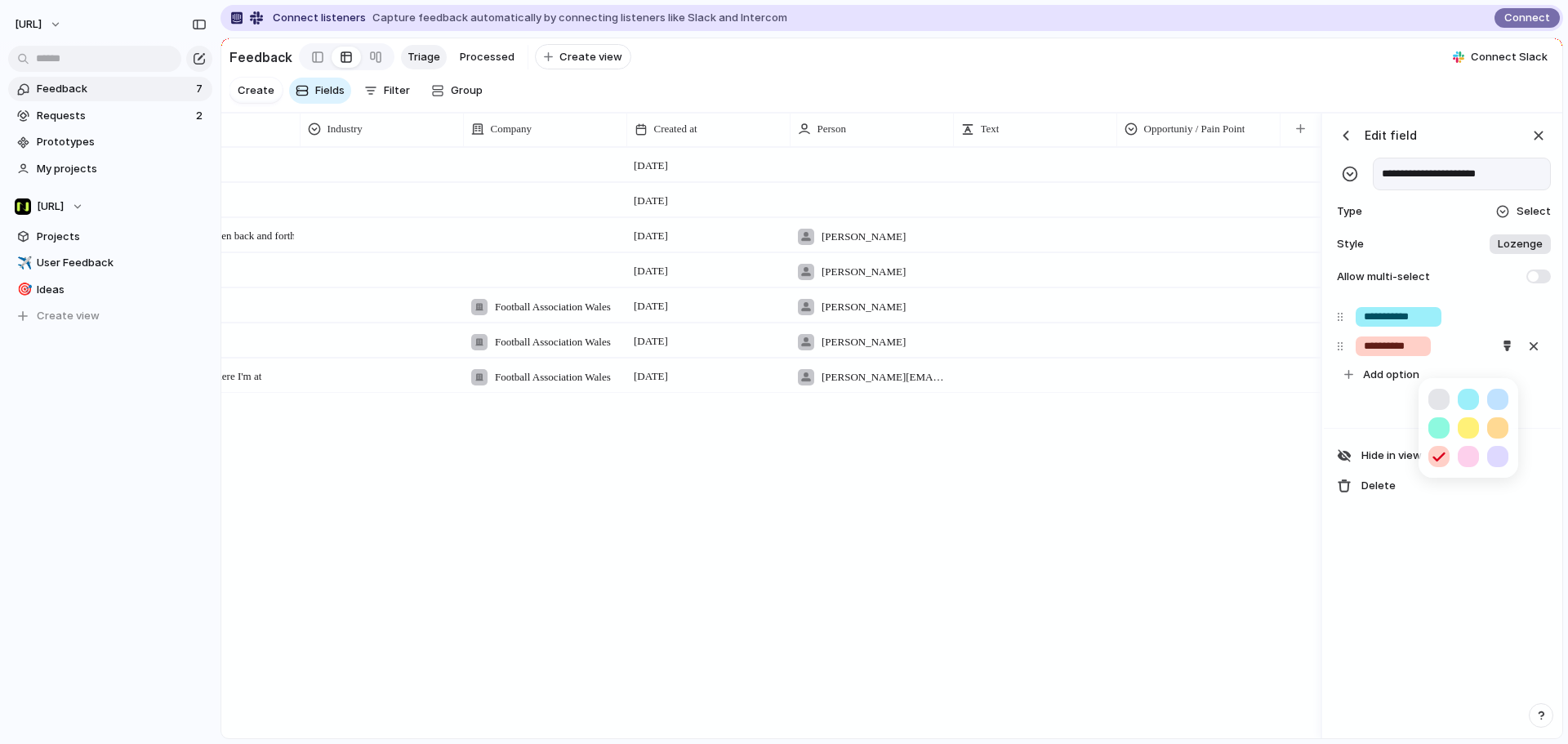
click at [1471, 558] on div at bounding box center [784, 372] width 1568 height 744
click at [1347, 143] on div "button" at bounding box center [1346, 135] width 16 height 16
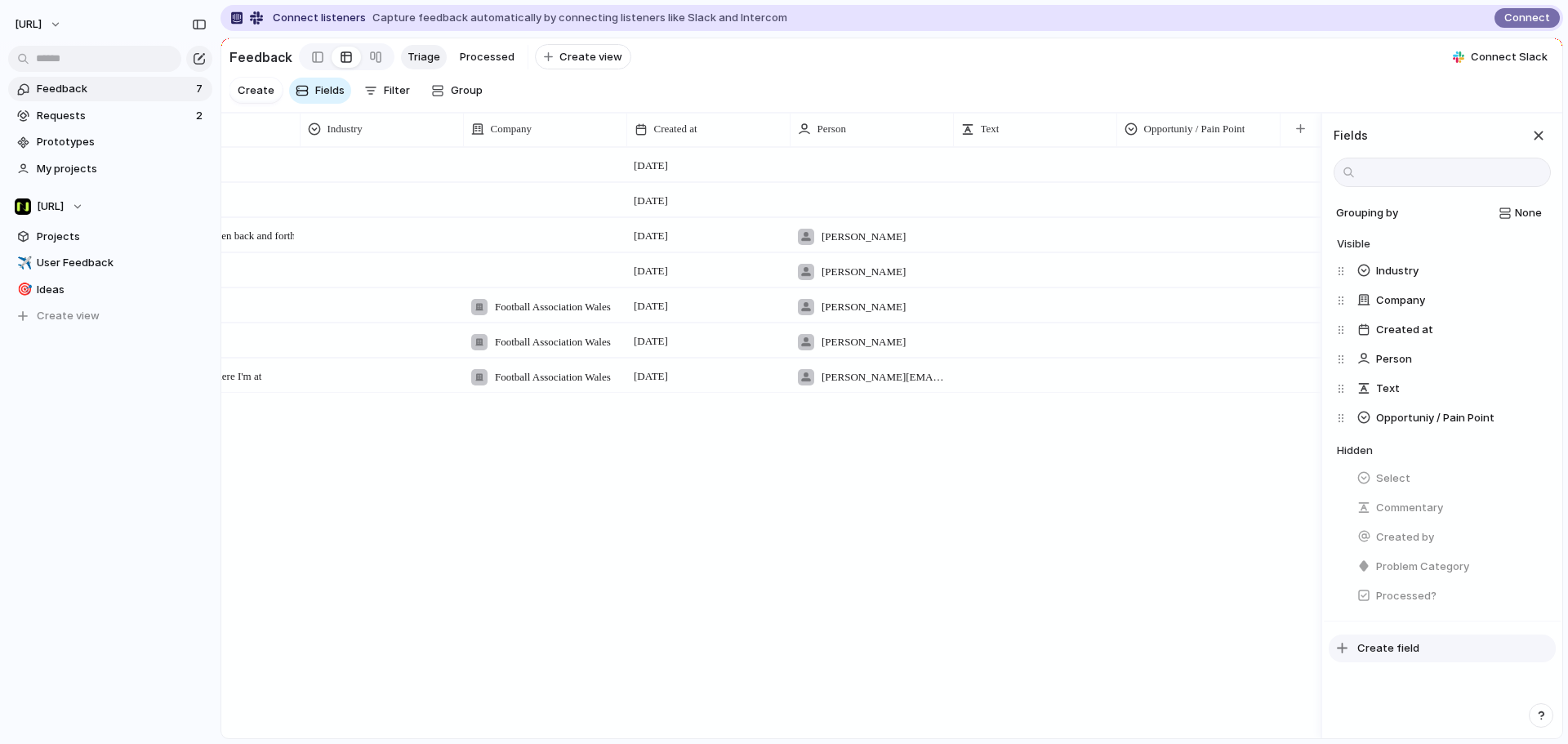
click at [1415, 657] on span "Create field" at bounding box center [1387, 648] width 62 height 16
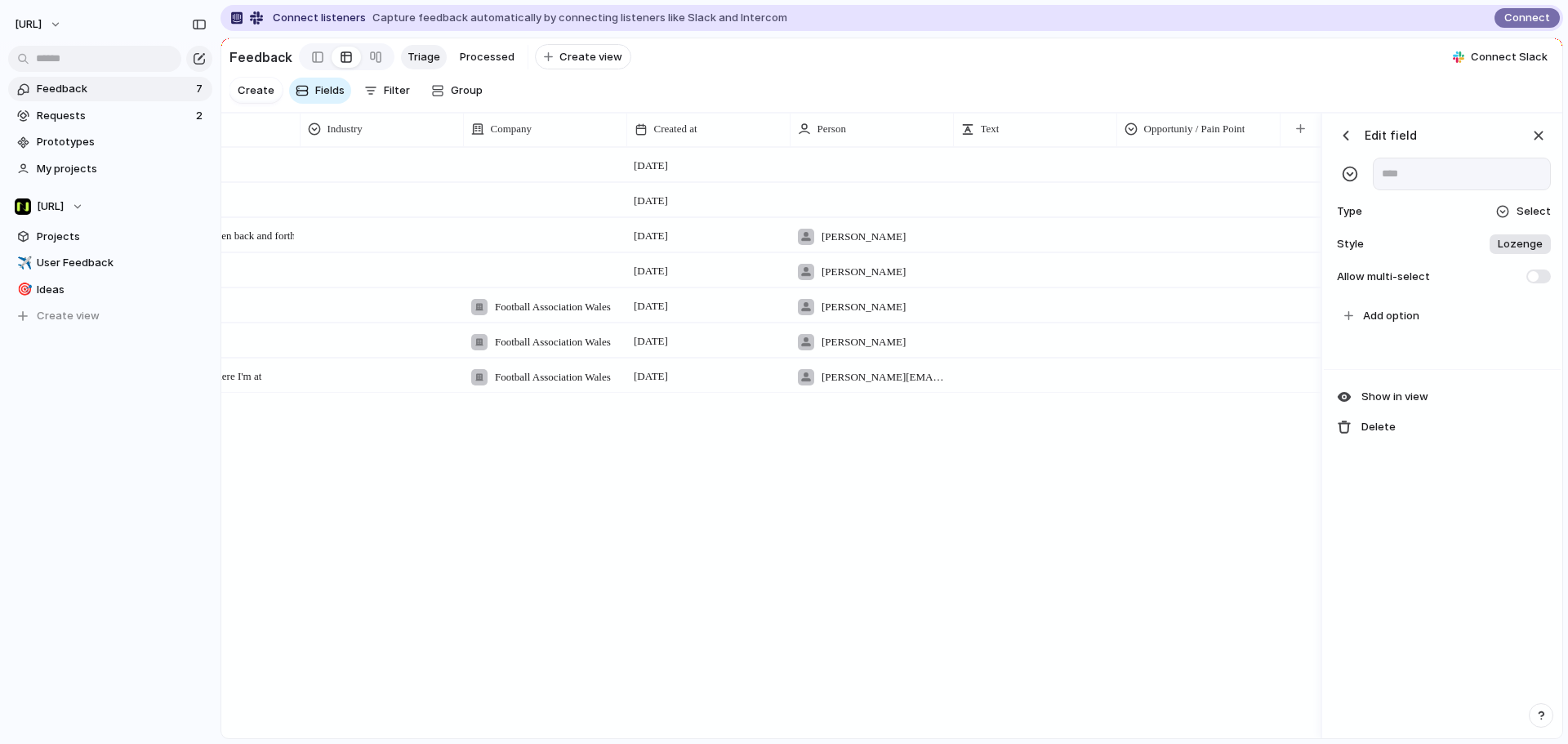
type input "*"
type input "**********"
click at [1384, 324] on span "Add option" at bounding box center [1391, 316] width 56 height 16
type input "**********"
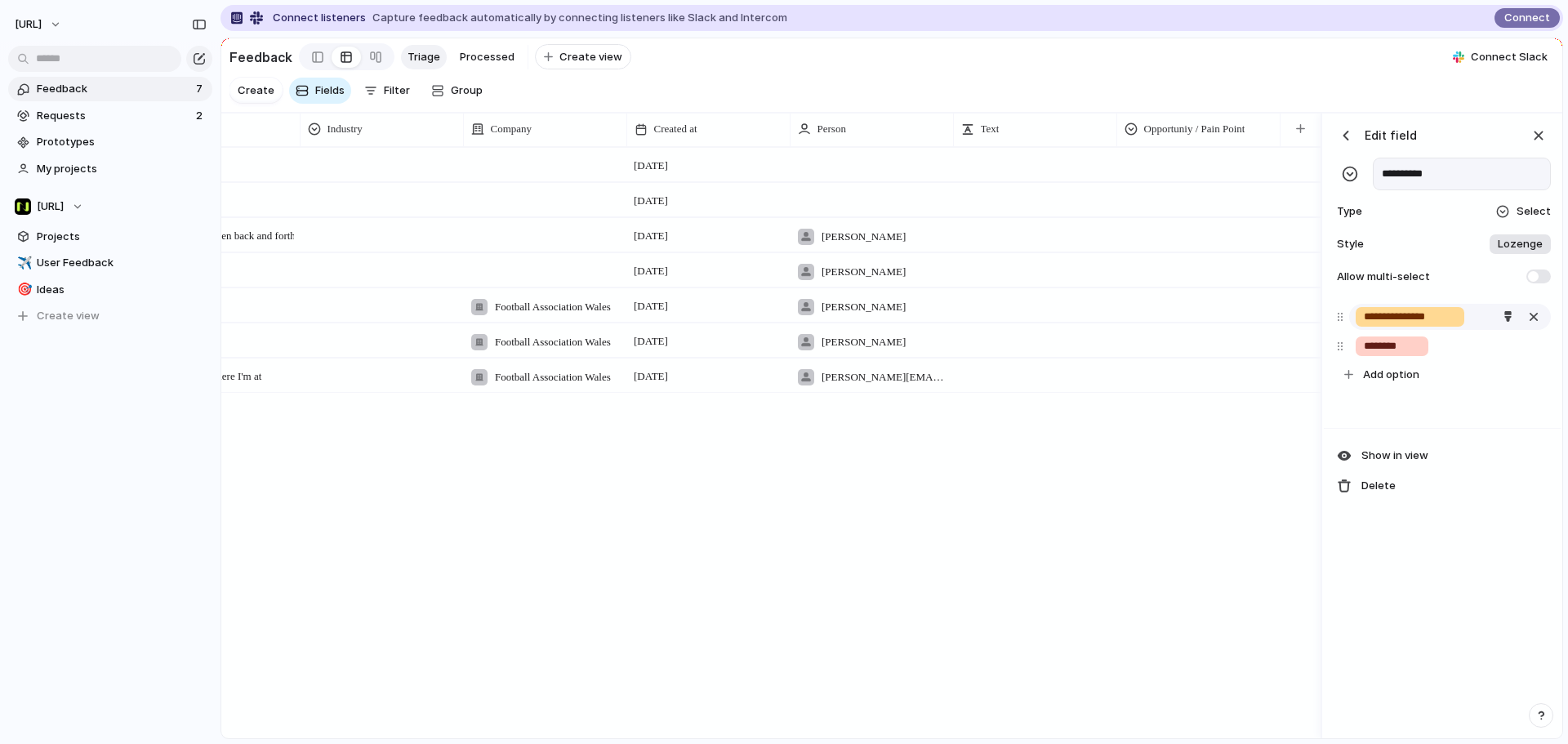
type input "********"
type input "*********"
type input "**********"
click at [1444, 183] on input "**********" at bounding box center [1461, 174] width 178 height 32
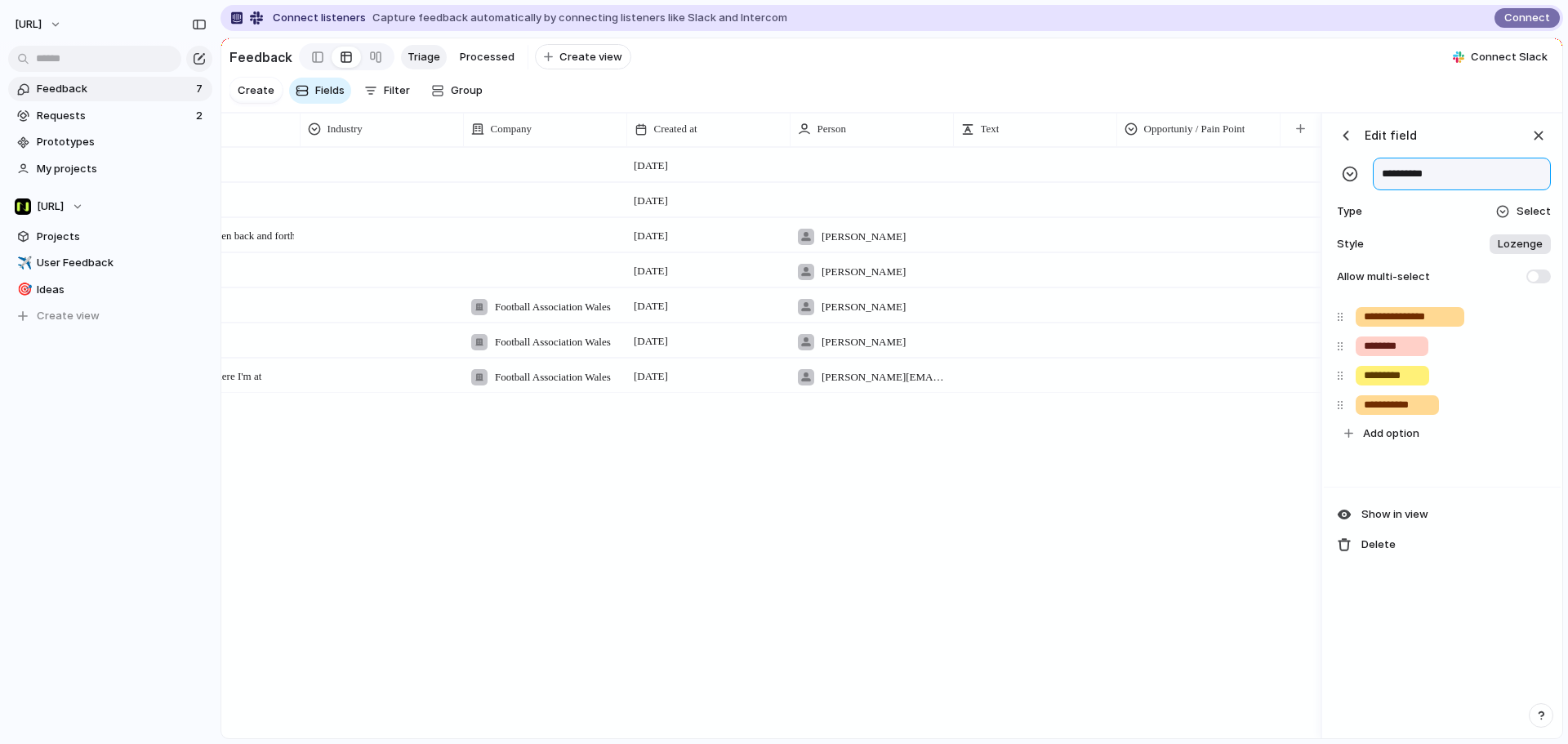
click at [1455, 187] on input "**********" at bounding box center [1461, 174] width 178 height 32
type input "**********"
click at [1346, 143] on div "button" at bounding box center [1346, 135] width 16 height 16
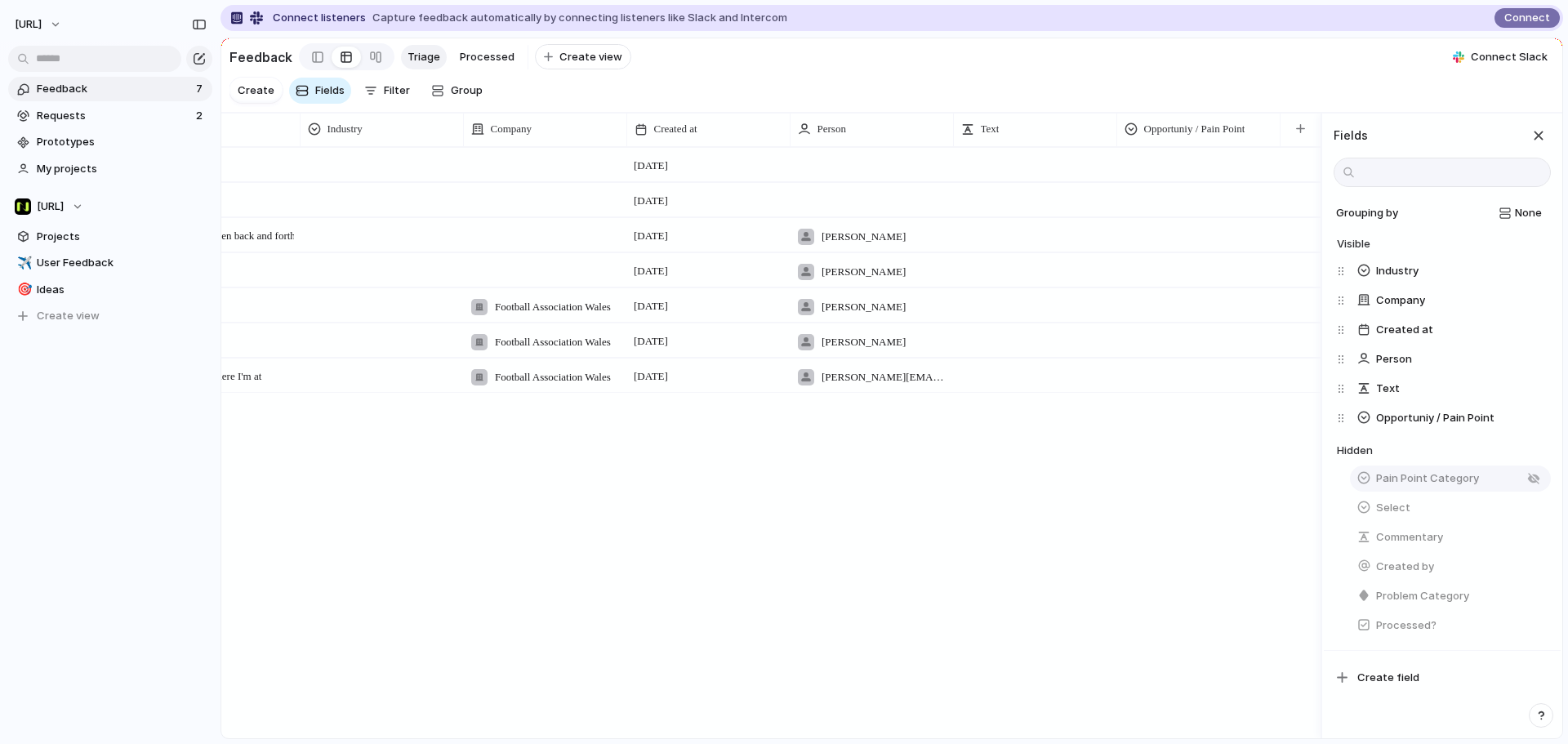
drag, startPoint x: 1449, startPoint y: 484, endPoint x: 1438, endPoint y: 484, distance: 11.0
click at [1438, 484] on button "Pain Point Category" at bounding box center [1450, 478] width 201 height 26
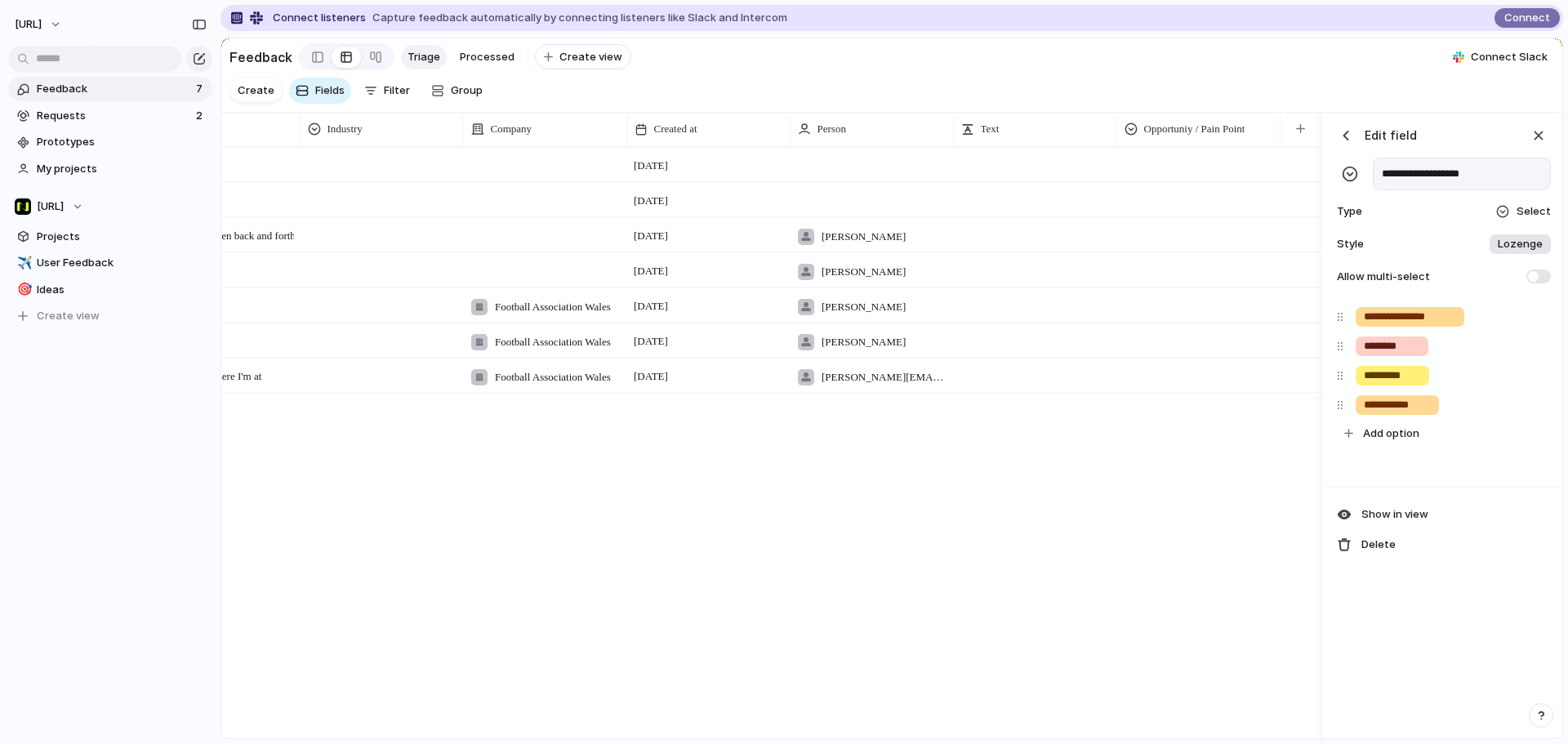
click at [1346, 141] on button "button" at bounding box center [1345, 135] width 24 height 24
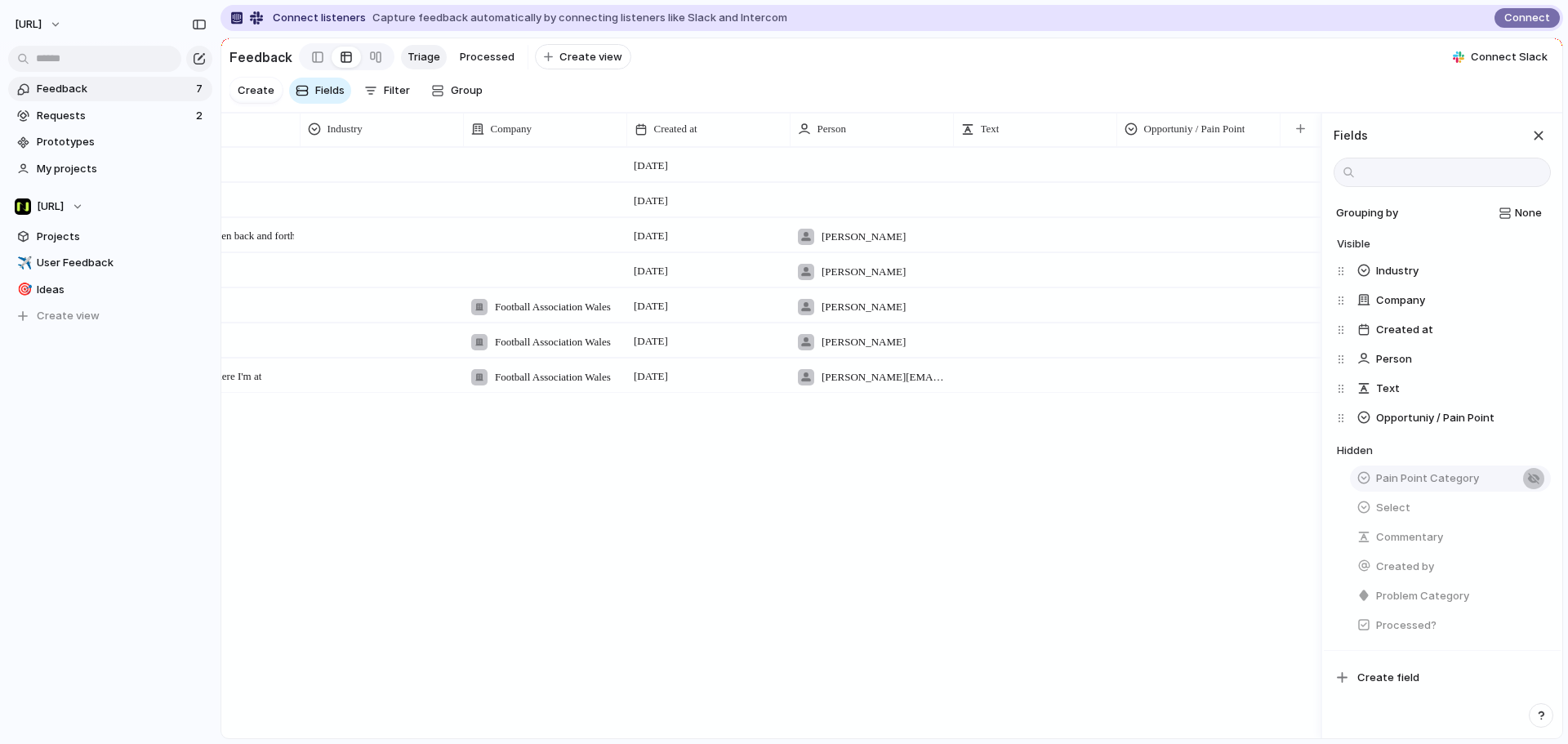
drag, startPoint x: 1531, startPoint y: 481, endPoint x: 1534, endPoint y: 495, distance: 14.3
click at [1534, 492] on button "Pain Point Category" at bounding box center [1450, 478] width 201 height 26
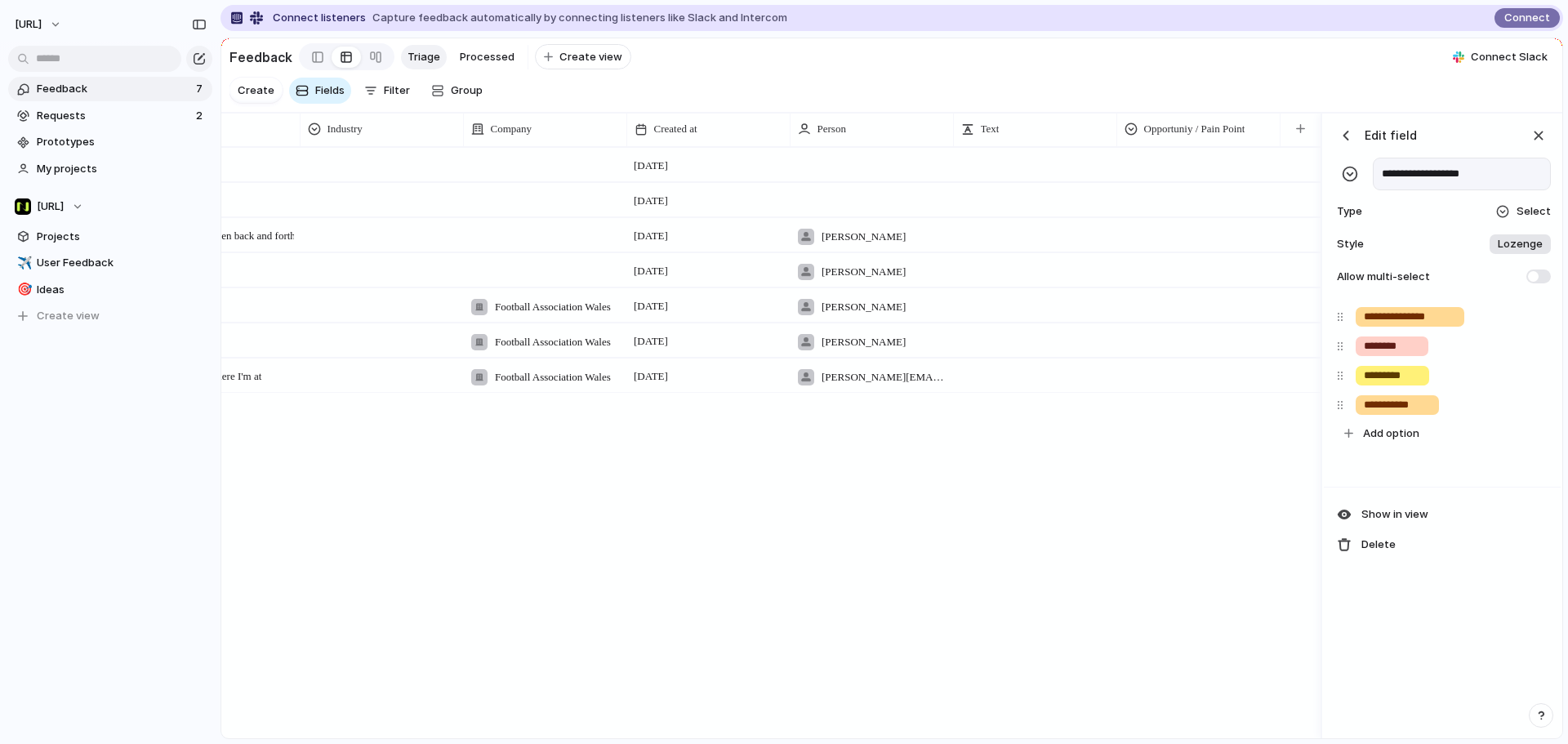
click at [1353, 148] on button "button" at bounding box center [1345, 135] width 24 height 24
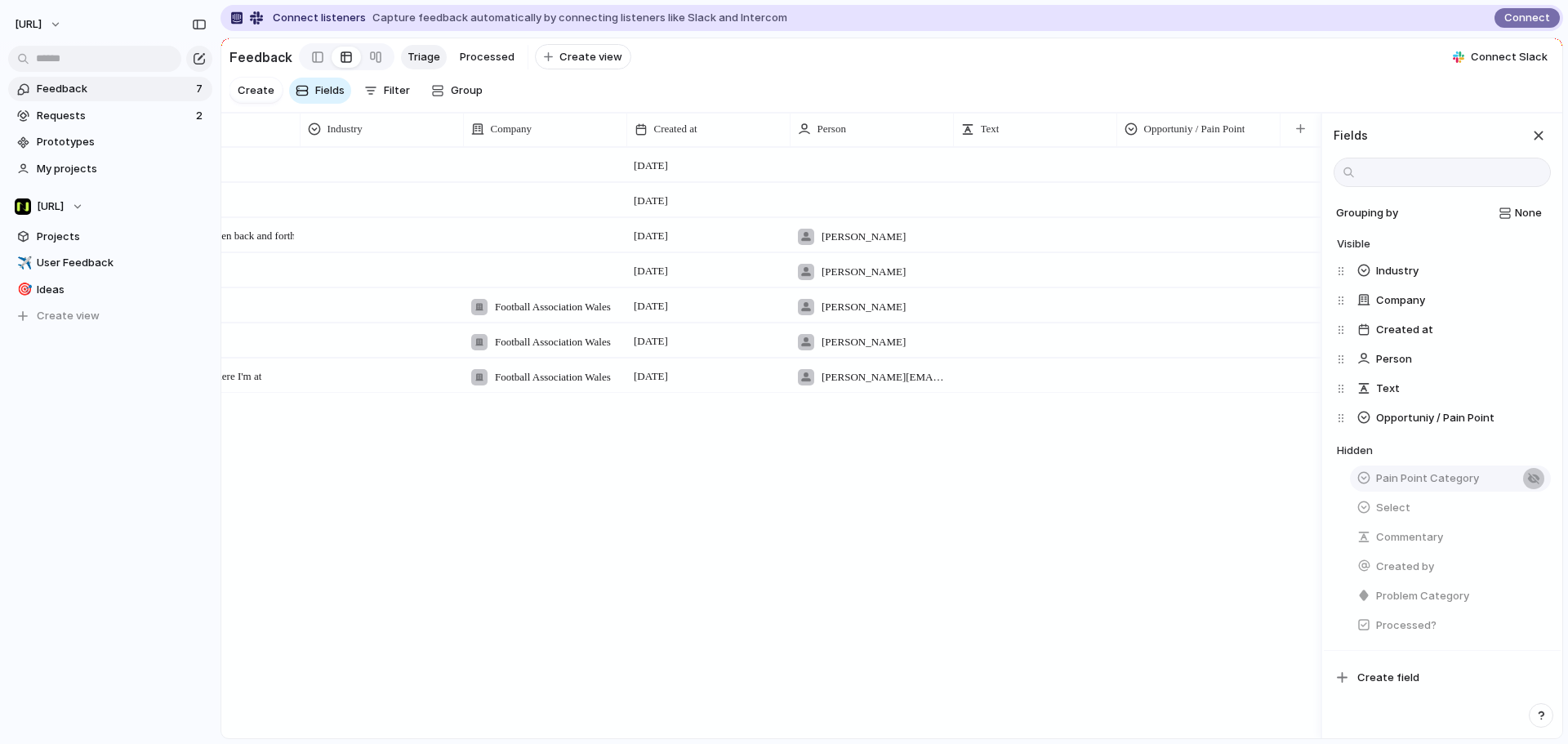
click at [1529, 485] on div "button" at bounding box center [1533, 479] width 13 height 13
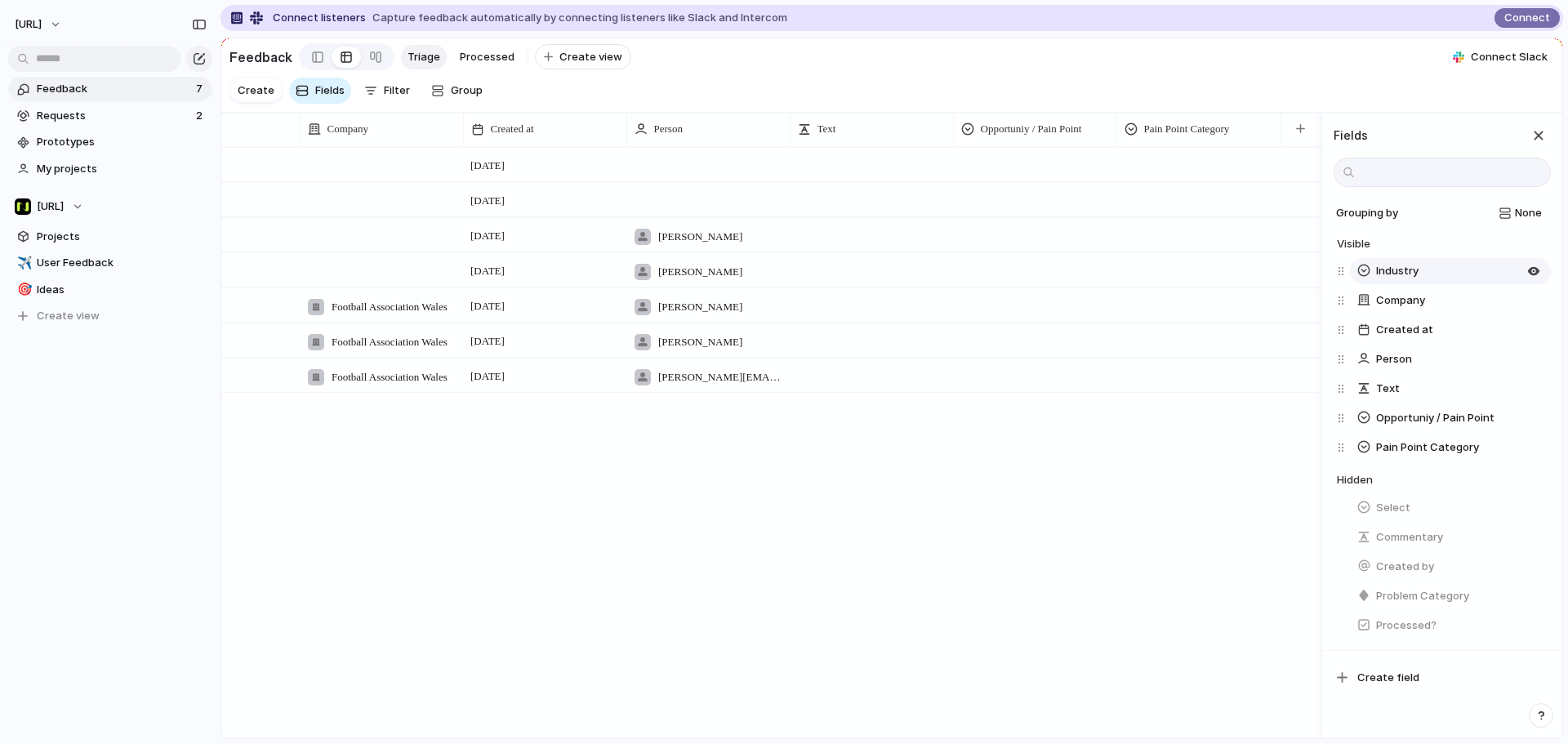
click at [1368, 278] on div "button" at bounding box center [1364, 270] width 14 height 14
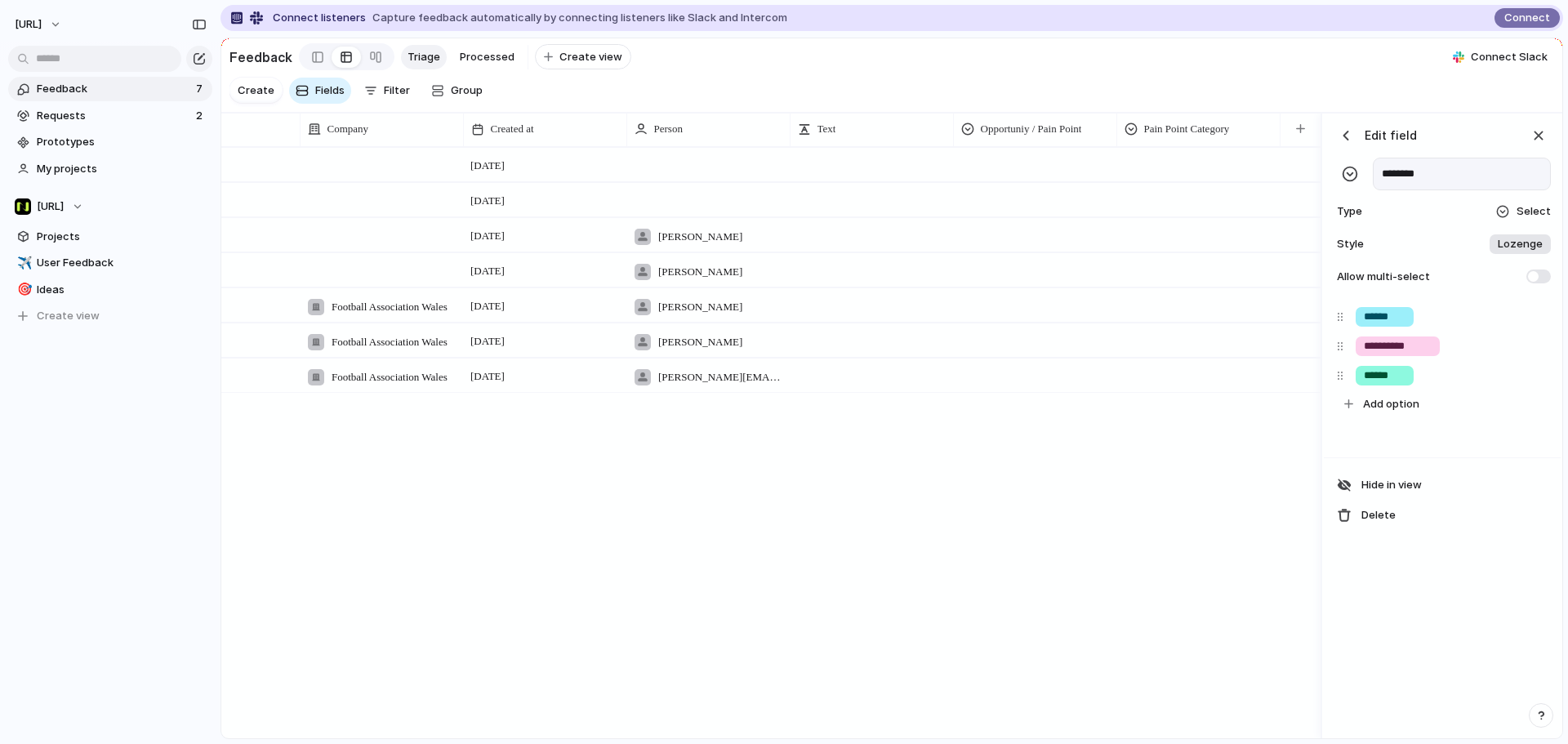
click at [1348, 143] on div "button" at bounding box center [1346, 135] width 16 height 16
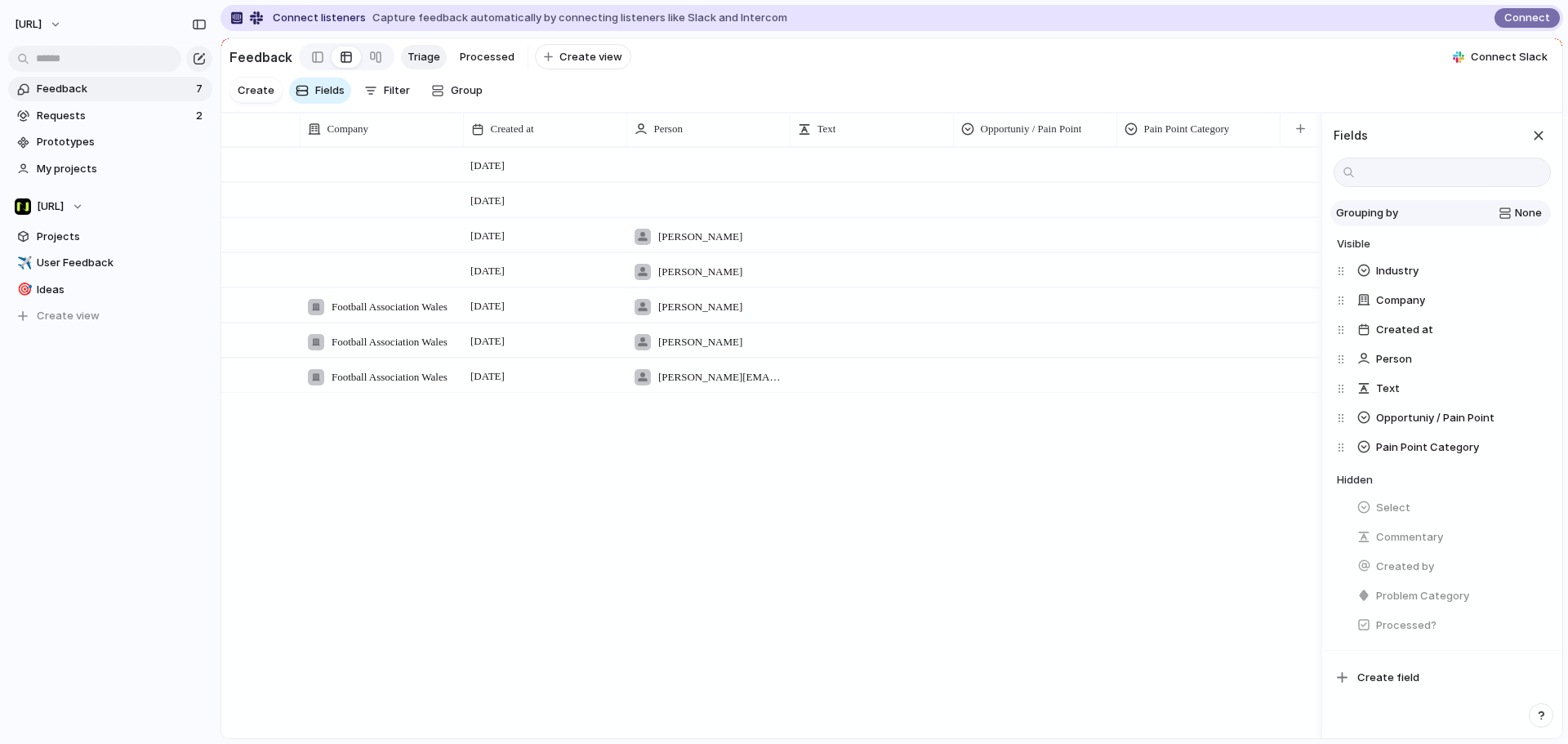
click at [1504, 221] on div "None" at bounding box center [1472, 213] width 137 height 16
click at [1504, 232] on div "None Person Company Processed? Select Pain Point Category Industry Opportuniy /…" at bounding box center [784, 372] width 1568 height 744
click at [1522, 573] on button "button" at bounding box center [1533, 567] width 22 height 22
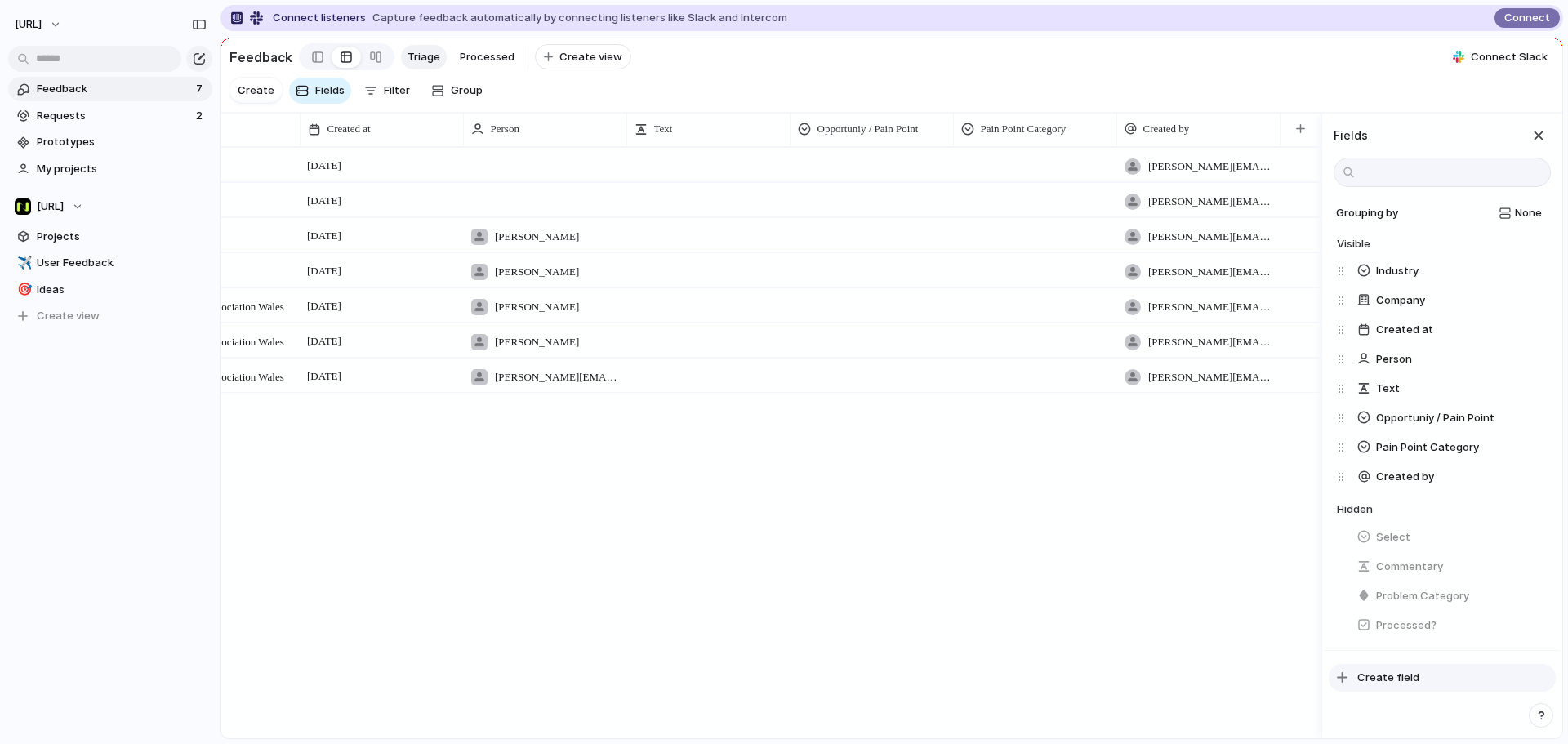
click at [1418, 683] on button "Create field" at bounding box center [1442, 678] width 227 height 28
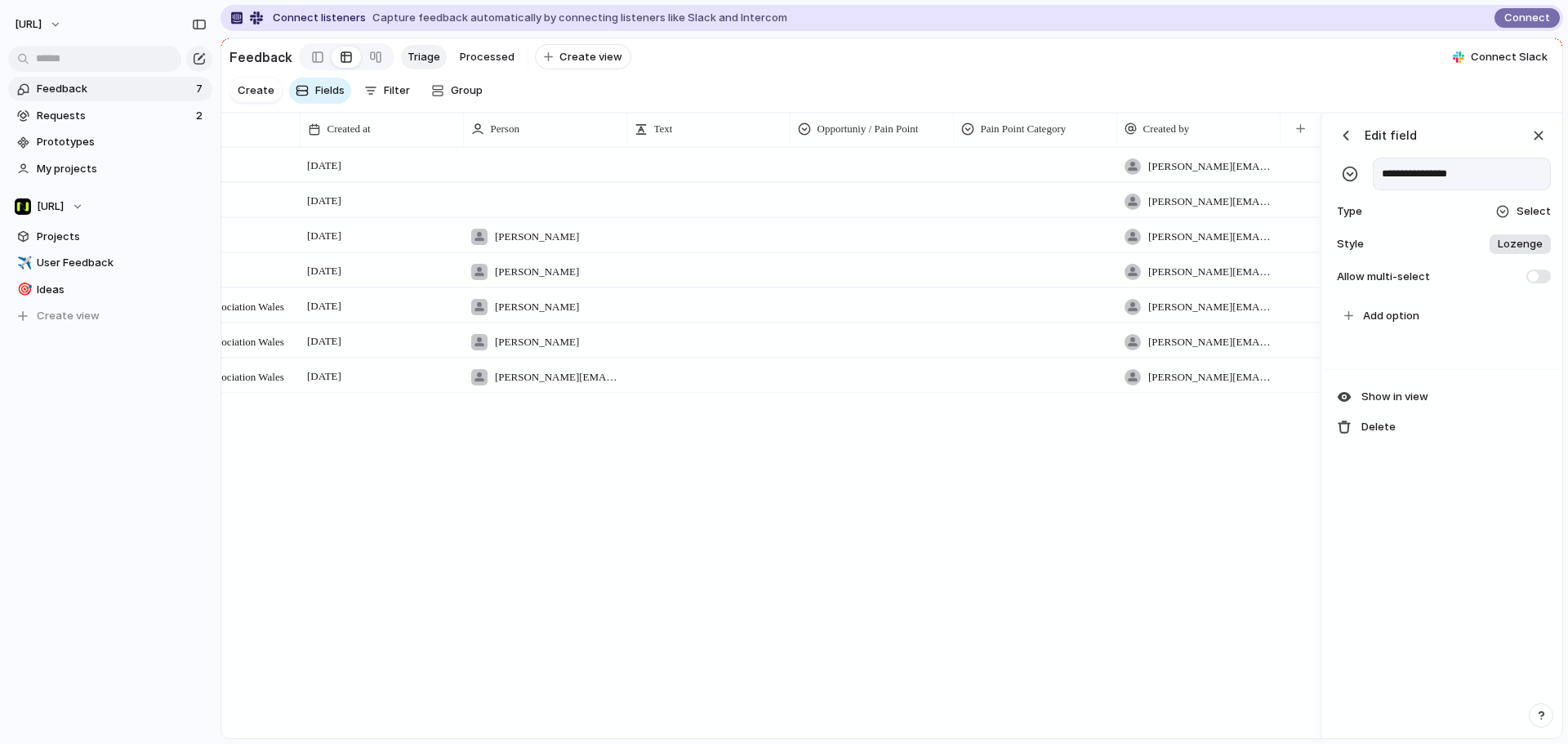
type input "**********"
click at [1430, 330] on button "Add option" at bounding box center [1445, 316] width 215 height 28
click at [1464, 327] on div "**********" at bounding box center [1412, 317] width 114 height 20
drag, startPoint x: 1464, startPoint y: 331, endPoint x: 1361, endPoint y: 335, distance: 103.1
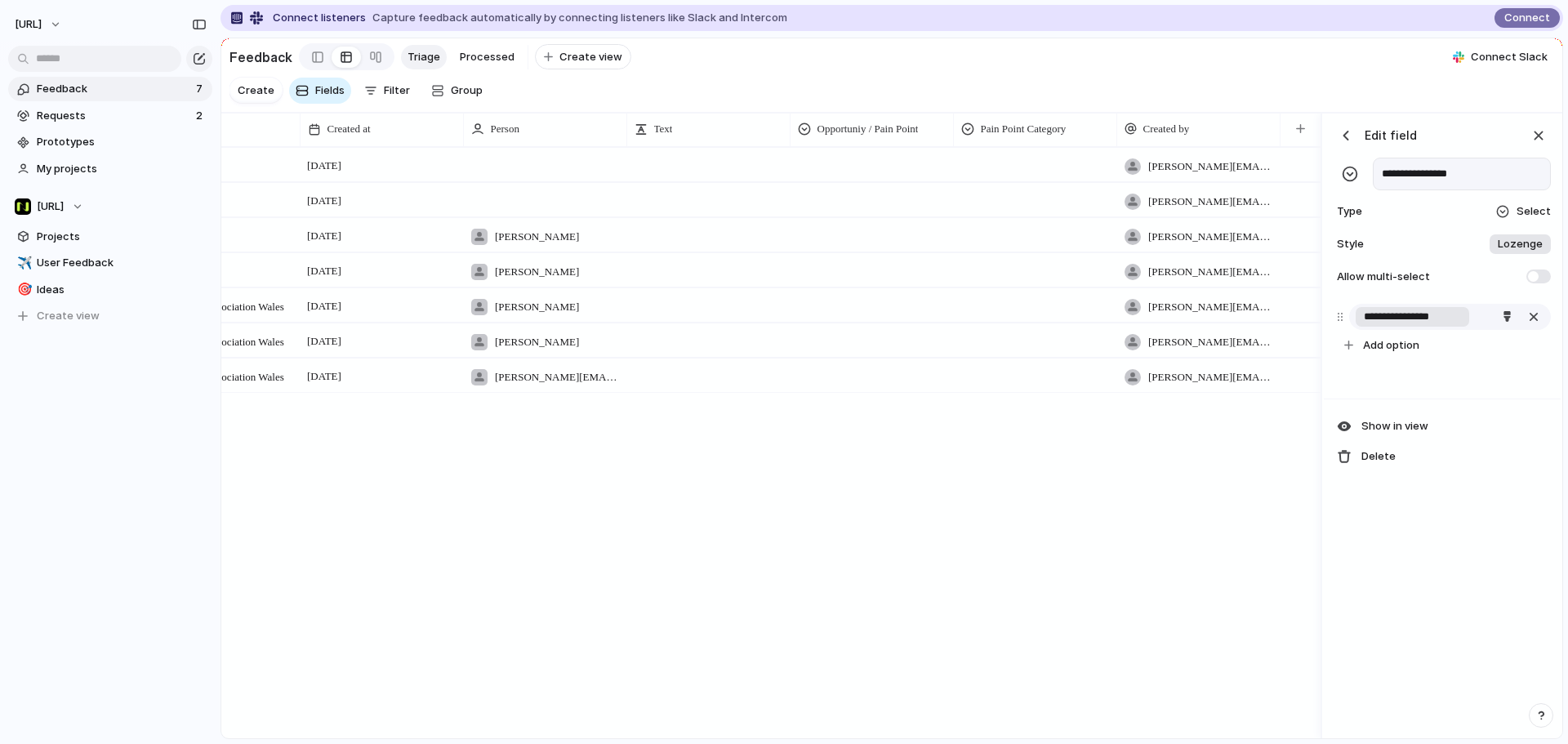
click at [1361, 327] on div "**********" at bounding box center [1412, 317] width 114 height 20
click at [1364, 325] on input "**********" at bounding box center [1412, 316] width 97 height 16
click at [1365, 325] on input "**********" at bounding box center [1412, 316] width 97 height 16
click at [1364, 325] on input "**********" at bounding box center [1412, 316] width 97 height 16
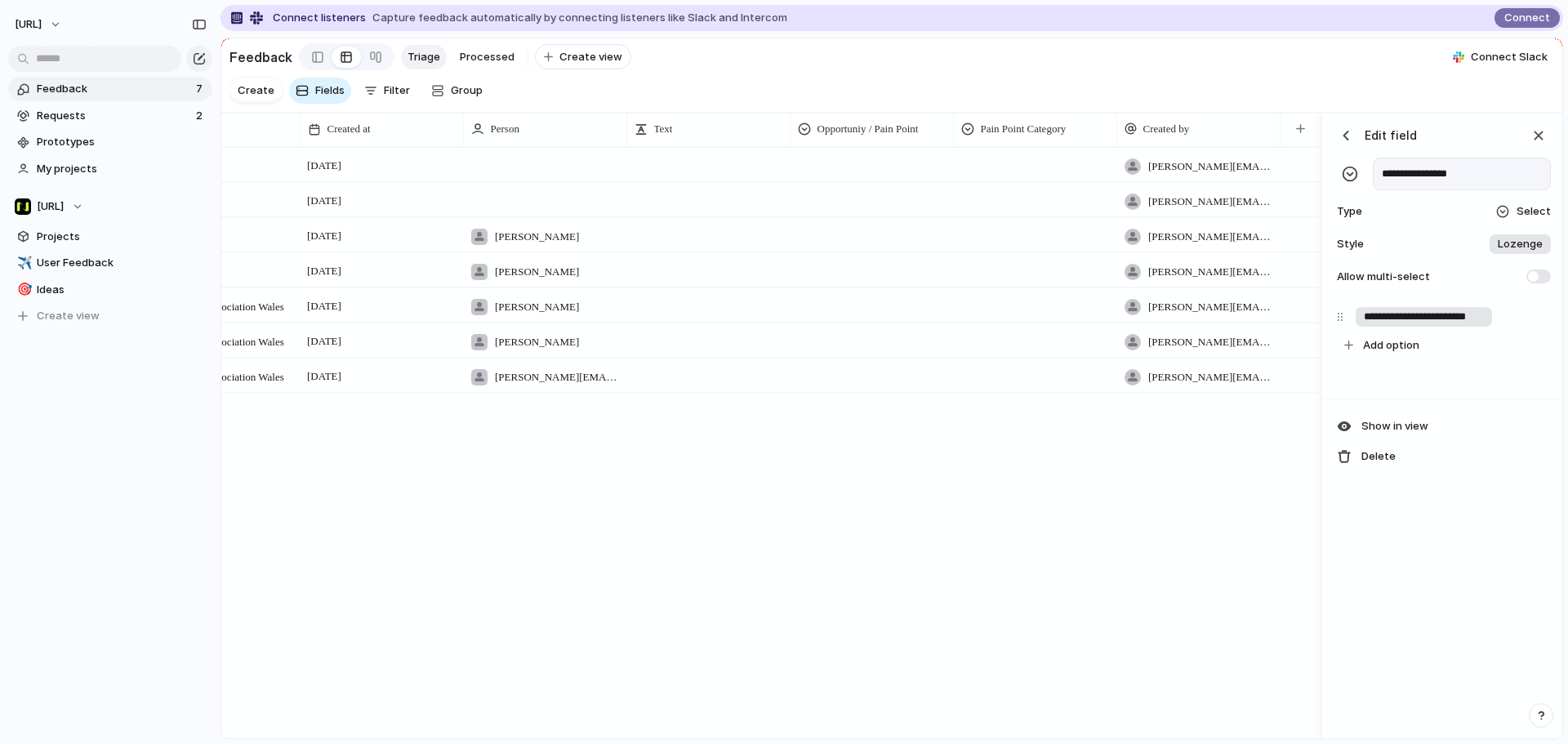
type input "**********"
type input "*"
click at [1483, 325] on input "**********" at bounding box center [1425, 316] width 123 height 16
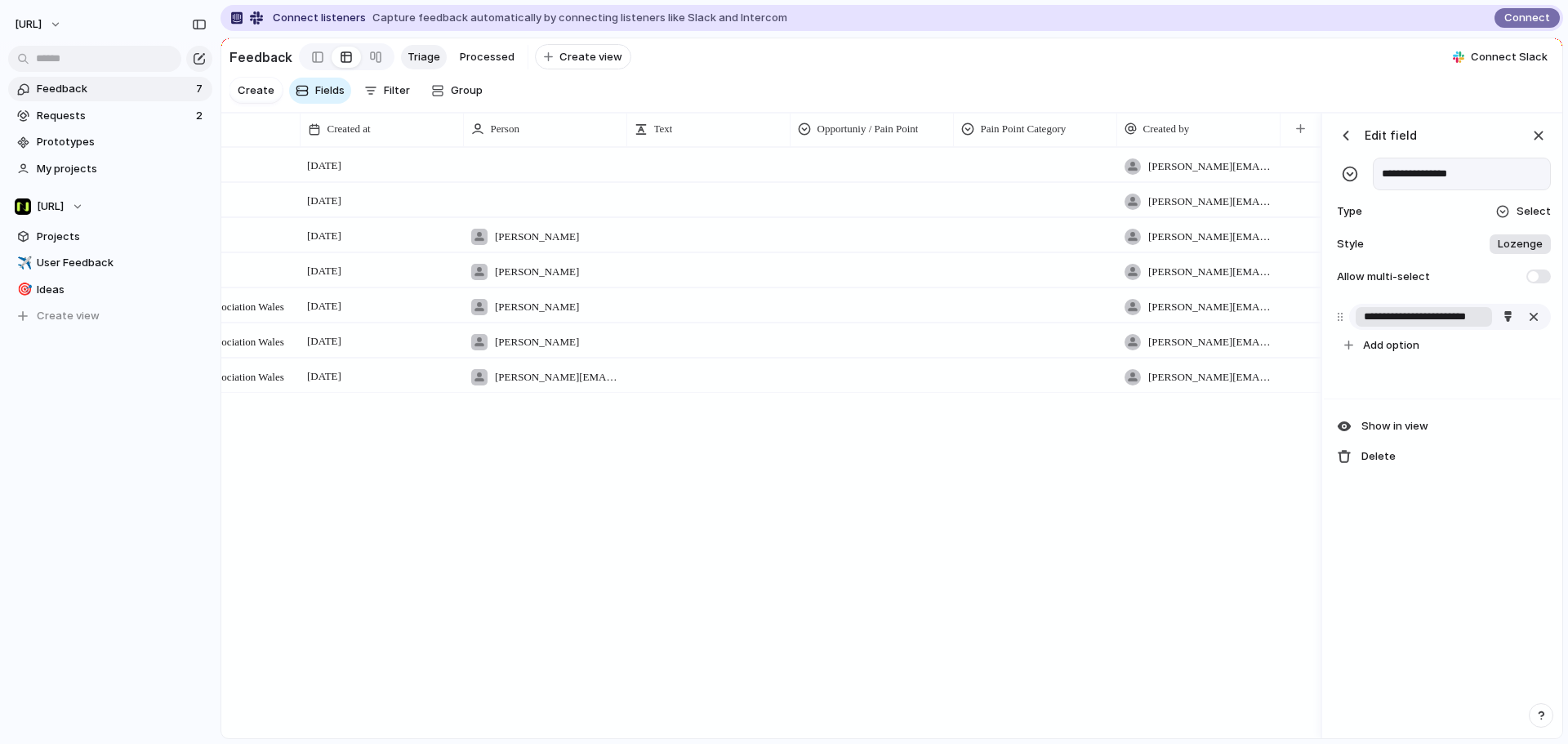
click at [1483, 325] on input "**********" at bounding box center [1425, 316] width 123 height 16
type input "**********"
type input "*"
type input "**********"
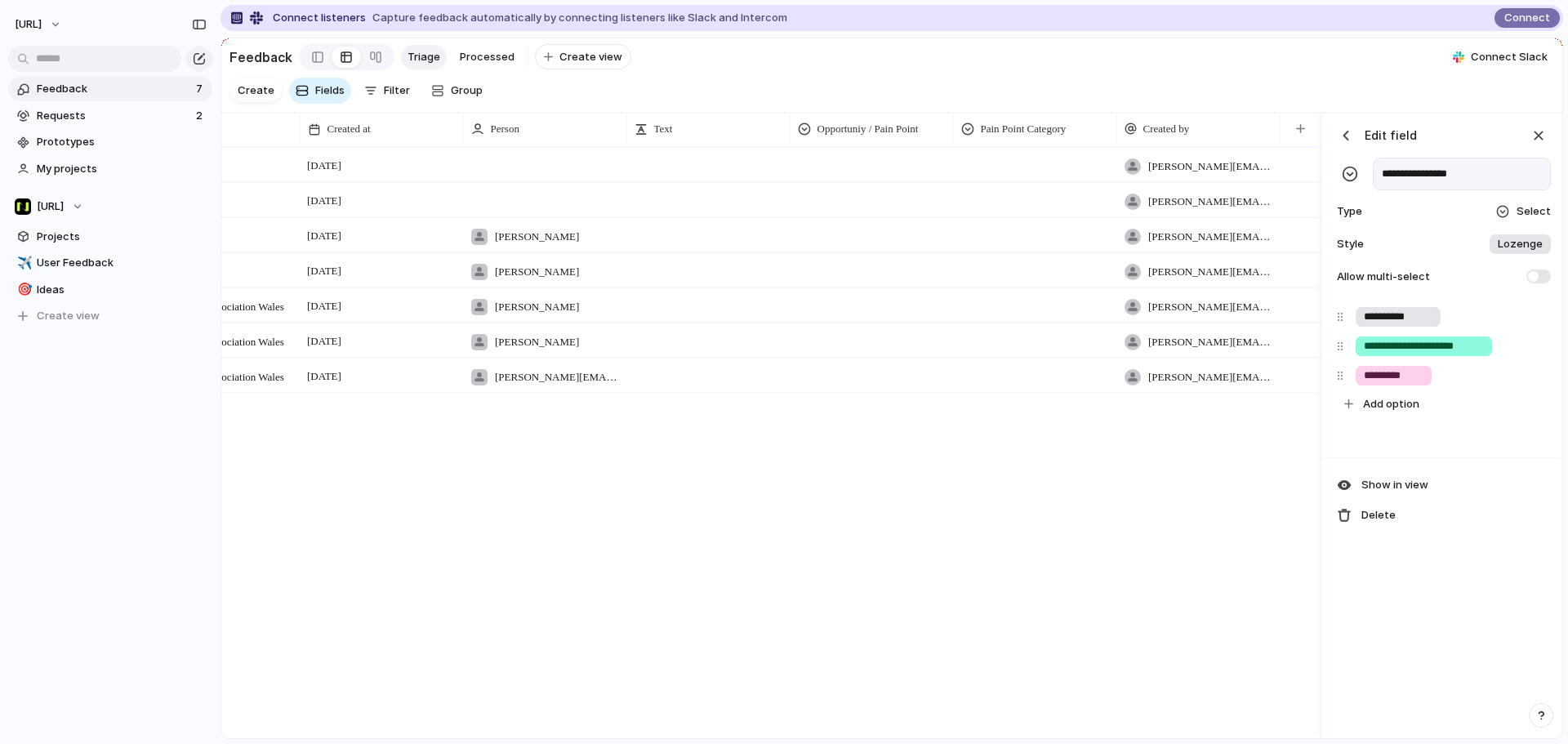
type input "*********"
click at [1348, 143] on div "button" at bounding box center [1346, 135] width 16 height 16
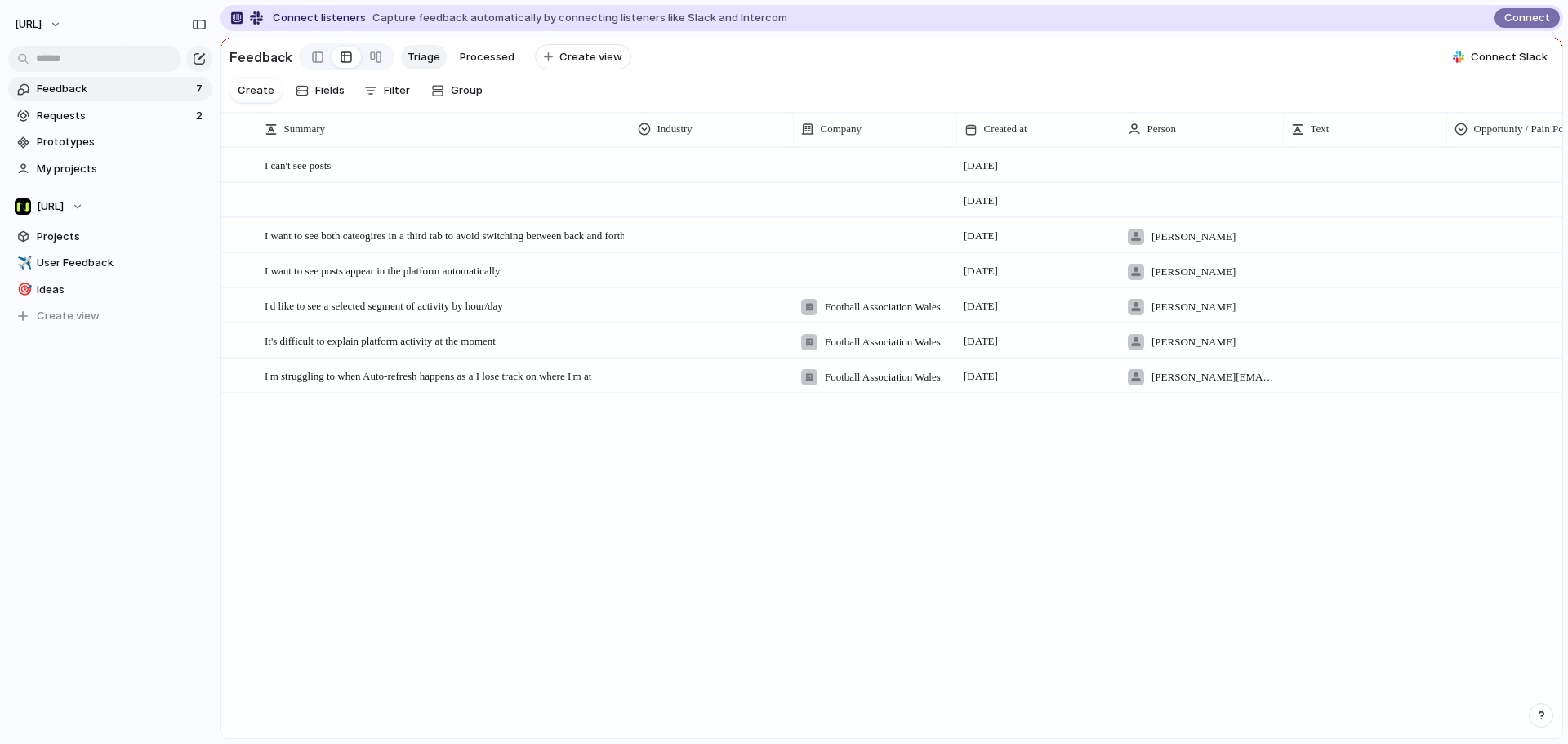
click at [681, 169] on div at bounding box center [711, 162] width 161 height 27
click at [681, 181] on div "Sports Technology Legals" at bounding box center [784, 372] width 1568 height 744
click at [681, 176] on div at bounding box center [711, 162] width 161 height 27
click at [853, 179] on div "Sports Technology Legals" at bounding box center [784, 372] width 1568 height 744
click at [855, 179] on div at bounding box center [874, 164] width 163 height 33
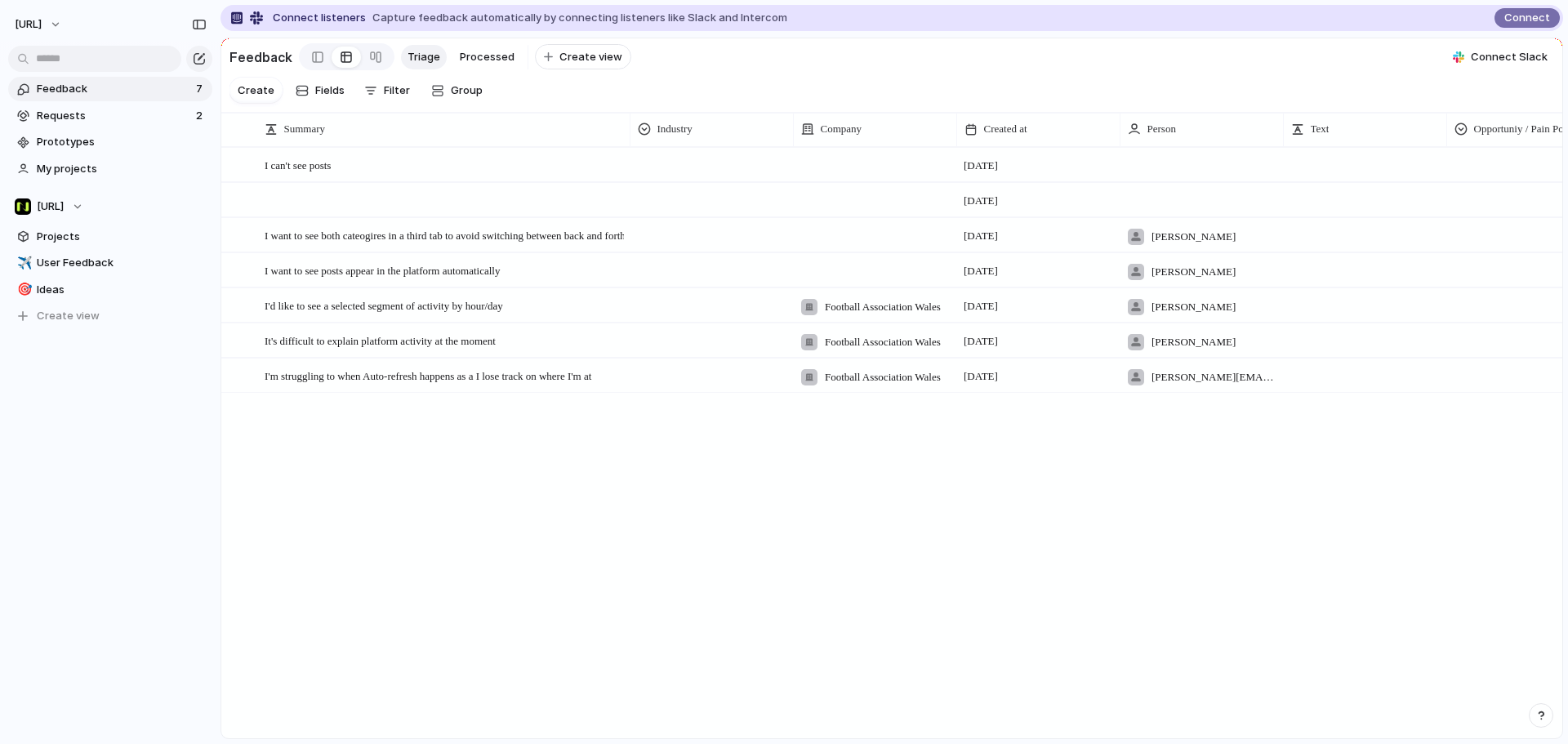
click at [855, 179] on div "Influencers Football Association Wales" at bounding box center [784, 372] width 1568 height 744
click at [1193, 176] on div at bounding box center [1201, 164] width 163 height 33
click at [1320, 179] on div "tyrone.stewart@nisien.ai Jason" at bounding box center [784, 372] width 1568 height 744
click at [1320, 166] on div at bounding box center [1364, 157] width 161 height 17
click at [1337, 137] on div "Text" at bounding box center [1365, 129] width 148 height 16
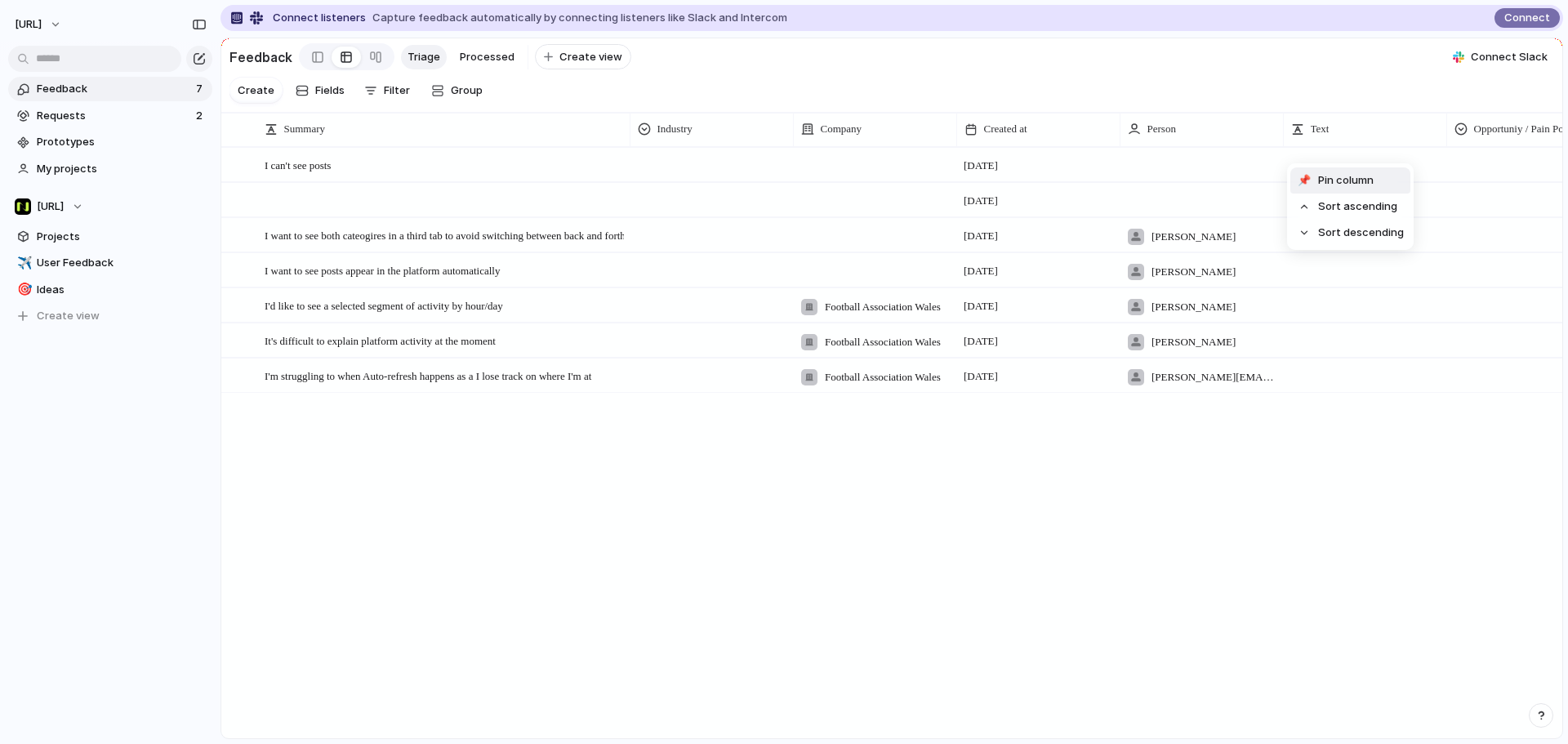
click at [1323, 115] on div "📌 Pin column Sort ascending Sort descending" at bounding box center [784, 372] width 1568 height 744
click at [1366, 130] on div "Text" at bounding box center [1365, 129] width 156 height 34
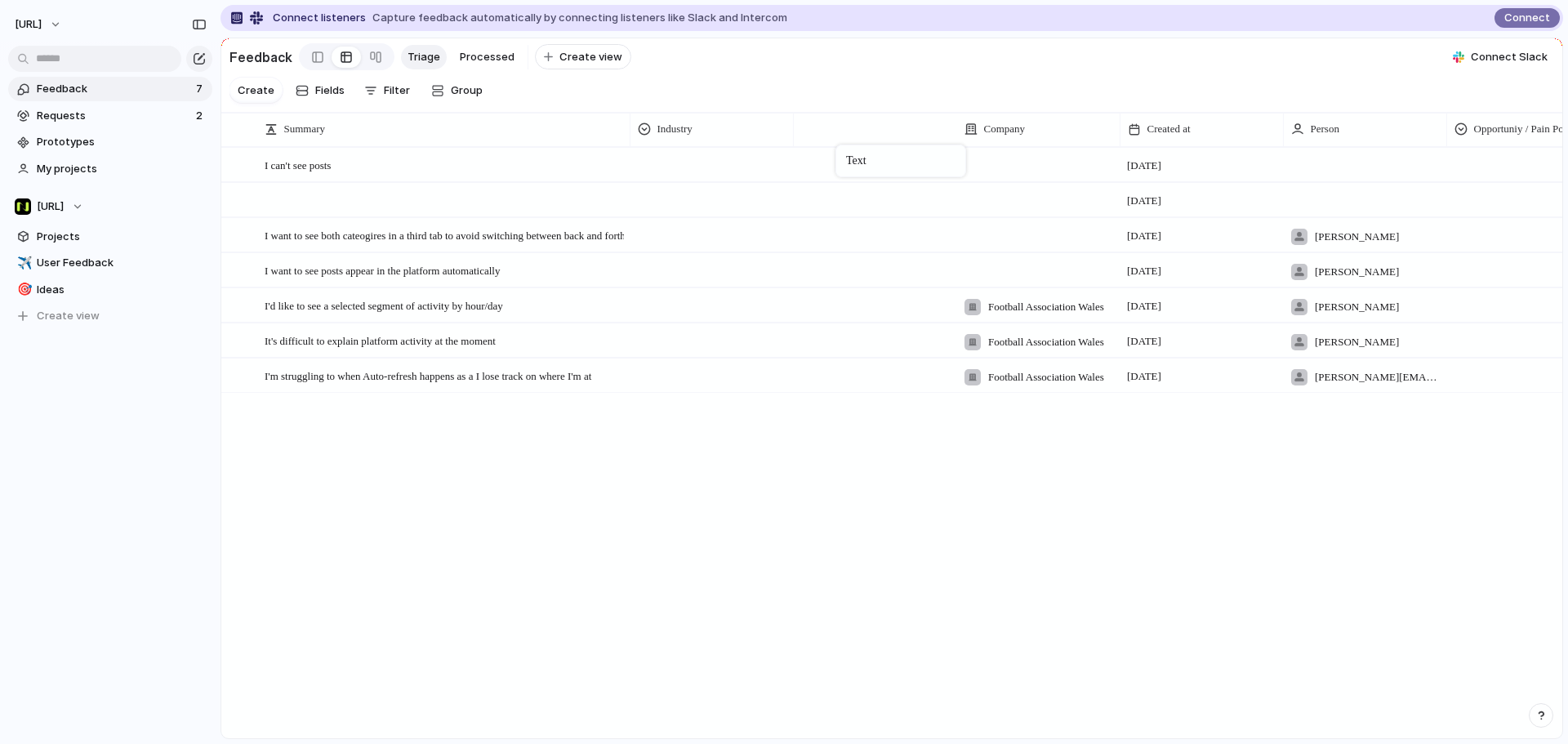
drag, startPoint x: 1370, startPoint y: 139, endPoint x: 842, endPoint y: 148, distance: 528.1
drag, startPoint x: 911, startPoint y: 140, endPoint x: 698, endPoint y: 146, distance: 213.1
click at [318, 137] on span "Summary" at bounding box center [305, 129] width 41 height 16
click at [297, 184] on span "Modify" at bounding box center [308, 180] width 35 height 16
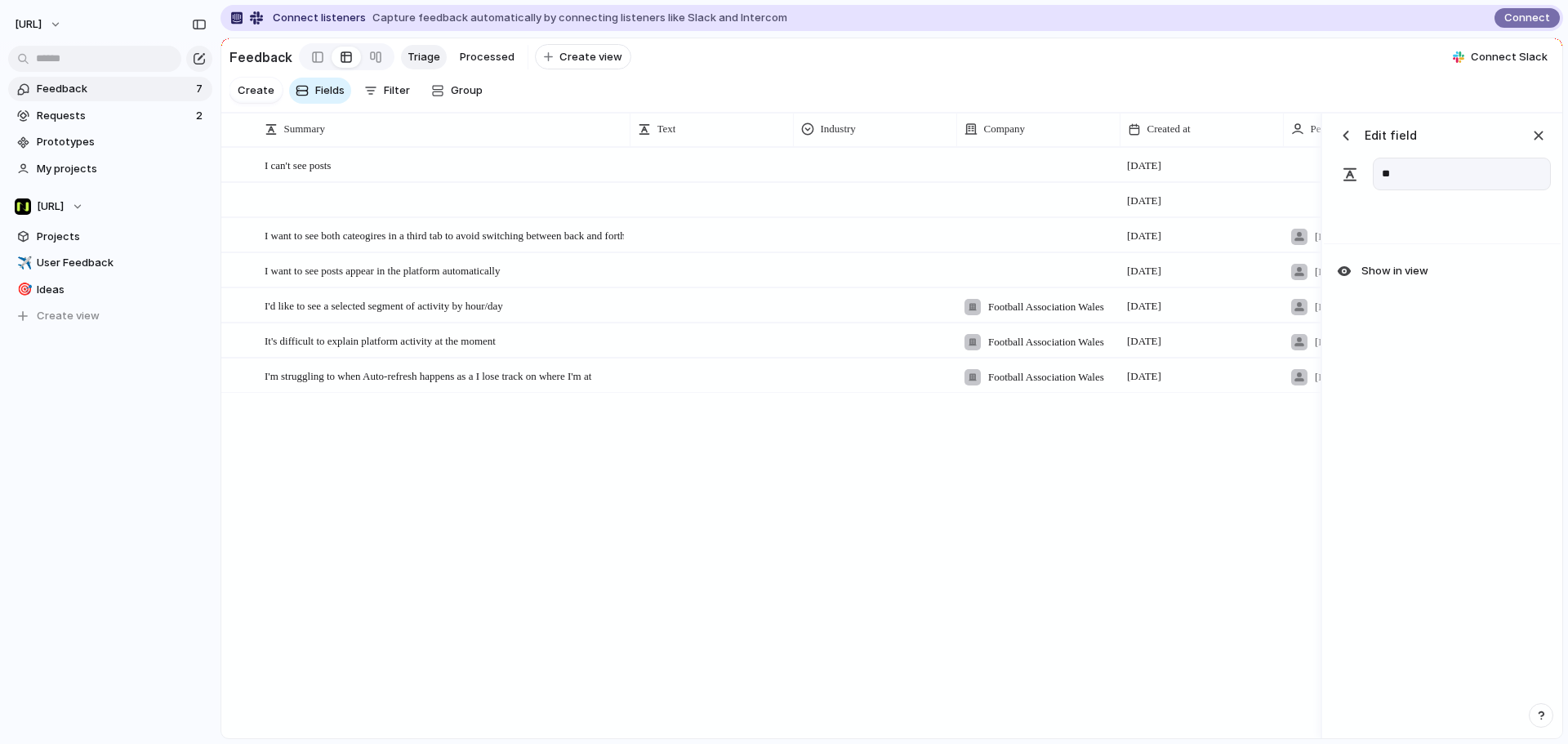
type input "*"
type input "**********"
click at [1314, 94] on section "Create Fields Filter Group Zoom" at bounding box center [892, 93] width 1340 height 39
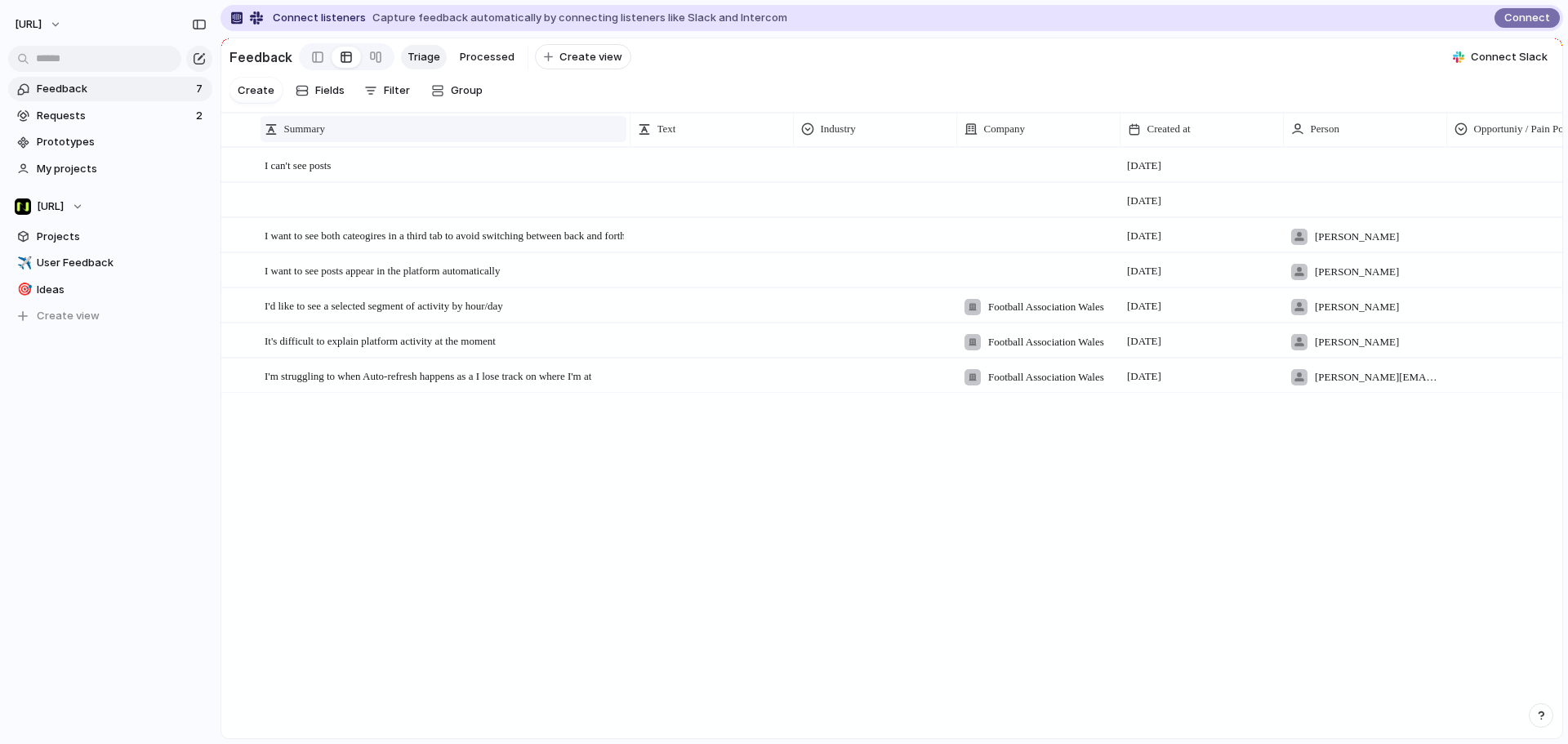
click at [326, 137] on span "Summary" at bounding box center [305, 129] width 41 height 16
click at [307, 182] on span "Modify" at bounding box center [308, 180] width 35 height 16
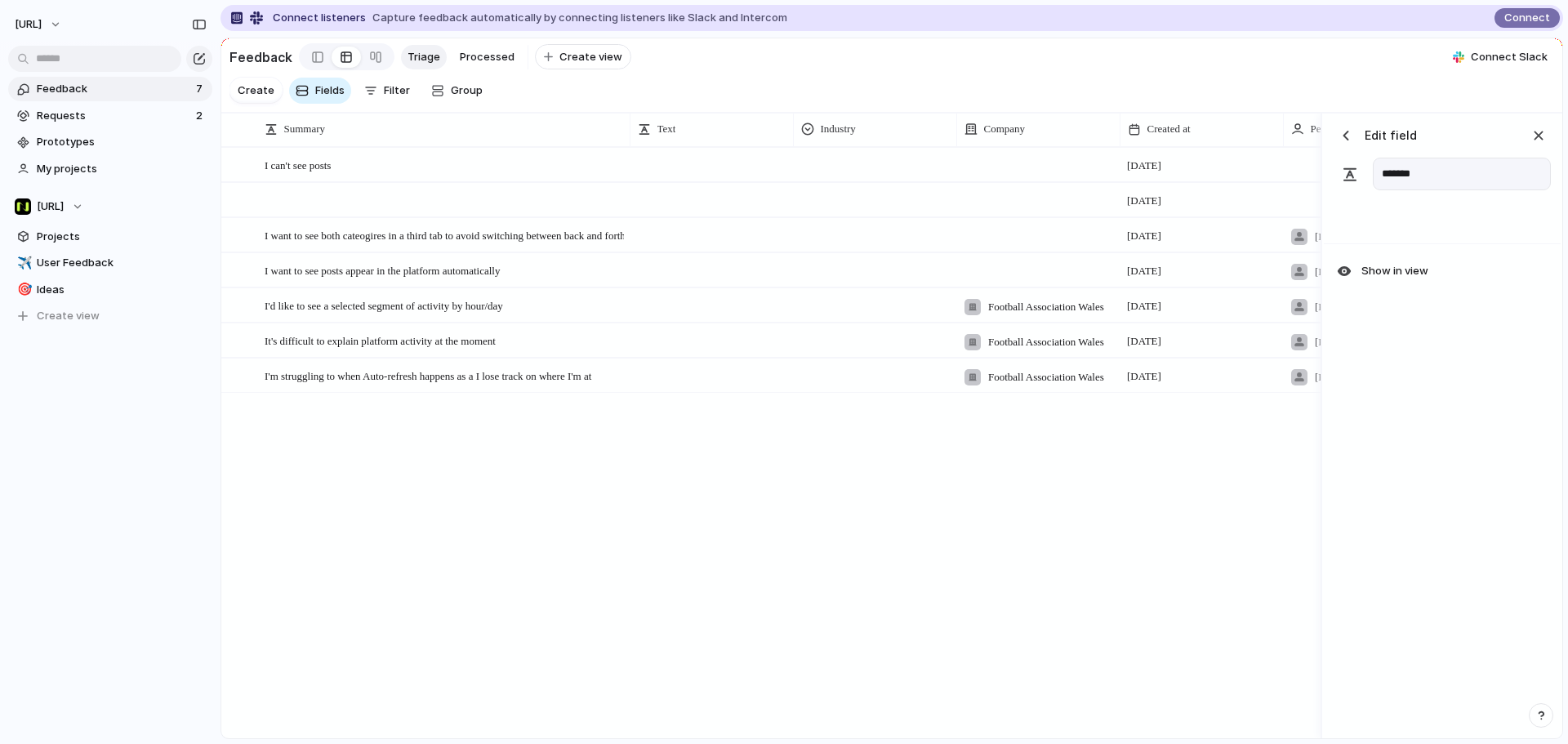
click at [1457, 186] on input "*******" at bounding box center [1461, 174] width 178 height 32
type input "**********"
click at [1468, 182] on input "**********" at bounding box center [1461, 174] width 178 height 32
click at [1486, 190] on input "**********" at bounding box center [1461, 174] width 178 height 32
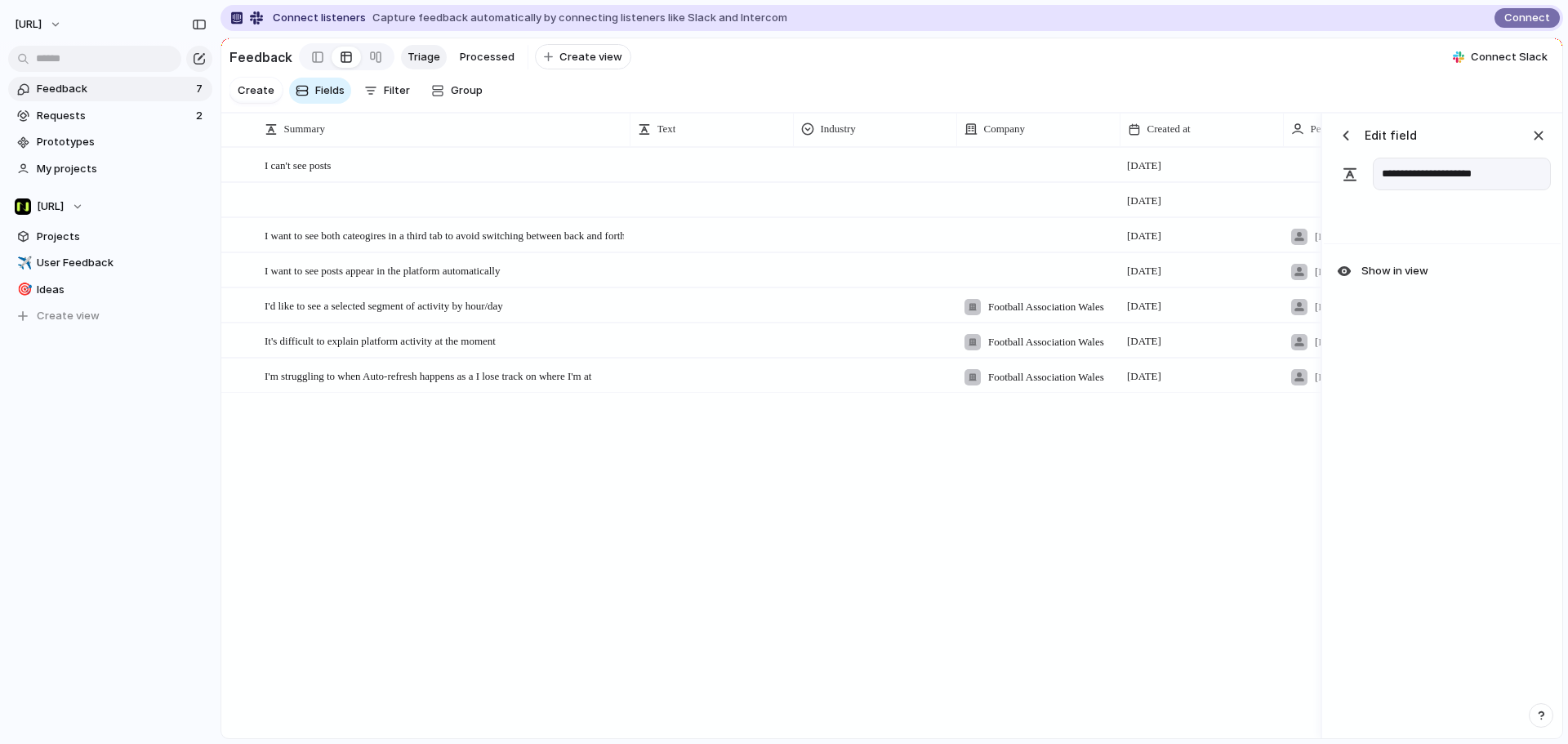
click at [1491, 216] on div at bounding box center [1442, 221] width 237 height 43
click at [1488, 190] on input "**********" at bounding box center [1461, 174] width 178 height 32
click at [1352, 143] on div "button" at bounding box center [1346, 135] width 16 height 16
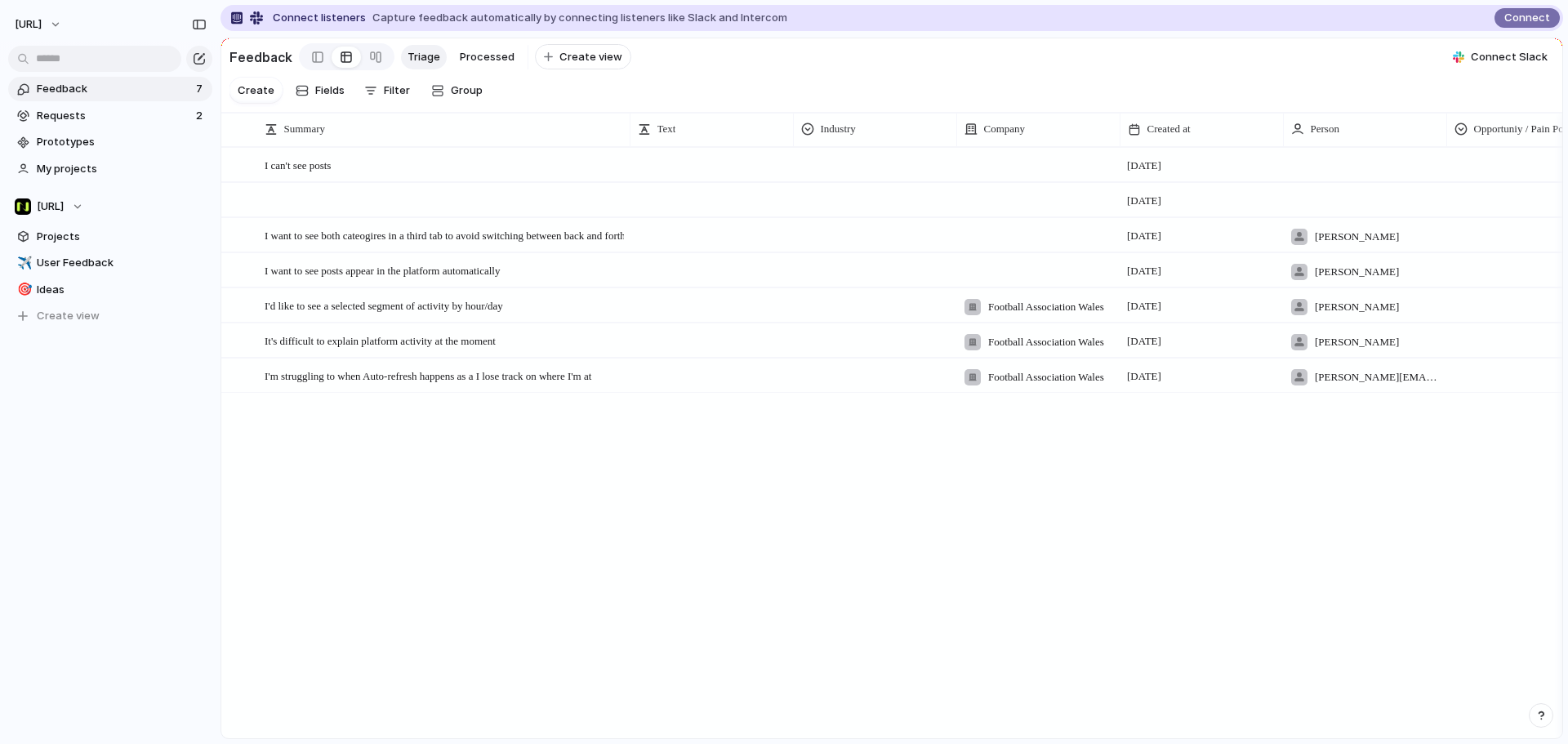
click at [1317, 74] on section "Feedback Triage Processed To pick up a draggable item, press the space bar. Whi…" at bounding box center [892, 56] width 1340 height 37
click at [319, 137] on span "Summary" at bounding box center [305, 129] width 41 height 16
click at [313, 177] on span "Modify" at bounding box center [308, 180] width 35 height 16
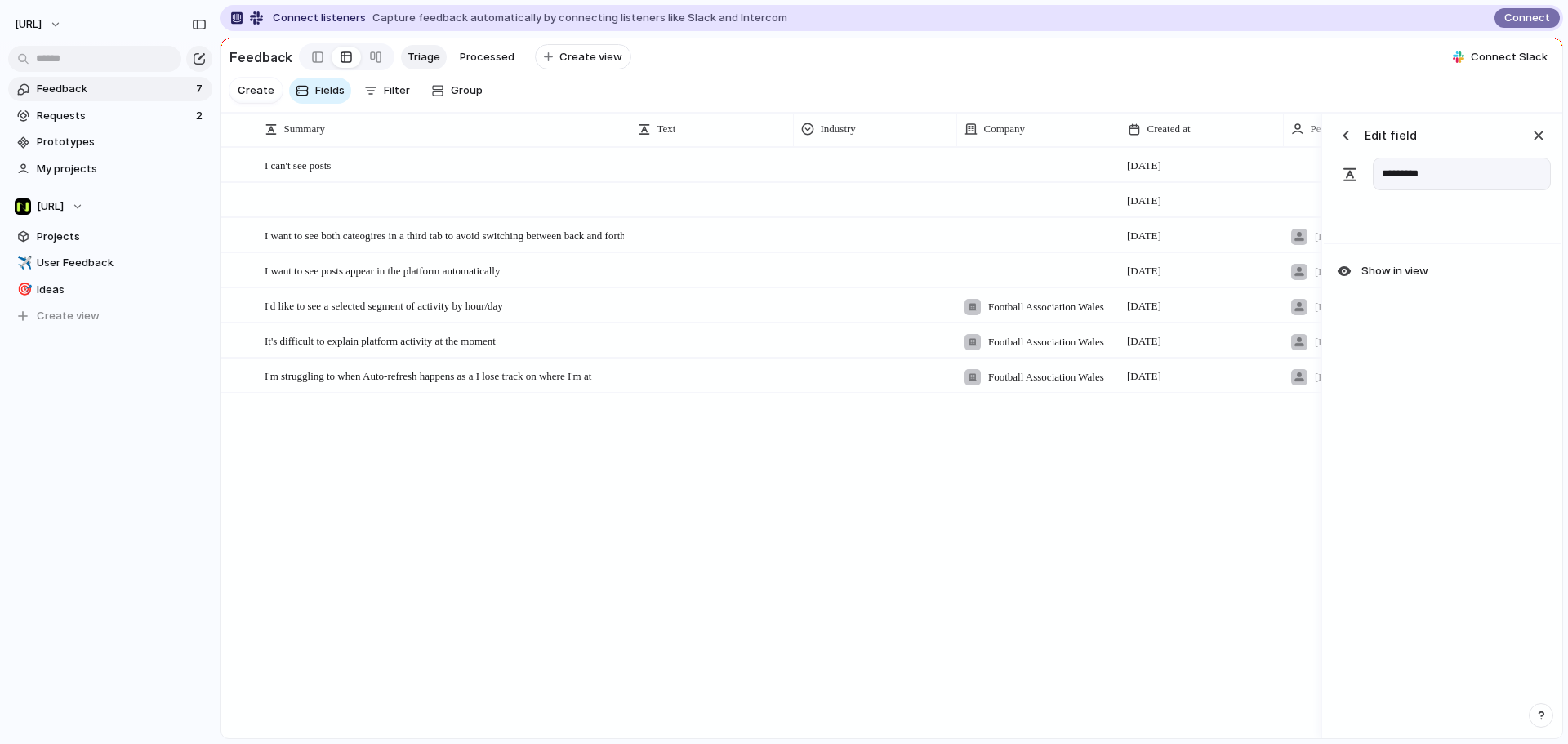
type input "*********"
click at [1430, 190] on input "*********" at bounding box center [1461, 174] width 178 height 32
click at [1383, 279] on span "Show in view" at bounding box center [1394, 271] width 67 height 16
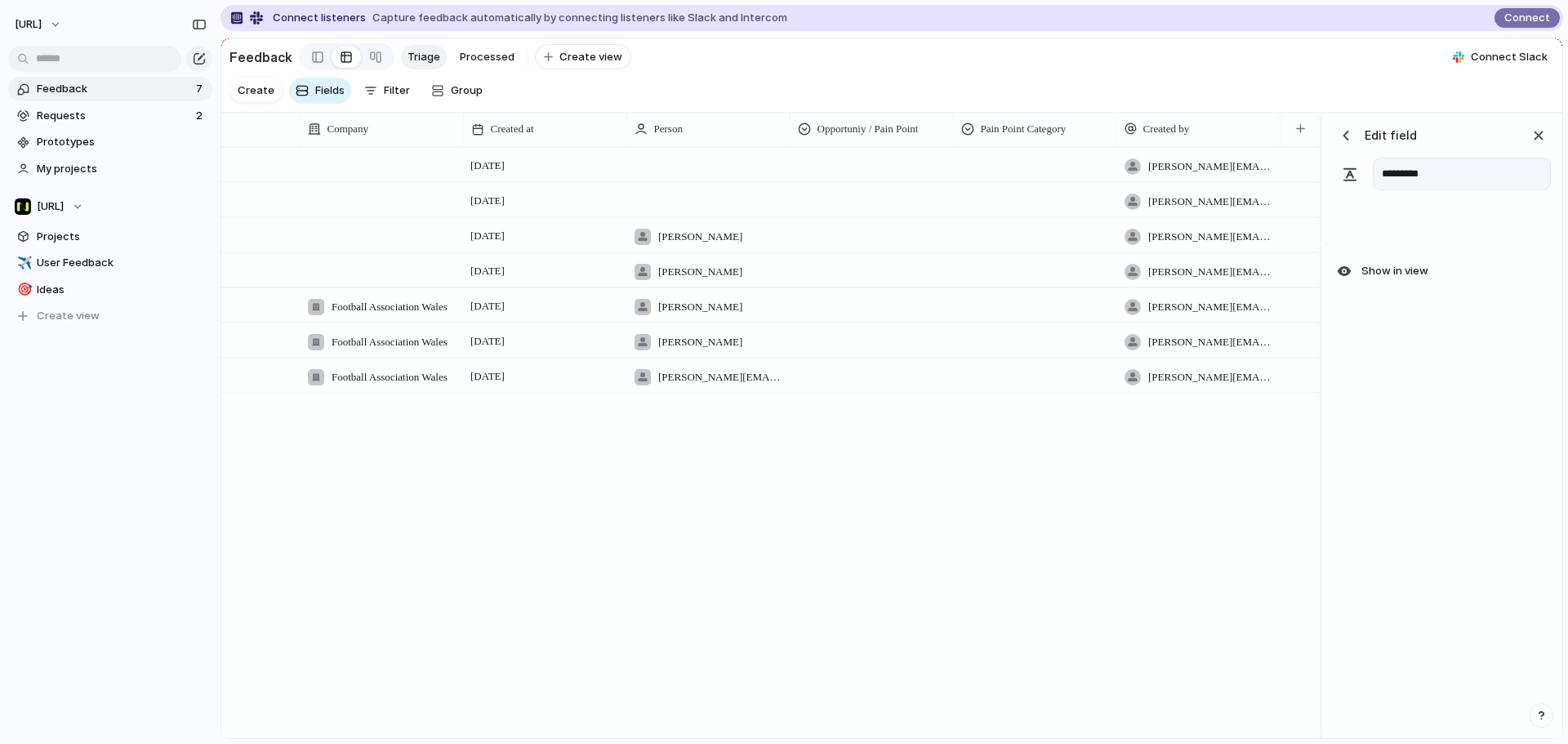
scroll to position [0, 415]
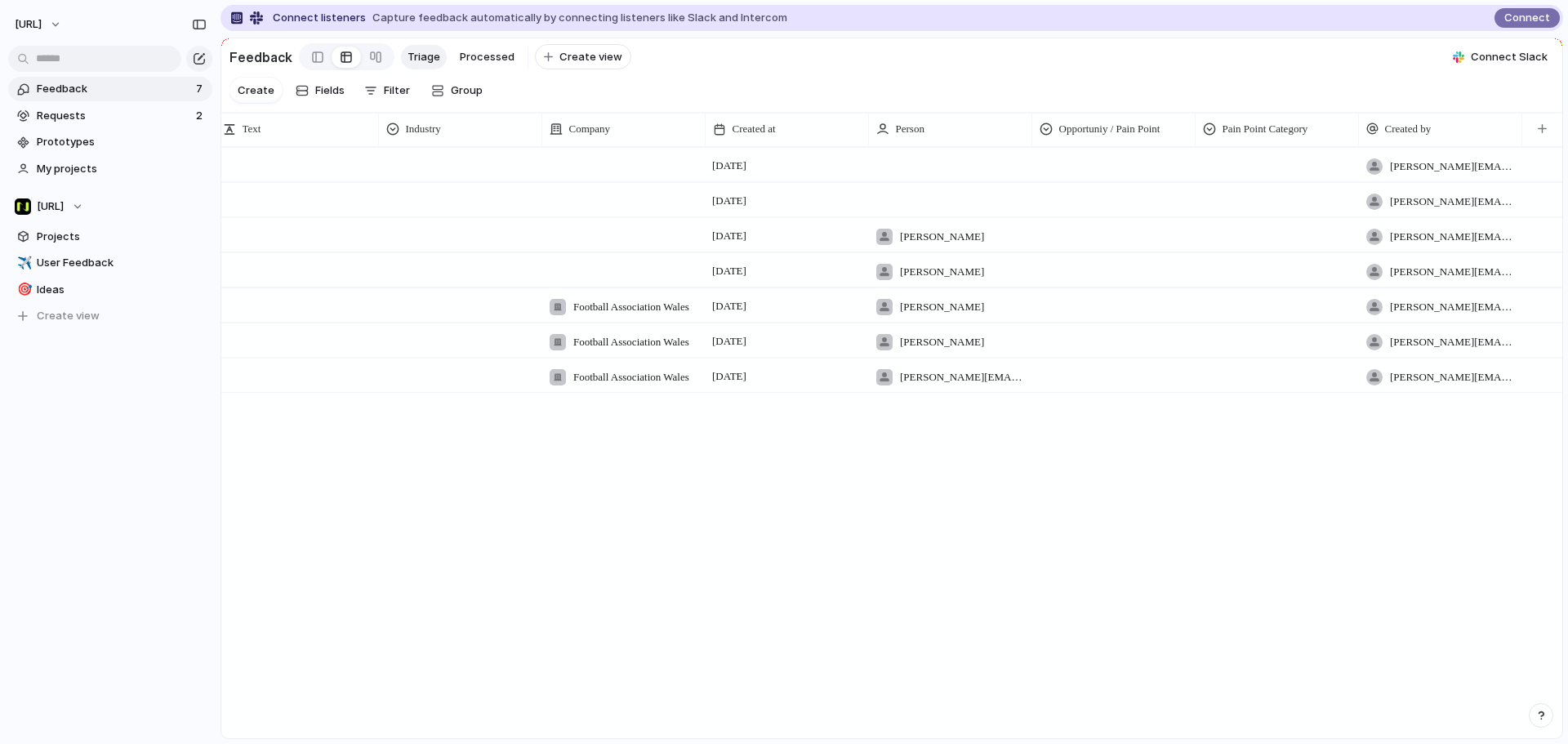
drag, startPoint x: 947, startPoint y: 714, endPoint x: 866, endPoint y: 618, distance: 125.6
click at [813, 720] on div "Text Industry Company Created at Person Opportuniy / Pain Point Pain Point Cate…" at bounding box center [892, 425] width 1340 height 626
drag, startPoint x: 891, startPoint y: 724, endPoint x: 1328, endPoint y: 694, distance: 438.0
click at [1330, 695] on div "Text Industry Company Created at Person Opportuniy / Pain Point Pain Point Cate…" at bounding box center [892, 425] width 1340 height 626
click at [1301, 620] on div "3 October tyrone.stewart@nisien.ai Open 3 October Jason tyrone.stewart@nisien.a…" at bounding box center [892, 442] width 1340 height 591
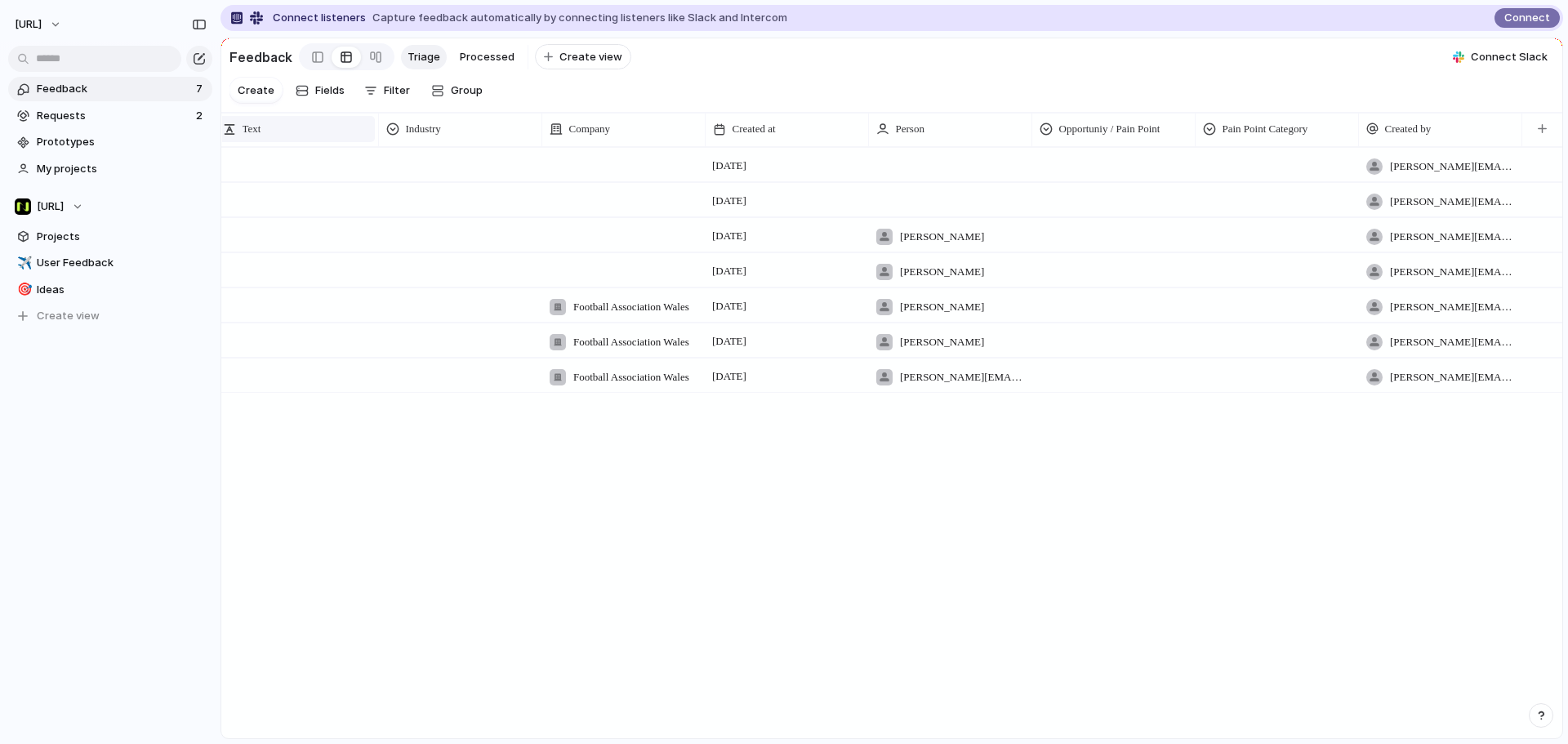
click at [290, 137] on div "Text" at bounding box center [297, 129] width 148 height 16
click at [237, 143] on div "📌 Pin column Sort ascending Sort descending" at bounding box center [784, 372] width 1568 height 744
click at [237, 137] on div "Text" at bounding box center [297, 129] width 148 height 16
click at [237, 143] on div "📌 Pin column Sort ascending Sort descending" at bounding box center [784, 372] width 1568 height 744
click at [331, 137] on div "Text" at bounding box center [297, 129] width 148 height 16
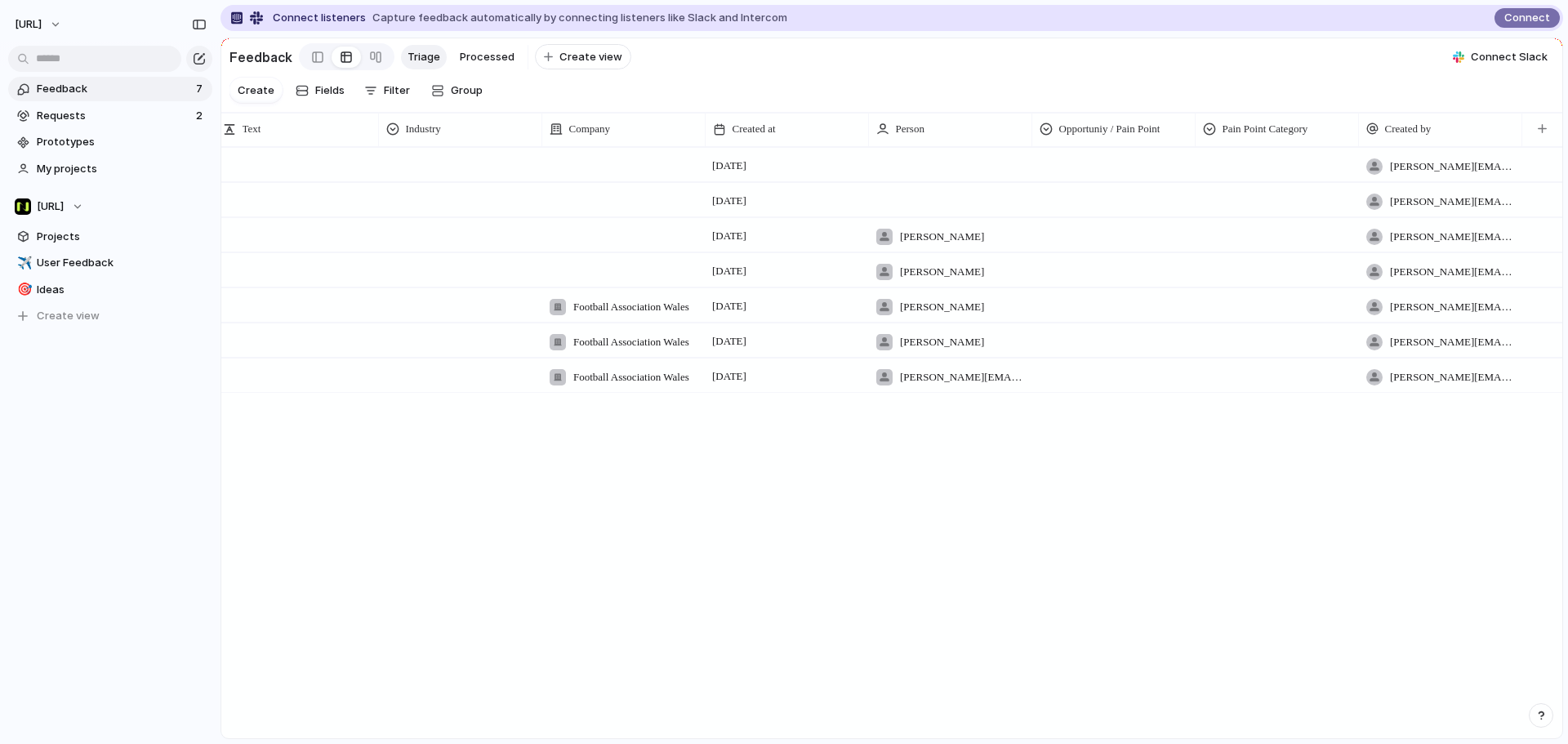
drag, startPoint x: 281, startPoint y: 151, endPoint x: 564, endPoint y: 418, distance: 389.1
click at [285, 151] on div "📌 Pin column Sort ascending Sort descending" at bounding box center [784, 372] width 1568 height 744
click at [594, 465] on div "3 October tyrone.stewart@nisien.ai Open 3 October Jason tyrone.stewart@nisien.a…" at bounding box center [892, 442] width 1340 height 591
drag, startPoint x: 860, startPoint y: 722, endPoint x: 1262, endPoint y: 707, distance: 402.3
click at [1262, 707] on div "Text Industry Company Created at Person Opportuniy / Pain Point Pain Point Cate…" at bounding box center [892, 425] width 1340 height 626
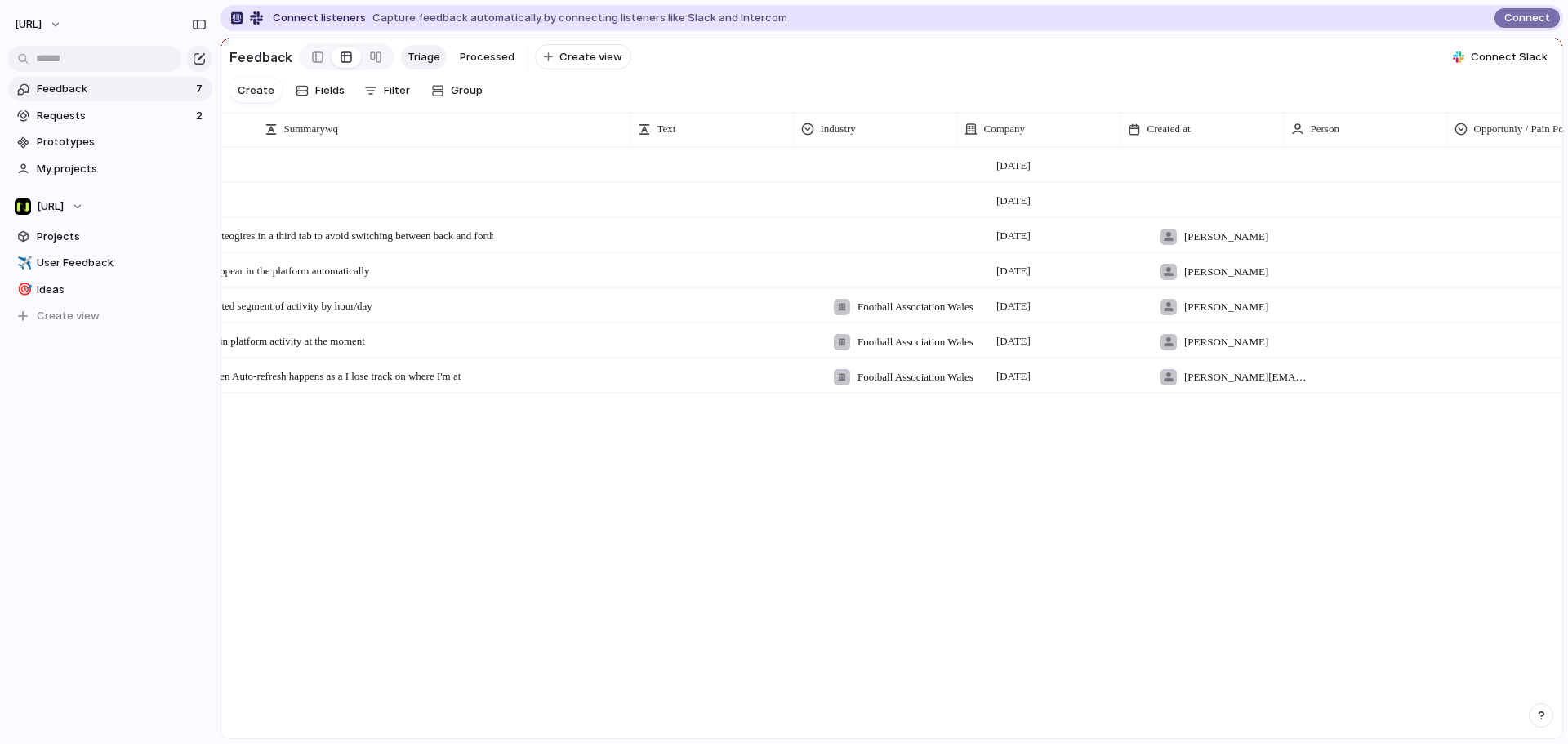
scroll to position [0, 0]
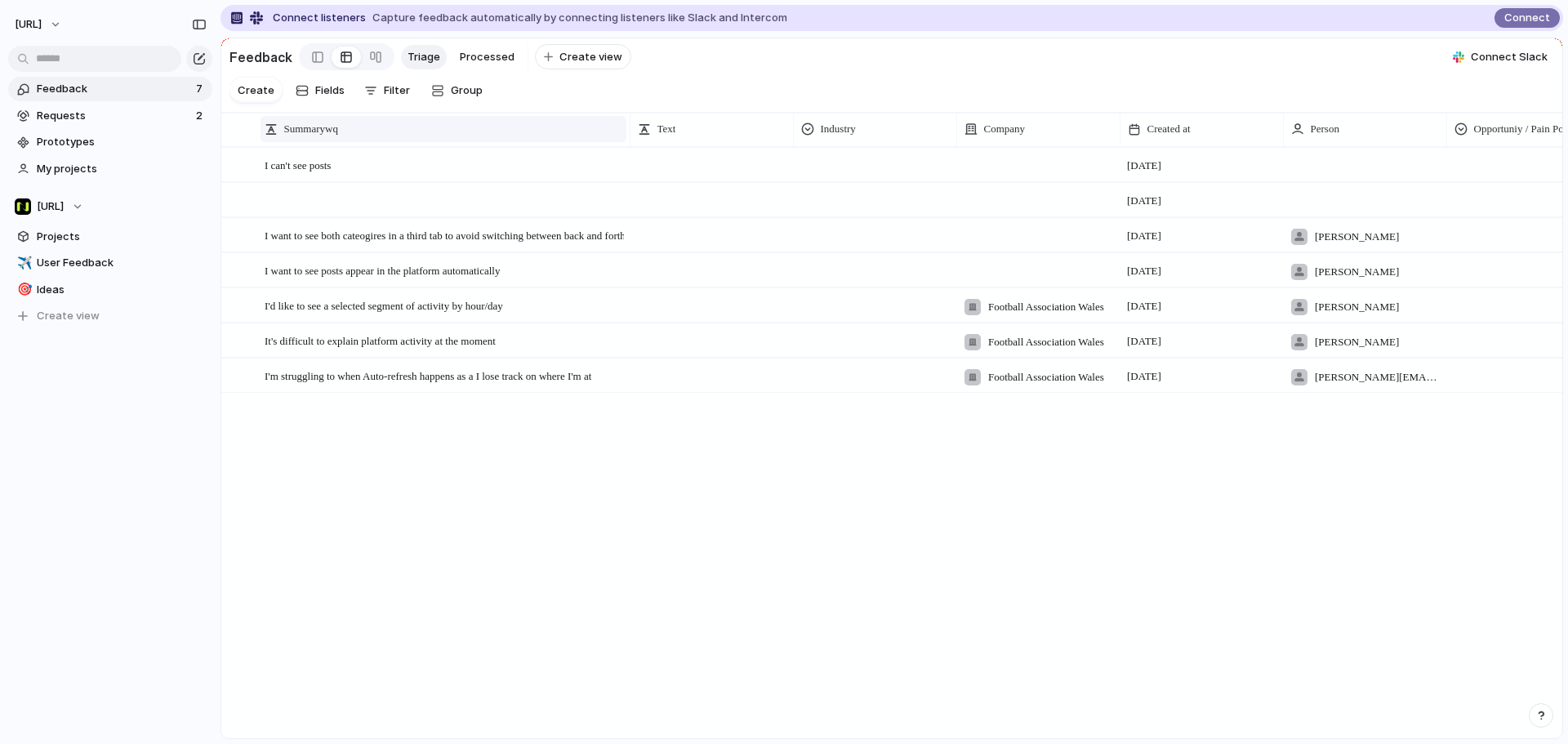
click at [323, 137] on span "Summarywq" at bounding box center [311, 129] width 54 height 16
click at [301, 180] on span "Modify" at bounding box center [308, 180] width 35 height 16
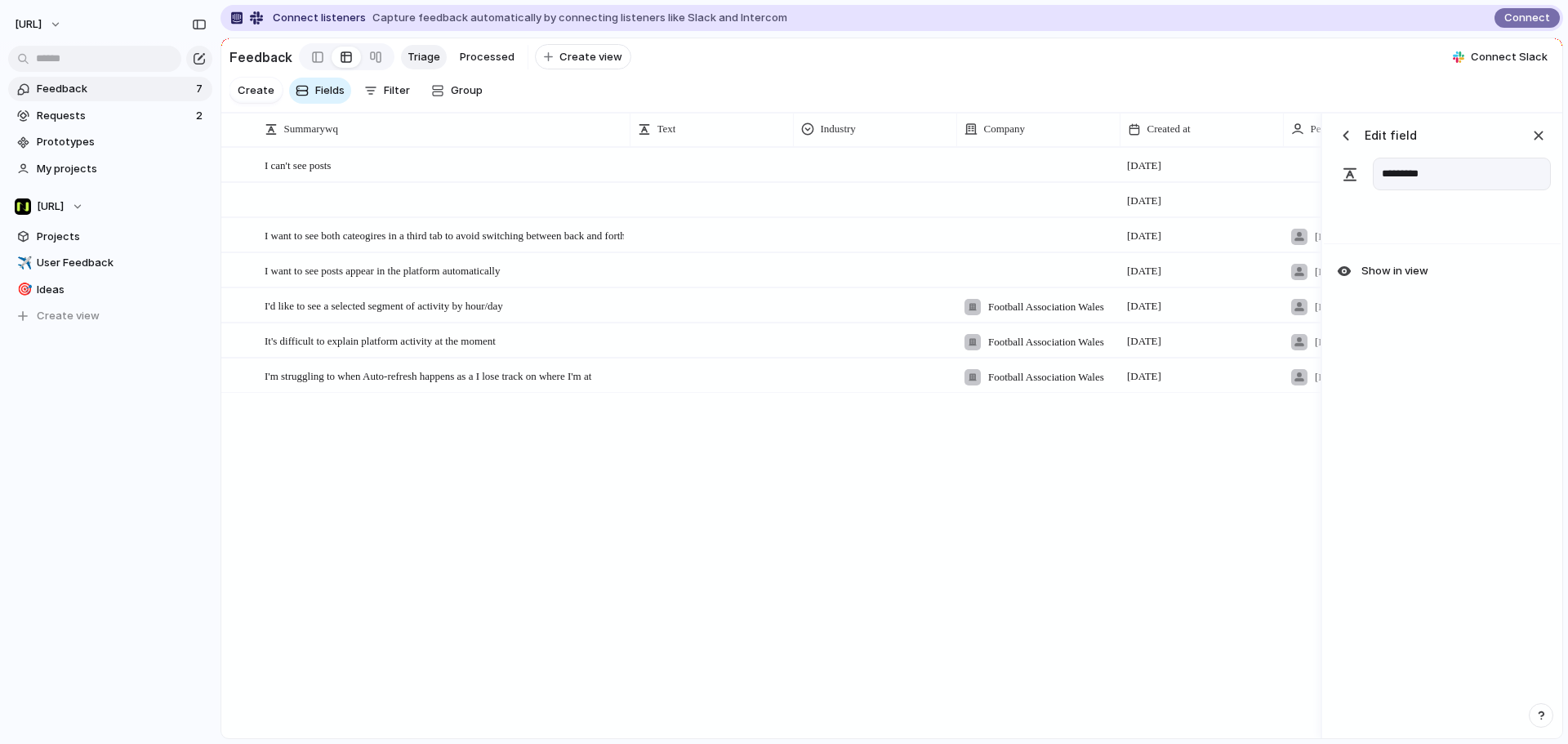
click at [1451, 190] on input "*********" at bounding box center [1461, 174] width 178 height 32
type input "**********"
click at [1433, 282] on button "Show in view" at bounding box center [1443, 271] width 227 height 28
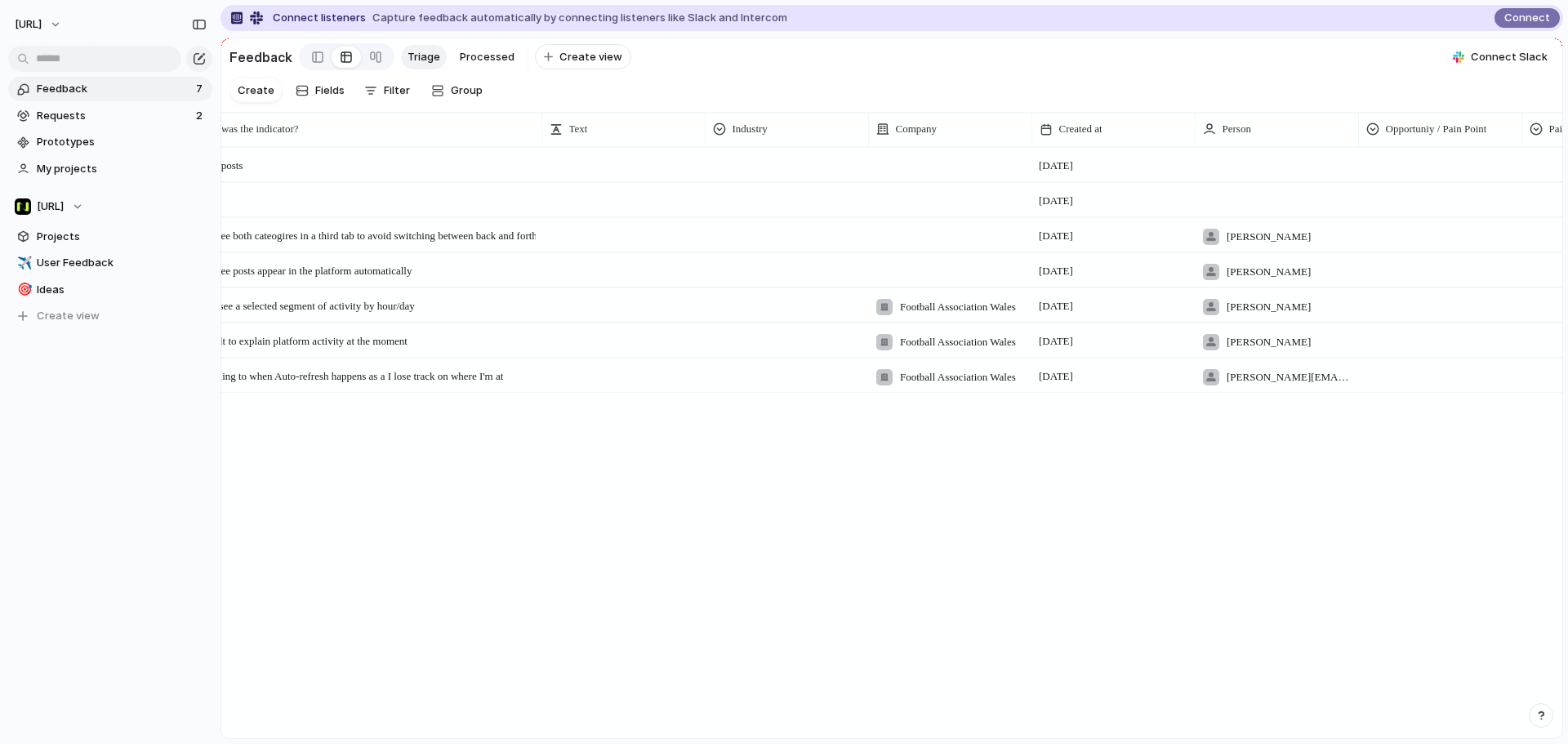
scroll to position [0, 90]
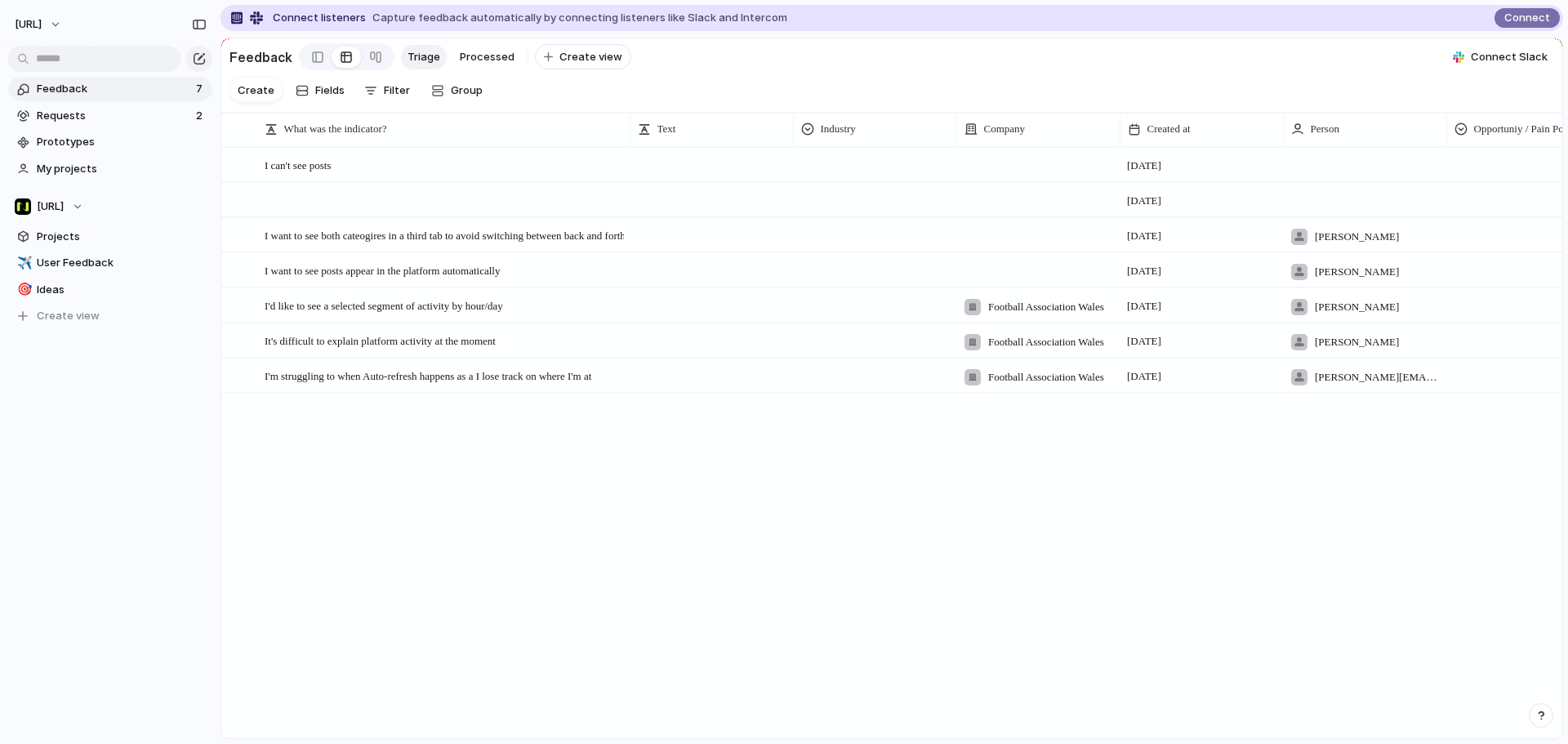
click at [447, 629] on div "Open 3 October I want to see both cateogires in a third tab to avoid switching …" at bounding box center [892, 442] width 1340 height 591
click at [706, 137] on div "Text" at bounding box center [711, 129] width 148 height 16
click at [667, 149] on div "📌 Pin column Sort ascending Sort descending" at bounding box center [784, 372] width 1568 height 744
click at [665, 137] on span "Text" at bounding box center [667, 129] width 19 height 16
drag, startPoint x: 671, startPoint y: 145, endPoint x: 679, endPoint y: 144, distance: 8.1
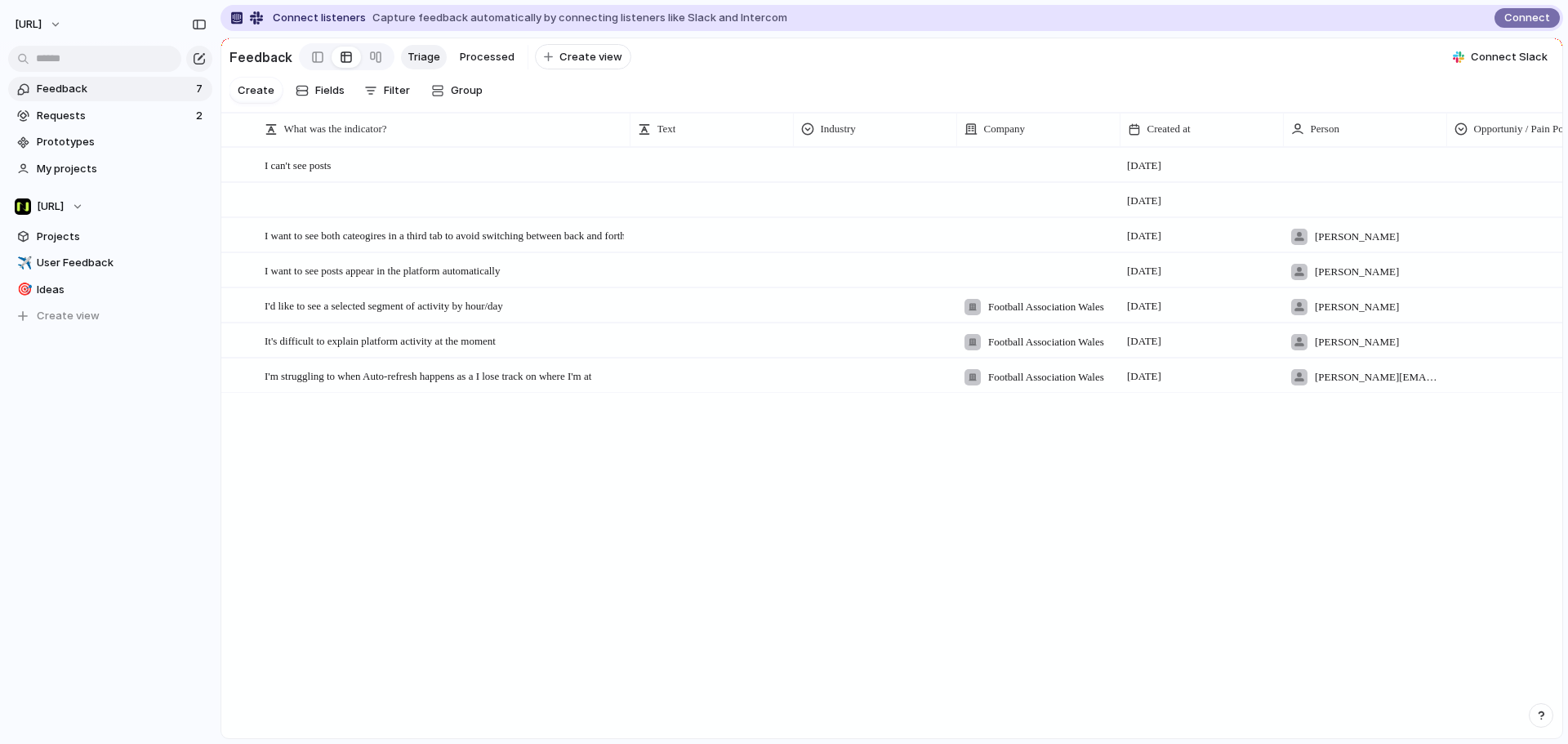
click at [679, 144] on div "📌 Pin column Sort ascending Sort descending" at bounding box center [784, 372] width 1568 height 744
click at [676, 137] on span "Text" at bounding box center [667, 129] width 19 height 16
click at [676, 144] on div "📌 Pin column Sort ascending Sort descending" at bounding box center [784, 372] width 1568 height 744
drag, startPoint x: 693, startPoint y: 142, endPoint x: 725, endPoint y: 143, distance: 32.0
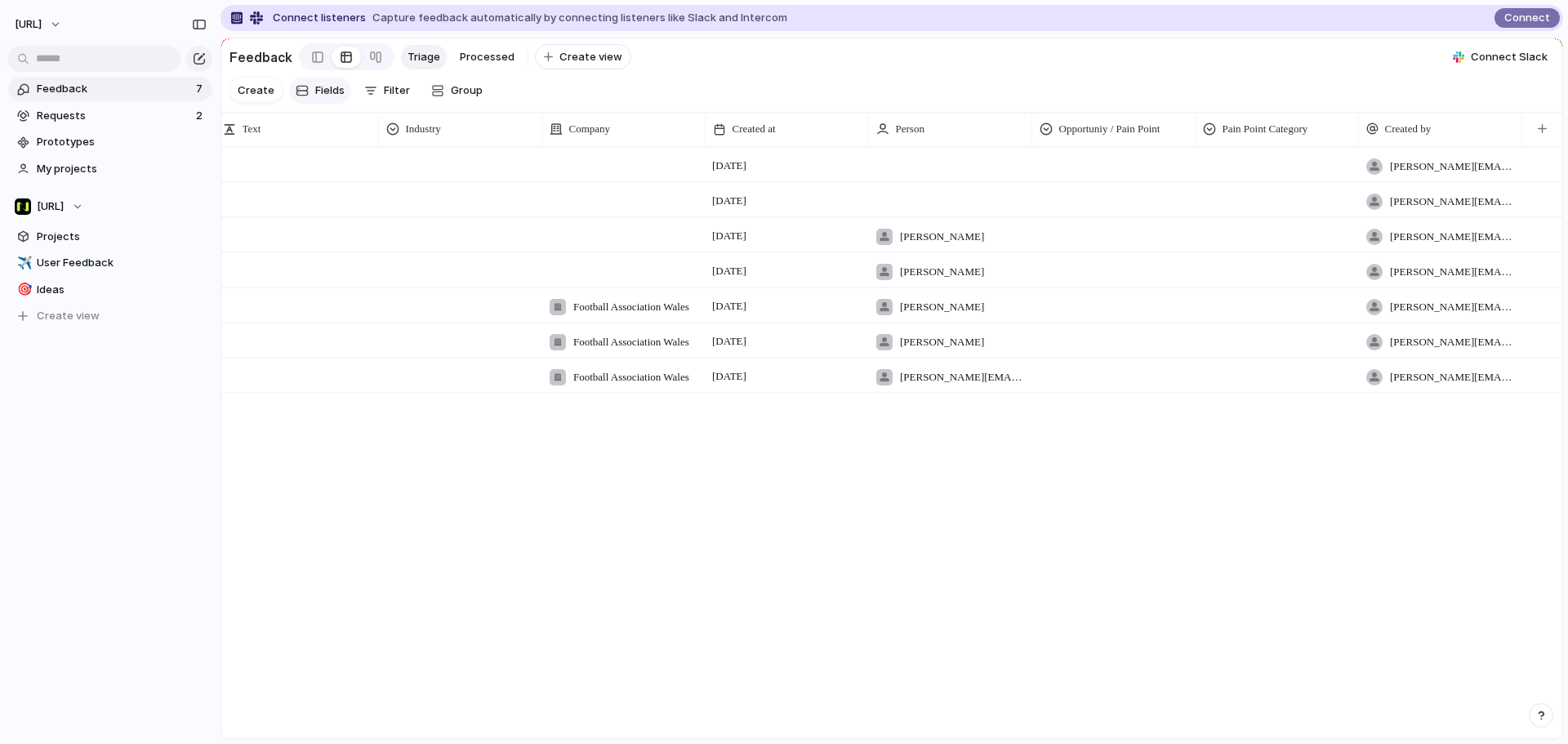
click at [305, 97] on div "button" at bounding box center [302, 91] width 13 height 13
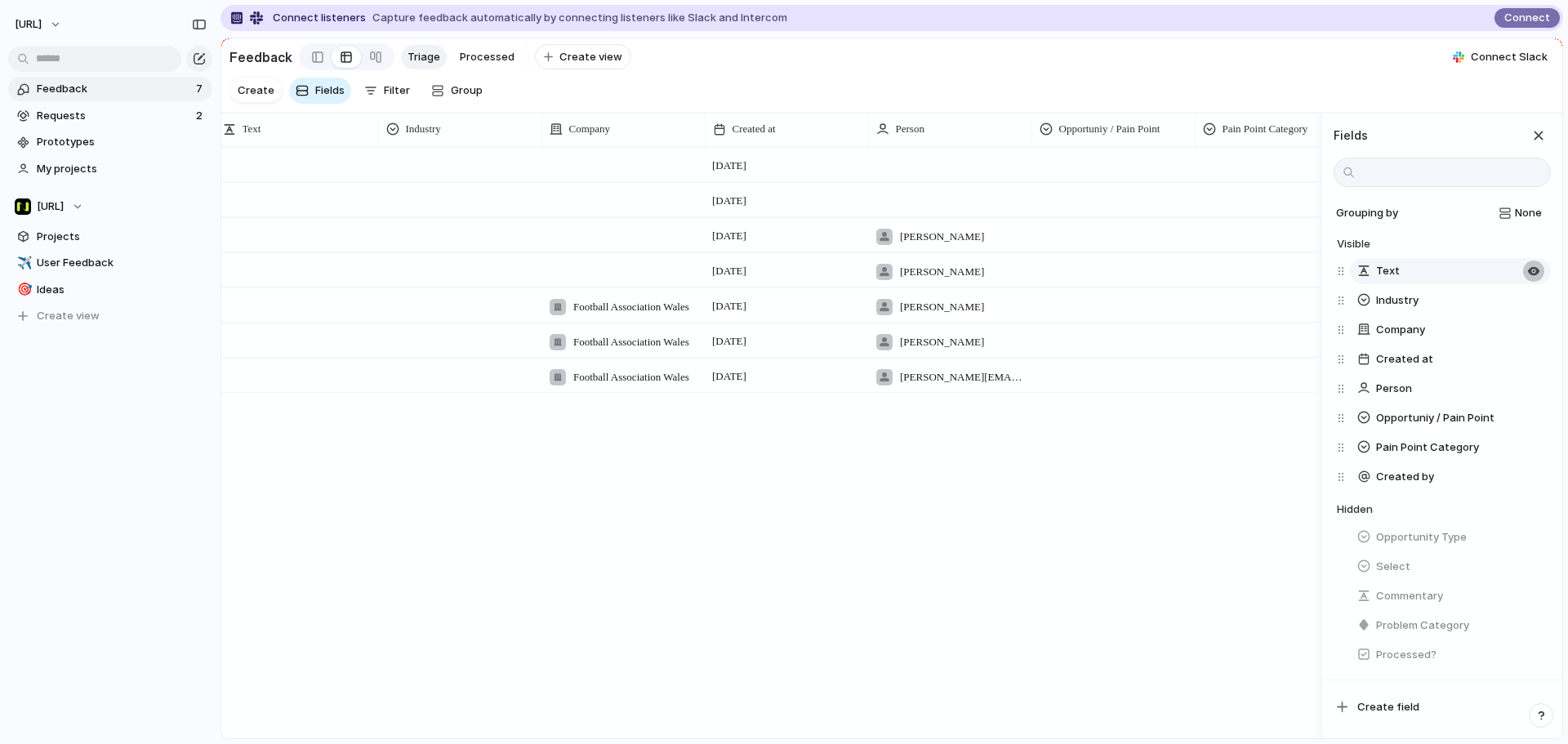
click at [1527, 278] on div "button" at bounding box center [1533, 271] width 13 height 13
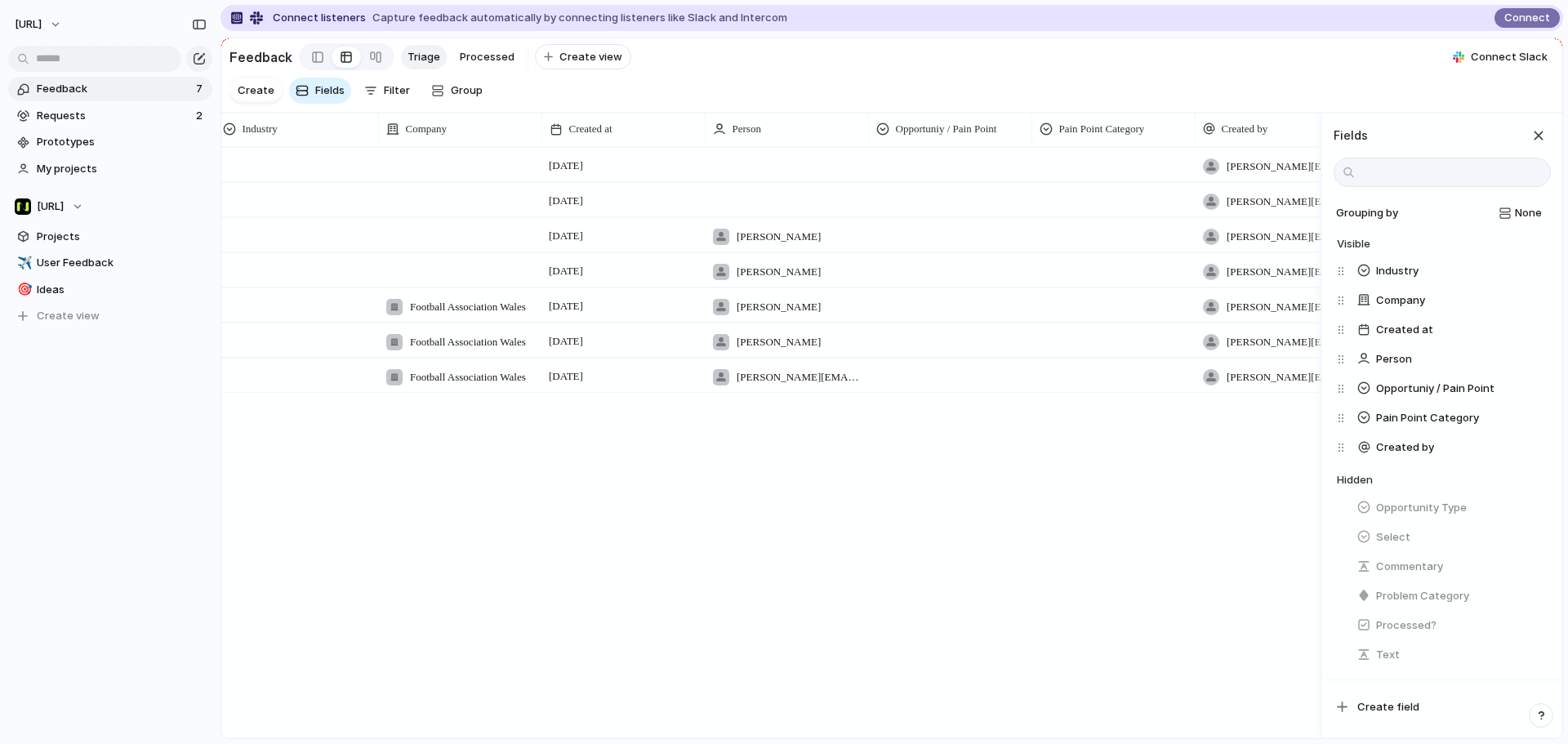
click at [1181, 539] on div "Open 3 October tyrone.stewart@nisien.ai I want to see both cateogires in a thir…" at bounding box center [771, 442] width 1099 height 591
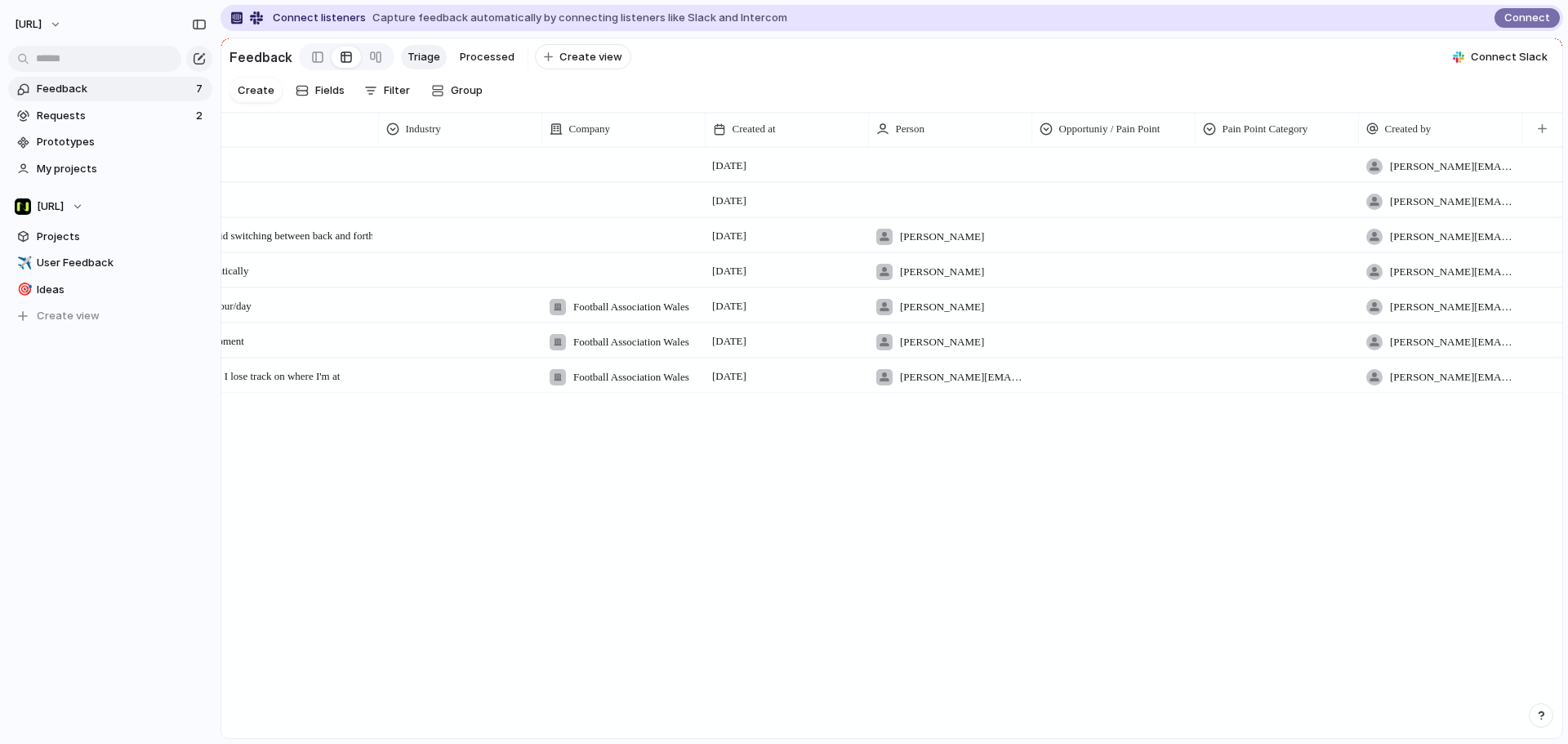
drag, startPoint x: 1225, startPoint y: 725, endPoint x: 1166, endPoint y: 722, distance: 59.1
click at [1166, 722] on div at bounding box center [769, 728] width 1592 height 13
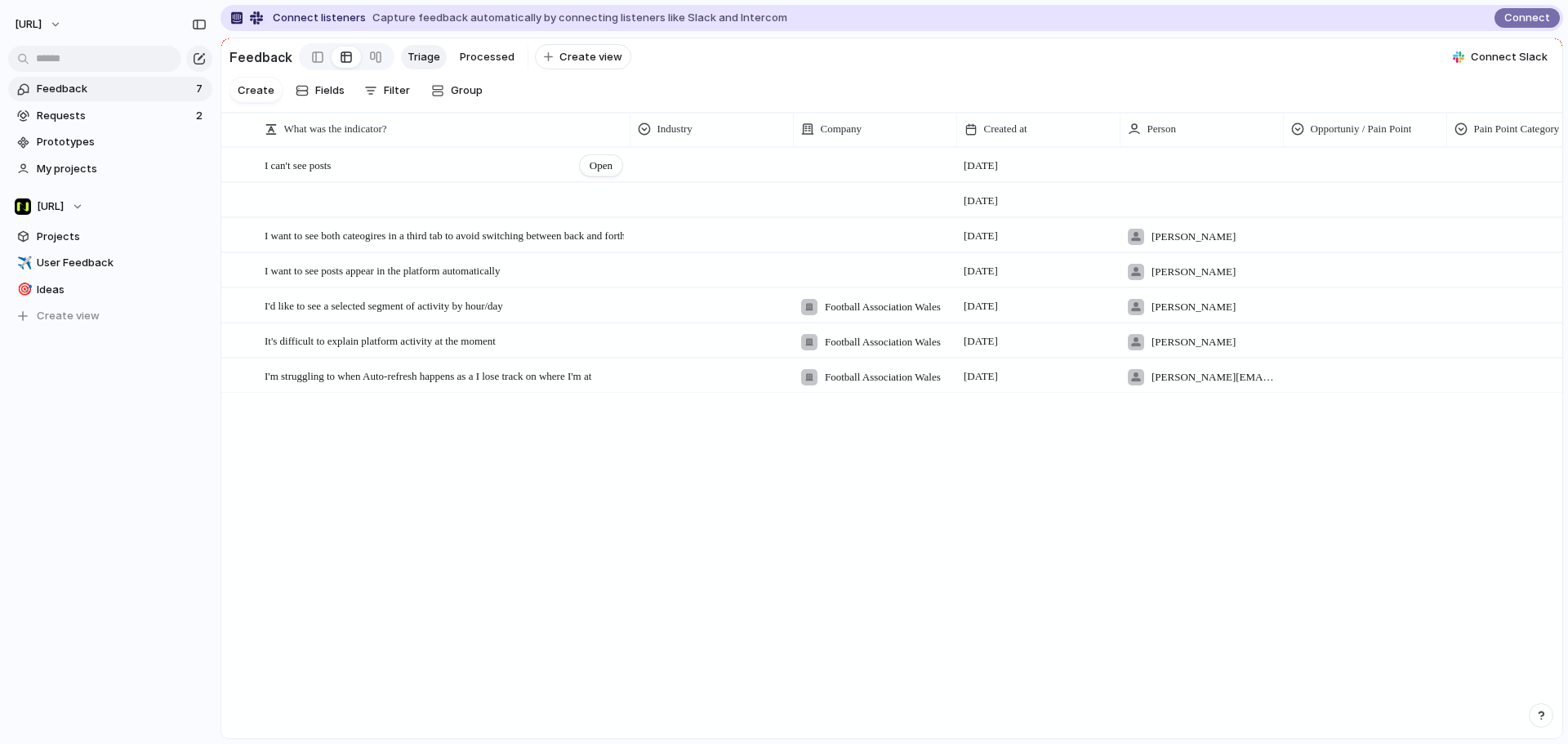
click at [504, 174] on div "I can't see posts Open" at bounding box center [444, 166] width 359 height 34
click at [703, 176] on div at bounding box center [711, 162] width 161 height 27
click at [784, 87] on div "Sports Technology Legals" at bounding box center [784, 372] width 1568 height 744
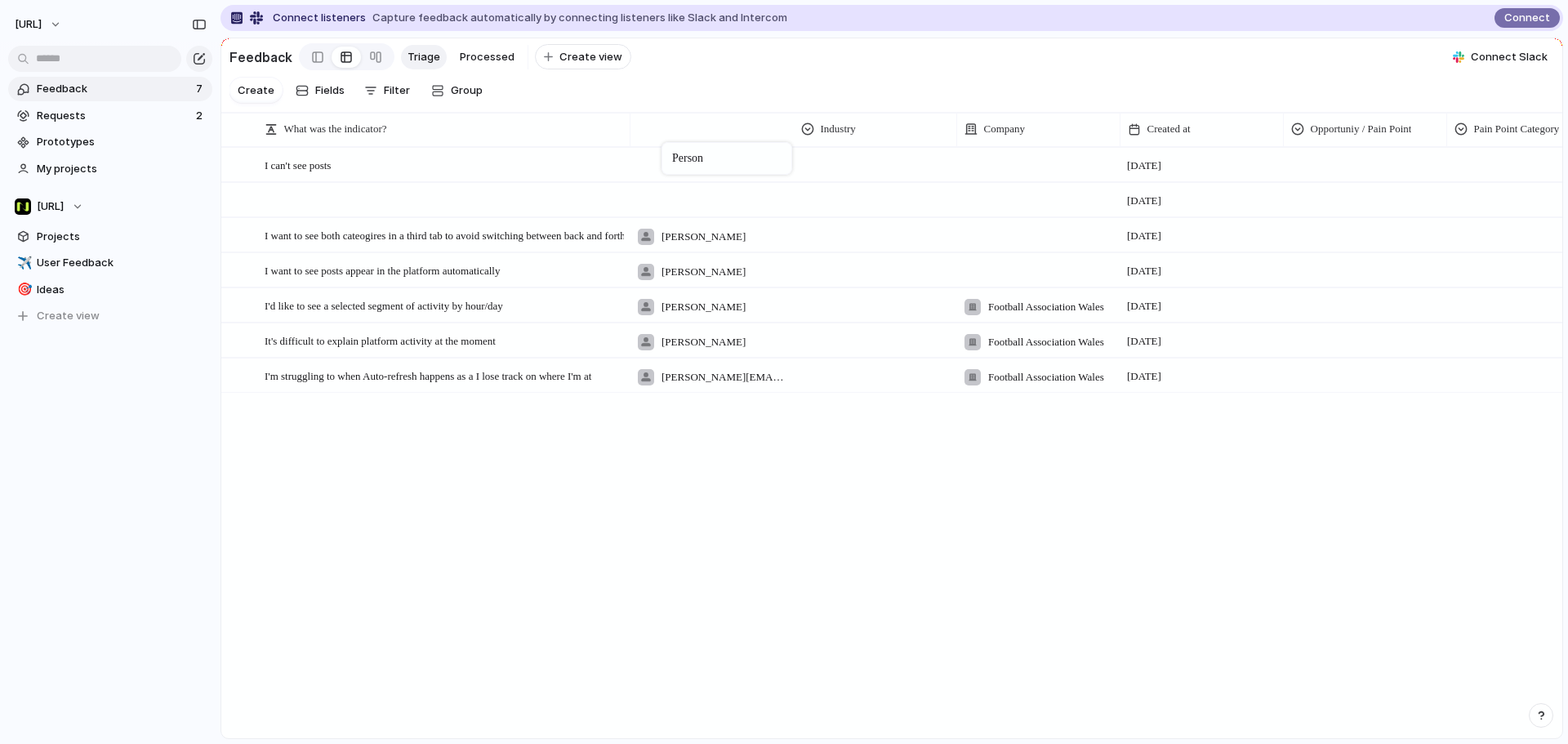
drag, startPoint x: 1188, startPoint y: 136, endPoint x: 669, endPoint y: 145, distance: 519.1
click at [677, 137] on span "Person" at bounding box center [672, 129] width 29 height 16
click at [696, 178] on span "Modify" at bounding box center [682, 180] width 35 height 16
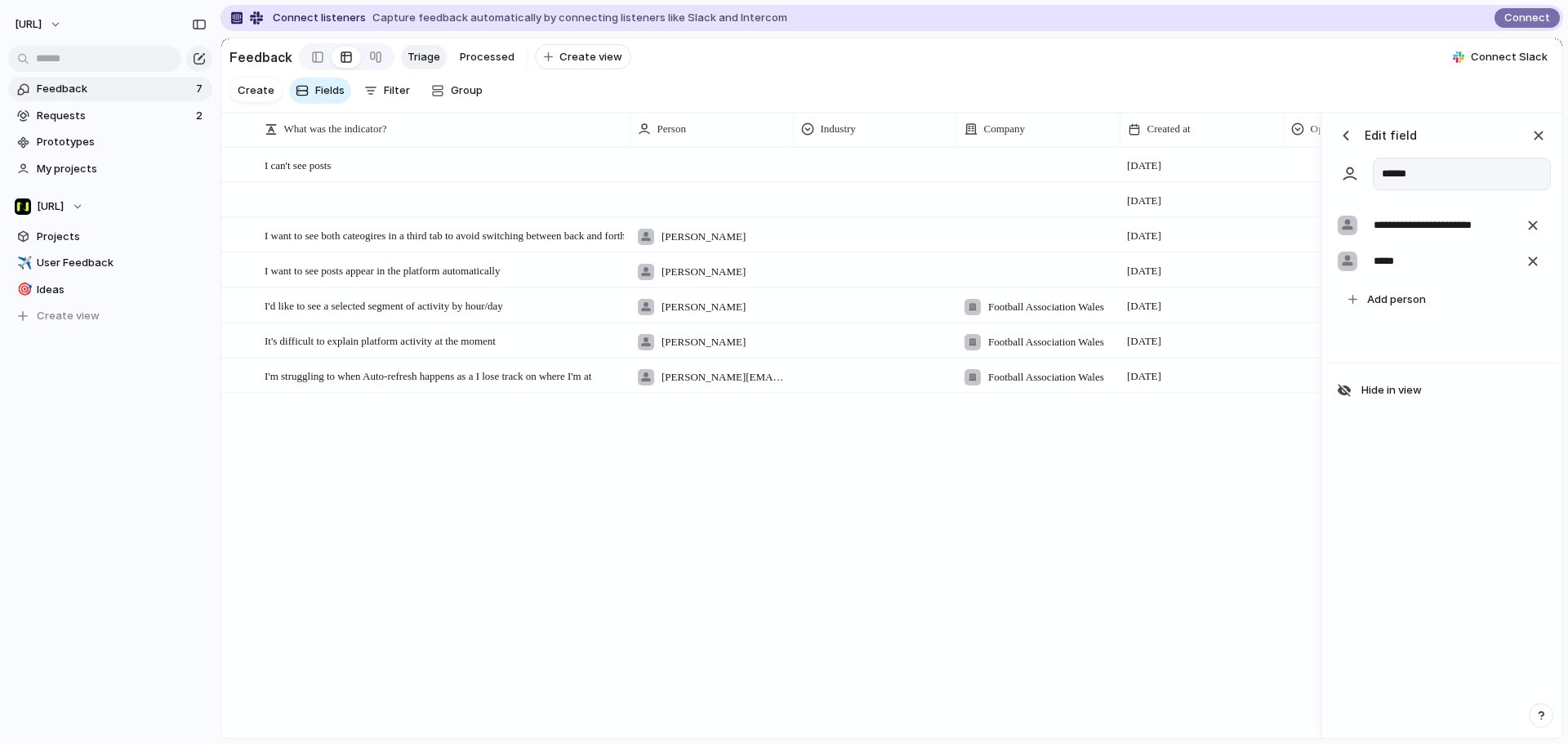
drag, startPoint x: 1444, startPoint y: 181, endPoint x: 1215, endPoint y: 167, distance: 229.4
click at [1215, 167] on div "Press ENTER to sort What was the indicator? Person Industry Company Created at …" at bounding box center [892, 427] width 1340 height 626
type input "**********"
click at [1535, 235] on div "button" at bounding box center [1532, 225] width 18 height 18
click at [1345, 143] on div "button" at bounding box center [1346, 135] width 16 height 16
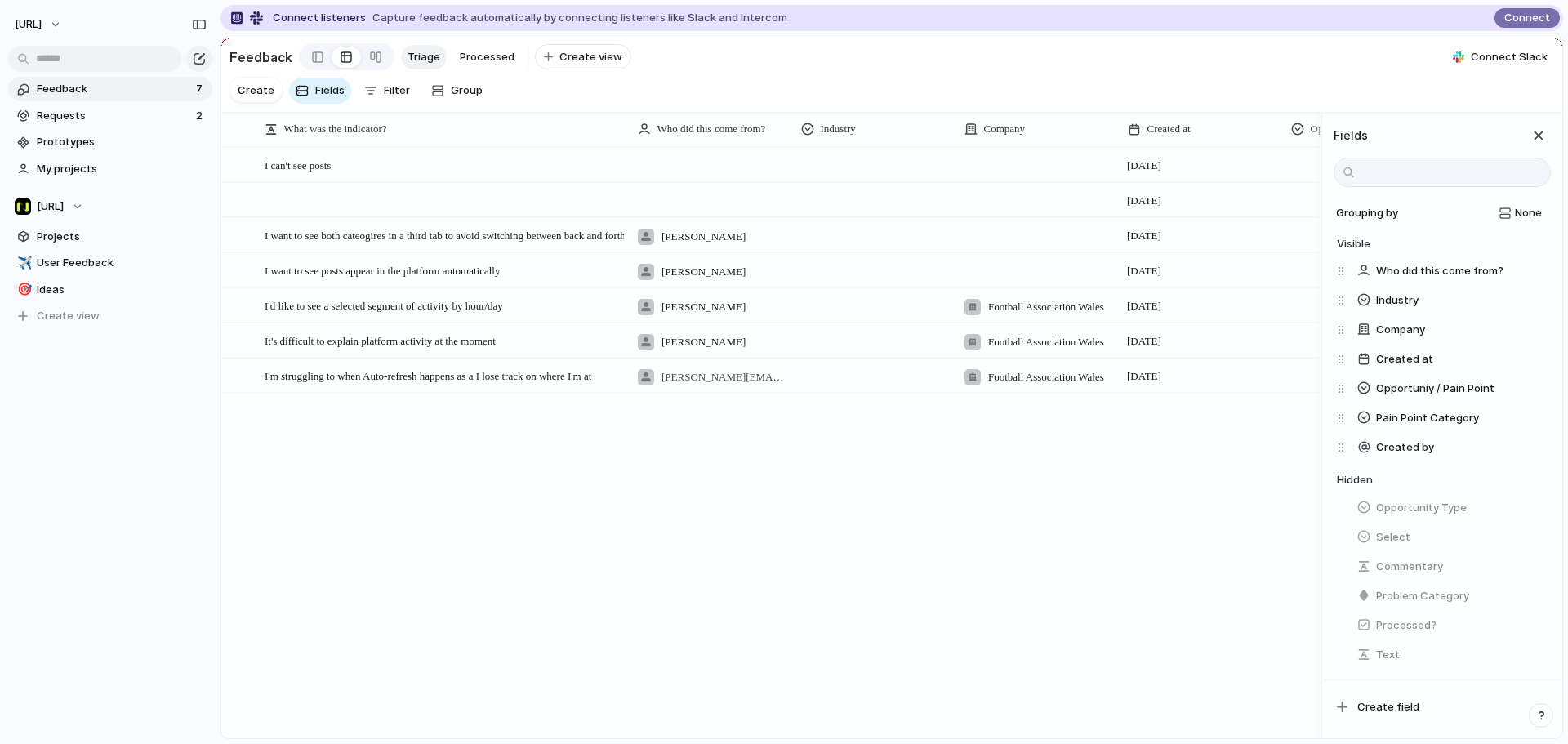
click at [1211, 87] on section "Create Fields Filter Group Zoom" at bounding box center [892, 93] width 1340 height 39
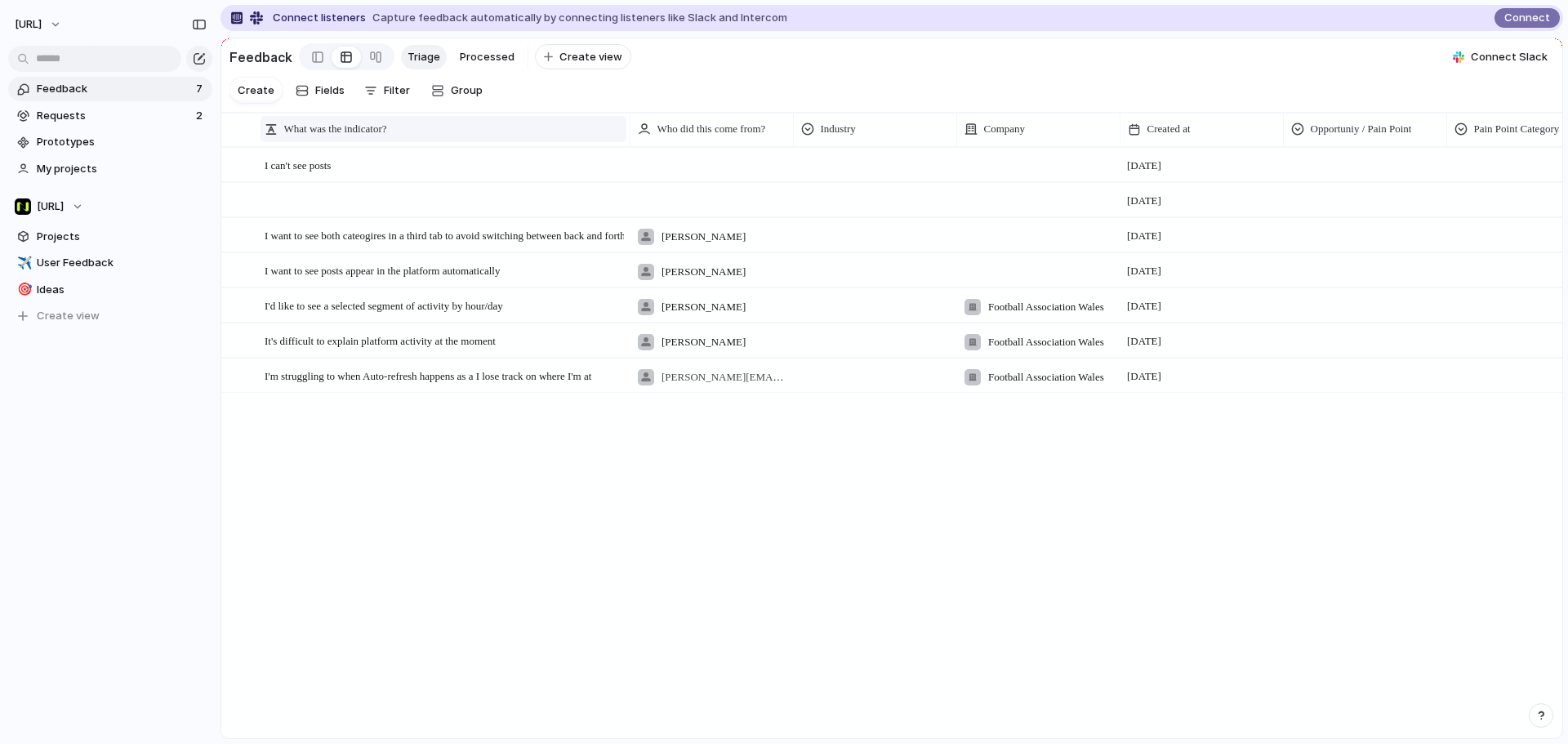
click at [555, 137] on div "What was the indicator?" at bounding box center [443, 129] width 358 height 16
click at [341, 177] on li "Modify" at bounding box center [323, 180] width 120 height 26
click at [1477, 190] on input "**********" at bounding box center [1461, 174] width 178 height 32
type input "**********"
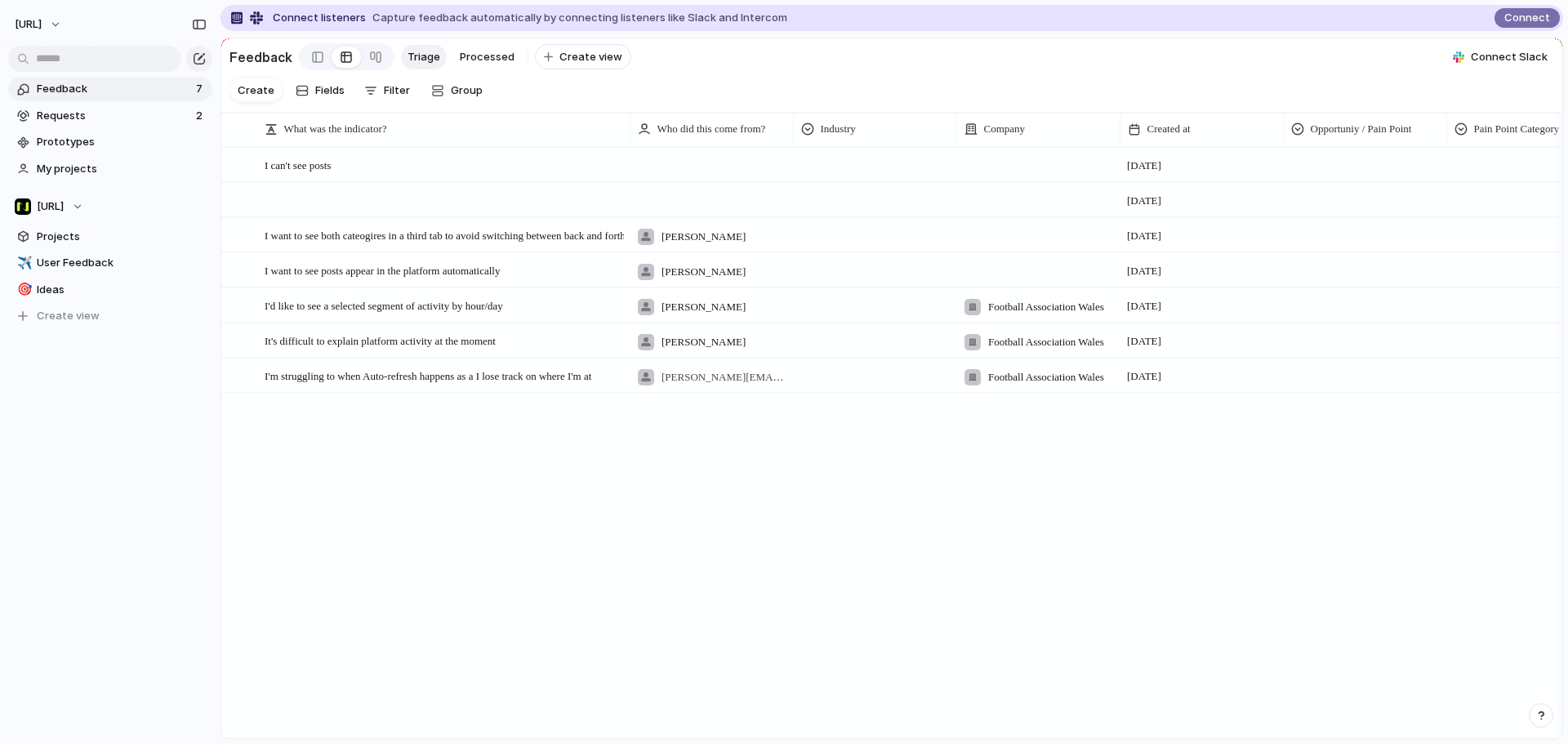
drag, startPoint x: 1378, startPoint y: 100, endPoint x: 1330, endPoint y: 94, distance: 48.4
click at [1376, 100] on section "Create Fields Filter Group Zoom" at bounding box center [892, 93] width 1340 height 39
click at [709, 686] on div "Open 3 October tyrone.stewart@nisien.ai I want to see both cateogires in a thir…" at bounding box center [892, 442] width 1340 height 591
click at [413, 183] on div "I can't see posts Open" at bounding box center [444, 166] width 359 height 34
type textarea "**********"
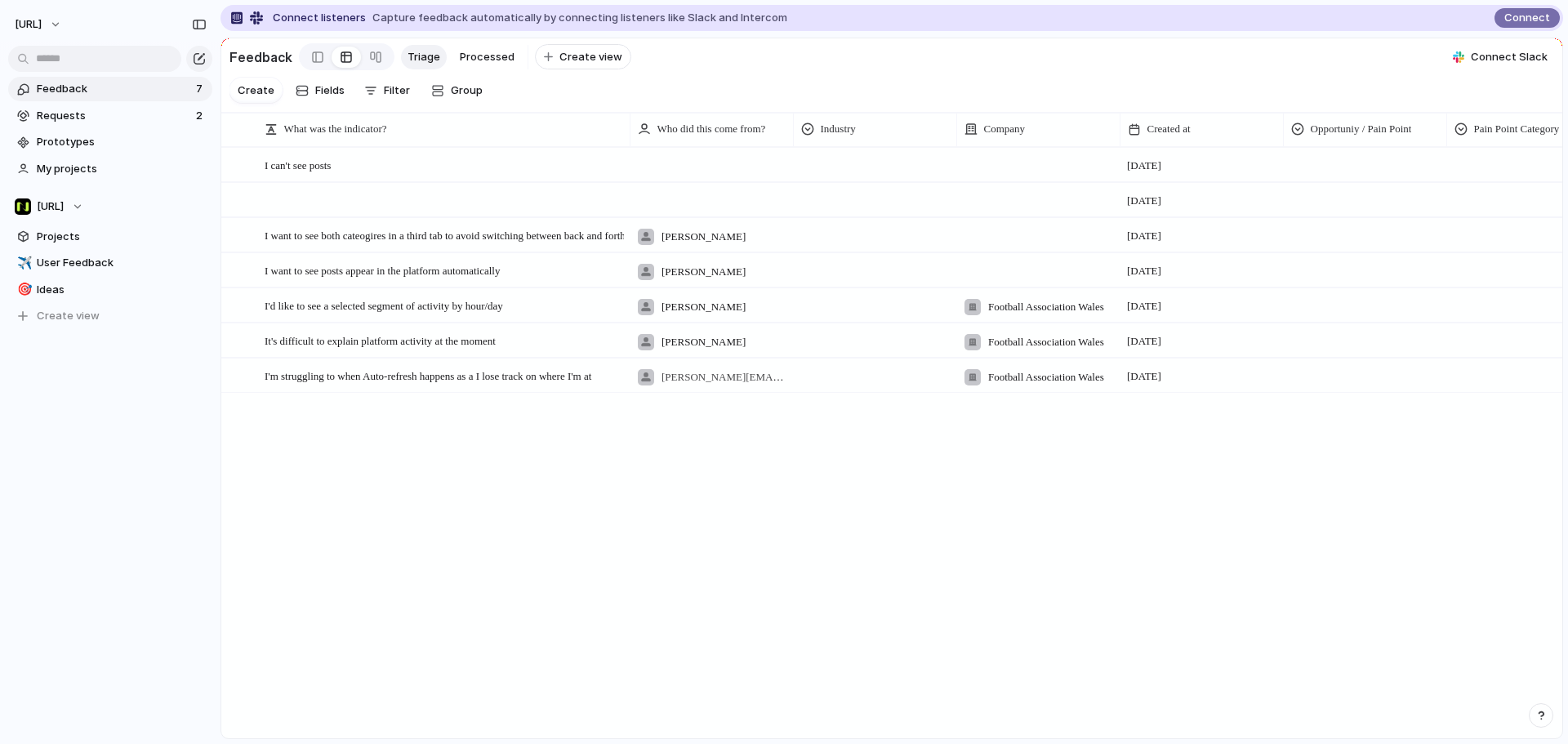
click at [1366, 176] on div at bounding box center [1364, 162] width 161 height 27
click at [1345, 115] on div "Opportunity Pain Point" at bounding box center [784, 372] width 1568 height 744
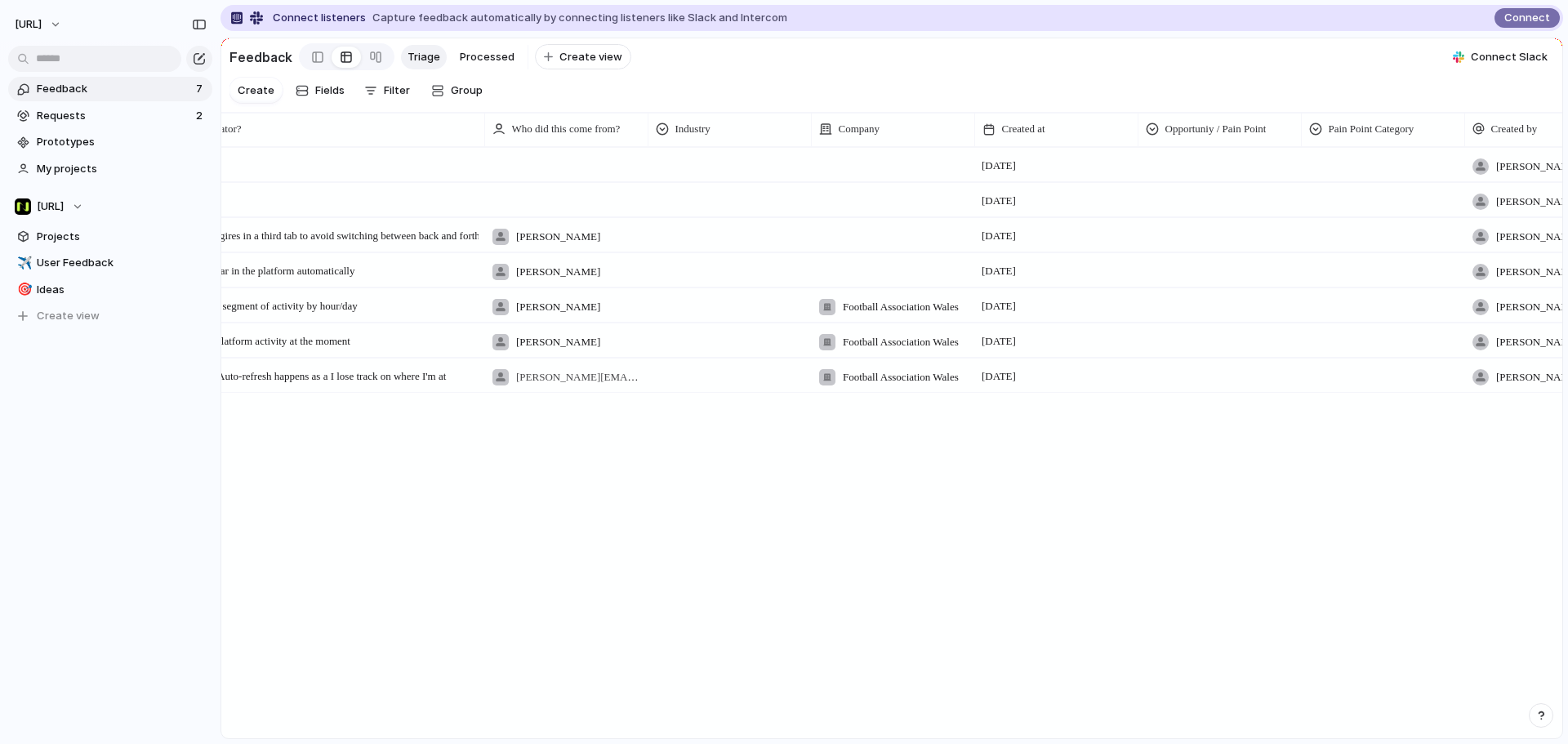
scroll to position [0, 146]
click at [317, 60] on div at bounding box center [317, 56] width 12 height 24
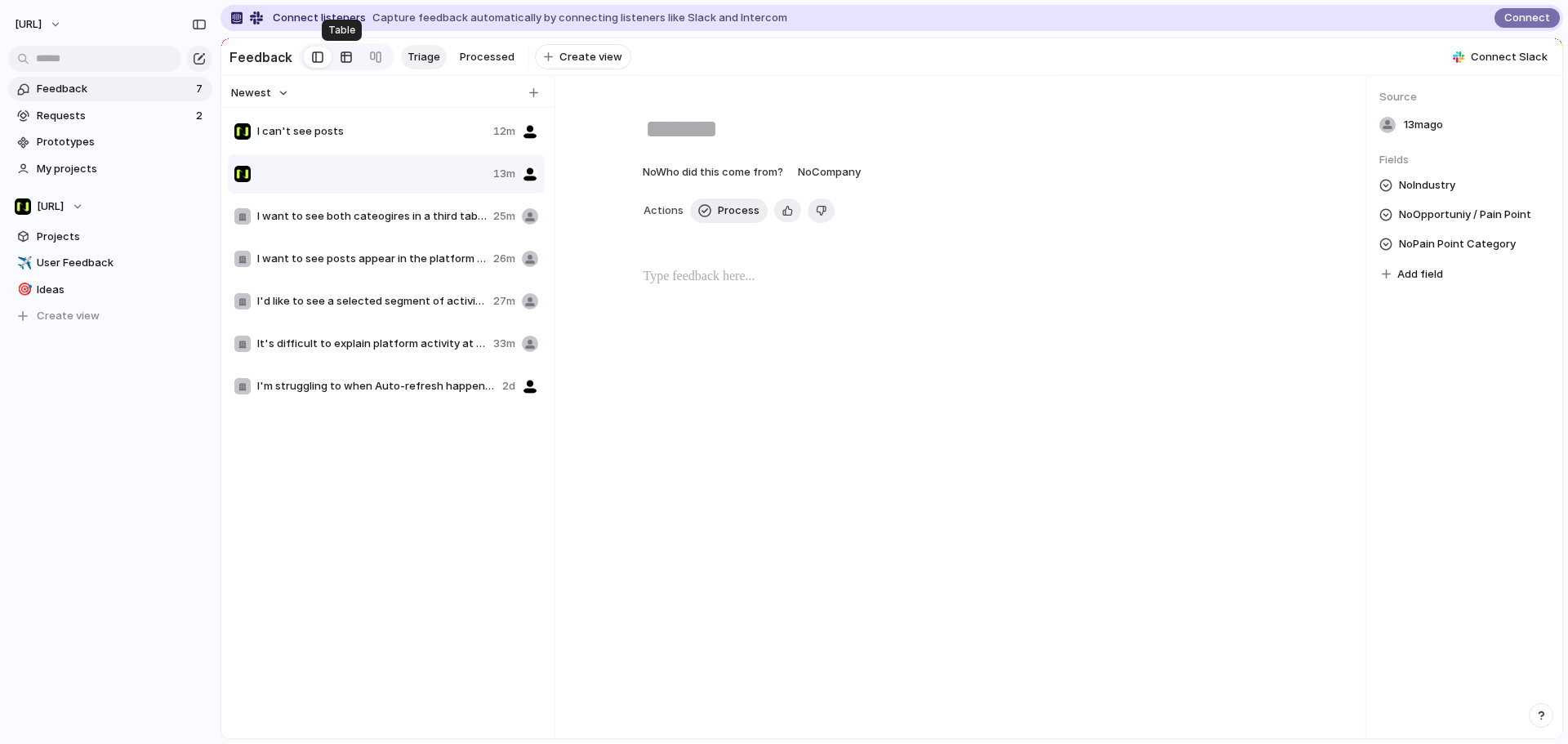
click at [342, 60] on div at bounding box center [346, 56] width 13 height 26
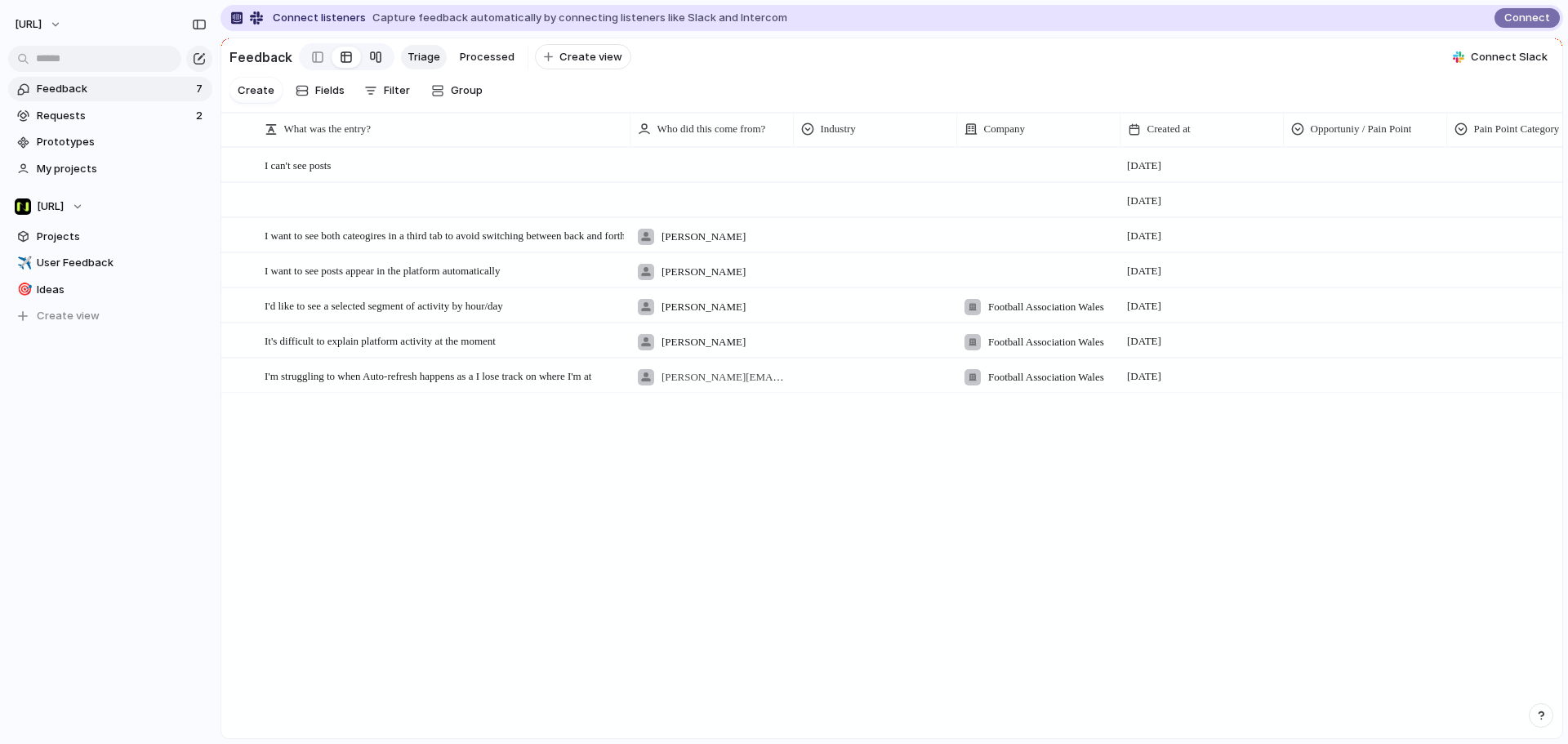
click at [373, 56] on div at bounding box center [375, 56] width 13 height 26
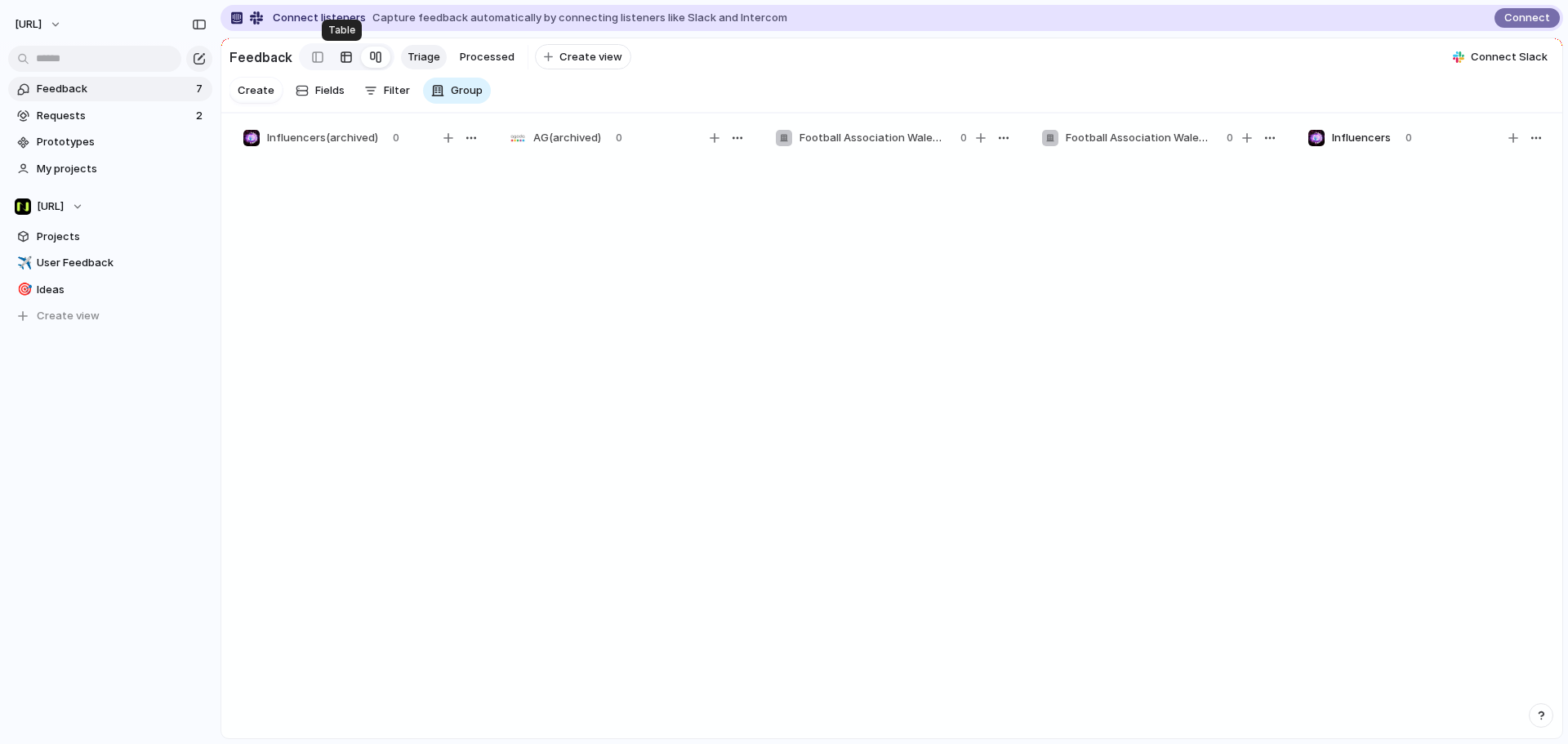
click at [348, 60] on link at bounding box center [346, 56] width 30 height 26
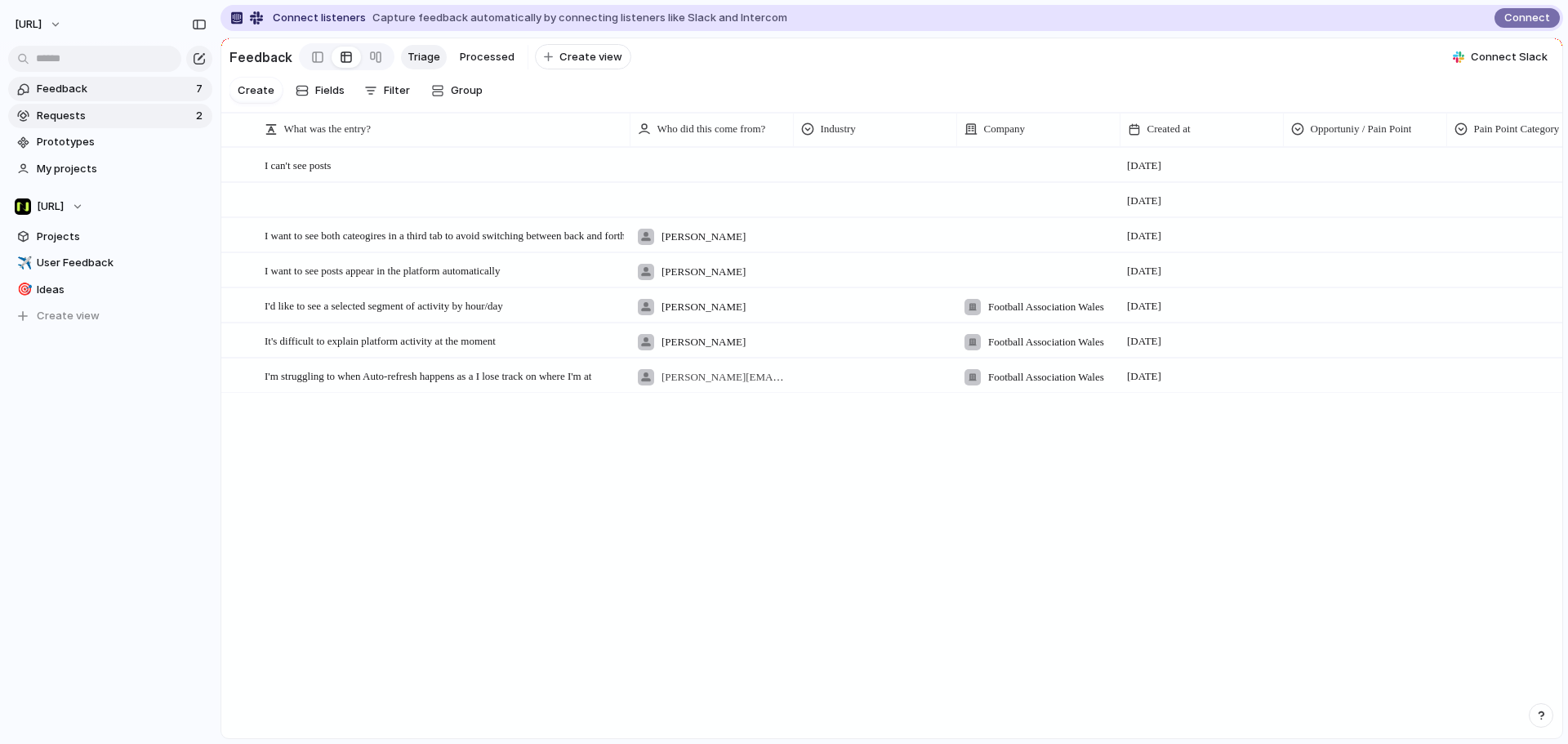
click at [97, 119] on span "Requests" at bounding box center [114, 116] width 154 height 16
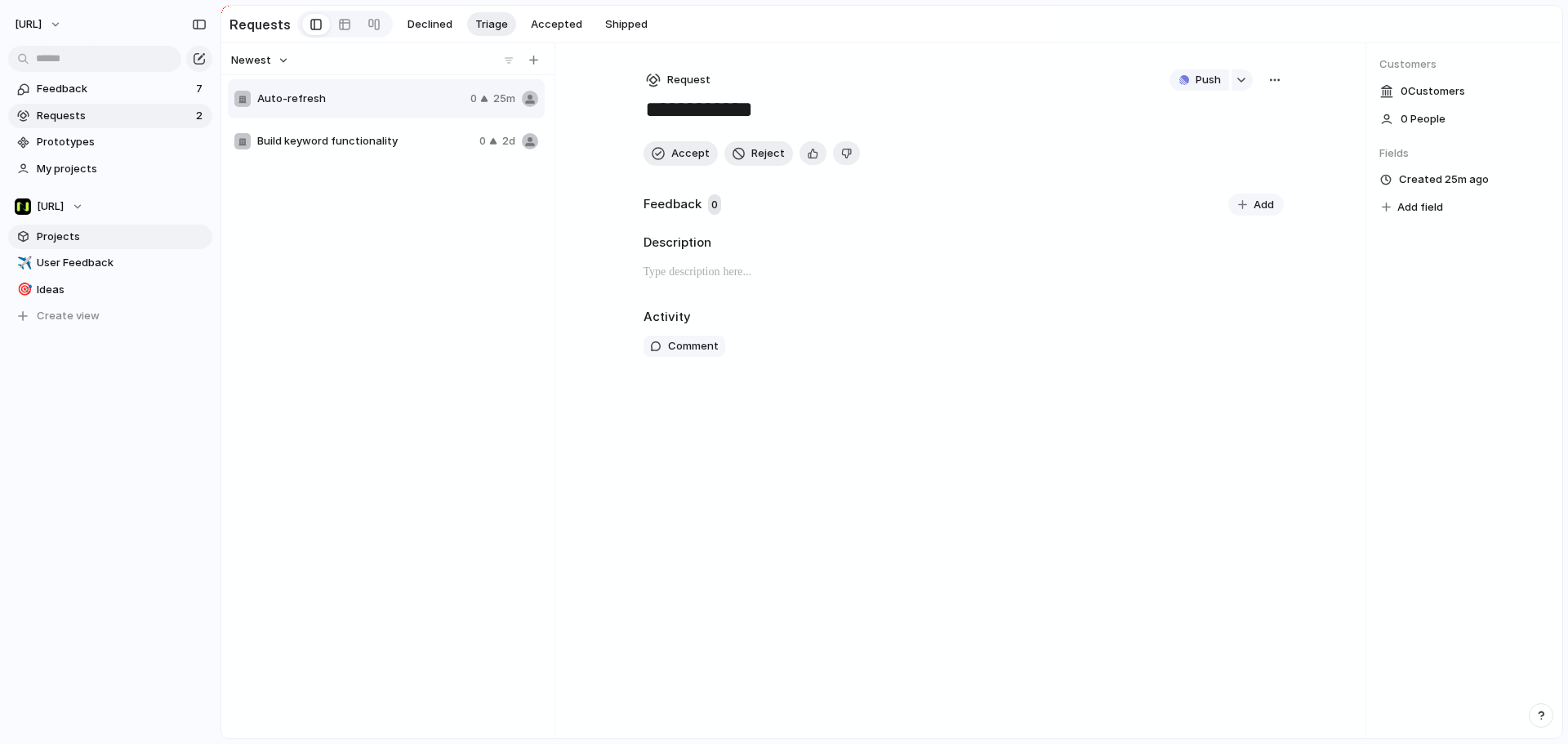
click at [79, 233] on span "Projects" at bounding box center [122, 237] width 170 height 16
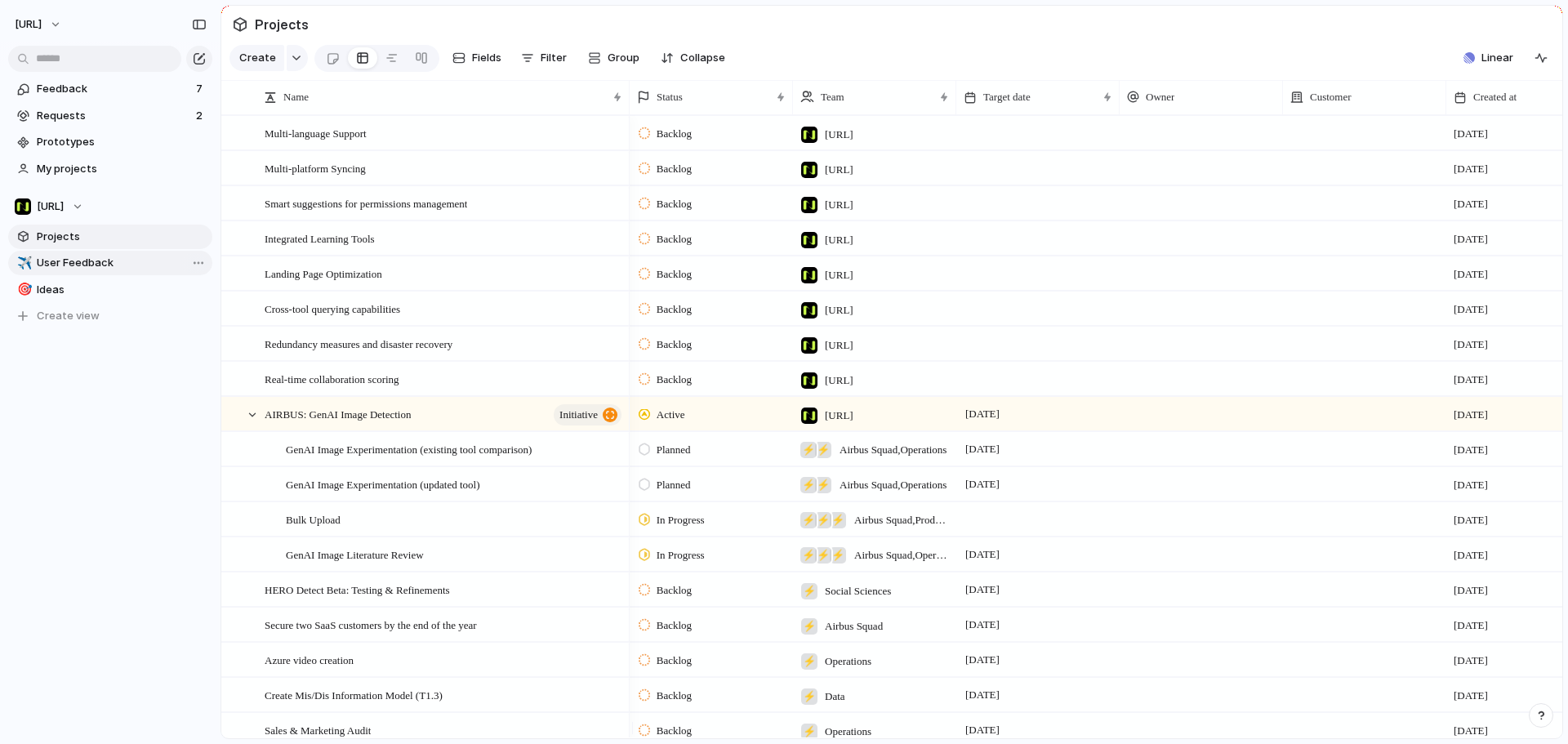
click at [97, 259] on span "User Feedback" at bounding box center [122, 263] width 170 height 16
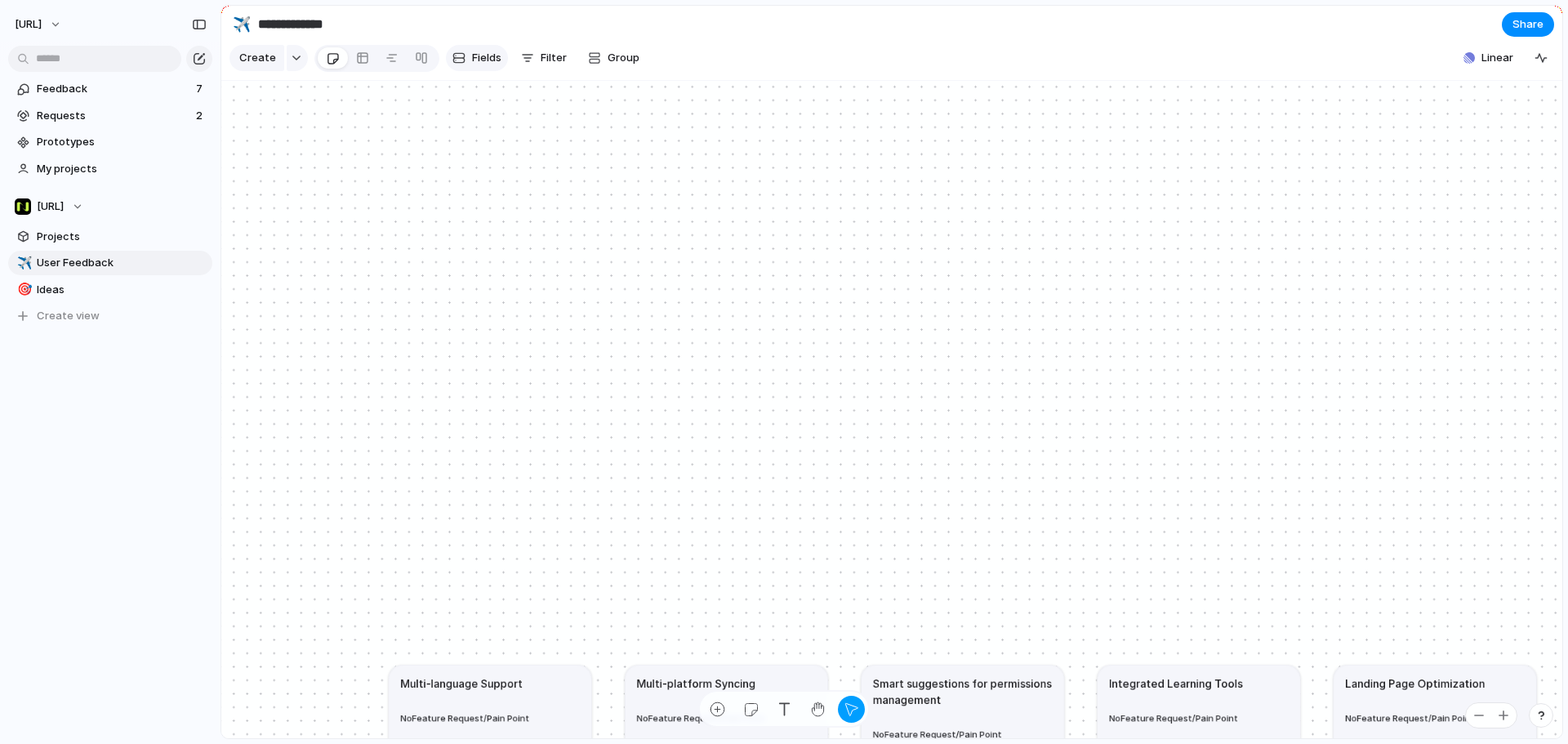
click at [477, 64] on span "Fields" at bounding box center [487, 58] width 30 height 16
click at [1078, 348] on div "Multi-language Support No Feature Request/Pain Point No Pain Point No Industry …" at bounding box center [892, 410] width 1340 height 658
click at [121, 91] on span "Feedback" at bounding box center [114, 89] width 154 height 16
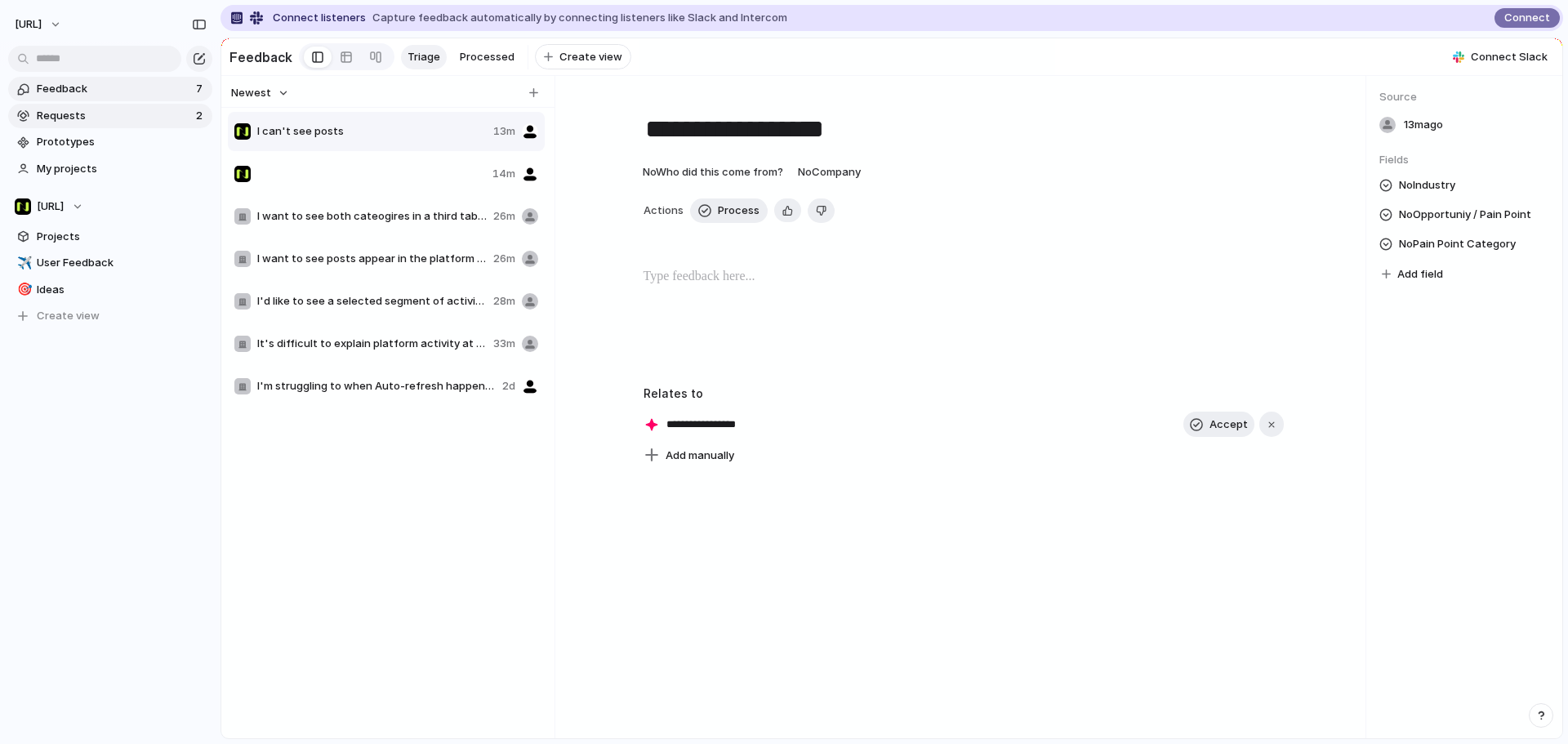
click at [76, 112] on span "Requests" at bounding box center [114, 116] width 154 height 16
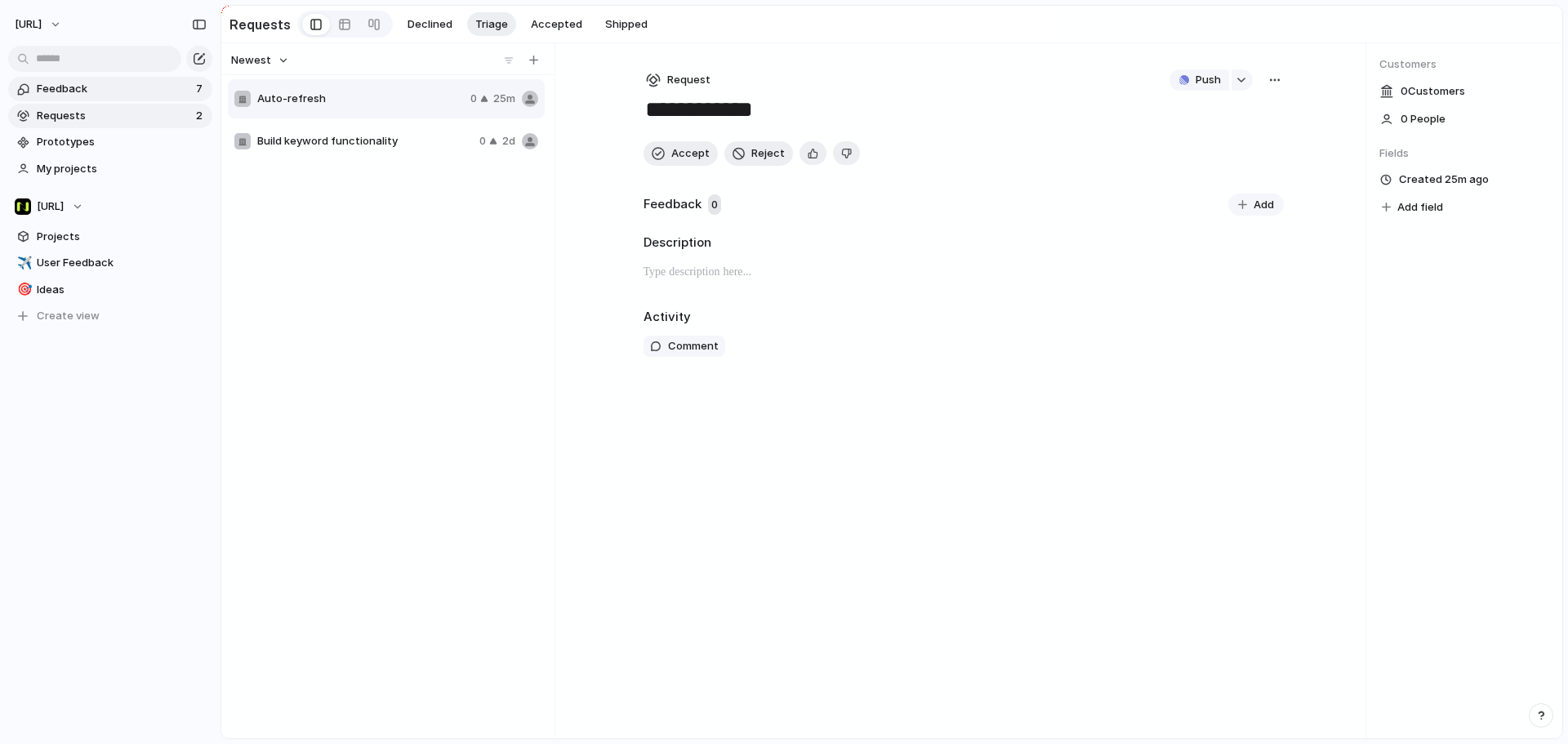
click at [95, 83] on span "Feedback" at bounding box center [114, 89] width 154 height 16
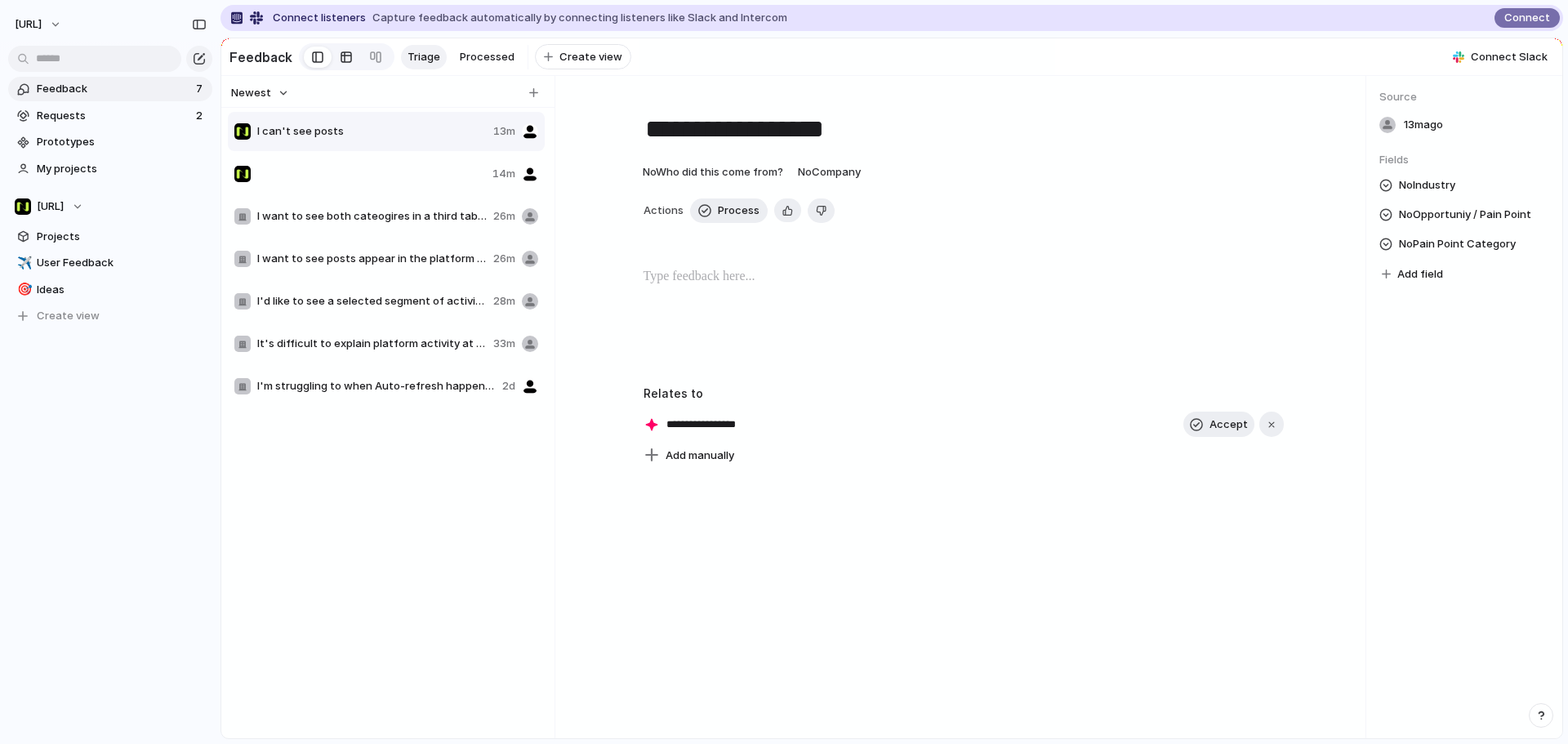
click at [340, 55] on div at bounding box center [346, 56] width 13 height 26
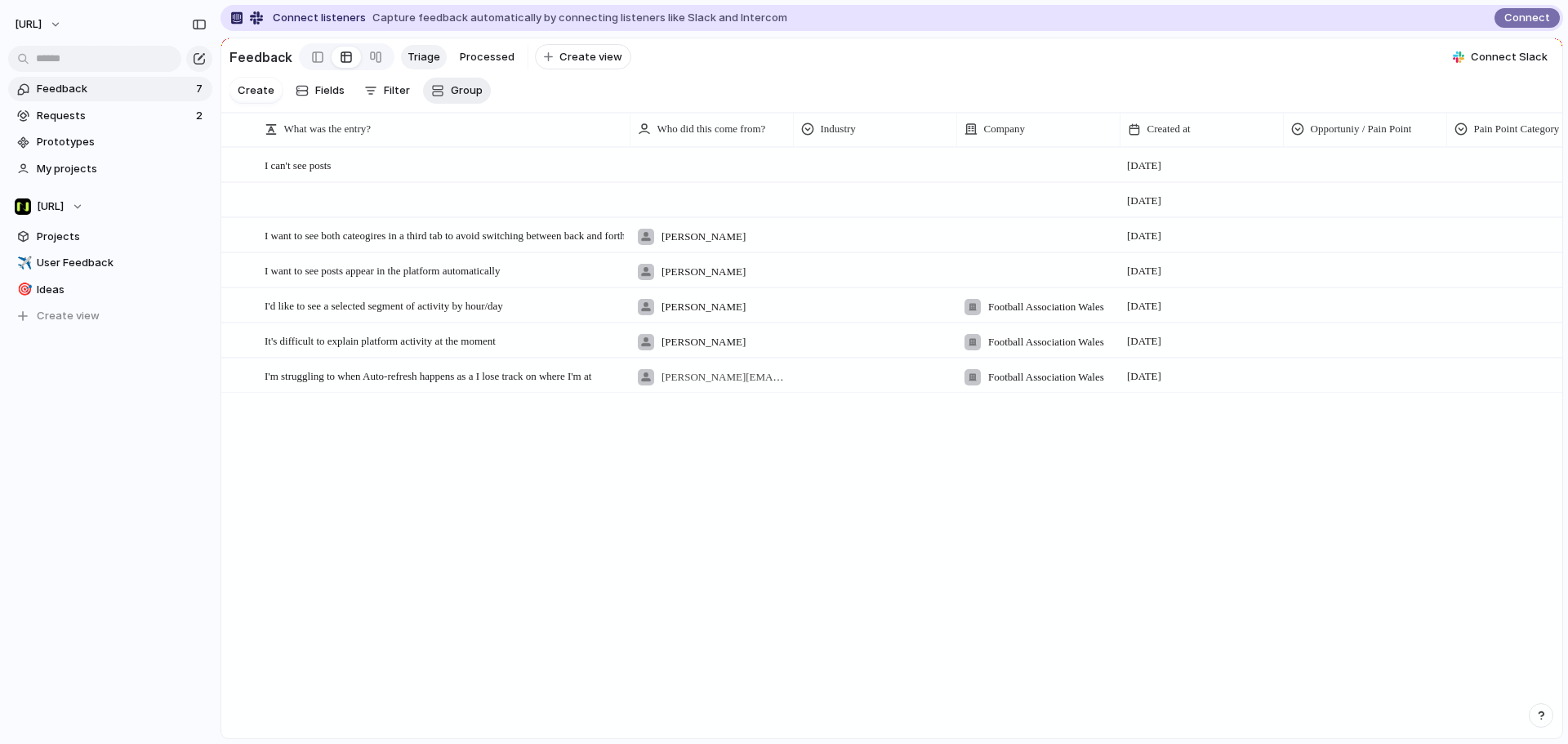
click at [446, 100] on button "Group" at bounding box center [457, 91] width 68 height 26
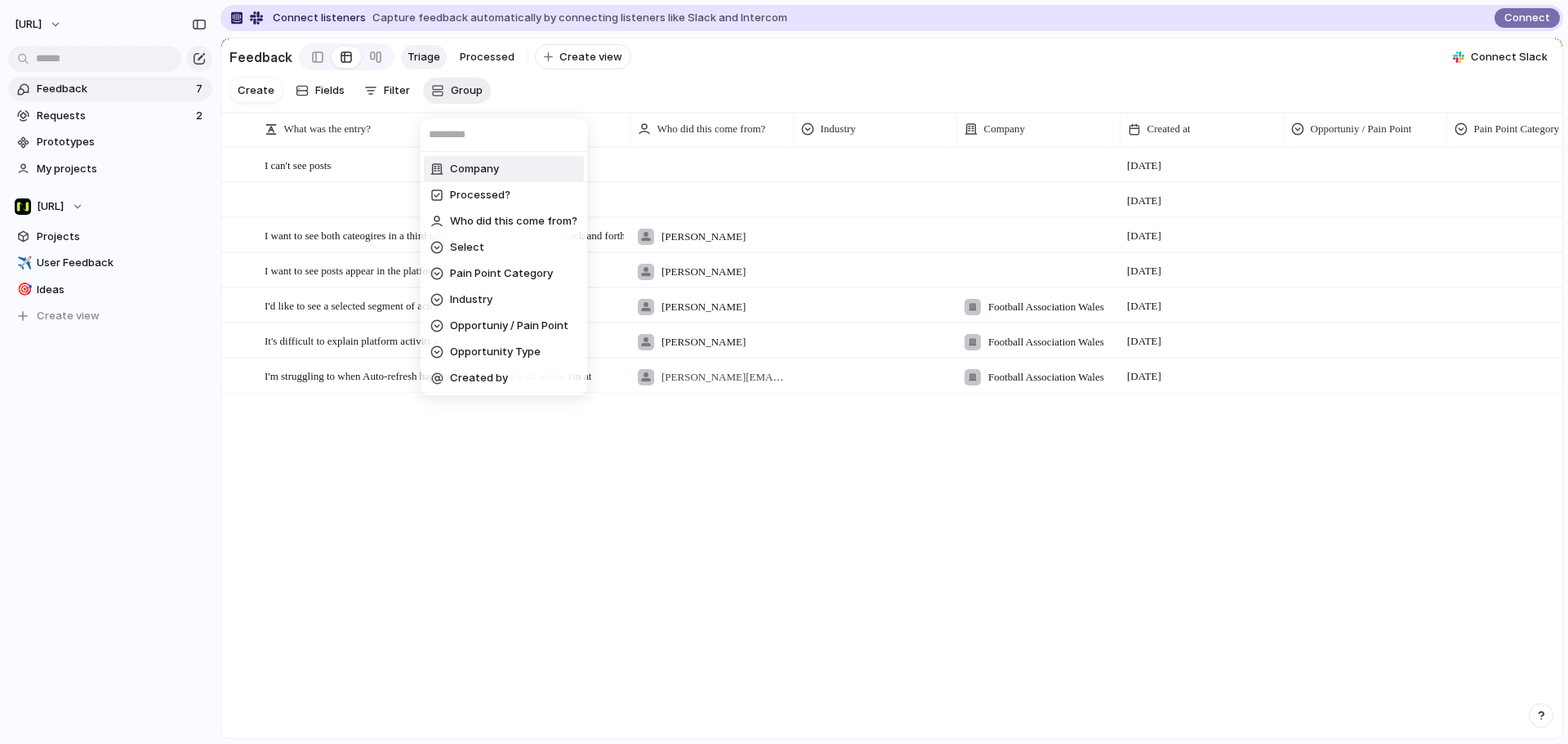
click at [446, 100] on div "Company Processed? Who did this come from? Select Pain Point Category Industry …" at bounding box center [784, 372] width 1568 height 744
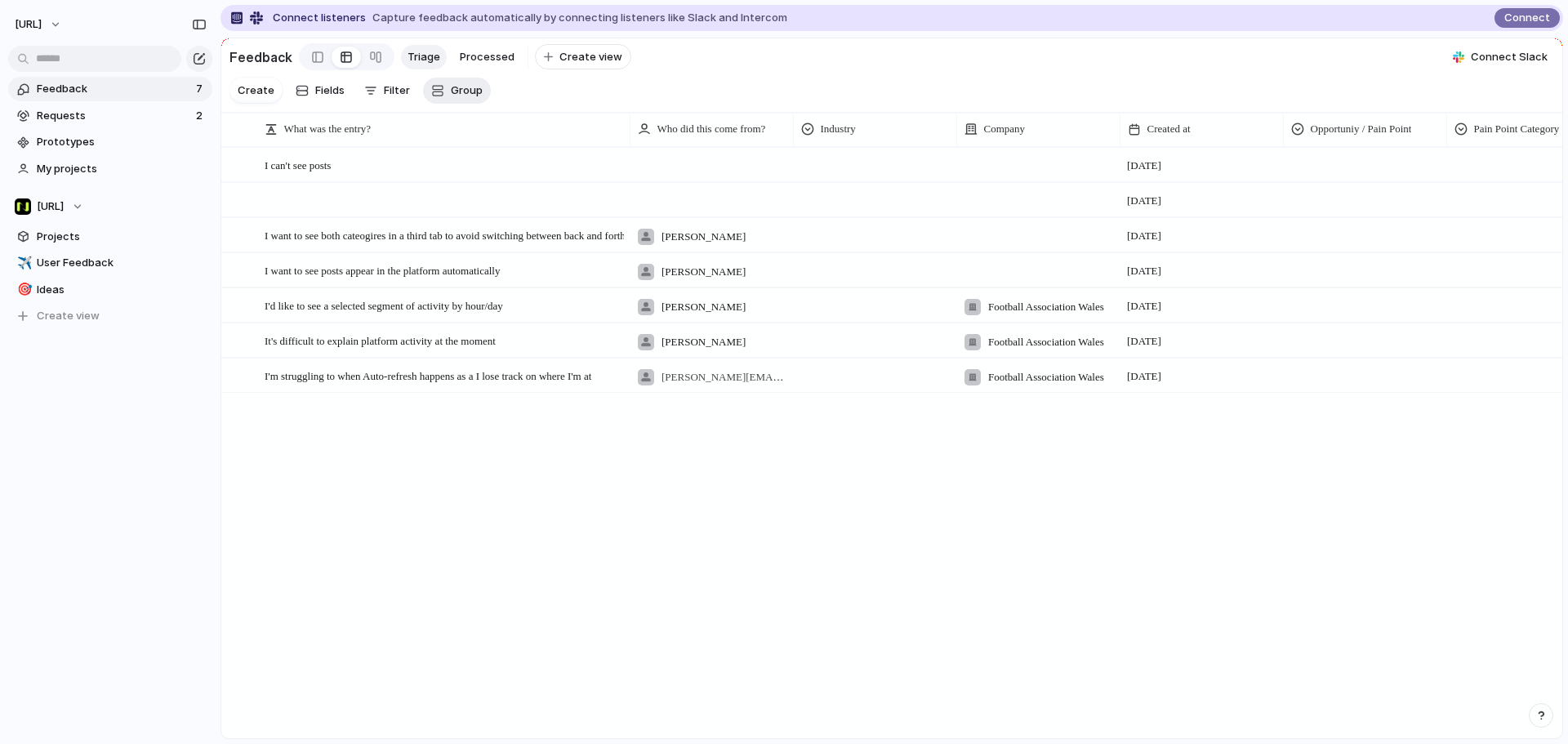
click at [451, 95] on span "Group" at bounding box center [467, 91] width 32 height 16
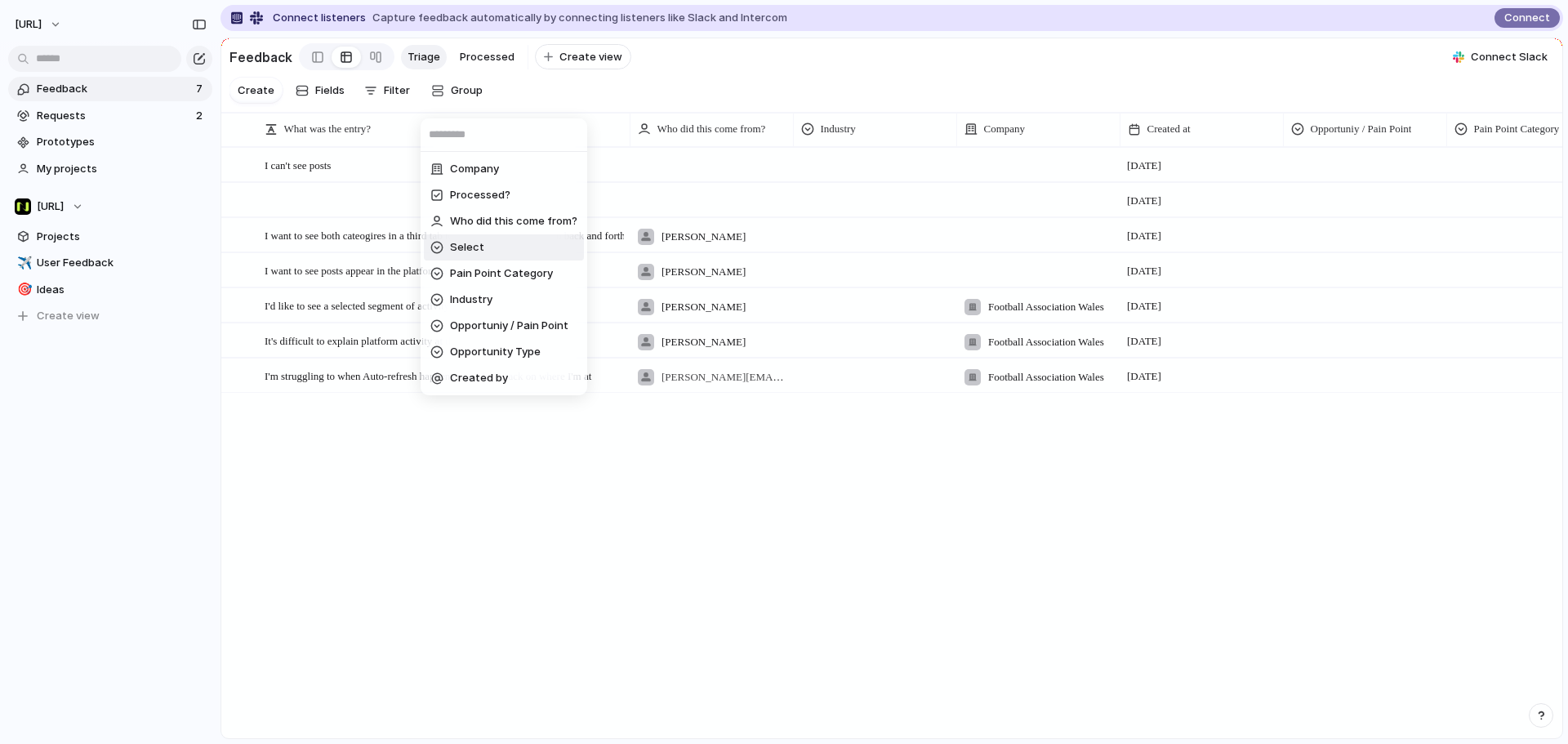
click at [495, 247] on li "Select" at bounding box center [504, 247] width 160 height 26
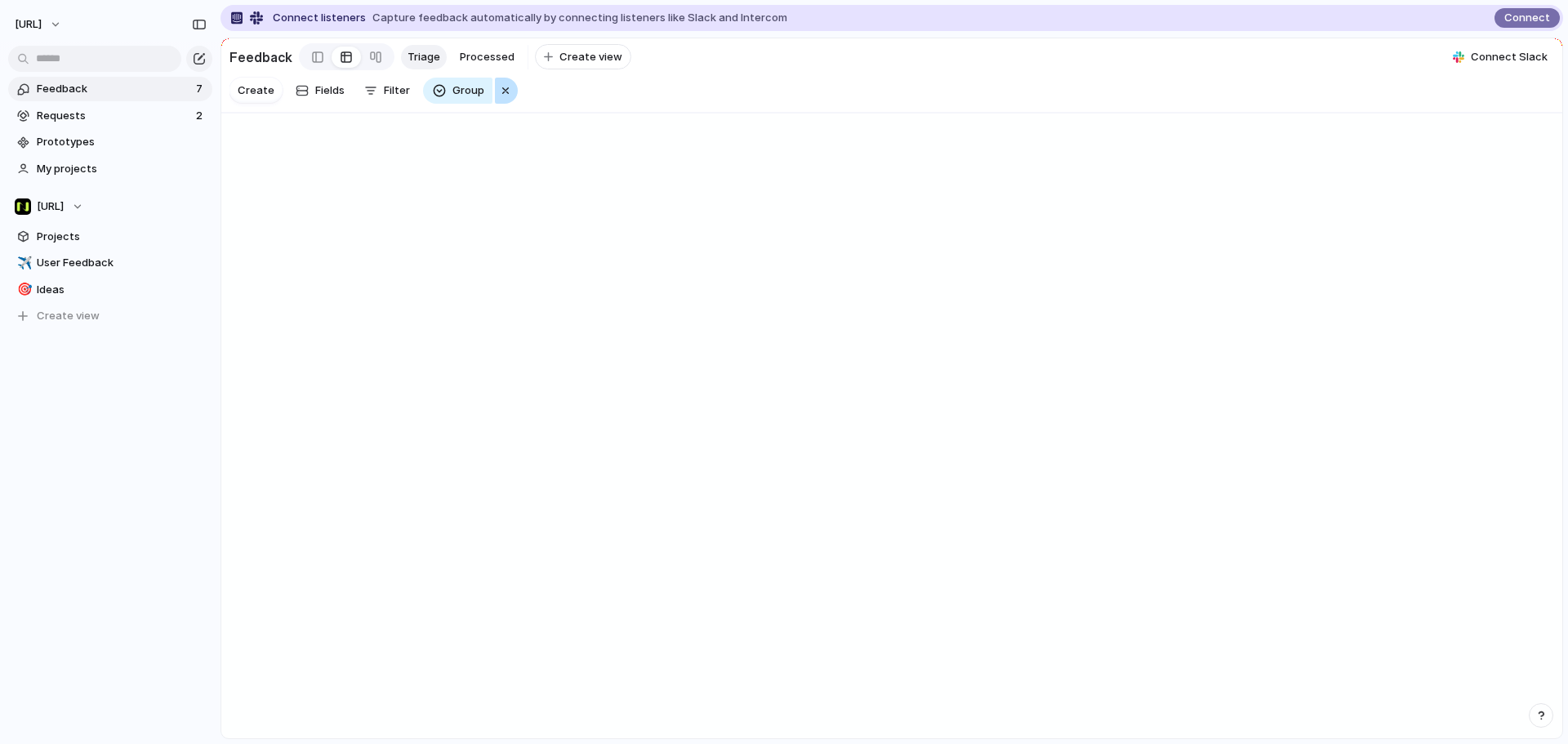
click at [499, 100] on div "button" at bounding box center [505, 91] width 13 height 20
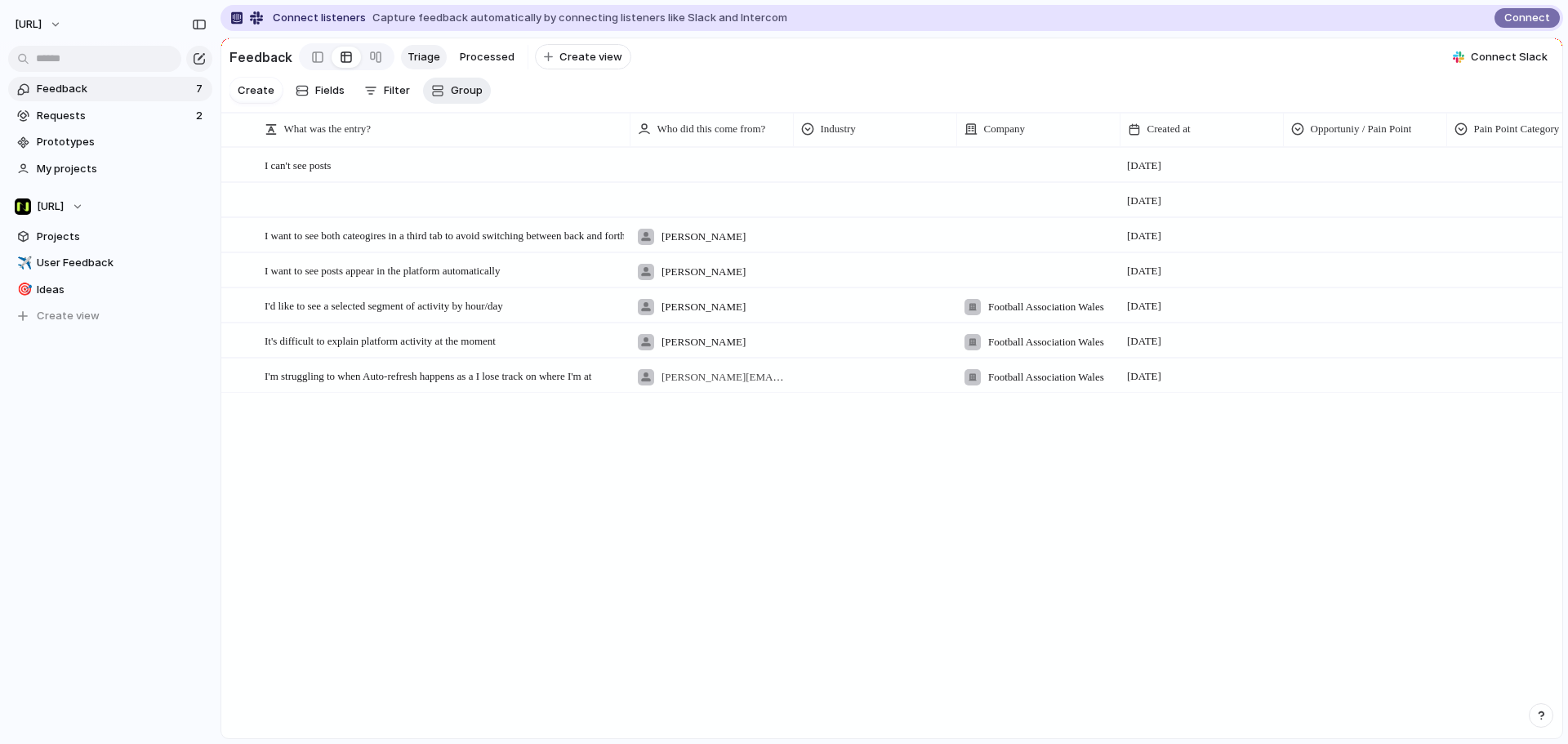
click at [461, 99] on span "Group" at bounding box center [467, 91] width 32 height 16
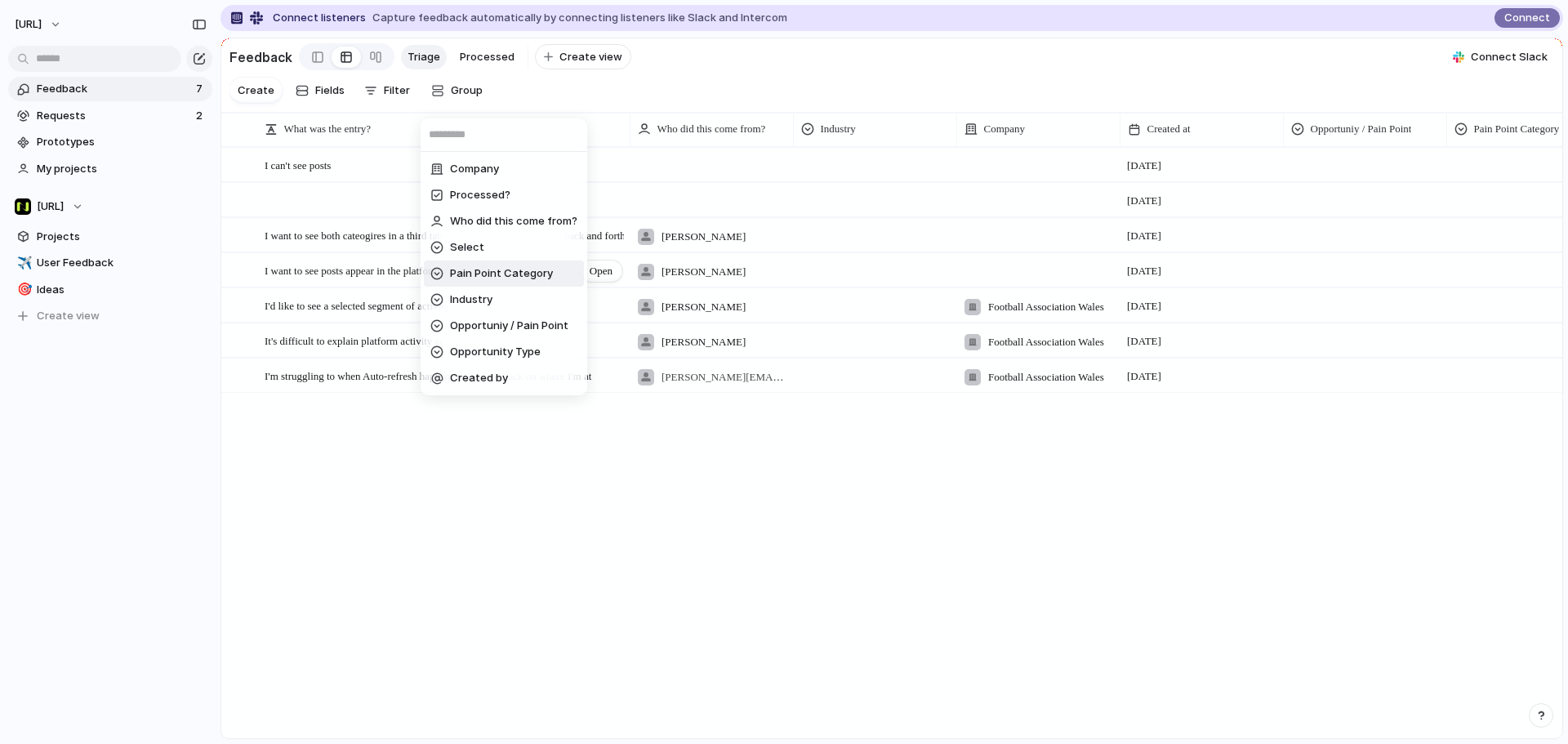
click at [470, 273] on span "Pain Point Category" at bounding box center [501, 273] width 103 height 16
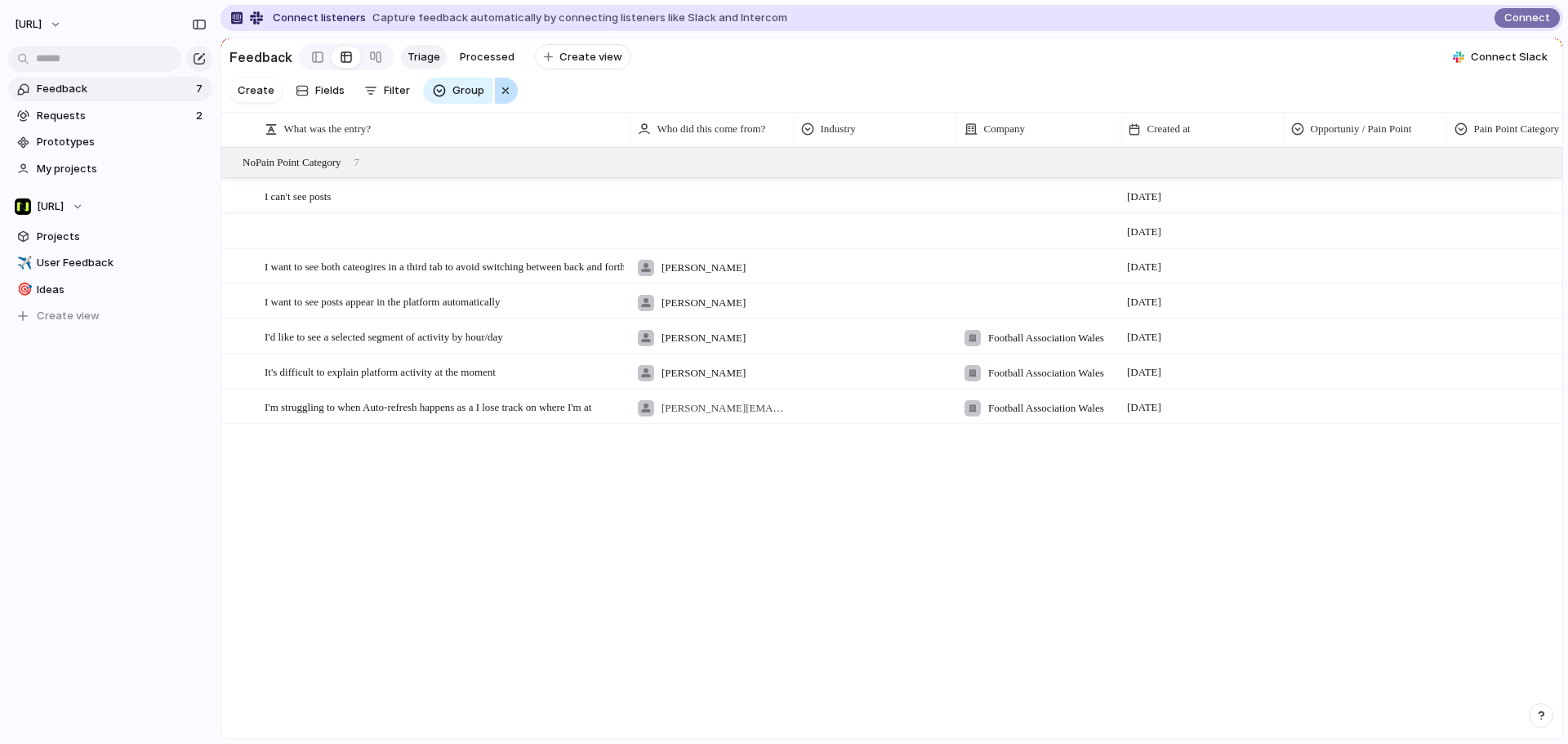
click at [500, 97] on div "button" at bounding box center [505, 91] width 13 height 20
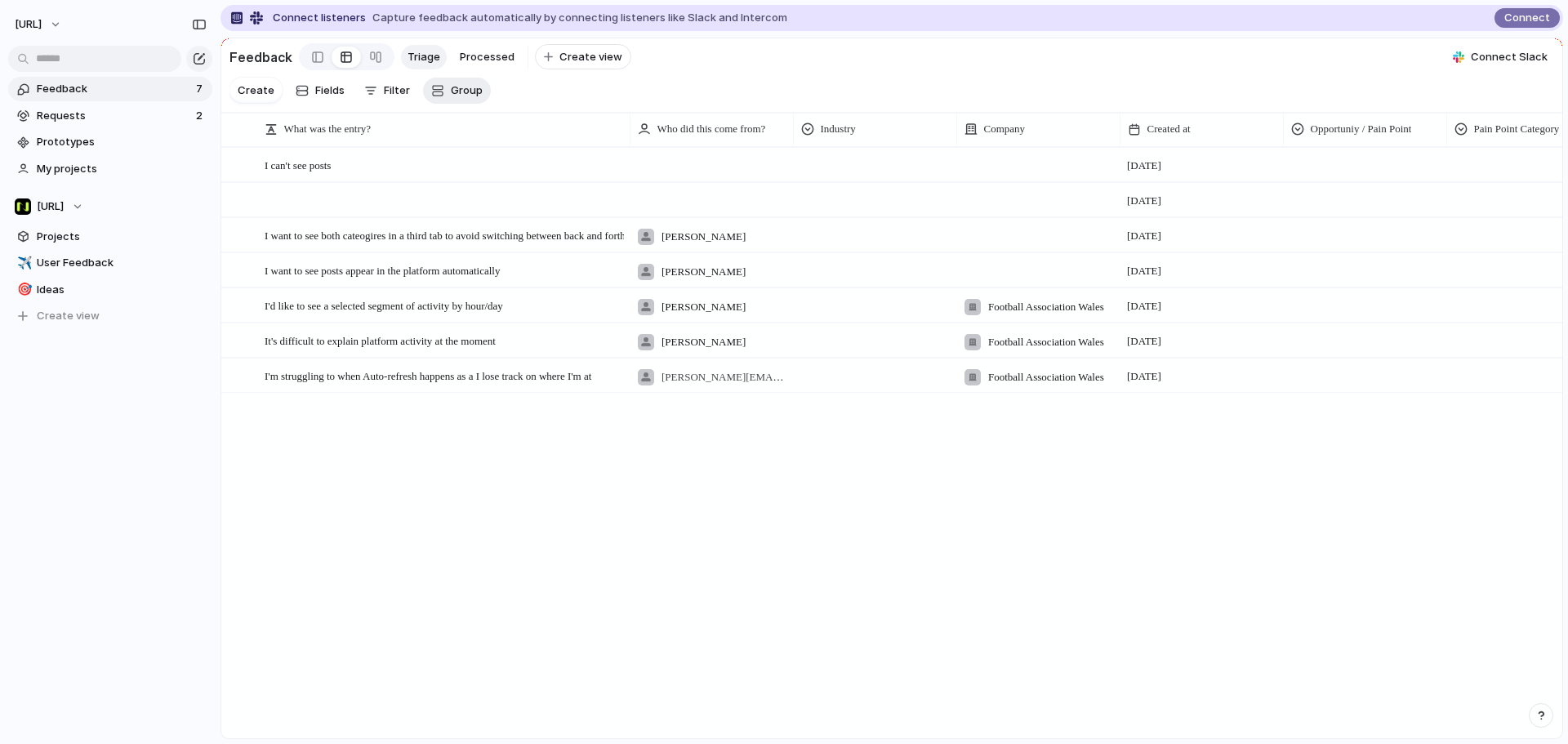
click at [476, 99] on span "Group" at bounding box center [467, 91] width 32 height 16
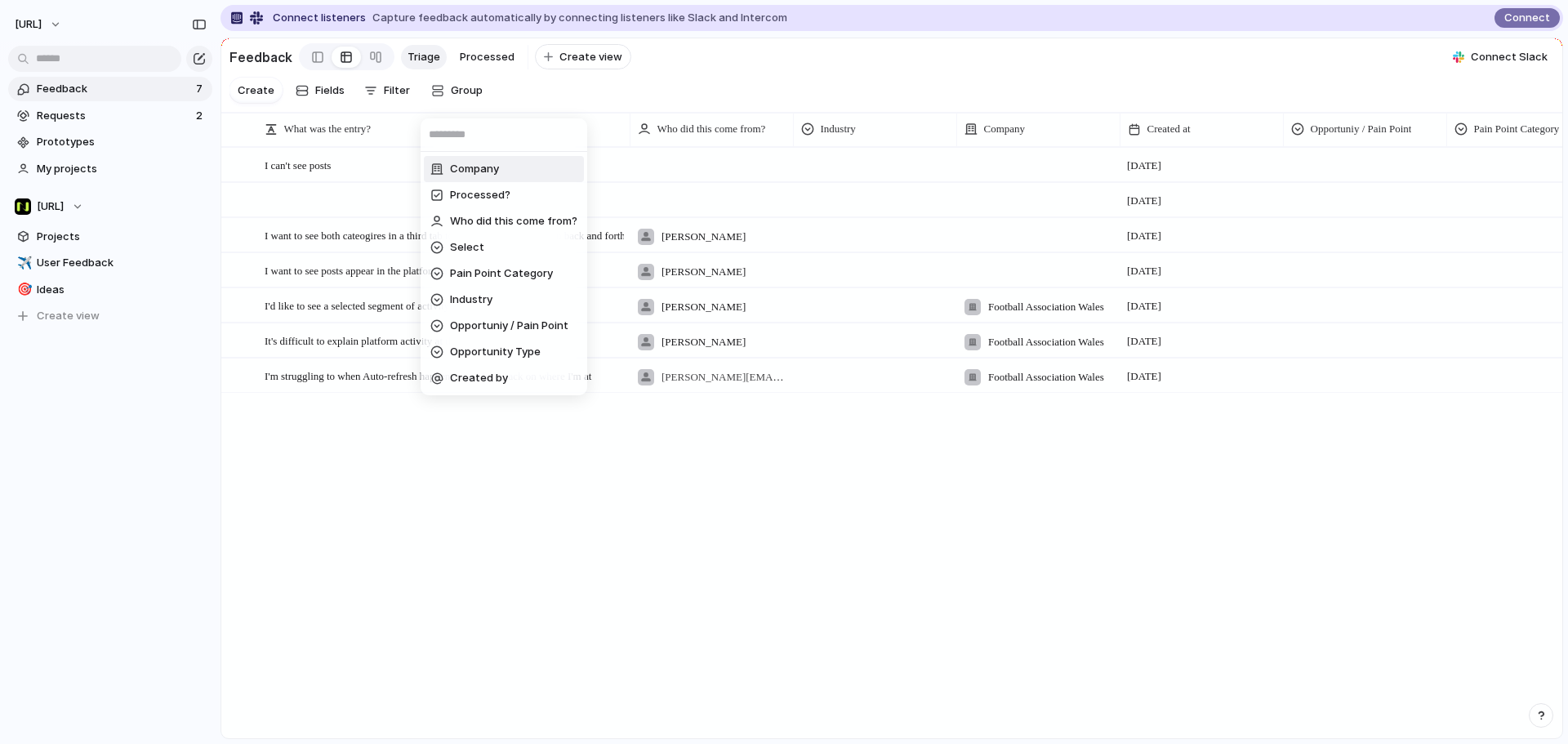
click at [544, 99] on div "Company Processed? Who did this come from? Select Pain Point Category Industry …" at bounding box center [784, 372] width 1568 height 744
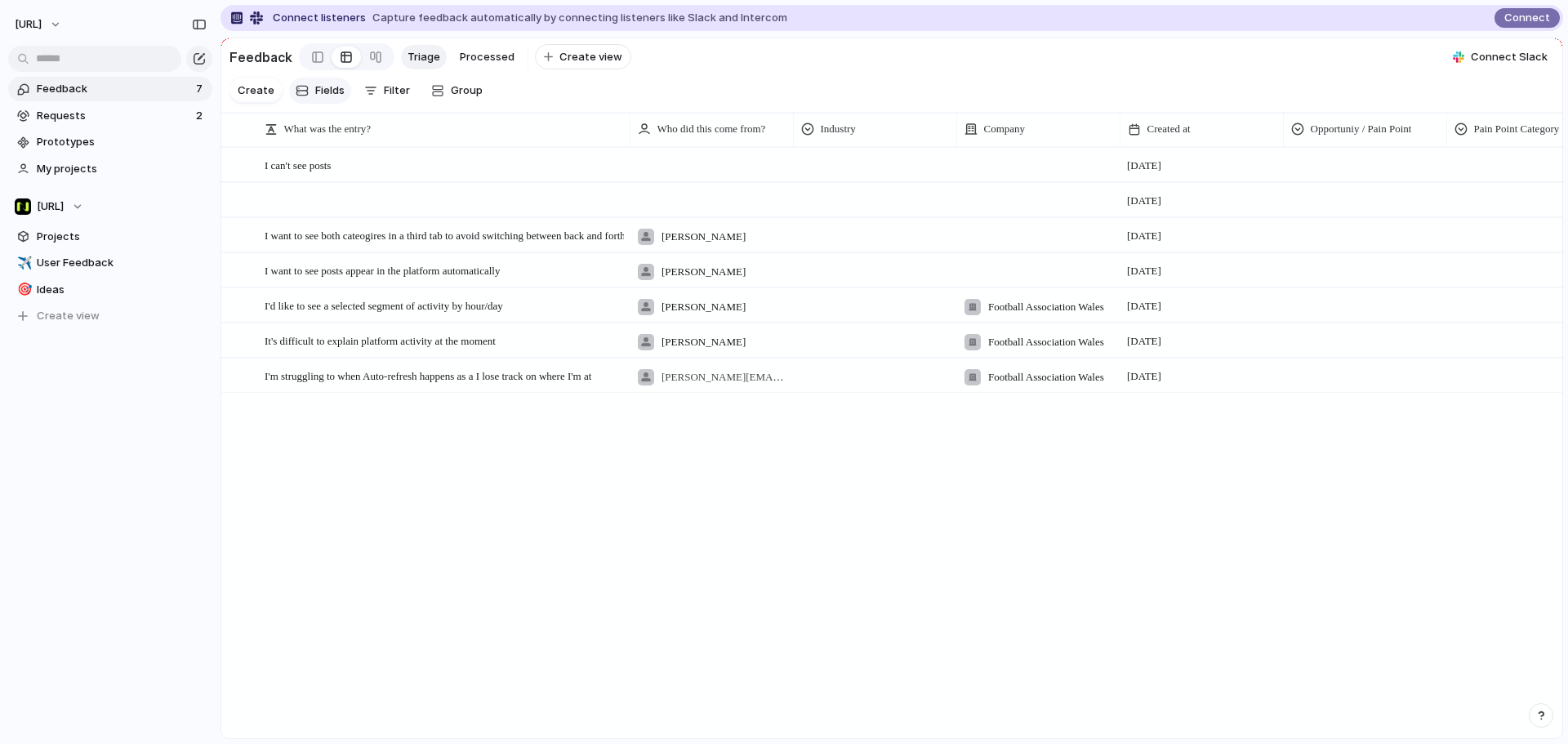
click at [326, 99] on span "Fields" at bounding box center [330, 91] width 30 height 16
click at [373, 94] on div "button" at bounding box center [370, 91] width 13 height 13
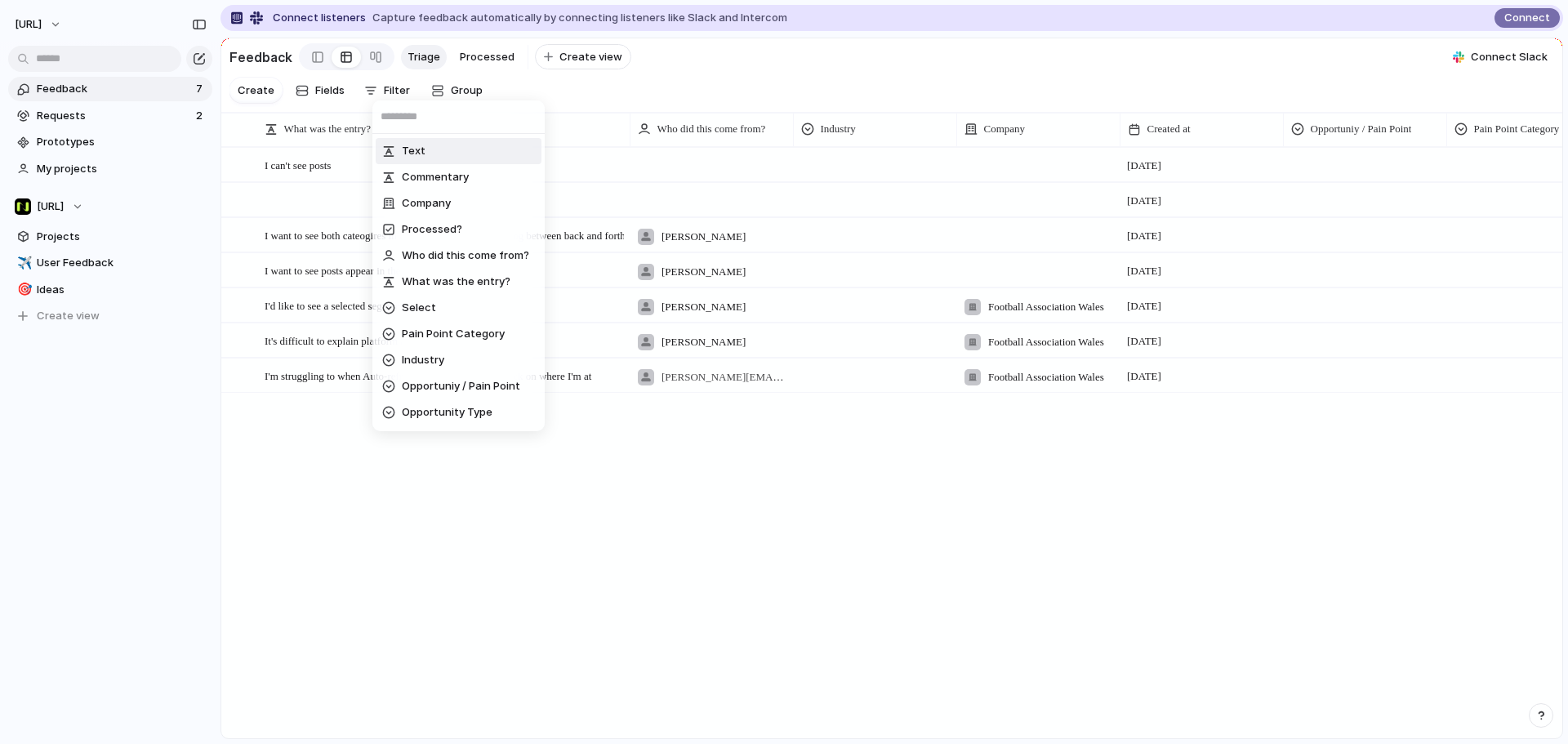
click at [255, 100] on div "Text Commentary Company Processed? Who did this come from? What was the entry? …" at bounding box center [784, 372] width 1568 height 744
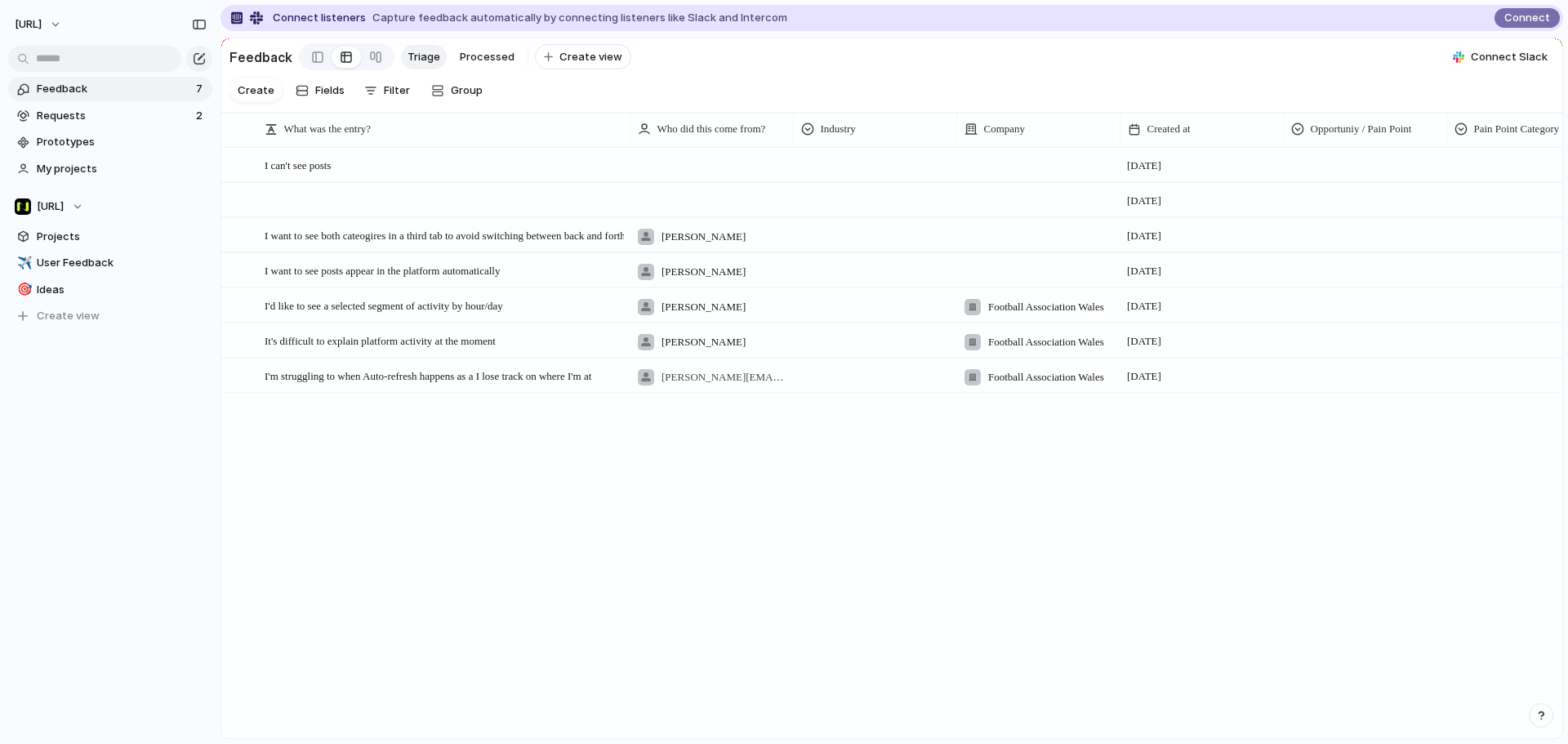
click at [332, 56] on link at bounding box center [346, 56] width 30 height 26
click at [305, 60] on link at bounding box center [317, 56] width 28 height 26
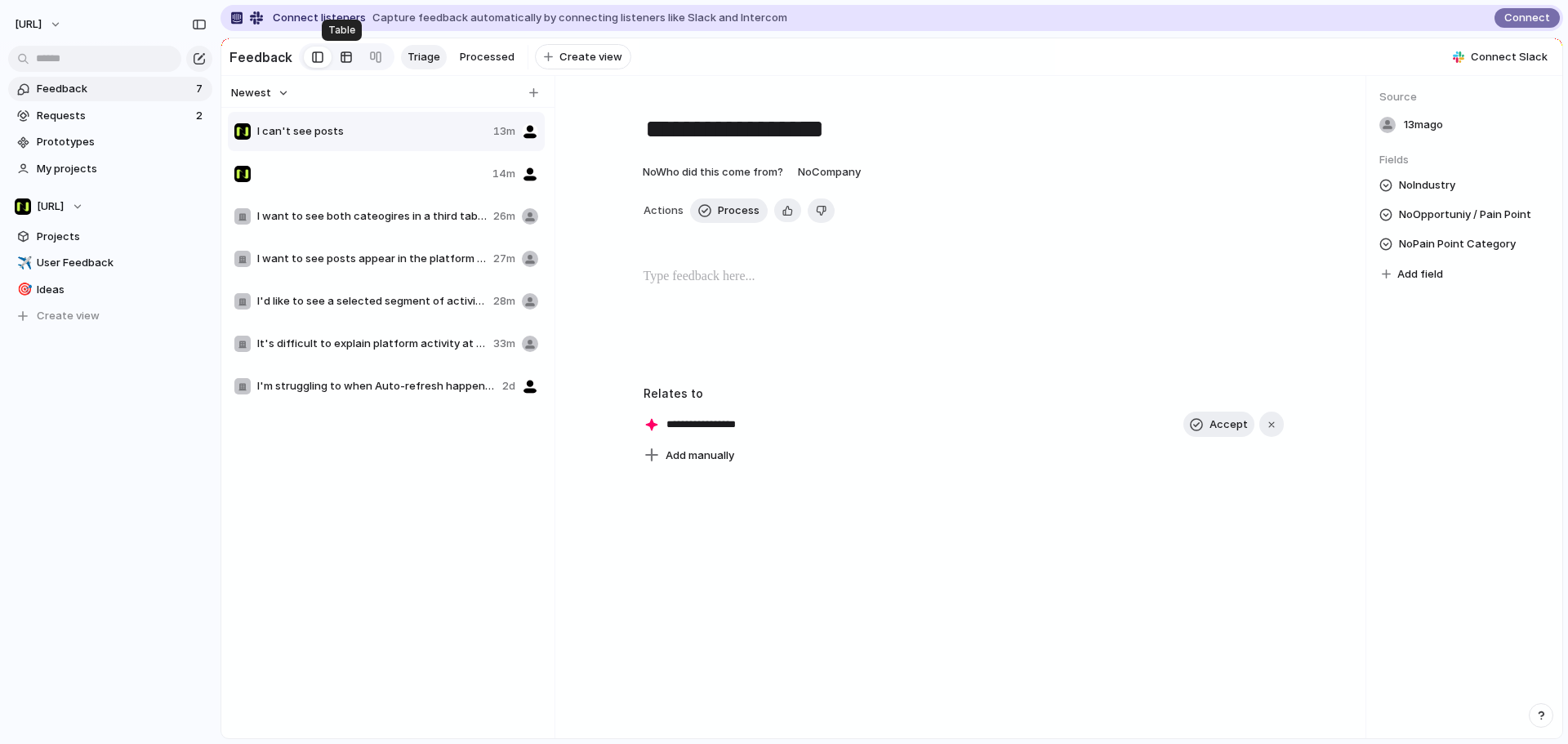
click at [344, 60] on div at bounding box center [346, 56] width 13 height 26
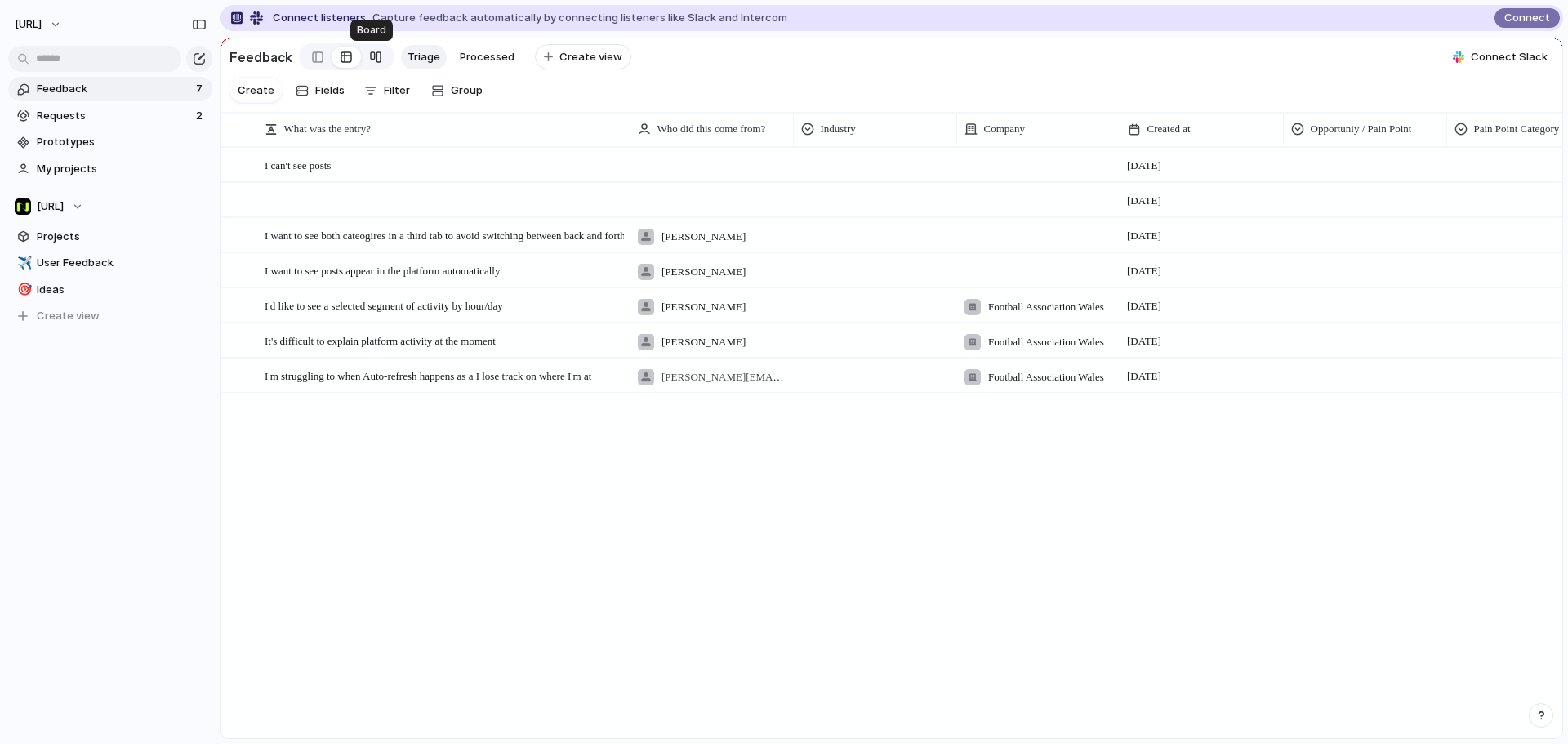
click at [369, 59] on div at bounding box center [375, 56] width 13 height 26
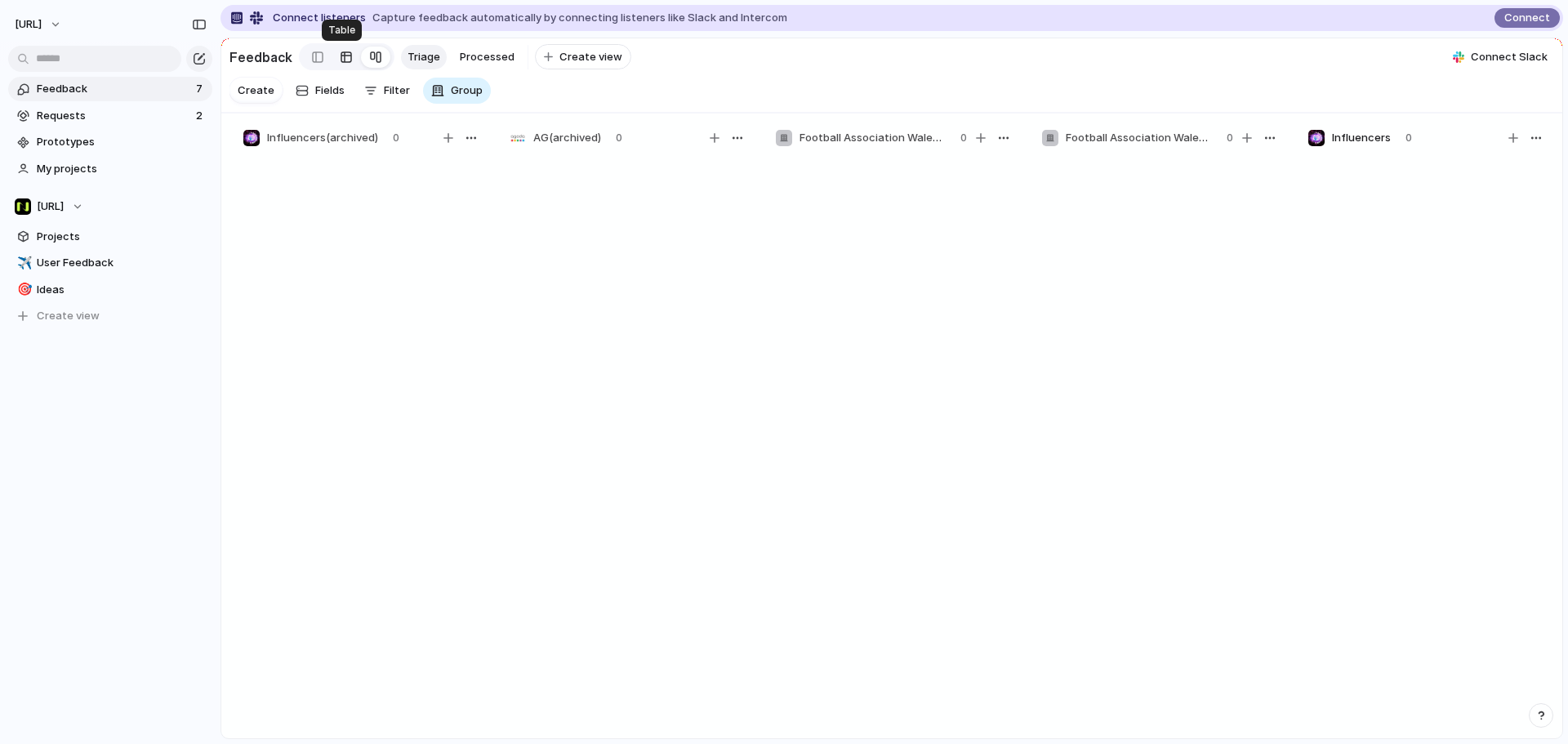
click at [345, 61] on div at bounding box center [346, 56] width 13 height 26
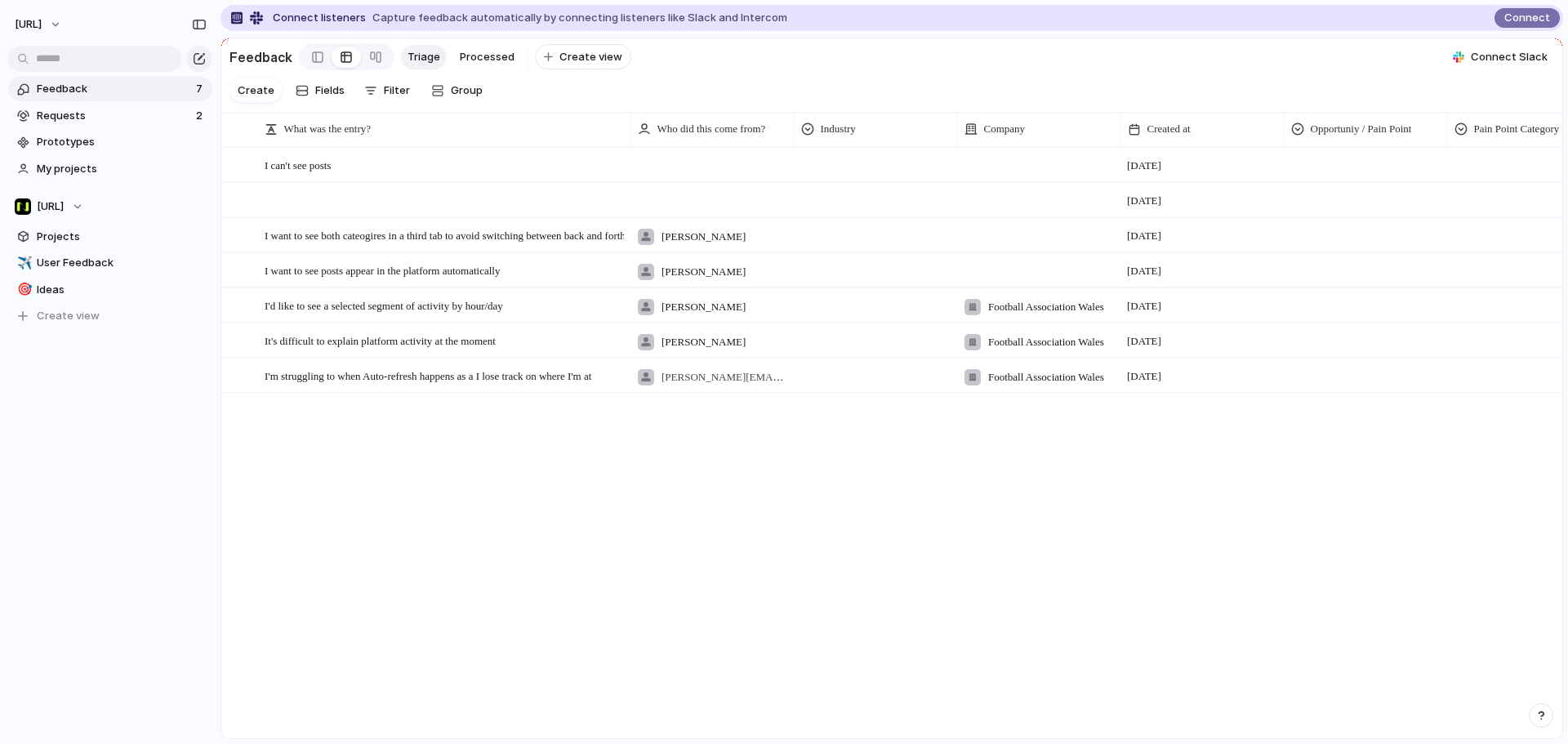
click at [678, 177] on div at bounding box center [711, 164] width 163 height 33
click at [703, 215] on li "[PERSON_NAME]" at bounding box center [712, 220] width 158 height 26
click at [852, 169] on div at bounding box center [874, 162] width 161 height 27
click at [856, 244] on span "Sports" at bounding box center [849, 248] width 35 height 16
click at [868, 173] on div "Sports" at bounding box center [874, 162] width 161 height 27
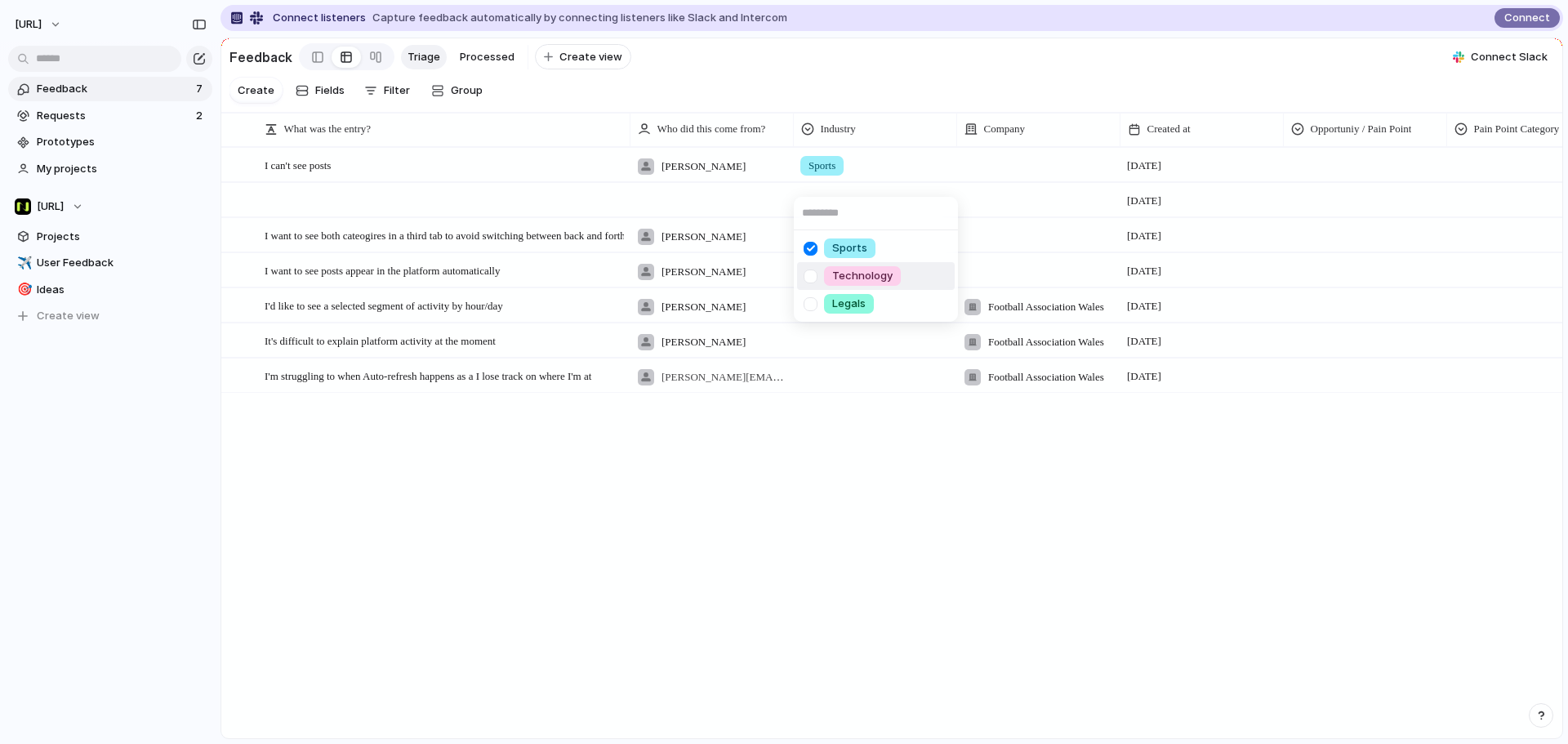
click at [866, 269] on span "Technology" at bounding box center [862, 276] width 60 height 16
click at [974, 178] on div at bounding box center [1038, 164] width 163 height 33
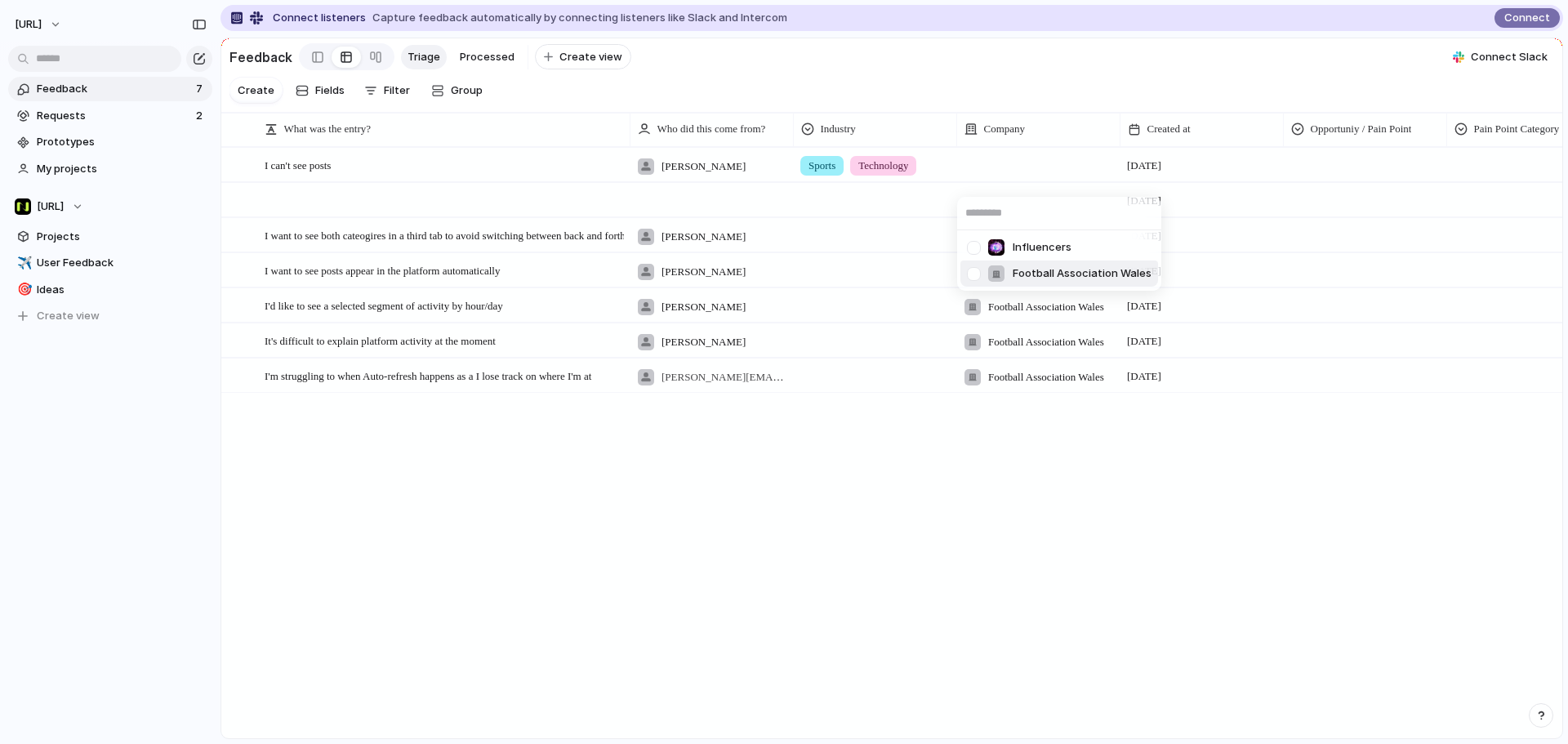
click at [1015, 261] on li "Football Association Wales" at bounding box center [1059, 273] width 198 height 26
click at [1336, 176] on div at bounding box center [1364, 162] width 161 height 27
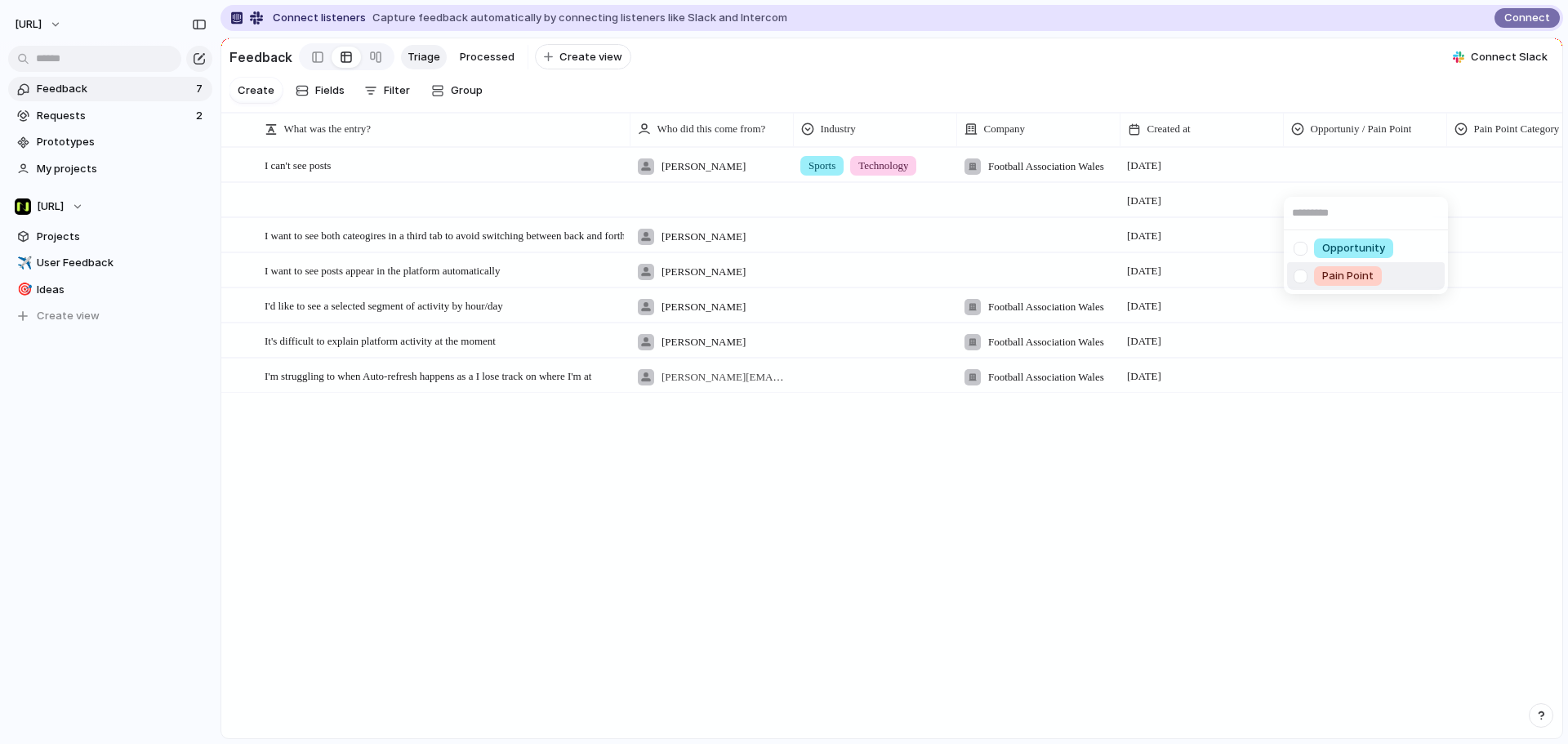
click at [1347, 271] on span "Pain Point" at bounding box center [1347, 276] width 51 height 16
click at [1495, 174] on div at bounding box center [1528, 162] width 161 height 27
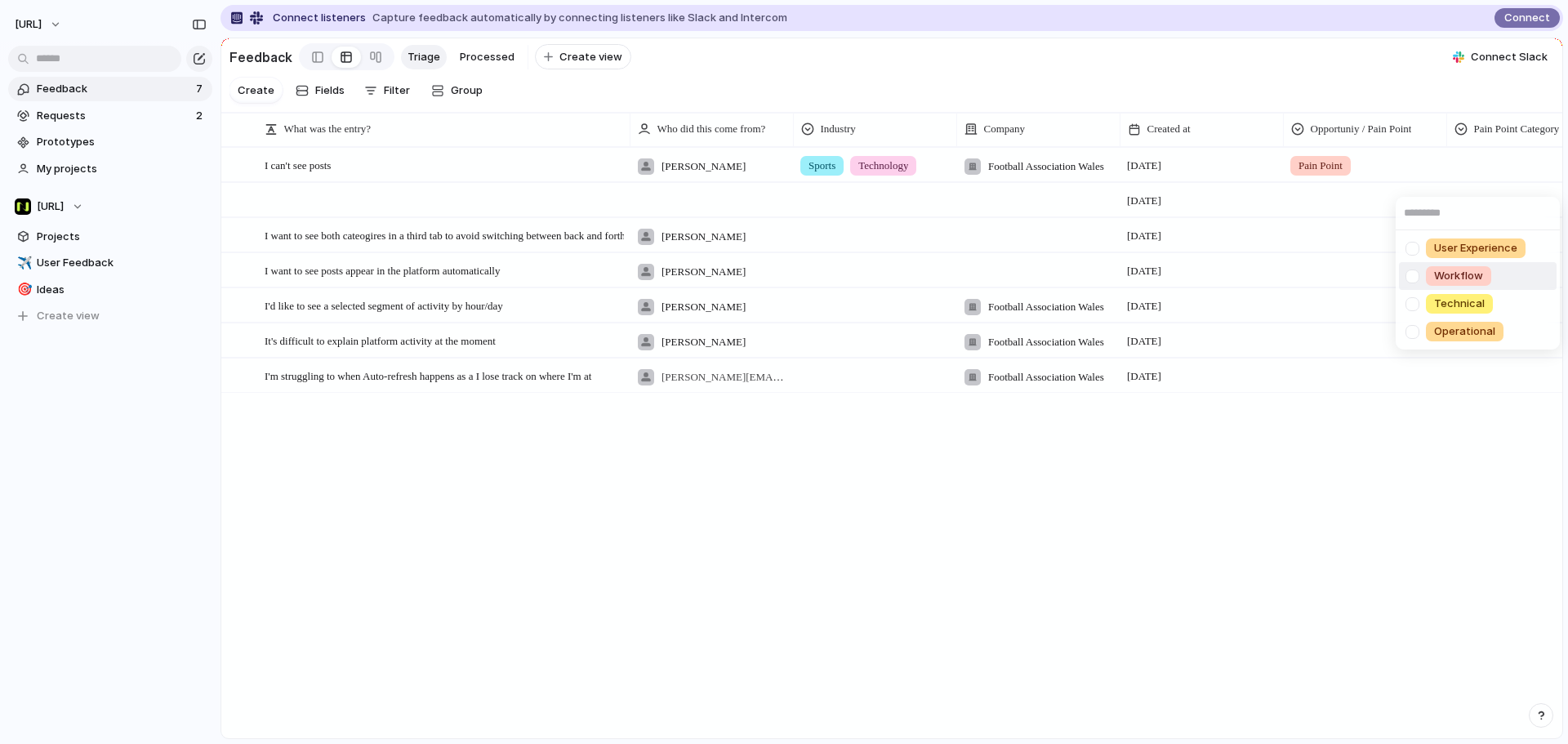
click at [1499, 270] on li "Workflow" at bounding box center [1478, 276] width 158 height 28
click at [1244, 93] on section "Create Fields Filter Group Zoom" at bounding box center [892, 93] width 1340 height 39
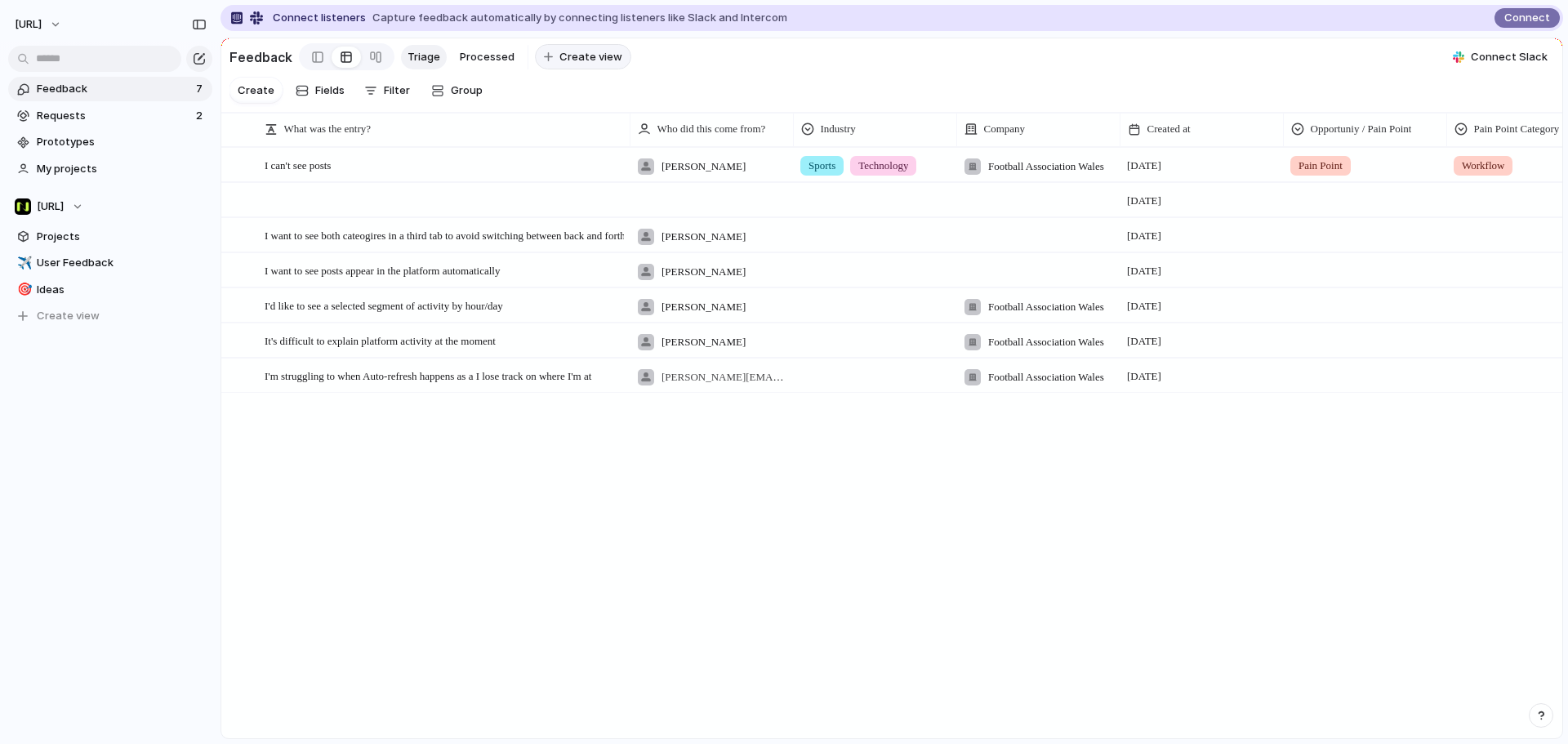
click at [590, 59] on span "Create view" at bounding box center [590, 57] width 63 height 16
click at [596, 59] on input "********" at bounding box center [597, 57] width 67 height 16
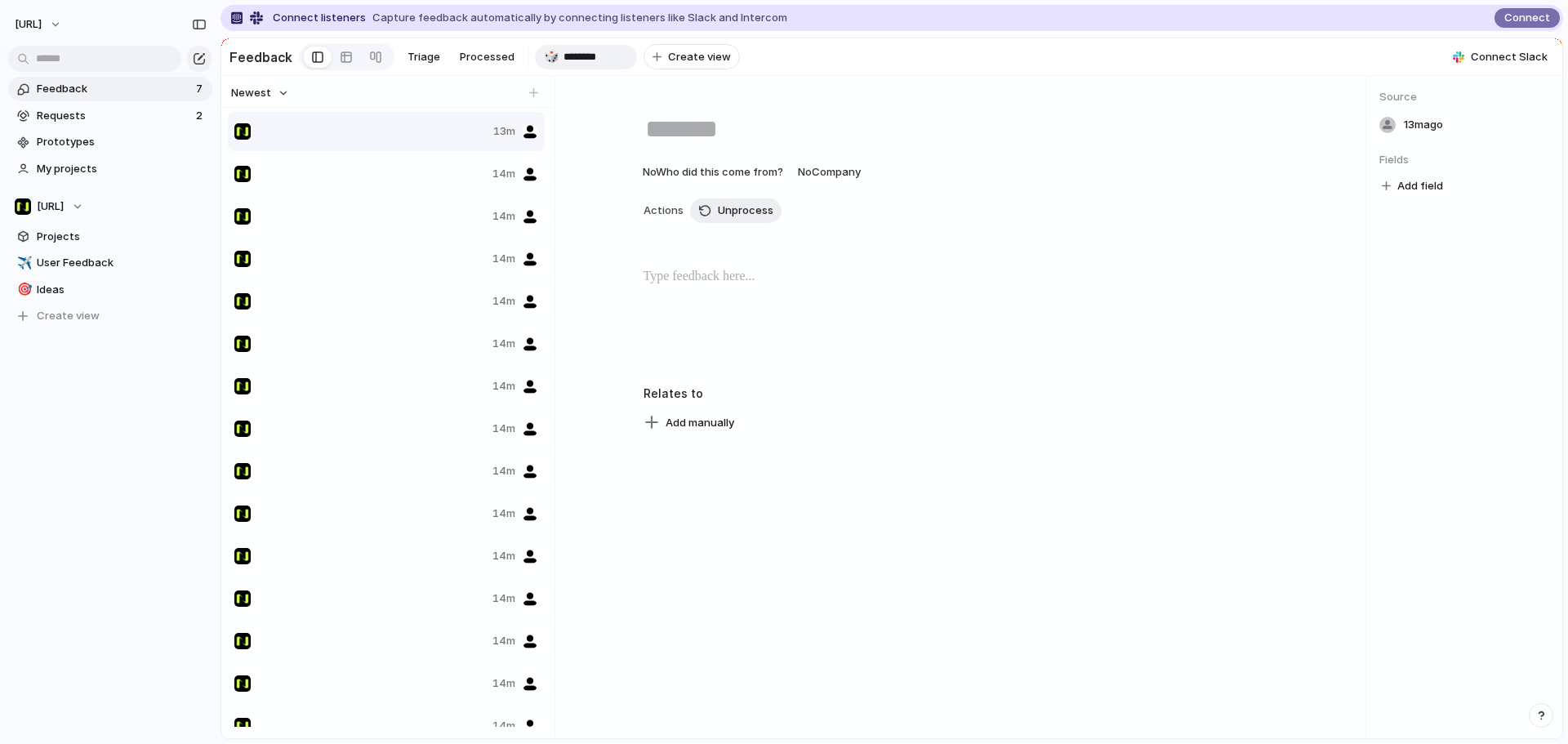
click at [603, 57] on input "********" at bounding box center [597, 57] width 67 height 16
click at [378, 57] on link at bounding box center [375, 56] width 30 height 26
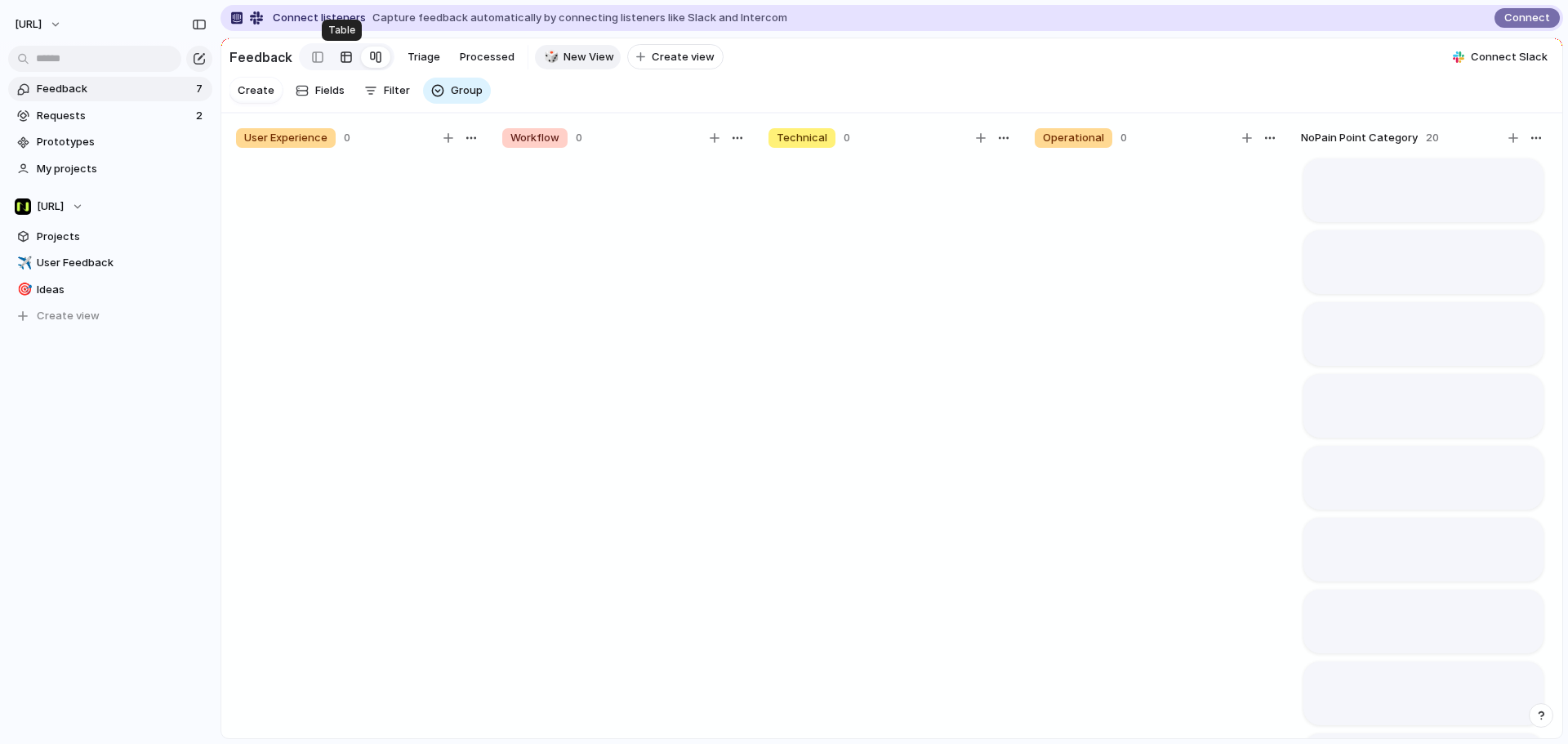
click at [340, 63] on div at bounding box center [346, 56] width 13 height 26
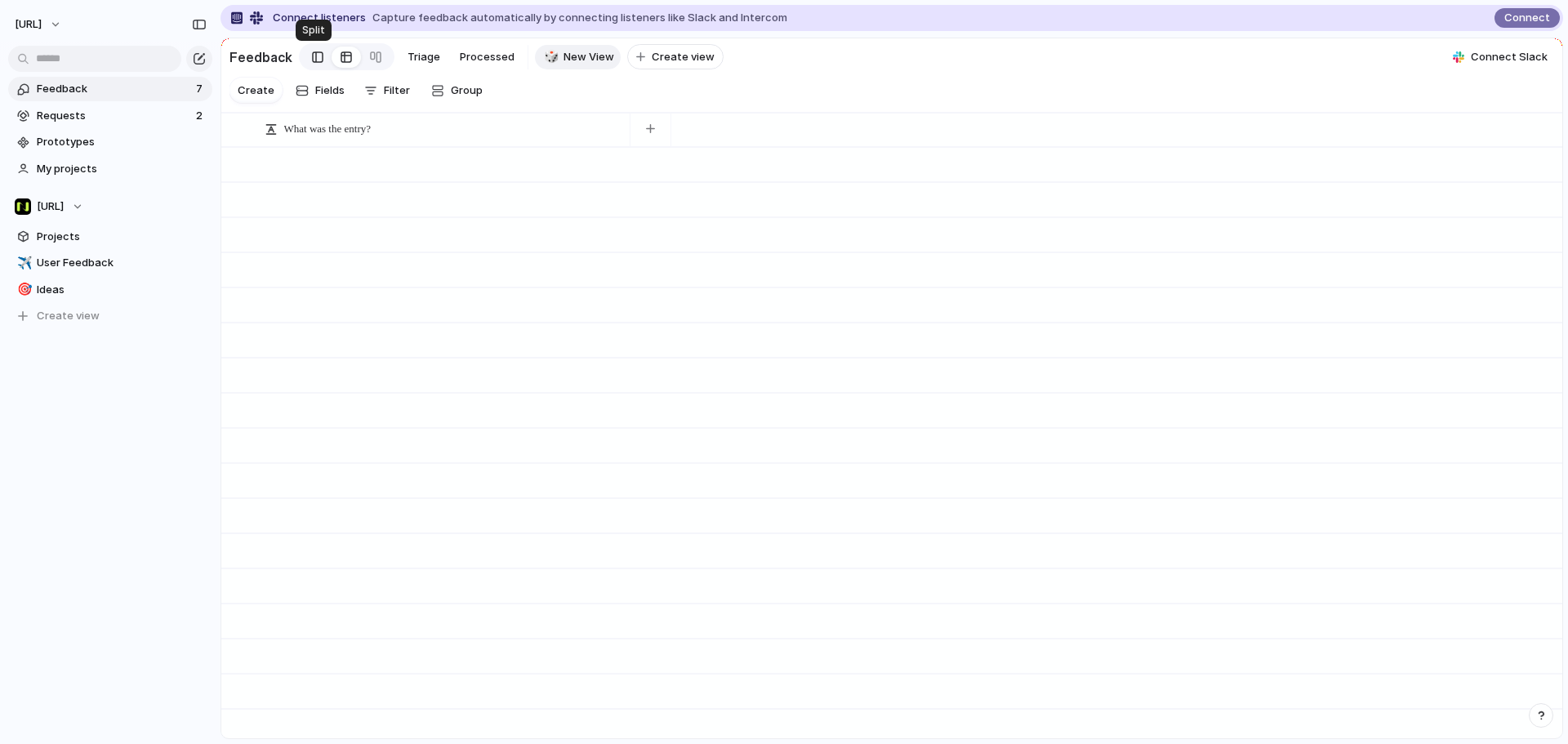
click at [314, 63] on div at bounding box center [317, 56] width 12 height 24
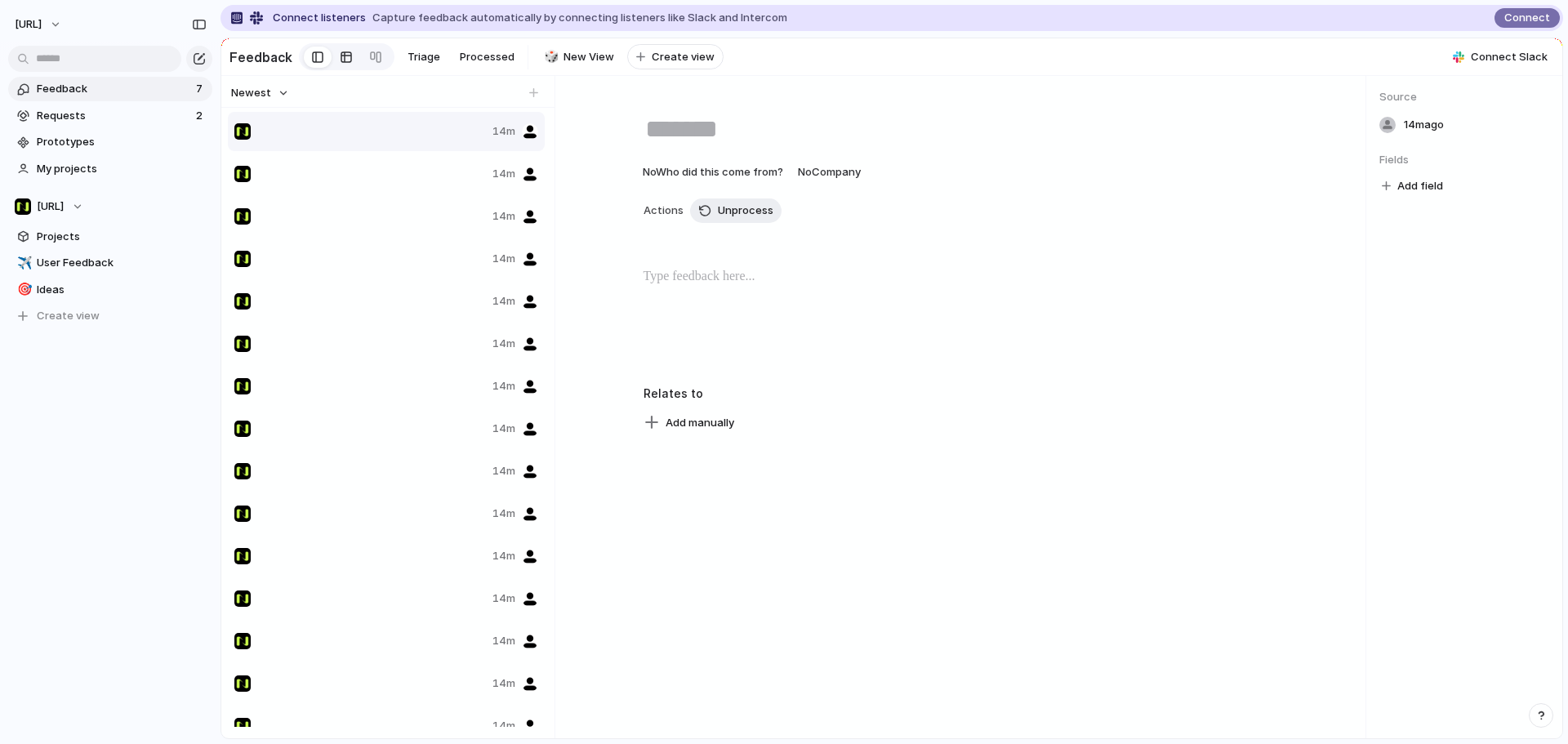
click at [343, 66] on div at bounding box center [346, 56] width 13 height 26
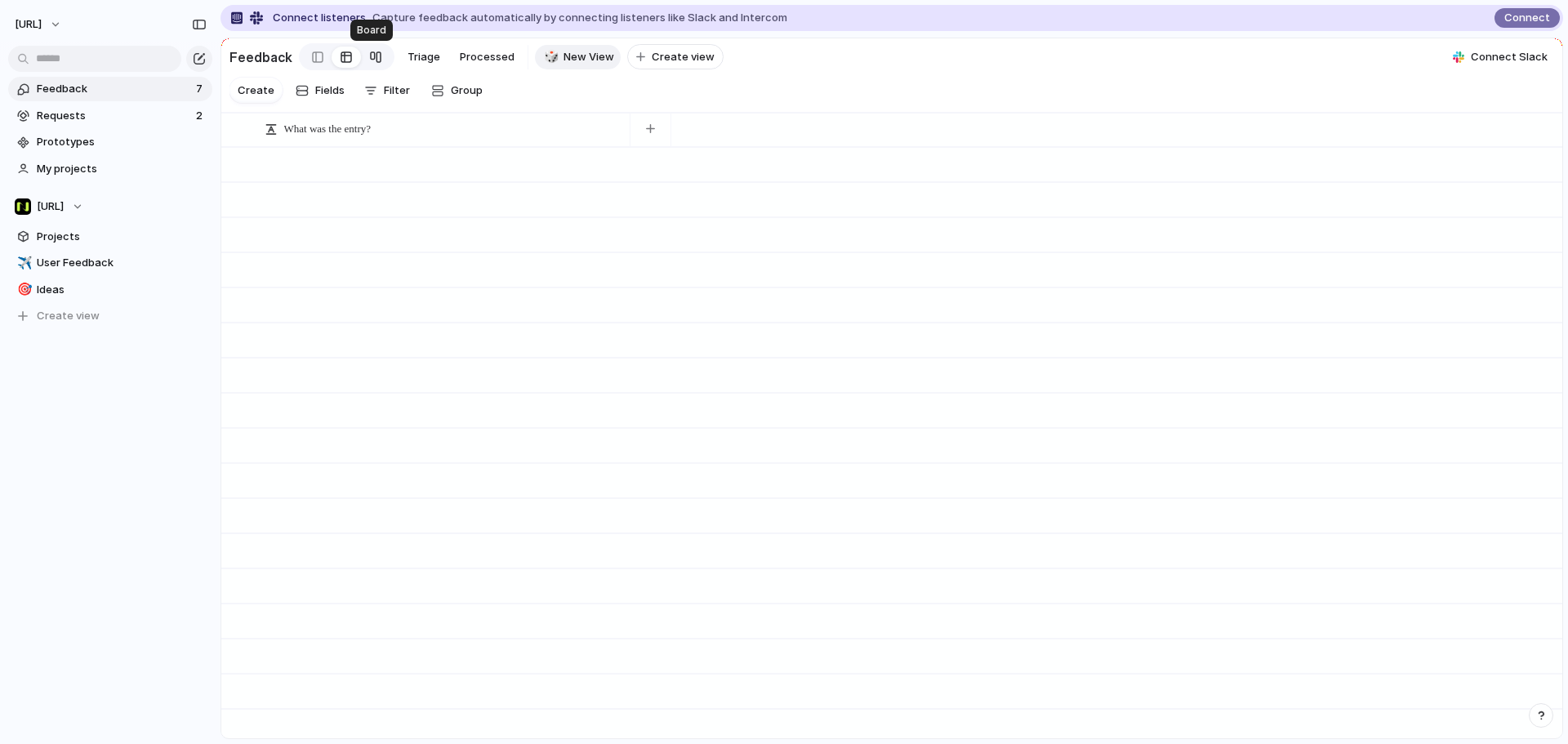
click at [373, 66] on div at bounding box center [375, 56] width 13 height 26
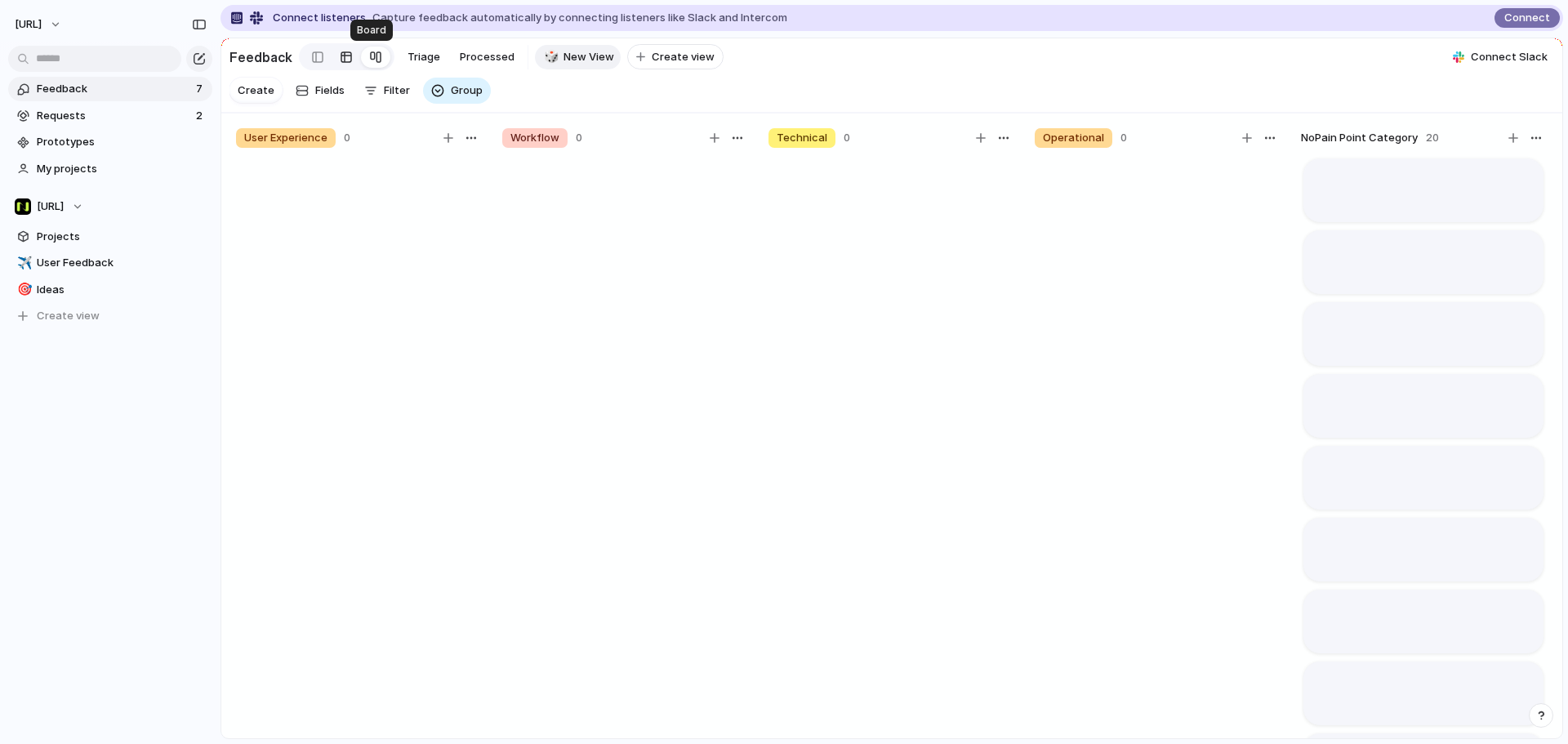
click at [353, 58] on link at bounding box center [346, 56] width 30 height 26
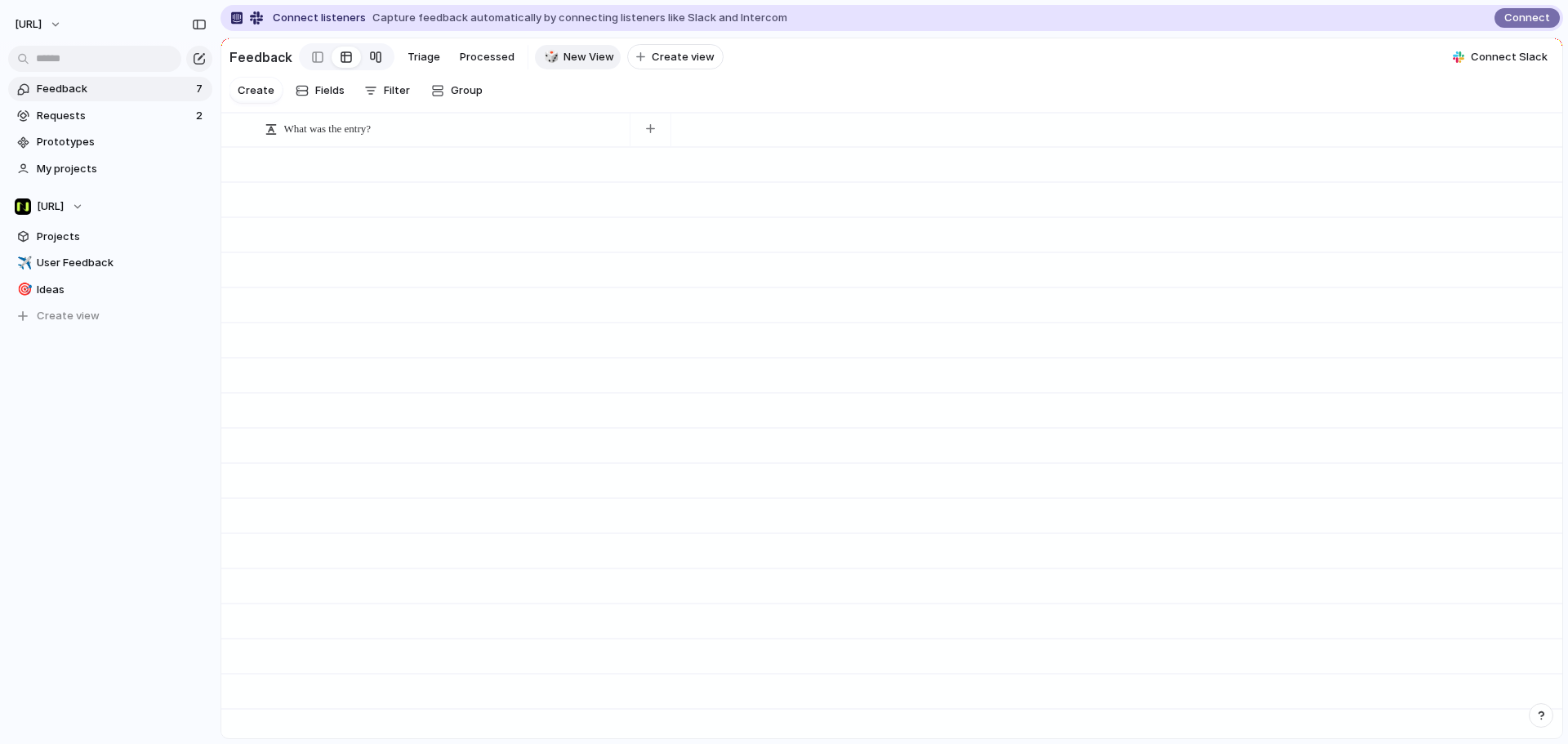
click at [362, 62] on link at bounding box center [375, 56] width 30 height 26
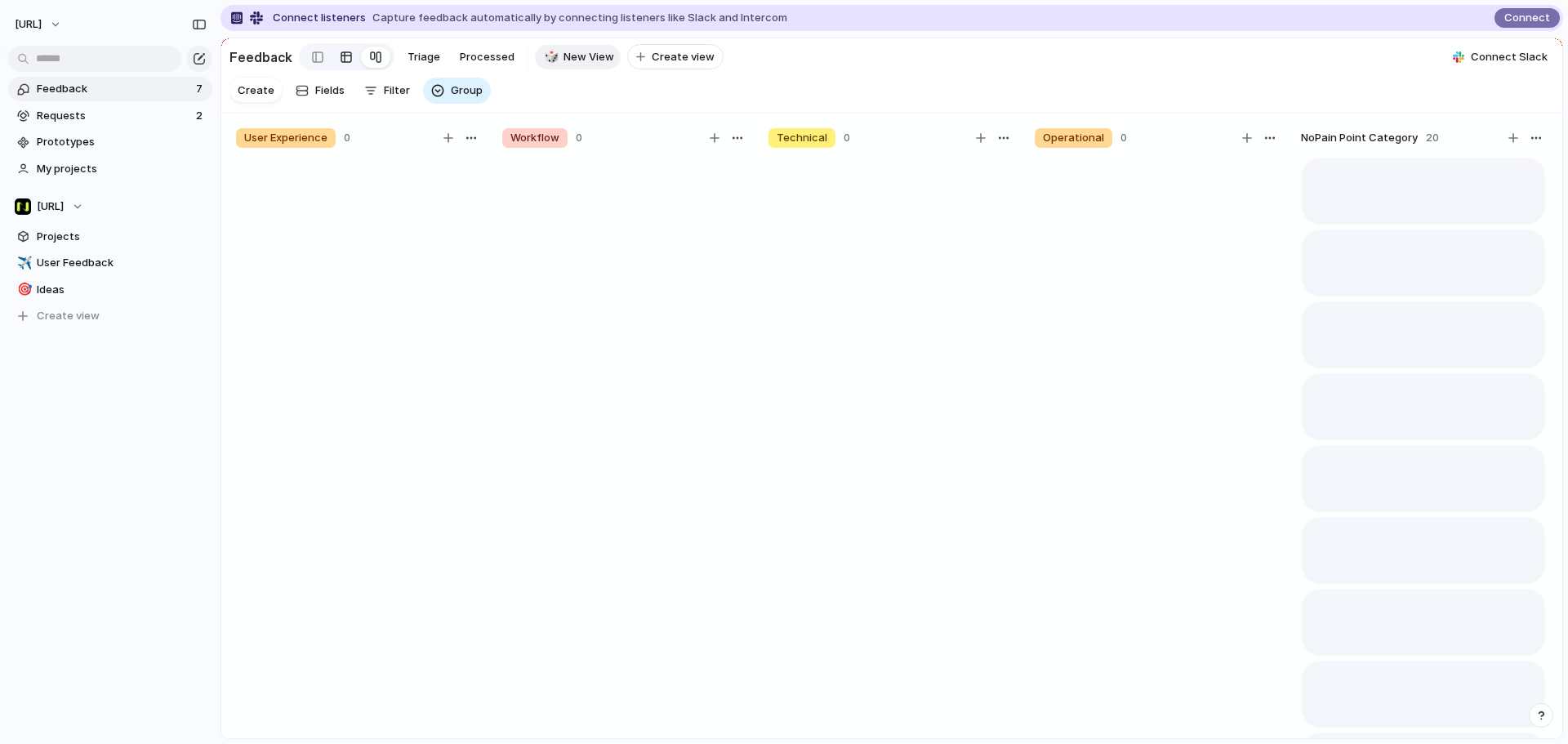
click at [332, 65] on link at bounding box center [346, 56] width 30 height 26
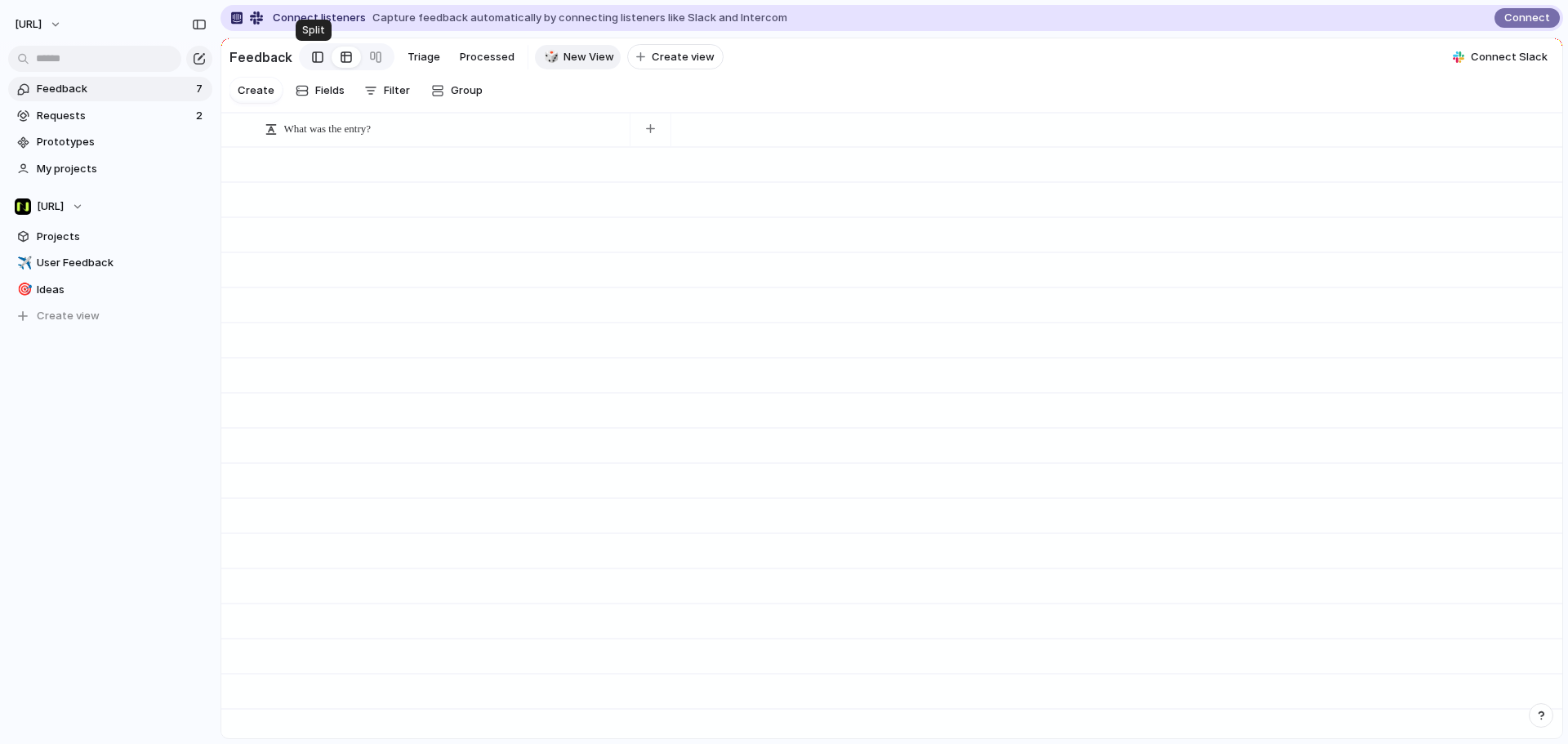
click at [312, 66] on div at bounding box center [317, 56] width 12 height 24
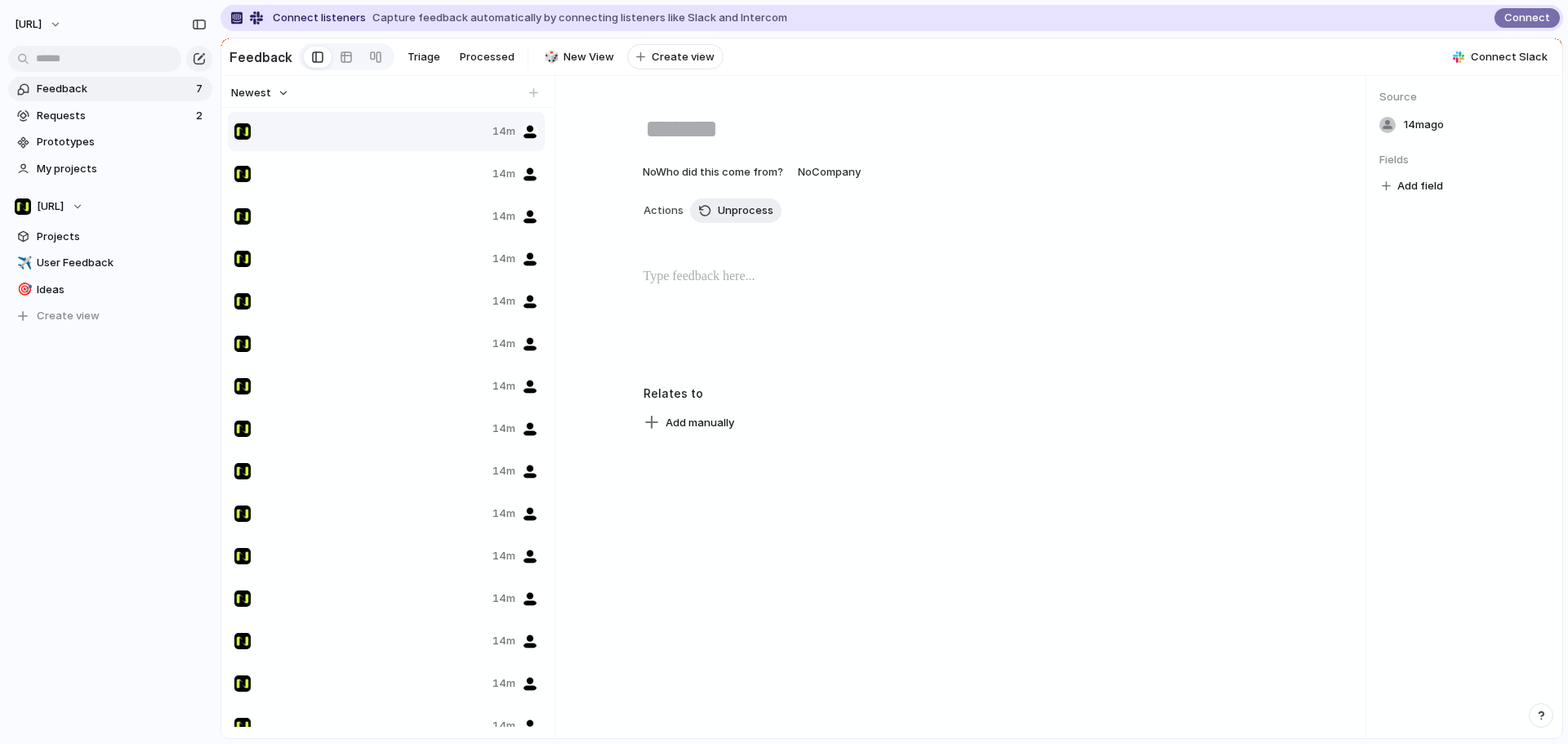
click at [274, 57] on h2 "Feedback" at bounding box center [261, 57] width 63 height 20
click at [347, 51] on div at bounding box center [346, 56] width 13 height 26
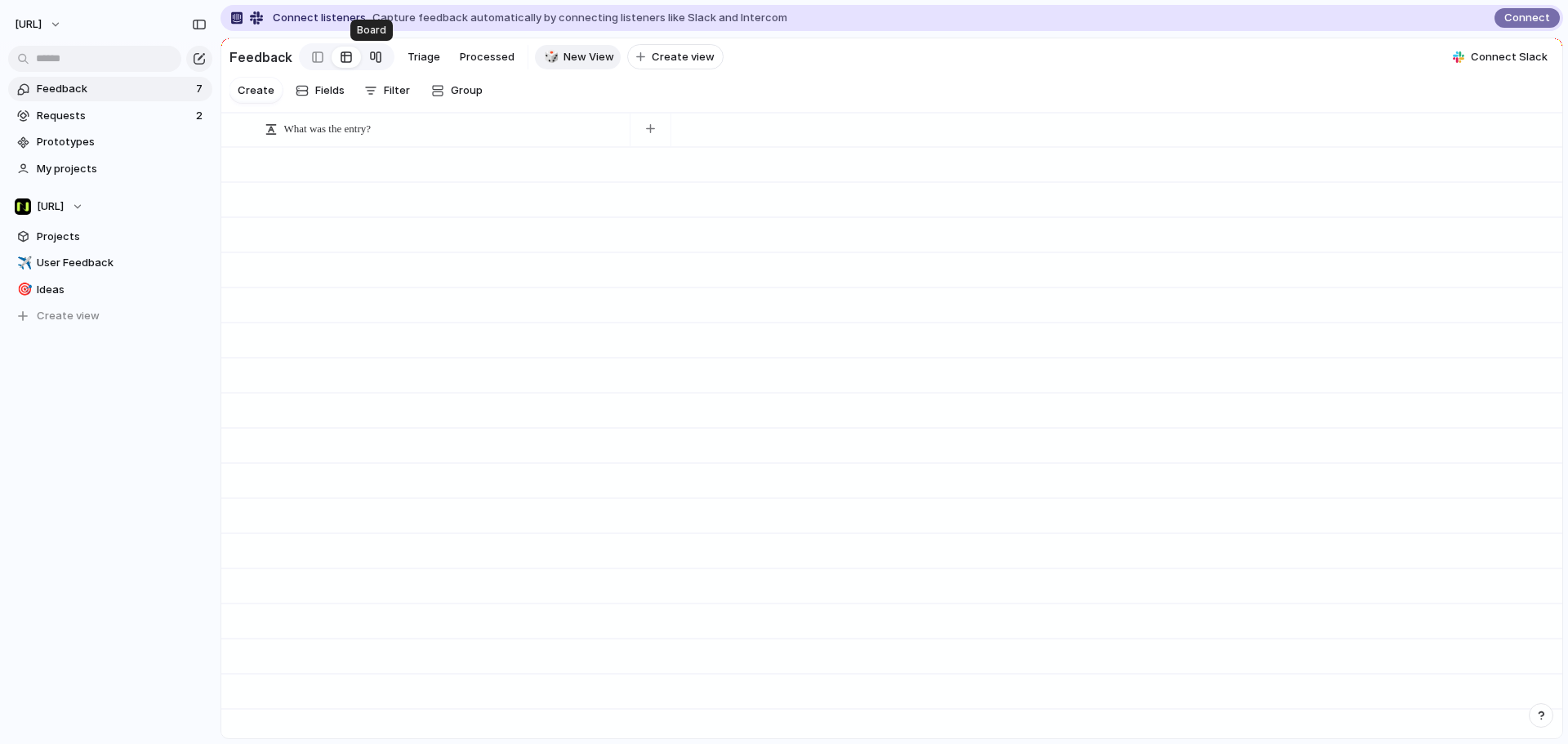
click at [371, 51] on div at bounding box center [375, 56] width 13 height 26
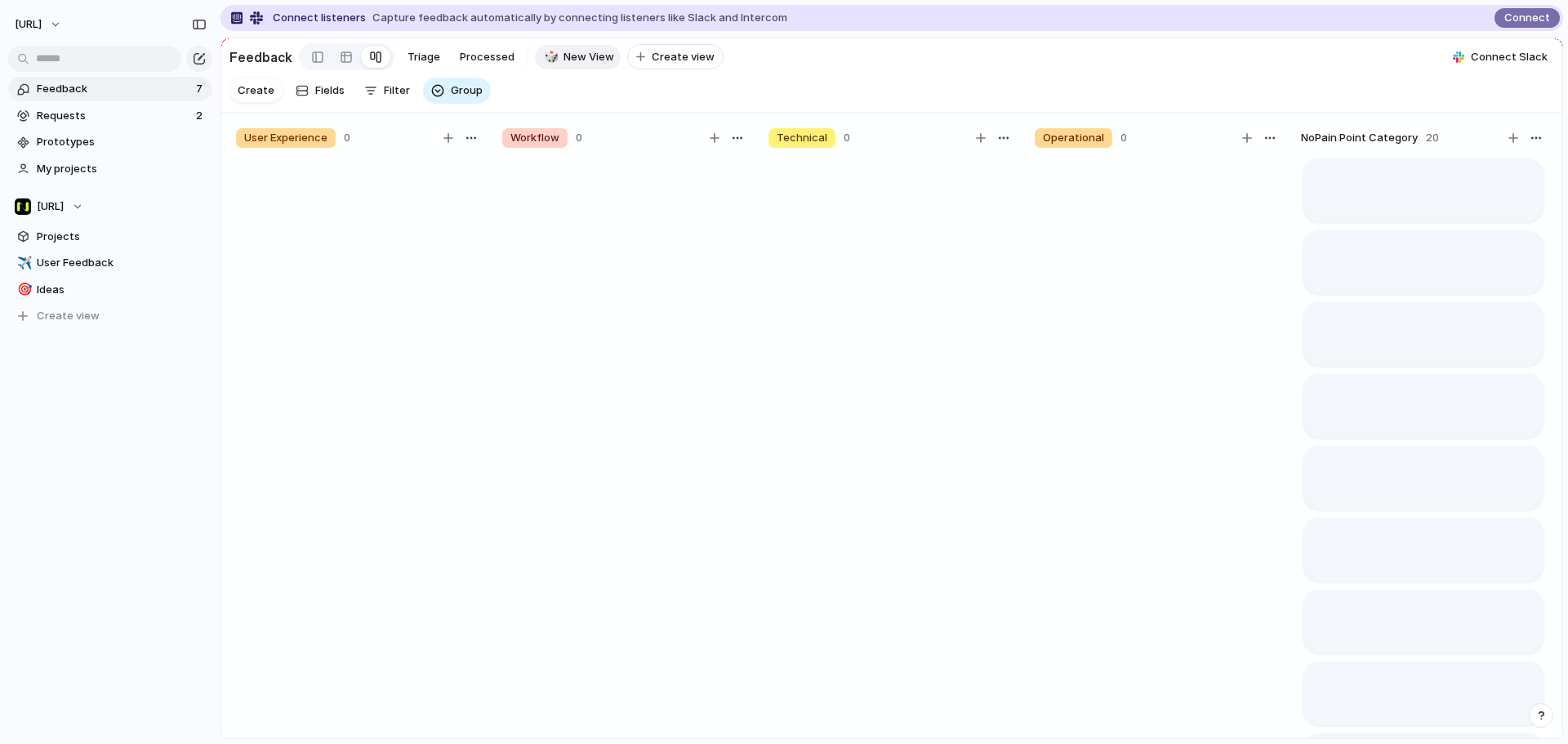
click at [595, 56] on span "New View" at bounding box center [589, 57] width 50 height 16
click at [568, 53] on span "New View" at bounding box center [589, 57] width 50 height 16
click at [532, 90] on section "Create Fields Filter Group Zoom" at bounding box center [892, 93] width 1340 height 39
drag, startPoint x: 298, startPoint y: 48, endPoint x: 305, endPoint y: 55, distance: 9.9
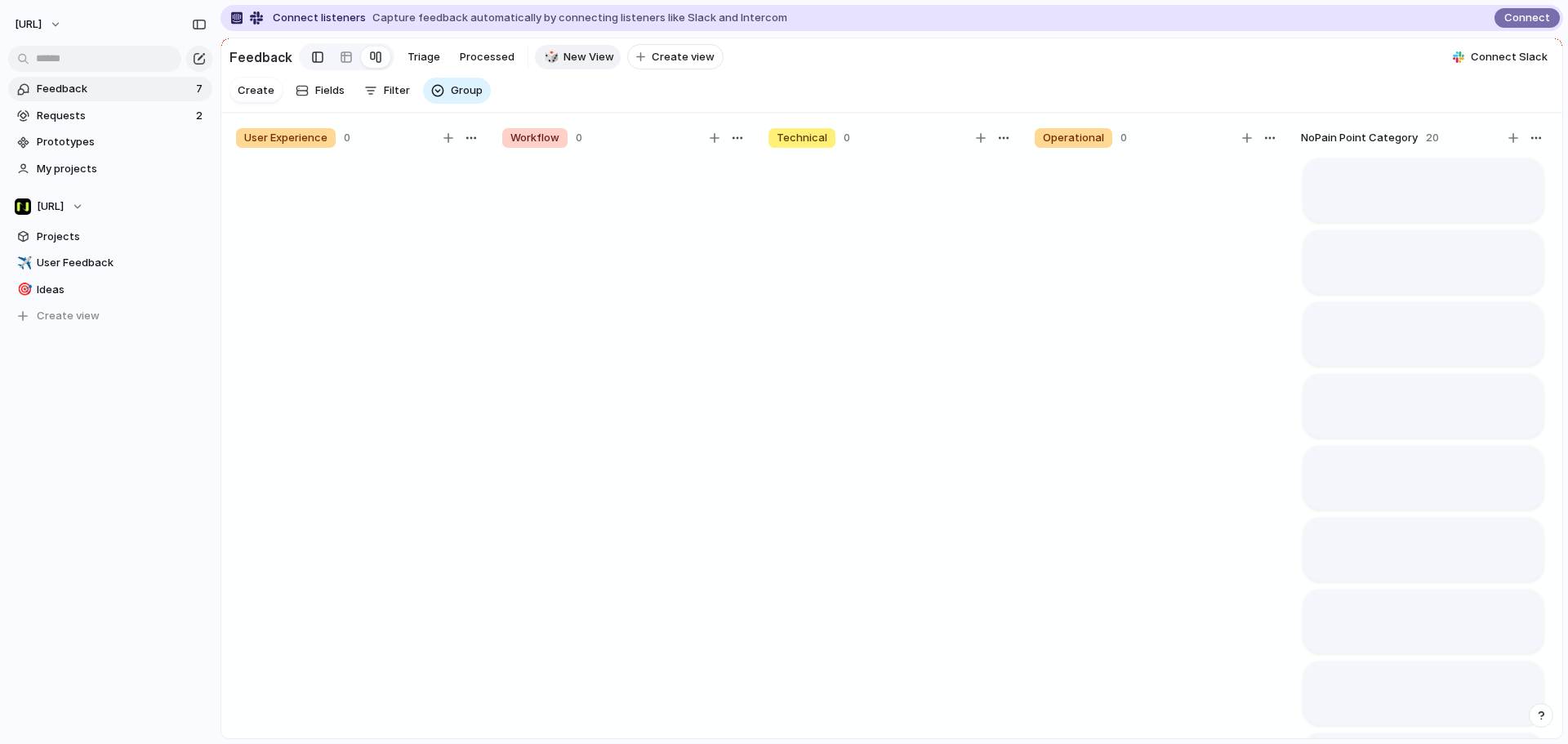
click at [299, 49] on div at bounding box center [347, 56] width 96 height 27
click at [305, 55] on link at bounding box center [317, 56] width 28 height 26
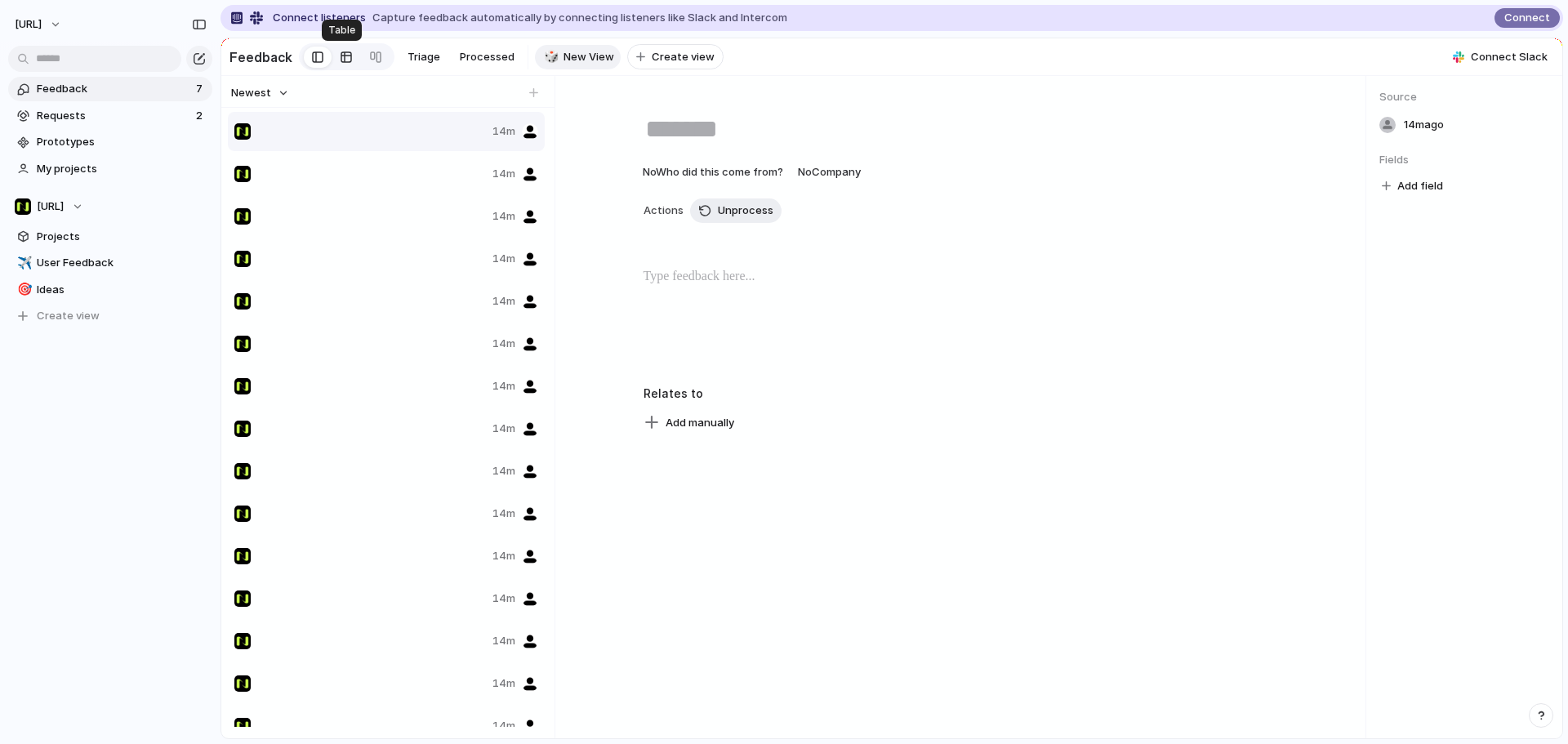
click at [333, 50] on link at bounding box center [346, 56] width 30 height 26
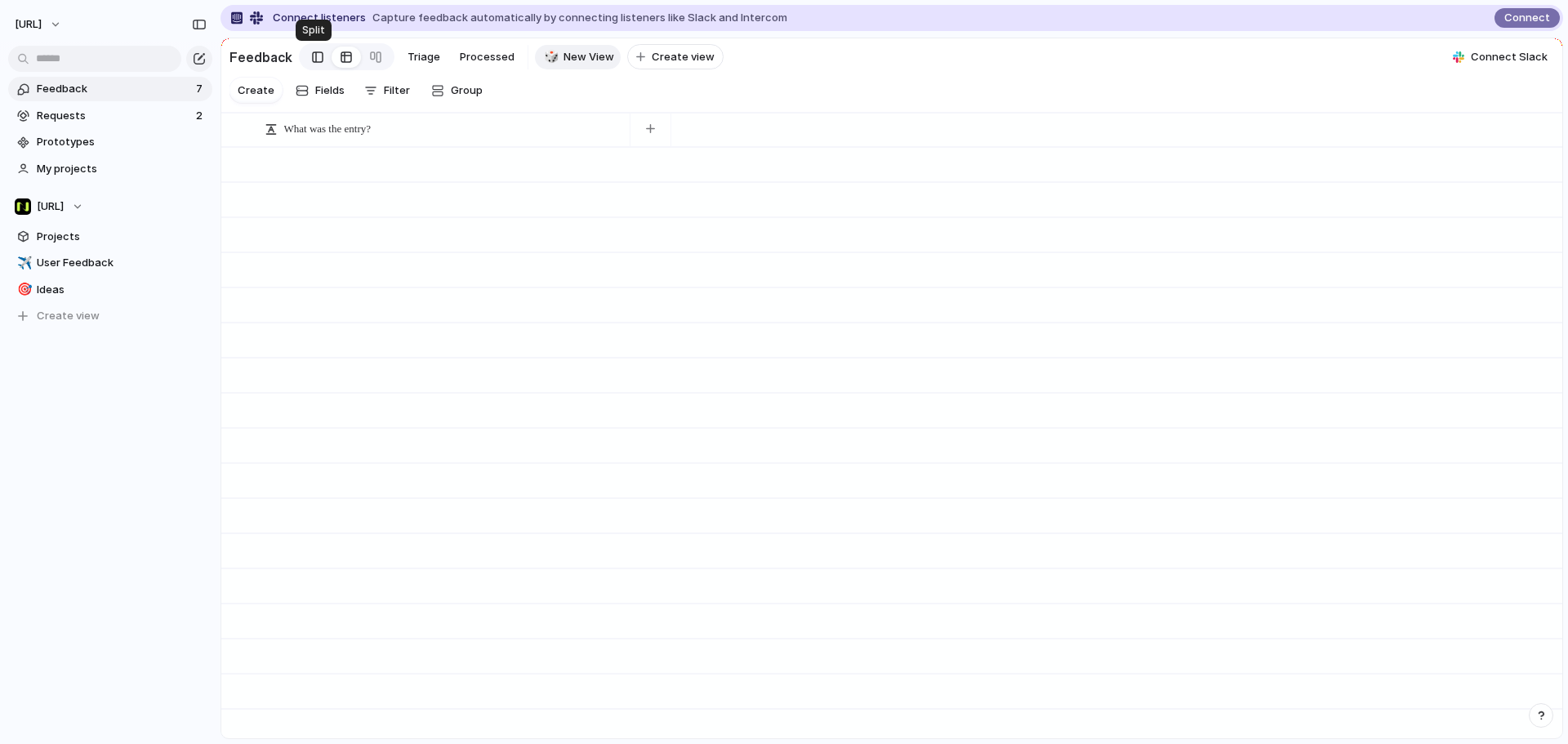
click at [323, 53] on link at bounding box center [317, 56] width 28 height 26
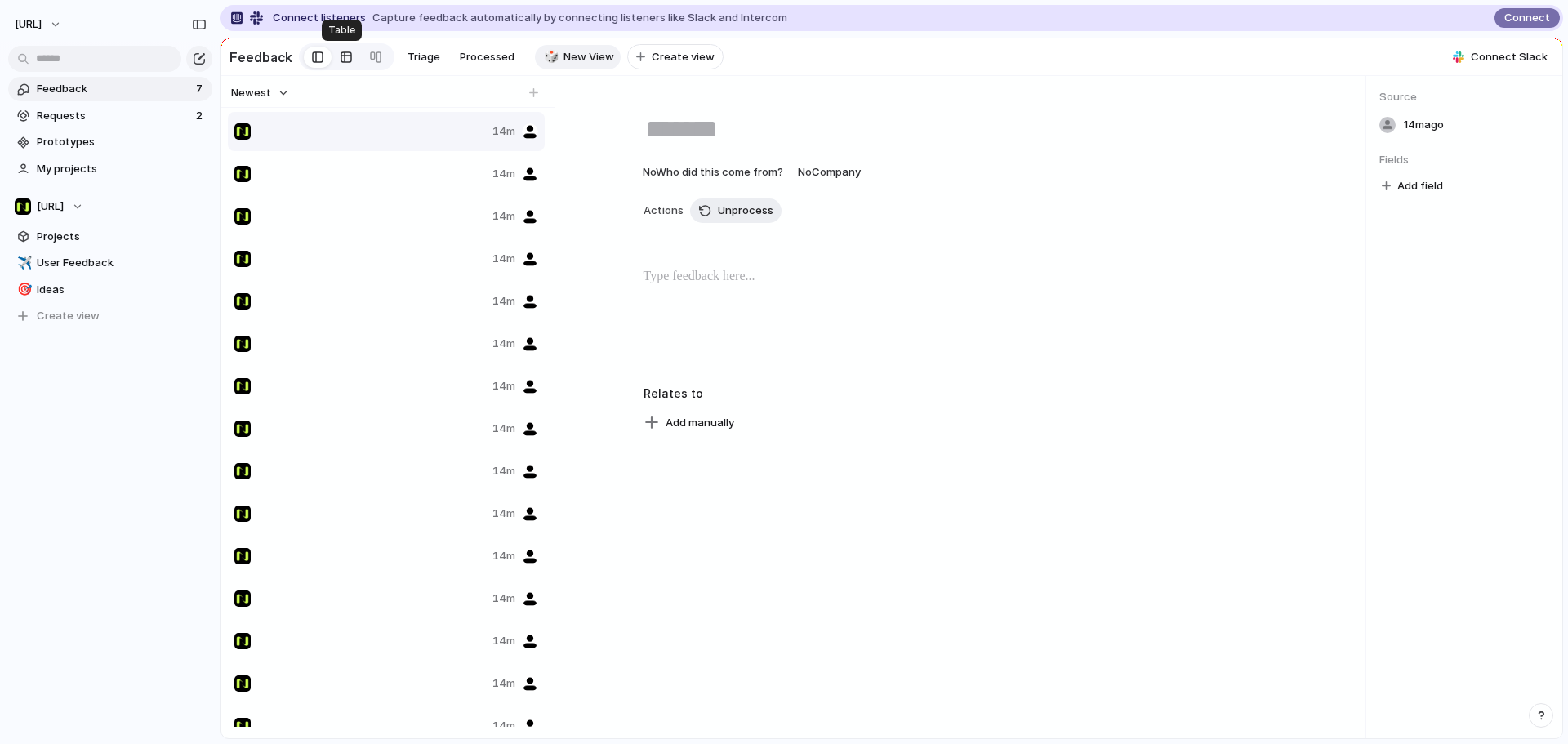
click at [340, 57] on div at bounding box center [346, 56] width 13 height 26
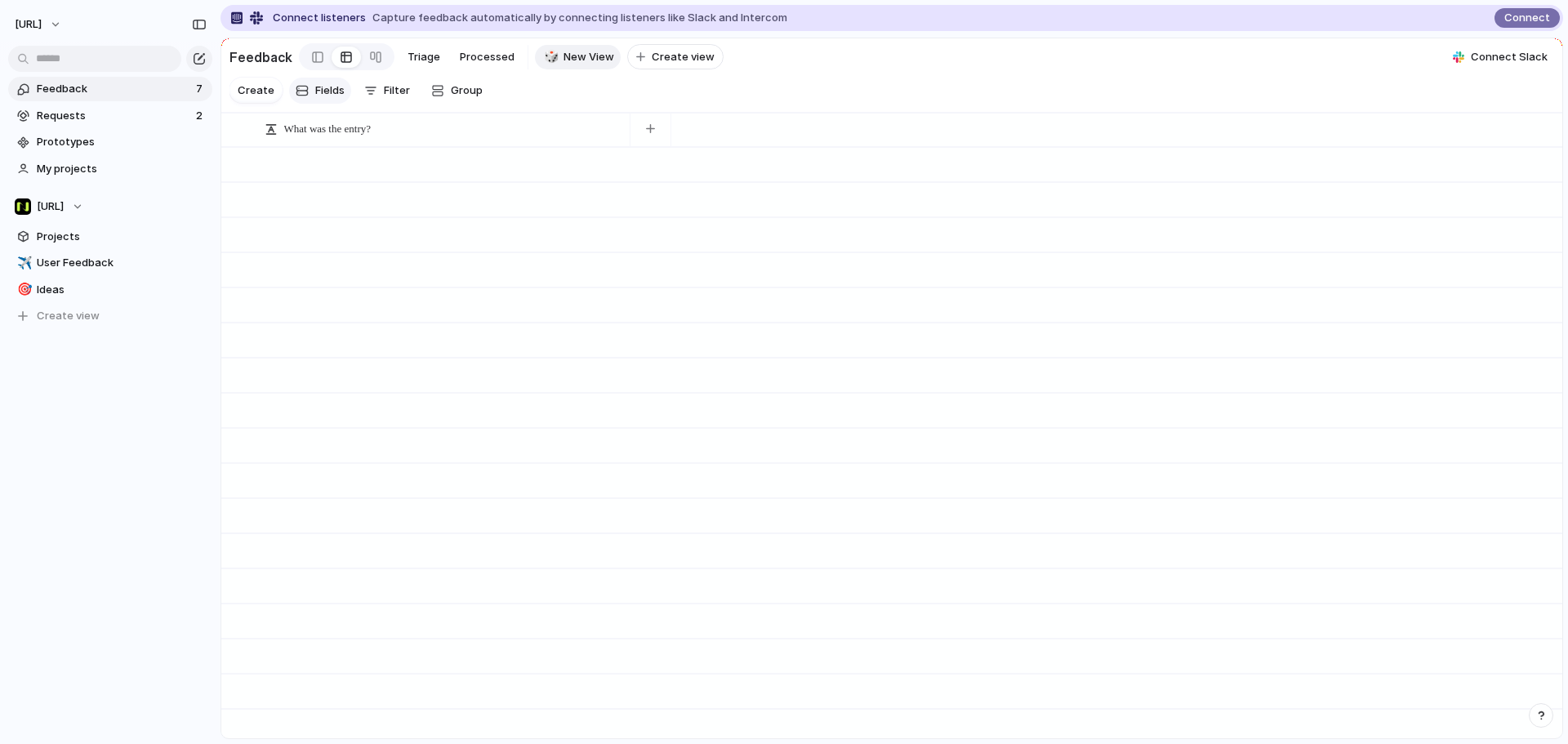
click at [318, 99] on span "Fields" at bounding box center [330, 91] width 30 height 16
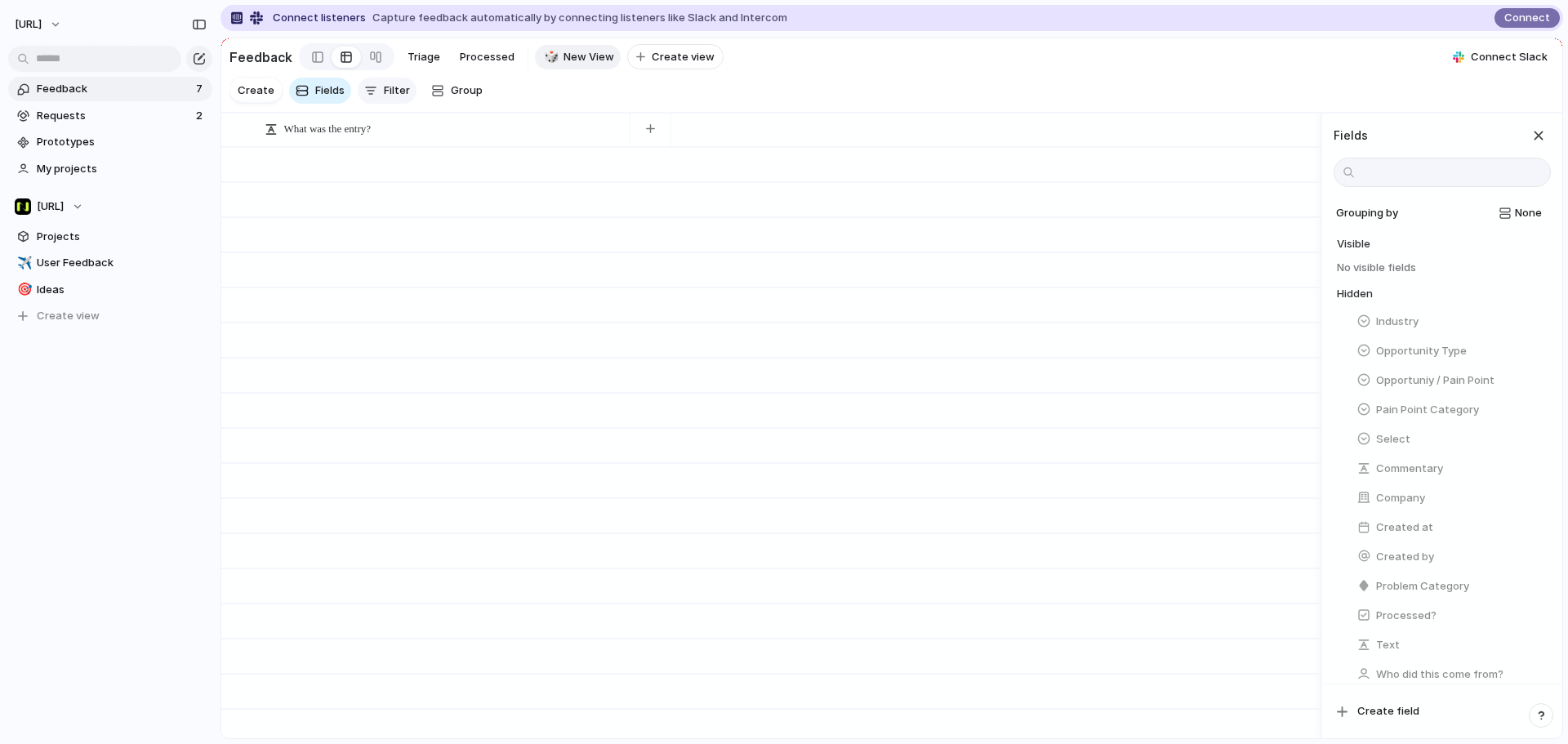
click at [383, 99] on span "Filter" at bounding box center [396, 91] width 26 height 16
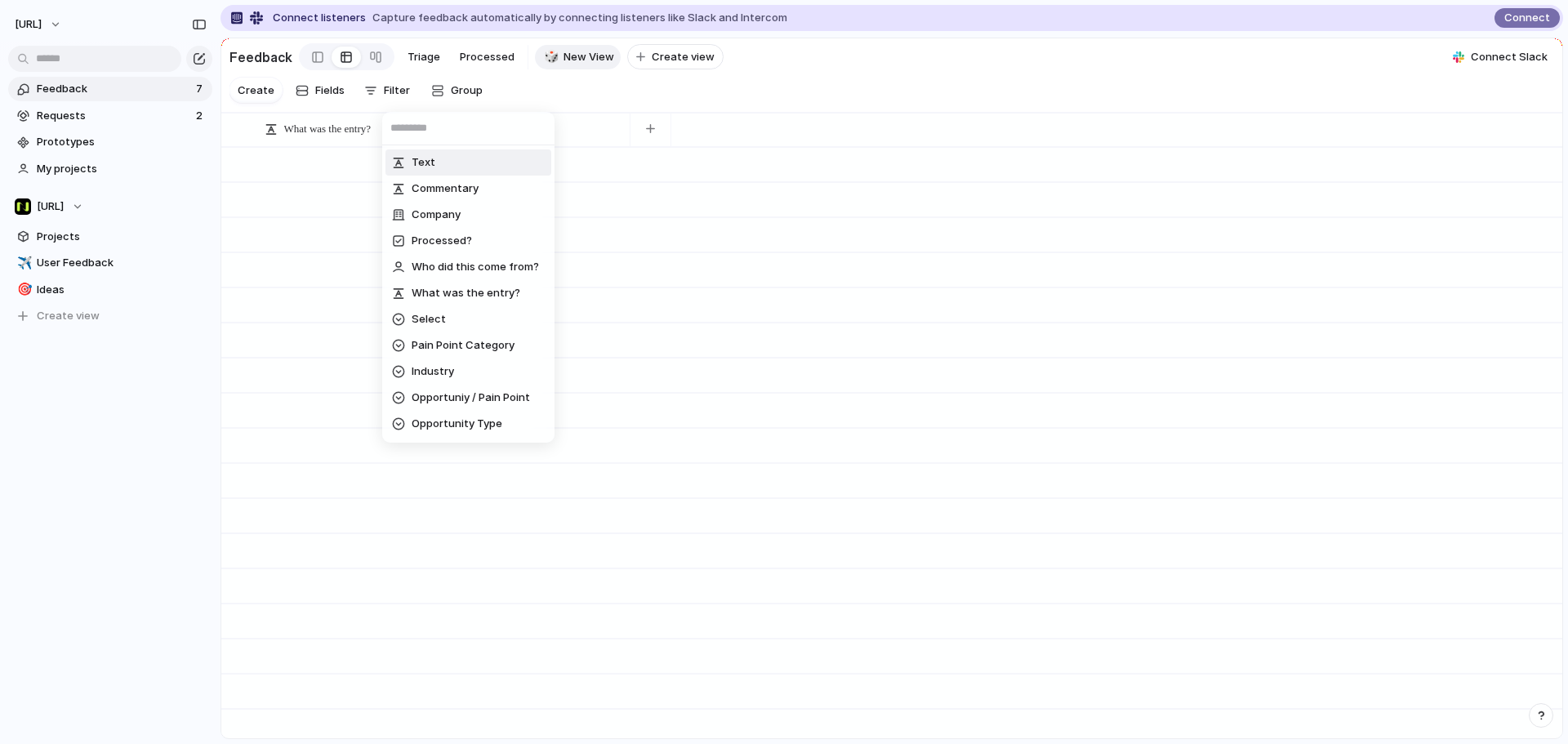
drag, startPoint x: 342, startPoint y: 97, endPoint x: 348, endPoint y: 83, distance: 15.2
click at [342, 96] on div "Text Commentary Company Processed? Who did this come from? What was the entry? …" at bounding box center [784, 372] width 1568 height 744
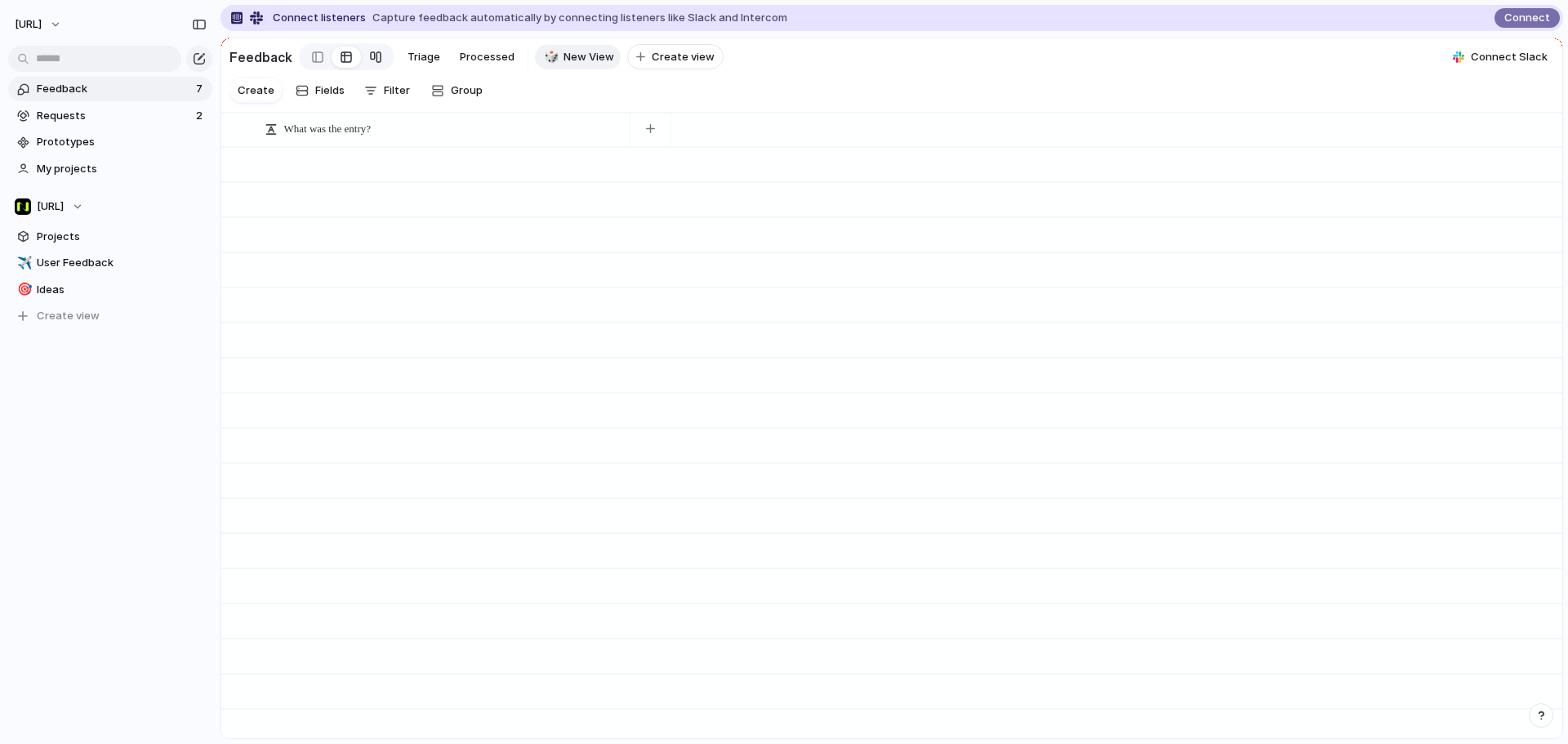
click at [361, 56] on link at bounding box center [375, 56] width 30 height 26
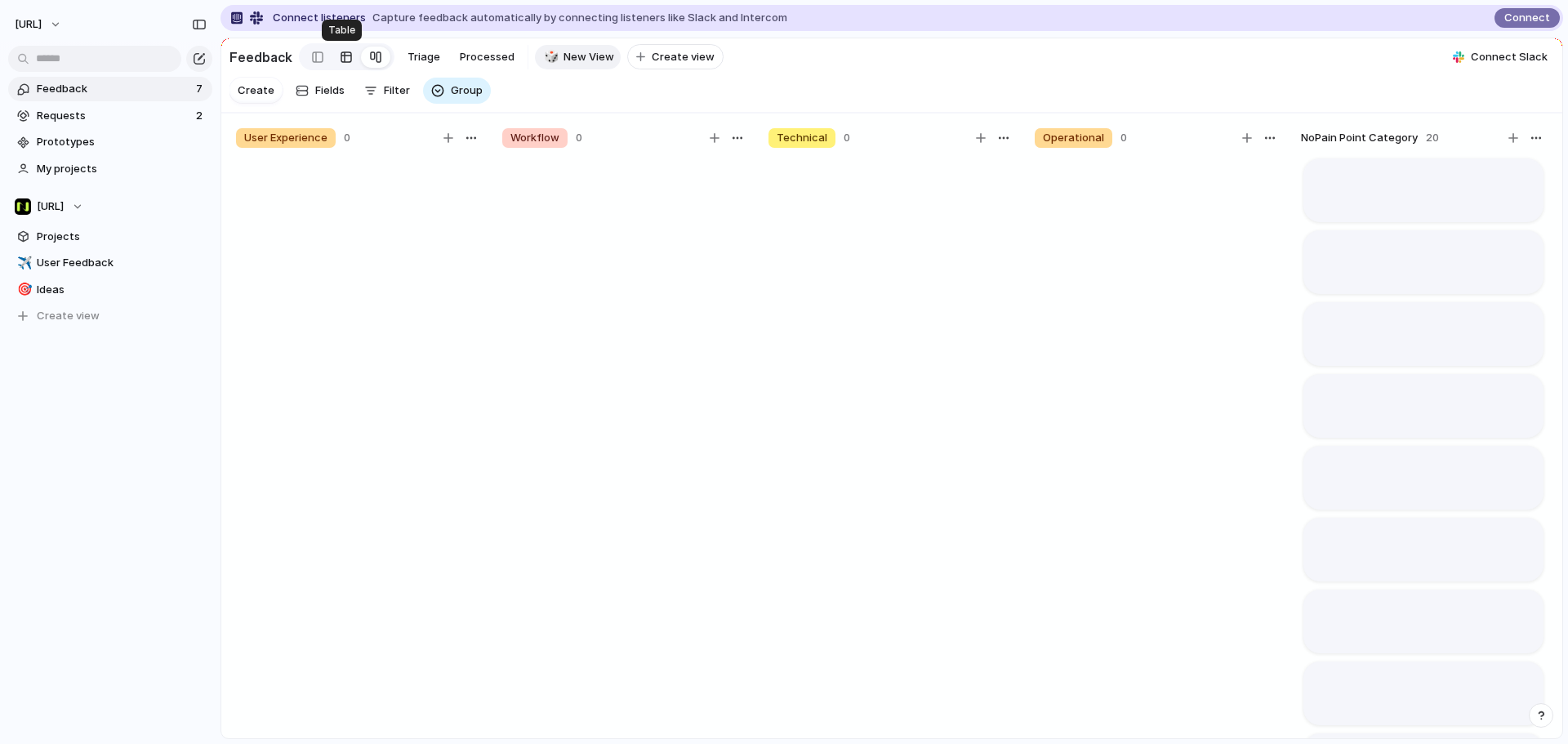
click at [340, 56] on div at bounding box center [346, 56] width 13 height 26
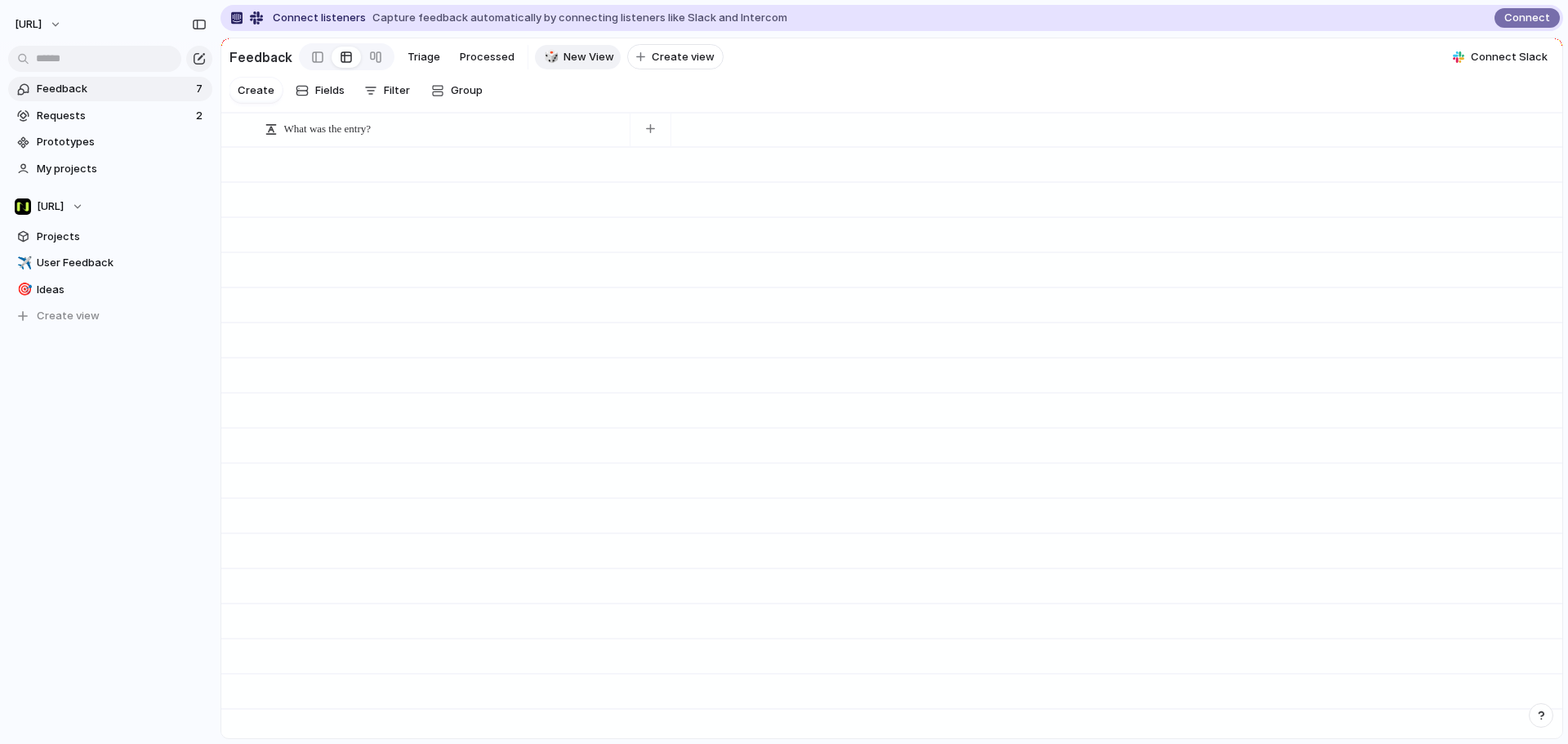
click at [299, 55] on div at bounding box center [347, 56] width 96 height 27
click at [374, 131] on div "What was the entry?" at bounding box center [444, 128] width 366 height 26
drag, startPoint x: 535, startPoint y: 179, endPoint x: 547, endPoint y: 183, distance: 12.6
click at [539, 178] on div "Modify Hide Sort ascending Sort descending" at bounding box center [784, 372] width 1568 height 744
click at [313, 62] on div at bounding box center [317, 56] width 12 height 24
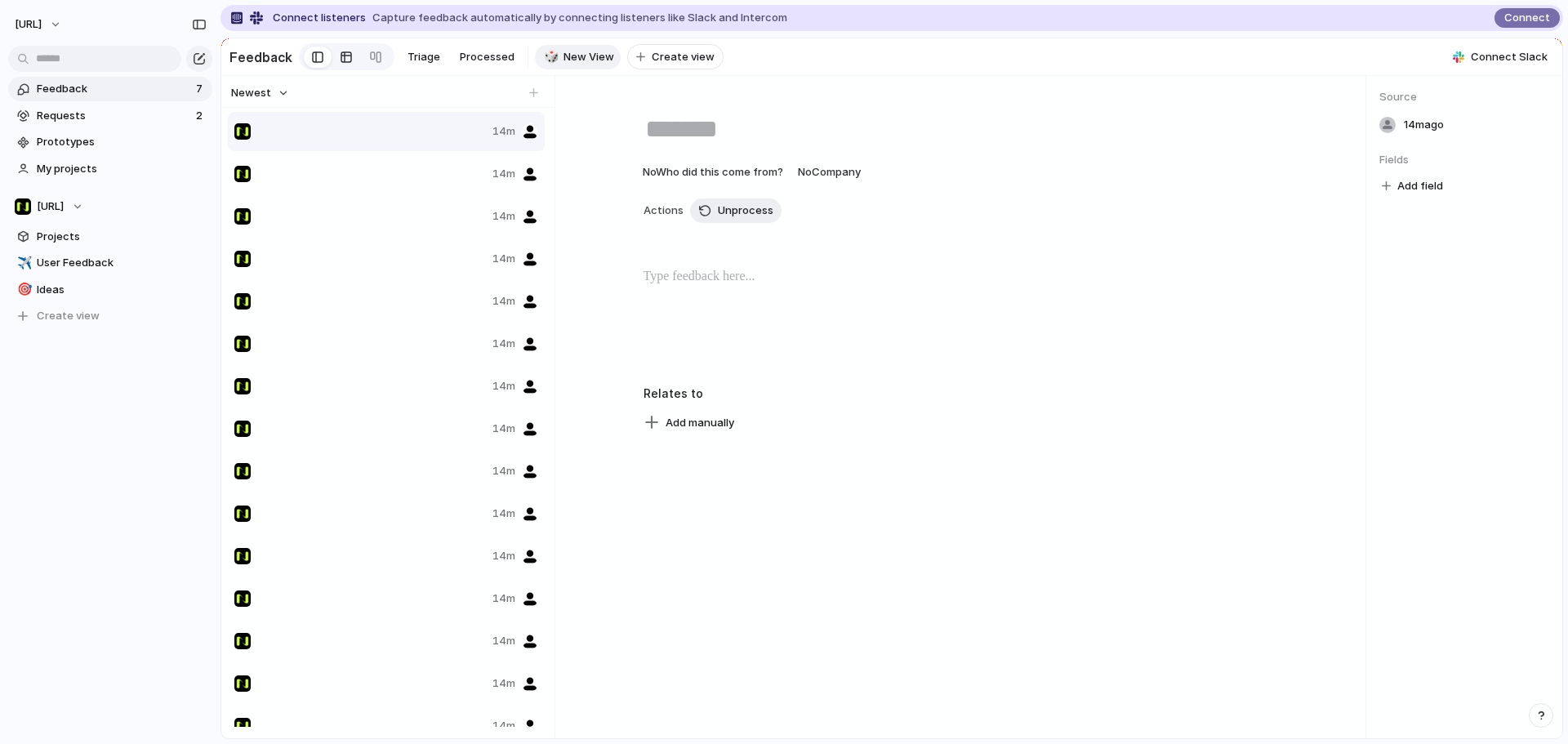
click at [340, 59] on div at bounding box center [346, 56] width 13 height 26
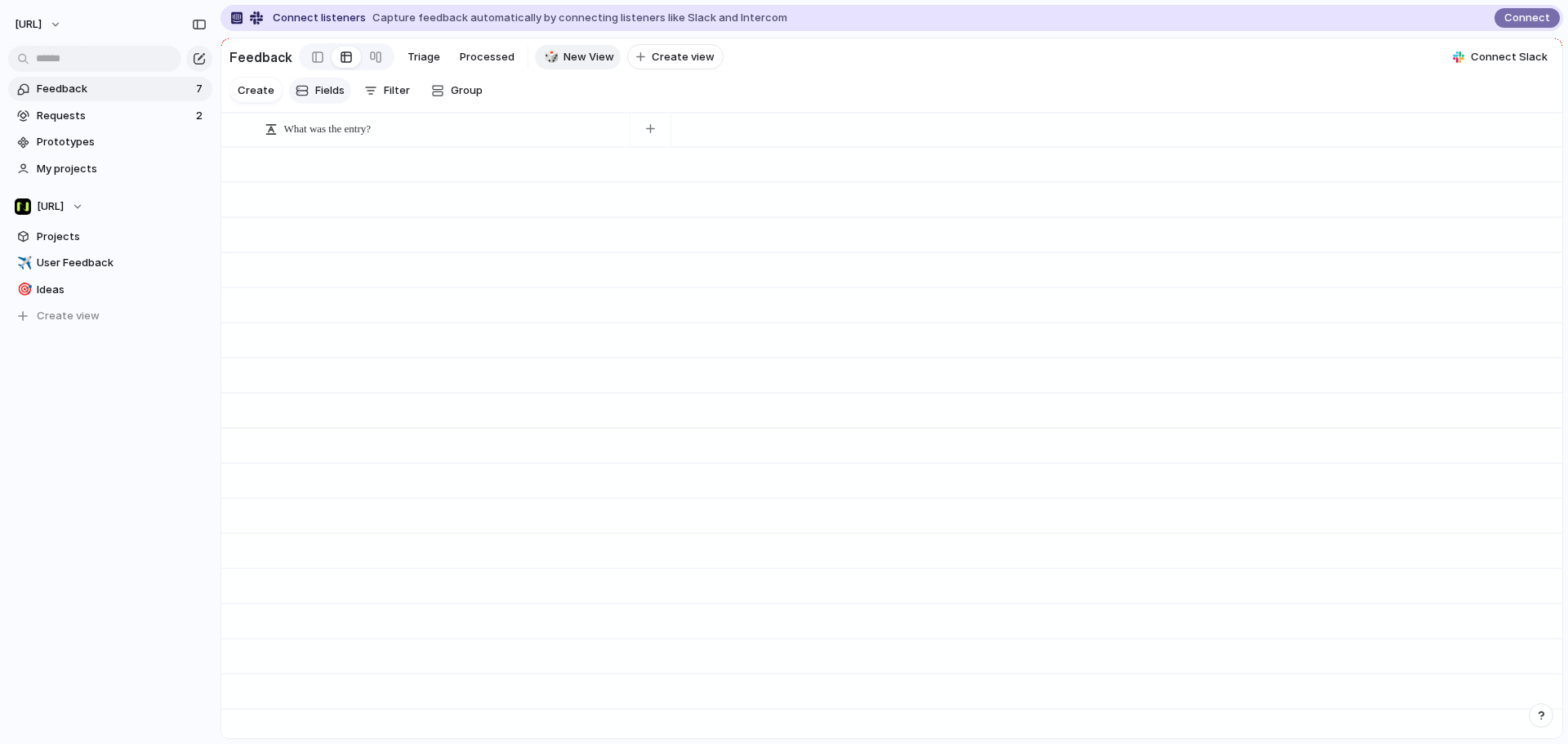
click at [336, 99] on span "Fields" at bounding box center [330, 91] width 30 height 16
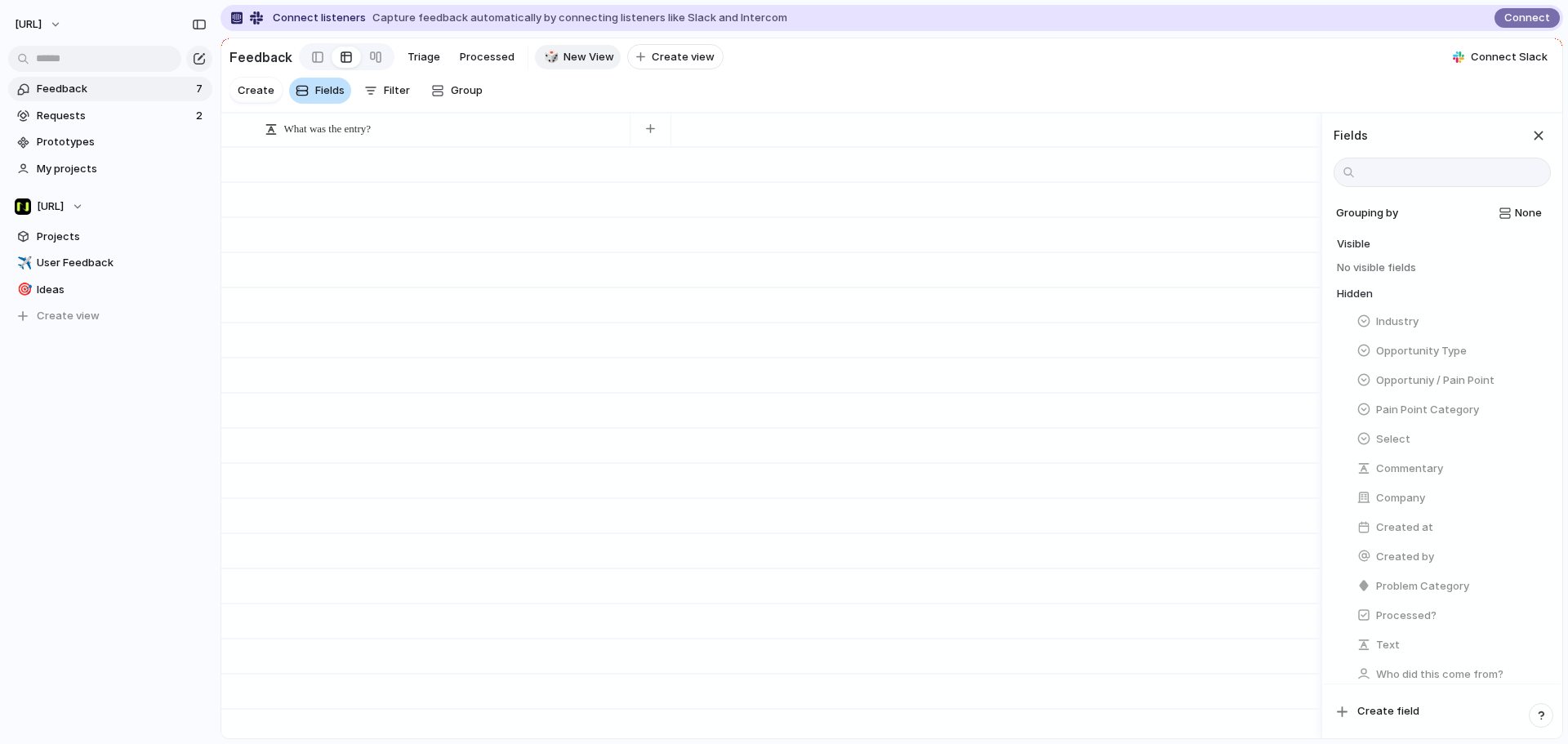
click at [334, 97] on span "Fields" at bounding box center [330, 91] width 30 height 16
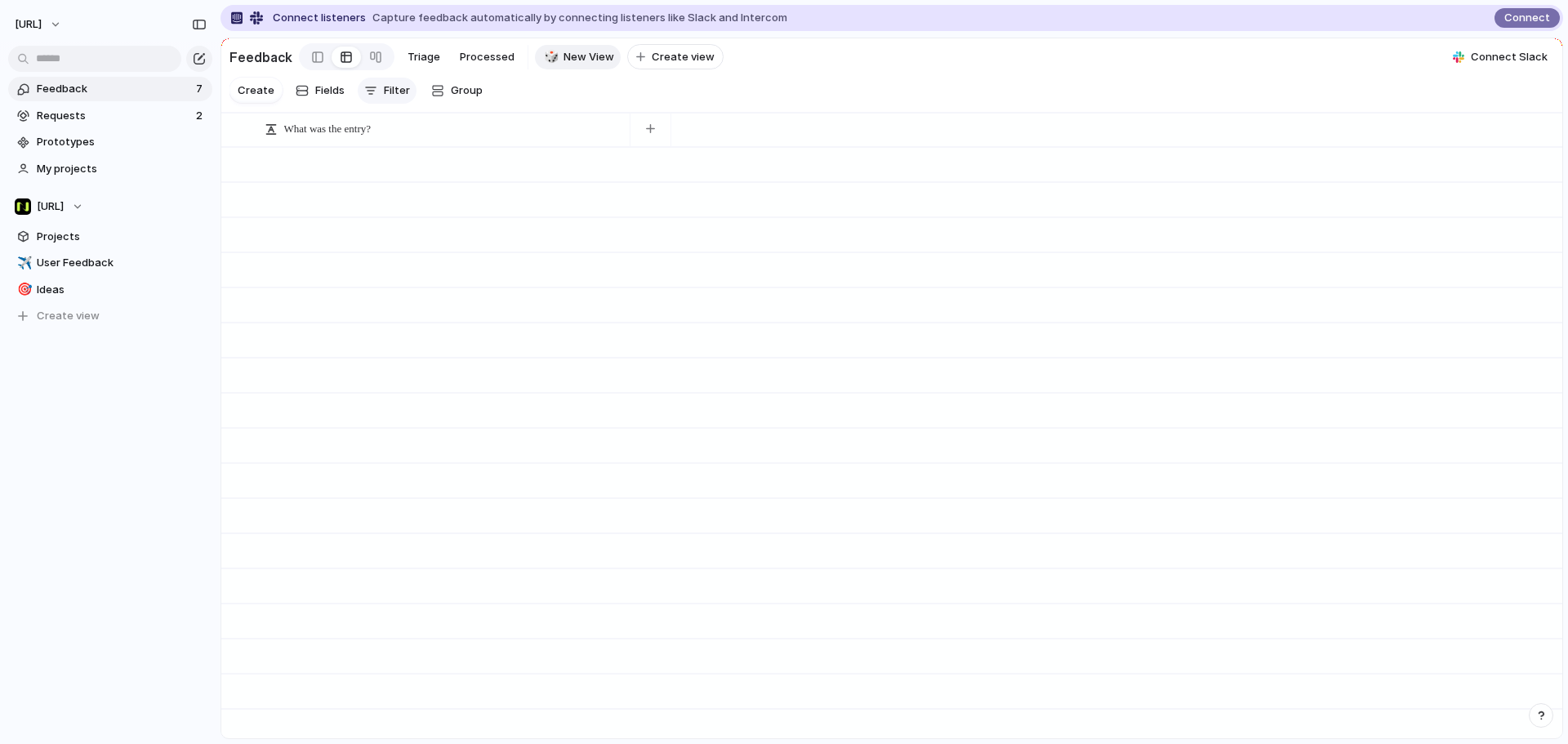
click at [368, 96] on div "button" at bounding box center [370, 91] width 13 height 13
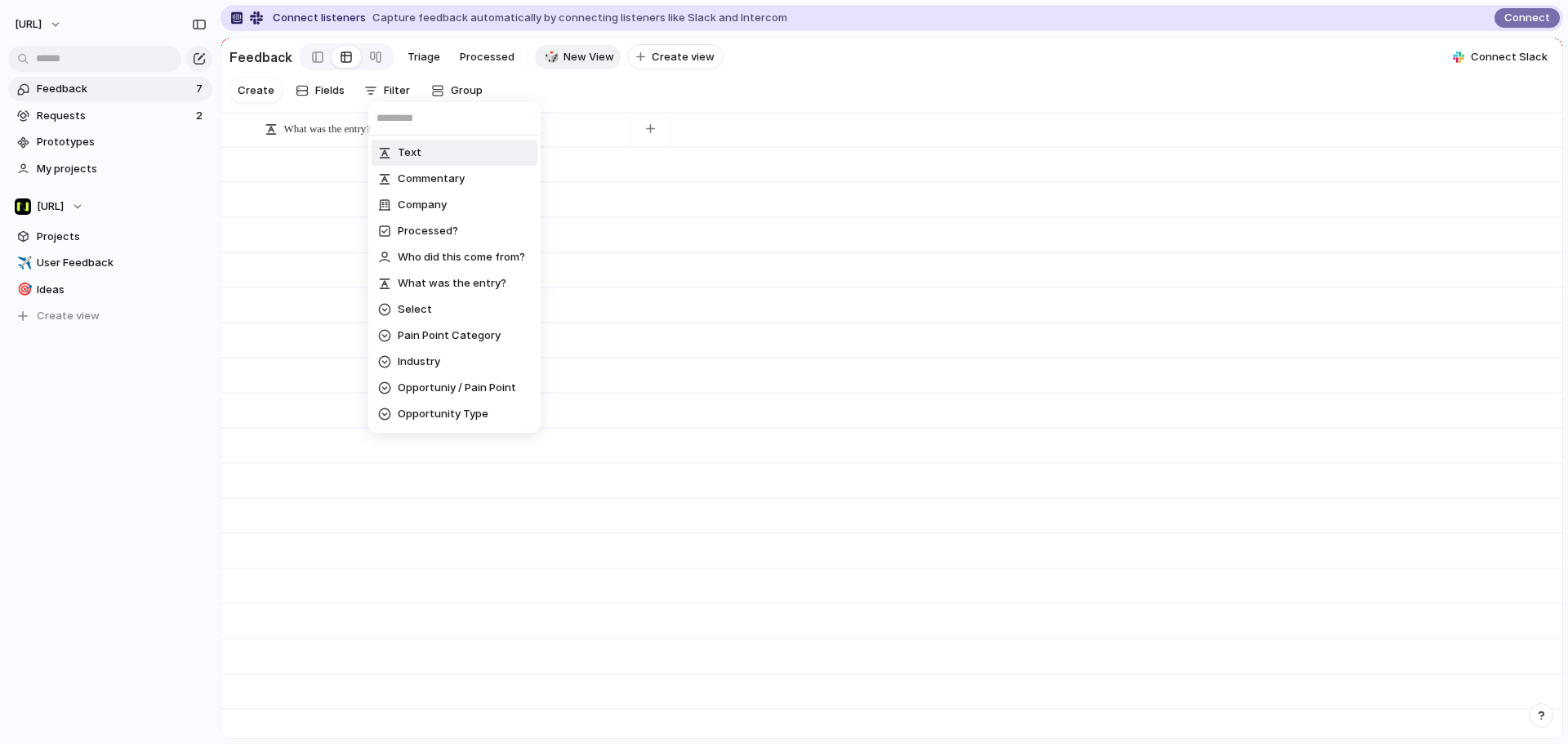
drag, startPoint x: 329, startPoint y: 94, endPoint x: 492, endPoint y: 101, distance: 163.2
click at [331, 94] on div "Text Commentary Company Processed? Who did this come from? What was the entry? …" at bounding box center [784, 372] width 1568 height 744
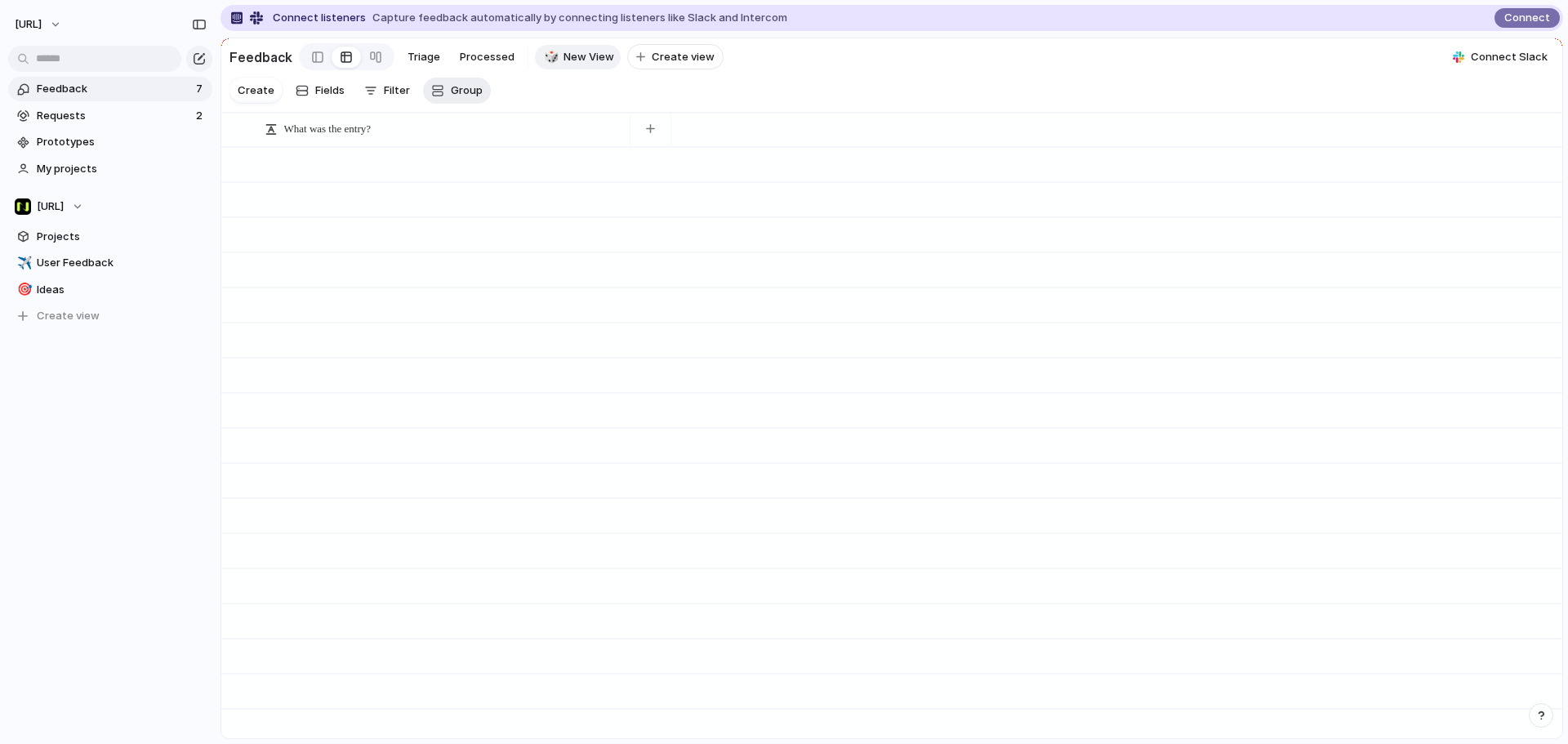
click at [473, 99] on span "Group" at bounding box center [467, 91] width 32 height 16
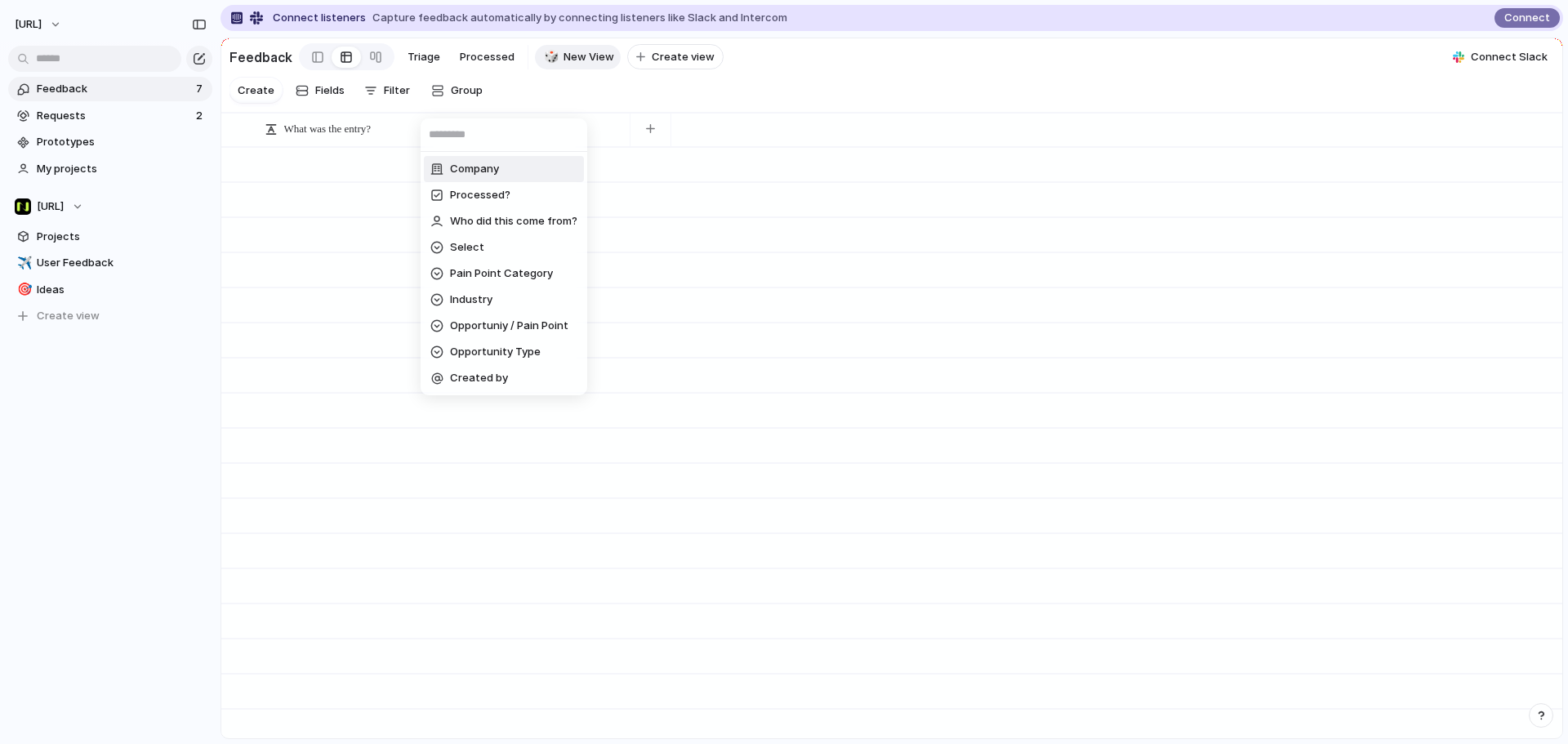
click at [435, 65] on div "Company Processed? Who did this come from? Select Pain Point Category Industry …" at bounding box center [784, 372] width 1568 height 744
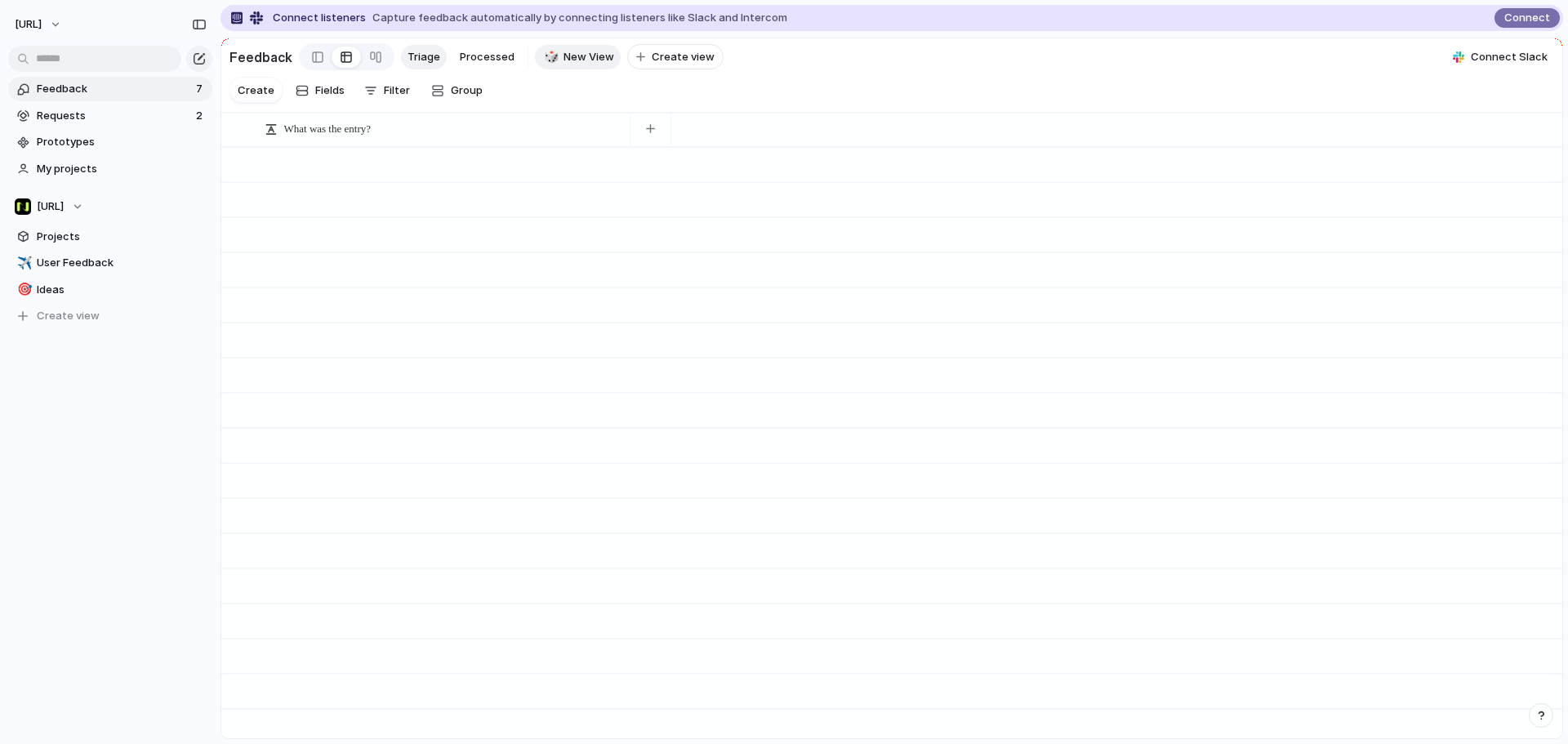
click at [427, 59] on span "Triage" at bounding box center [424, 57] width 32 height 16
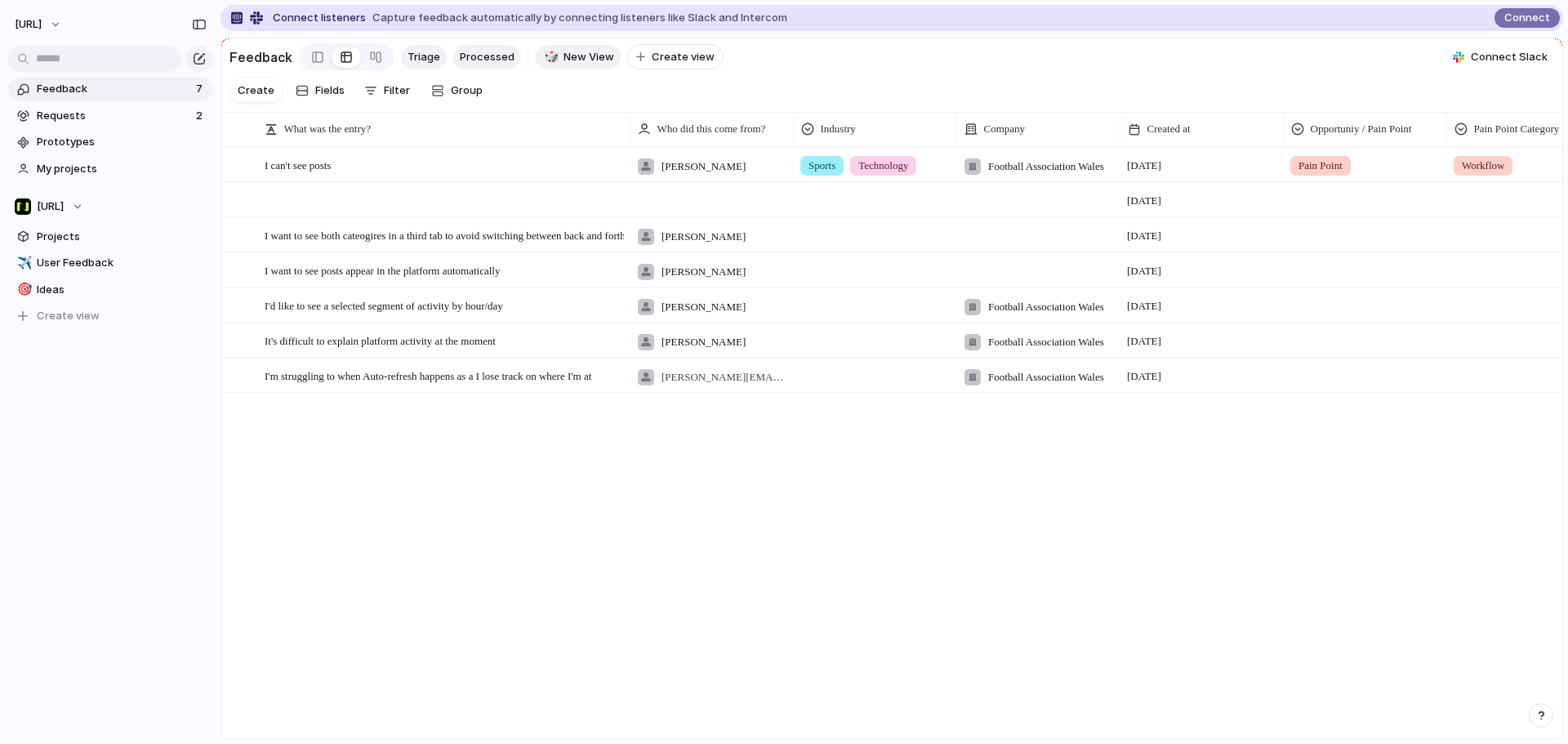
click at [484, 51] on span "Processed" at bounding box center [487, 57] width 55 height 16
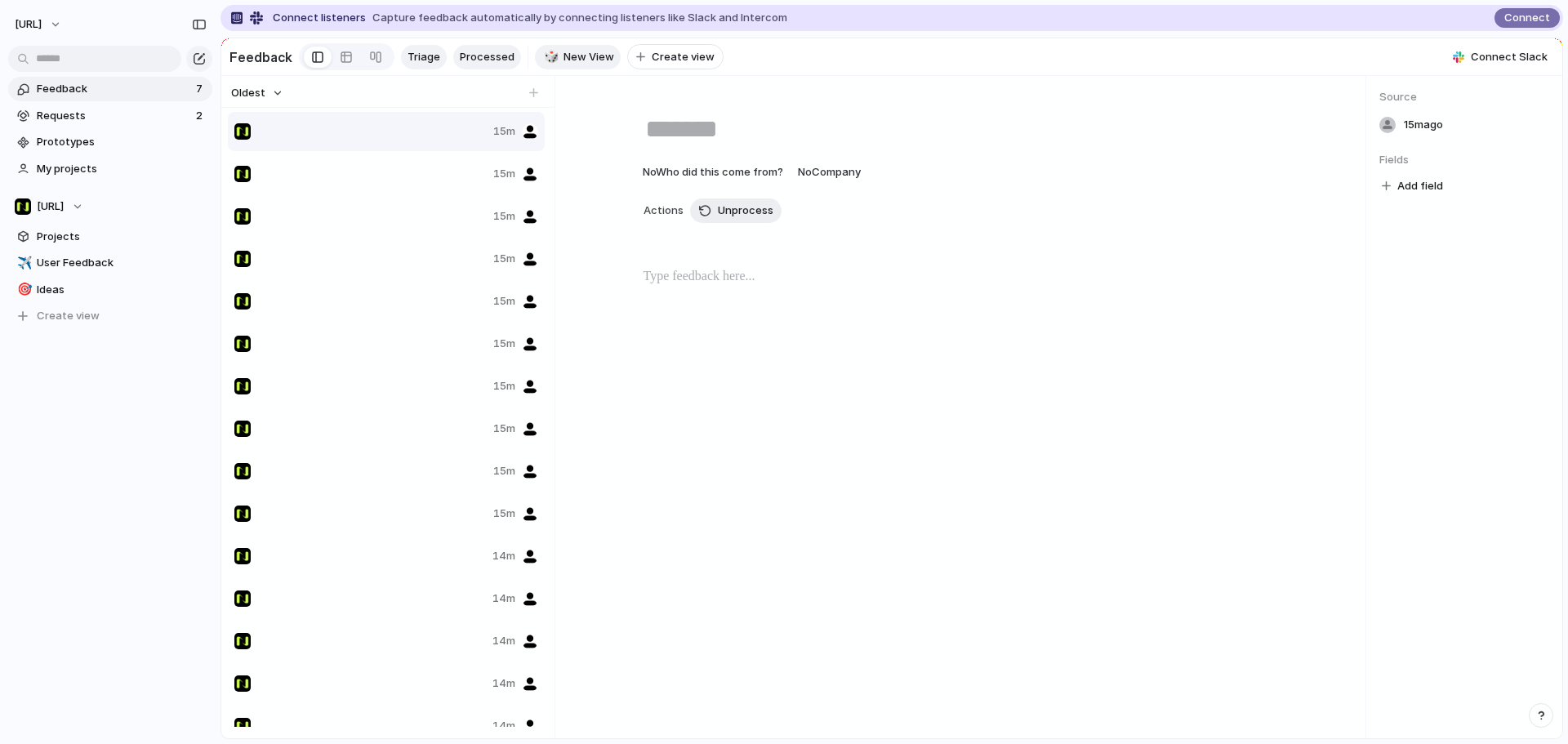
click at [427, 56] on span "Triage" at bounding box center [424, 57] width 32 height 16
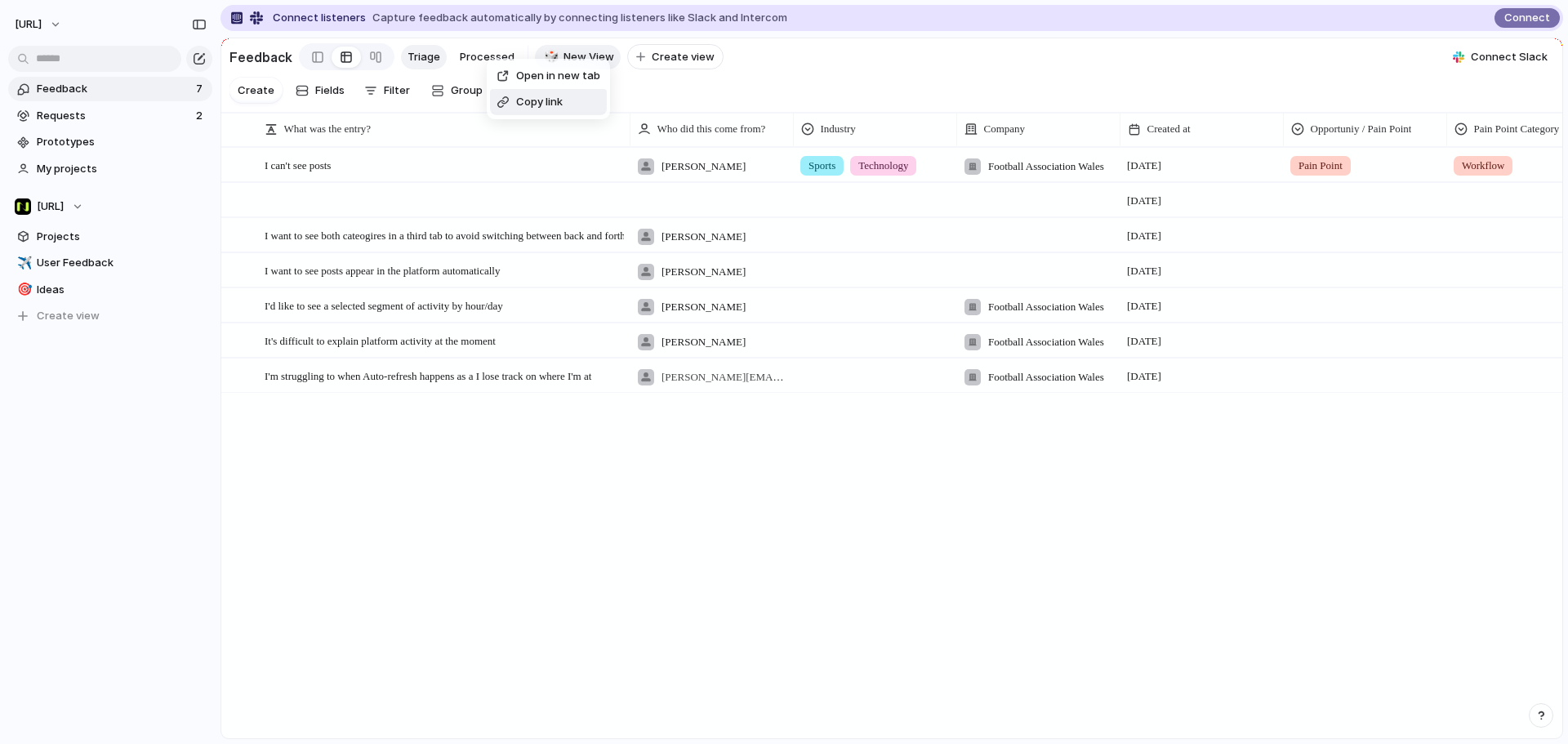
click at [650, 105] on div "Open in new tab Copy link" at bounding box center [784, 372] width 1568 height 744
click at [476, 62] on span "Processed" at bounding box center [487, 57] width 55 height 16
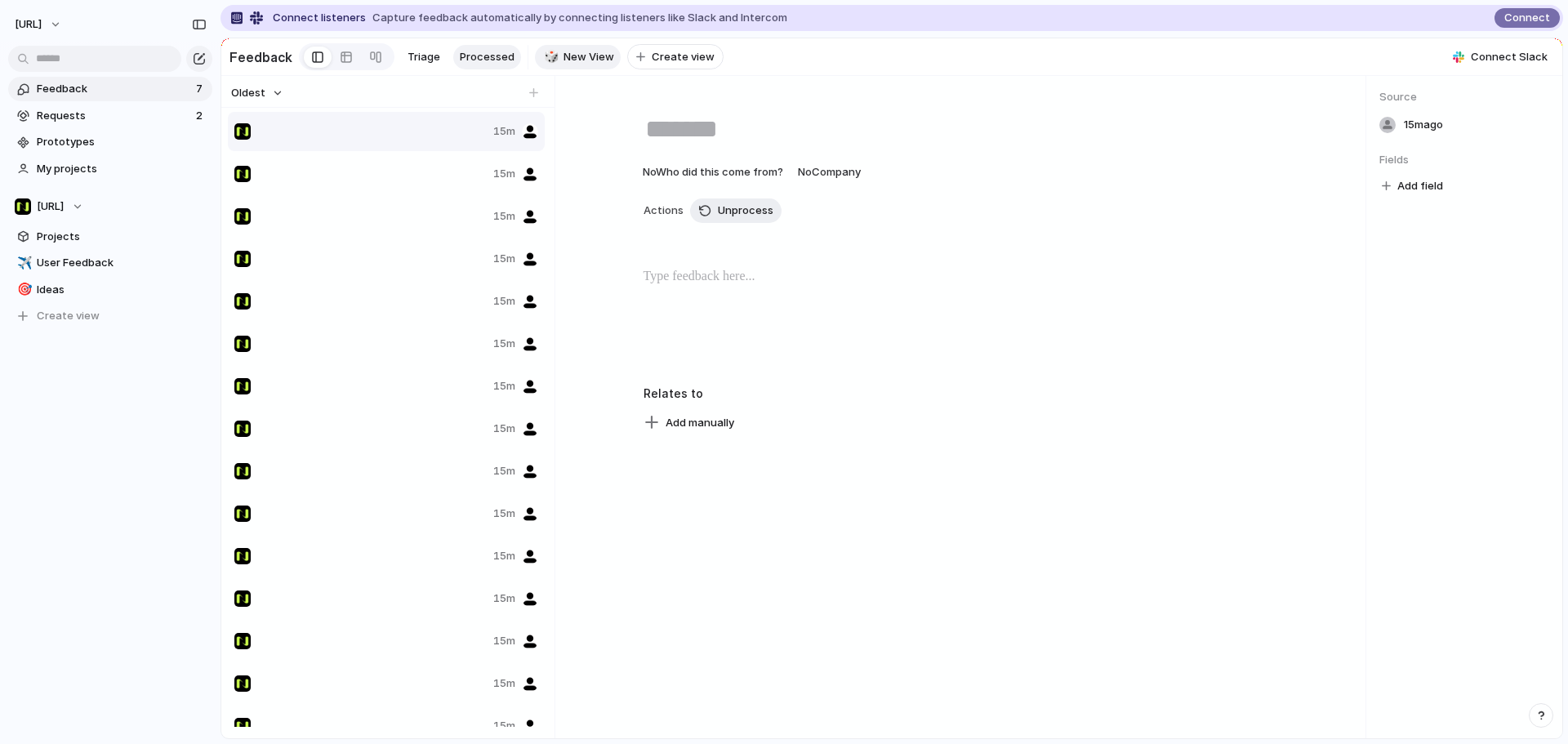
click at [391, 58] on div "Feedback Triage Processed 🎲 New View To pick up a draggable item, press the spa…" at bounding box center [476, 56] width 494 height 33
click at [409, 54] on span "Triage" at bounding box center [424, 57] width 32 height 16
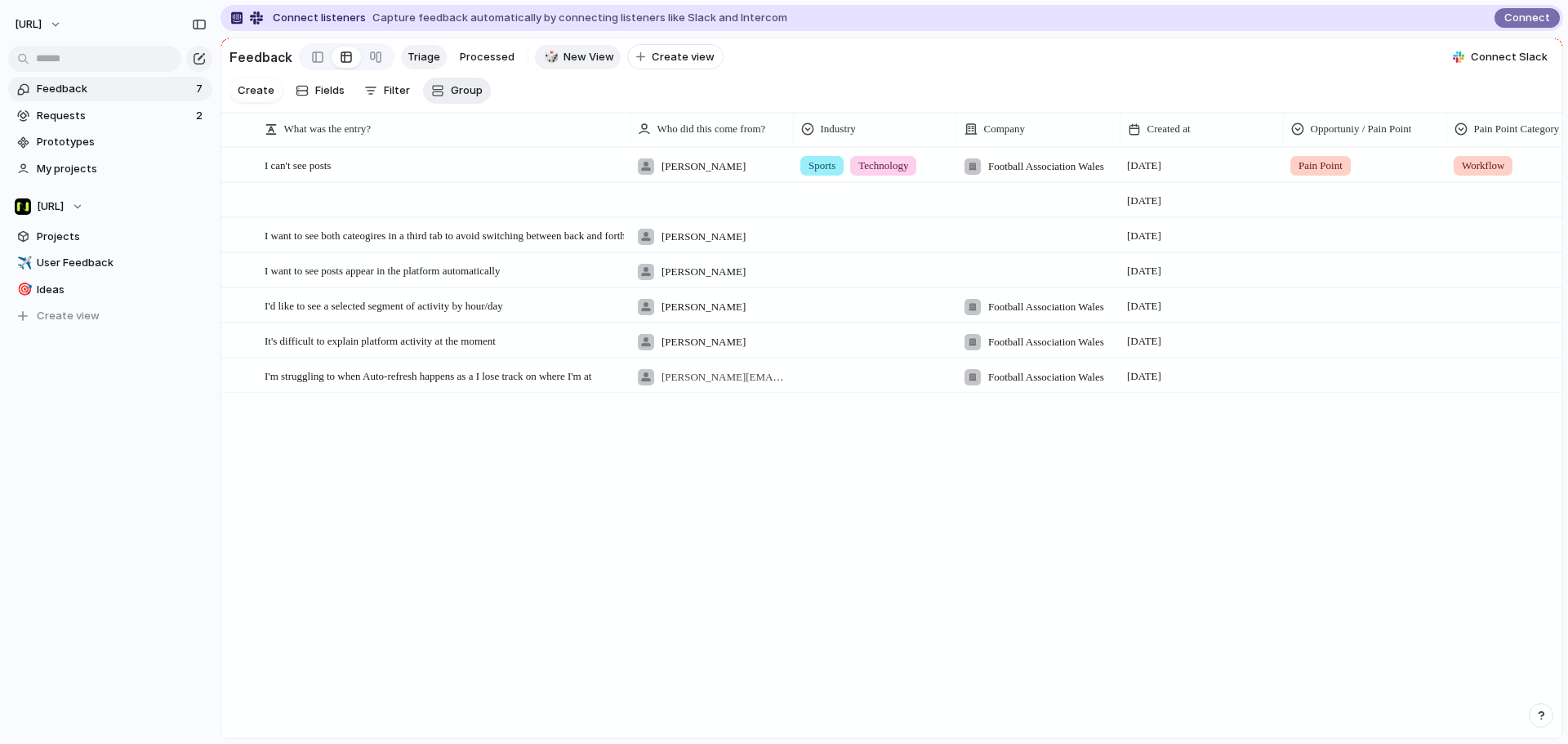
click at [442, 96] on button "Group" at bounding box center [457, 91] width 68 height 26
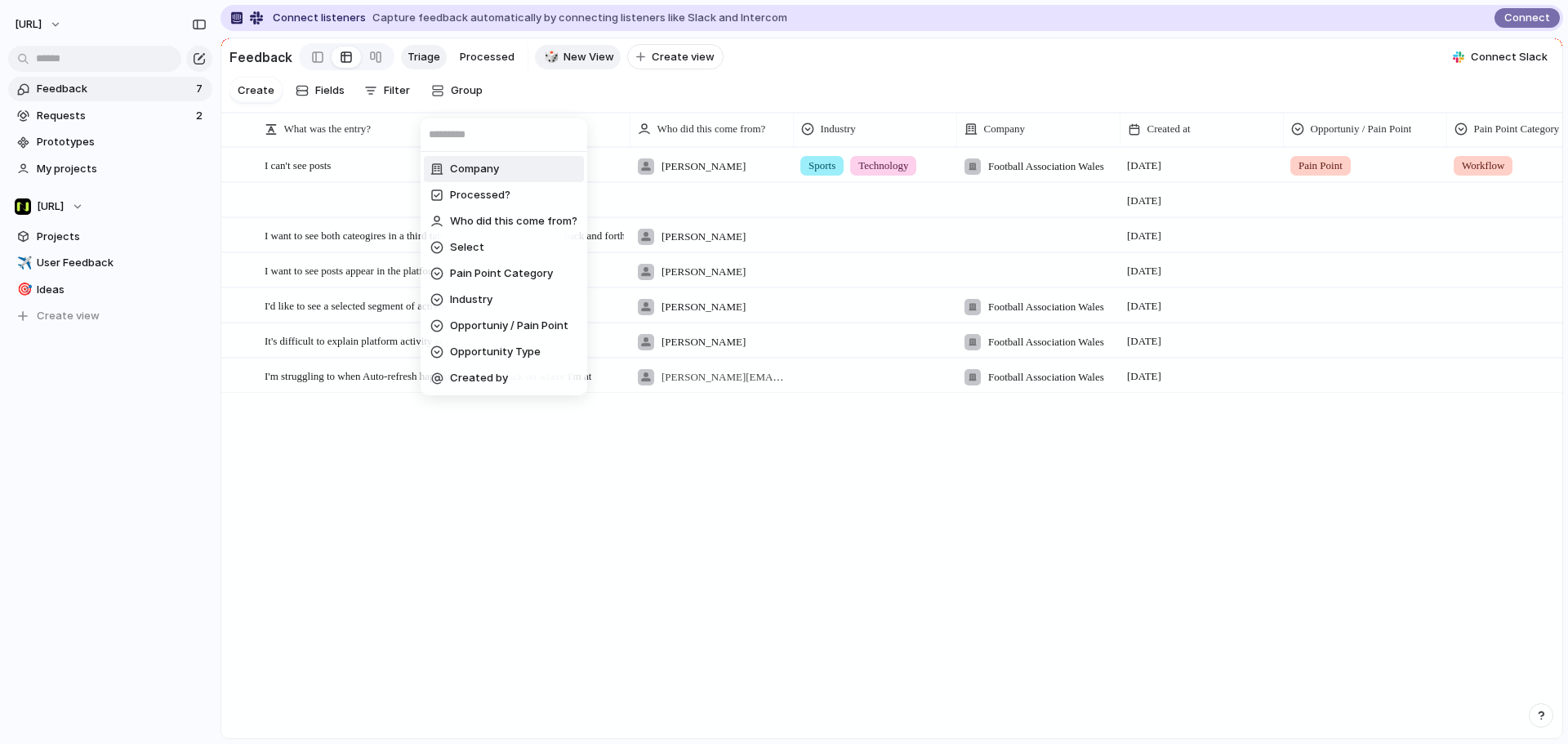
click at [637, 78] on div "Company Processed? Who did this come from? Select Pain Point Category Industry …" at bounding box center [784, 372] width 1568 height 744
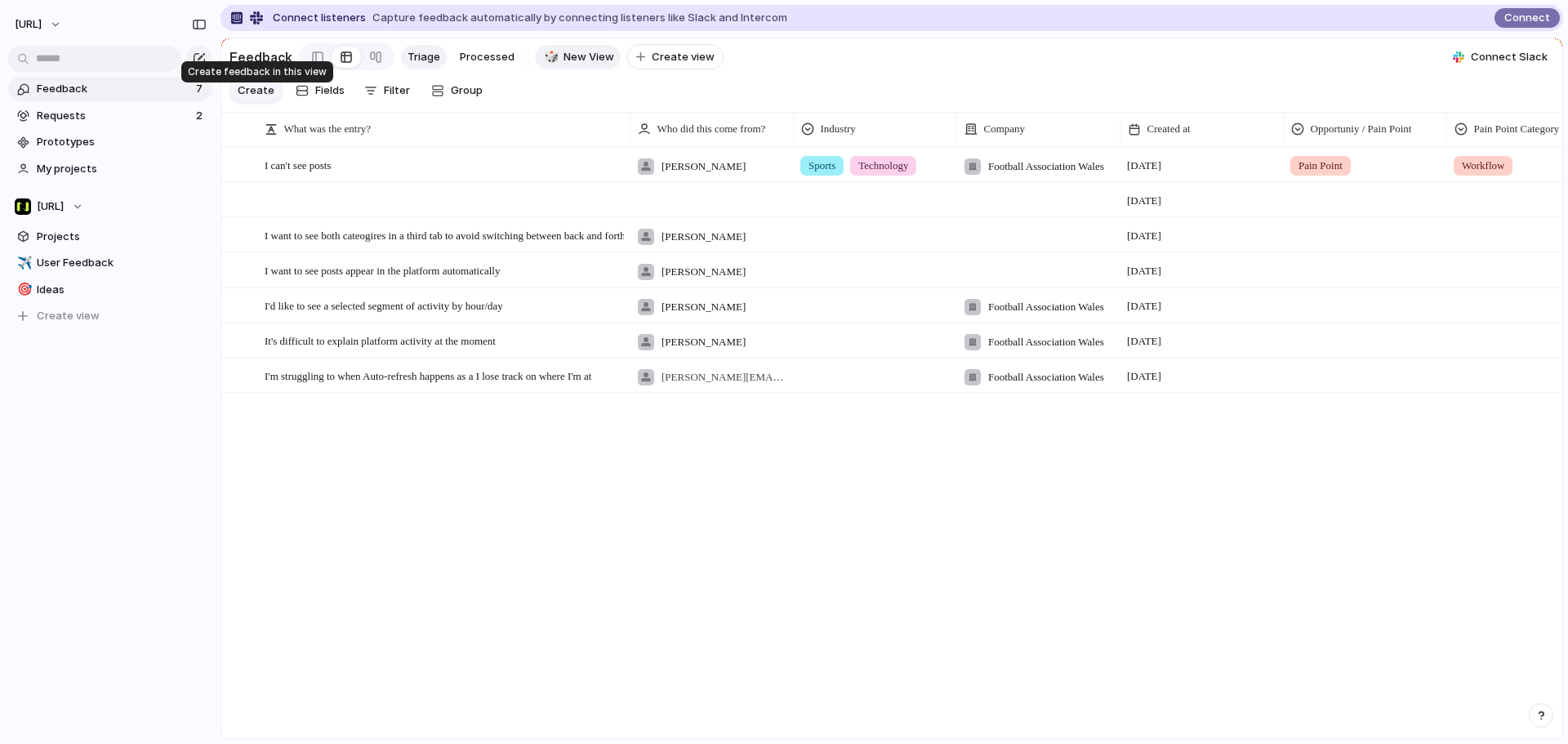
click at [263, 99] on span "Create" at bounding box center [255, 91] width 37 height 16
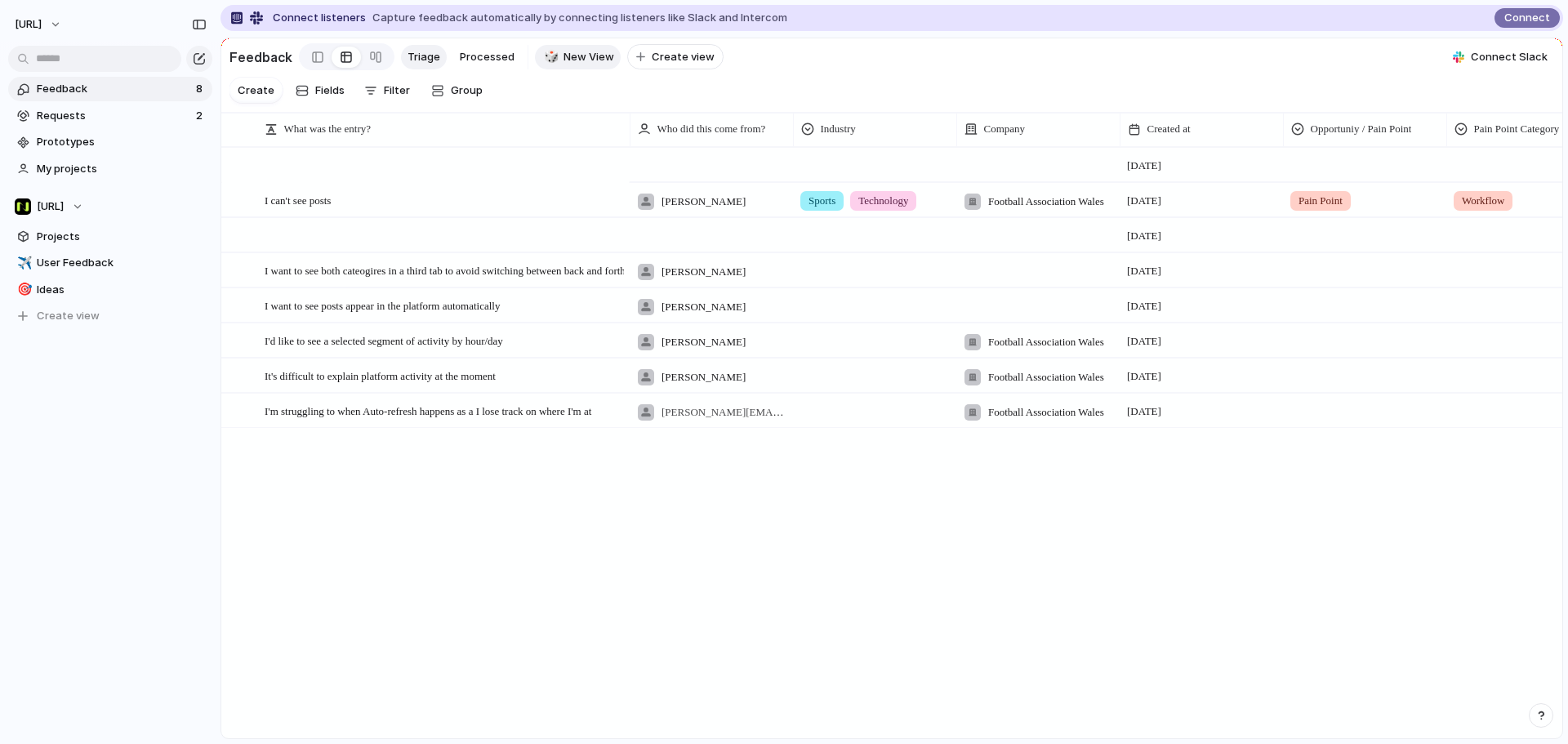
click at [319, 179] on textarea at bounding box center [441, 182] width 353 height 12
click at [344, 192] on div at bounding box center [434, 177] width 381 height 30
click at [331, 207] on span "I can't see posts" at bounding box center [297, 201] width 66 height 13
type textarea "**********"
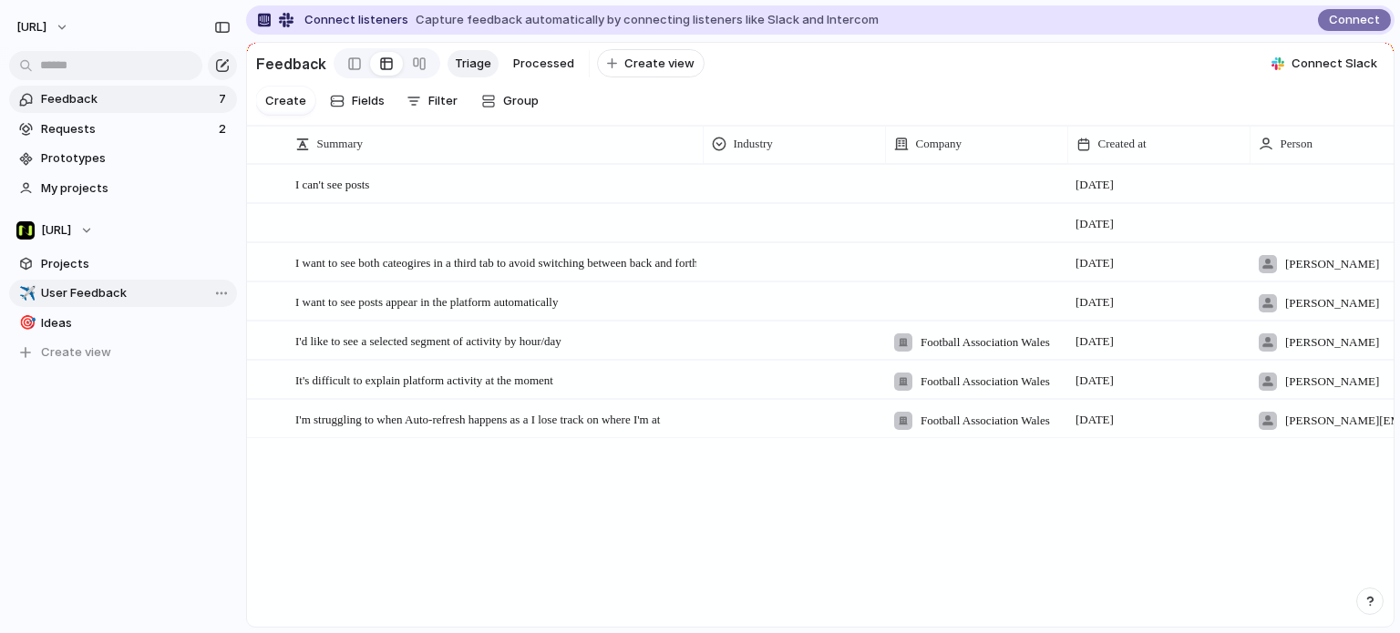
click at [95, 307] on div "✈️ User Feedback 🎯 Ideas To pick up a draggable item, press the space bar. Whil…" at bounding box center [123, 323] width 228 height 87
click at [101, 291] on span "User Feedback" at bounding box center [136, 293] width 190 height 18
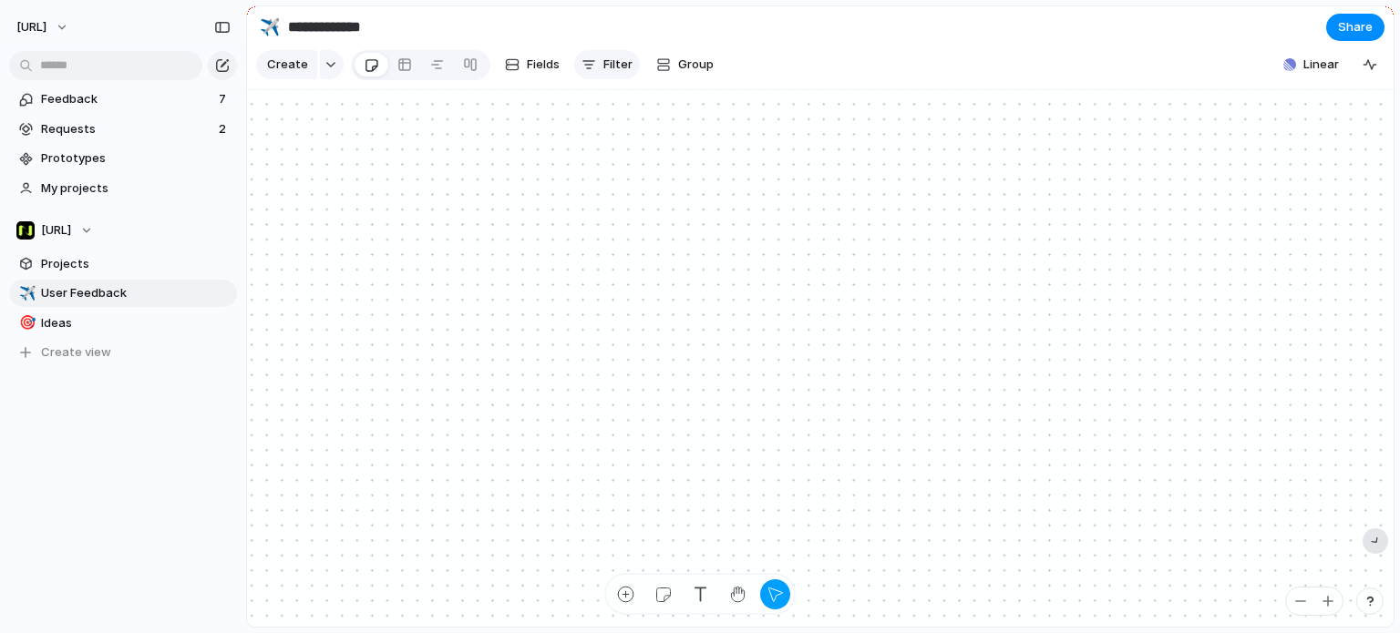
click at [611, 67] on span "Filter" at bounding box center [617, 65] width 29 height 18
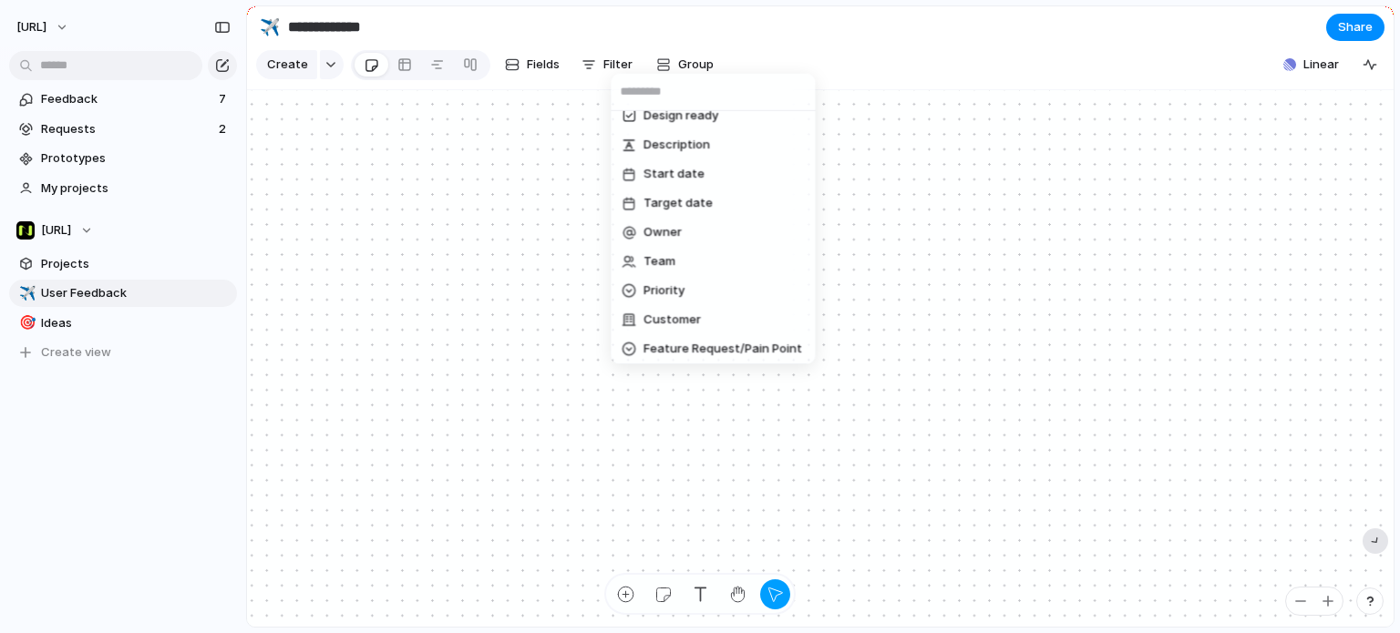
scroll to position [15, 0]
